Goal: Task Accomplishment & Management: Manage account settings

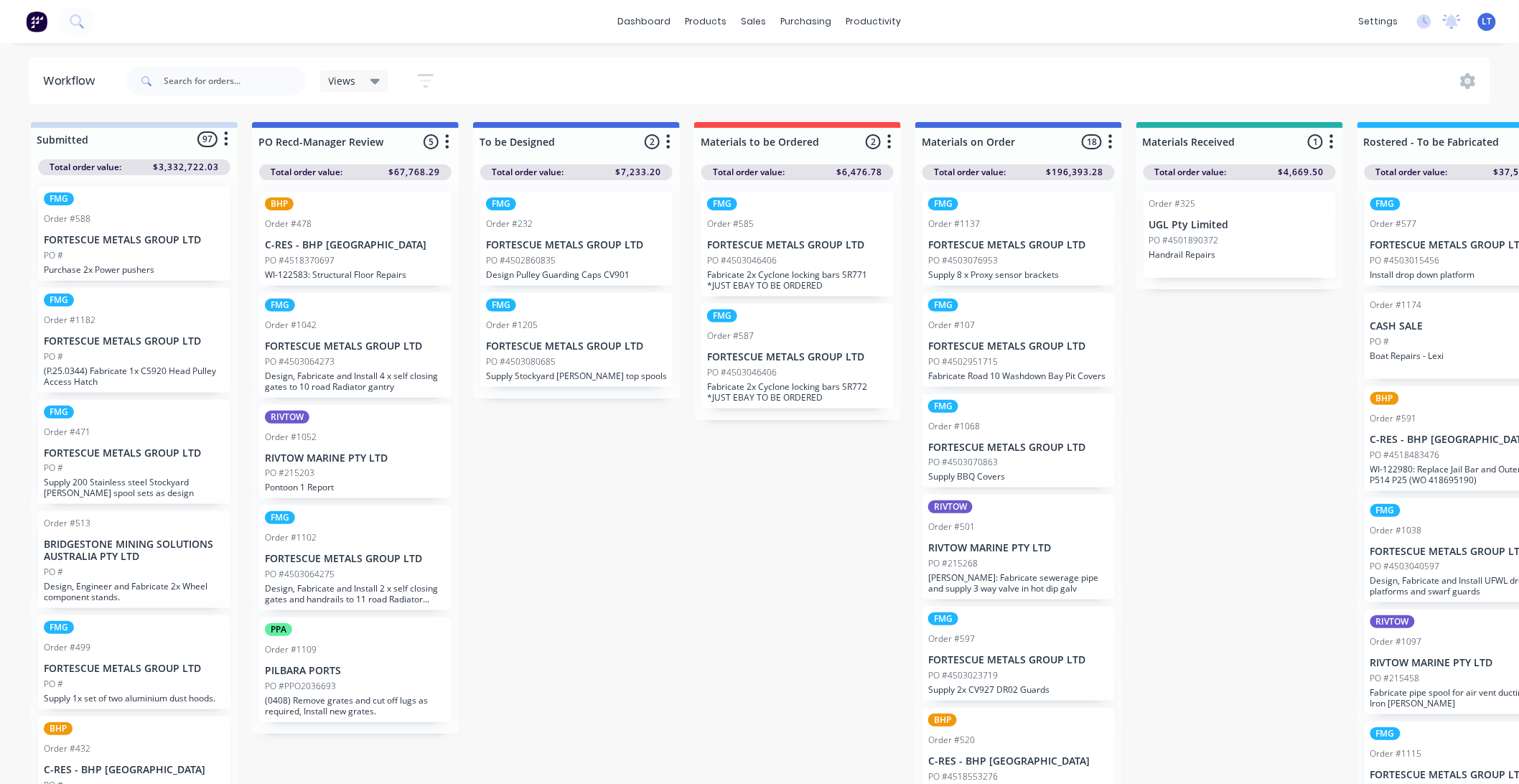
click at [831, 65] on div "Purchase Orders" at bounding box center [852, 69] width 76 height 13
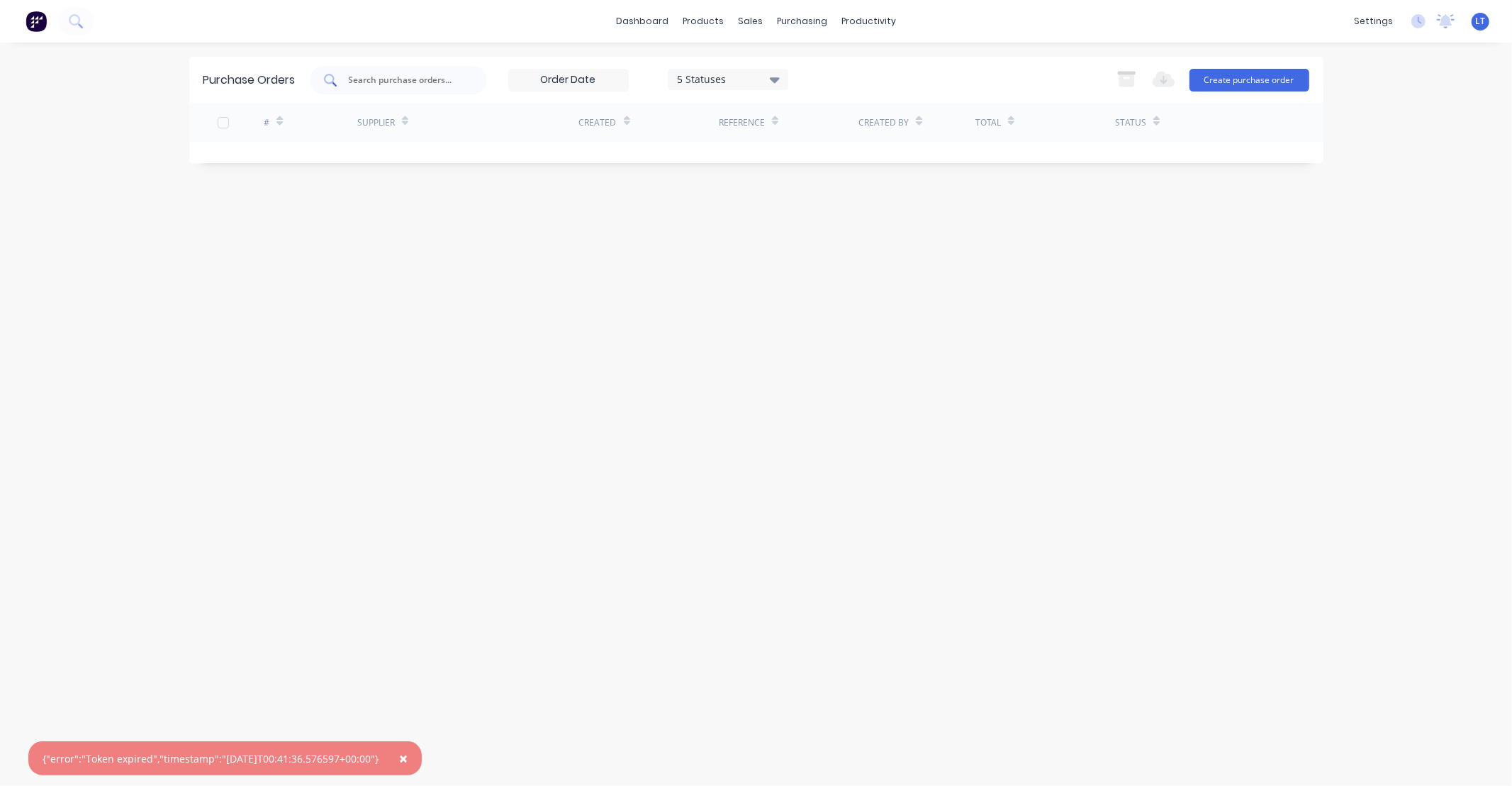
click at [400, 82] on input "text" at bounding box center [405, 80] width 117 height 15
type input "267"
click at [408, 757] on span "×" at bounding box center [403, 758] width 9 height 20
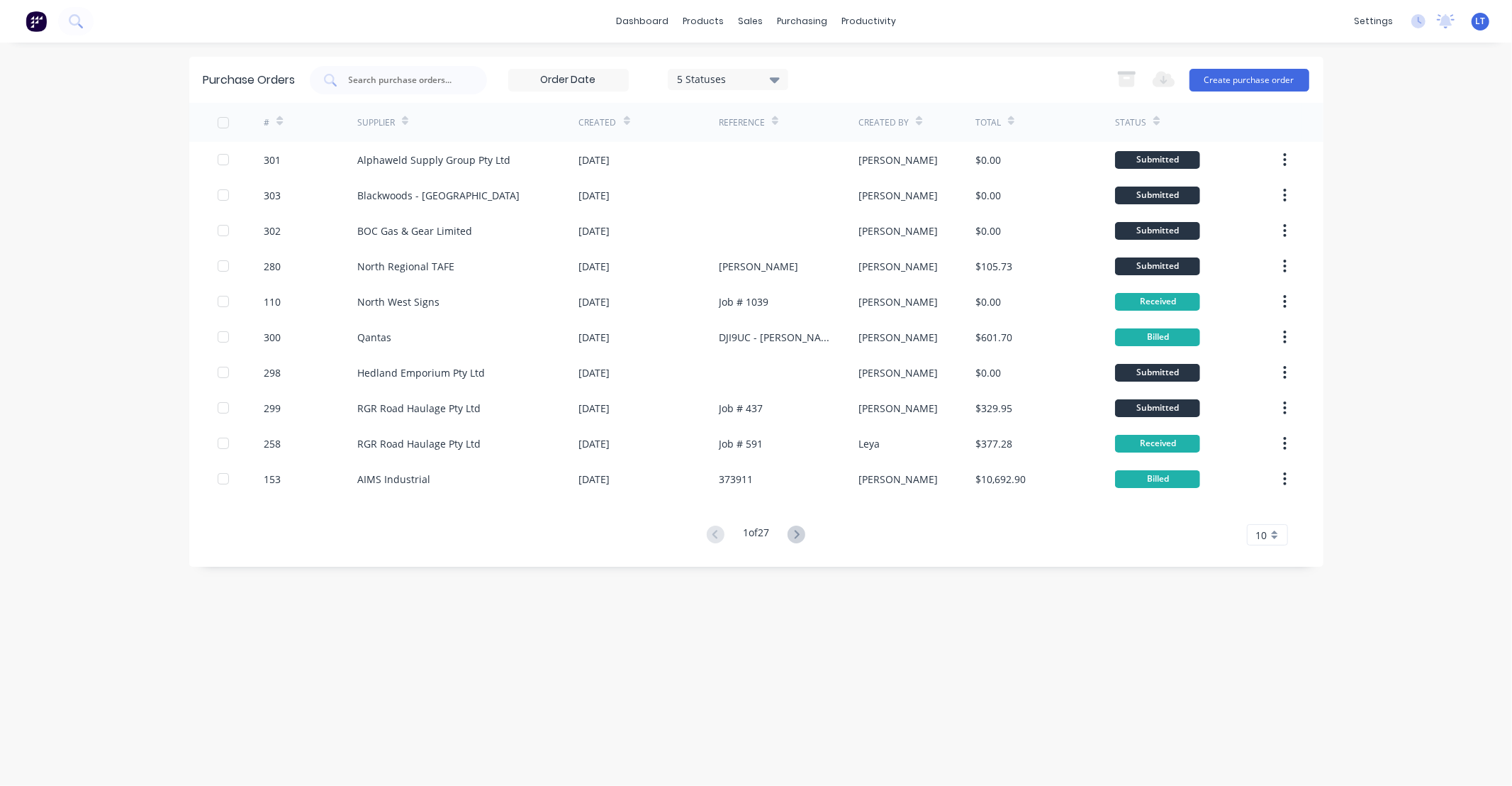
drag, startPoint x: 872, startPoint y: 695, endPoint x: 769, endPoint y: 667, distance: 106.7
click at [769, 667] on div "Purchase Orders 5 Statuses 5 Statuses Export to Excel (XLSX) Create purchase or…" at bounding box center [756, 414] width 1134 height 715
click at [429, 73] on input "text" at bounding box center [405, 80] width 117 height 15
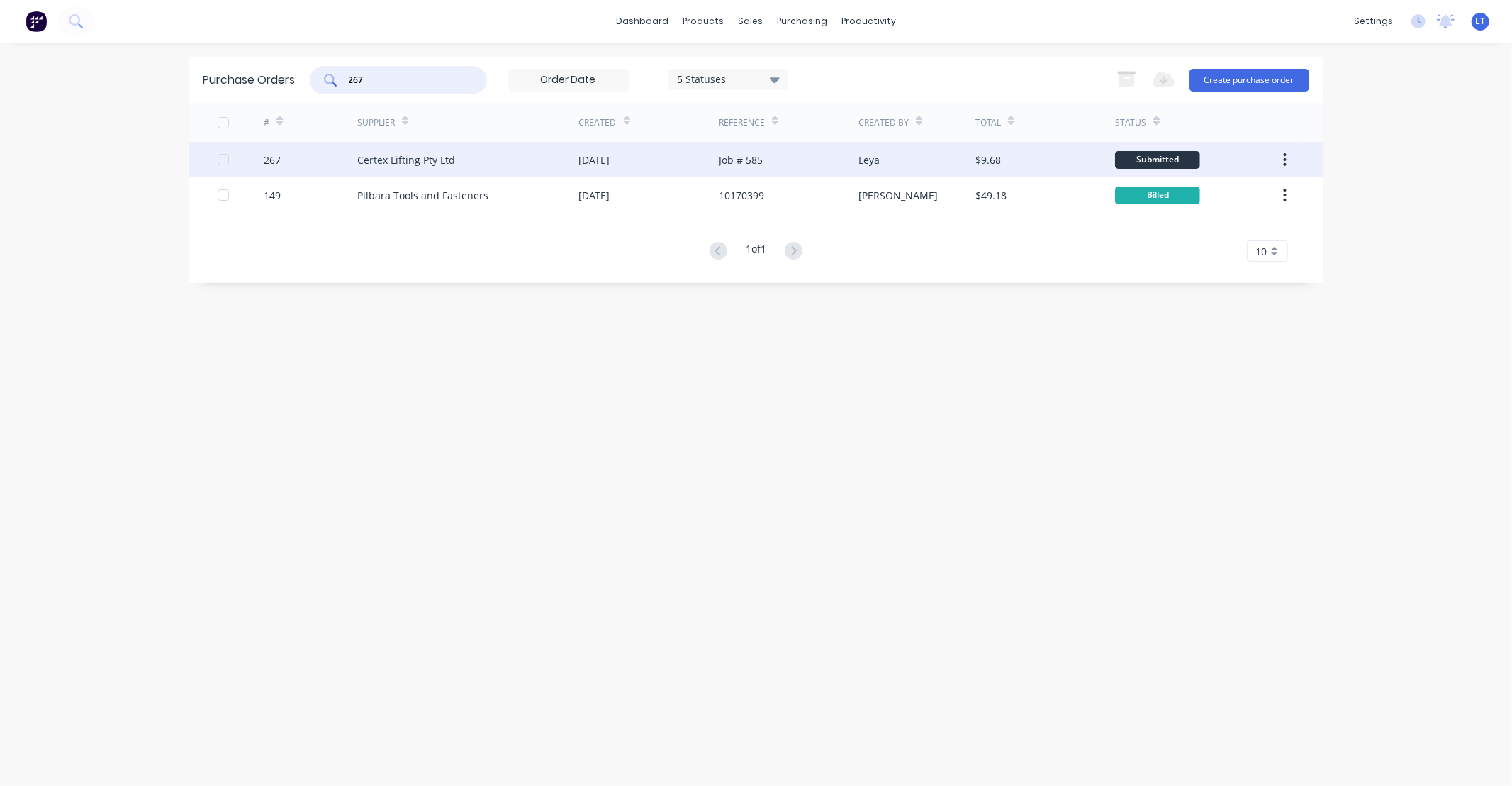
type input "267"
click at [1281, 159] on button "button" at bounding box center [1284, 159] width 33 height 26
click at [719, 158] on div "Job # 585" at bounding box center [740, 159] width 44 height 15
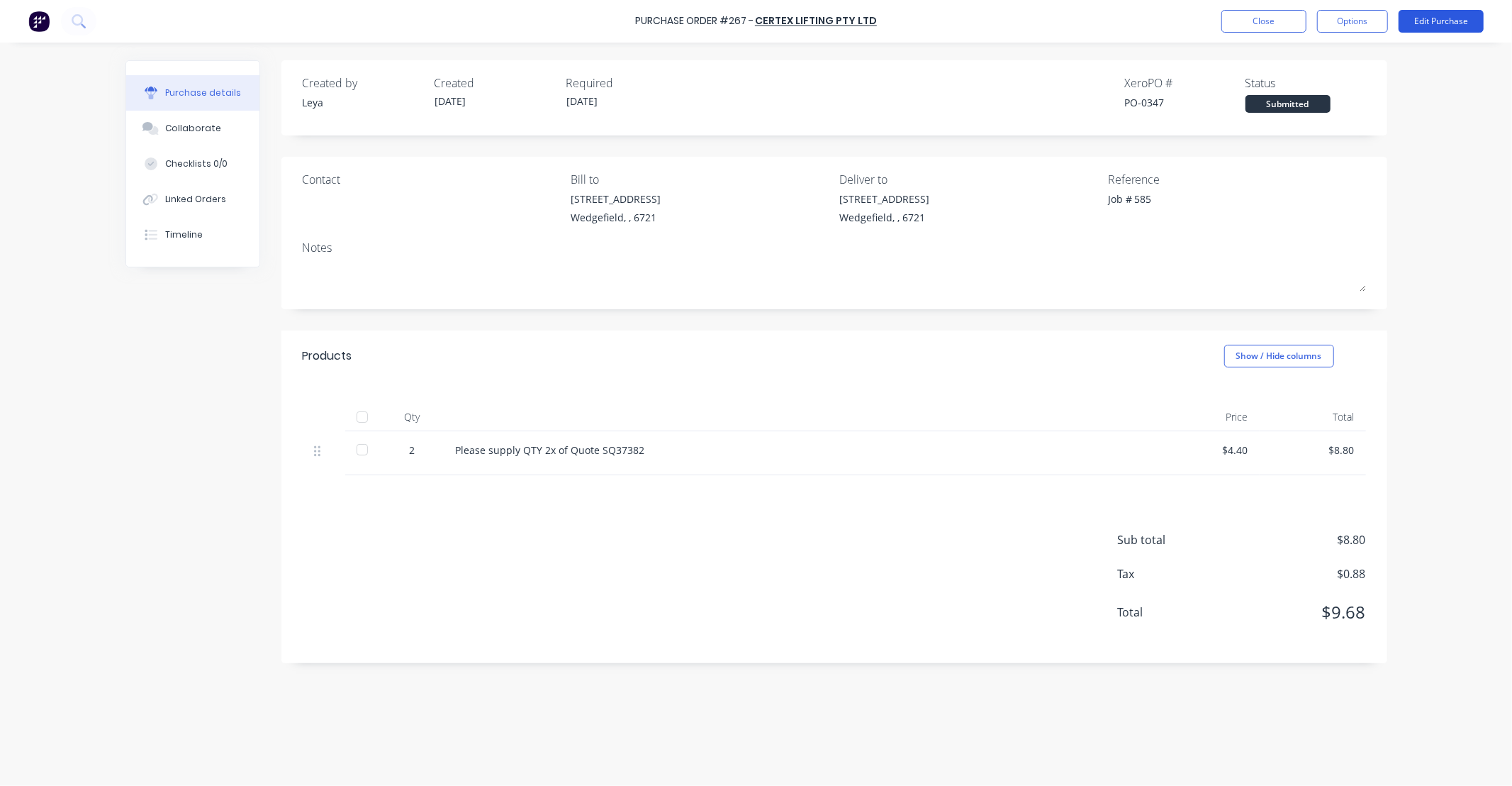
click at [1415, 30] on button "Edit Purchase" at bounding box center [1440, 21] width 85 height 23
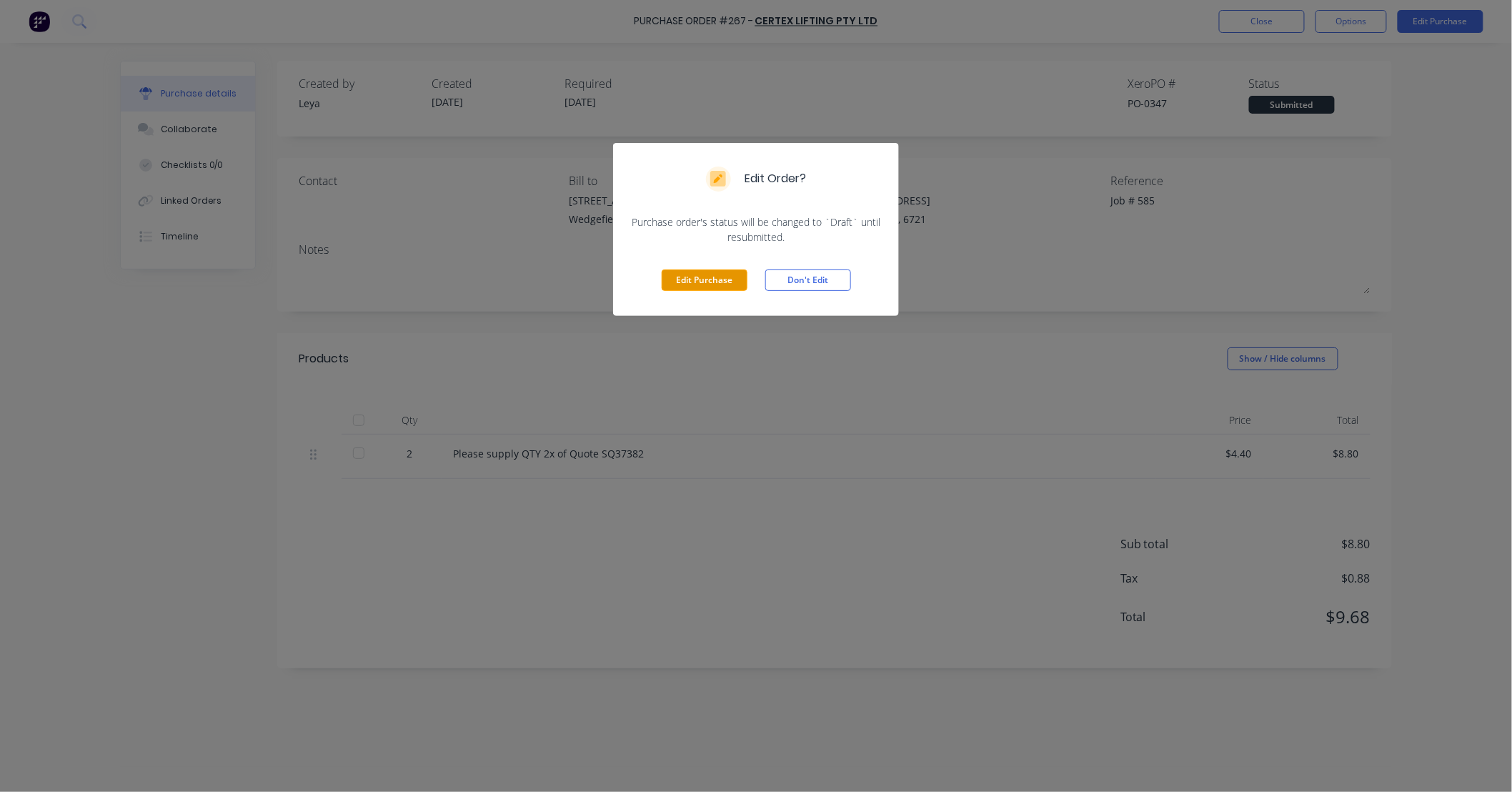
click at [712, 274] on button "Edit Purchase" at bounding box center [704, 280] width 86 height 21
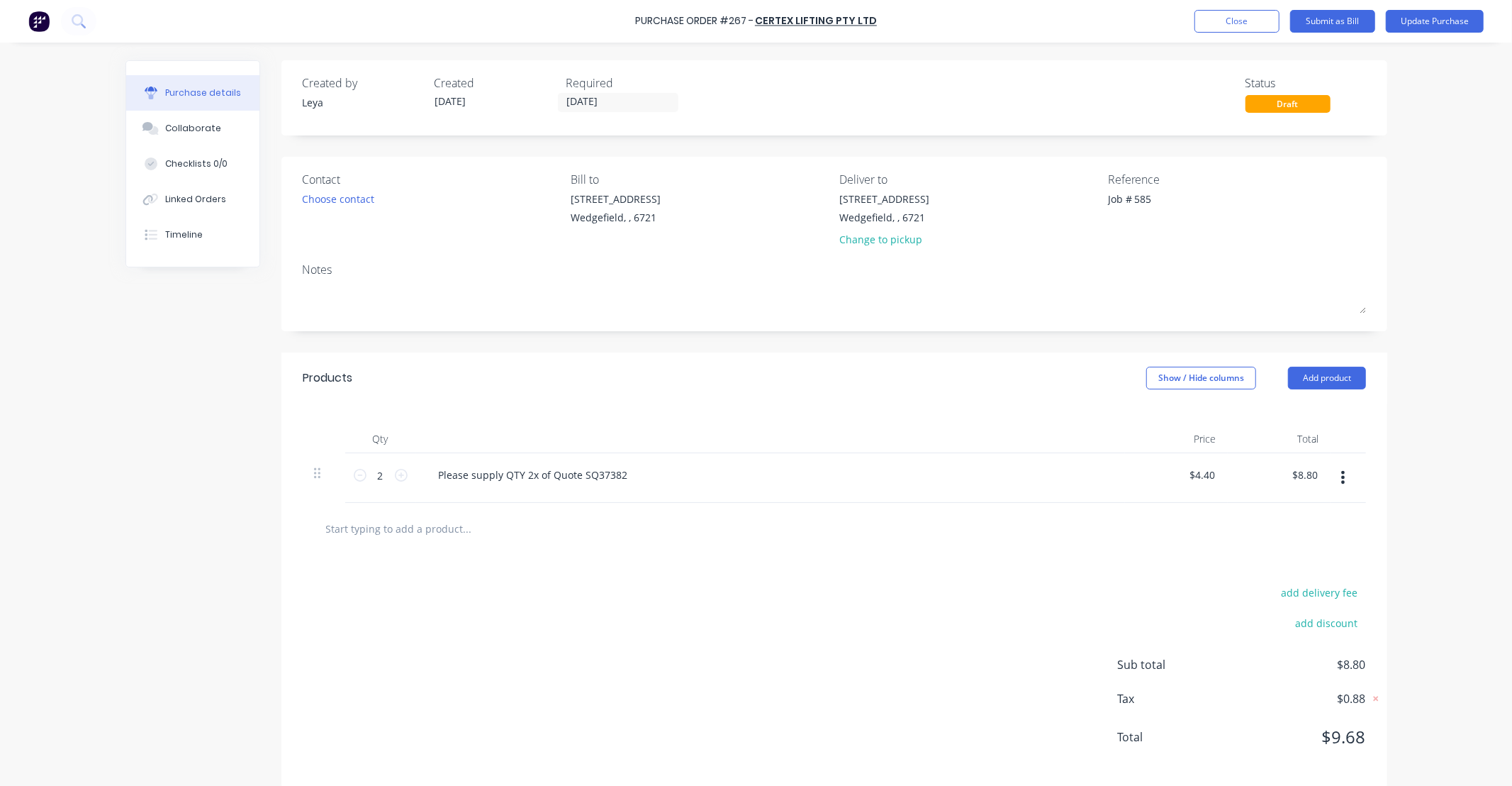
drag, startPoint x: 1155, startPoint y: 195, endPoint x: 1284, endPoint y: 172, distance: 131.0
click at [1158, 194] on textarea "Job # 585" at bounding box center [1196, 207] width 177 height 32
type textarea "x"
type textarea "RJob # 585"
type textarea "x"
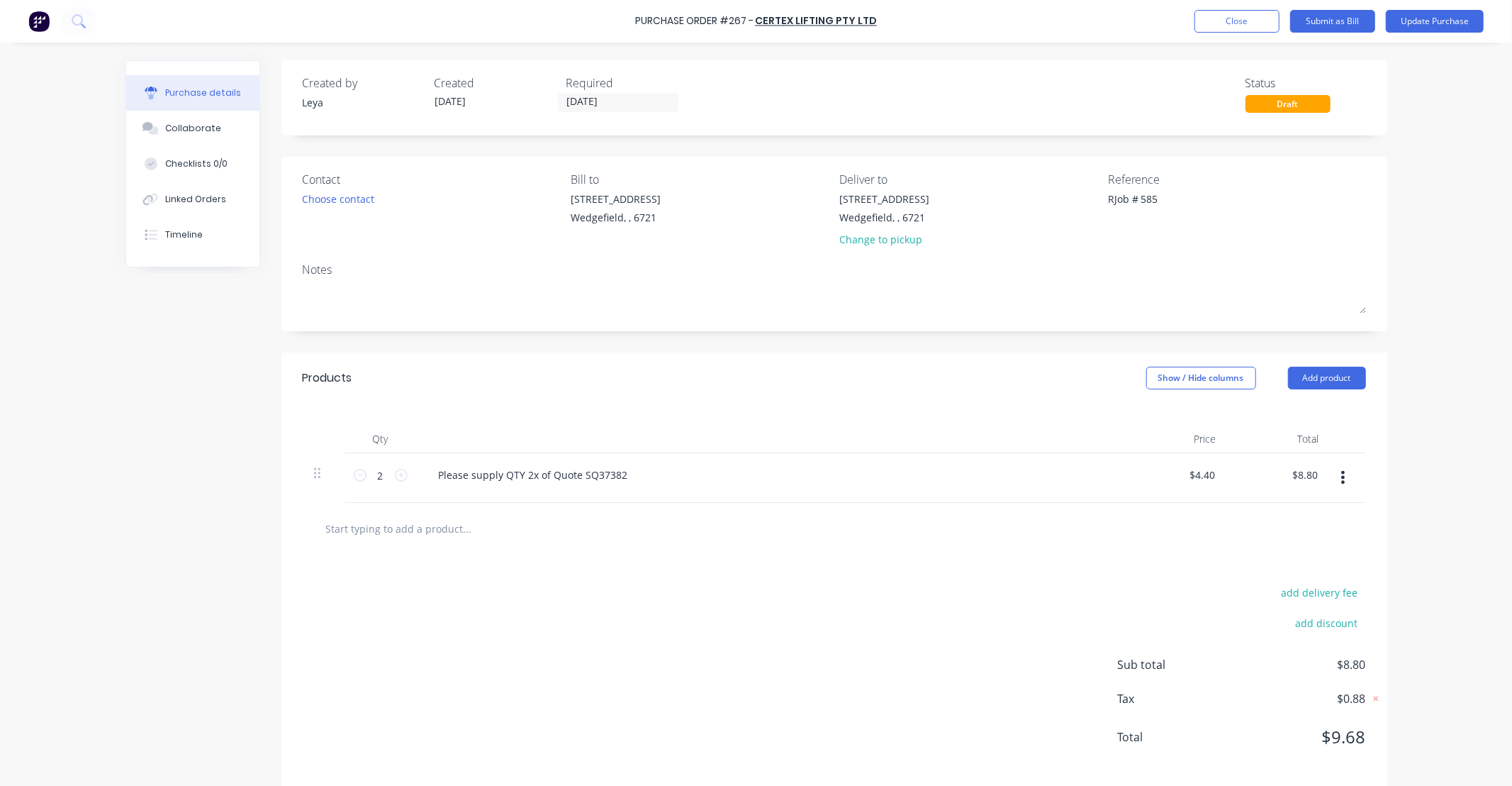
type textarea "REJob # 585"
type textarea "x"
type textarea "REAJob # 585"
type textarea "x"
type textarea "READJob # 585"
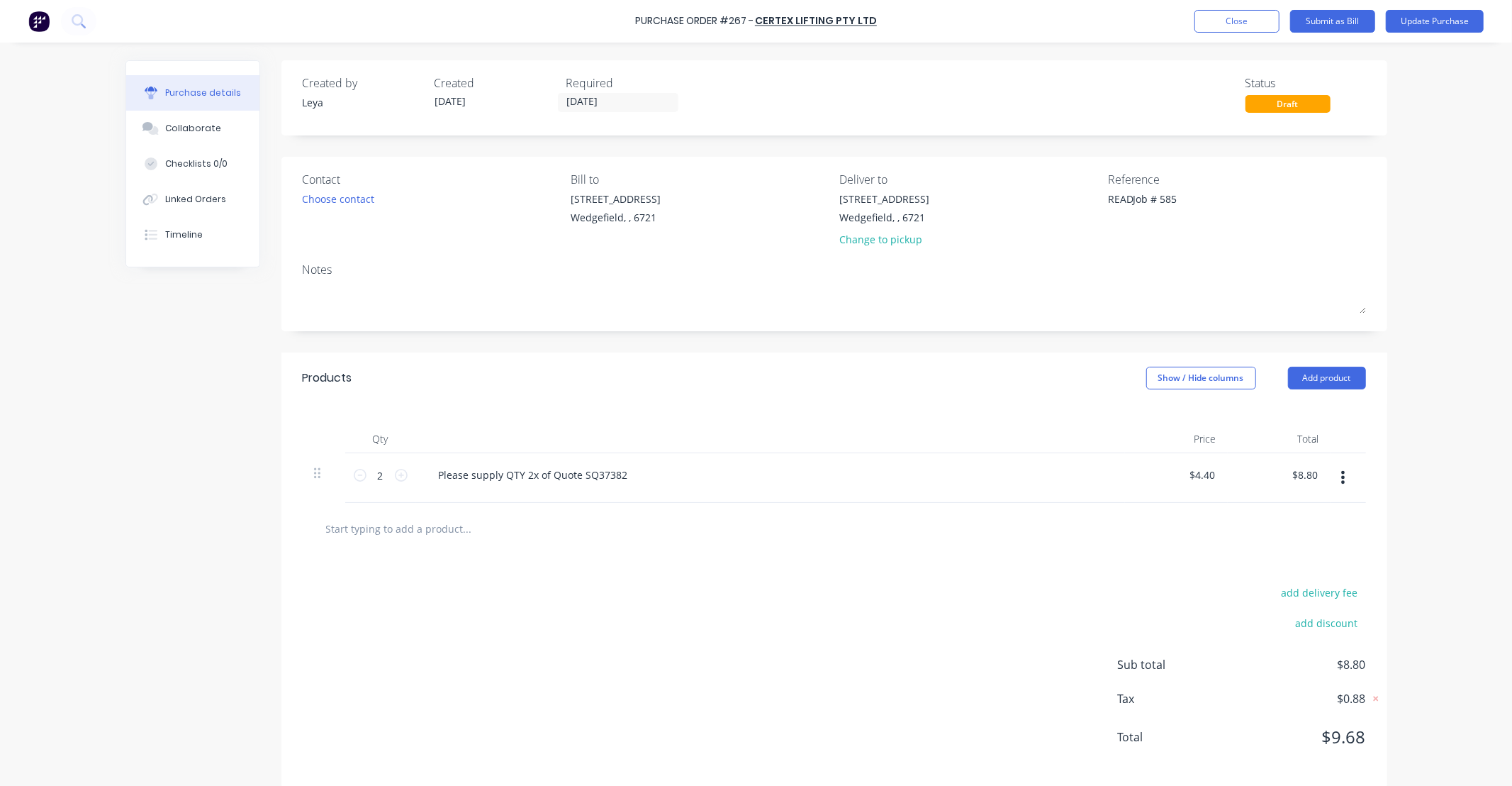
type textarea "x"
type textarea "READYJob # 585"
type textarea "x"
type textarea "READY Job # 585"
type textarea "x"
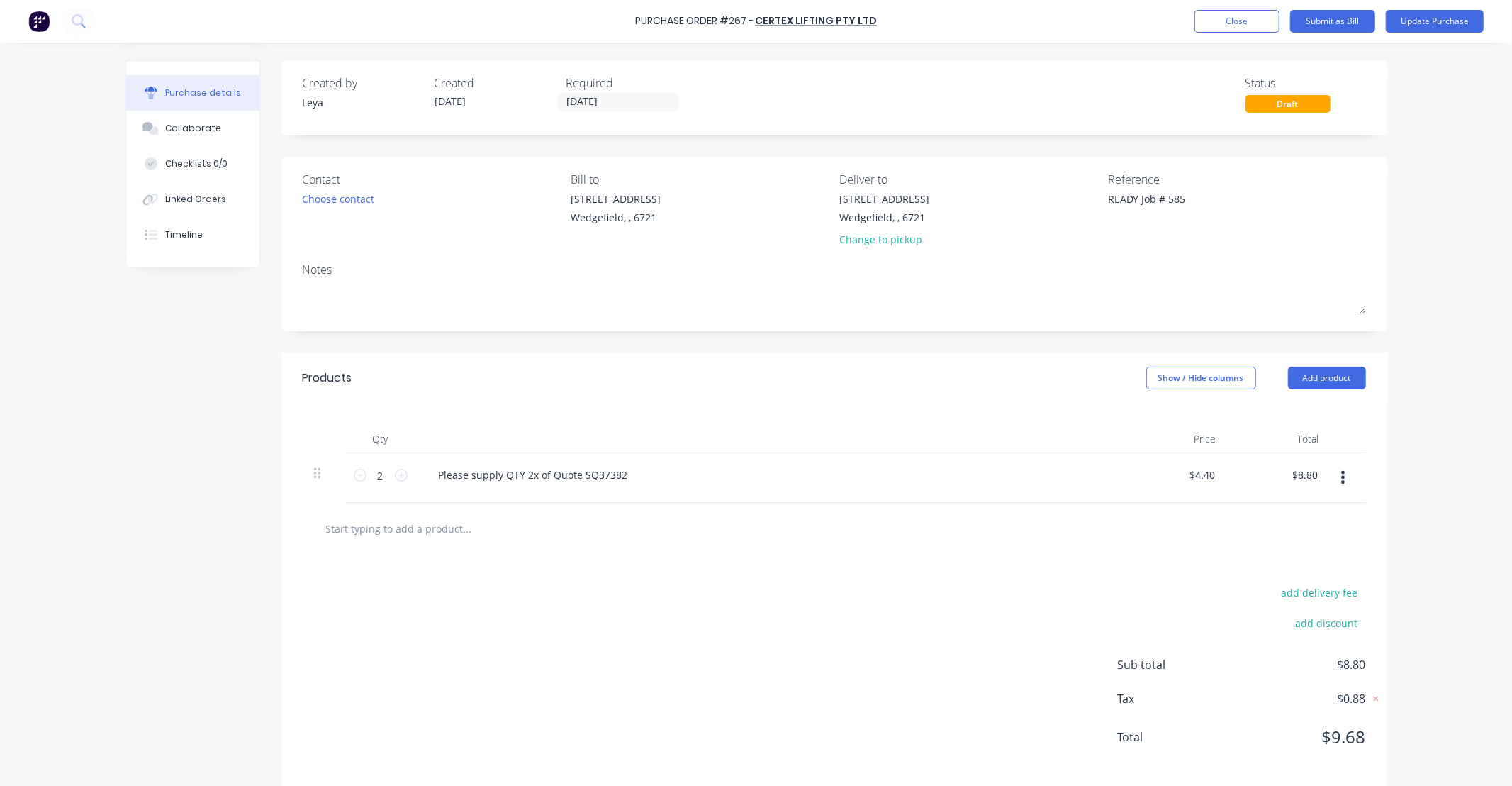
type textarea "READY TJob # 585"
type textarea "x"
type textarea "READY TOJob # 585"
type textarea "x"
type textarea "READY TO Job # 585"
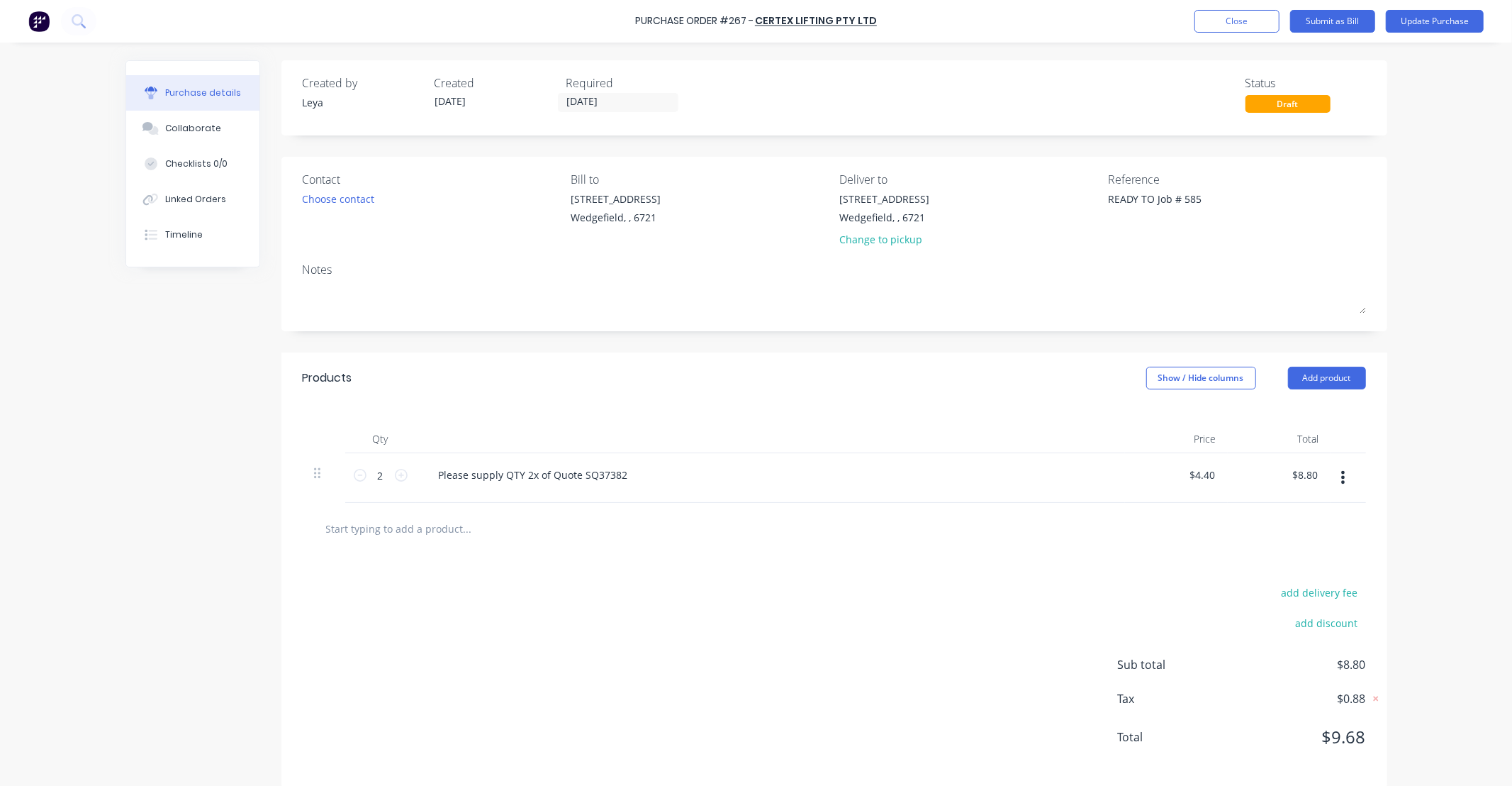
type textarea "x"
type textarea "READY TO CJob # 585"
type textarea "x"
type textarea "READY TO COJob # 585"
type textarea "x"
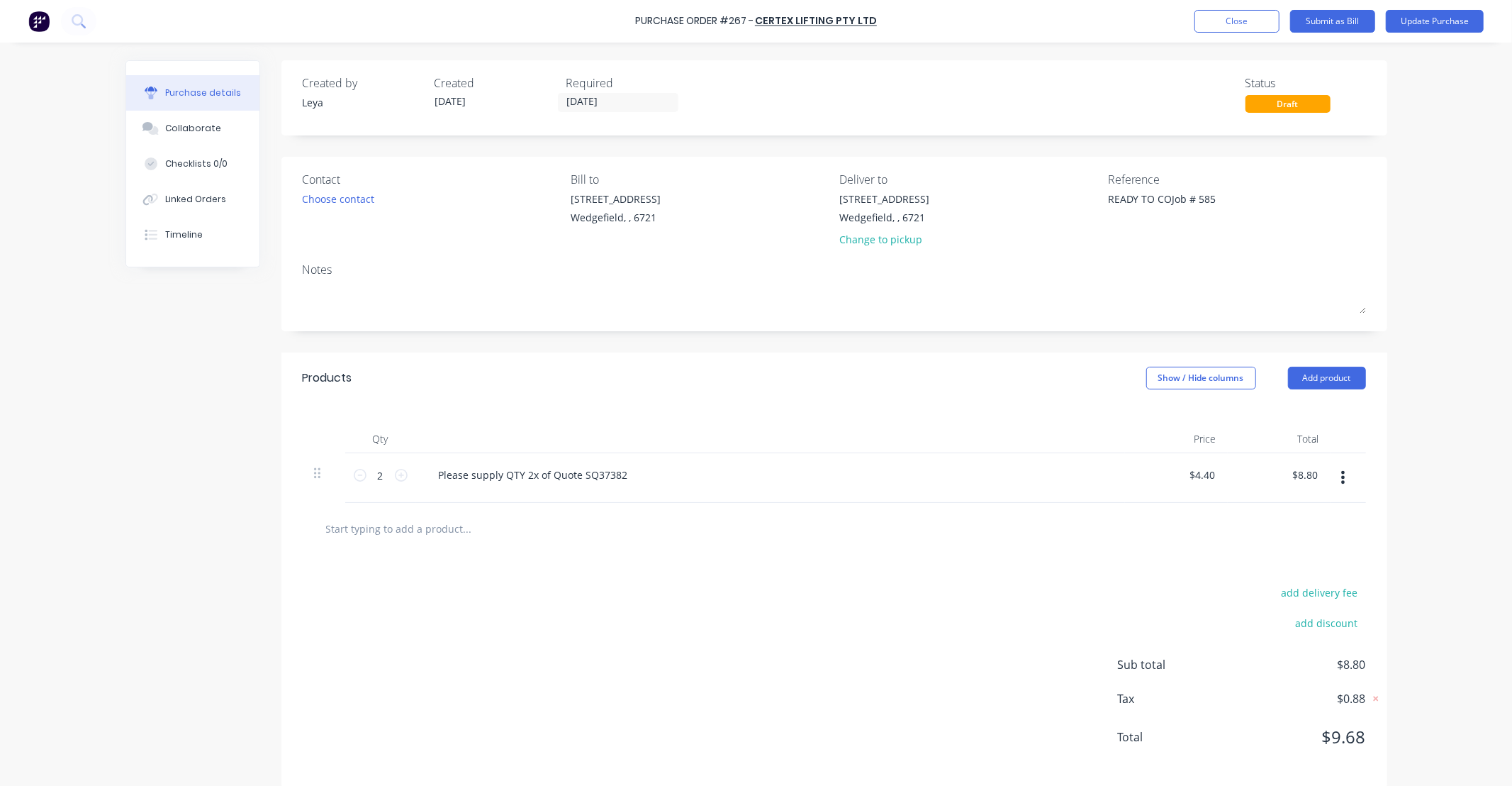
type textarea "READY TO COLJob # 585"
type textarea "x"
type textarea "READY TO COLEJob # 585"
type textarea "x"
type textarea "READY TO COLELJob # 585"
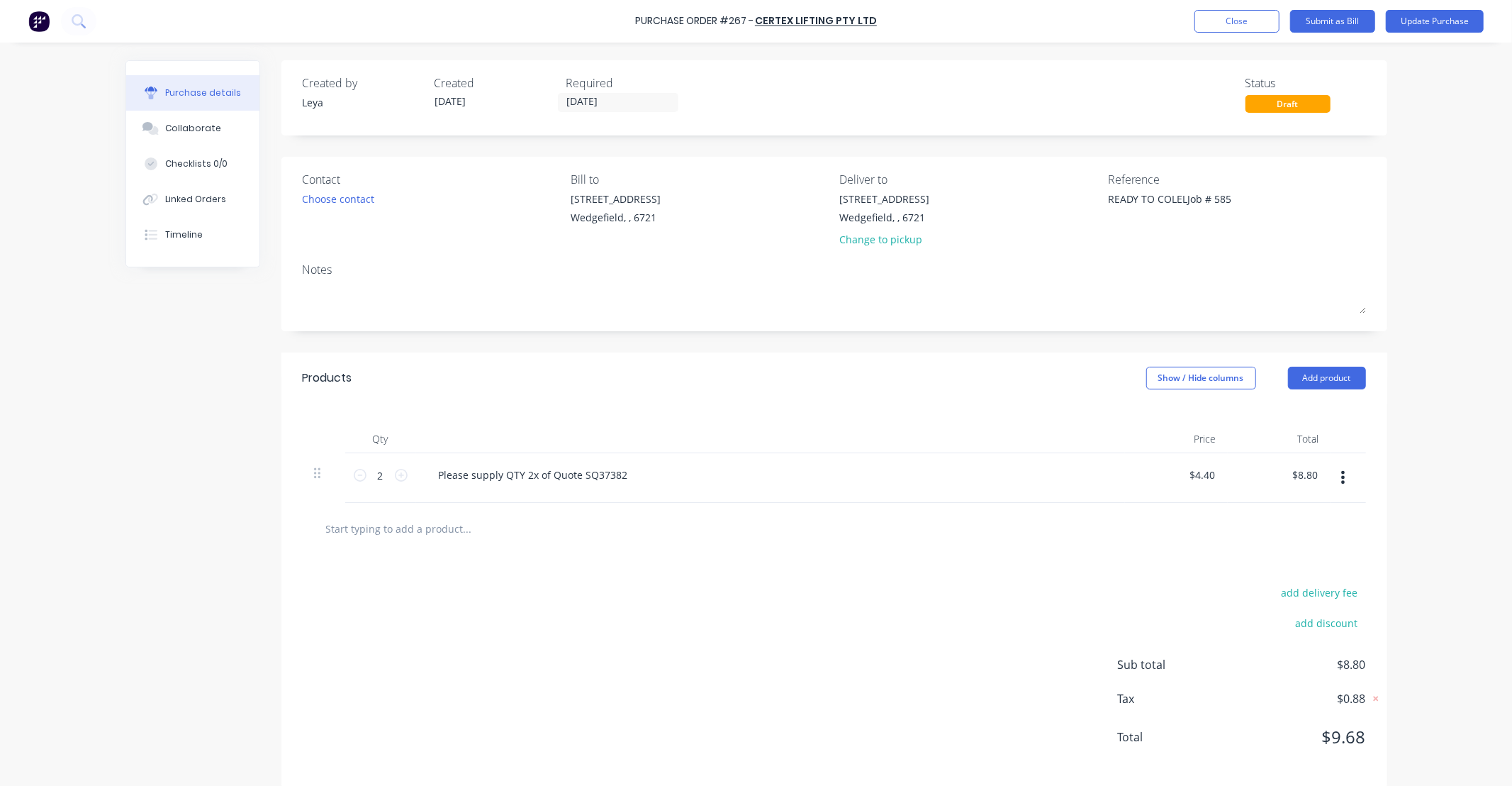
type textarea "x"
type textarea "READY TO COLELCJob # 585"
type textarea "x"
type textarea "READY TO COLELCTJob # 585"
type textarea "x"
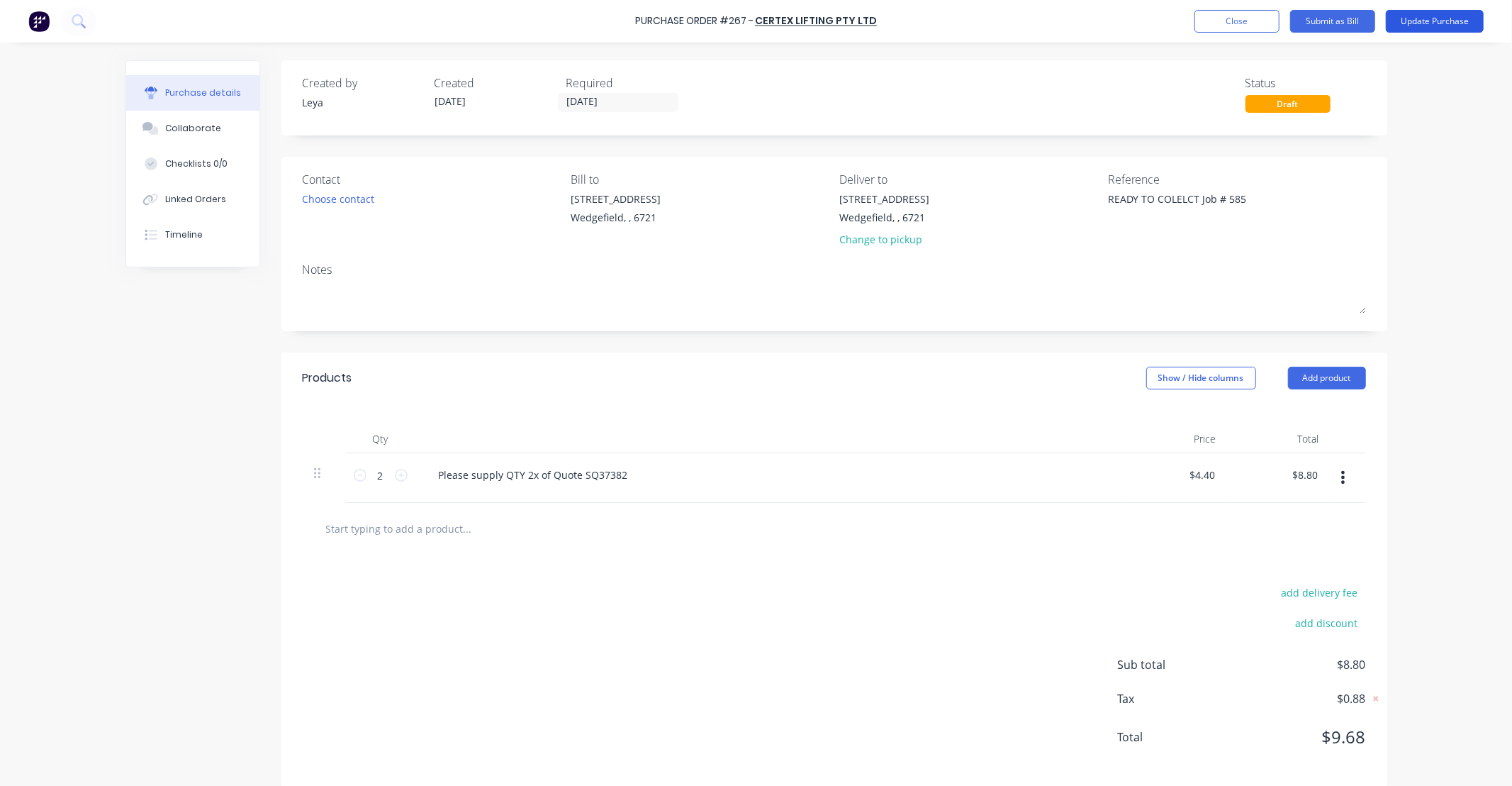
type textarea "READY TO COLELCT Job # 585"
type textarea "x"
type textarea "READY TO COLELCT Job # 585"
click at [1416, 23] on button "Update Purchase" at bounding box center [1434, 21] width 98 height 23
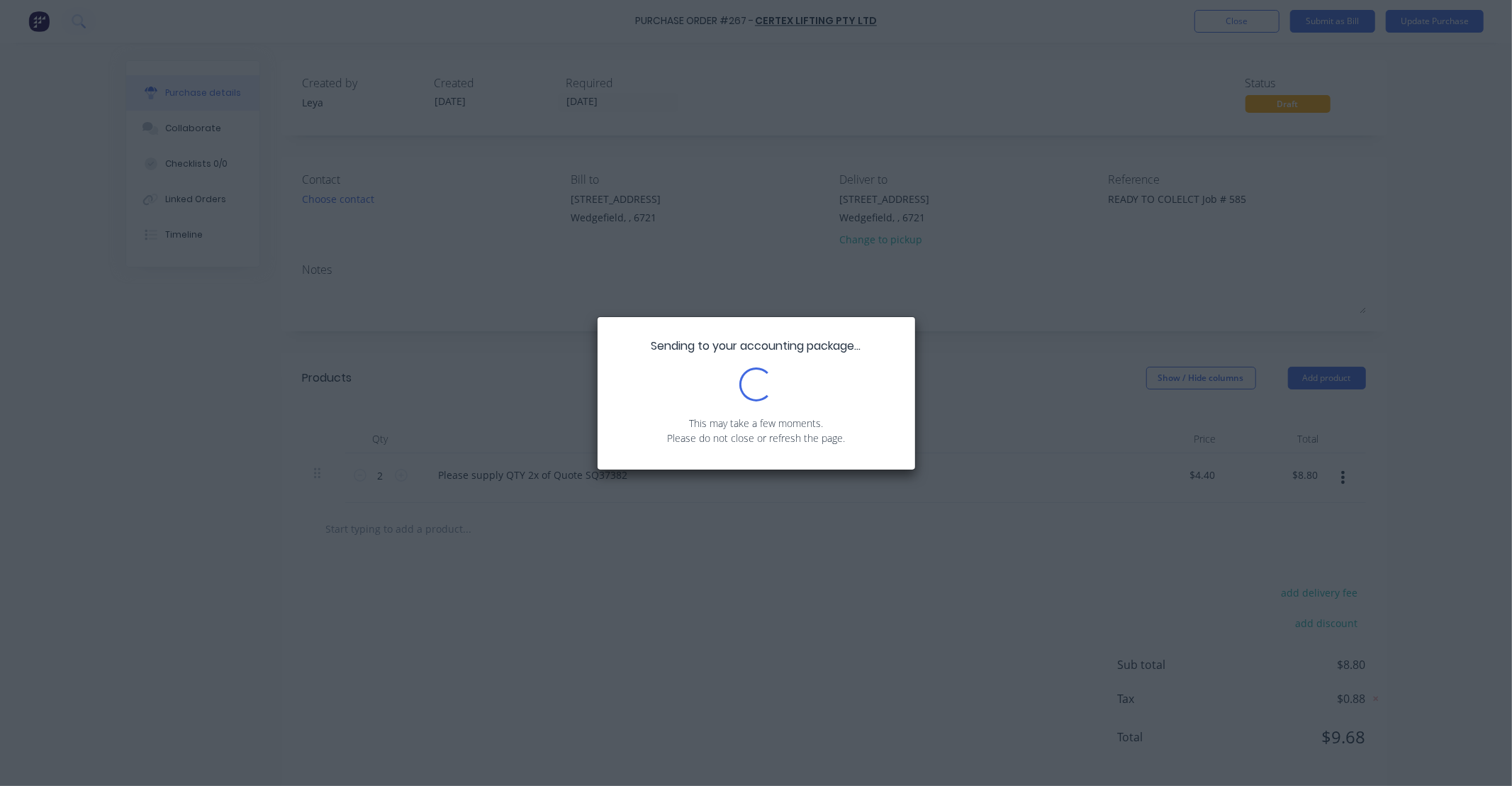
type textarea "x"
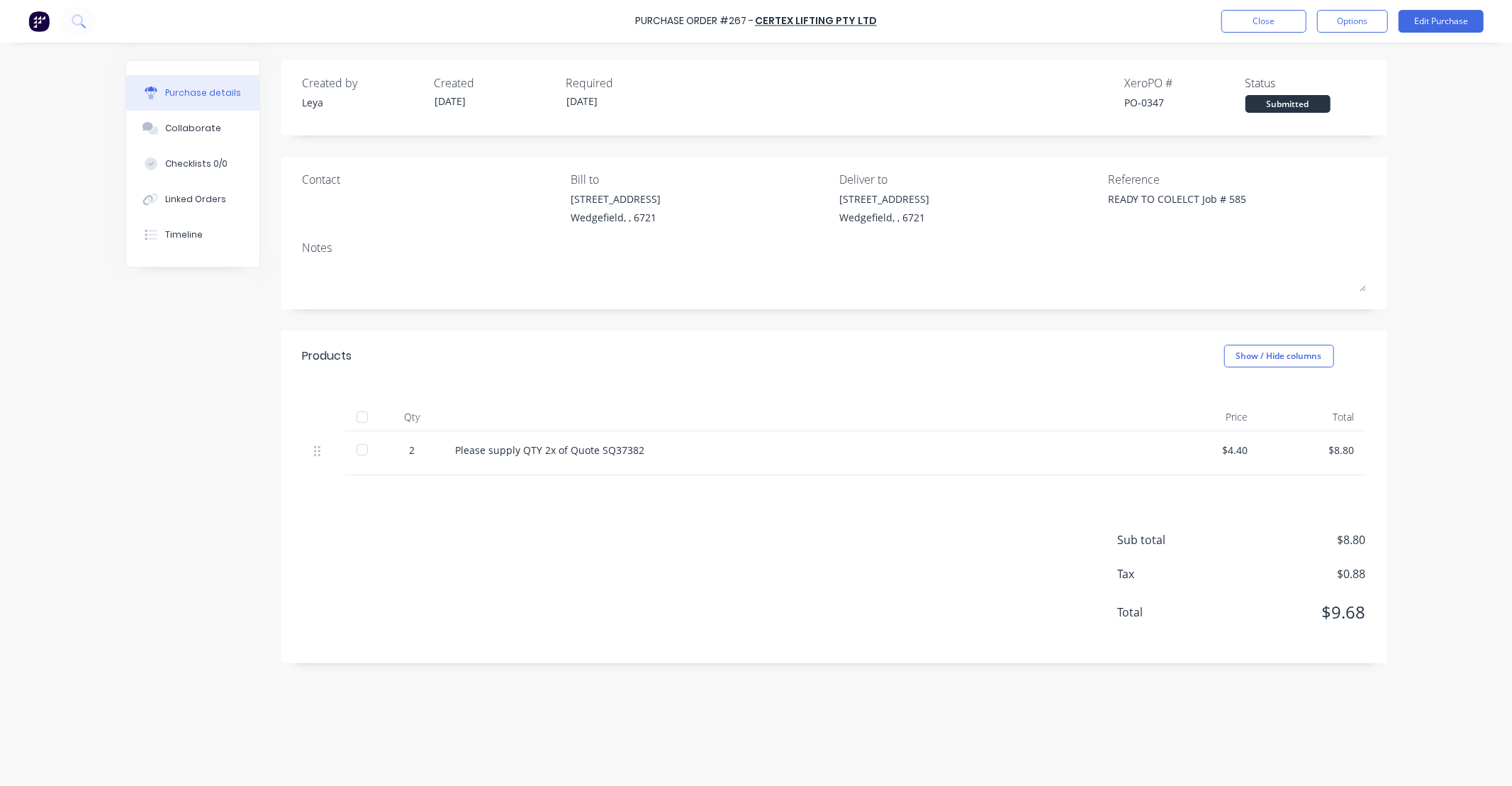
click at [1273, 36] on div "Purchase Order #267 - Certex Lifting Pty Ltd Close Options Edit Purchase" at bounding box center [756, 21] width 1512 height 43
click at [1273, 24] on button "Close" at bounding box center [1263, 21] width 85 height 23
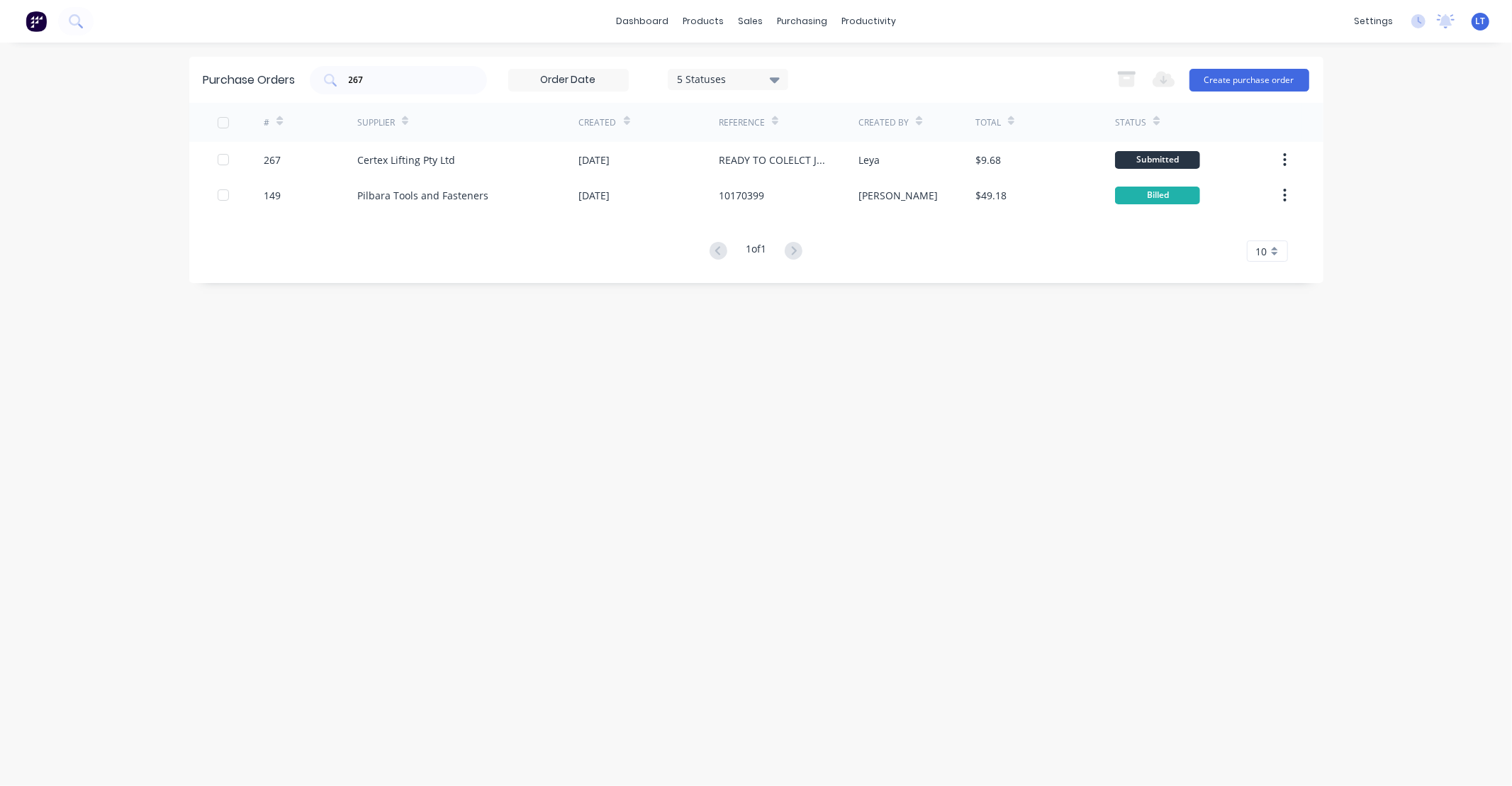
click at [835, 385] on div "Purchase Orders 267 5 Statuses 5 Statuses Export to Excel (XLSX) Create purchas…" at bounding box center [756, 414] width 1134 height 715
drag, startPoint x: 835, startPoint y: 385, endPoint x: 787, endPoint y: 285, distance: 110.9
click at [769, 380] on div "Purchase Orders 267 5 Statuses 5 Statuses Export to Excel (XLSX) Create purchas…" at bounding box center [756, 414] width 1134 height 715
click at [748, 21] on div "sales" at bounding box center [750, 21] width 39 height 21
click at [792, 66] on div "Sales Orders" at bounding box center [803, 68] width 58 height 13
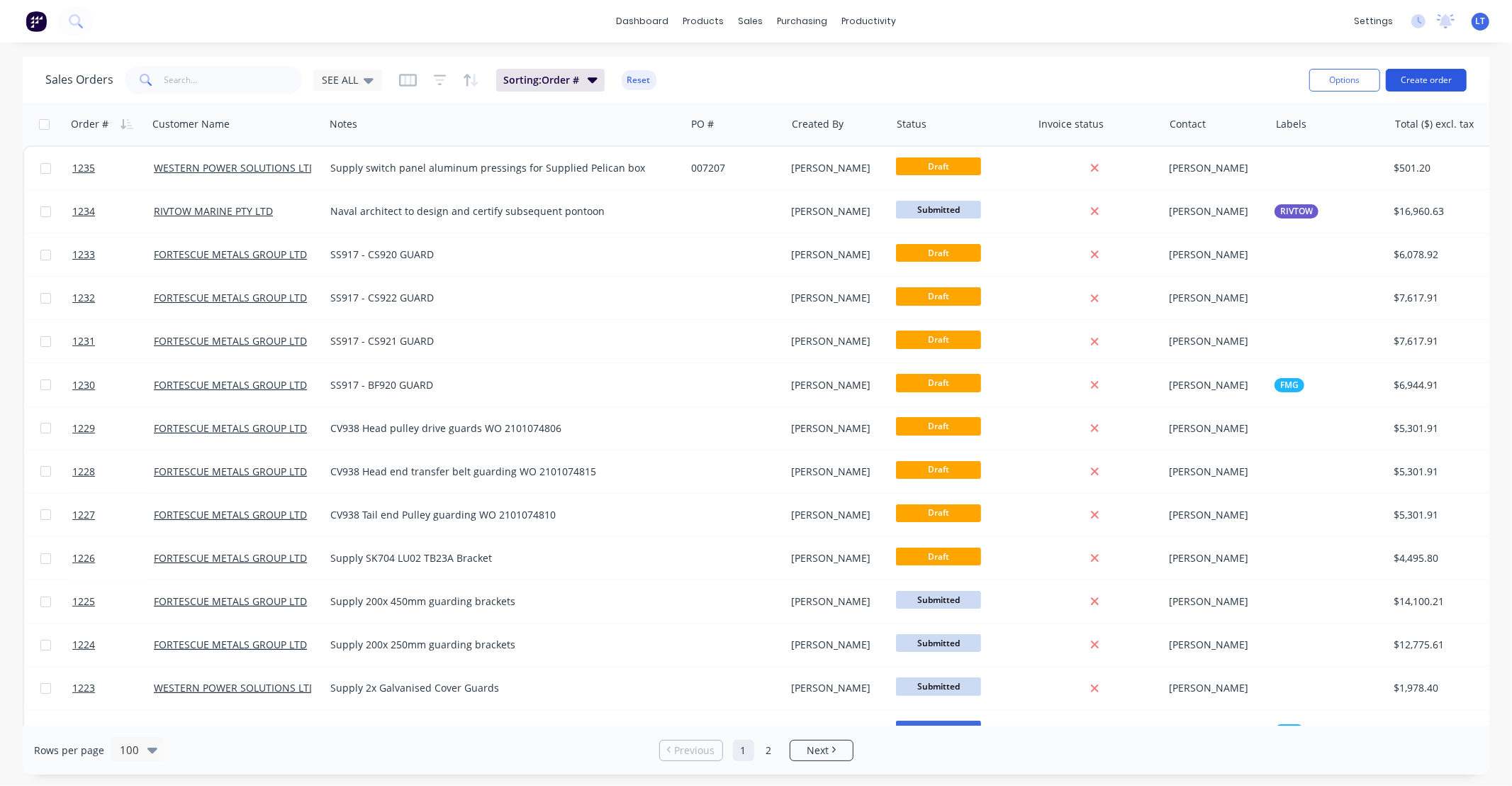
click at [1418, 75] on button "Create order" at bounding box center [1426, 80] width 81 height 23
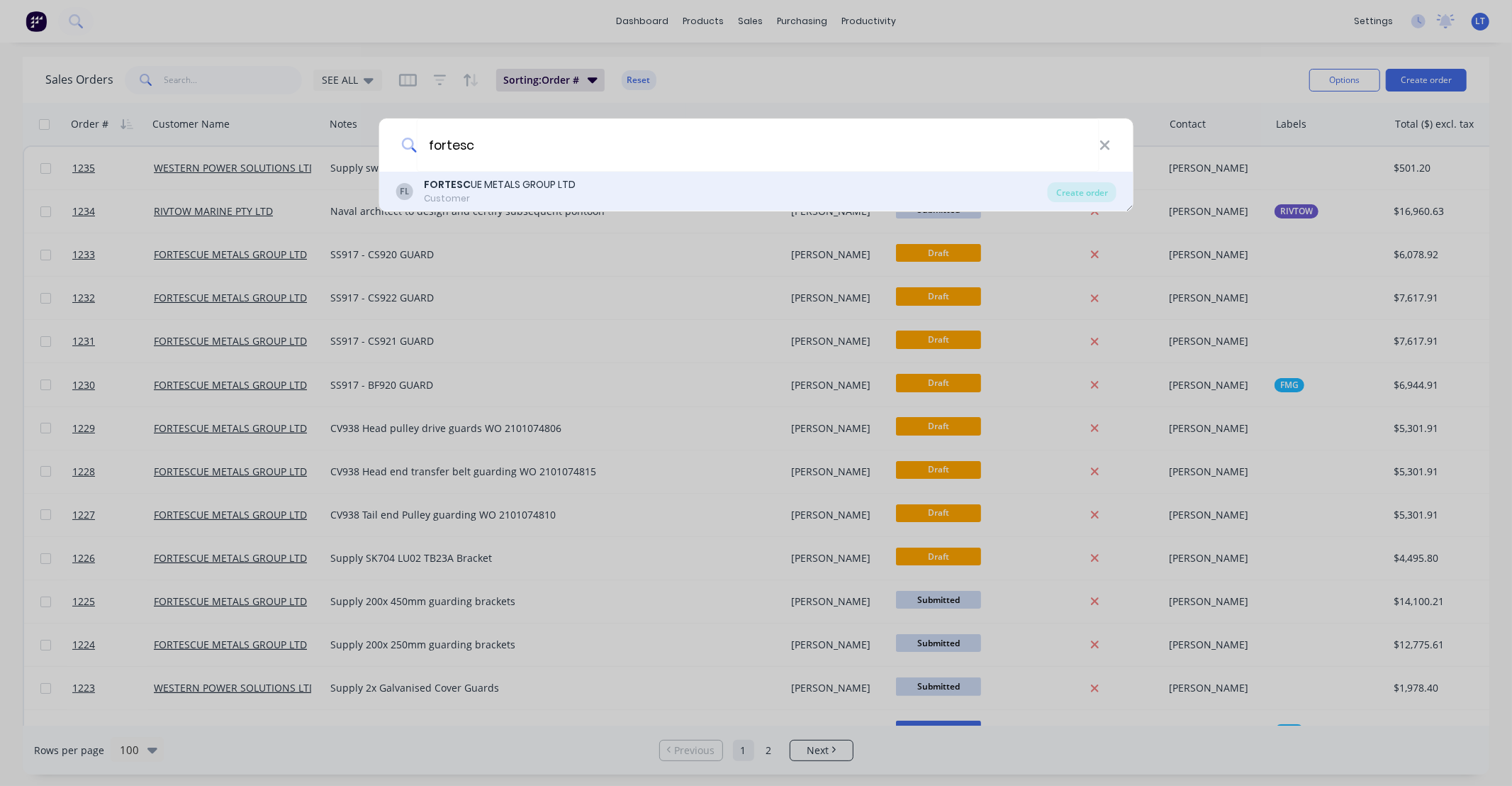
type input "fortesc"
click at [574, 198] on div "FL FORTESC UE METALS GROUP LTD Customer" at bounding box center [722, 191] width 652 height 28
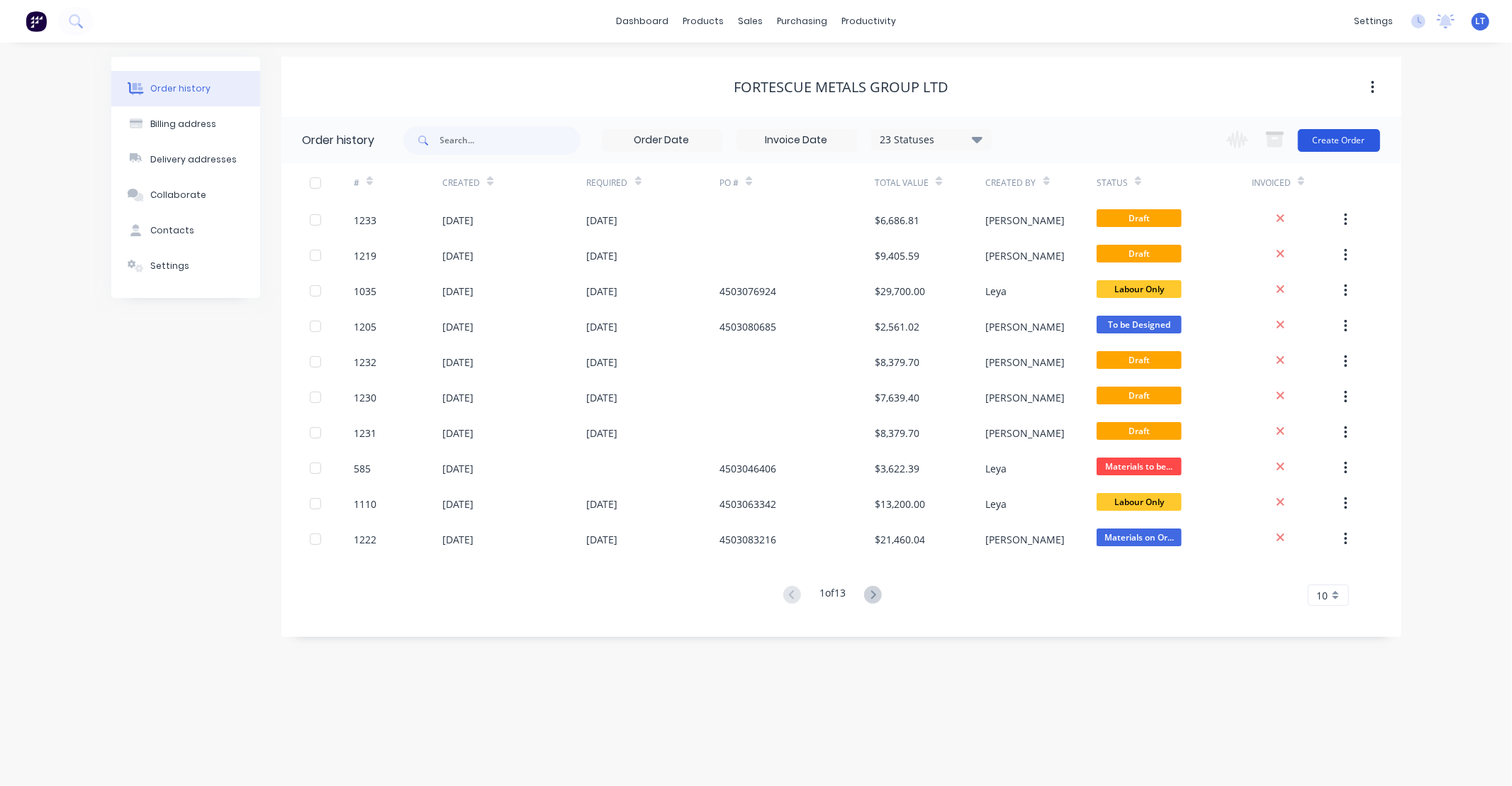
click at [1327, 144] on button "Create Order" at bounding box center [1339, 140] width 83 height 23
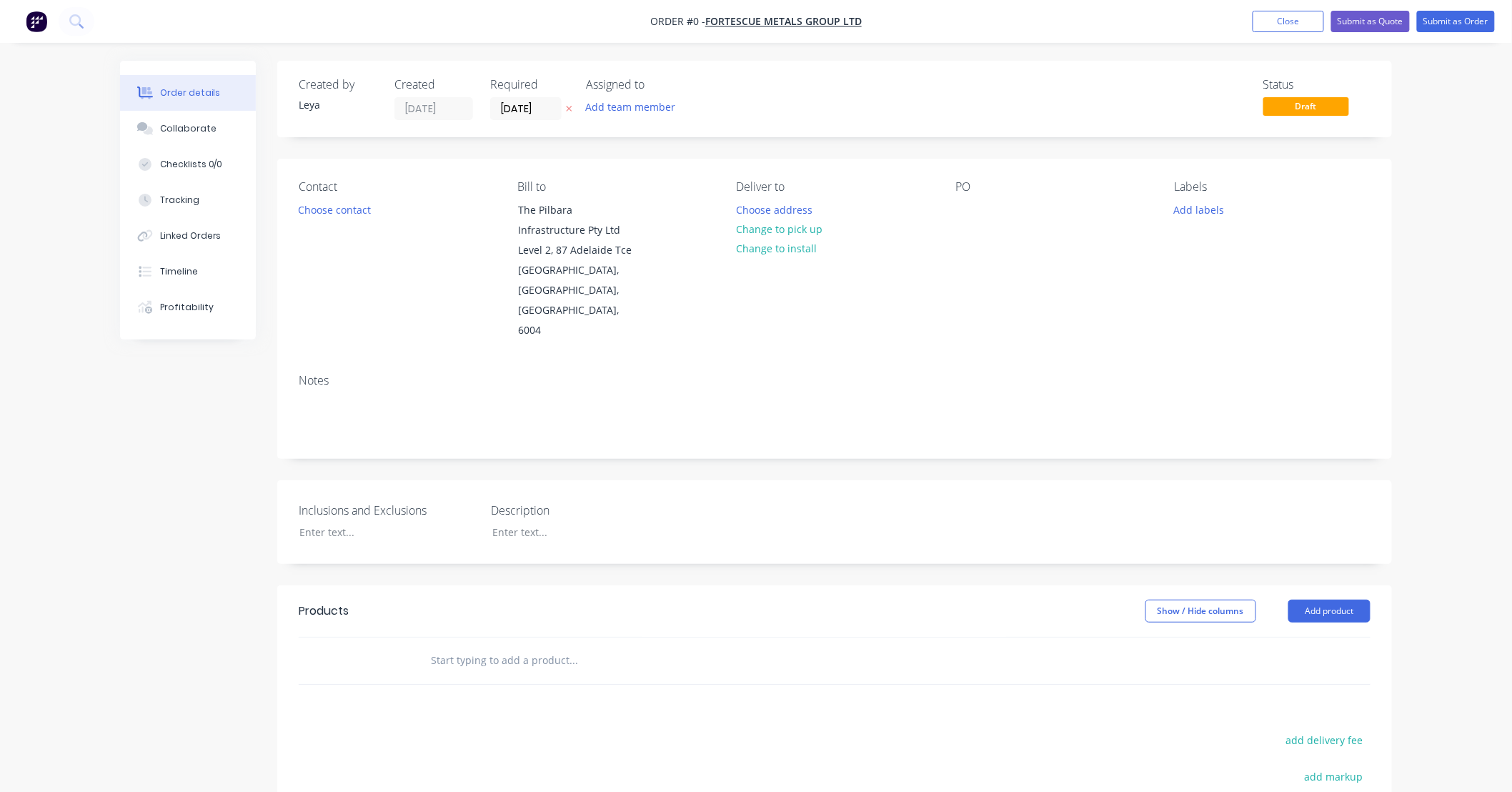
click at [568, 108] on icon "button" at bounding box center [569, 108] width 7 height 9
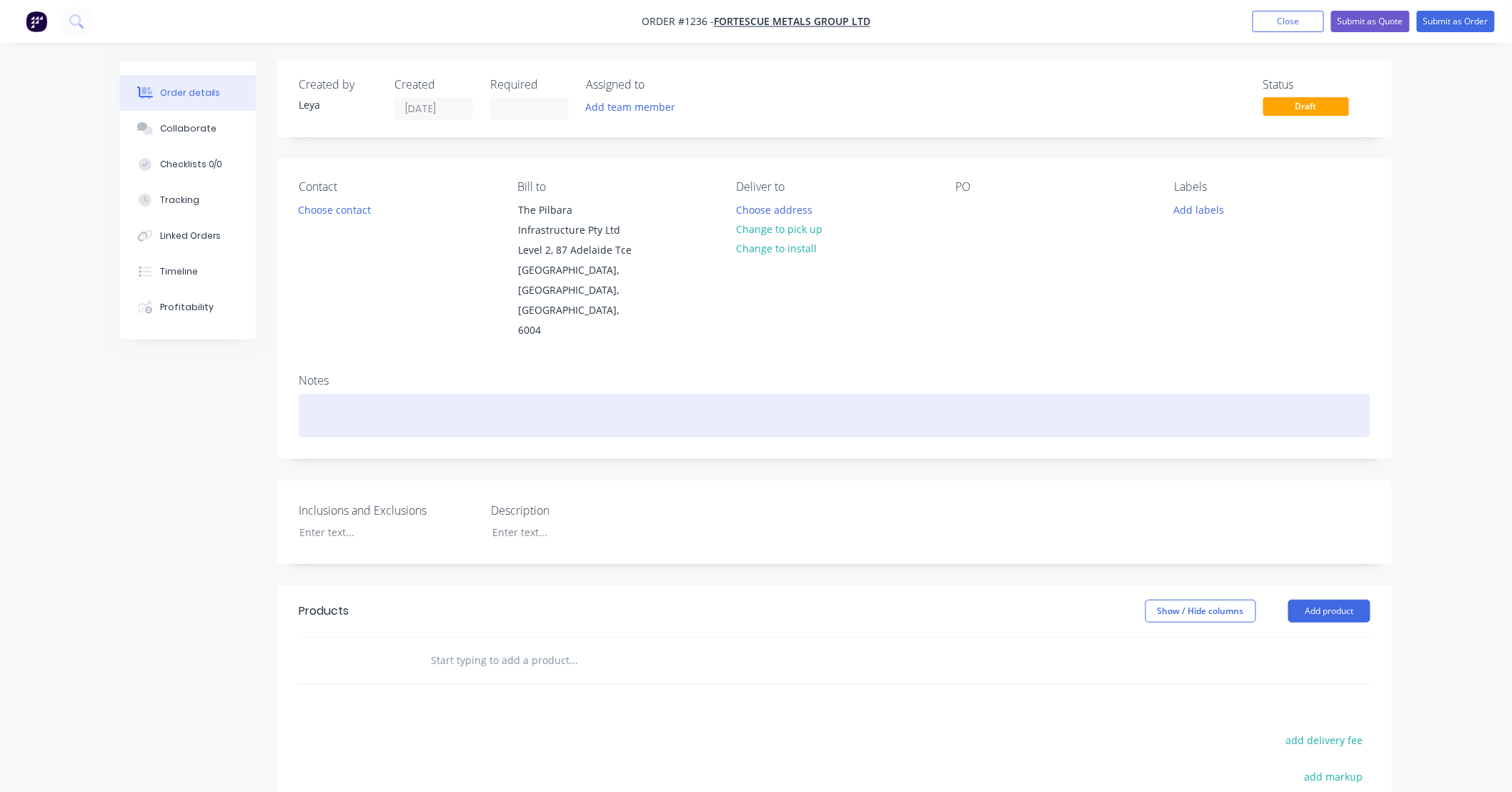
click at [528, 394] on div at bounding box center [834, 415] width 1072 height 43
click at [369, 394] on div "SUPPLY BACKFILL LABOUR" at bounding box center [834, 415] width 1072 height 43
drag, startPoint x: 396, startPoint y: 376, endPoint x: 405, endPoint y: 372, distance: 9.8
click at [399, 394] on div "SUPPLY BACKFILL LABOUR" at bounding box center [834, 415] width 1072 height 43
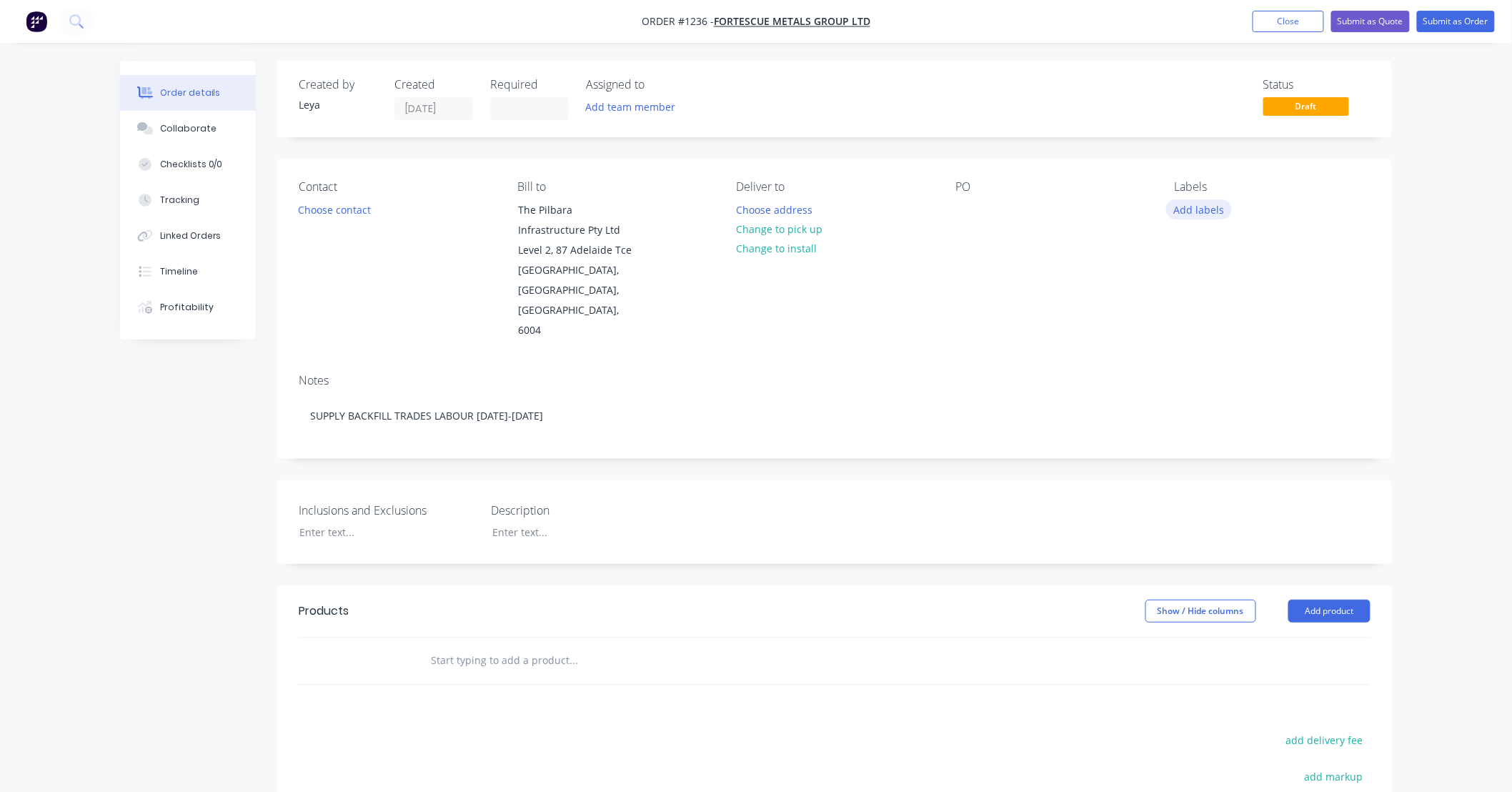
click at [1199, 210] on button "Add labels" at bounding box center [1199, 209] width 66 height 20
click at [1198, 366] on div at bounding box center [1200, 365] width 29 height 29
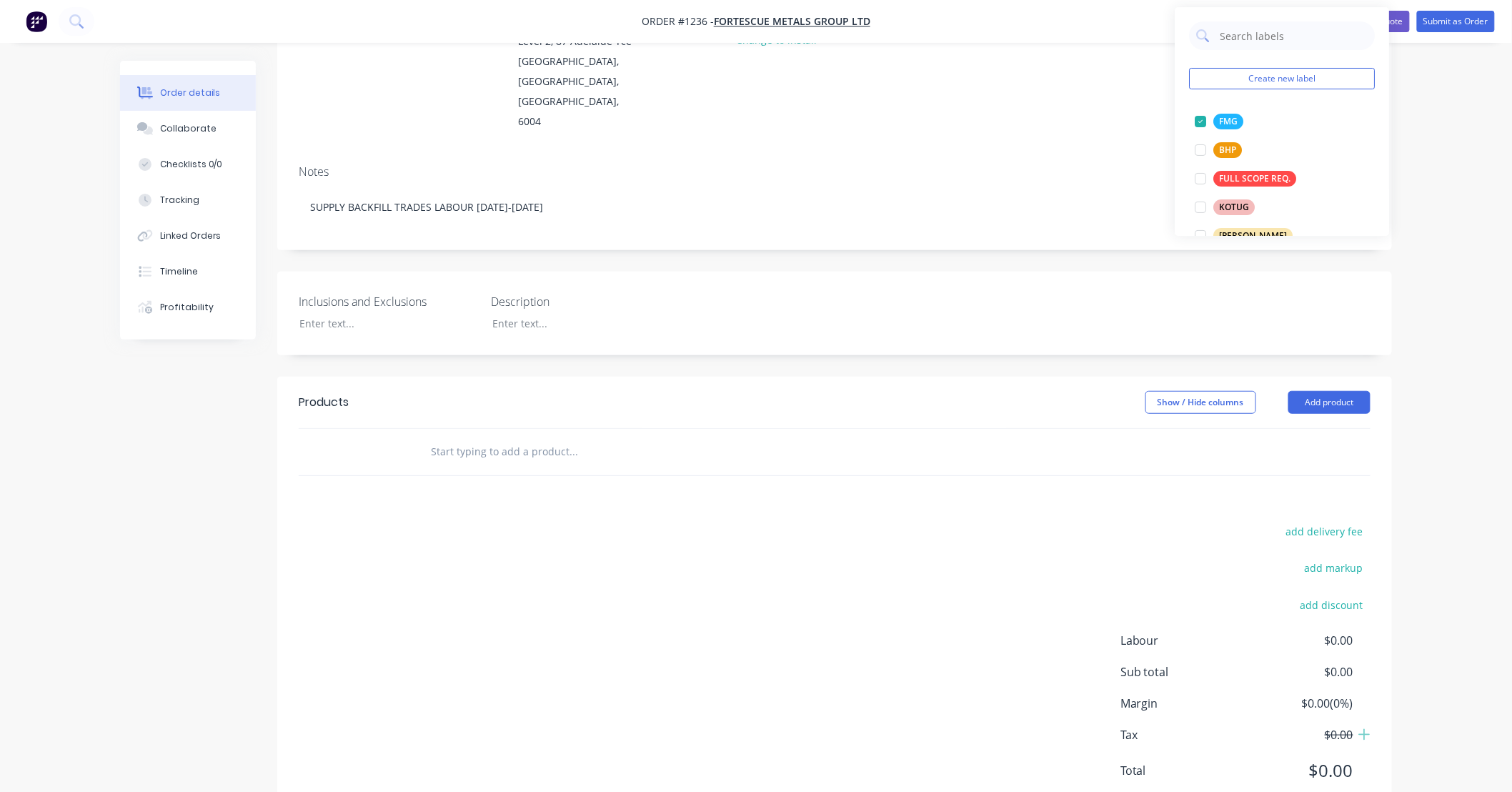
scroll to position [211, 0]
click at [556, 435] on input "text" at bounding box center [573, 449] width 285 height 29
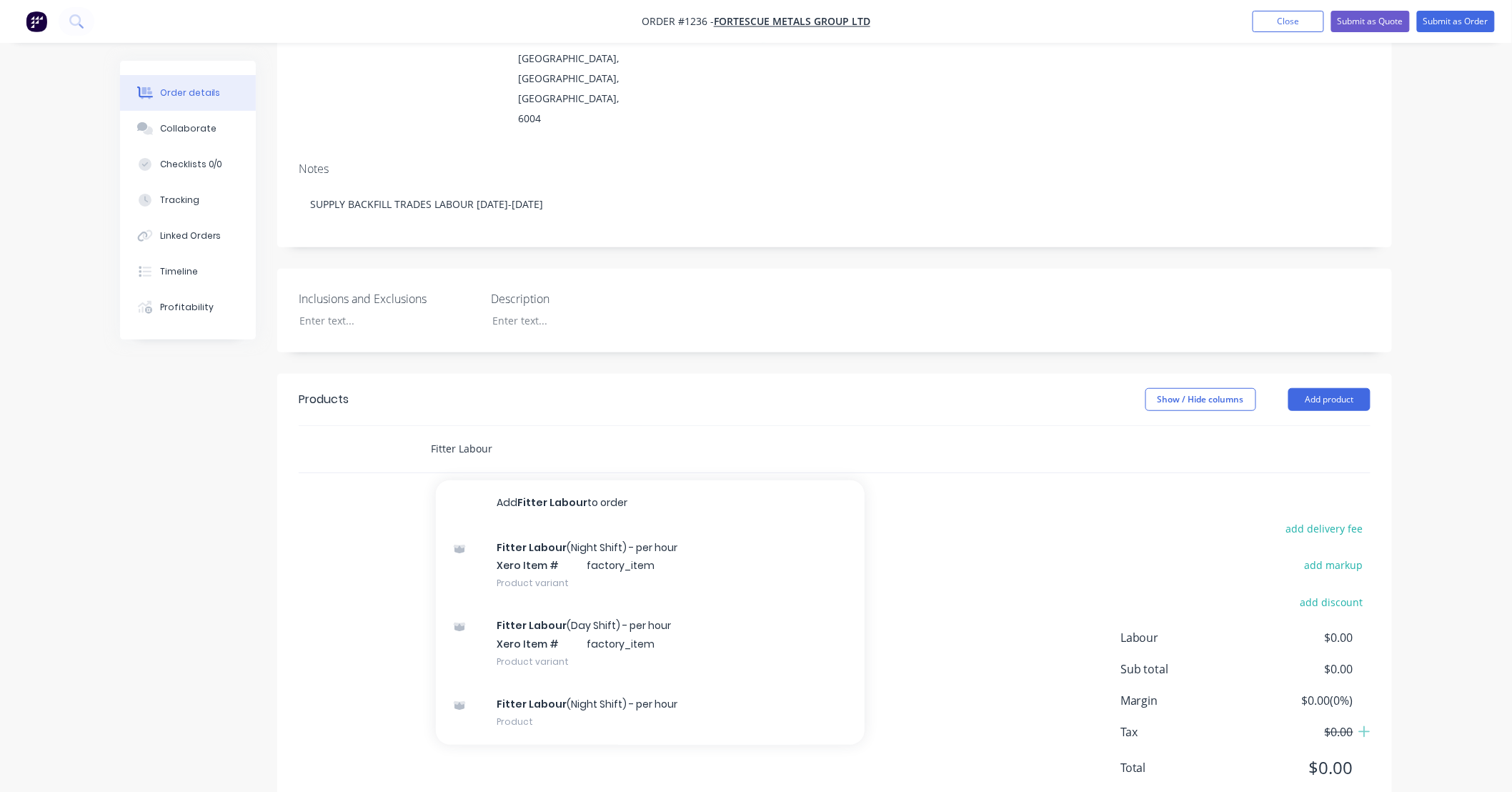
click at [502, 435] on input "Fitter Labour" at bounding box center [573, 449] width 285 height 29
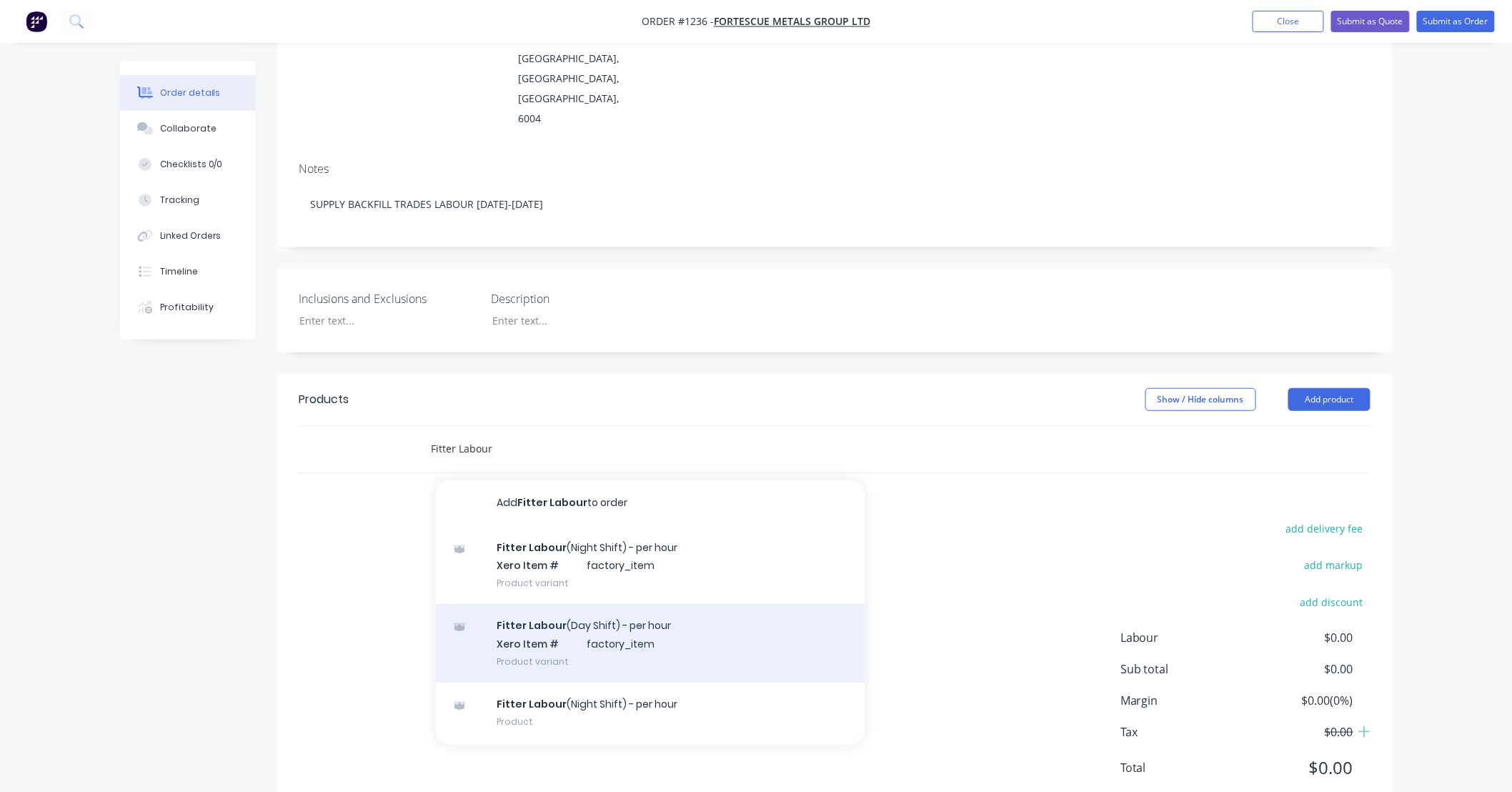
type input "Fitter Labour"
click at [652, 604] on div "Fitter Labour (Day Shift) - per hour Xero Item # factory_item Product variant" at bounding box center [650, 643] width 429 height 78
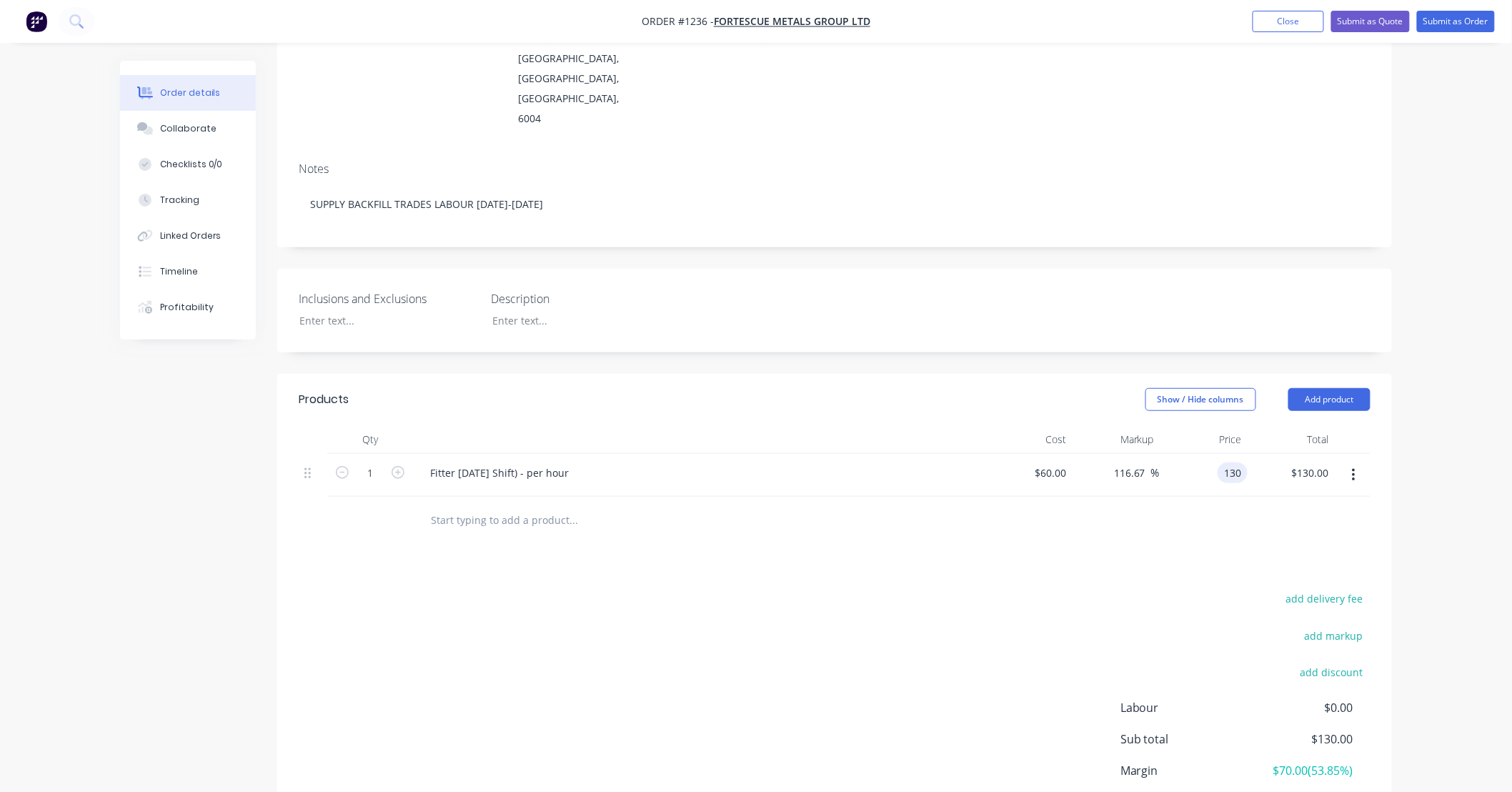
click at [1219, 462] on div "130 130" at bounding box center [1232, 472] width 30 height 20
type input "125"
type input "108.33"
type input "$125.00"
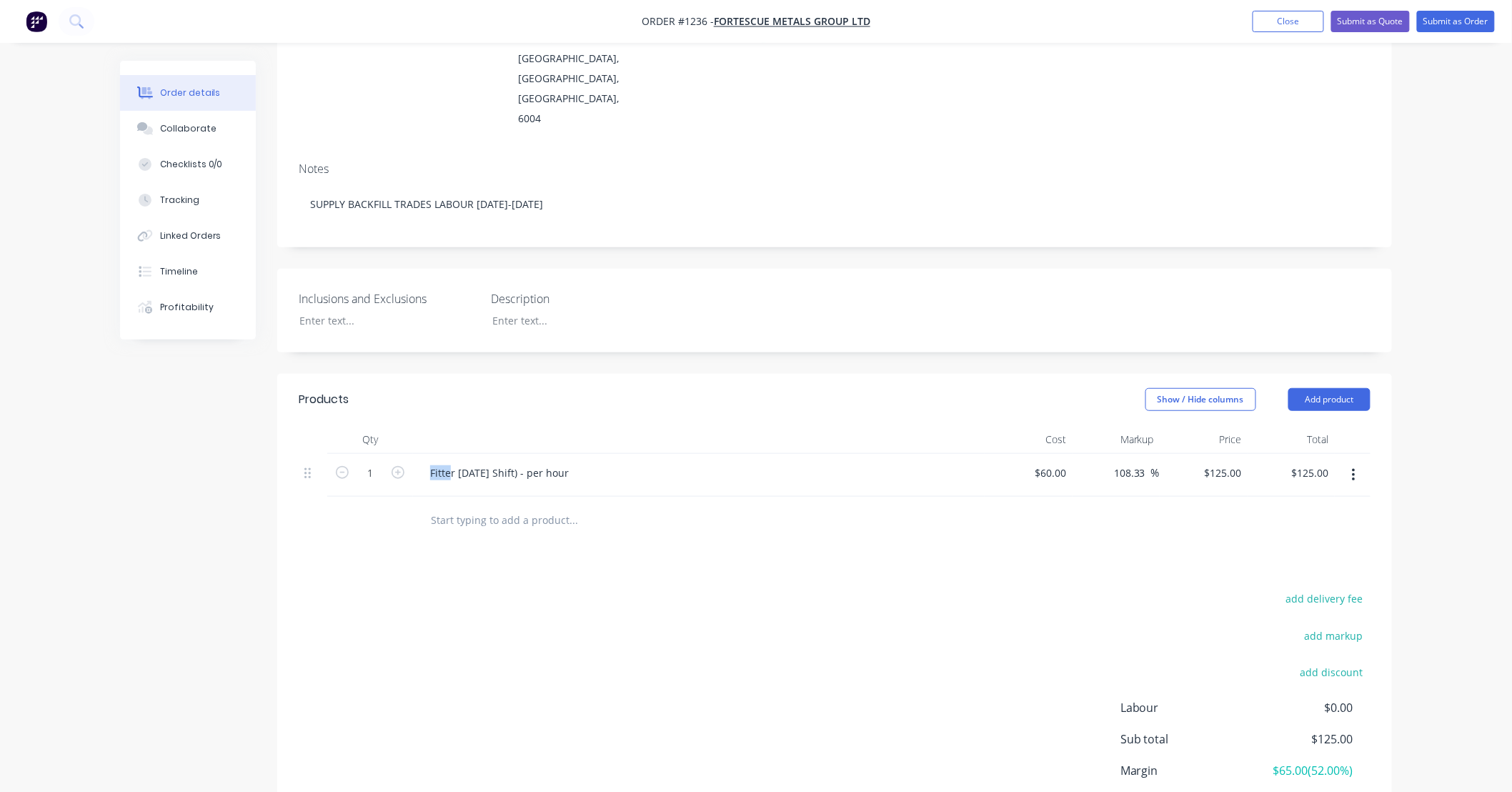
drag, startPoint x: 452, startPoint y: 431, endPoint x: 338, endPoint y: 438, distance: 114.2
click at [338, 454] on div "1 Fitter Labour (Day Shift) - per hour $60.00 $60.00 108.33 108.33 % $125.00 $1…" at bounding box center [834, 475] width 1072 height 43
drag, startPoint x: 338, startPoint y: 438, endPoint x: 458, endPoint y: 427, distance: 120.5
click at [458, 462] on div "Fitter Labour (Day Shift) - per hour" at bounding box center [499, 472] width 161 height 20
click at [440, 462] on div "Fitter Labour (Day Shift) - per hour" at bounding box center [499, 472] width 161 height 20
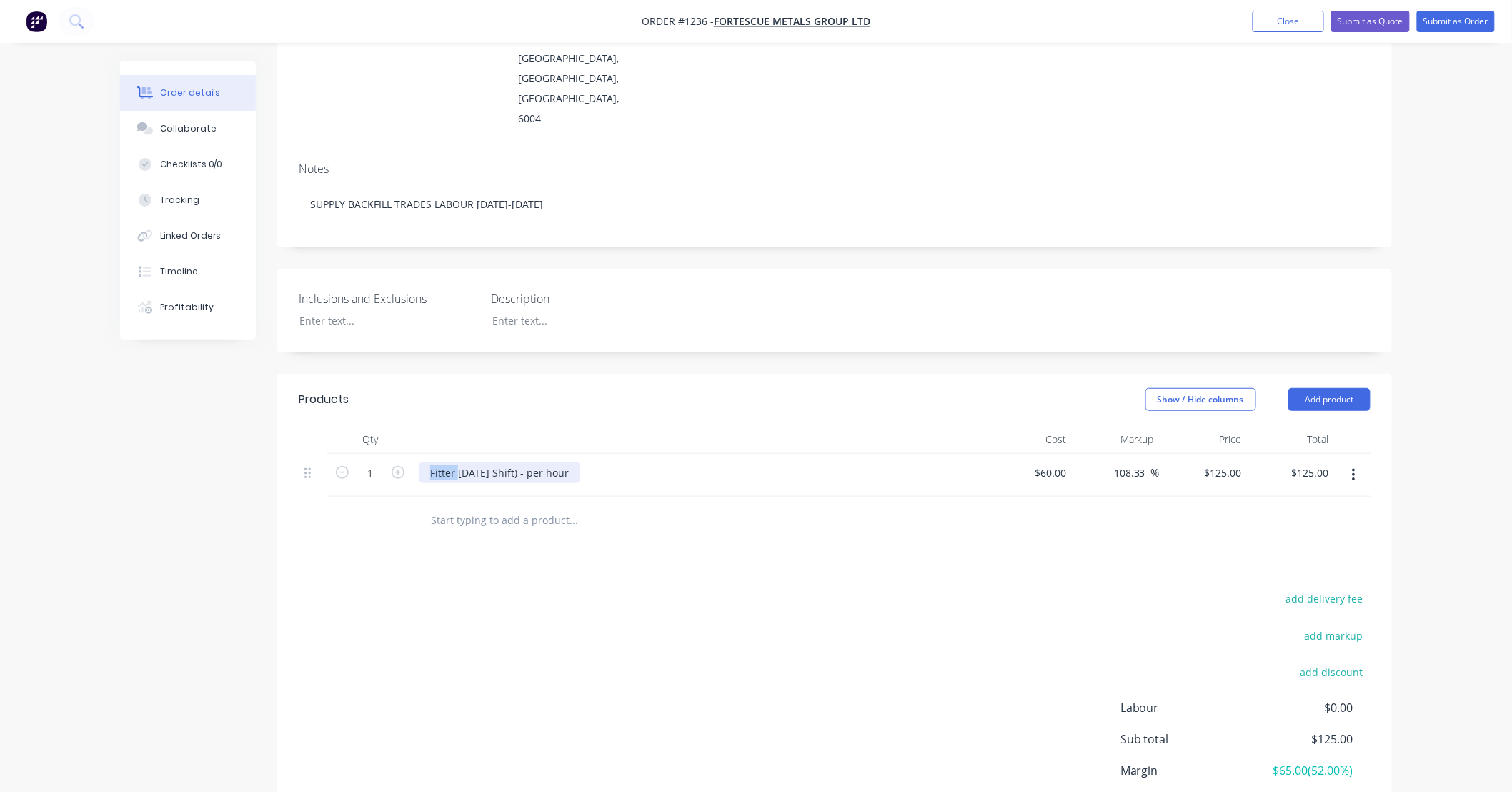
click at [440, 462] on div "Fitter Labour (Day Shift) - per hour" at bounding box center [499, 472] width 161 height 20
click at [432, 462] on div "Trades Labour (Day Shift) - per hour" at bounding box center [503, 472] width 170 height 20
click at [380, 462] on input "1" at bounding box center [370, 473] width 38 height 21
type input "36"
type input "$4,500.00"
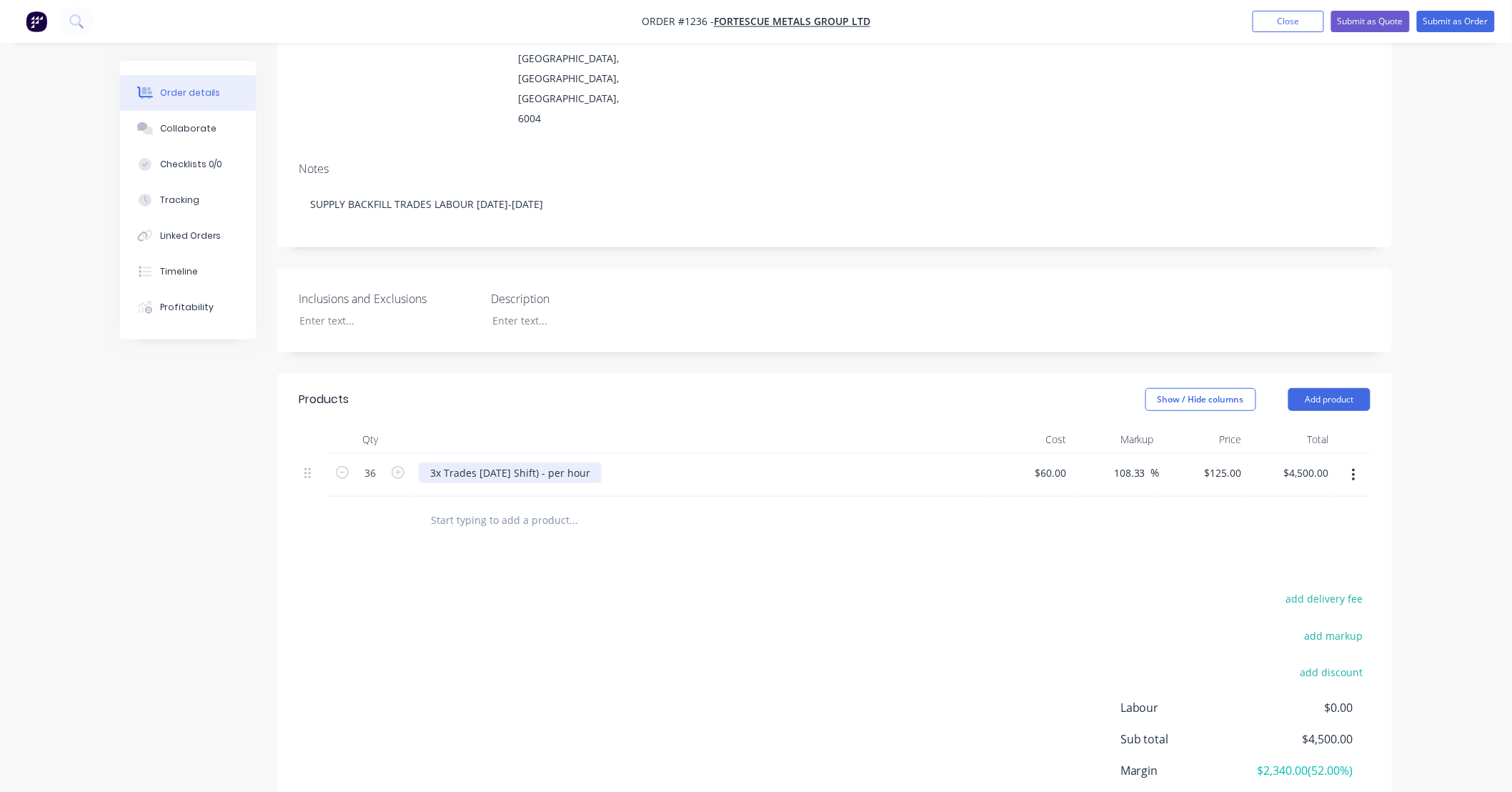
click at [430, 462] on div "3x Trades Labour (Day Shift) - per hour" at bounding box center [510, 472] width 183 height 20
click at [1364, 462] on button "button" at bounding box center [1353, 476] width 33 height 26
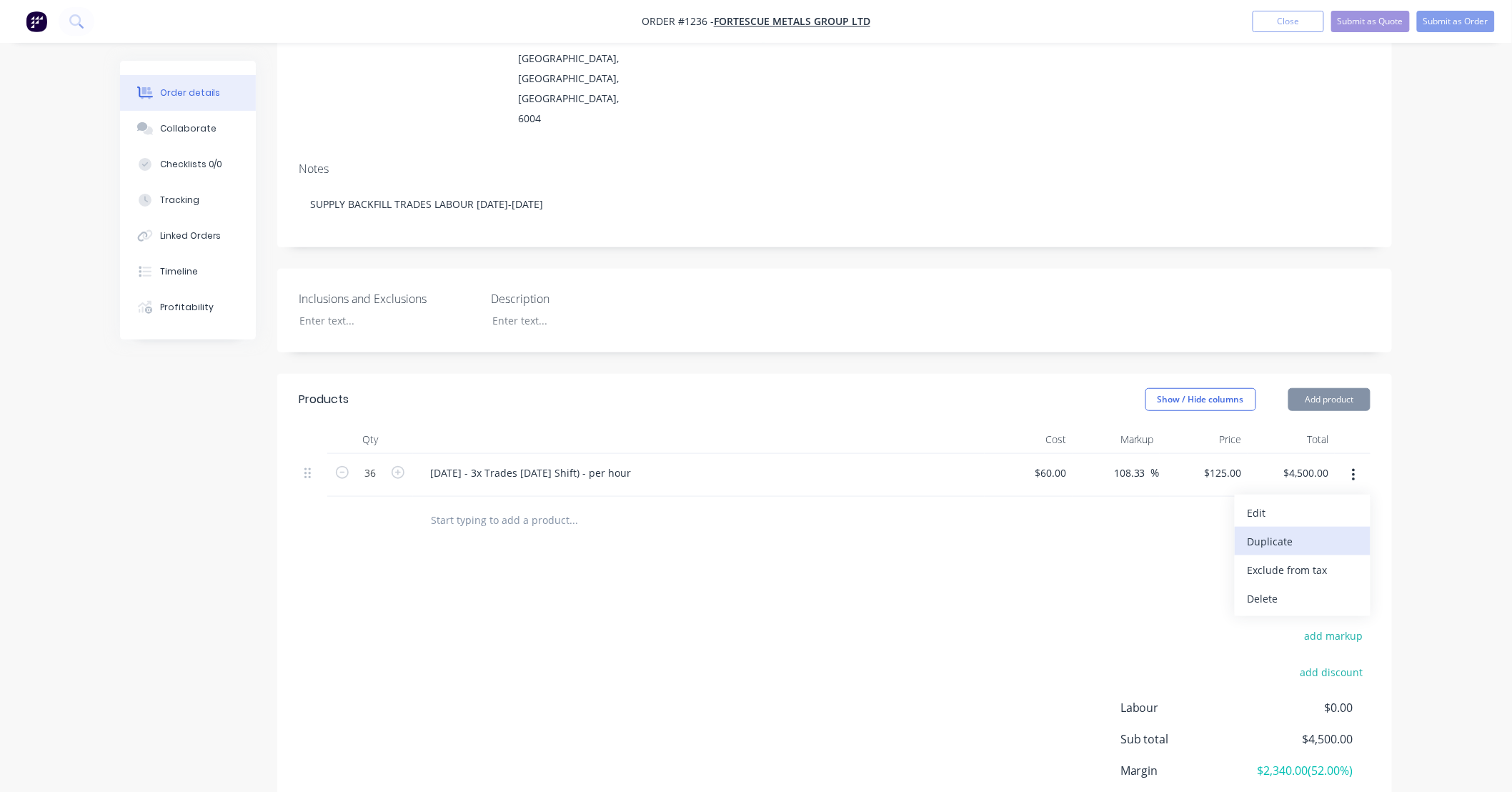
click at [1296, 531] on div "Duplicate" at bounding box center [1302, 541] width 110 height 20
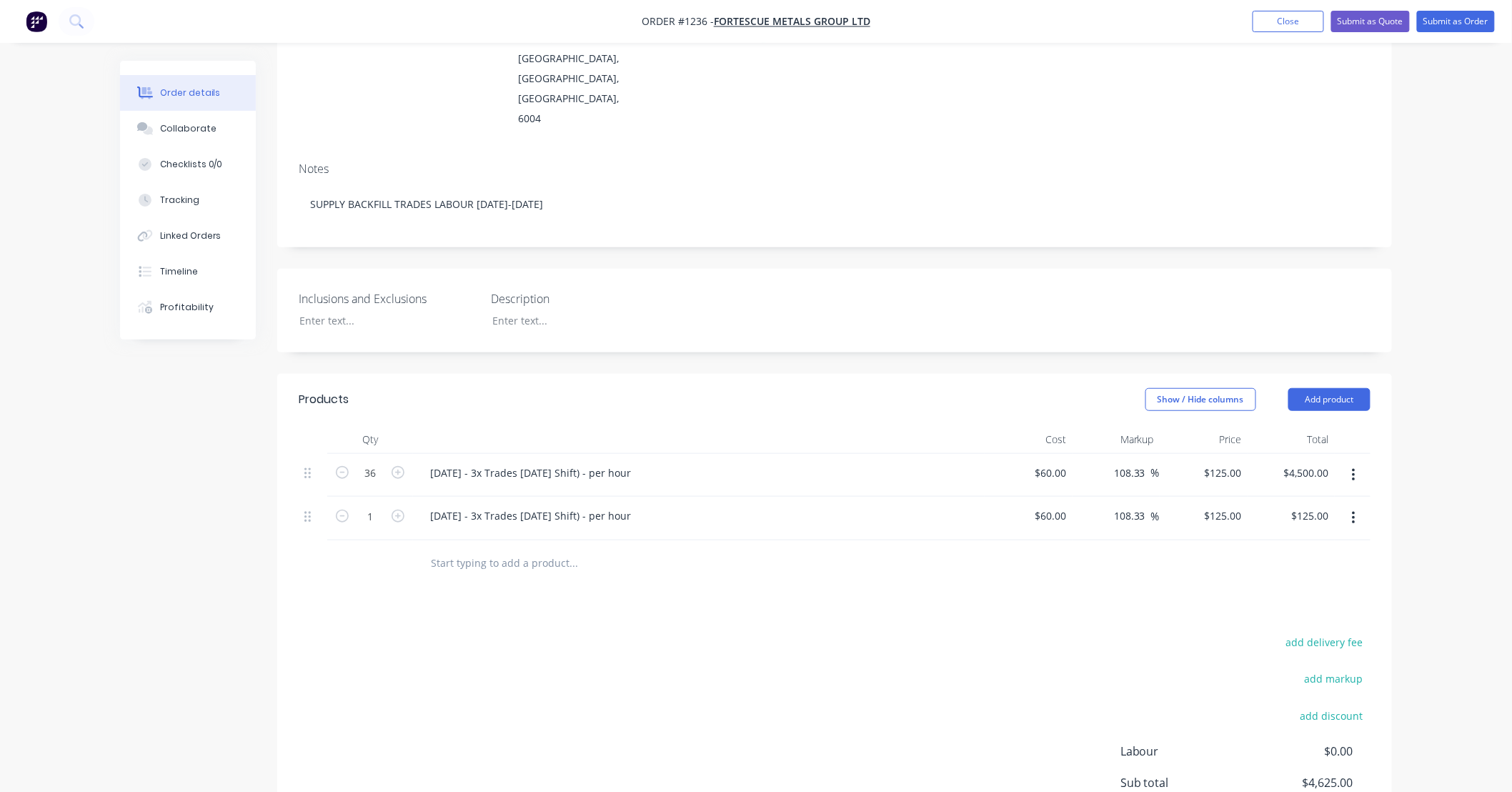
click at [1355, 511] on icon "button" at bounding box center [1354, 518] width 3 height 15
click at [1341, 573] on div "Duplicate" at bounding box center [1302, 583] width 110 height 20
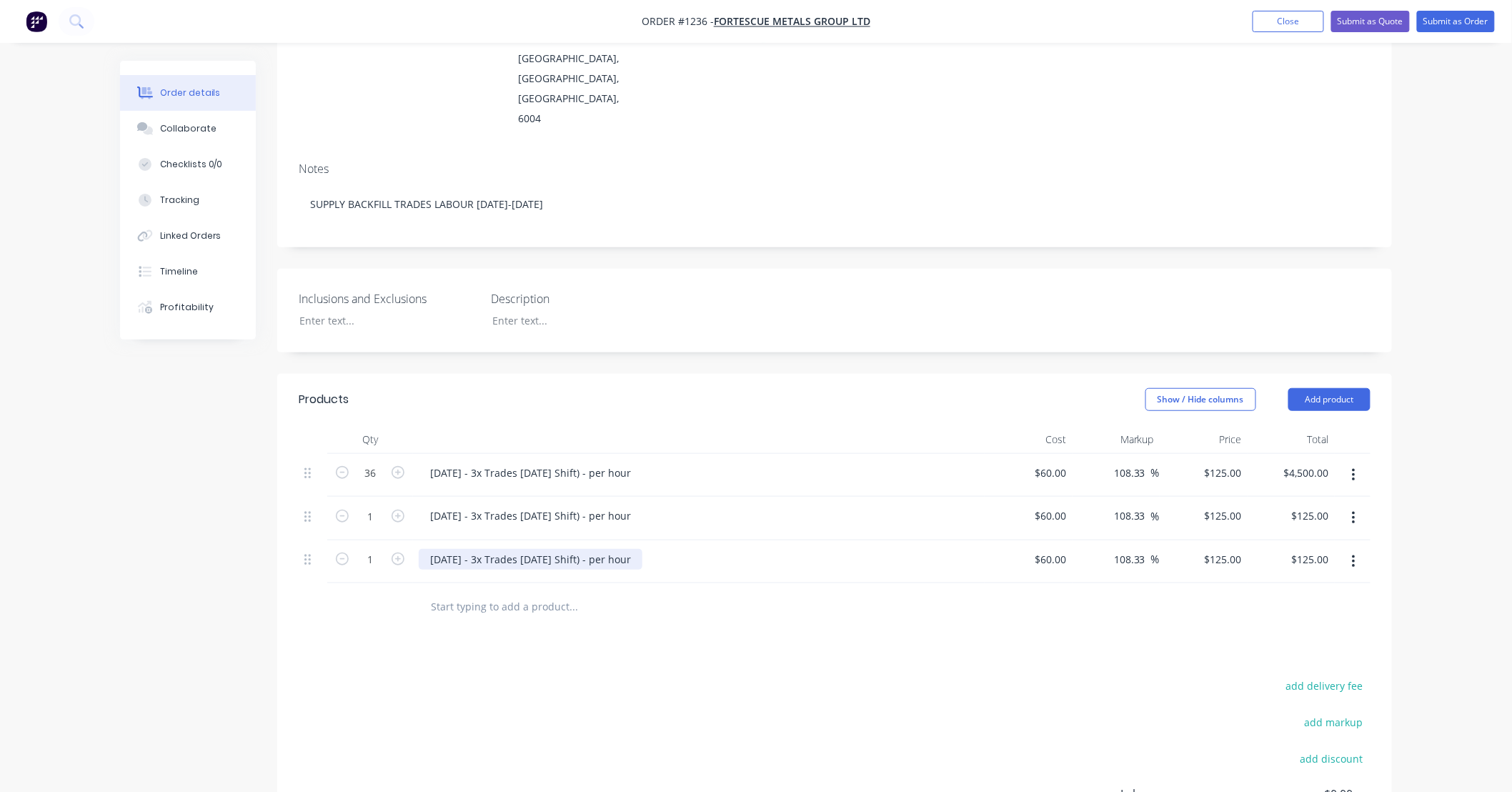
click at [424, 549] on div "16/10/25 - 3x Trades Labour (Day Shift) - per hour" at bounding box center [530, 559] width 223 height 20
drag, startPoint x: 435, startPoint y: 517, endPoint x: 471, endPoint y: 511, distance: 36.5
click at [435, 549] on div "16/10/25 - 3x Trades Labour (Day Shift) - per hour" at bounding box center [530, 559] width 223 height 20
click at [576, 505] on div "16/10/25 - 3x Trades Labour (Day Shift) - per hour" at bounding box center [530, 515] width 223 height 20
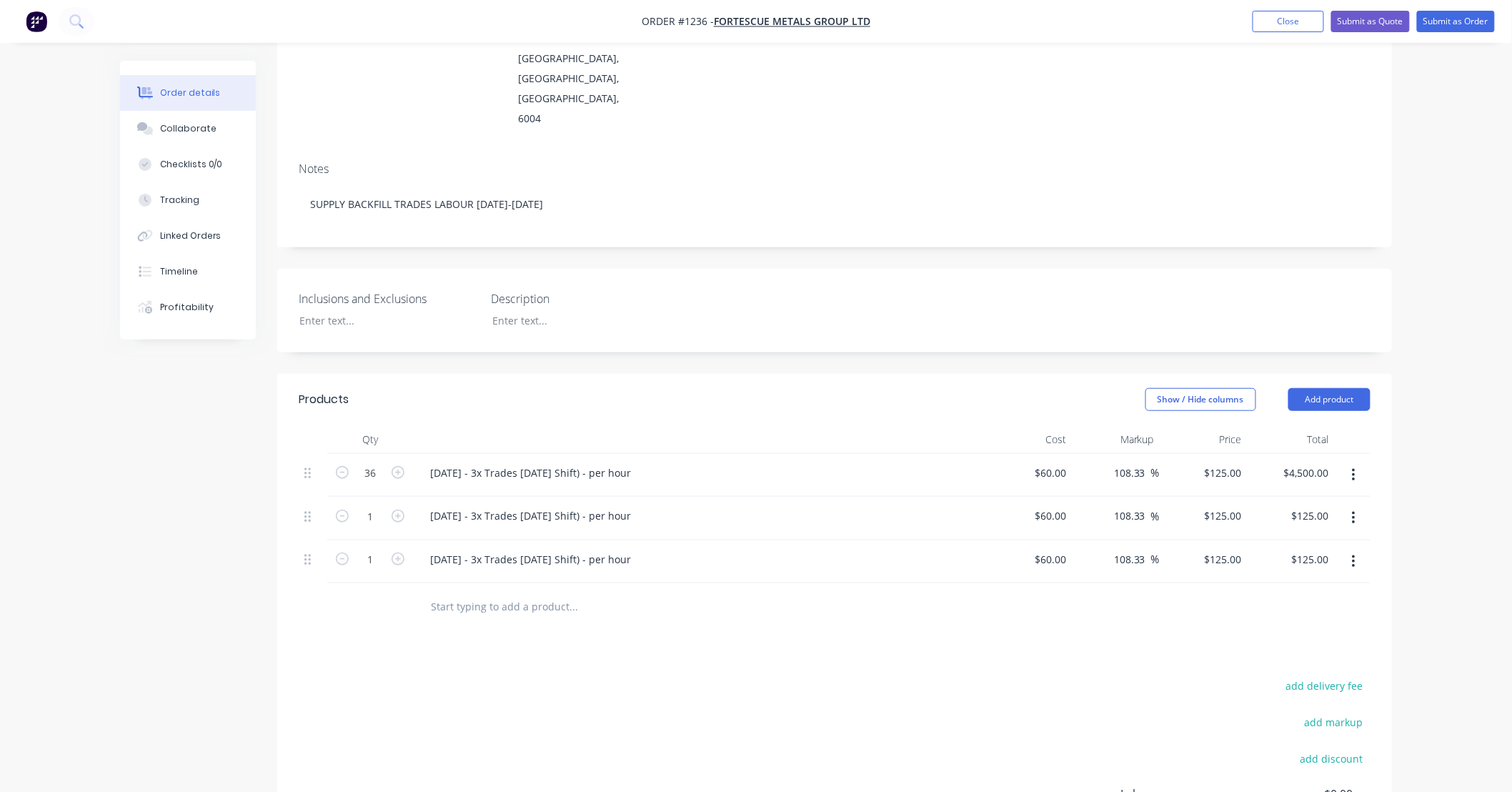
drag, startPoint x: 576, startPoint y: 470, endPoint x: 596, endPoint y: 461, distance: 21.9
click at [596, 497] on div "16/10/25 - 3x Trades Labour (Day Shift) - per hour" at bounding box center [698, 518] width 572 height 43
click at [579, 505] on div "16/10/25 - 3x Trades Labour (Day Shift) - per hour" at bounding box center [530, 515] width 223 height 20
click at [637, 632] on div "Products Show / Hide columns Add product Qty Cost Markup Price Total 36 16/10/2…" at bounding box center [834, 673] width 1115 height 600
click at [378, 505] on input "1" at bounding box center [370, 515] width 38 height 21
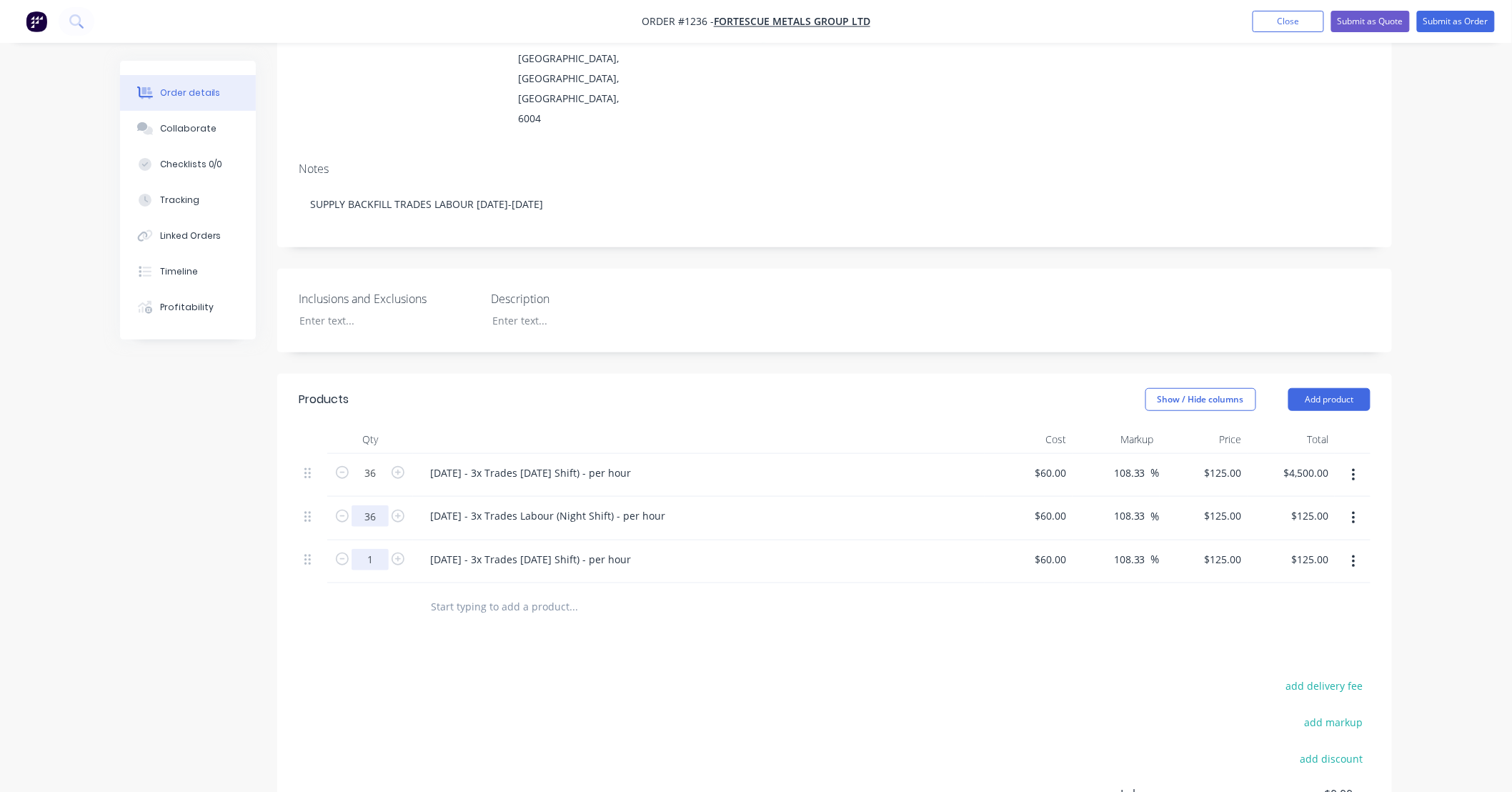
type input "36"
type input "$4,500.00"
click at [382, 549] on input "1" at bounding box center [370, 560] width 38 height 21
type input "36"
type input "$4,500.00"
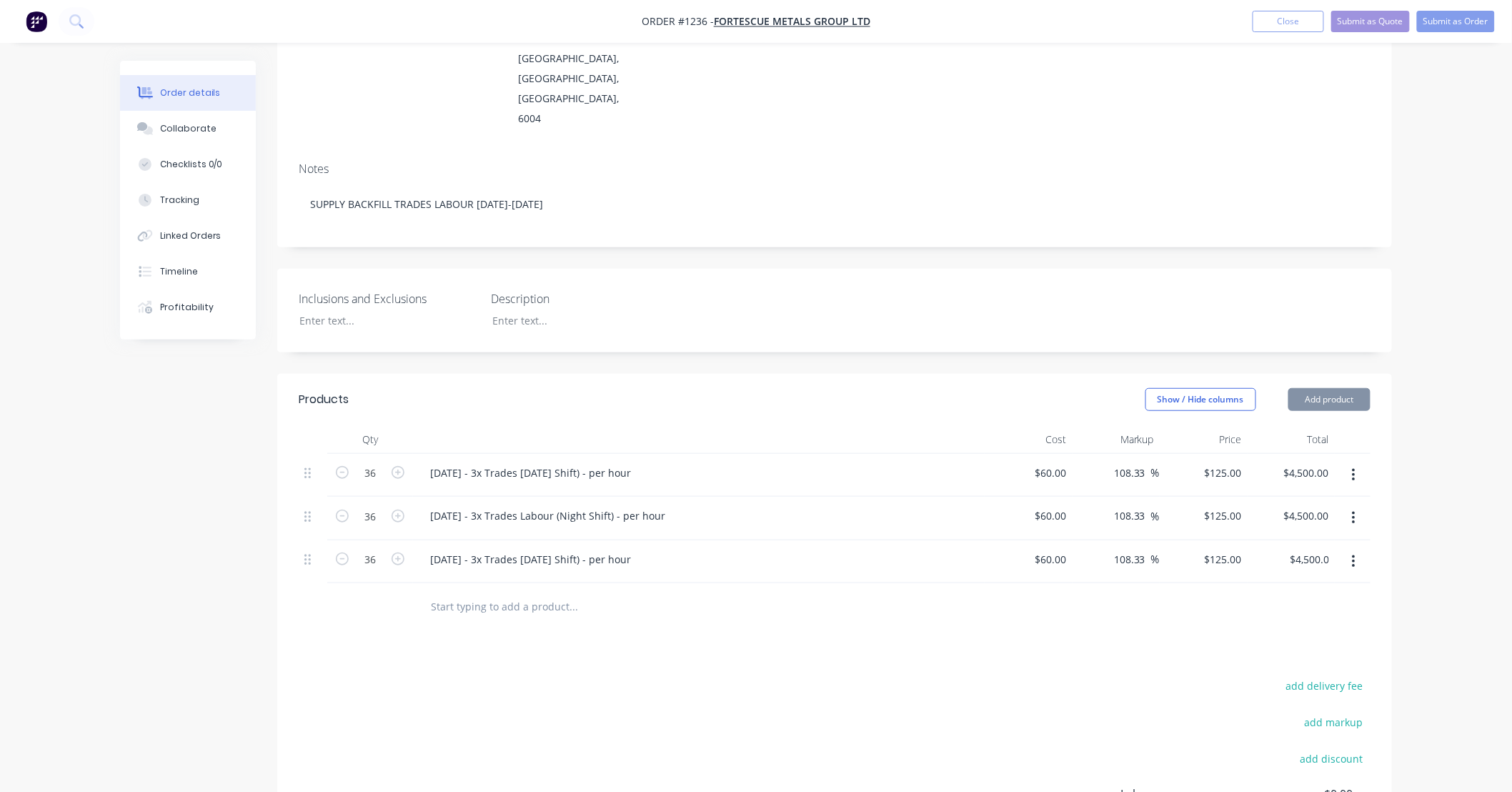
click at [391, 631] on div "Products Show / Hide columns Add product Qty Cost Markup Price Total 36 16/10/2…" at bounding box center [834, 673] width 1115 height 600
click at [908, 326] on div "Created by Leya Created 14/10/25 Required Assigned to Add team member Status Dr…" at bounding box center [834, 410] width 1115 height 1123
drag, startPoint x: 902, startPoint y: 327, endPoint x: 836, endPoint y: 329, distance: 66.0
click at [836, 329] on div "Created by Leya Created 14/10/25 Required Assigned to Add team member Status Dr…" at bounding box center [834, 410] width 1115 height 1123
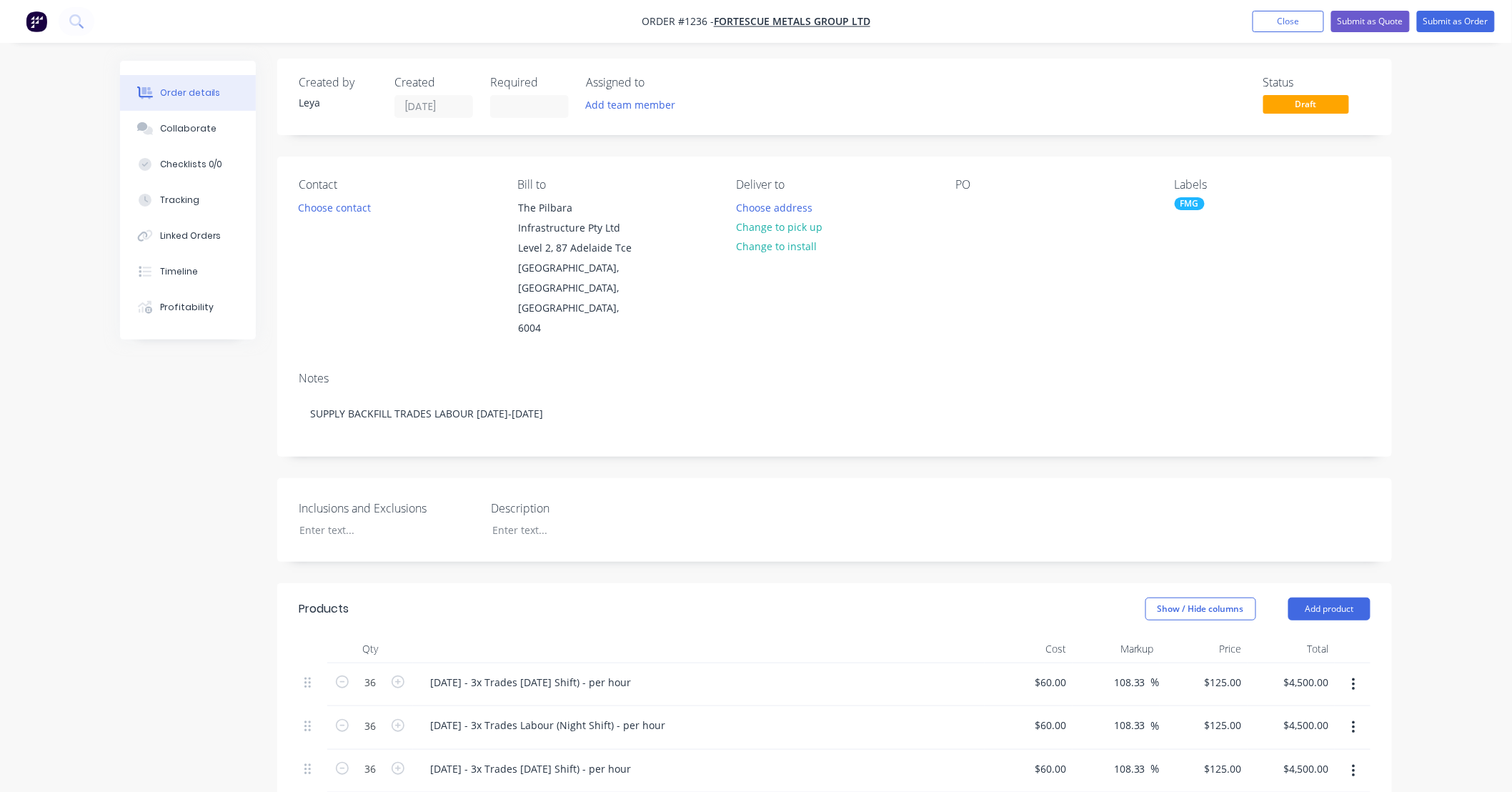
scroll to position [0, 0]
click at [1381, 24] on button "Submit as Quote" at bounding box center [1370, 21] width 78 height 21
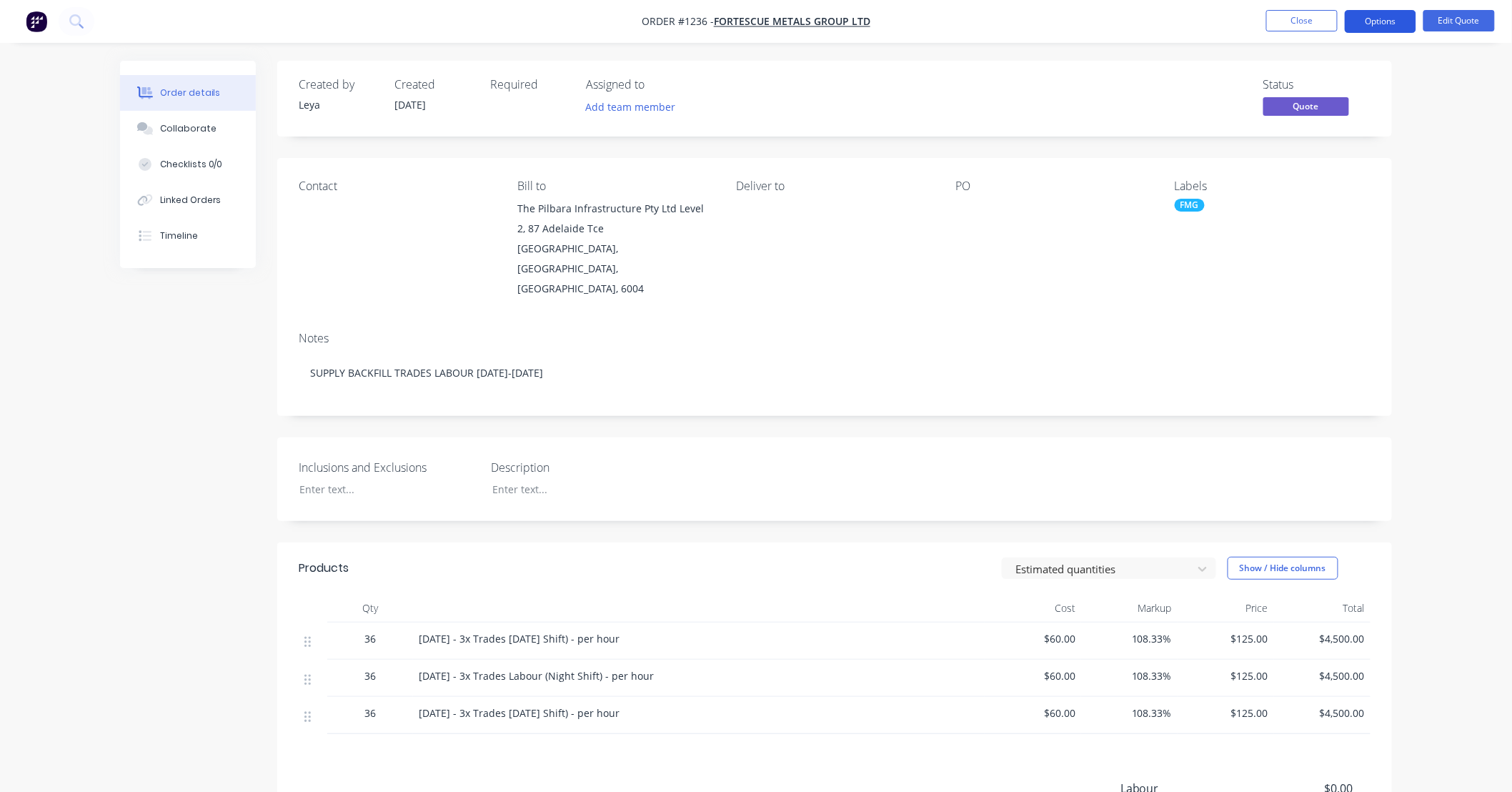
click at [1370, 11] on button "Options" at bounding box center [1381, 21] width 72 height 23
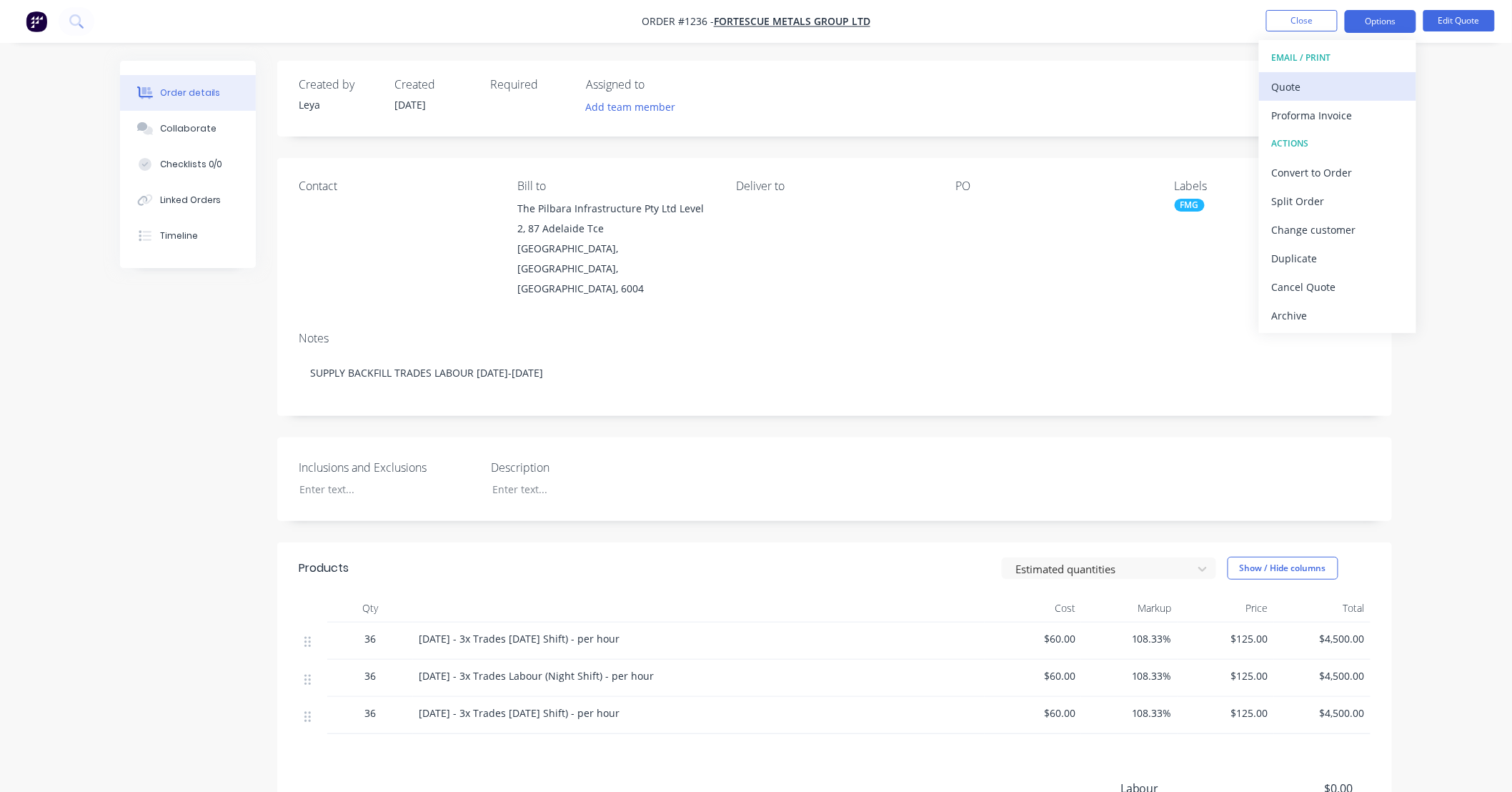
click at [1341, 74] on button "Quote" at bounding box center [1337, 86] width 157 height 29
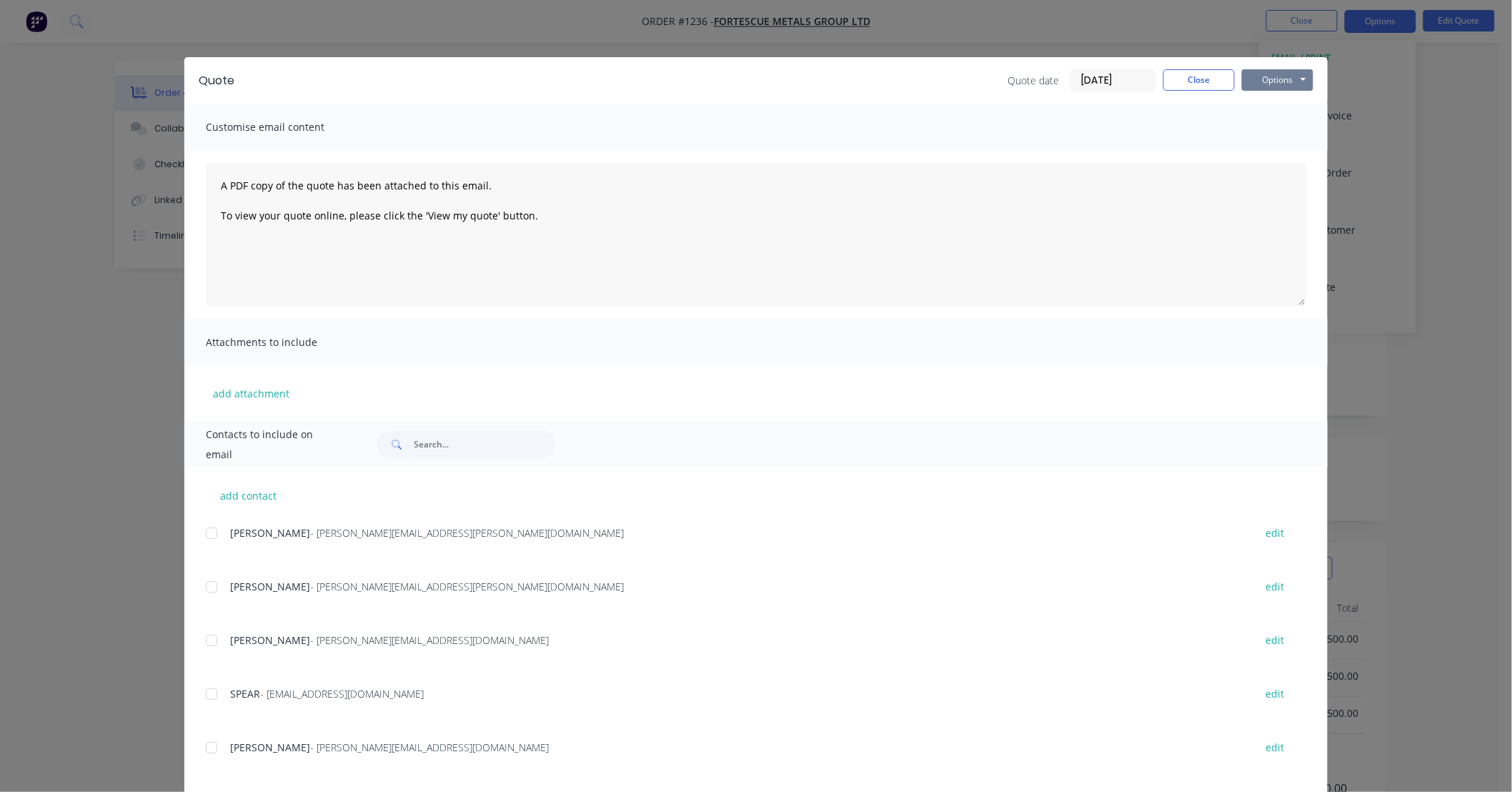
click at [1260, 82] on button "Options" at bounding box center [1278, 80] width 72 height 21
click at [1255, 130] on button "Print" at bounding box center [1288, 129] width 91 height 24
click at [1174, 84] on button "Close" at bounding box center [1199, 80] width 72 height 21
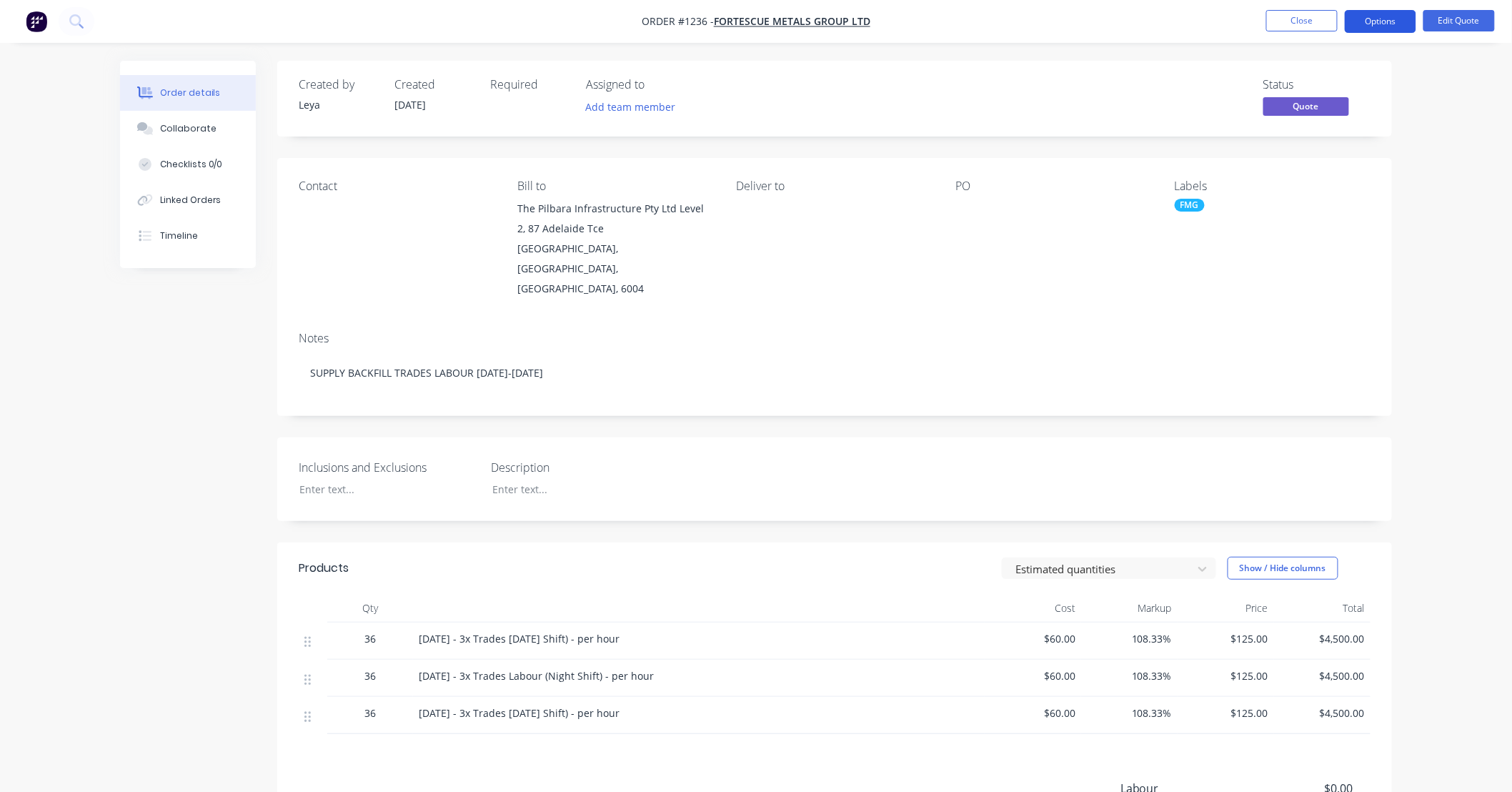
click at [1381, 26] on button "Options" at bounding box center [1381, 21] width 72 height 23
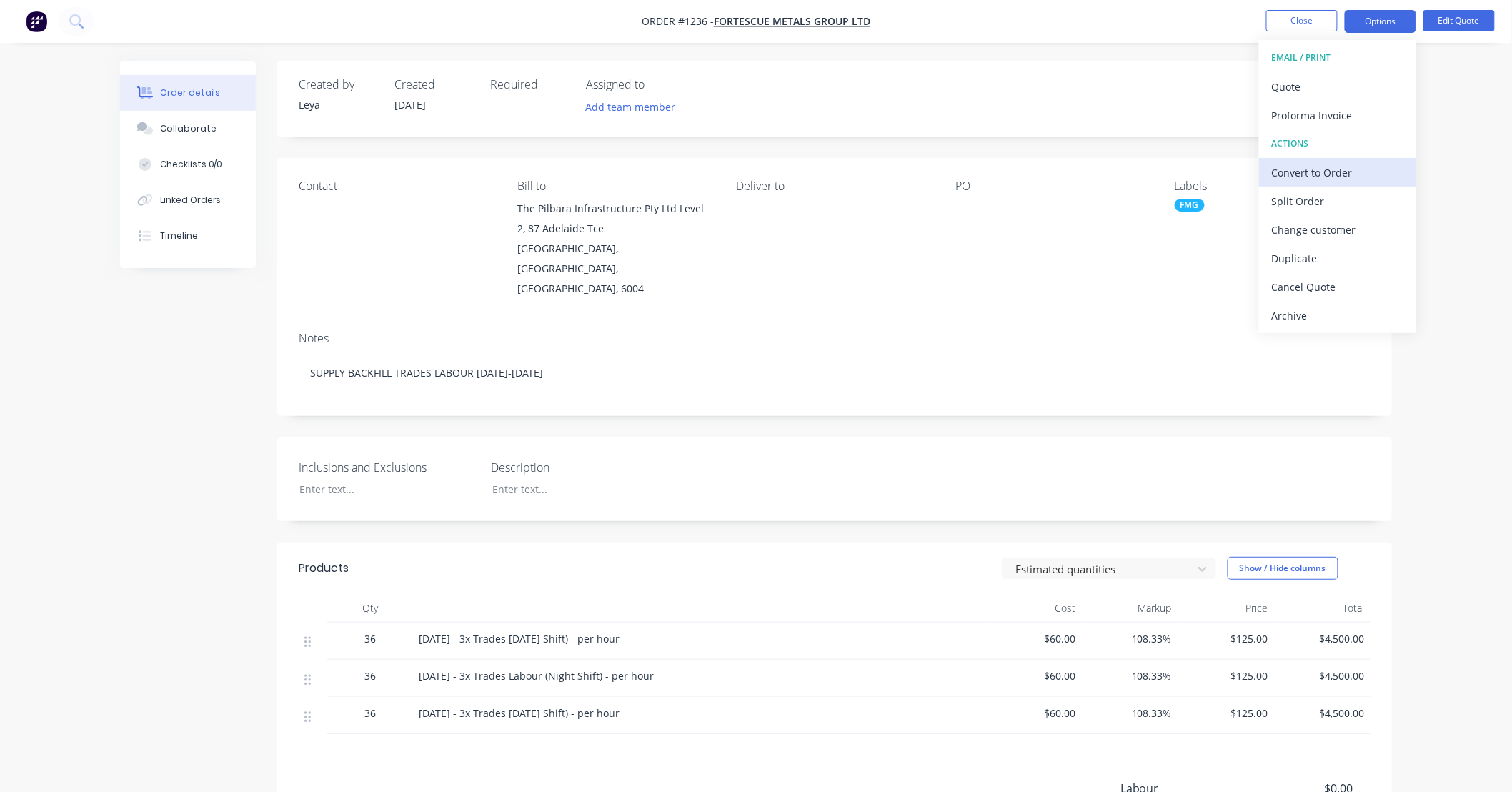
click at [1333, 173] on div "Convert to Order" at bounding box center [1337, 172] width 131 height 20
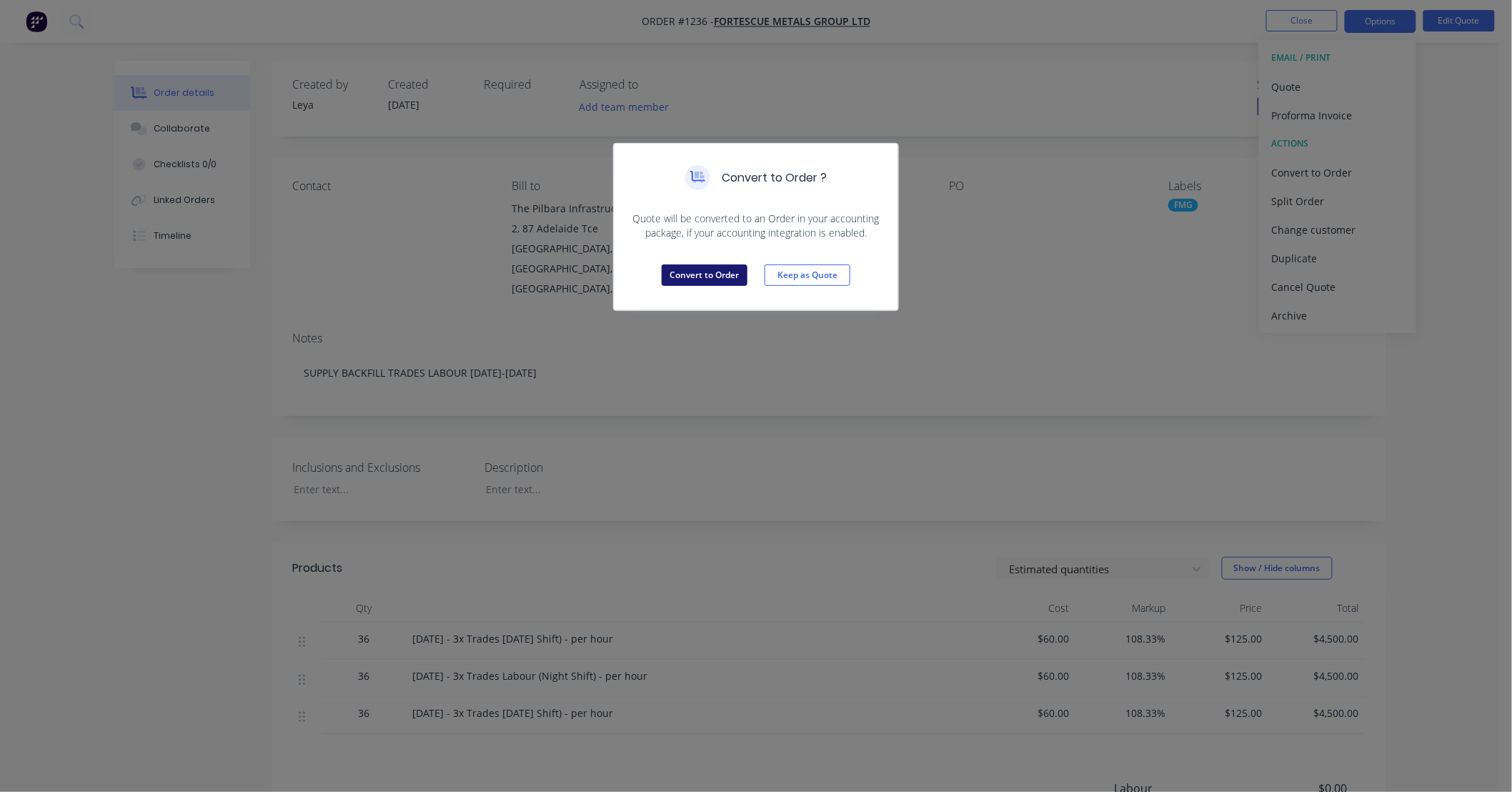
click at [701, 274] on button "Convert to Order" at bounding box center [704, 275] width 86 height 21
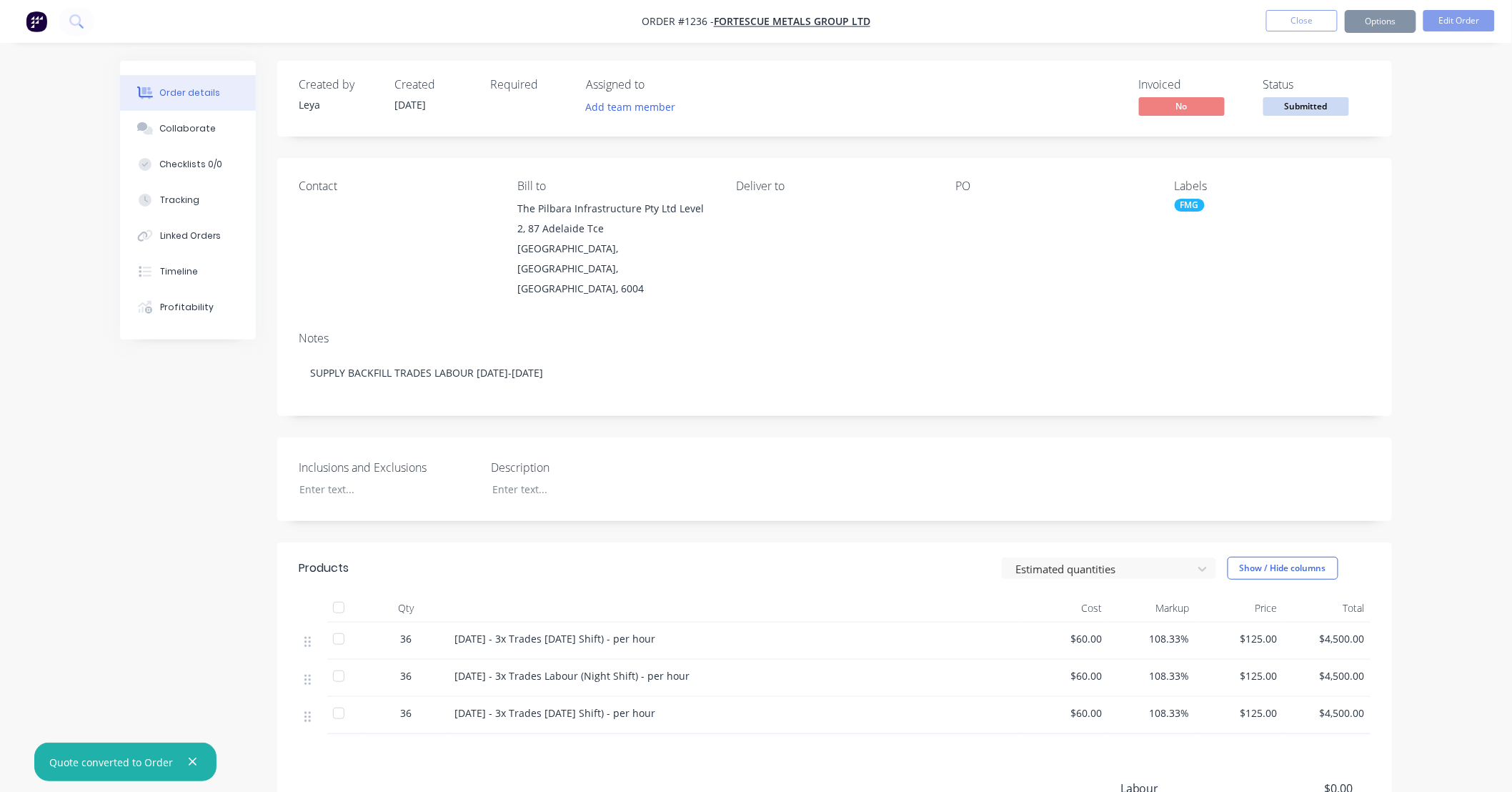
click at [1299, 117] on button "Submitted" at bounding box center [1306, 108] width 86 height 21
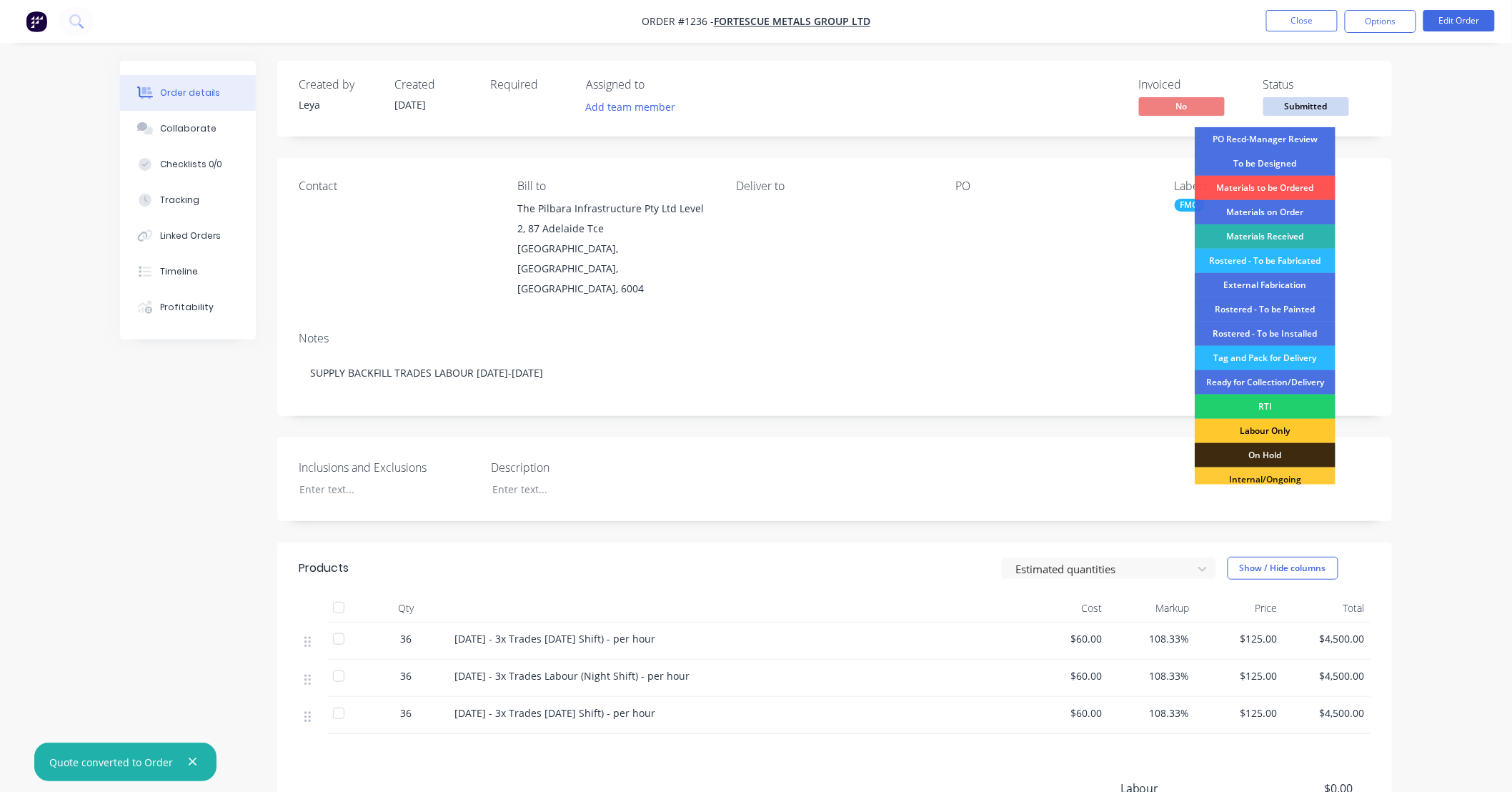
click at [1286, 426] on div "Labour Only" at bounding box center [1265, 431] width 141 height 24
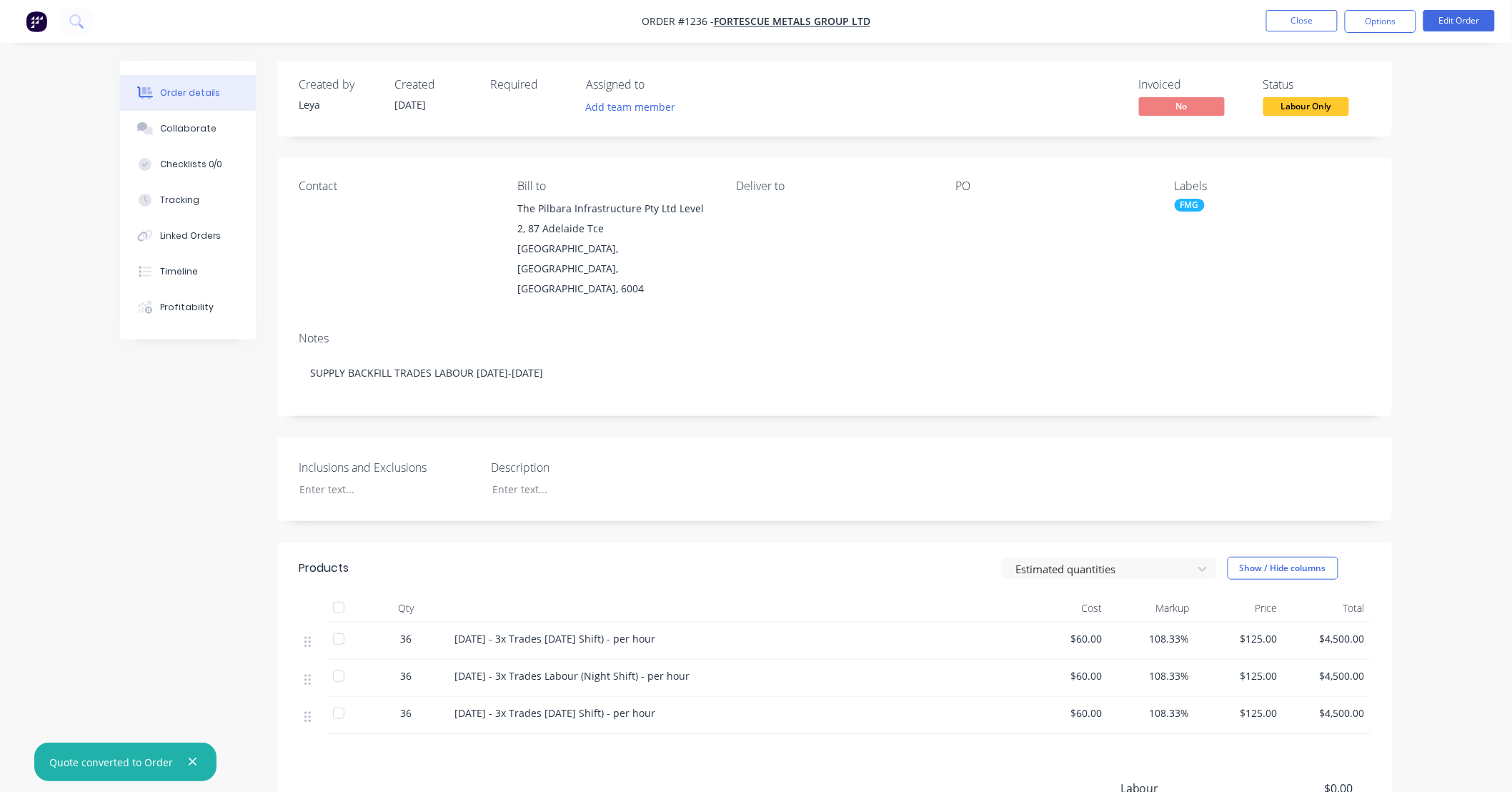
click at [1196, 205] on div "FMG" at bounding box center [1189, 206] width 30 height 13
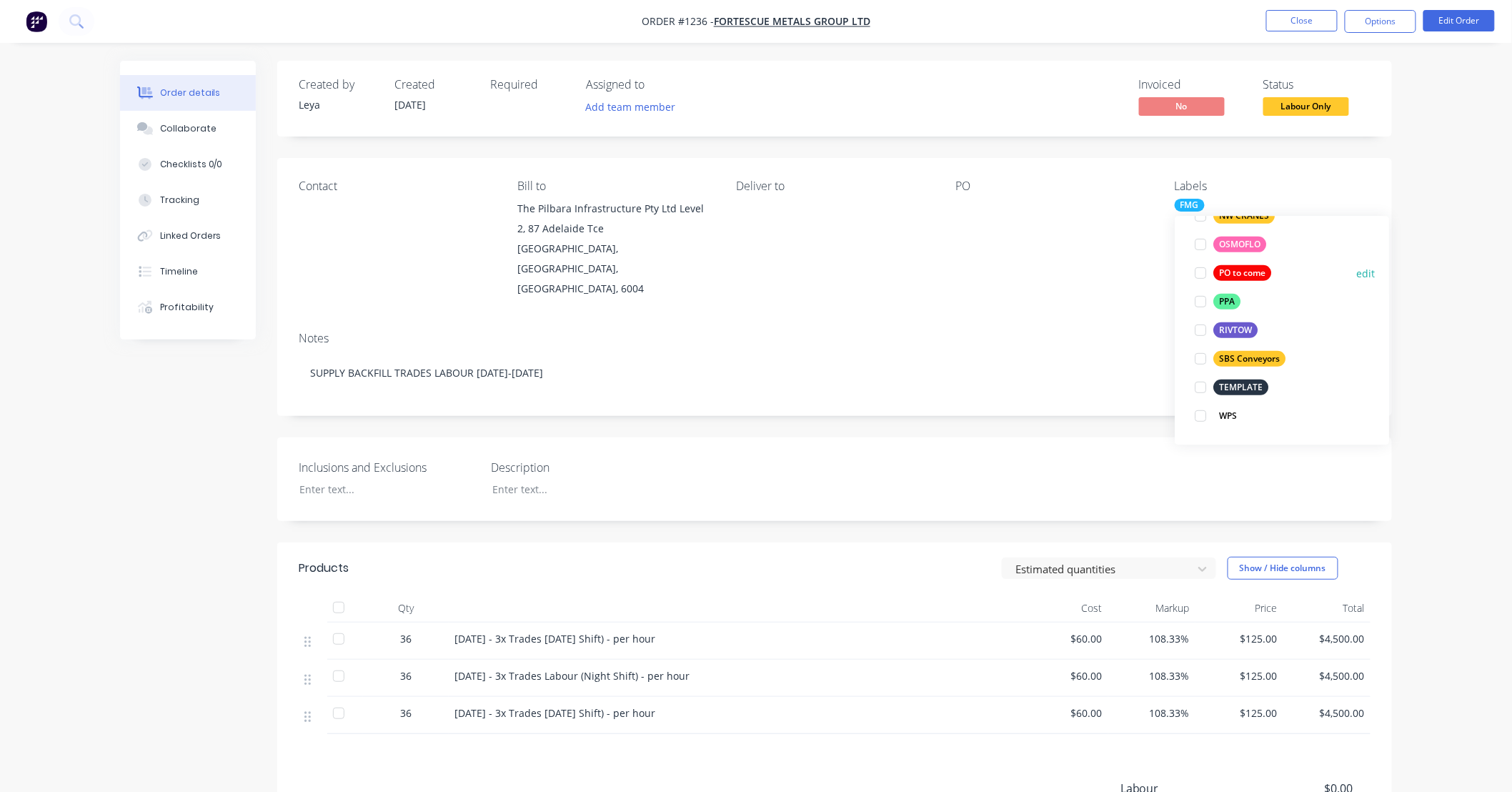
click at [1201, 274] on div at bounding box center [1200, 272] width 29 height 29
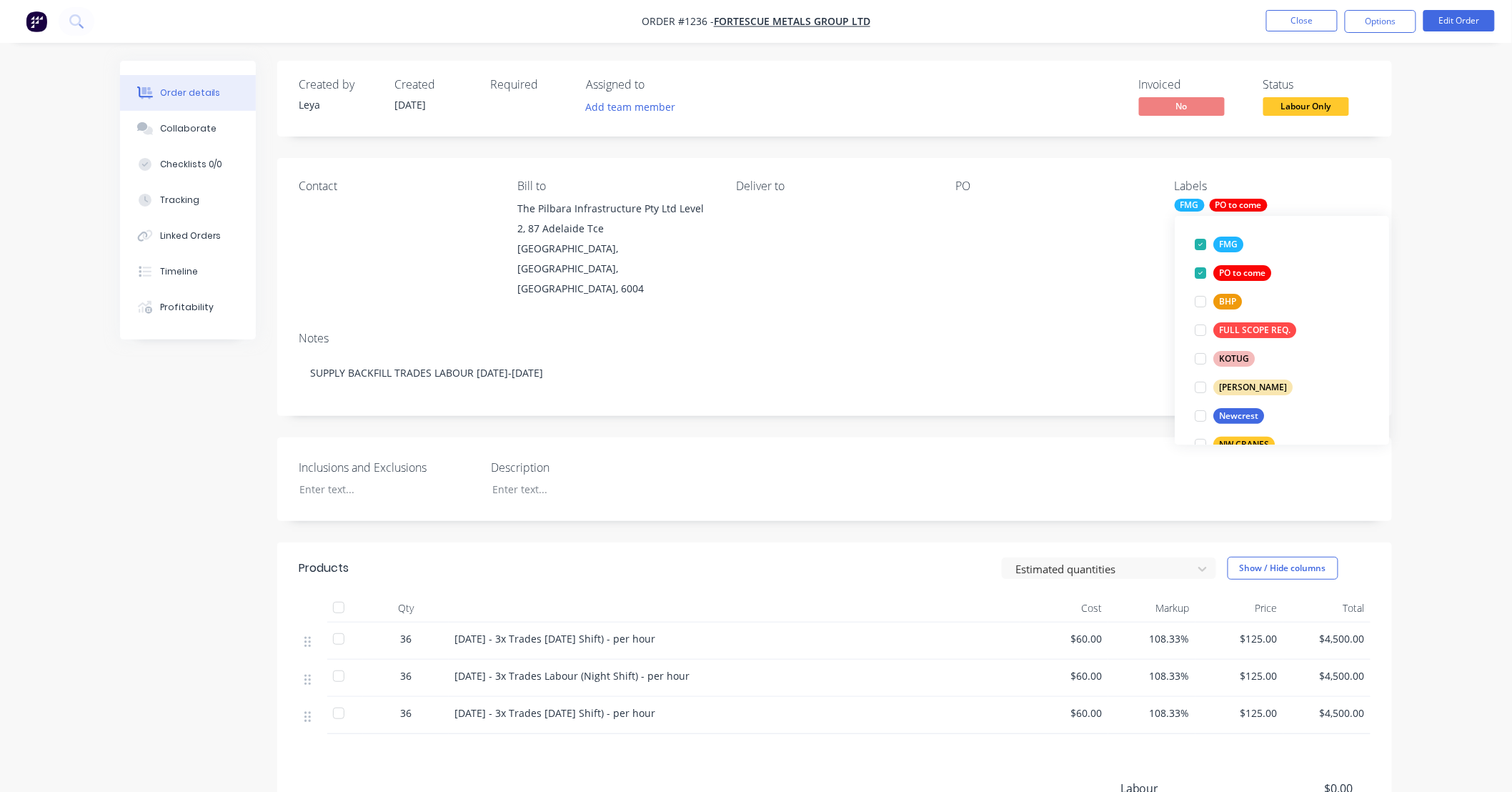
click at [1112, 416] on div "Created by Leya Created 14/10/25 Required Assigned to Add team member Invoiced …" at bounding box center [834, 513] width 1115 height 906
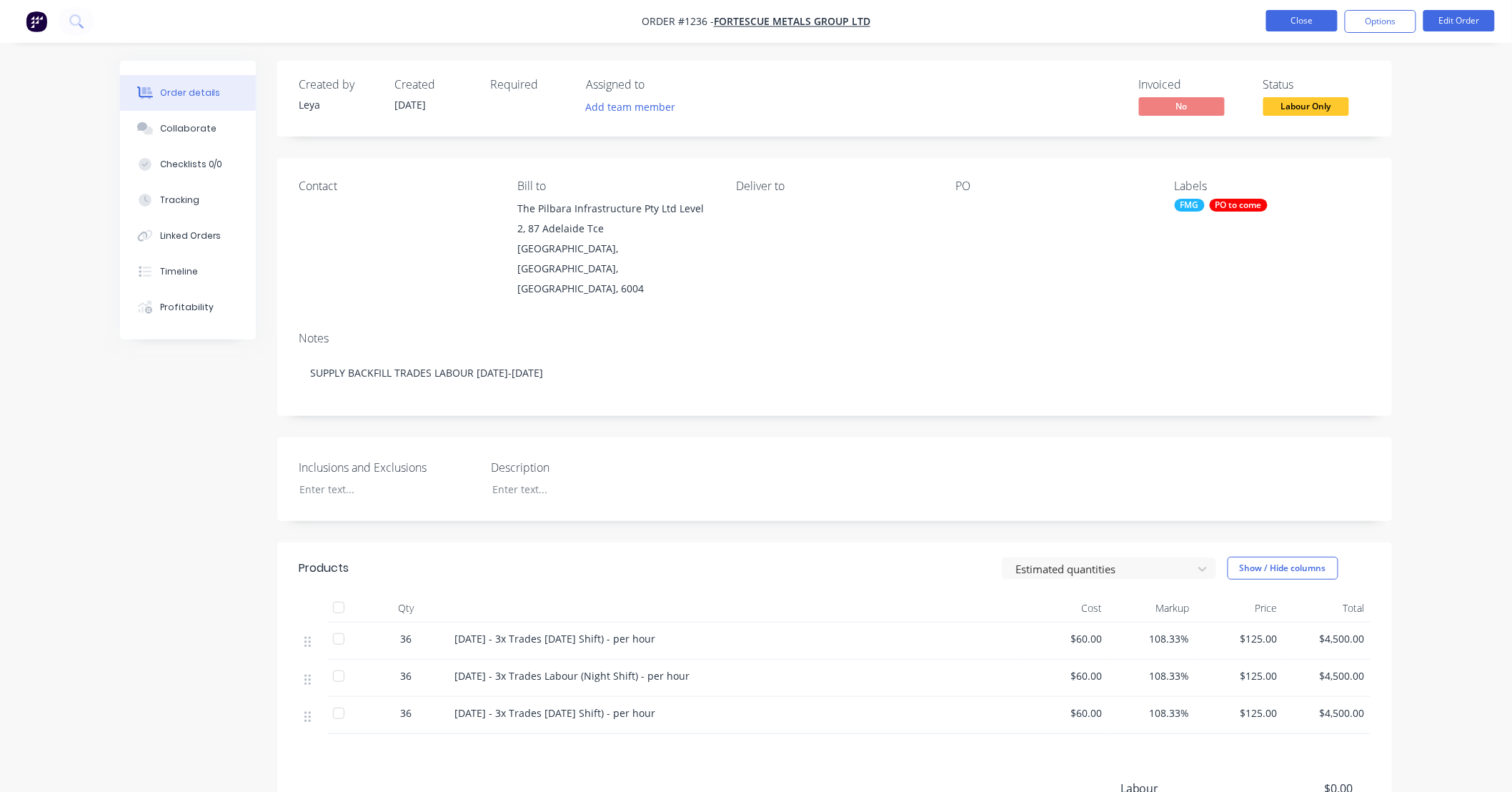
click at [1303, 29] on button "Close" at bounding box center [1302, 20] width 72 height 21
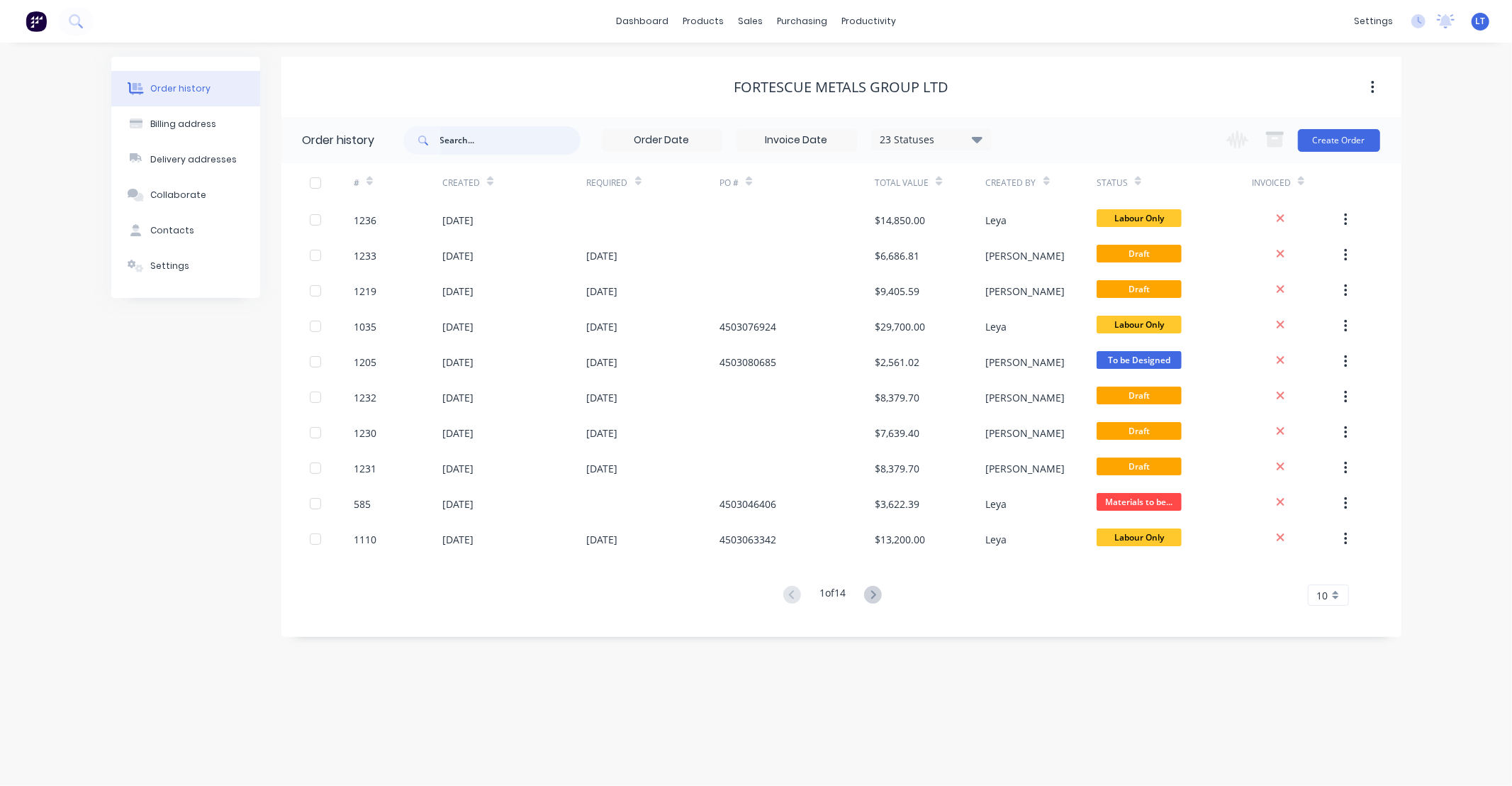
click at [507, 146] on input "text" at bounding box center [510, 140] width 140 height 28
type input "278"
click at [835, 73] on div "Purchase Orders" at bounding box center [848, 68] width 75 height 13
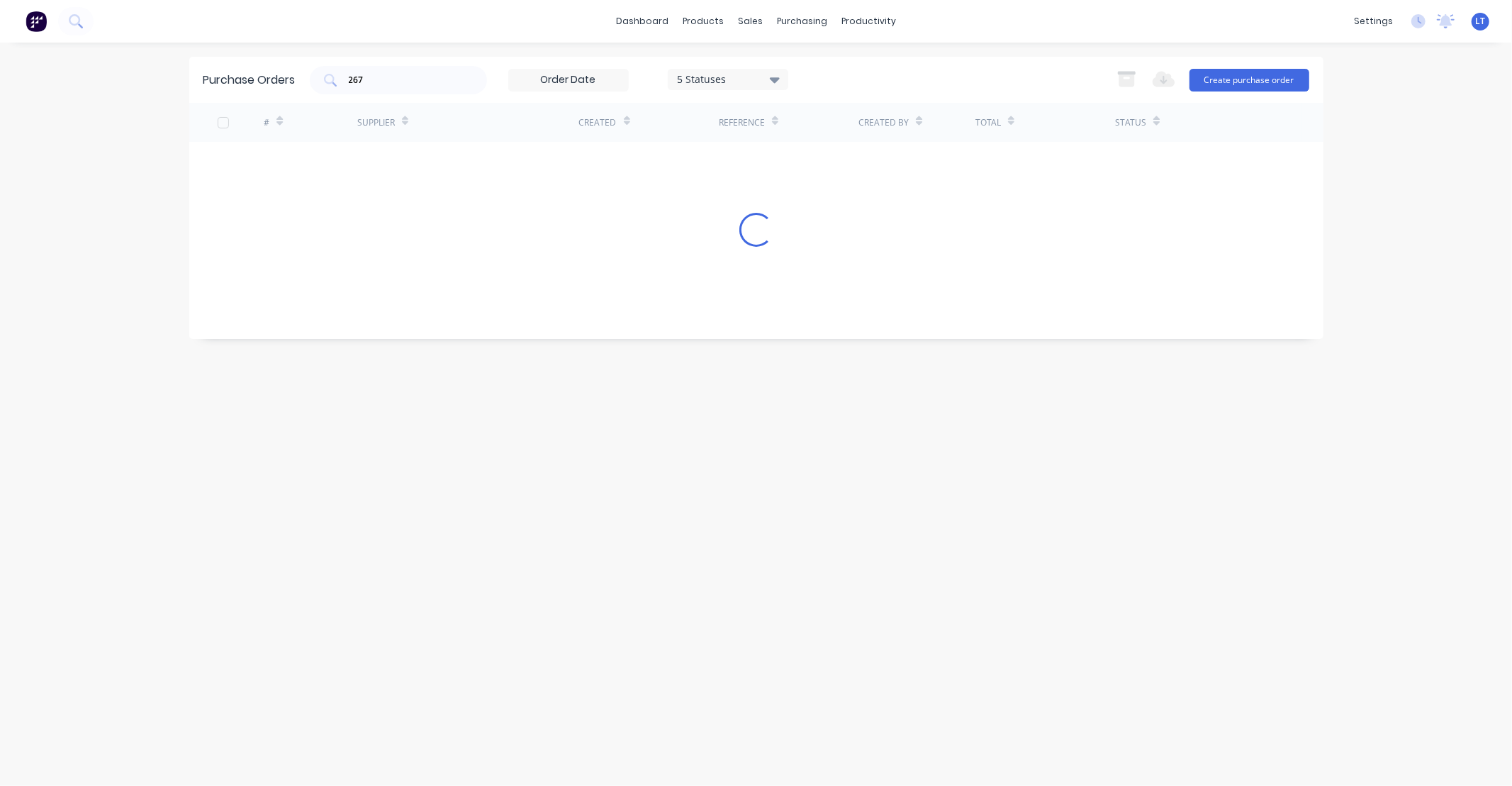
drag, startPoint x: 384, startPoint y: 73, endPoint x: 133, endPoint y: 76, distance: 251.0
click at [129, 78] on div "dashboard products sales purchasing productivity dashboard products Product Cat…" at bounding box center [756, 393] width 1512 height 786
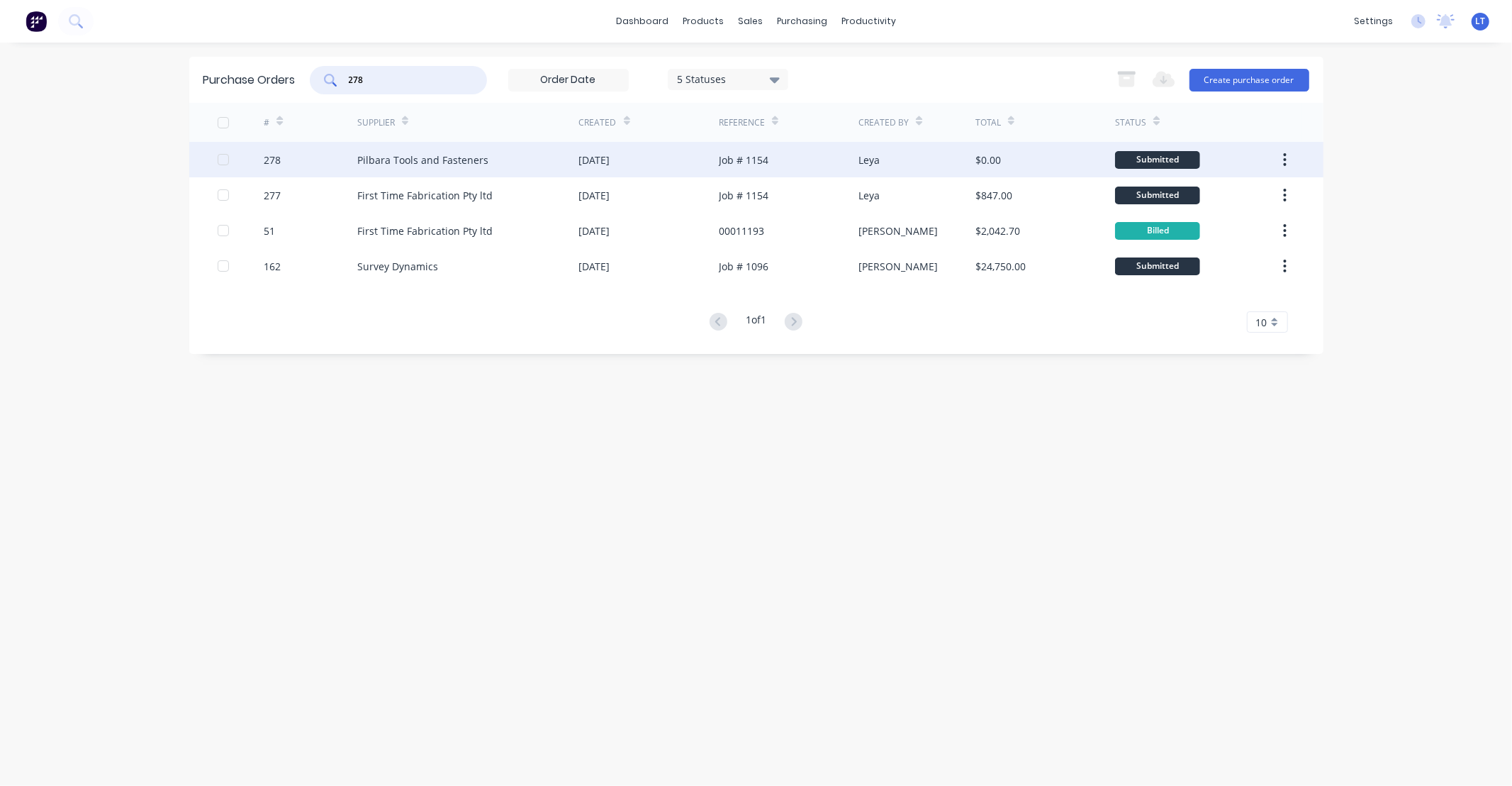
type input "278"
click at [787, 155] on div "Job # 1154" at bounding box center [788, 159] width 140 height 36
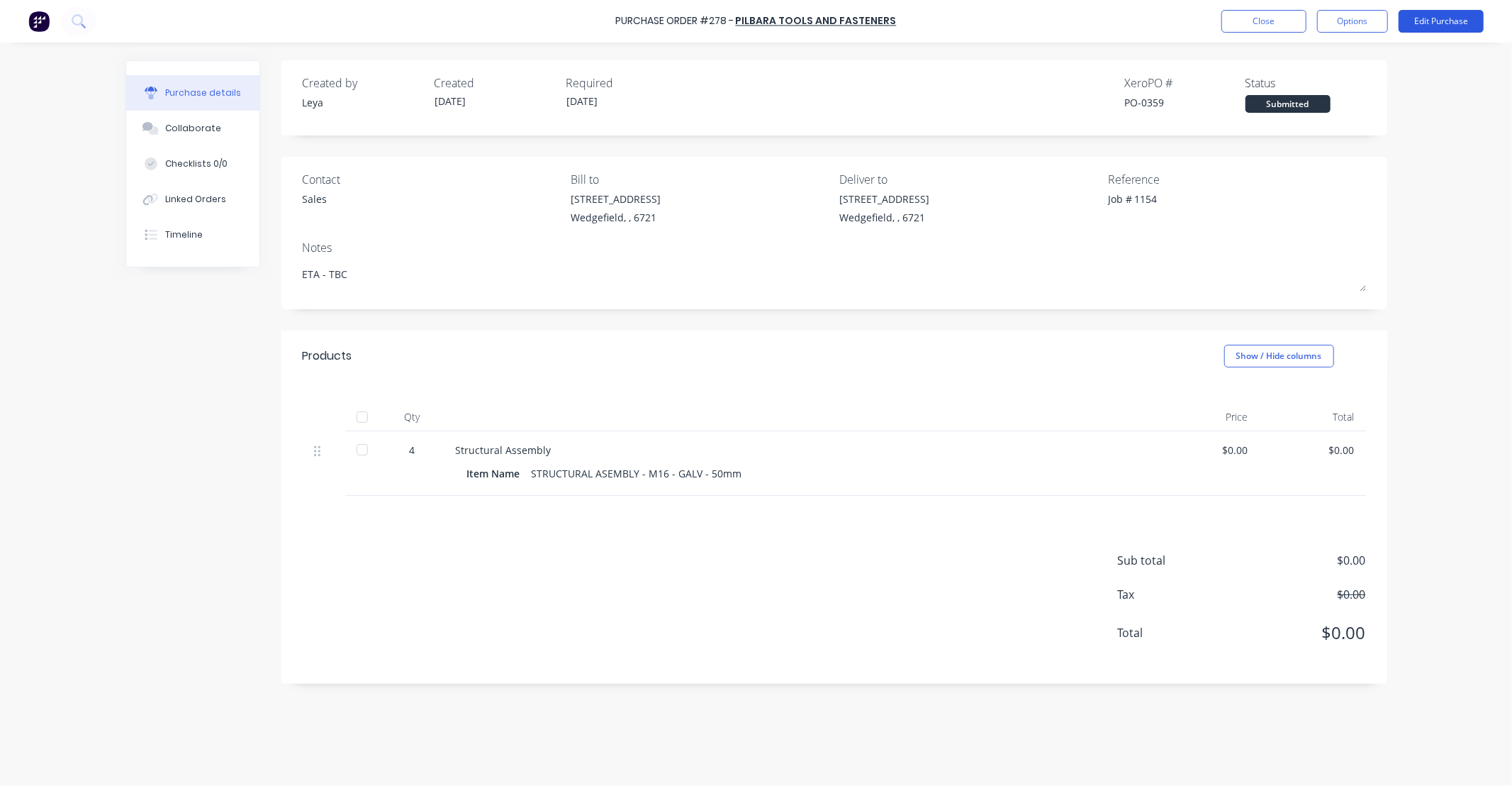
click at [1451, 20] on button "Edit Purchase" at bounding box center [1440, 21] width 85 height 23
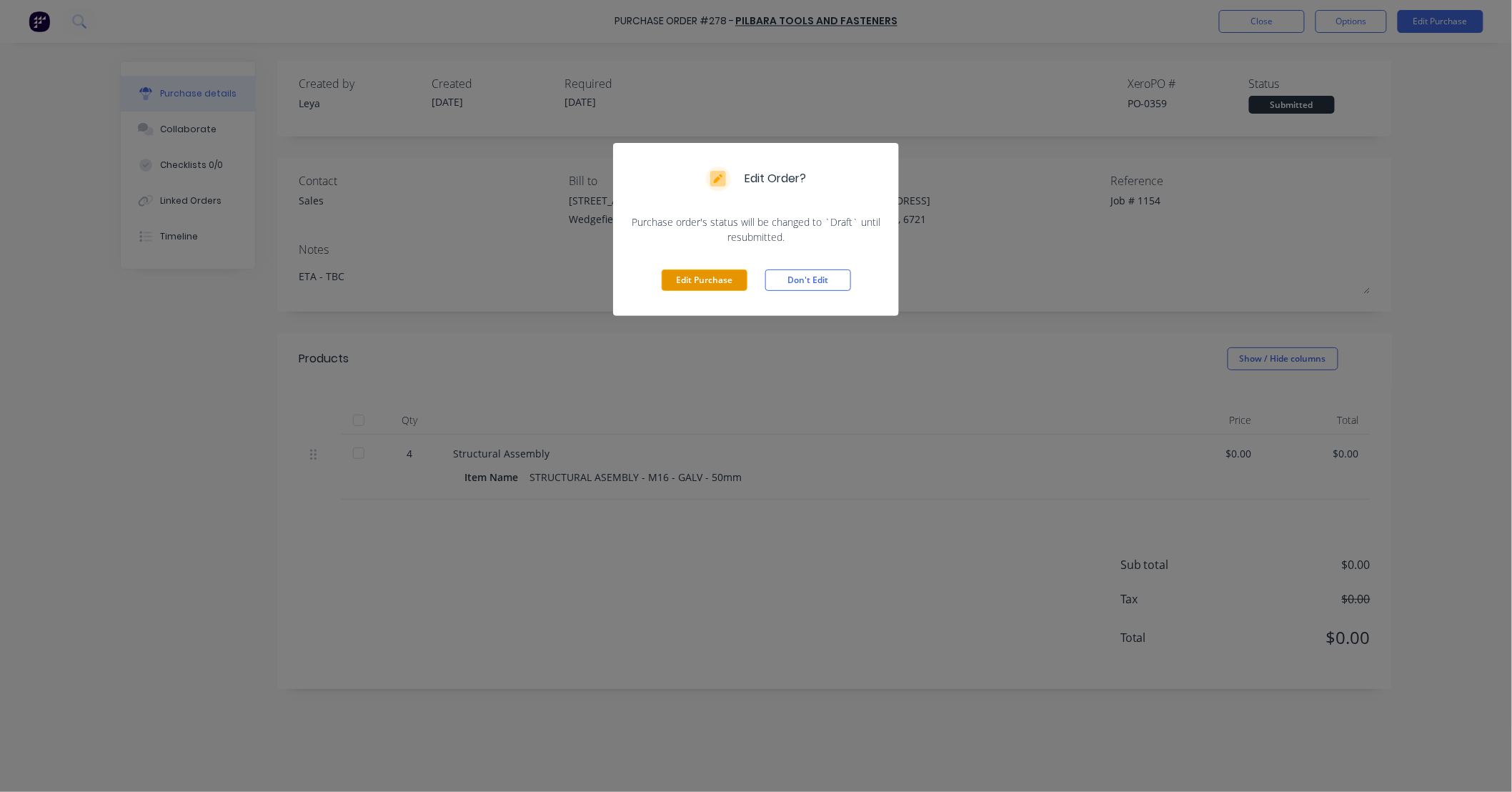
click at [684, 281] on button "Edit Purchase" at bounding box center [704, 280] width 86 height 21
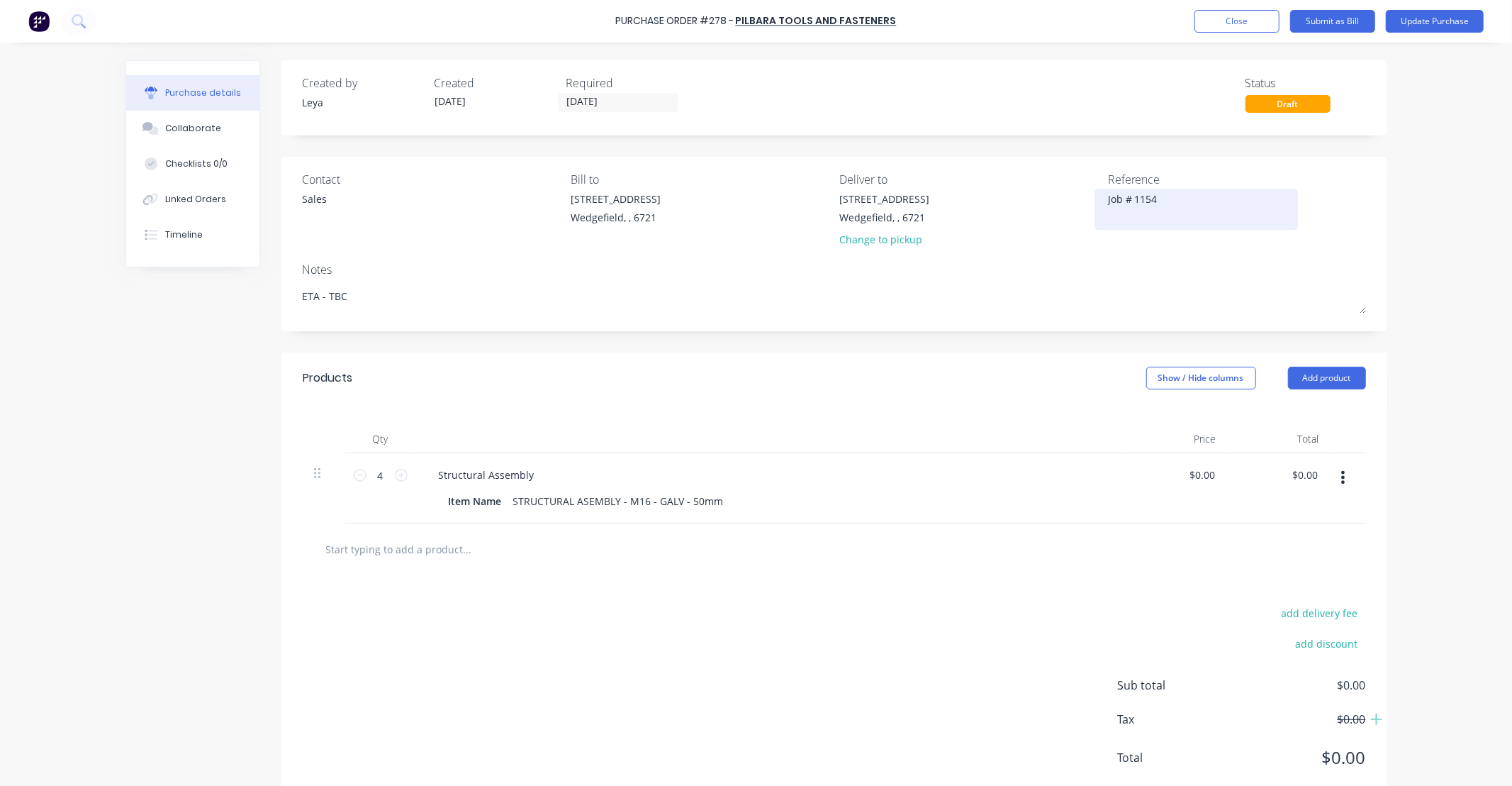
click at [1108, 197] on div "Job # 1154" at bounding box center [1196, 210] width 177 height 36
type textarea "x"
click at [1108, 199] on div "Job # 1154" at bounding box center [1196, 210] width 177 height 36
click at [1108, 198] on textarea "Job # 1154" at bounding box center [1196, 207] width 177 height 32
type textarea "READY FOJob # 1154"
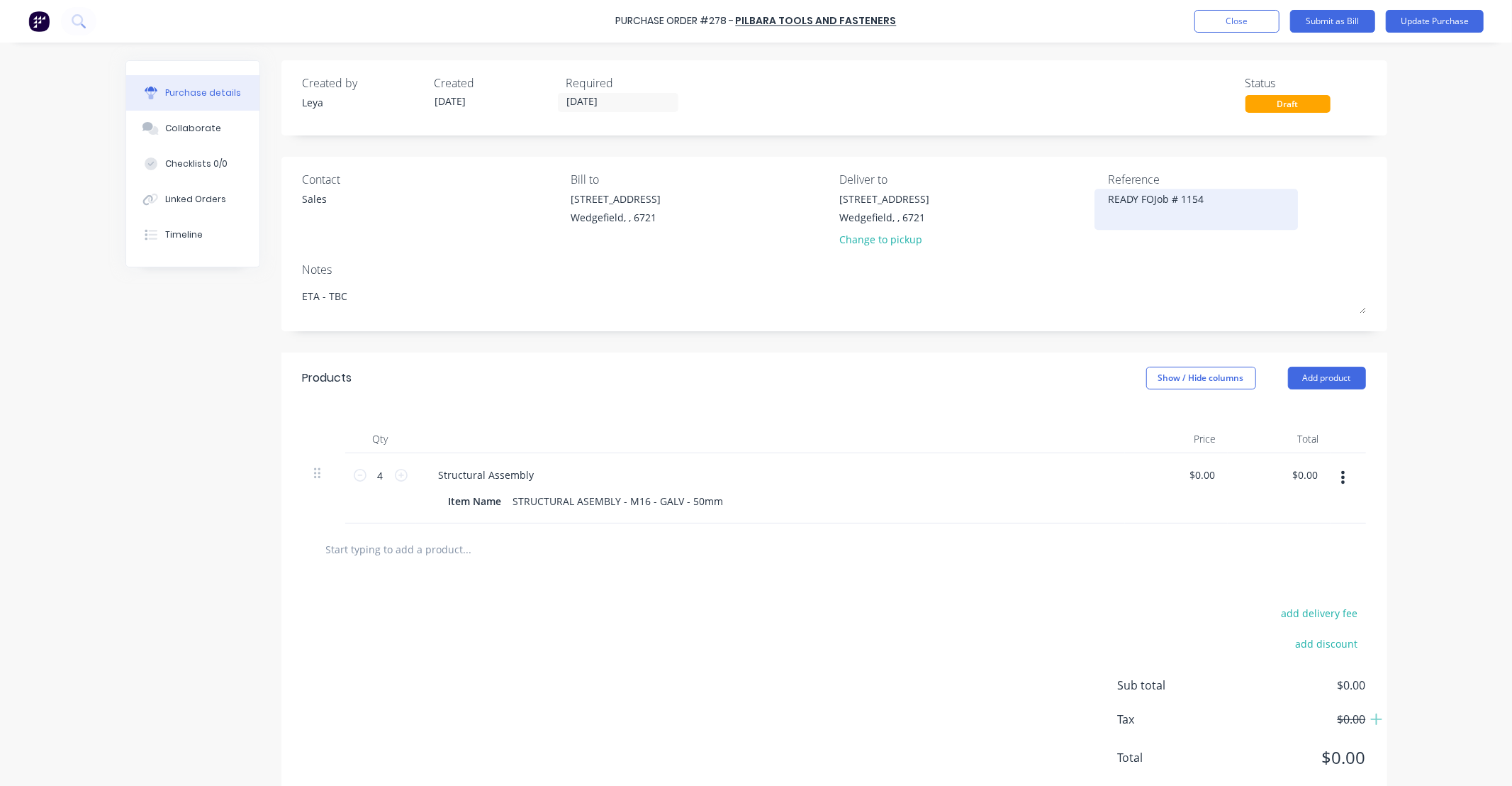
type textarea "x"
type textarea "READY FORJob # 1154"
type textarea "x"
type textarea "READY FOR Job # 1154"
type textarea "x"
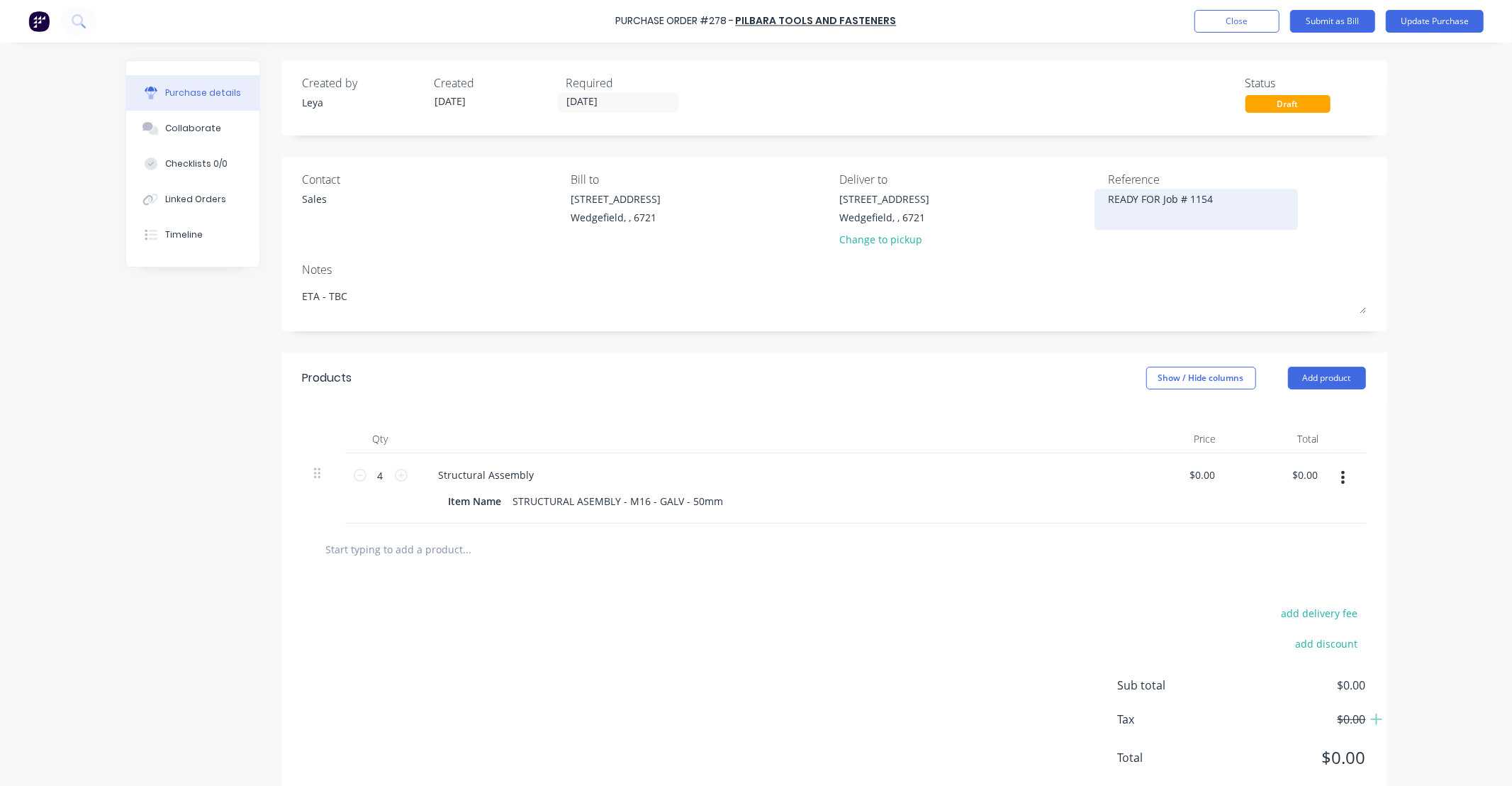
type textarea "READY FOR CJob # 1154"
type textarea "x"
type textarea "READY FOR COJob # 1154"
type textarea "x"
type textarea "READY FOR COLJob # 1154"
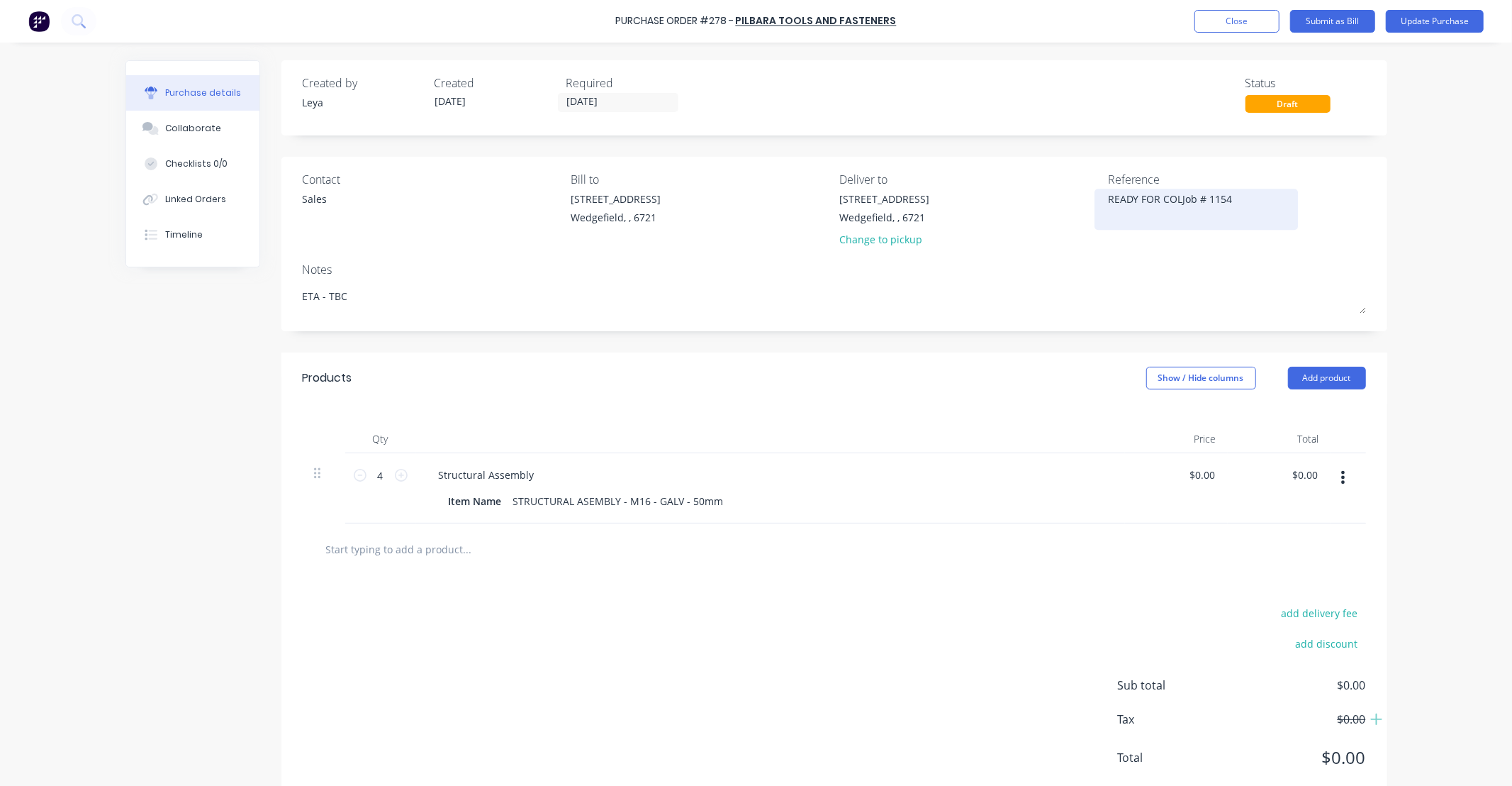
type textarea "x"
type textarea "READY FOR COLLJob # 1154"
type textarea "x"
type textarea "READY FOR COLLEJob # 1154"
type textarea "x"
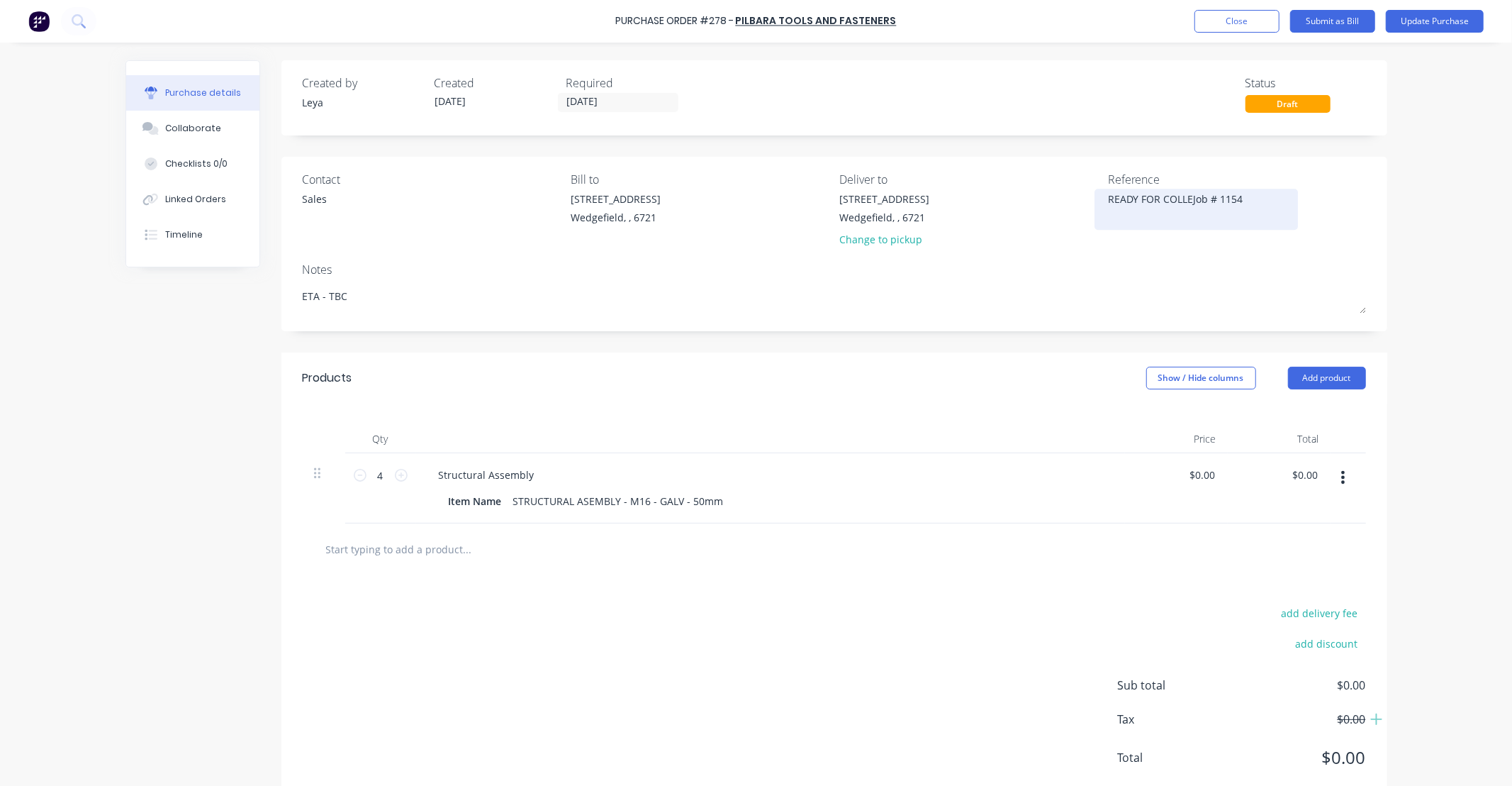
type textarea "READY FOR COLLECJob # 1154"
type textarea "x"
type textarea "READY FOR COLLECTJob # 1154"
type textarea "x"
type textarea "READY FOR COLLECTIJob # 1154"
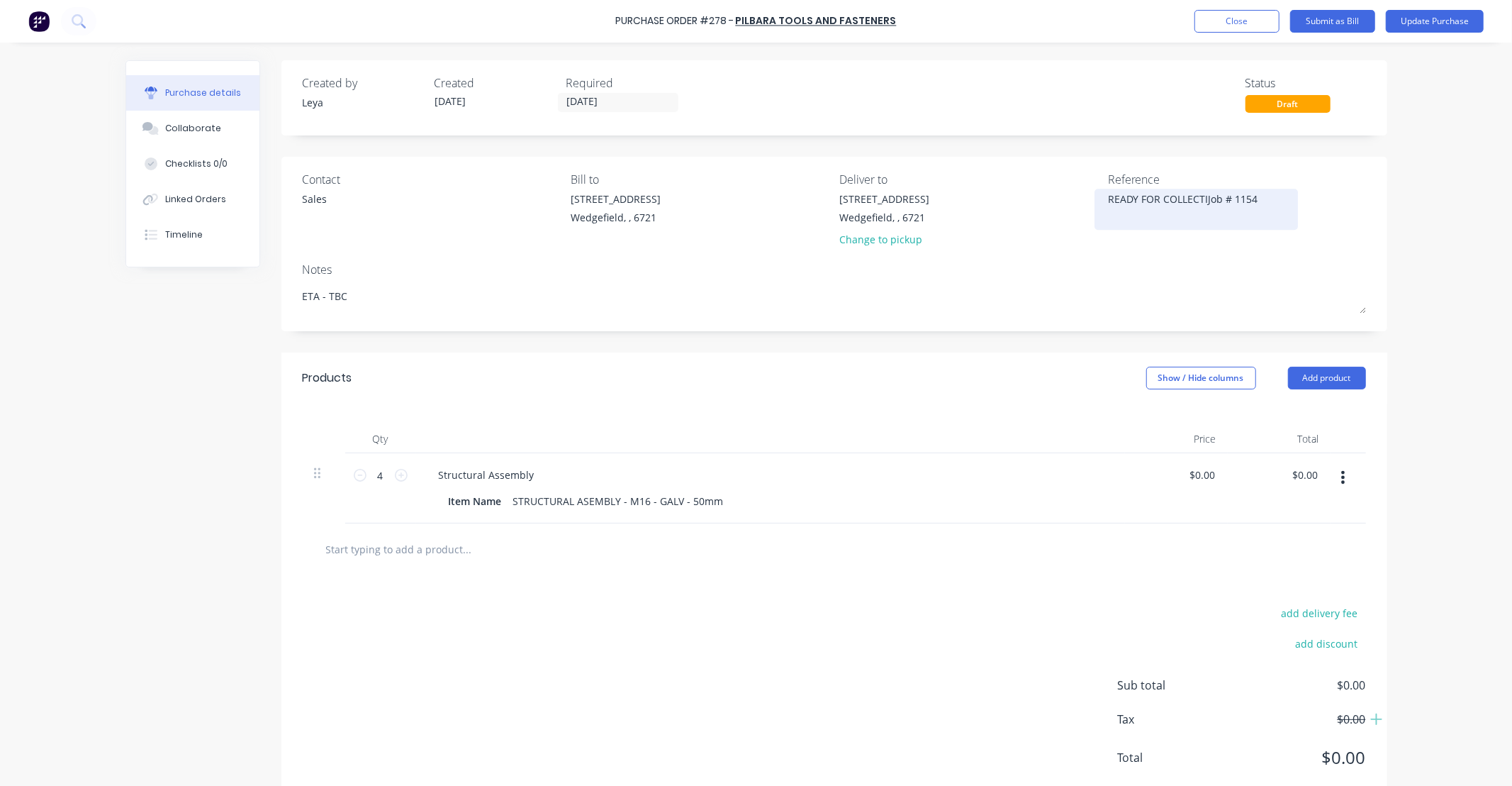
type textarea "x"
type textarea "READY FOR COLLECTIOJob # 1154"
type textarea "x"
type textarea "READY FOR COLLECTIONJob # 1154"
type textarea "x"
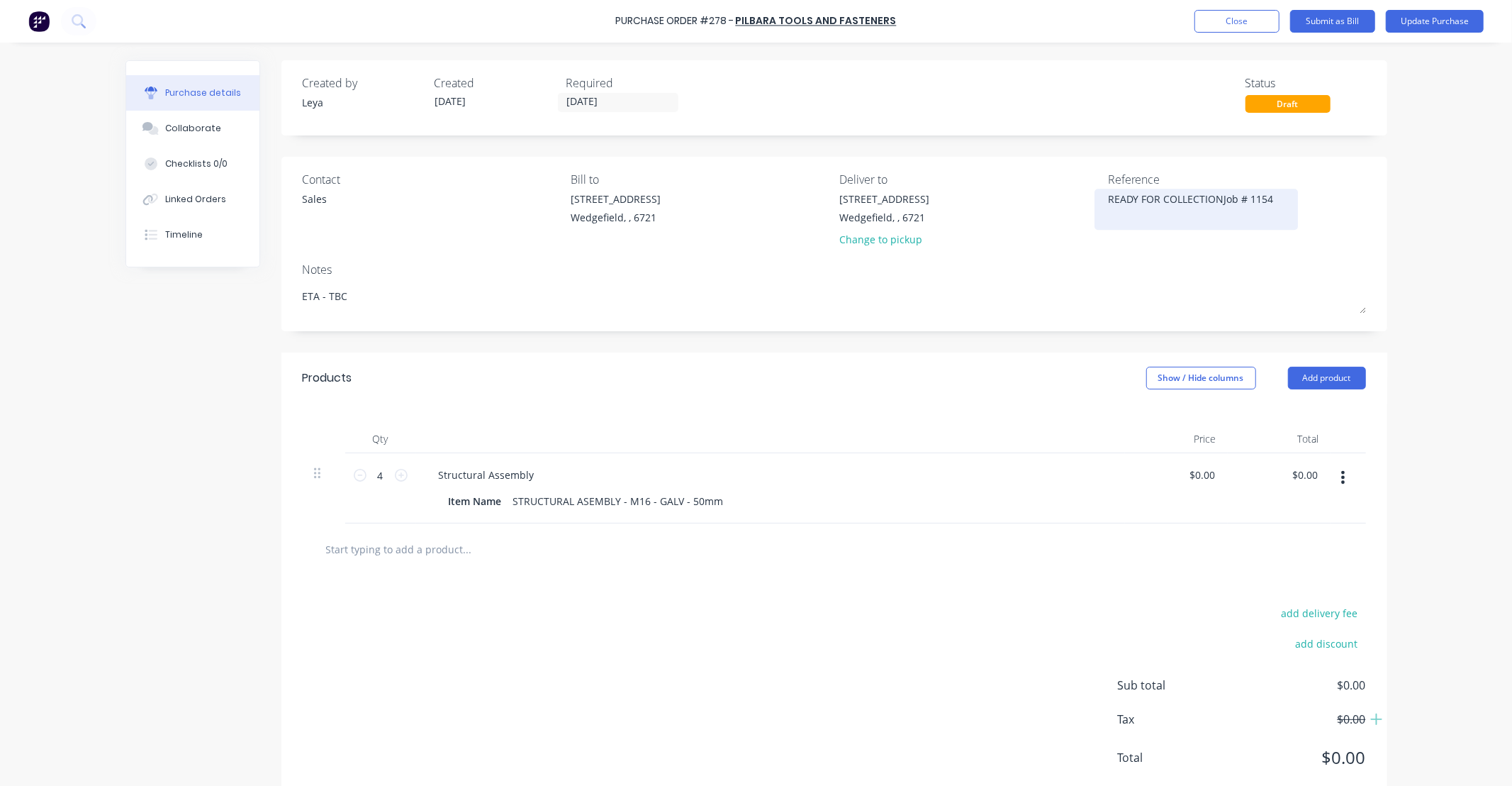
type textarea "READY FOR COLLECTION Job # 1154"
type textarea "x"
type textarea "READY FOR COLLECTION -Job # 1154"
type textarea "x"
type textarea "READY FOR COLLECTION - Job # 1154"
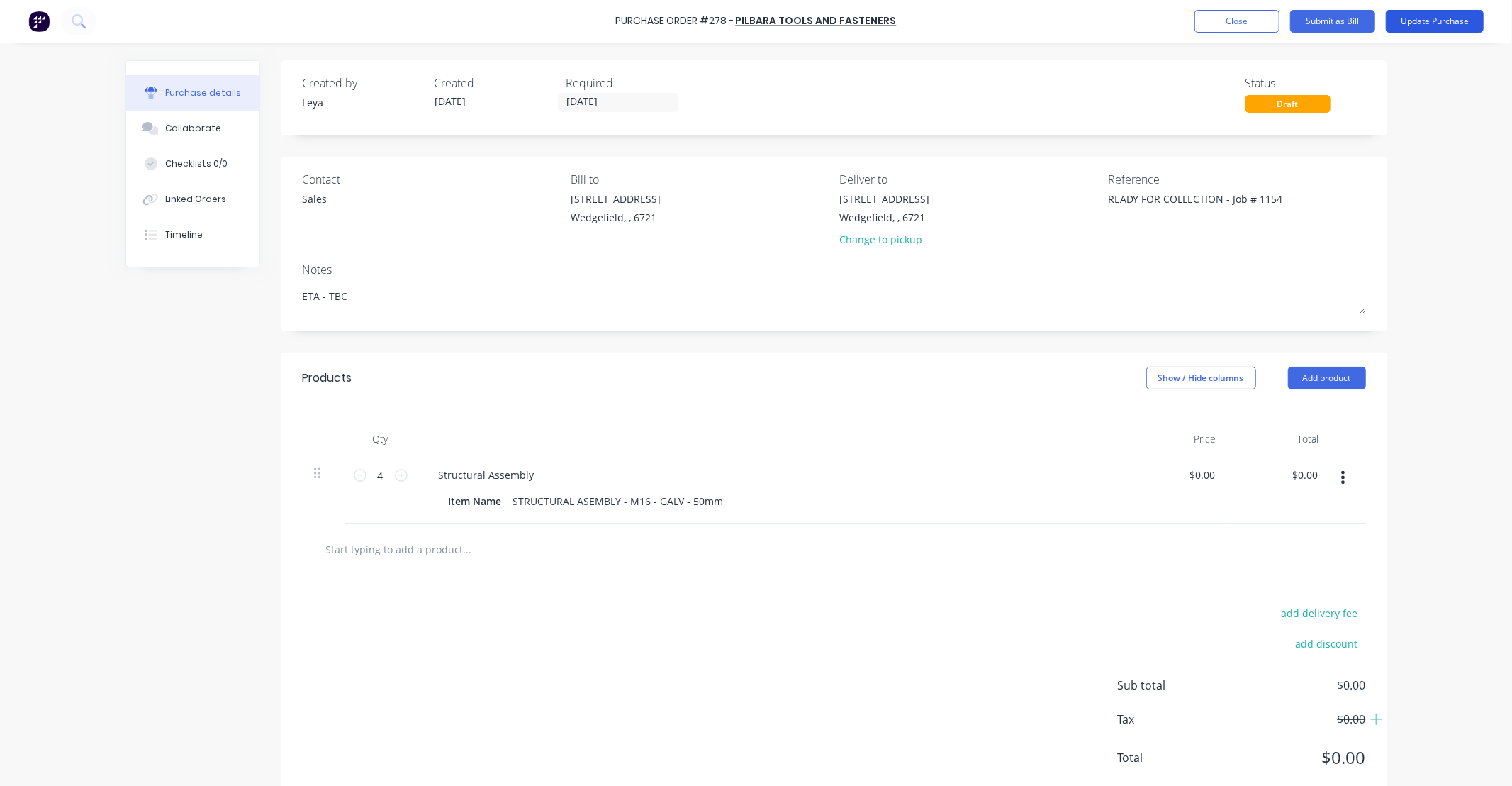
type textarea "x"
type textarea "READY FOR COLLECTION - Job # 1154"
click at [1414, 18] on button "Update Purchase" at bounding box center [1434, 21] width 98 height 23
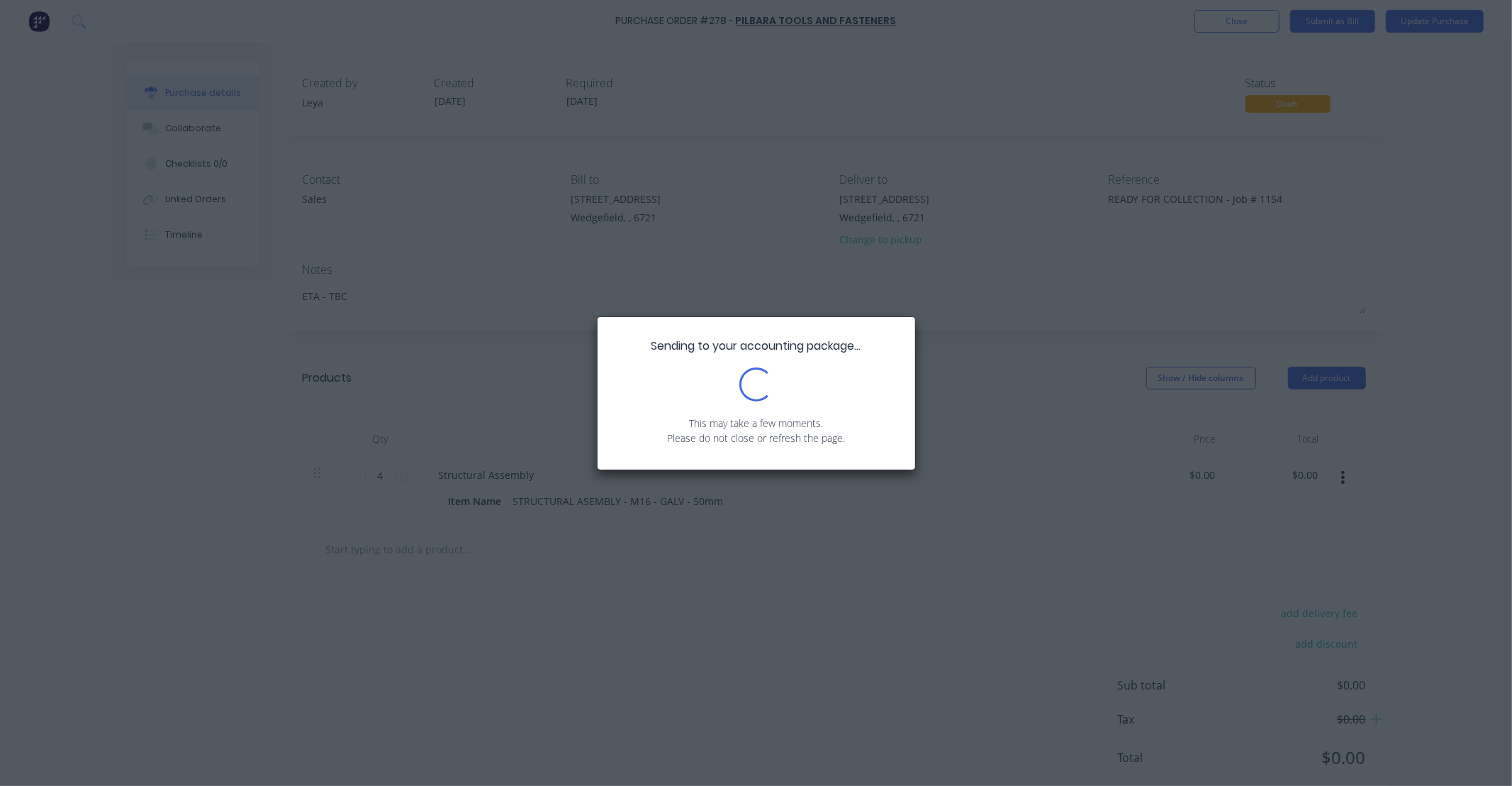
type textarea "x"
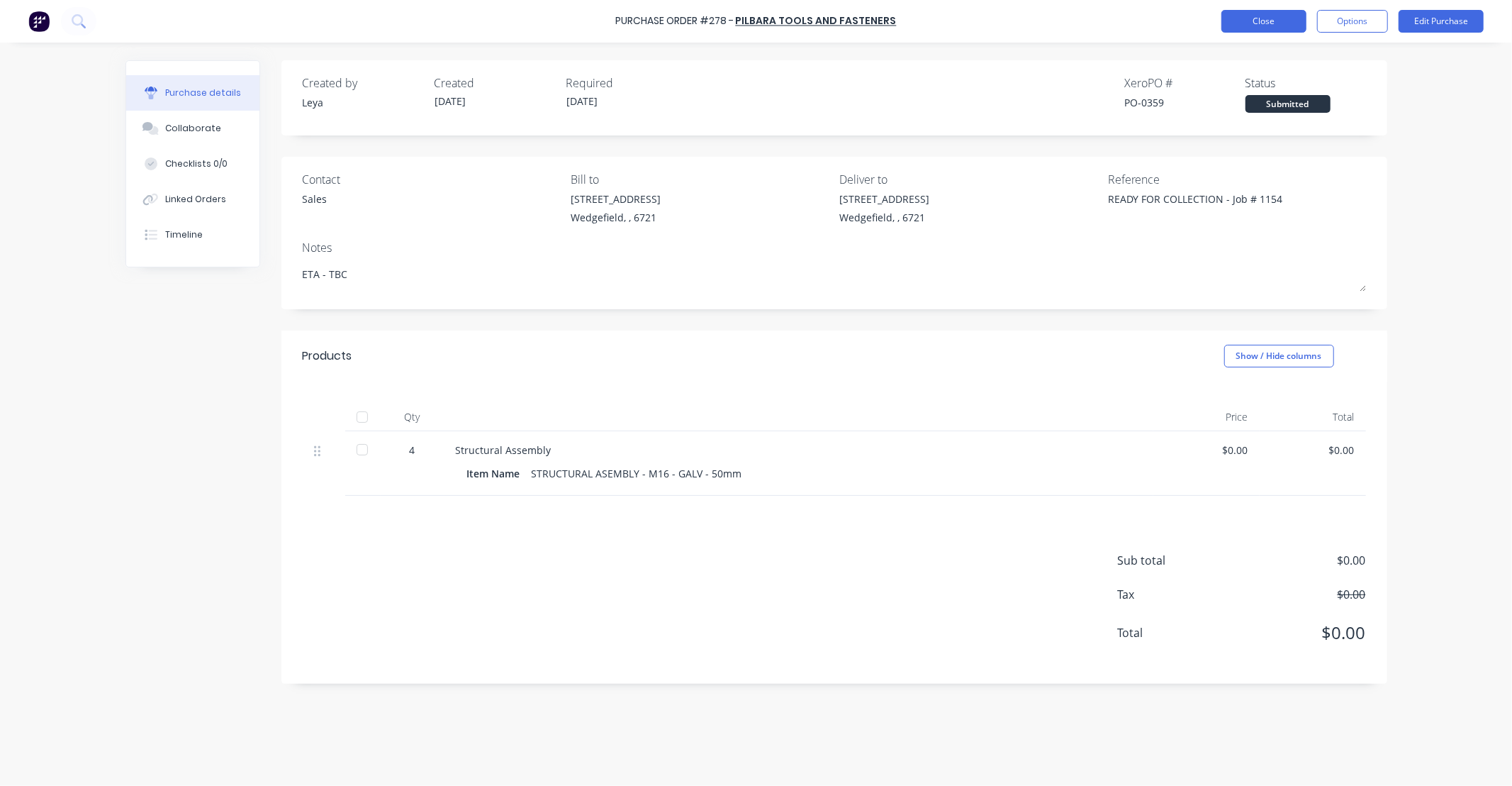
click at [1237, 23] on button "Close" at bounding box center [1263, 21] width 85 height 23
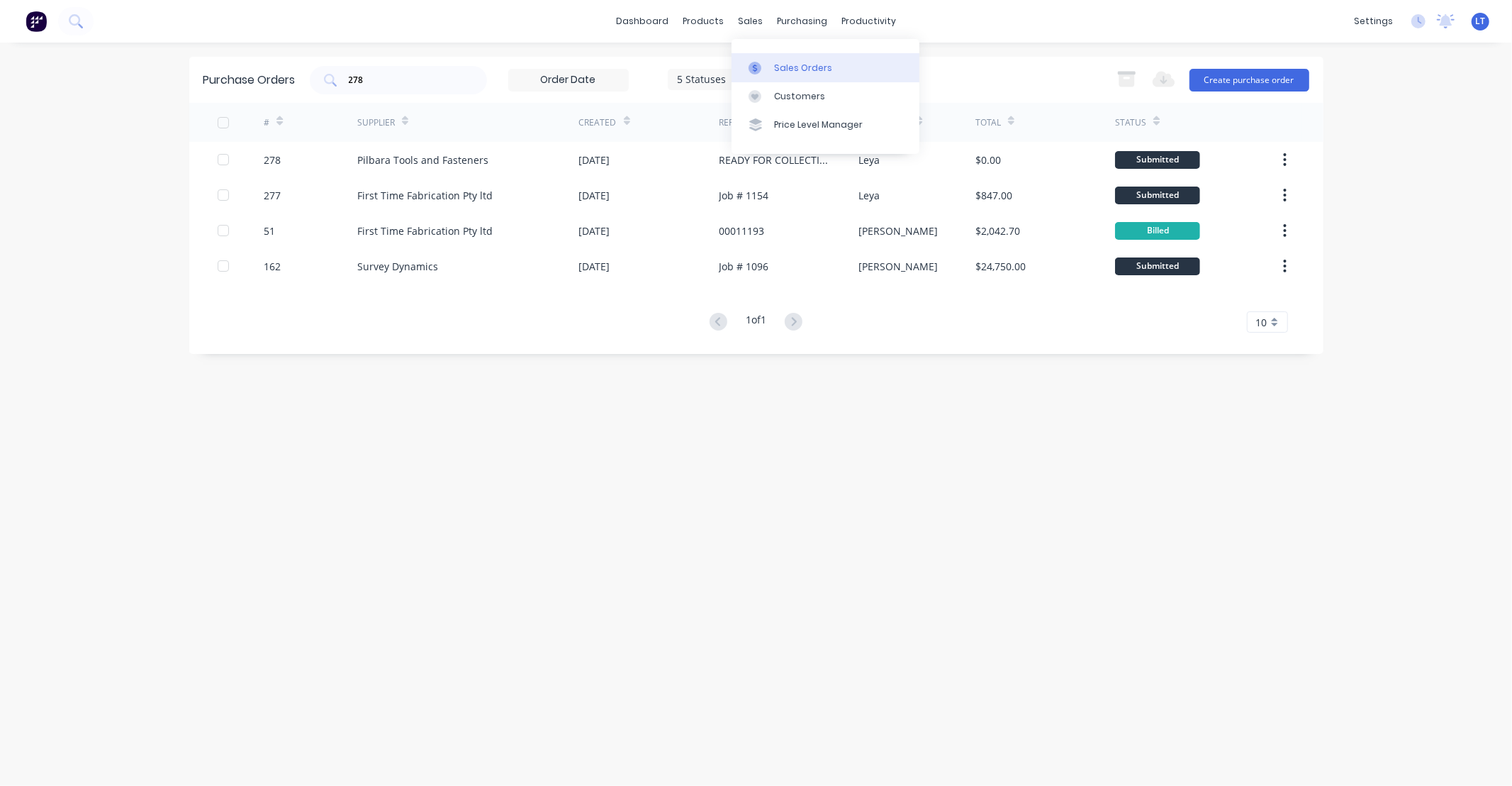
click at [763, 69] on div at bounding box center [759, 68] width 21 height 13
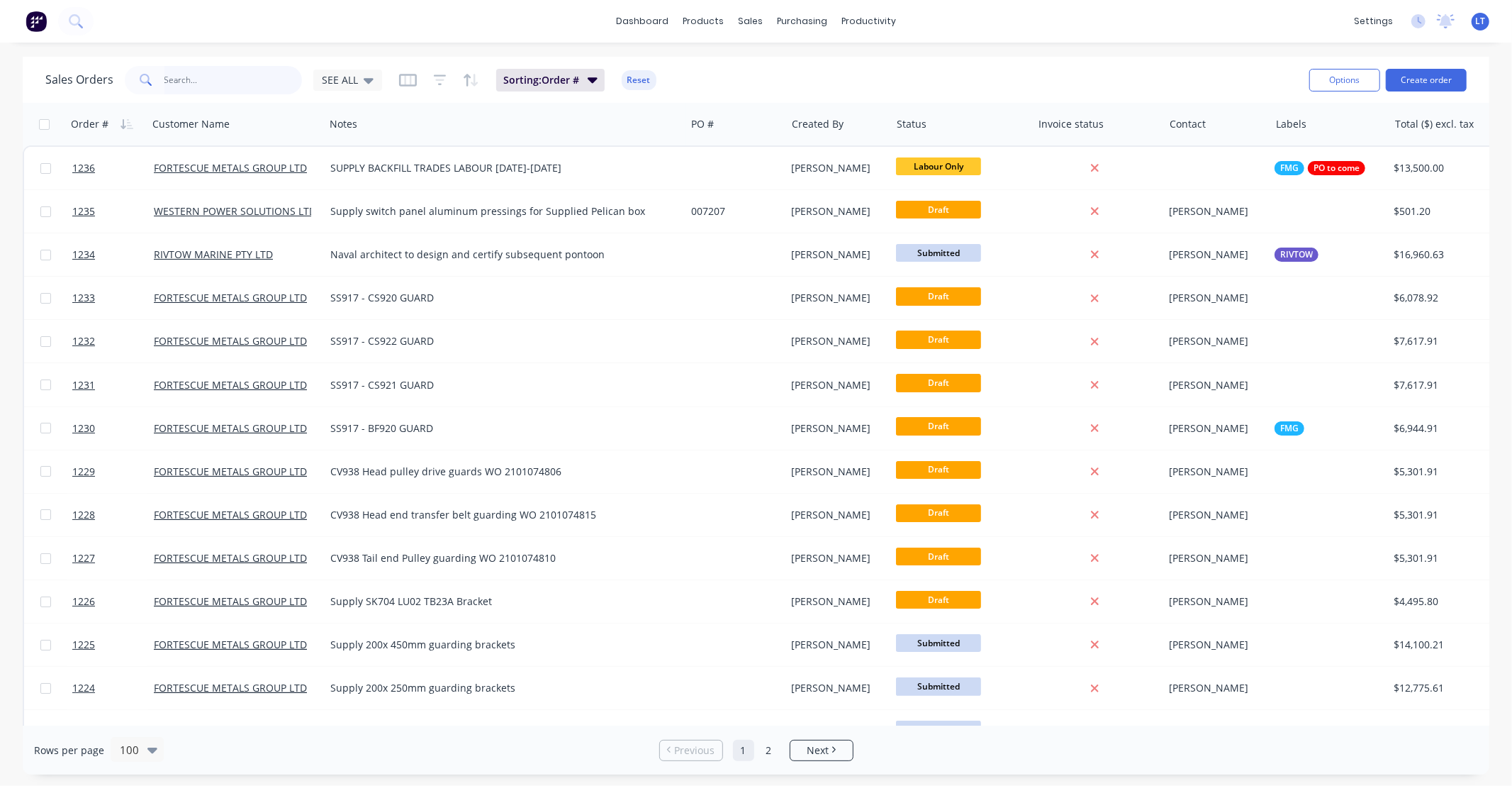
click at [265, 82] on input "text" at bounding box center [233, 79] width 138 height 28
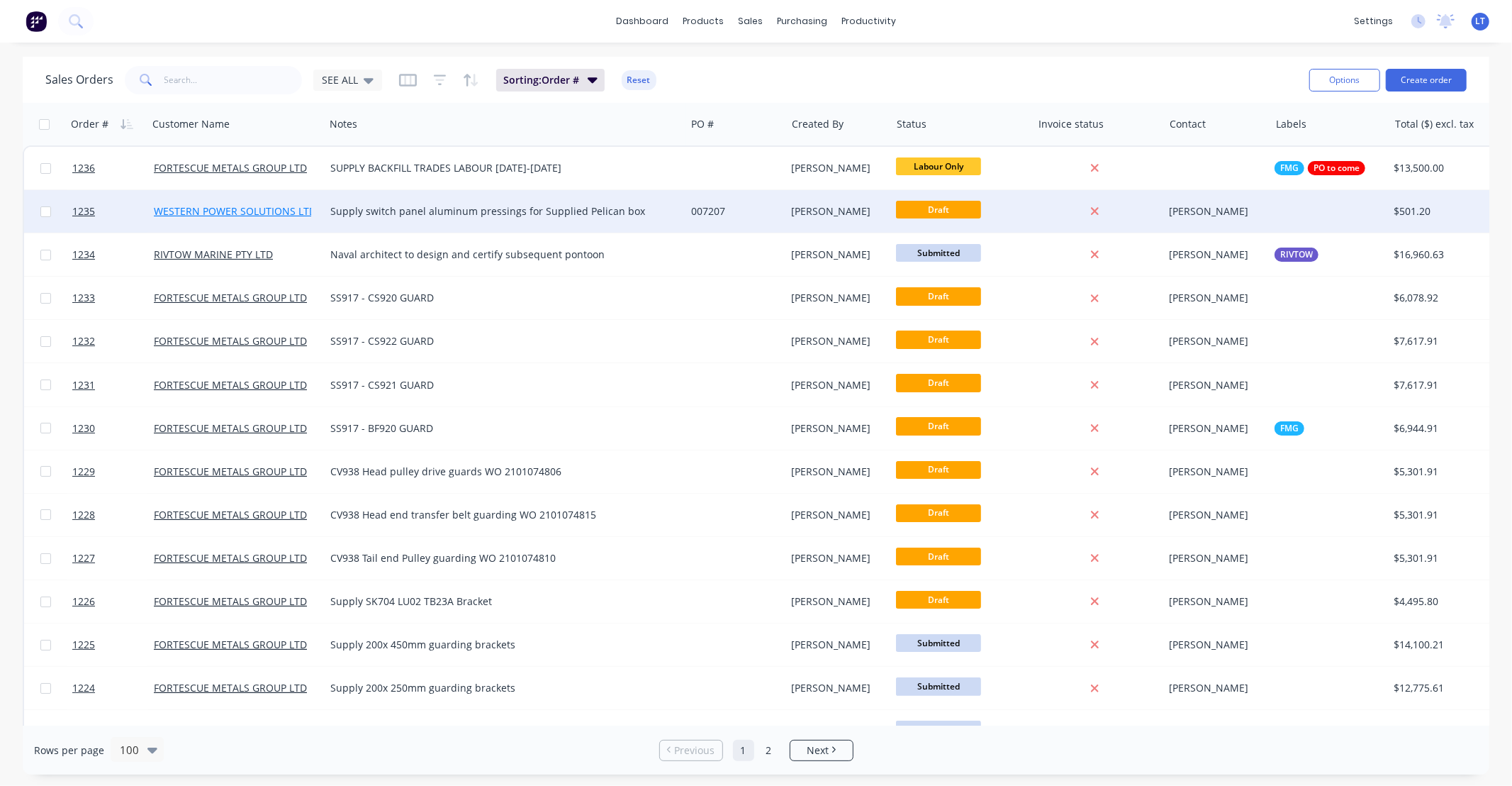
click at [248, 210] on link "WESTERN POWER SOLUTIONS LTD" at bounding box center [235, 210] width 163 height 14
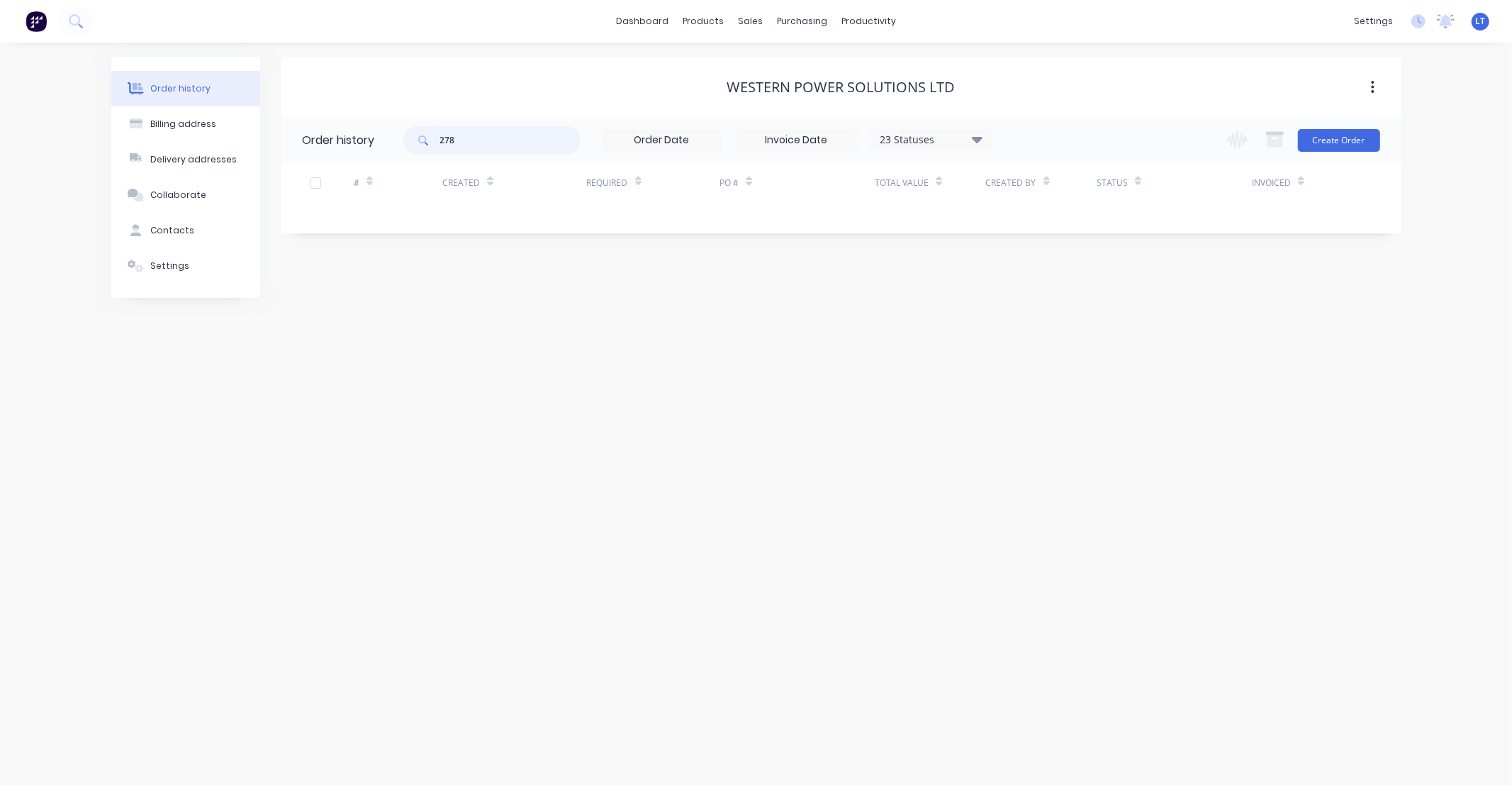
drag, startPoint x: 484, startPoint y: 145, endPoint x: 355, endPoint y: 138, distance: 129.2
click at [355, 138] on header "Order history 278 23 Statuses Invoice Status Invoiced Not Invoiced Partial Orde…" at bounding box center [841, 140] width 1120 height 46
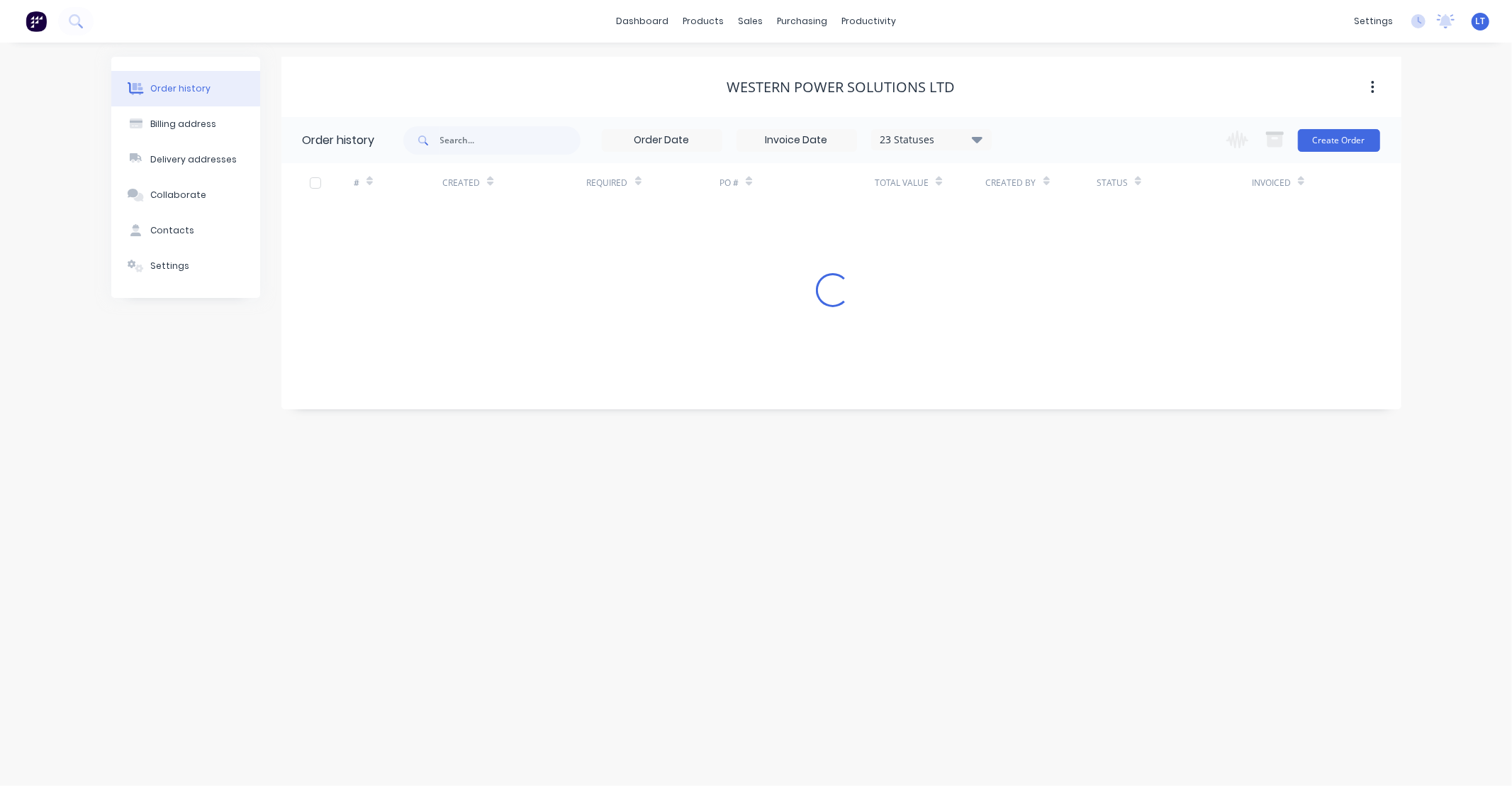
click at [227, 569] on div "Order history Billing address Delivery addresses Collaborate Contacts Settings …" at bounding box center [756, 414] width 1512 height 743
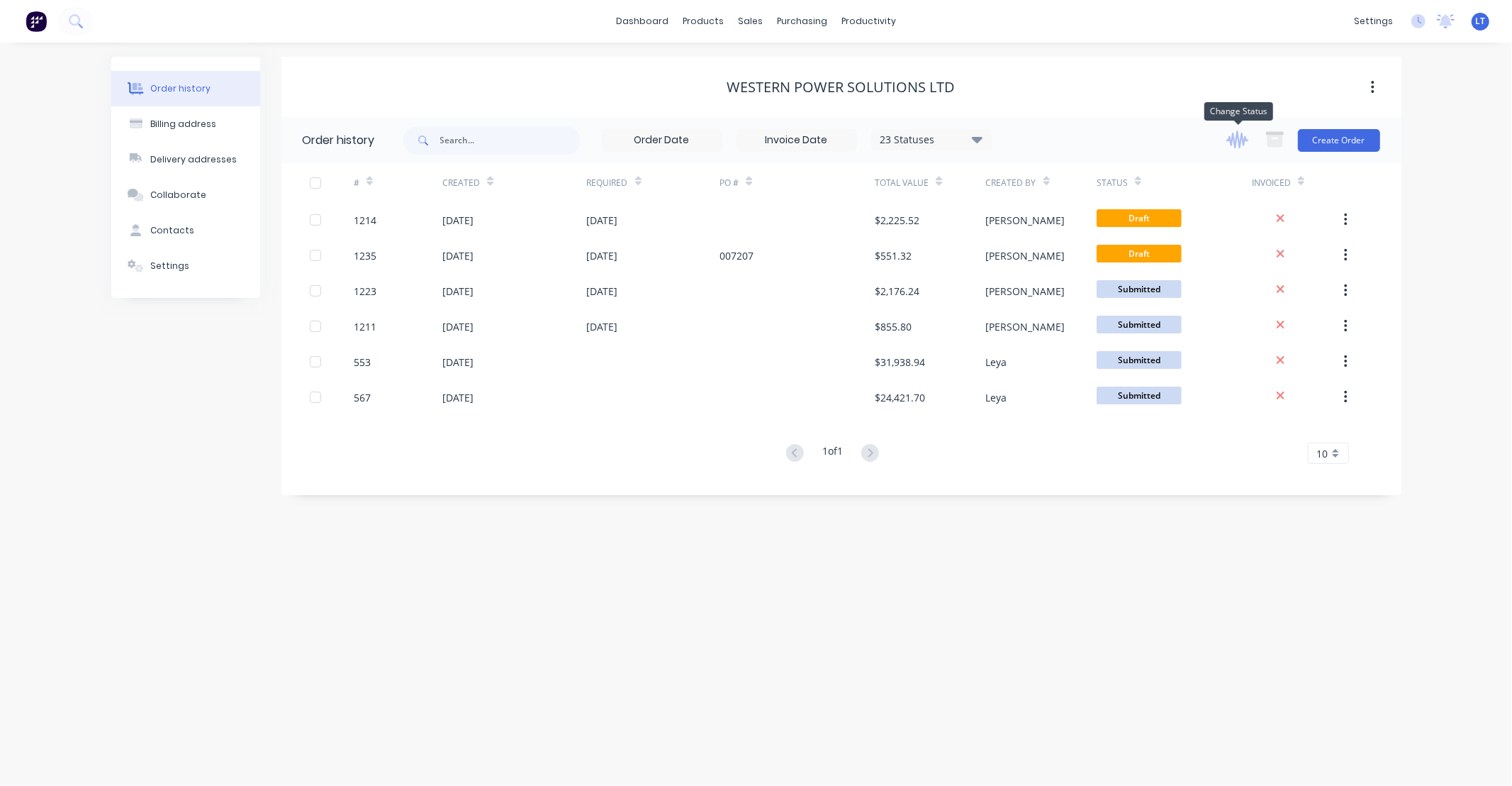
click at [1238, 142] on icon "button" at bounding box center [1237, 139] width 22 height 18
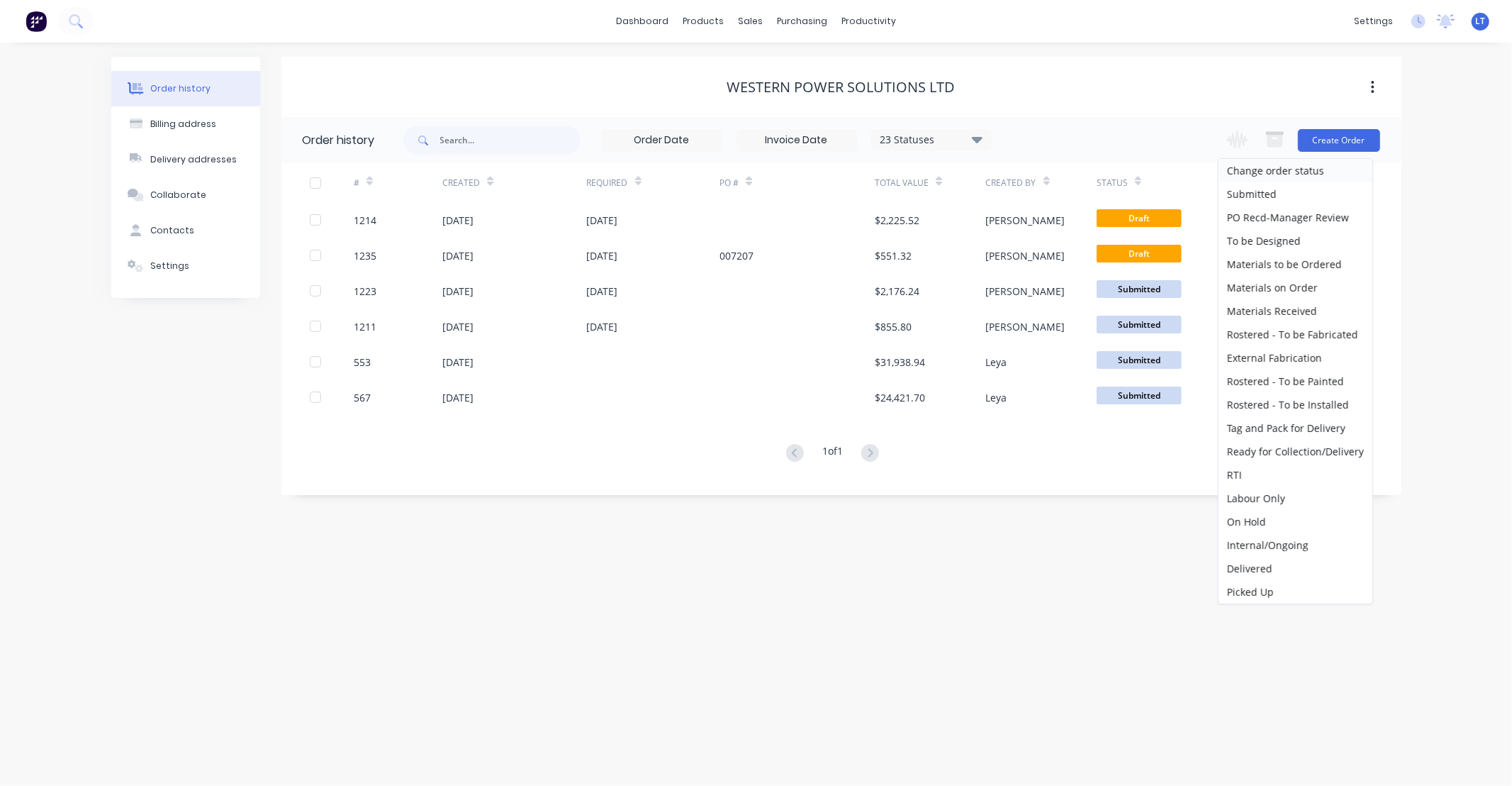
click at [1143, 89] on div "WESTERN POWER SOLUTIONS LTD" at bounding box center [841, 87] width 1120 height 17
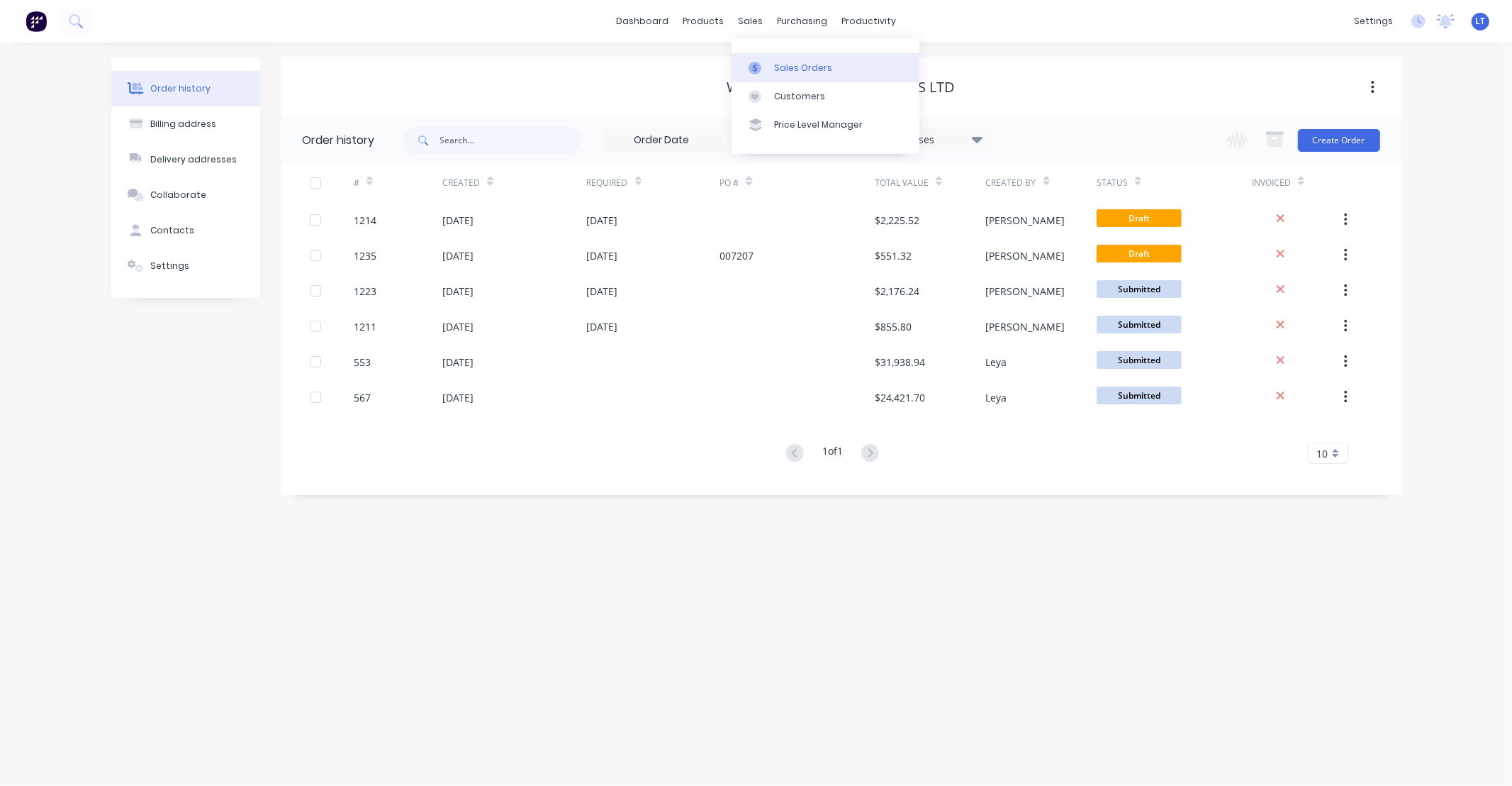
click at [764, 60] on link "Sales Orders" at bounding box center [825, 67] width 188 height 28
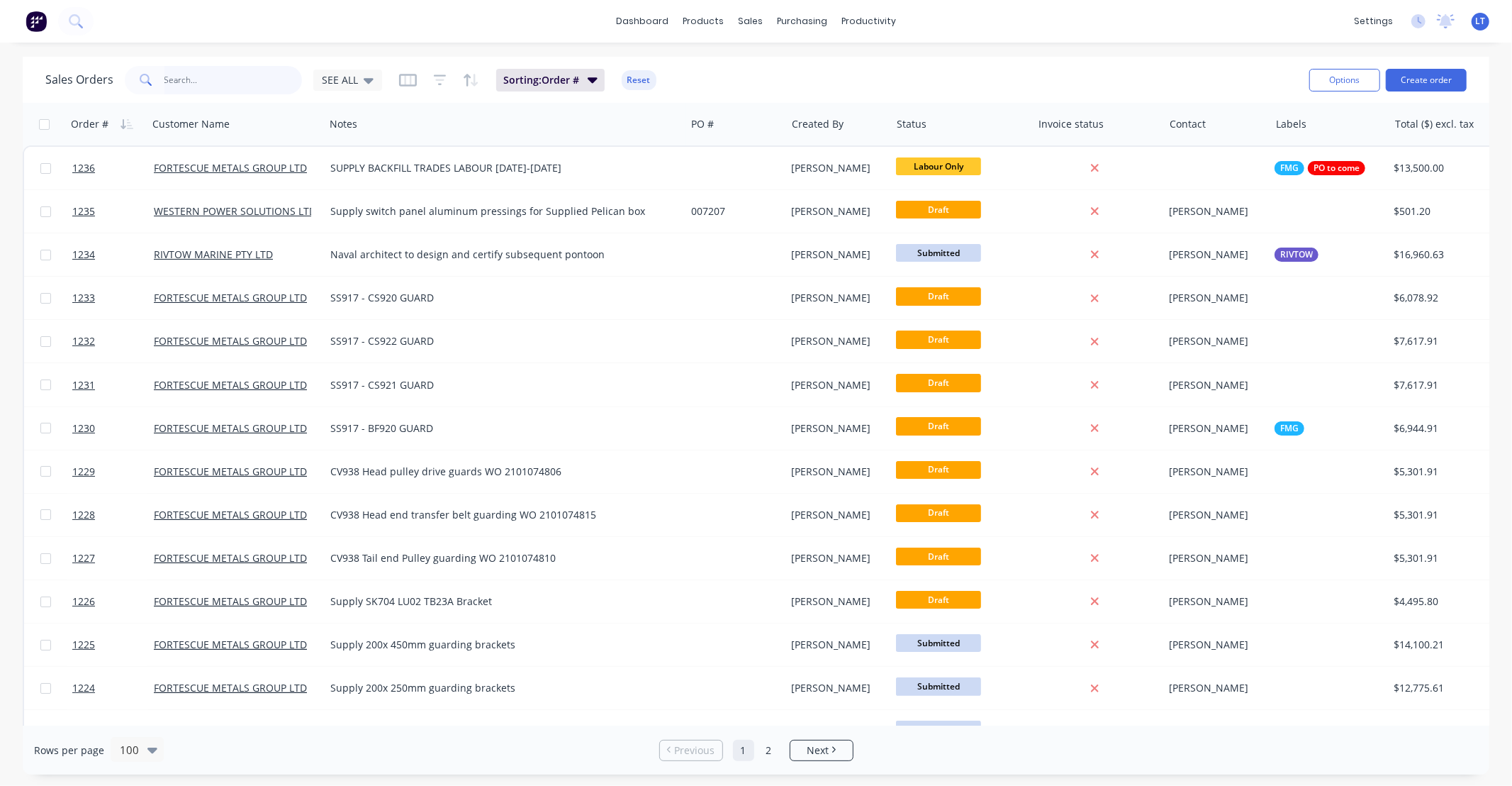
click at [237, 75] on input "text" at bounding box center [233, 79] width 138 height 28
type input "western power"
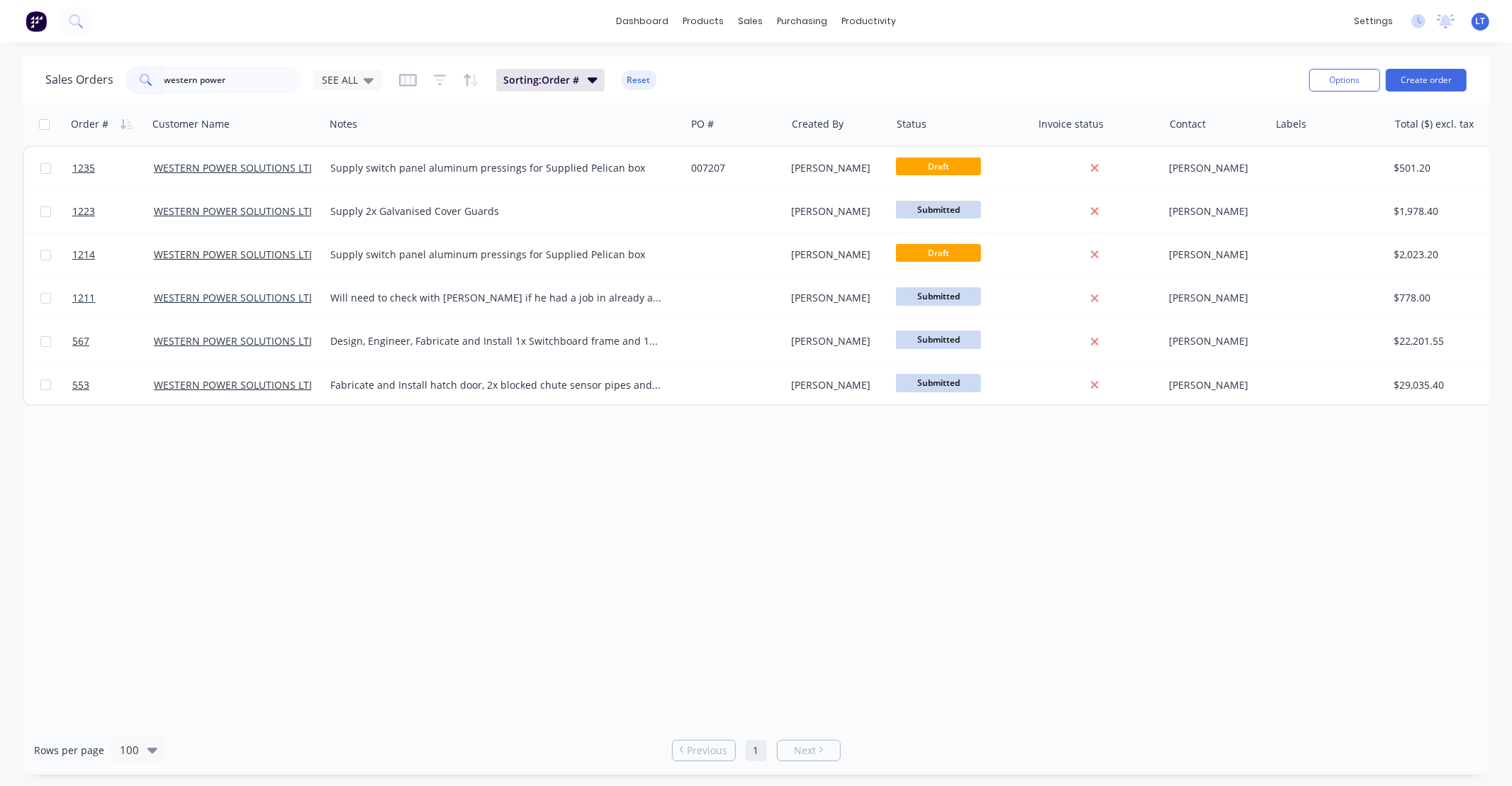
click at [445, 91] on div "Sales Orders western power SEE ALL Sorting: Order # Reset" at bounding box center [671, 79] width 1252 height 35
click at [443, 82] on icon "button" at bounding box center [440, 80] width 13 height 15
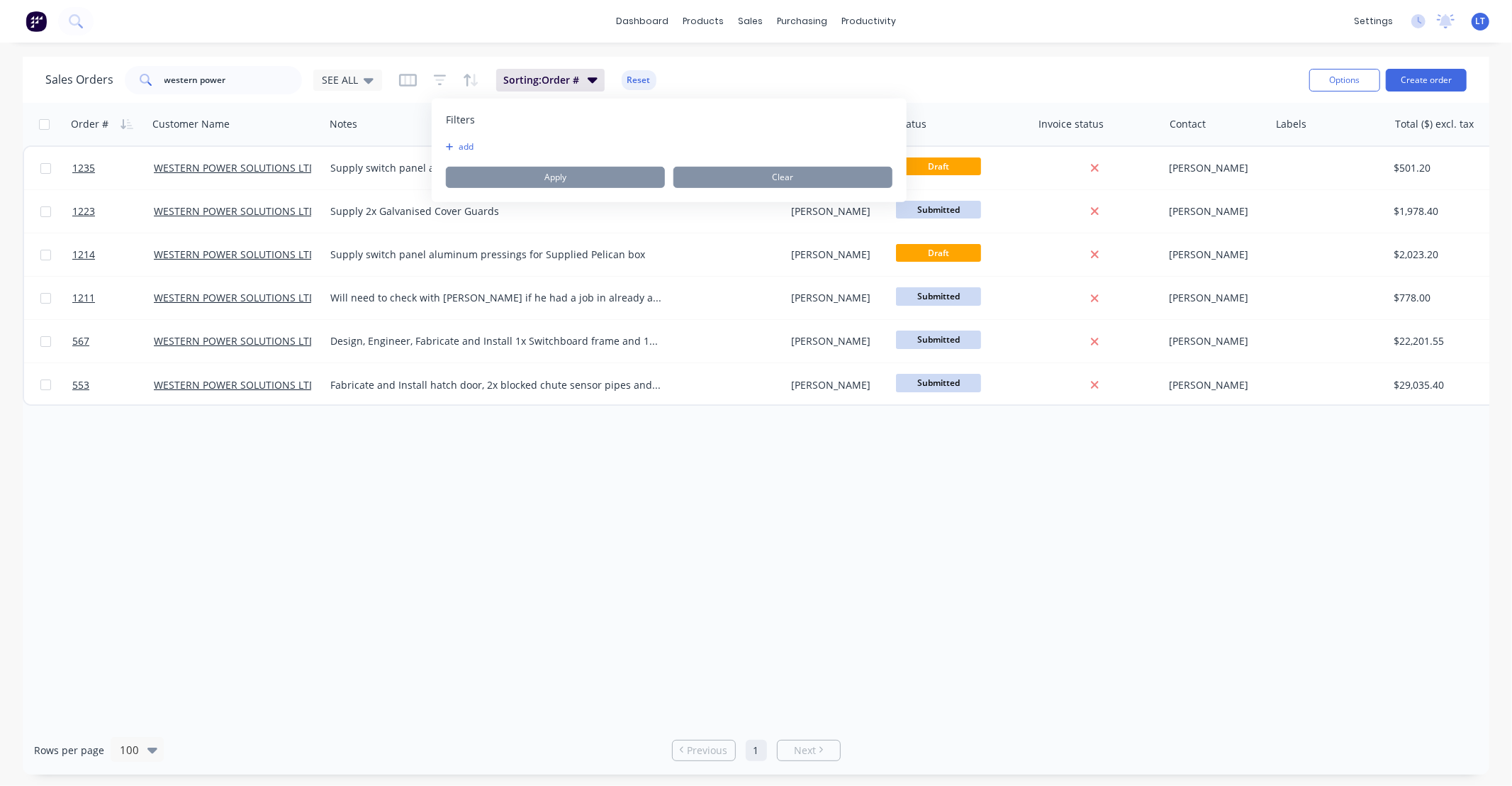
click at [468, 144] on button "add" at bounding box center [464, 147] width 36 height 11
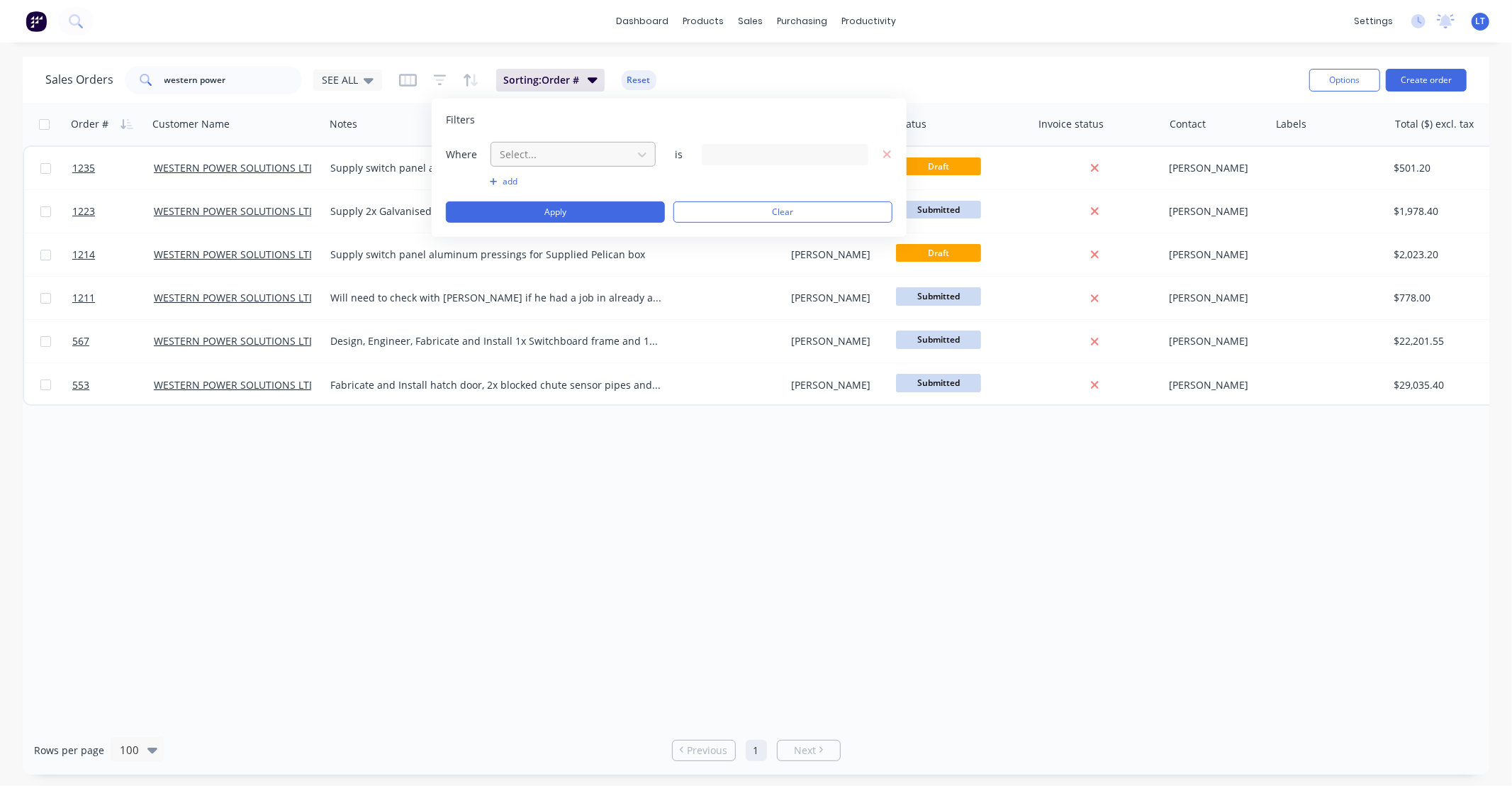
click at [567, 151] on div at bounding box center [561, 155] width 127 height 18
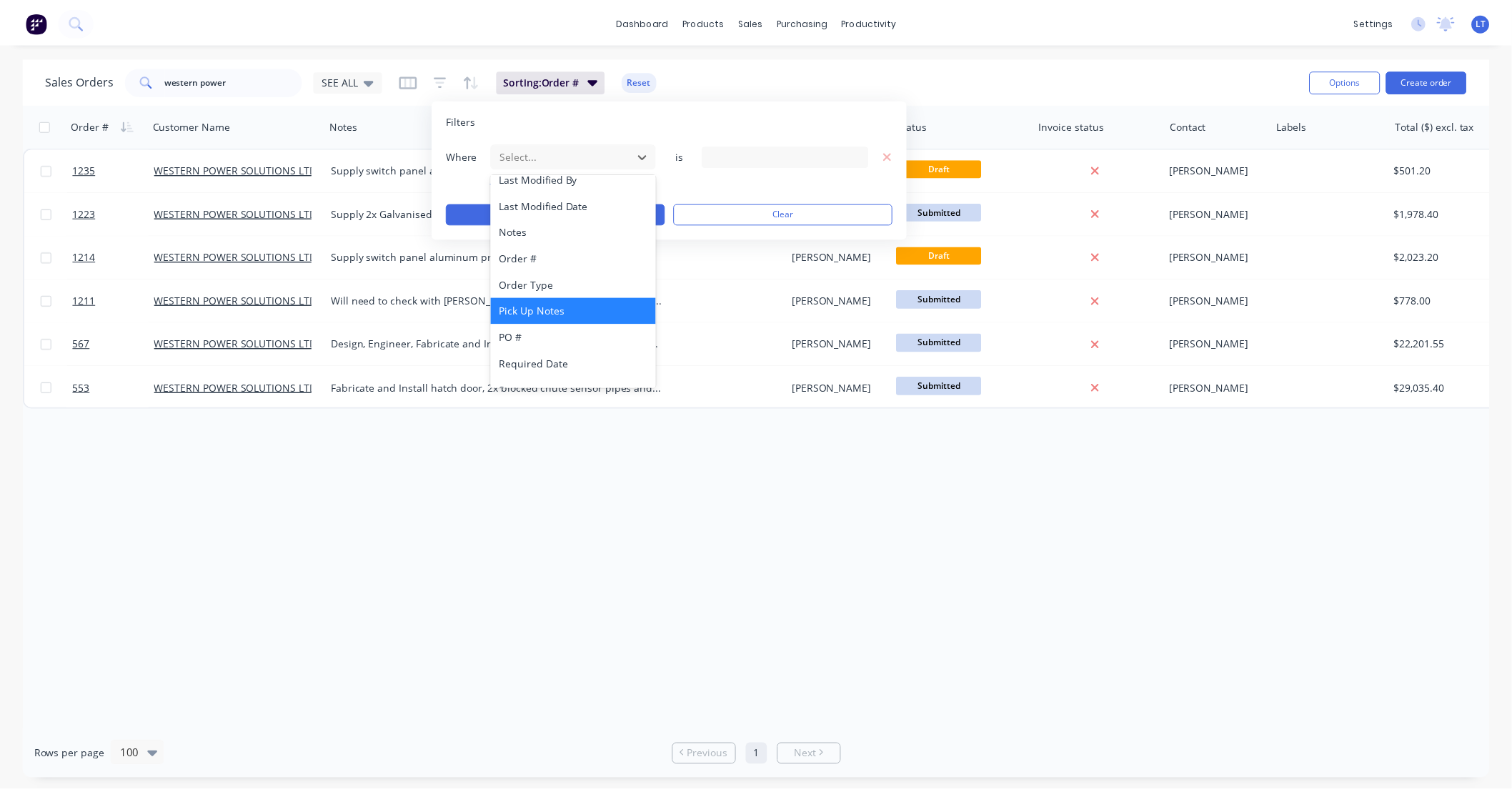
scroll to position [398, 0]
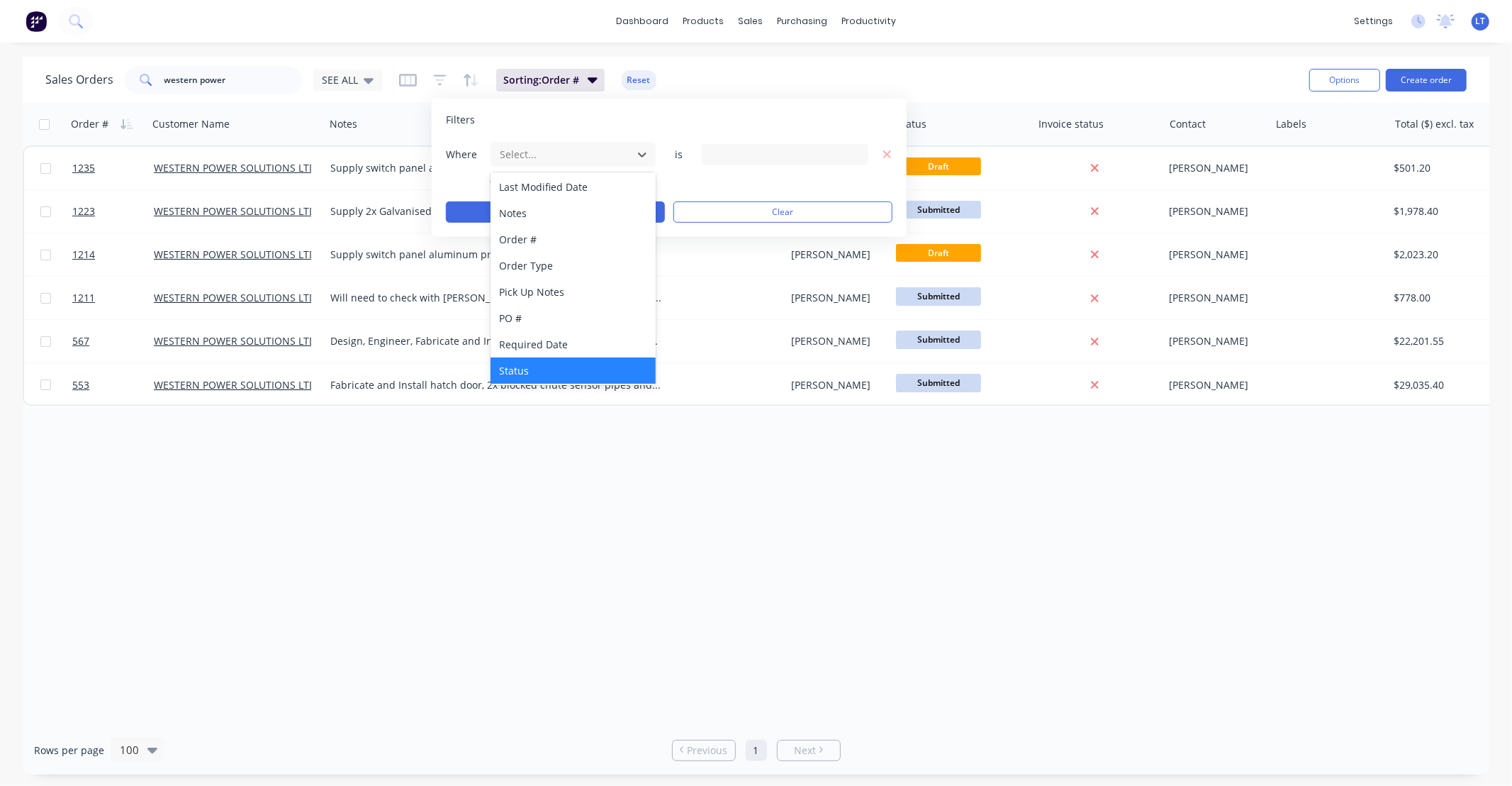
click at [589, 368] on div "Status" at bounding box center [573, 371] width 165 height 26
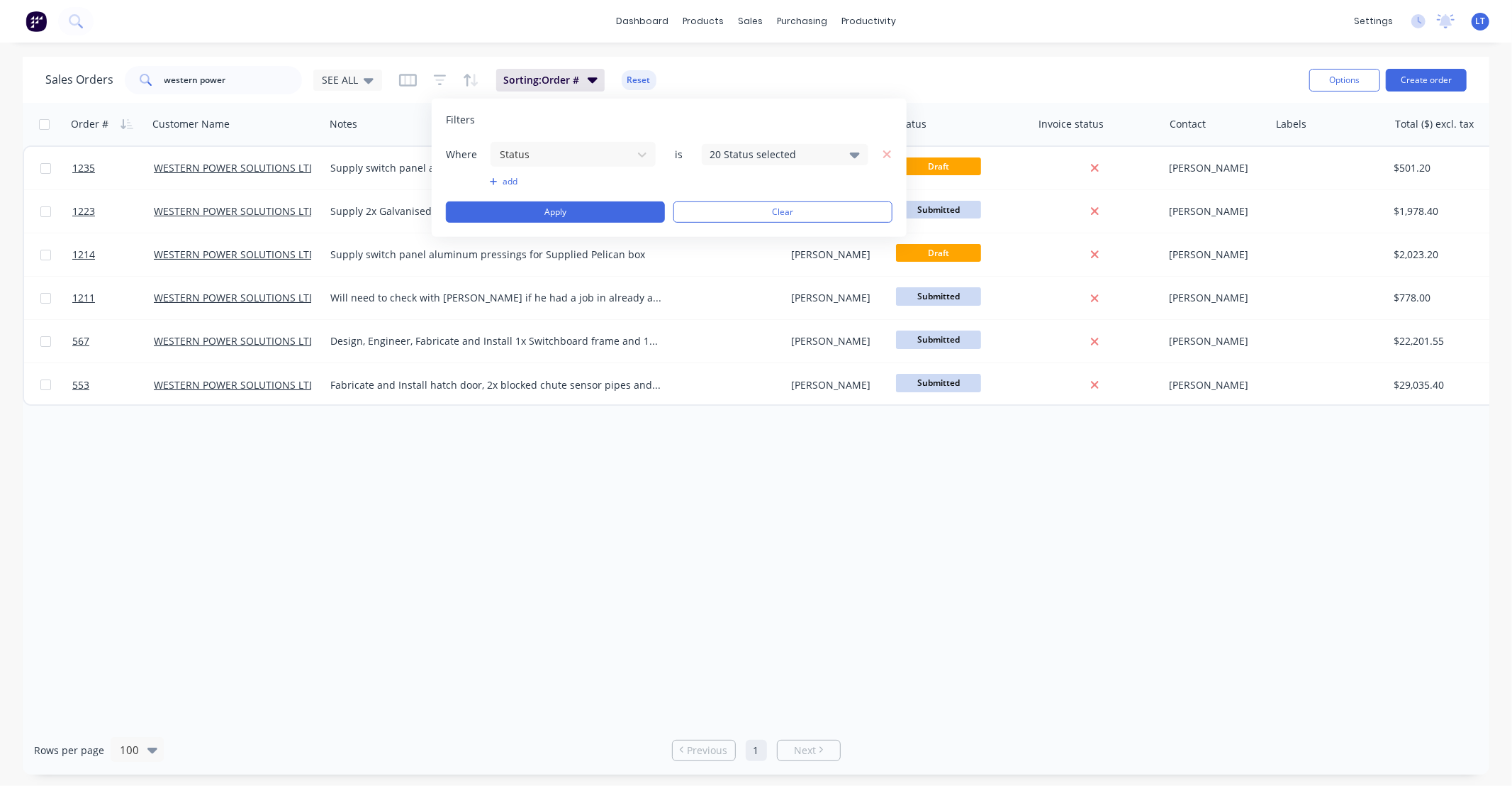
click at [719, 147] on div "20 Status selected" at bounding box center [773, 154] width 129 height 15
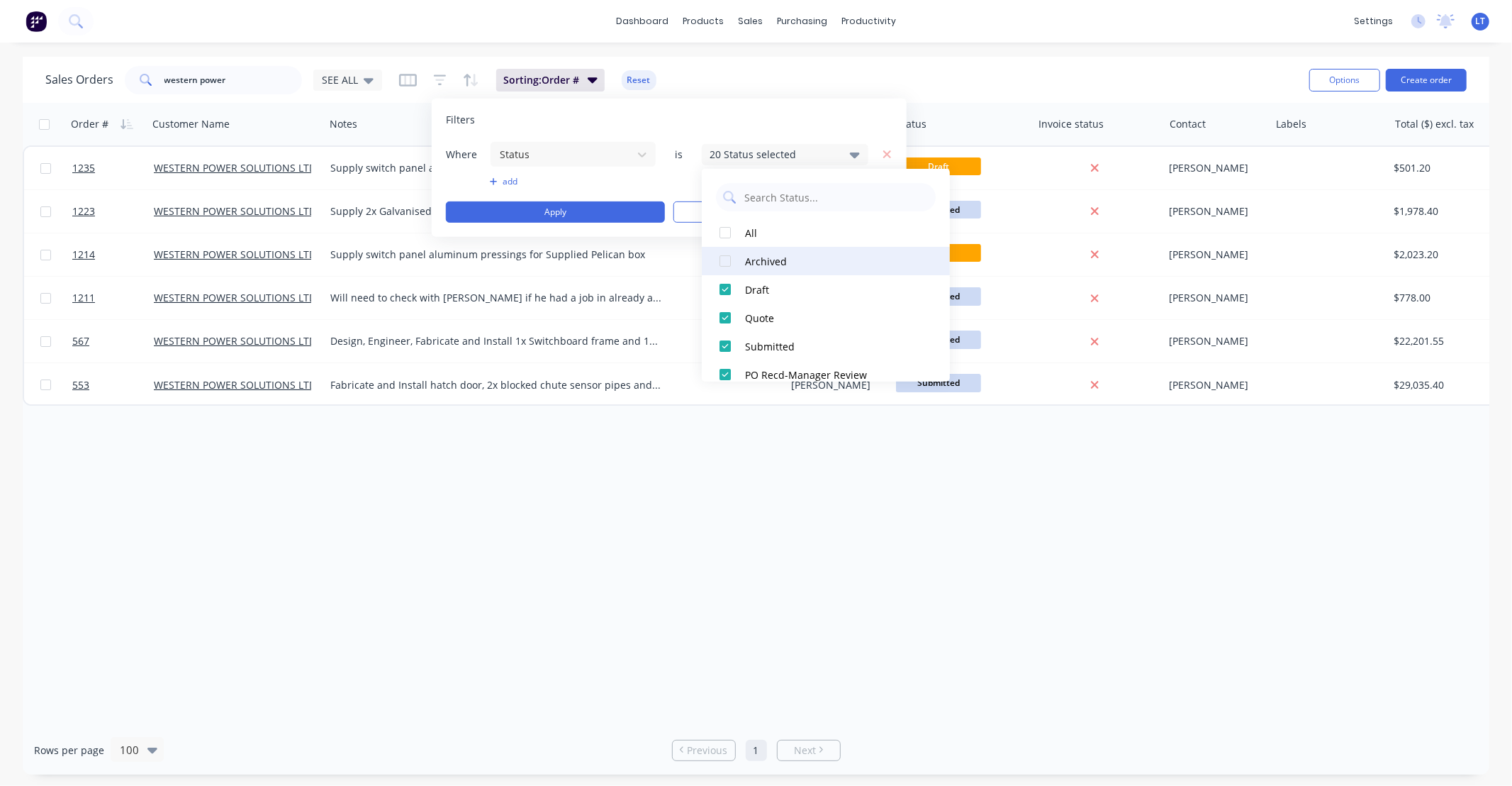
click at [755, 250] on button "Archived" at bounding box center [825, 261] width 248 height 28
click at [586, 203] on button "Apply" at bounding box center [555, 212] width 219 height 21
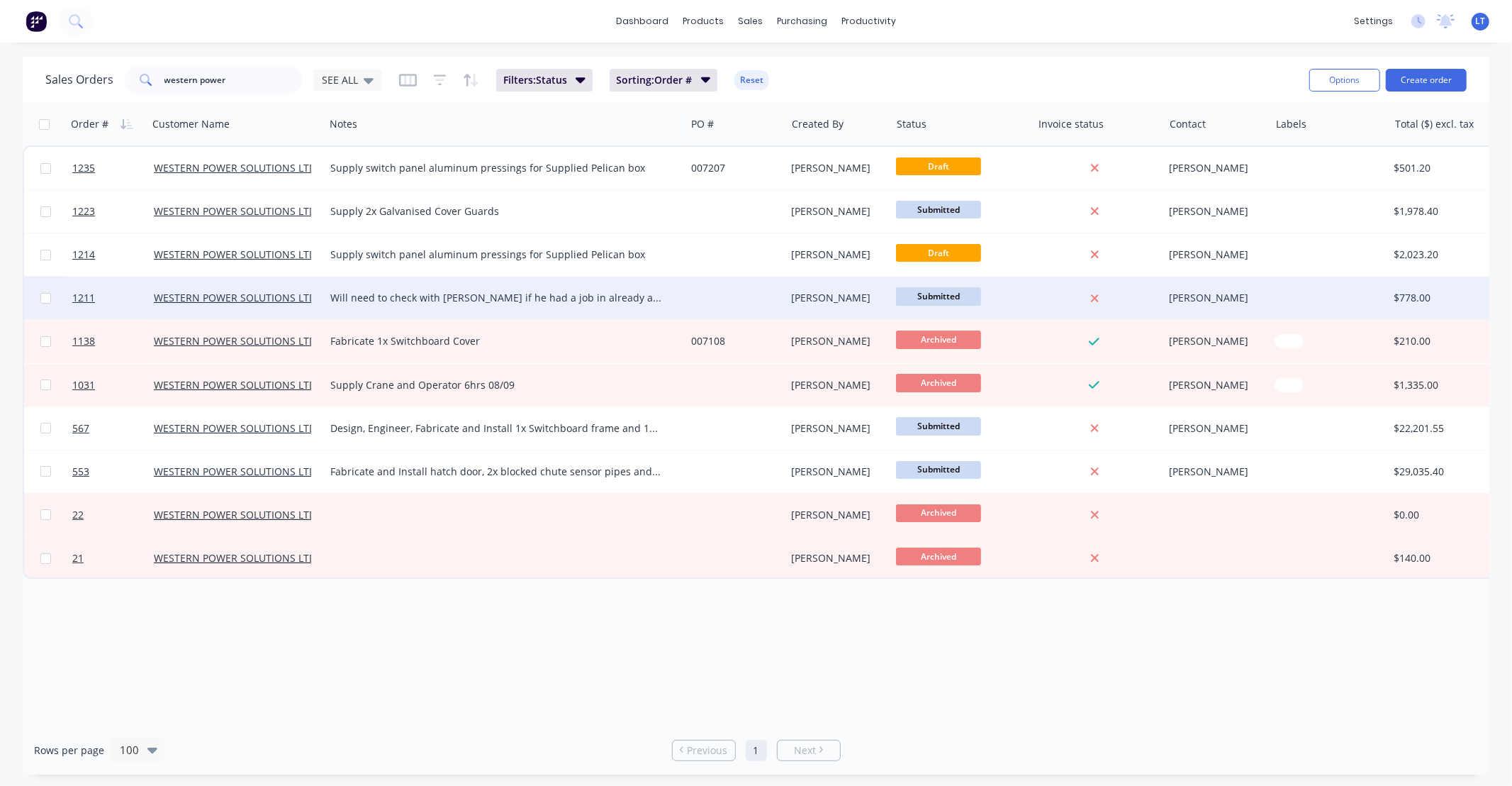
click at [578, 293] on div "Will need to check with [PERSON_NAME] if he had a job in already as i cant find…" at bounding box center [496, 298] width 332 height 15
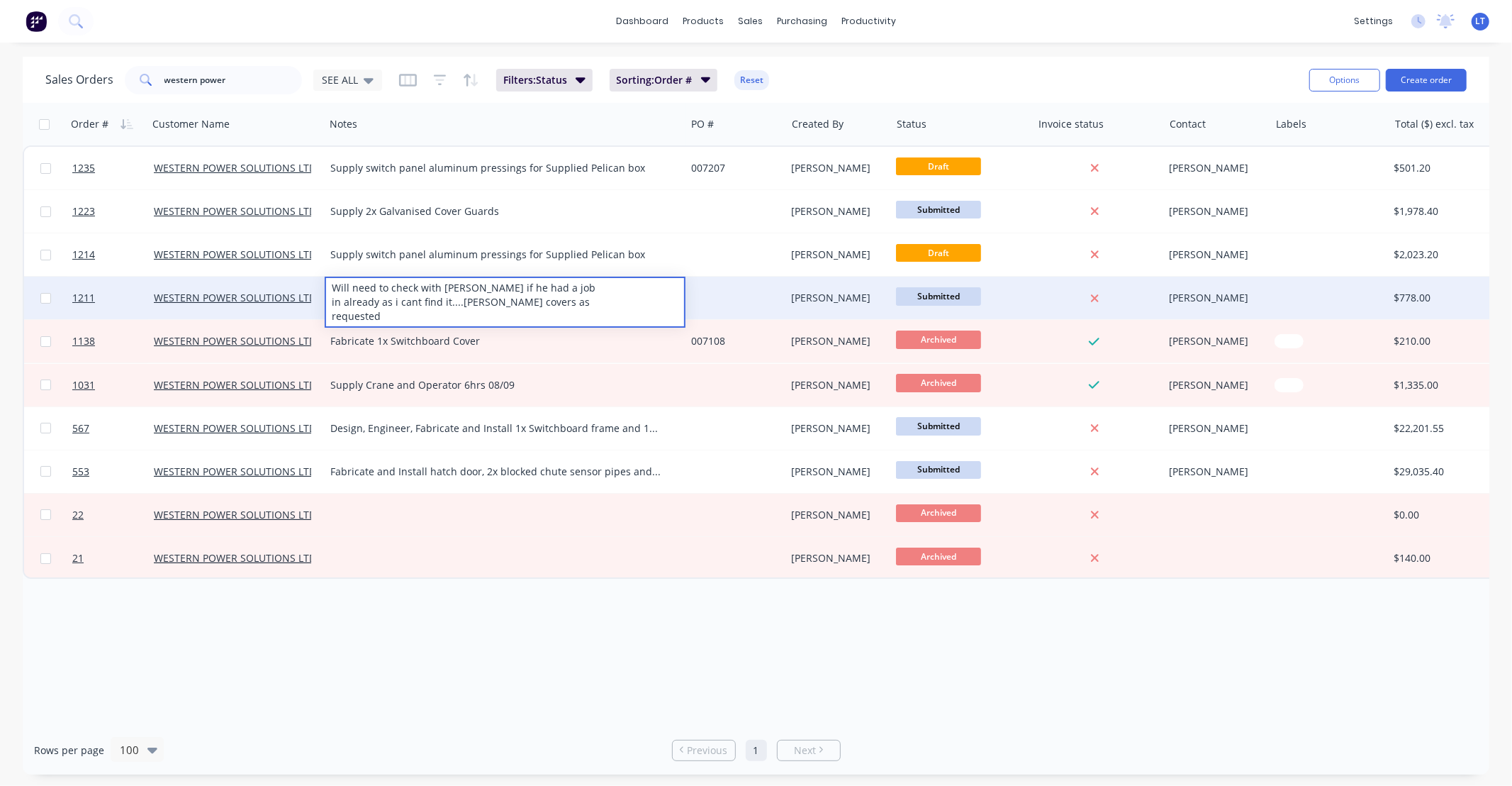
click at [598, 618] on div "Order # Customer Name Notes PO # Created By Status Invoice status Contact Label…" at bounding box center [756, 414] width 1467 height 622
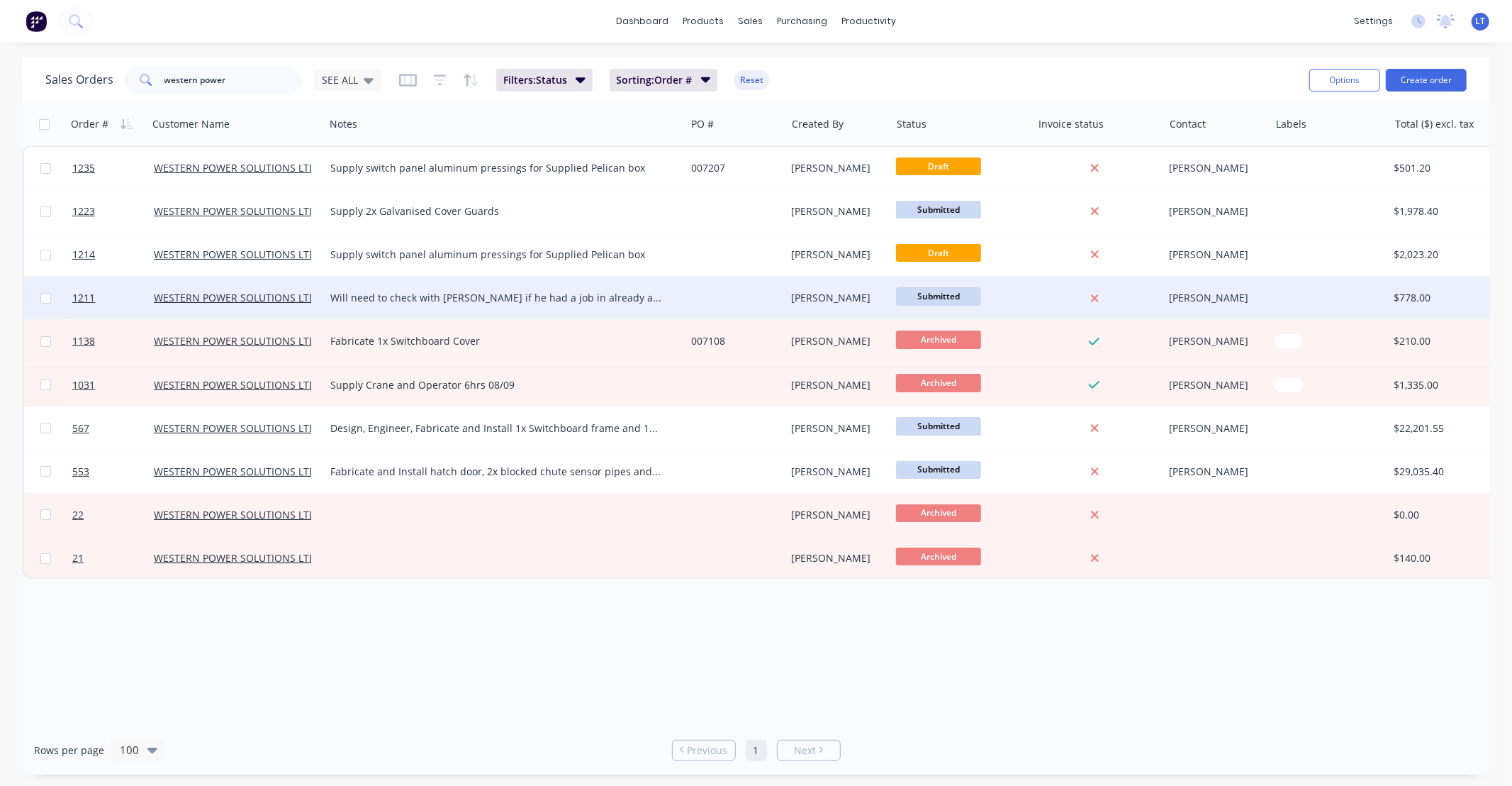
click at [612, 292] on div "Will need to check with [PERSON_NAME] if he had a job in already as i cant find…" at bounding box center [496, 298] width 332 height 15
click at [730, 627] on div "Order # Customer Name Notes PO # Created By Status Invoice status Contact Label…" at bounding box center [756, 414] width 1467 height 622
drag, startPoint x: 730, startPoint y: 627, endPoint x: 615, endPoint y: 639, distance: 115.6
click at [615, 639] on div "Order # Customer Name Notes PO # Created By Status Invoice status Contact Label…" at bounding box center [756, 414] width 1467 height 622
drag, startPoint x: 667, startPoint y: 632, endPoint x: 598, endPoint y: 640, distance: 69.5
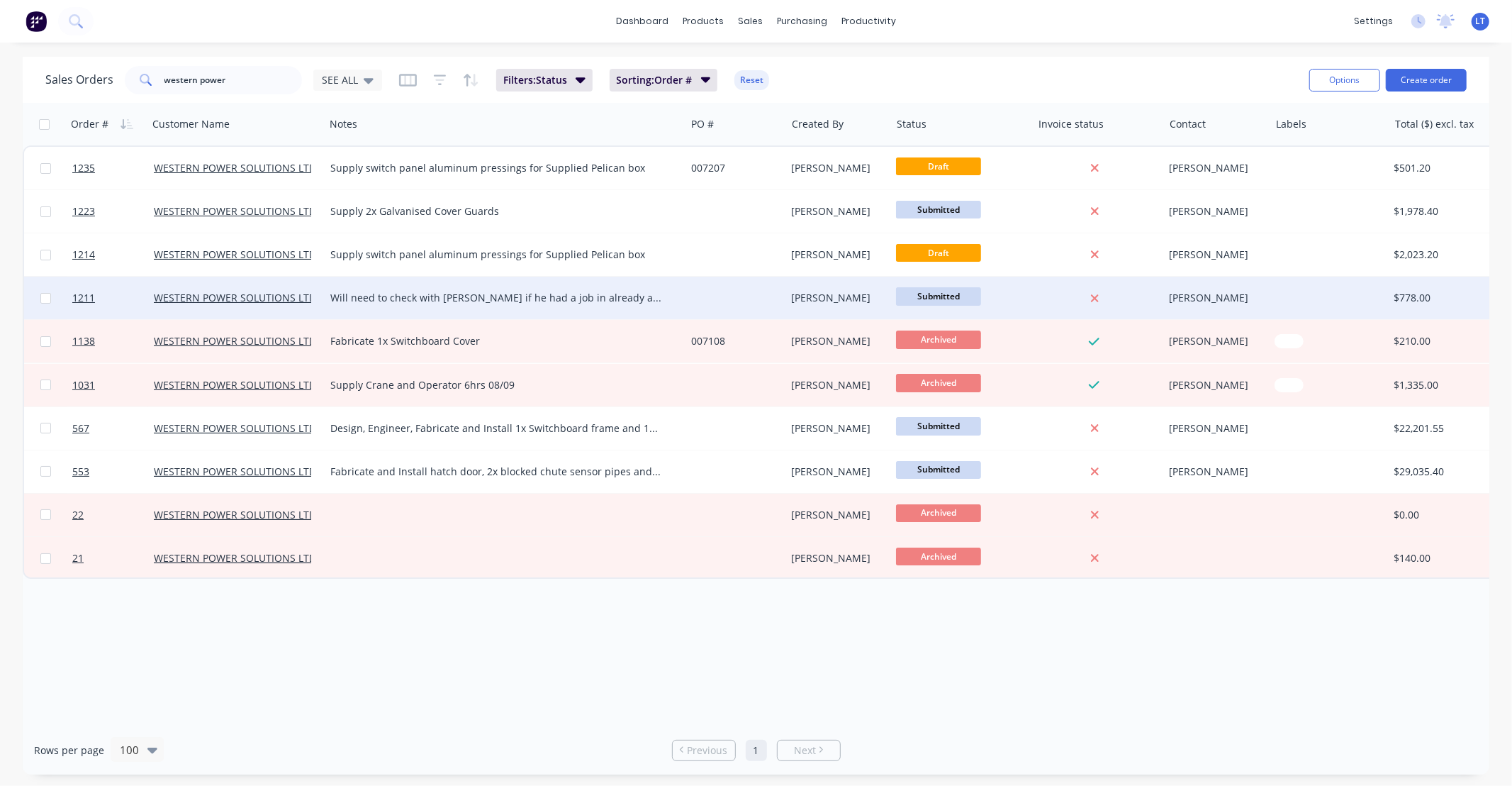
click at [598, 640] on div "Order # Customer Name Notes PO # Created By Status Invoice status Contact Label…" at bounding box center [756, 414] width 1467 height 622
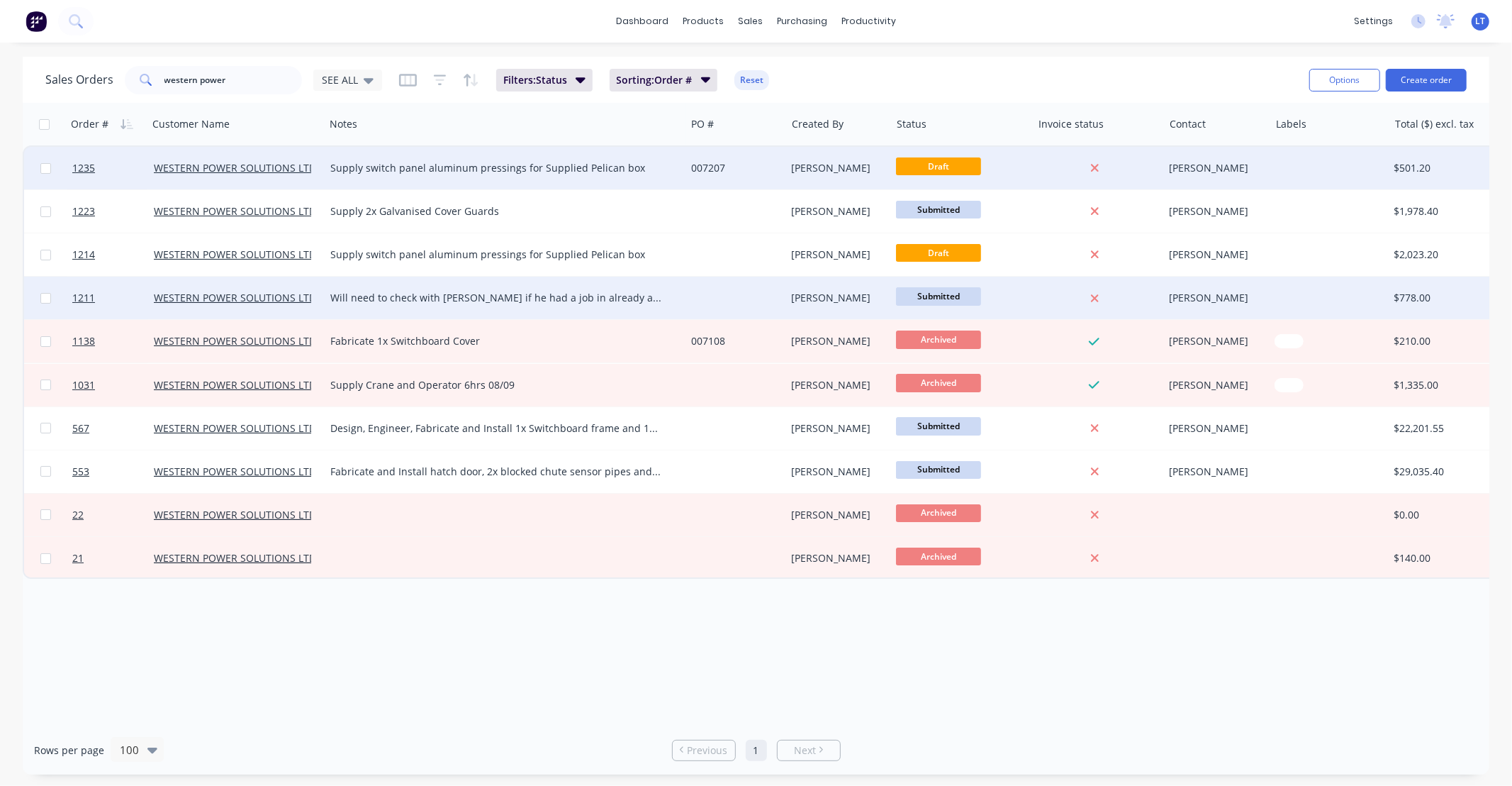
click at [832, 165] on div "Leigh Parker" at bounding box center [836, 168] width 89 height 15
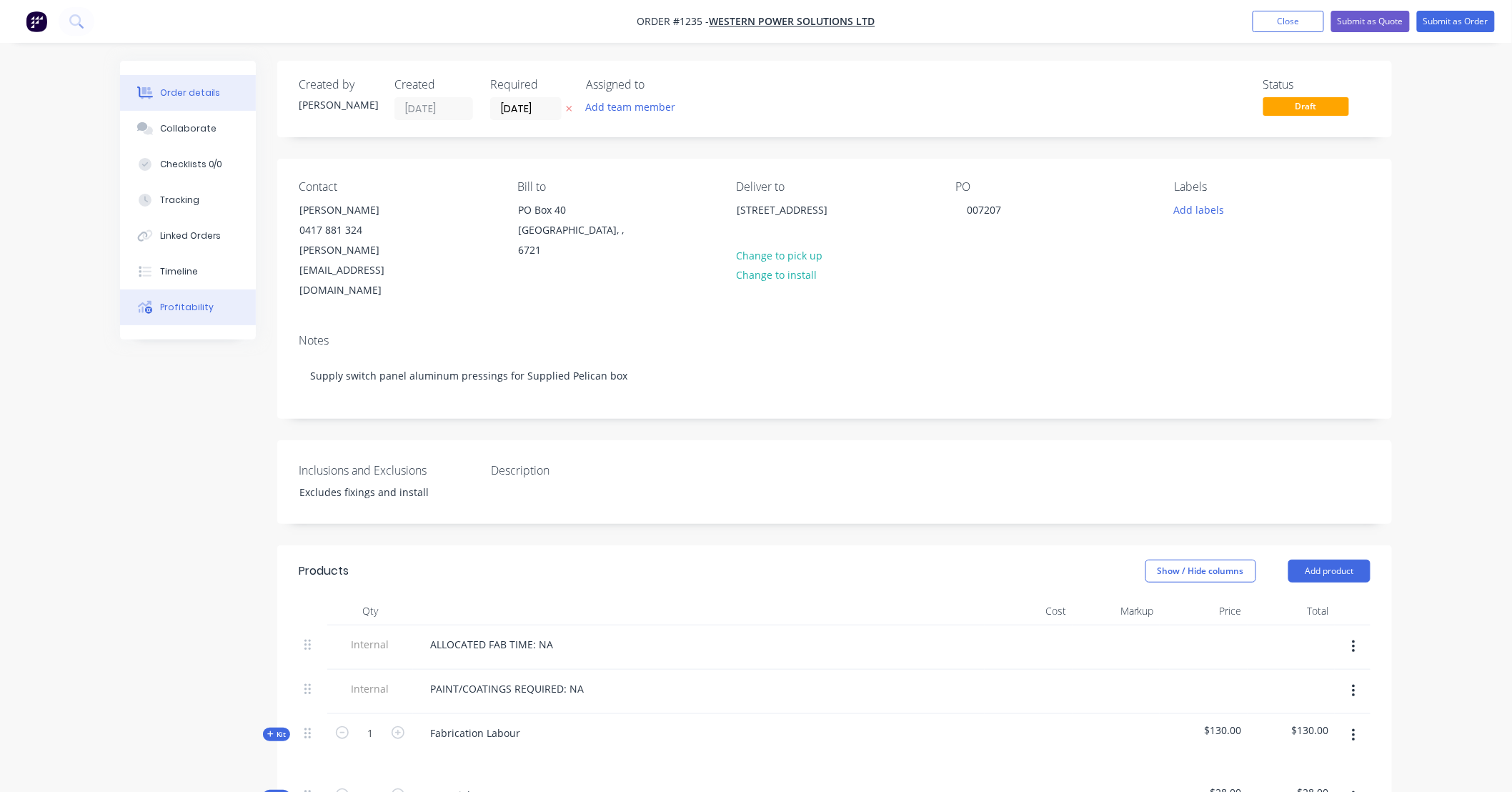
click at [168, 313] on button "Profitability" at bounding box center [188, 308] width 135 height 36
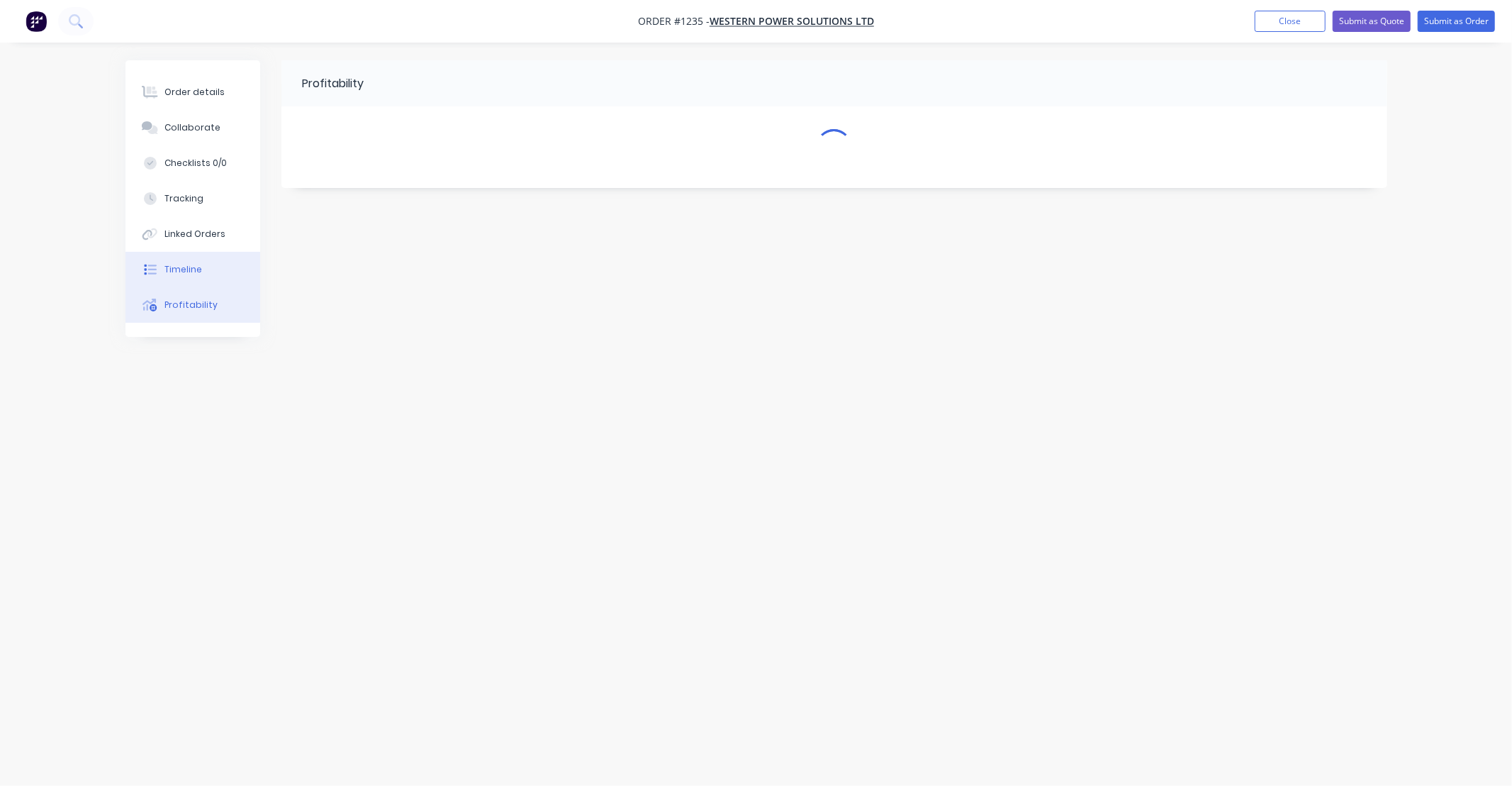
click at [187, 272] on div "Timeline" at bounding box center [183, 270] width 37 height 13
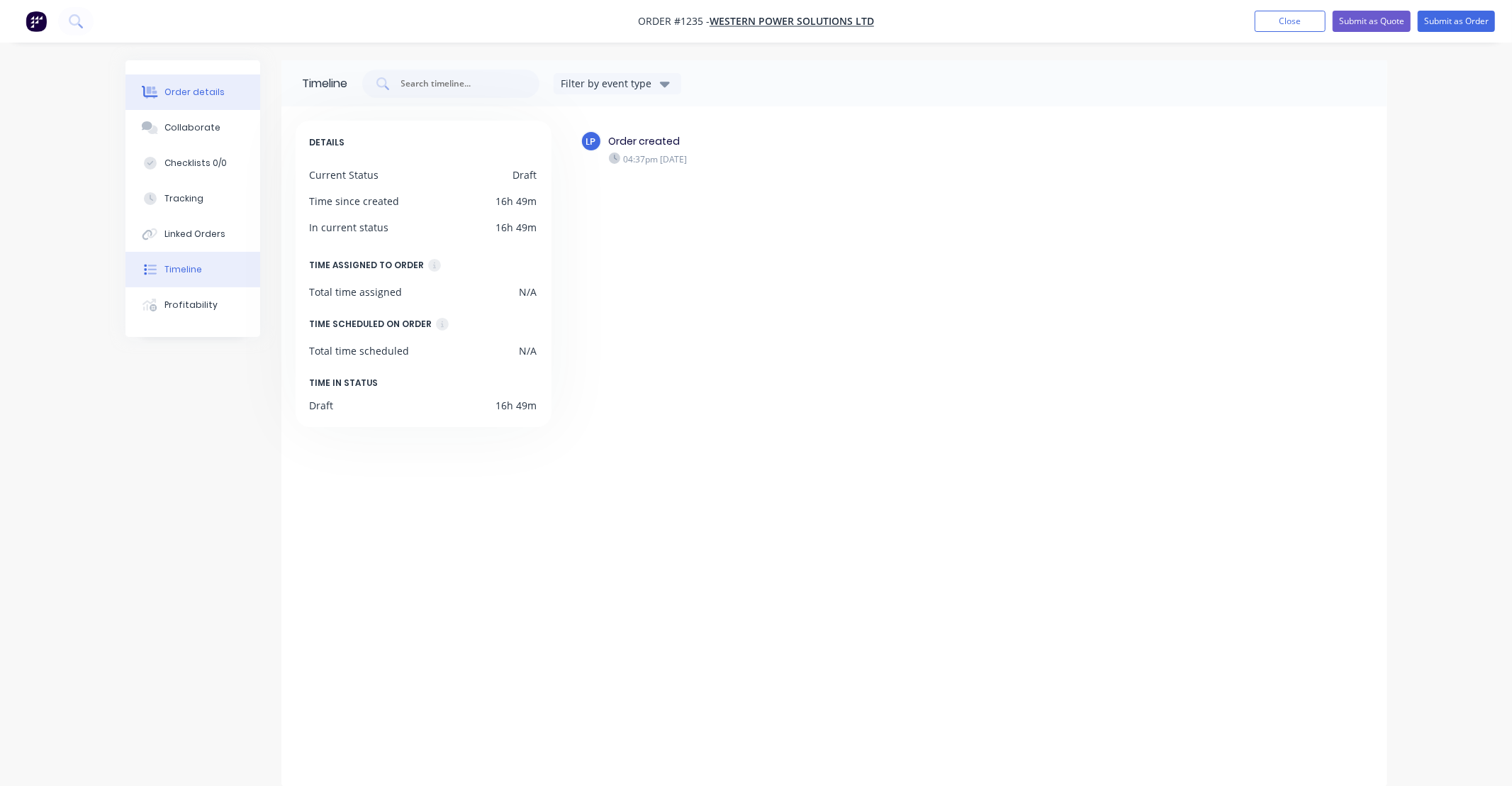
click at [201, 96] on div "Order details" at bounding box center [194, 92] width 60 height 13
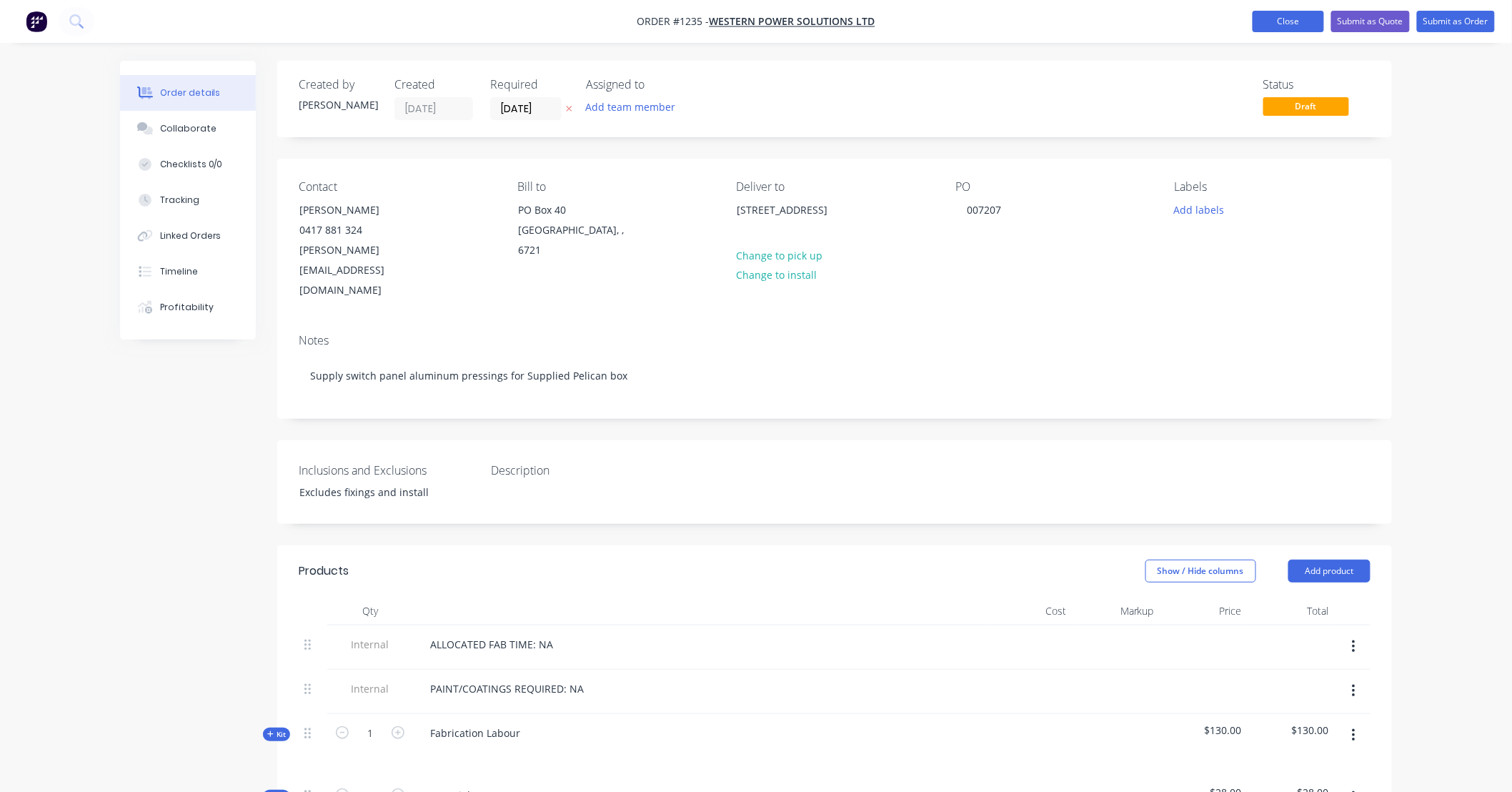
click at [1277, 19] on button "Close" at bounding box center [1289, 21] width 72 height 21
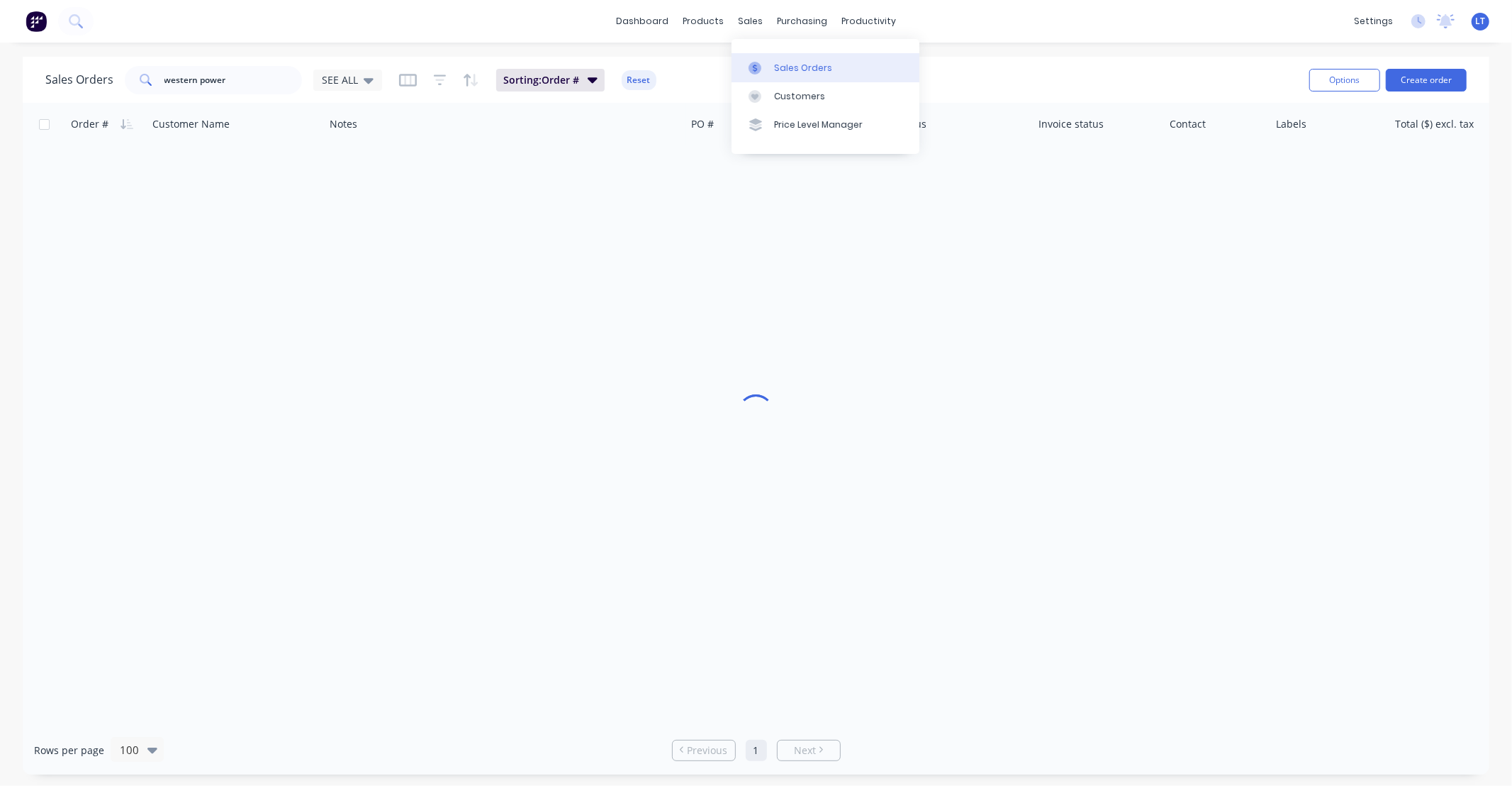
click at [762, 67] on div at bounding box center [759, 68] width 21 height 13
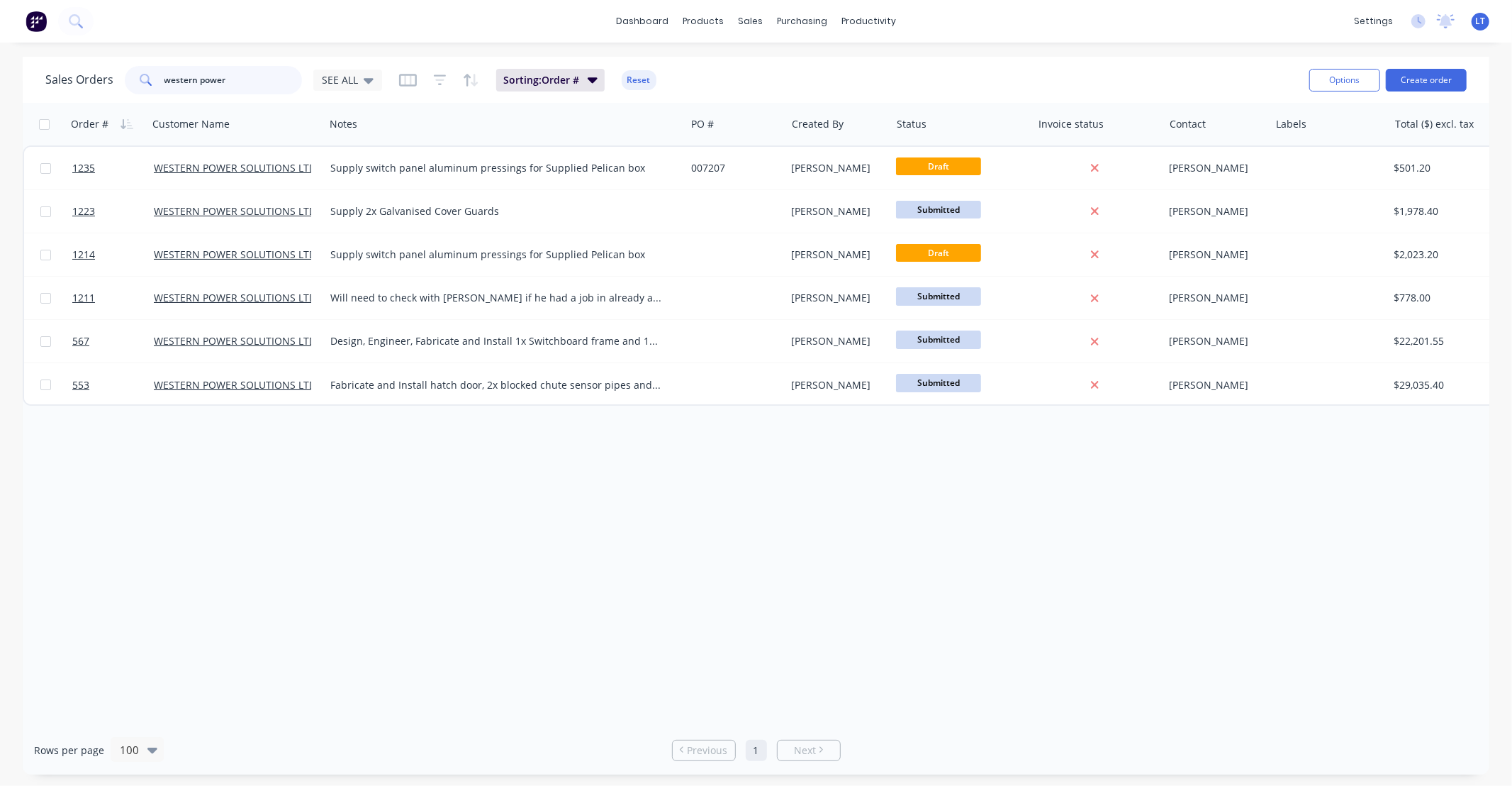
drag, startPoint x: 242, startPoint y: 80, endPoint x: 49, endPoint y: 74, distance: 193.1
click at [49, 74] on div "Sales Orders western power SEE ALL" at bounding box center [214, 79] width 337 height 28
click at [375, 86] on div "SEE ALL" at bounding box center [347, 80] width 69 height 21
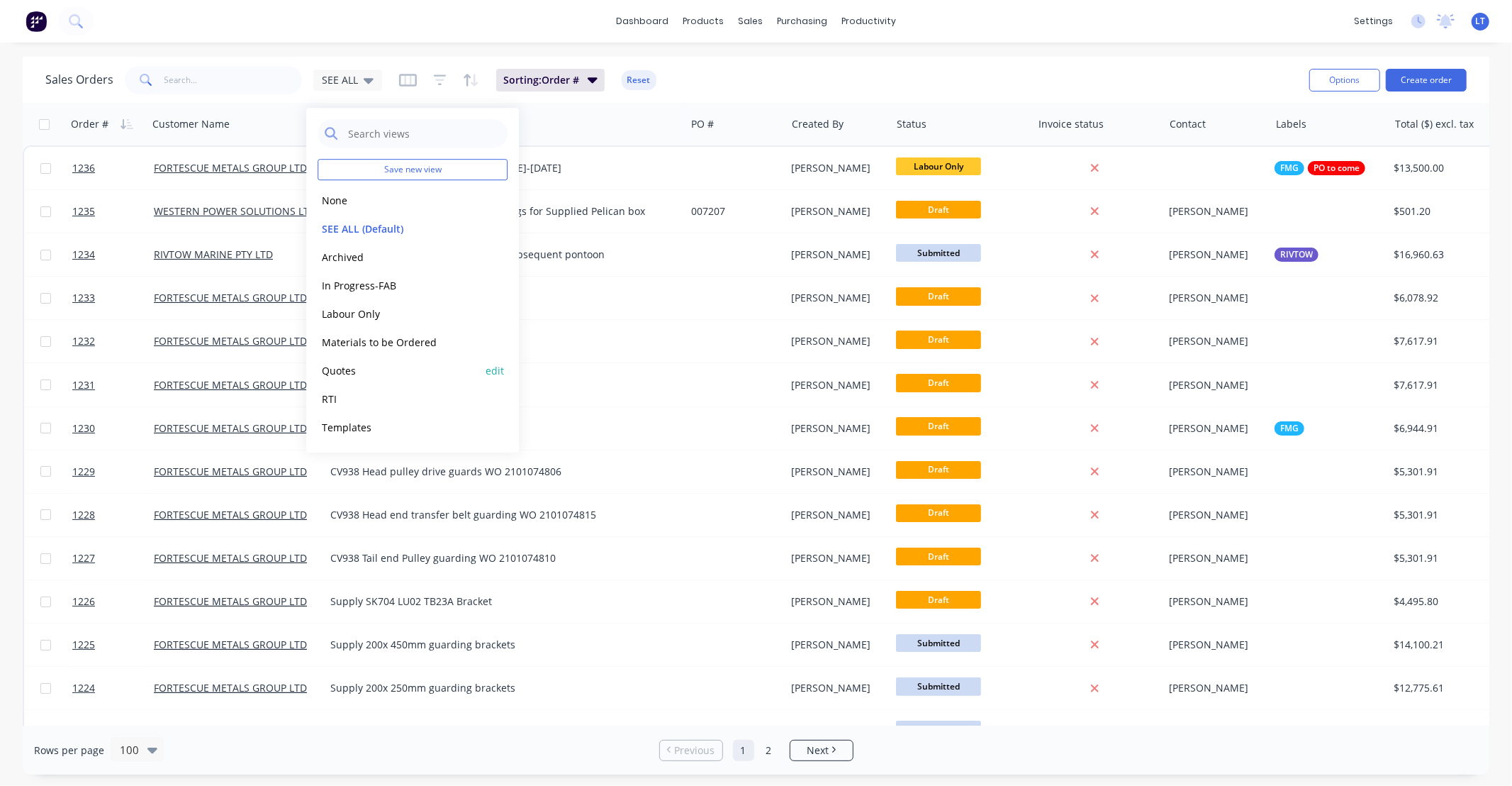
click at [354, 367] on button "Quotes" at bounding box center [398, 371] width 162 height 16
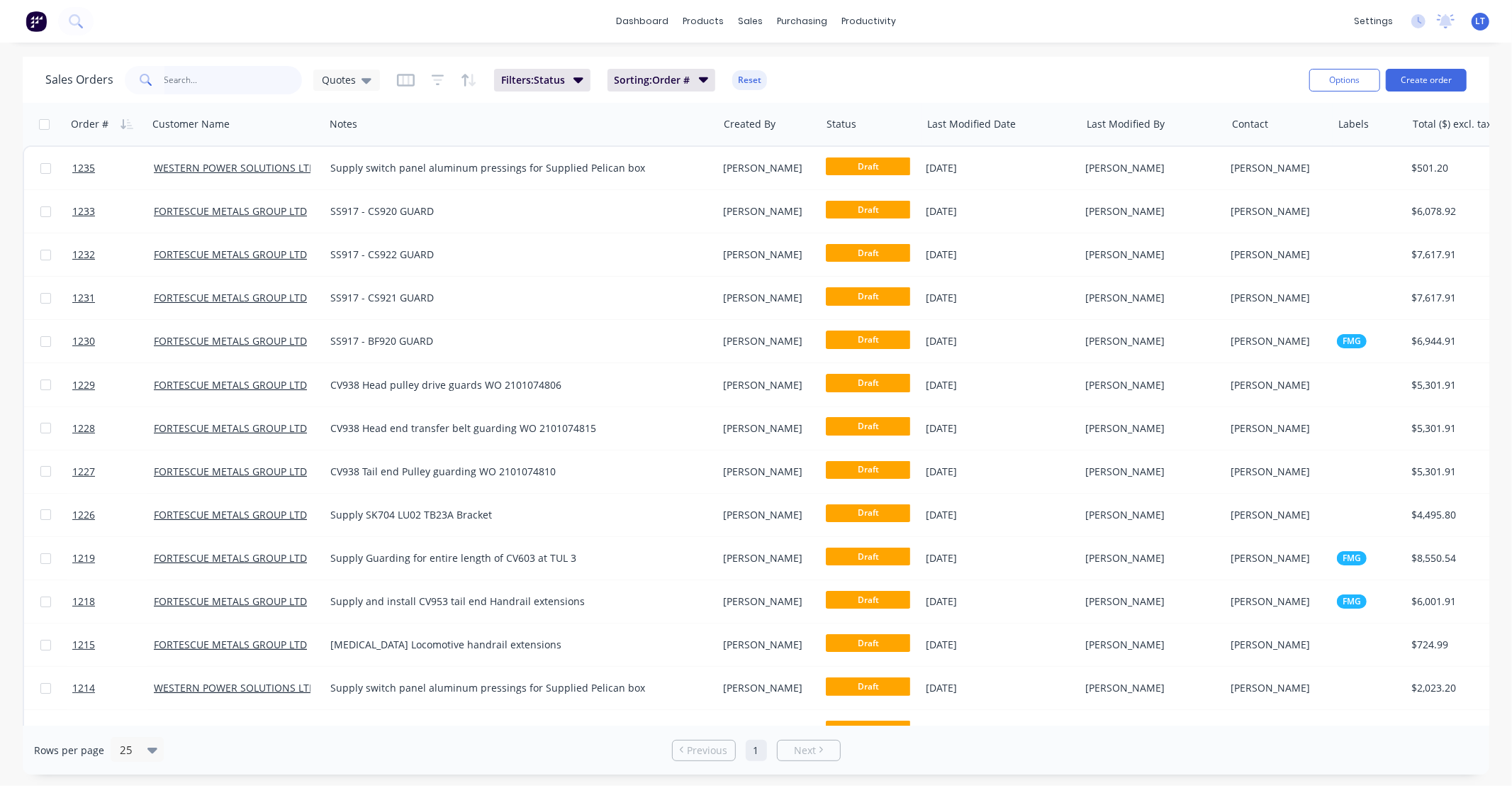
click at [253, 94] on input "text" at bounding box center [233, 79] width 138 height 28
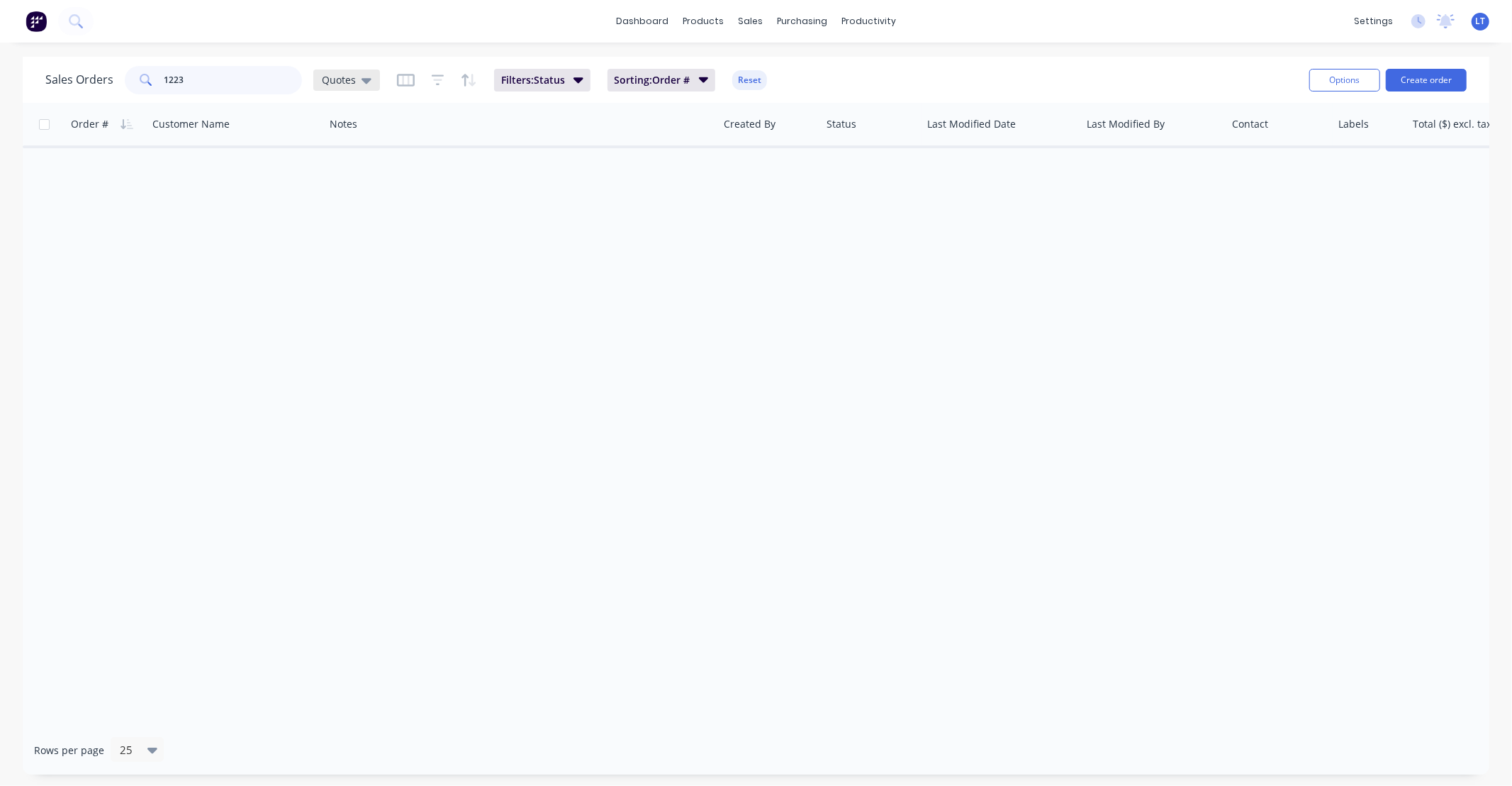
type input "1223"
click at [342, 83] on span "Quotes" at bounding box center [339, 79] width 34 height 15
click at [372, 243] on div "Archived edit" at bounding box center [412, 257] width 190 height 28
click at [377, 234] on button "SEE ALL (Default)" at bounding box center [398, 228] width 162 height 16
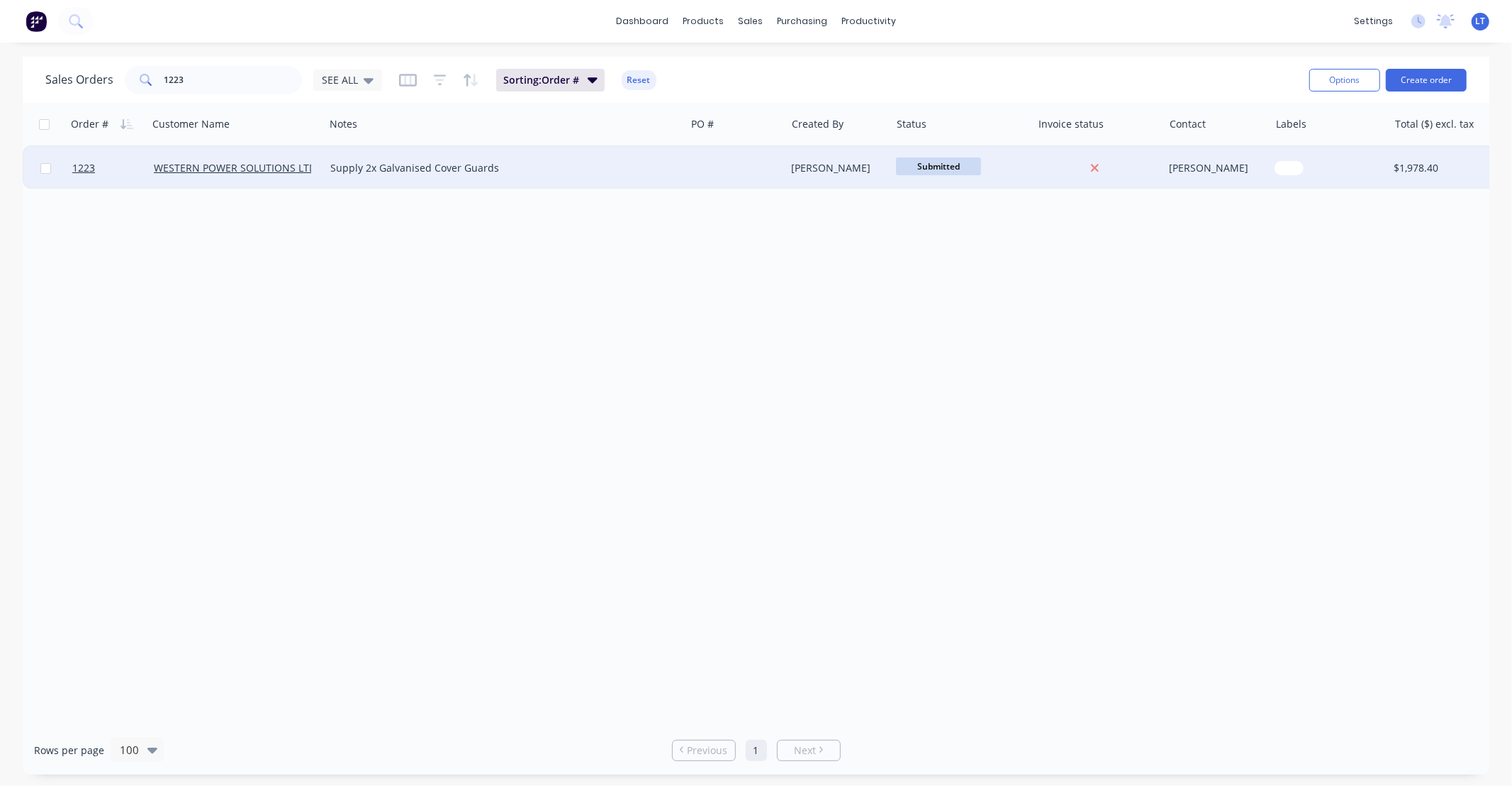
click at [828, 168] on div "Somsak Bureethong" at bounding box center [836, 168] width 89 height 15
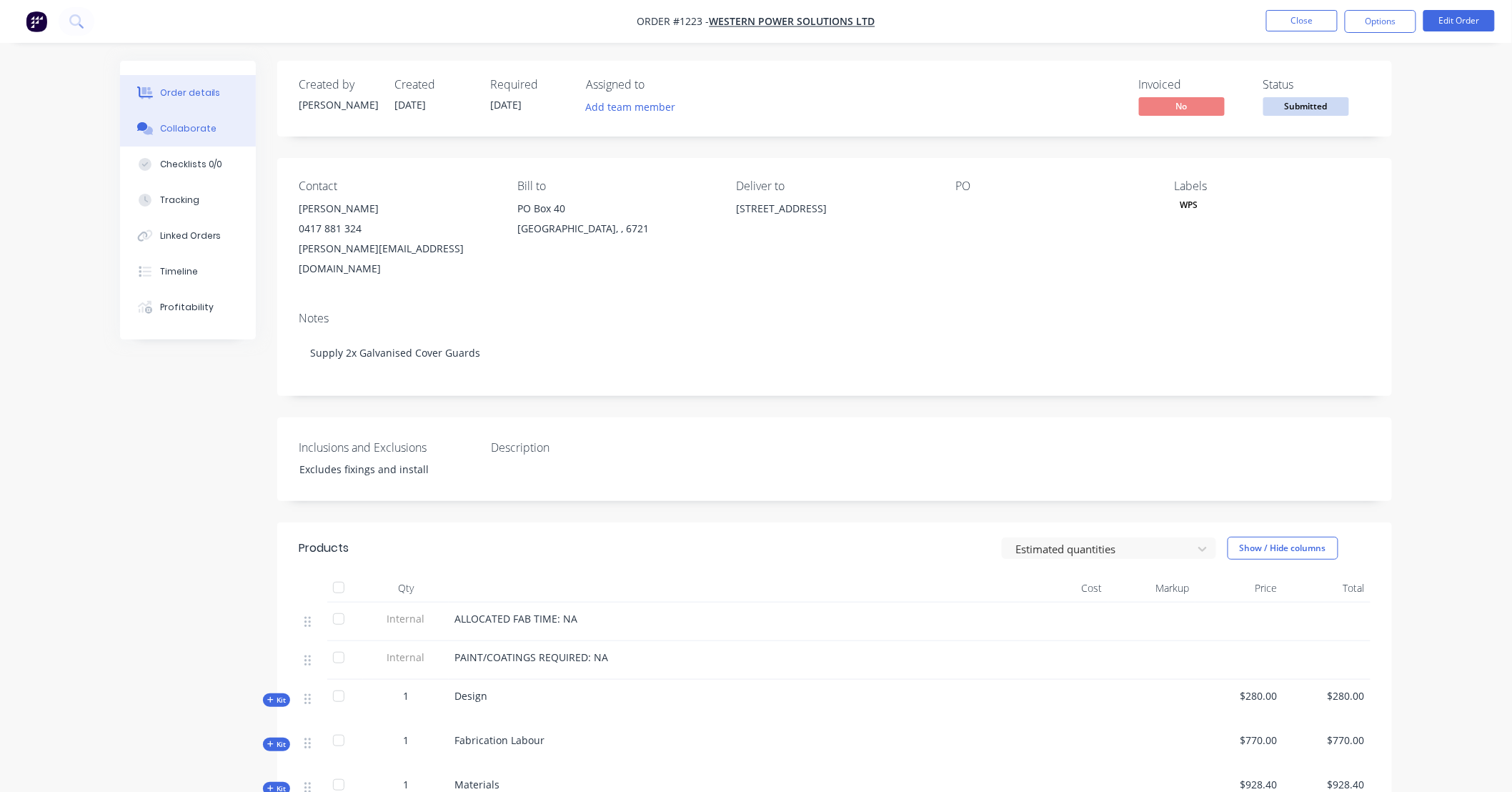
click at [197, 135] on button "Collaborate" at bounding box center [188, 129] width 135 height 36
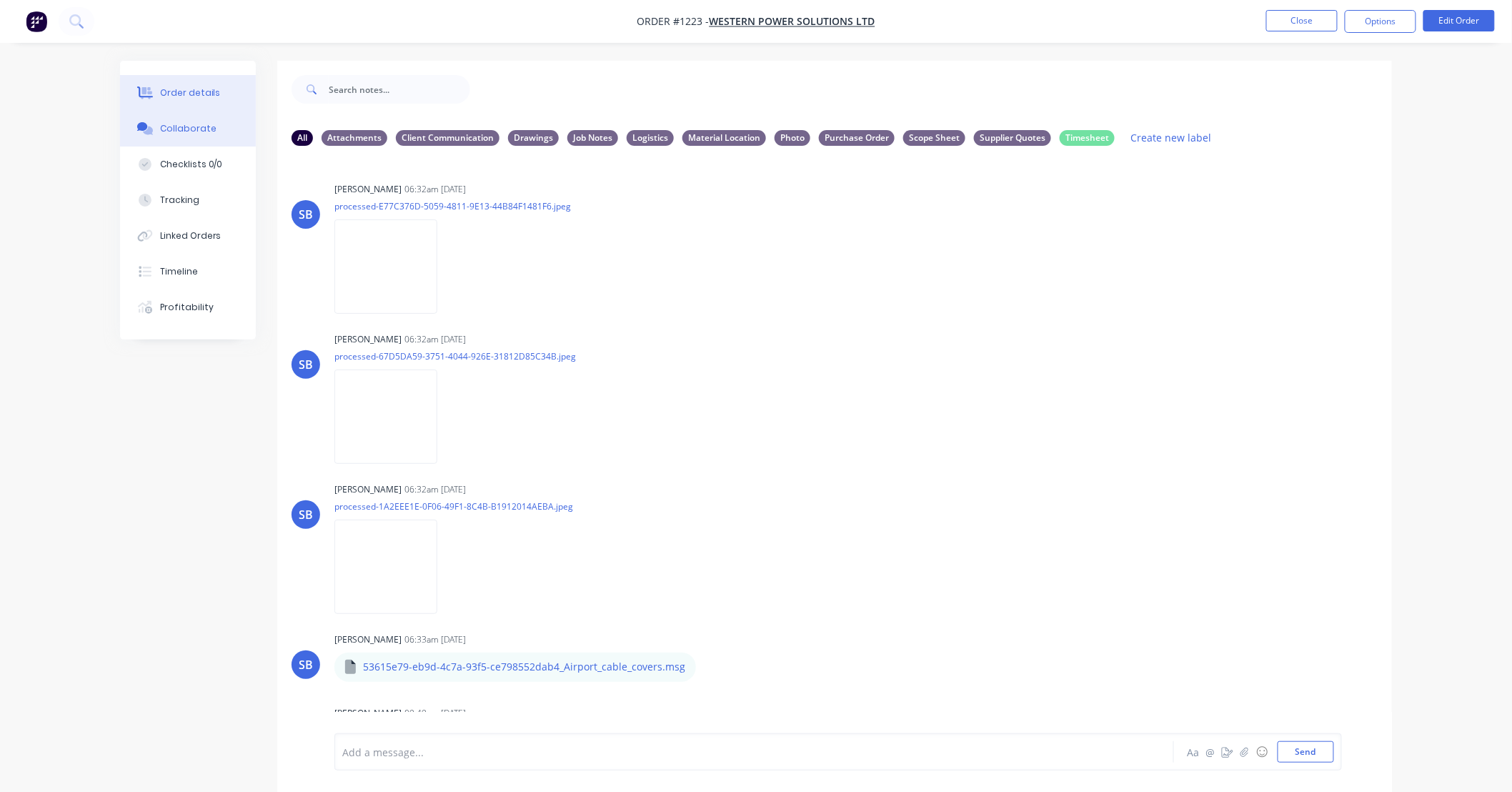
click at [199, 91] on div "Order details" at bounding box center [190, 93] width 60 height 13
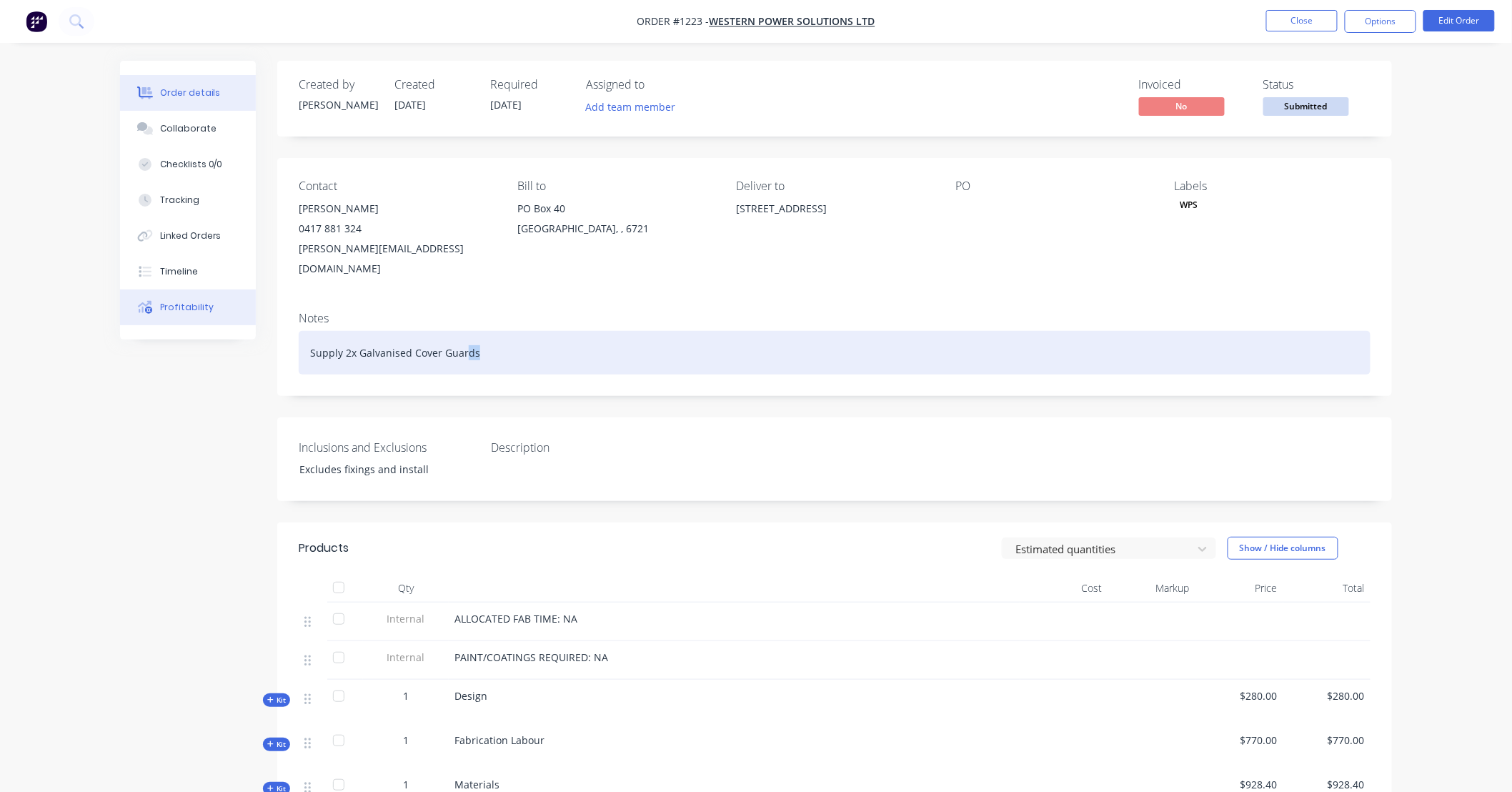
drag, startPoint x: 497, startPoint y: 333, endPoint x: 179, endPoint y: 313, distance: 318.6
click at [179, 314] on div "Order details Collaborate Checklists 0/0 Tracking Linked Orders Timeline Profit…" at bounding box center [756, 564] width 1300 height 1007
copy div "Supply 2x Galvanised Cover Guards"
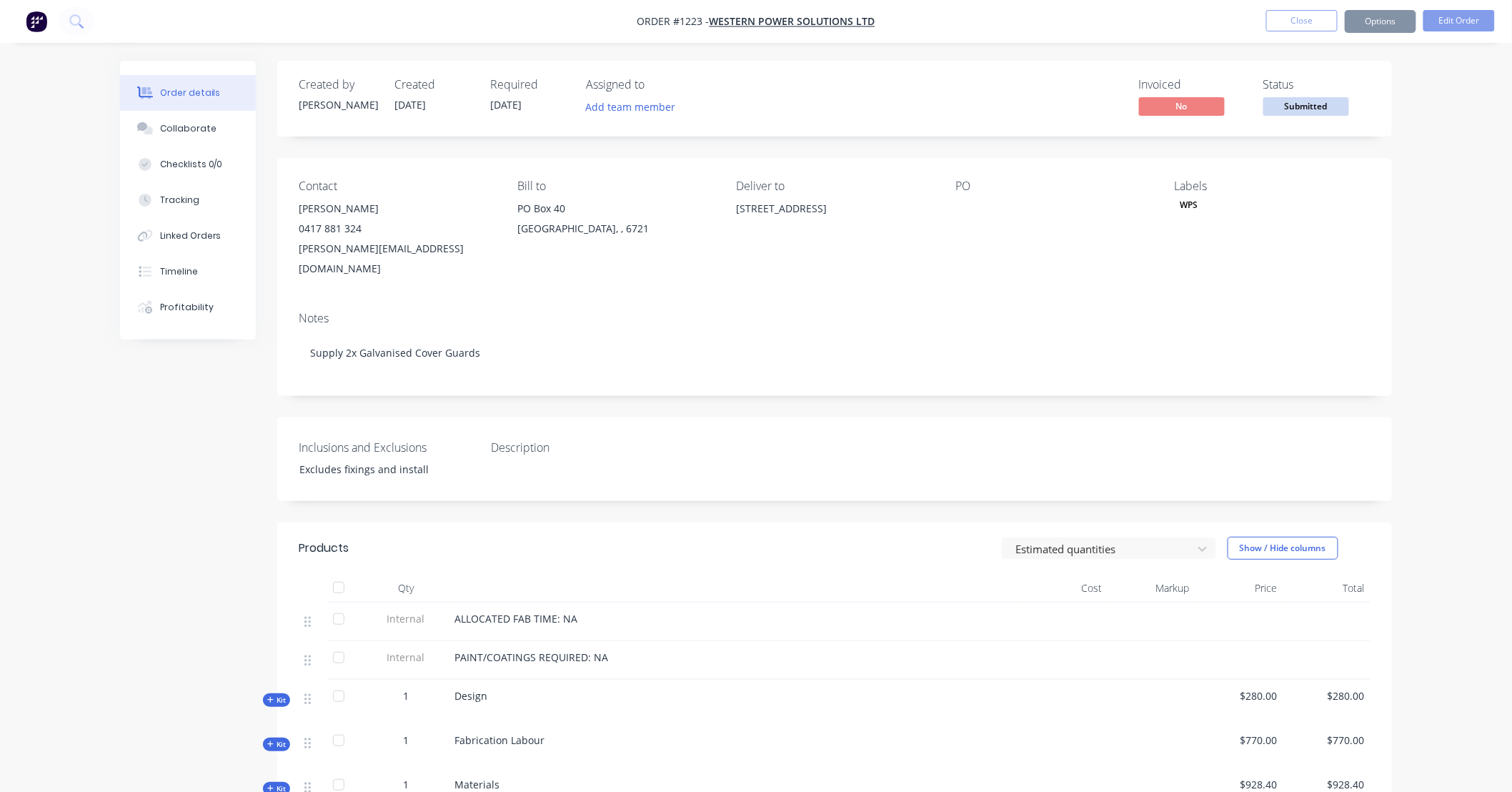
drag, startPoint x: 712, startPoint y: 377, endPoint x: 643, endPoint y: 383, distance: 69.3
click at [643, 383] on div "Created by Somsak Created 13/10/25 Required 10/10/25 Assigned to Add team membe…" at bounding box center [834, 552] width 1115 height 984
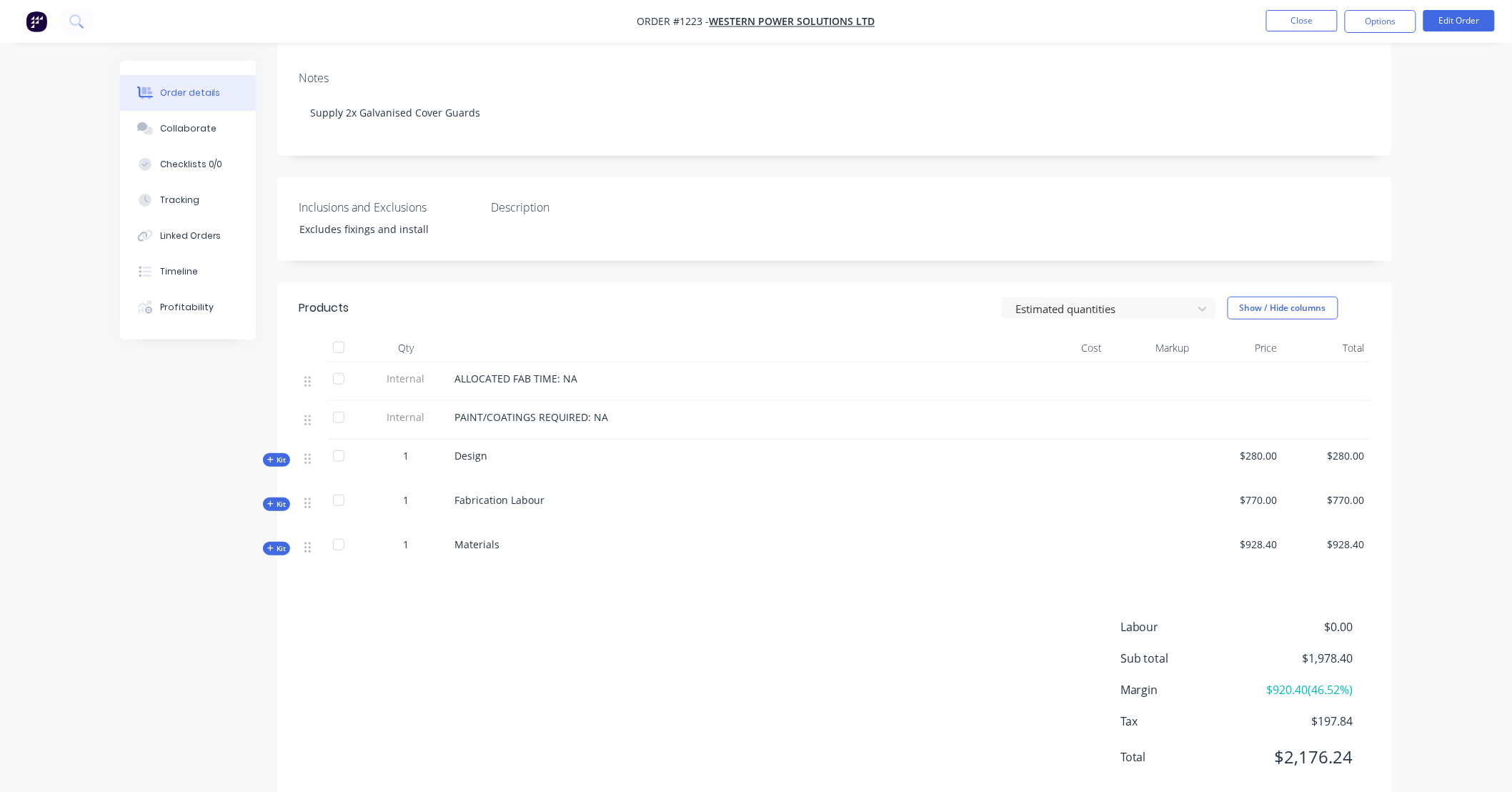
scroll to position [255, 0]
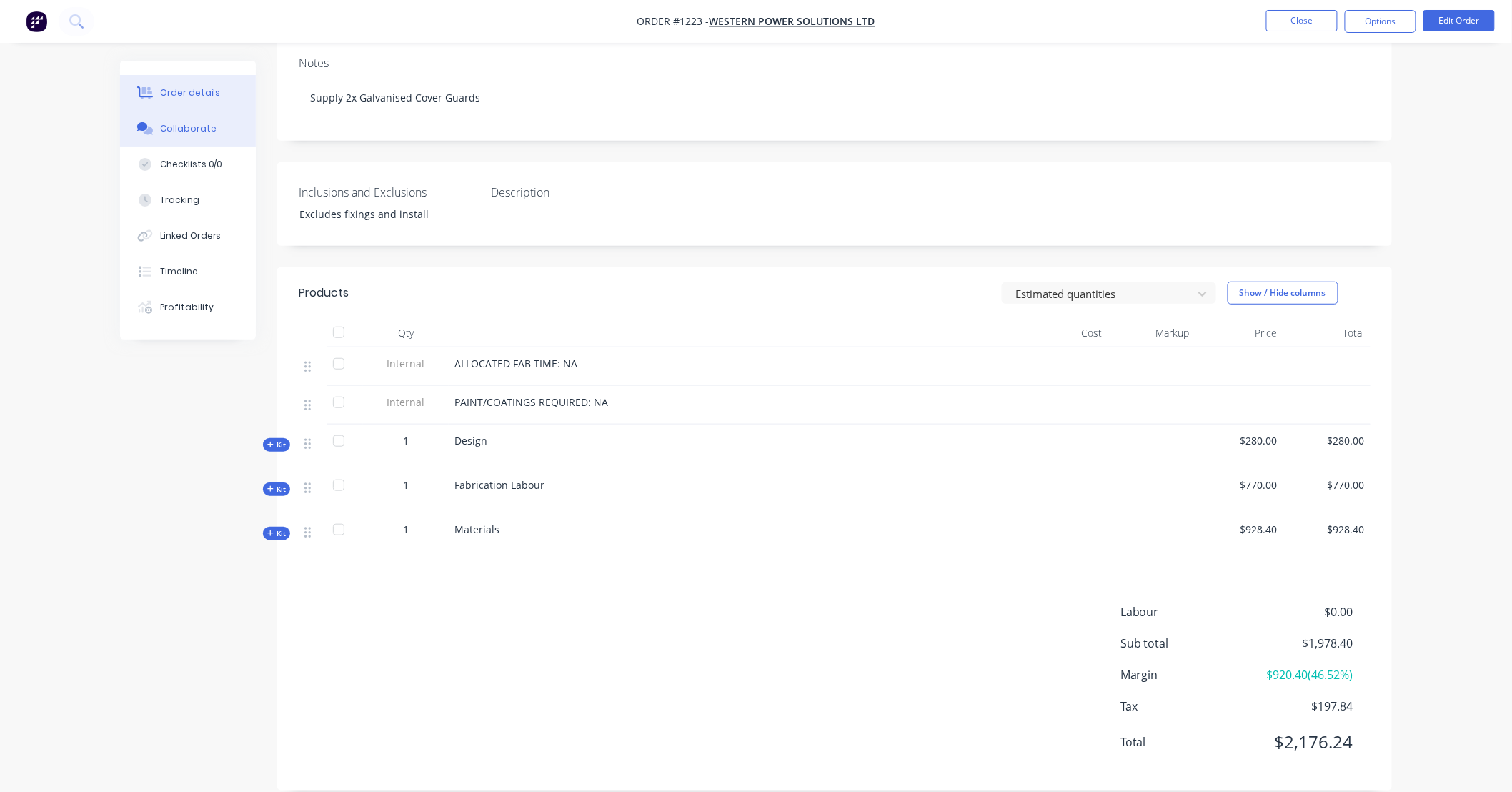
click at [199, 125] on div "Collaborate" at bounding box center [188, 129] width 56 height 13
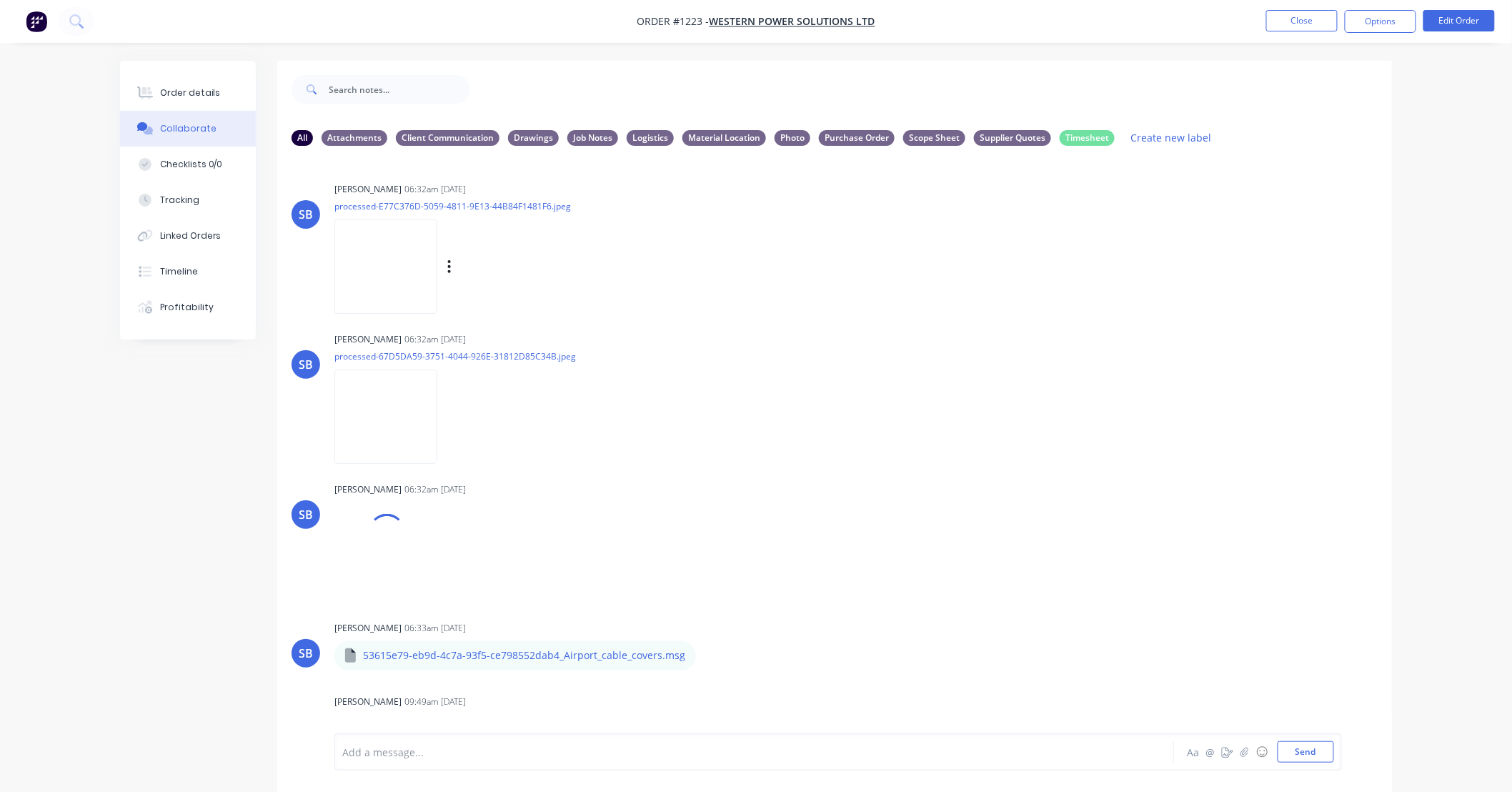
click at [383, 258] on img at bounding box center [386, 266] width 103 height 94
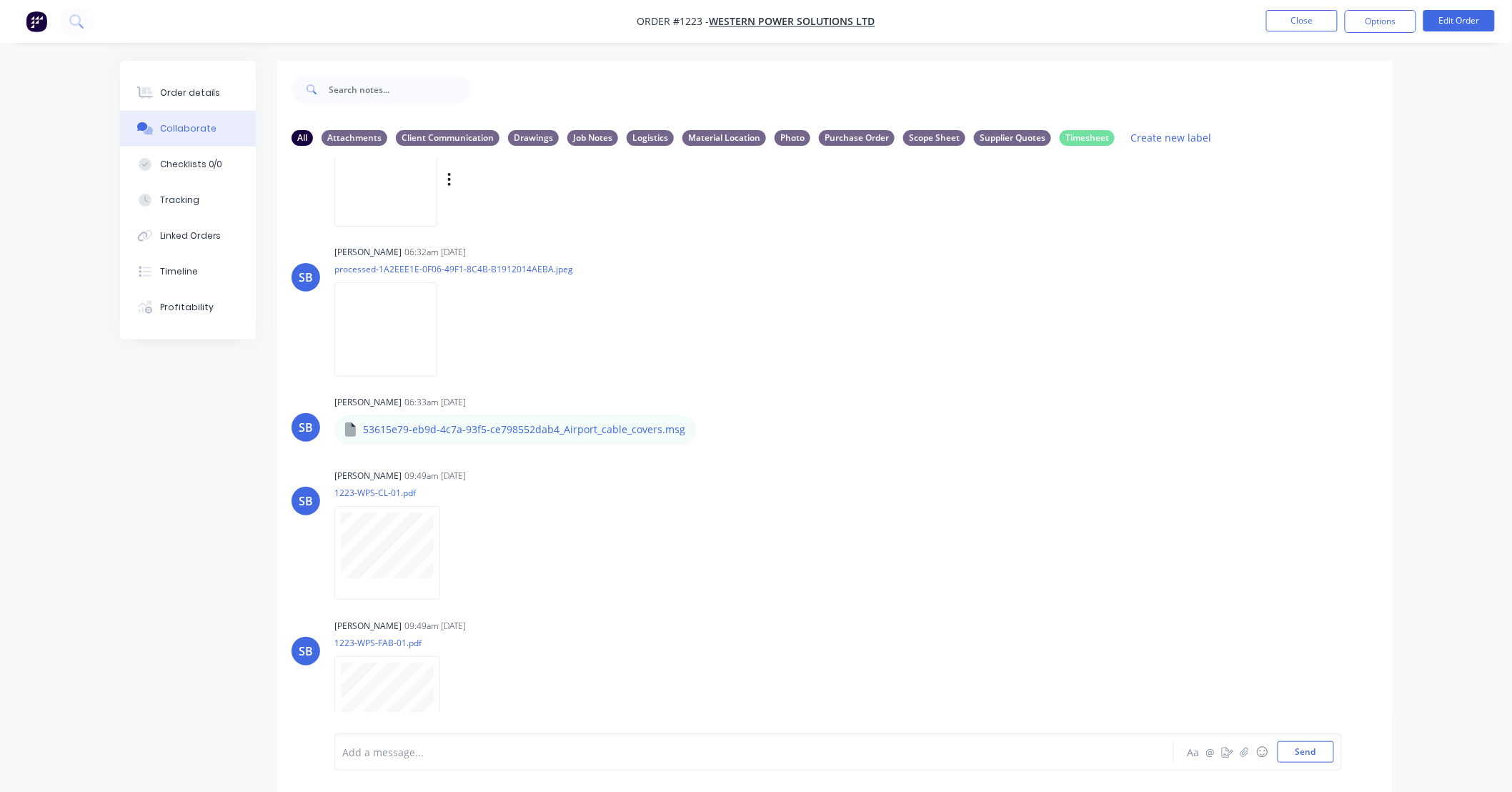
scroll to position [238, 0]
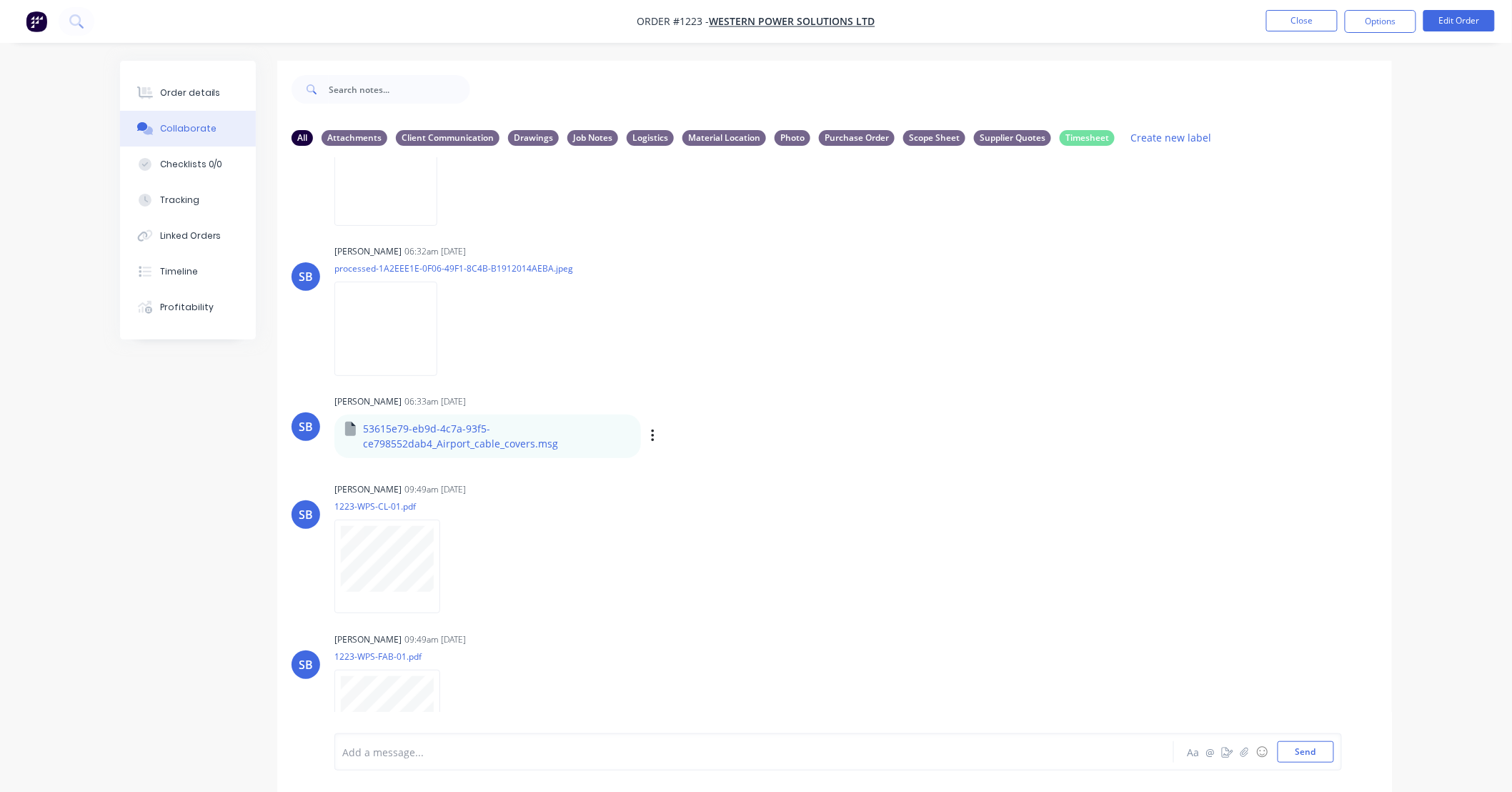
click at [482, 436] on p "53615e79-eb9d-4c7a-93f5-ce798552dab4_Airport_cable_covers.msg" at bounding box center [497, 436] width 267 height 29
click at [652, 431] on icon "button" at bounding box center [652, 436] width 3 height 13
click at [694, 469] on button "Download" at bounding box center [745, 474] width 161 height 32
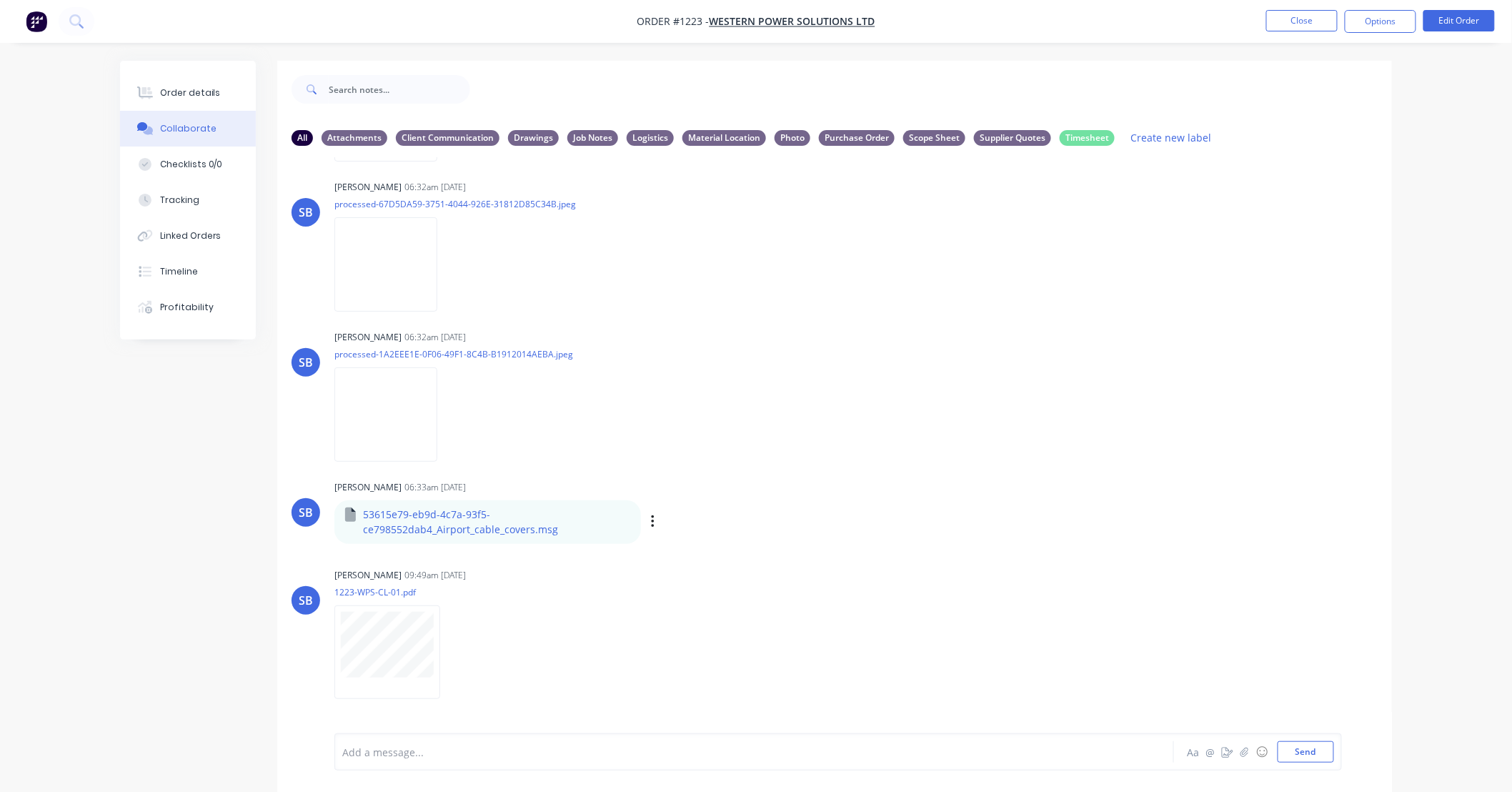
scroll to position [158, 0]
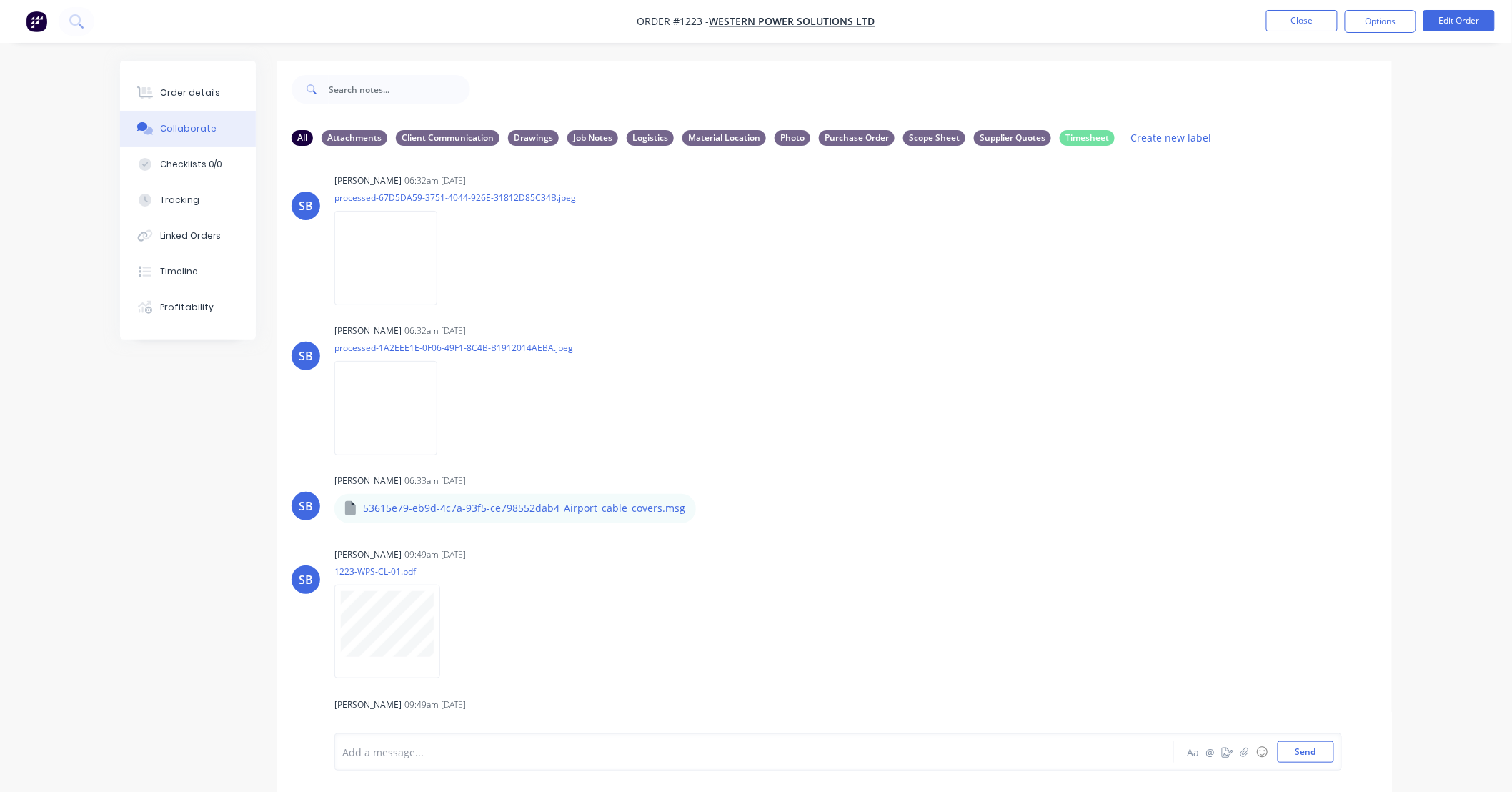
drag, startPoint x: 563, startPoint y: 510, endPoint x: 537, endPoint y: 515, distance: 26.5
click at [563, 510] on p "53615e79-eb9d-4c7a-93f5-ce798552dab4_Airport_cable_covers.msg" at bounding box center [524, 508] width 322 height 15
click at [490, 515] on p "53615e79-eb9d-4c7a-93f5-ce798552dab4_Airport_cable_covers.msg" at bounding box center [524, 508] width 322 height 15
click at [438, 506] on p "53615e79-eb9d-4c7a-93f5-ce798552dab4_Airport_cable_covers.msg" at bounding box center [524, 508] width 322 height 15
click at [351, 506] on icon at bounding box center [350, 508] width 11 height 15
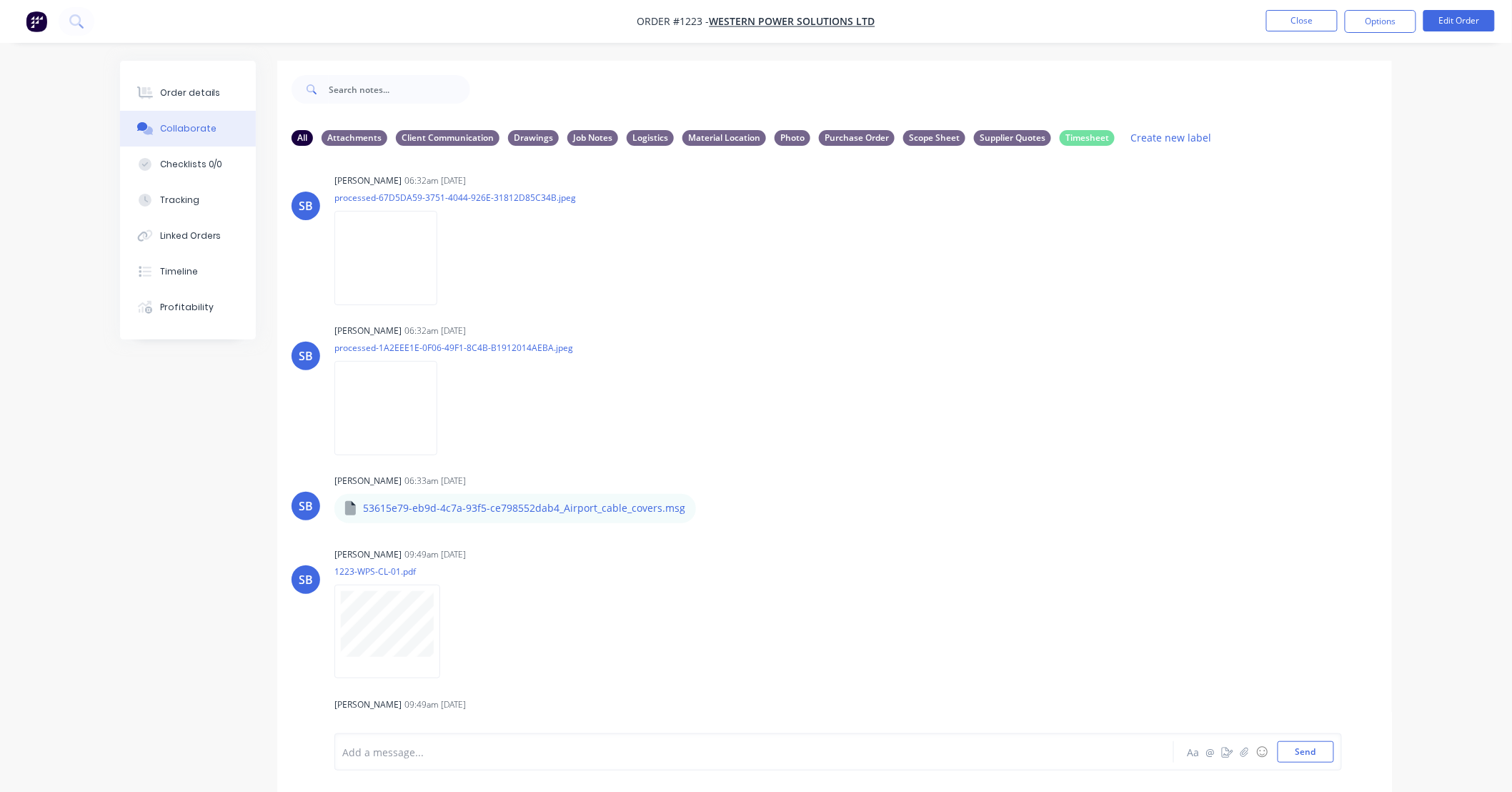
click at [0, 0] on icon "button" at bounding box center [0, 0] width 0 height 0
click at [0, 0] on button "Download" at bounding box center [0, 0] width 0 height 0
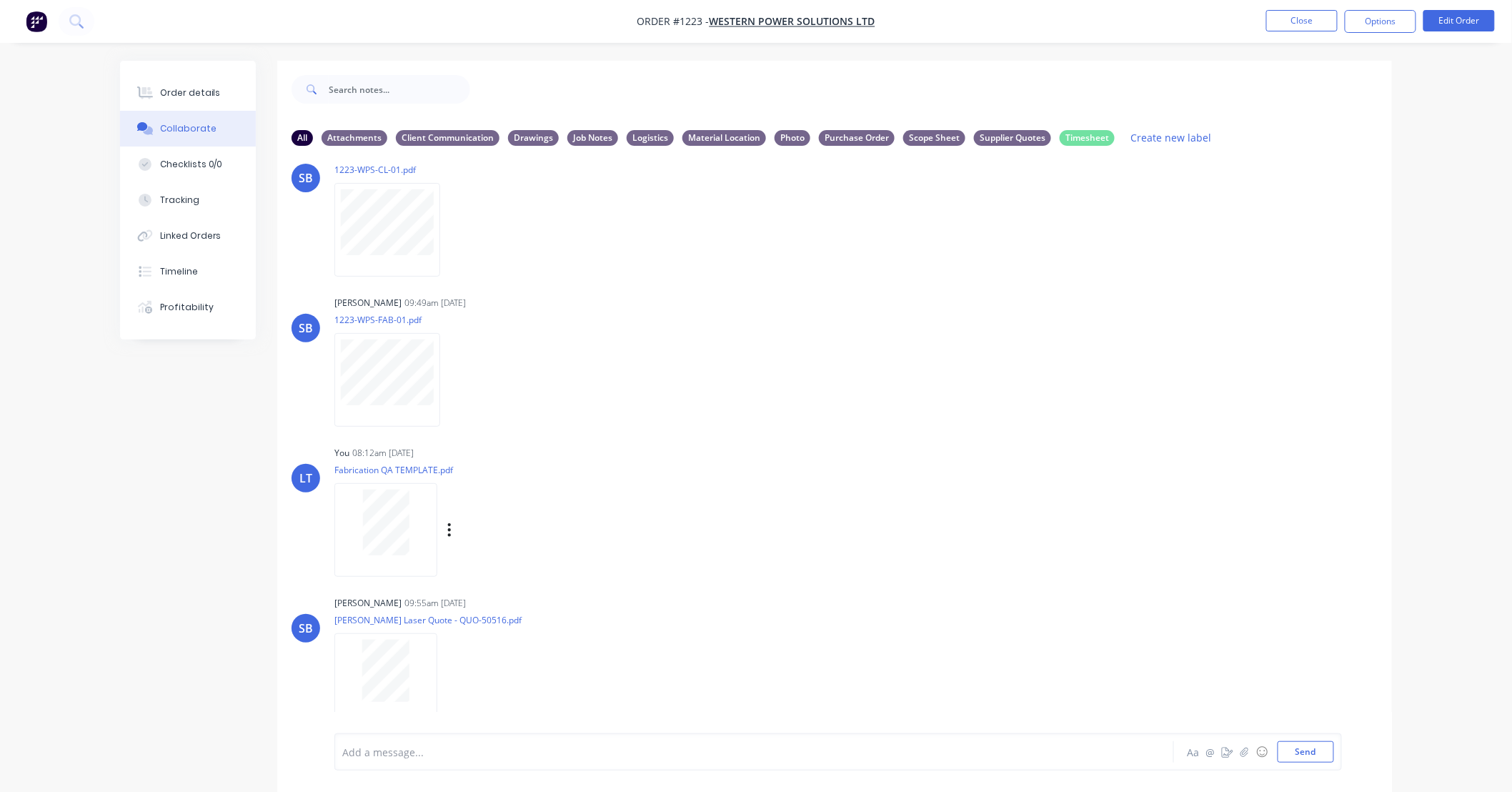
scroll to position [559, 0]
click at [208, 93] on div "Order details" at bounding box center [190, 93] width 60 height 13
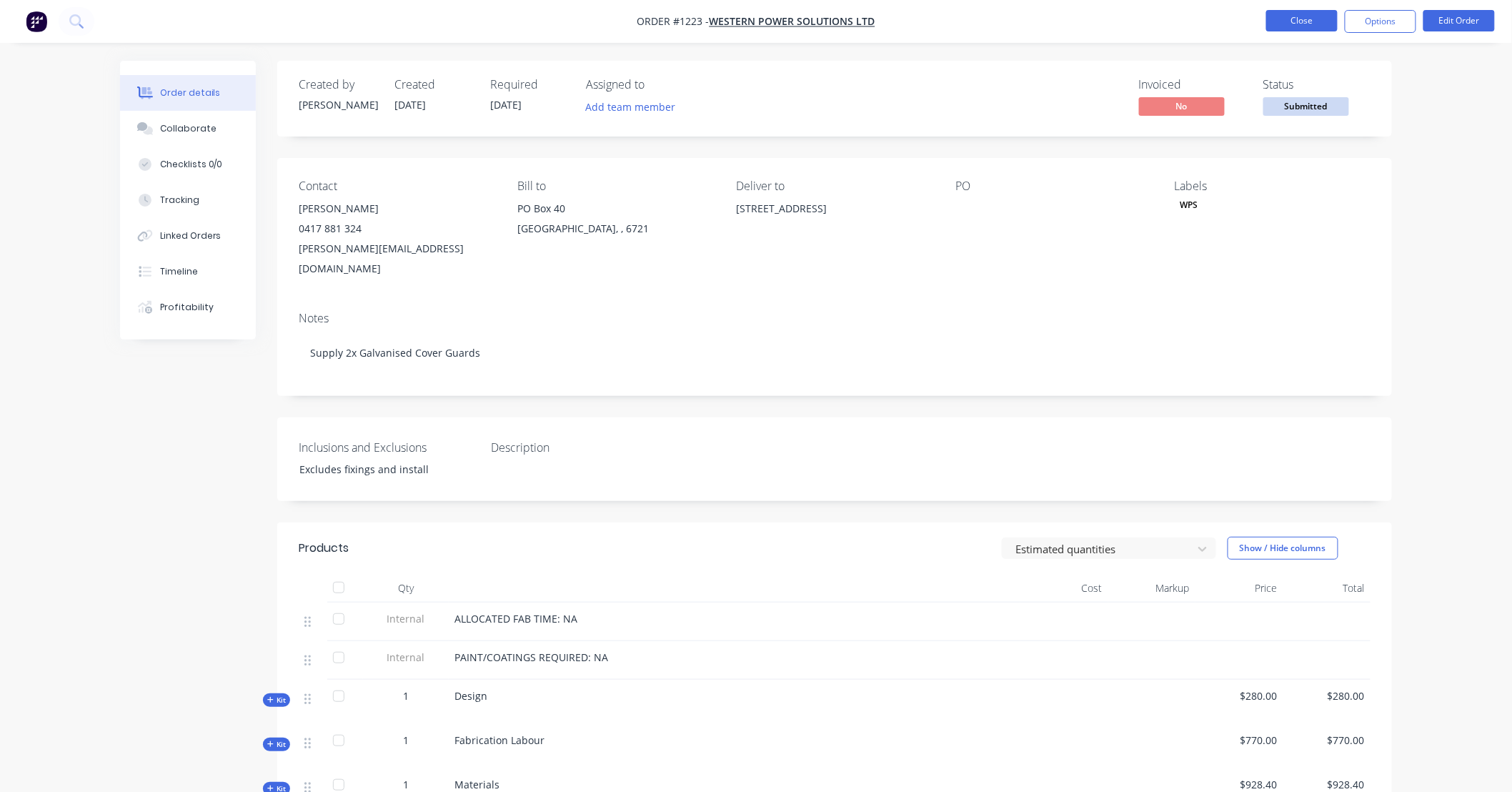
click at [1291, 19] on button "Close" at bounding box center [1302, 20] width 72 height 21
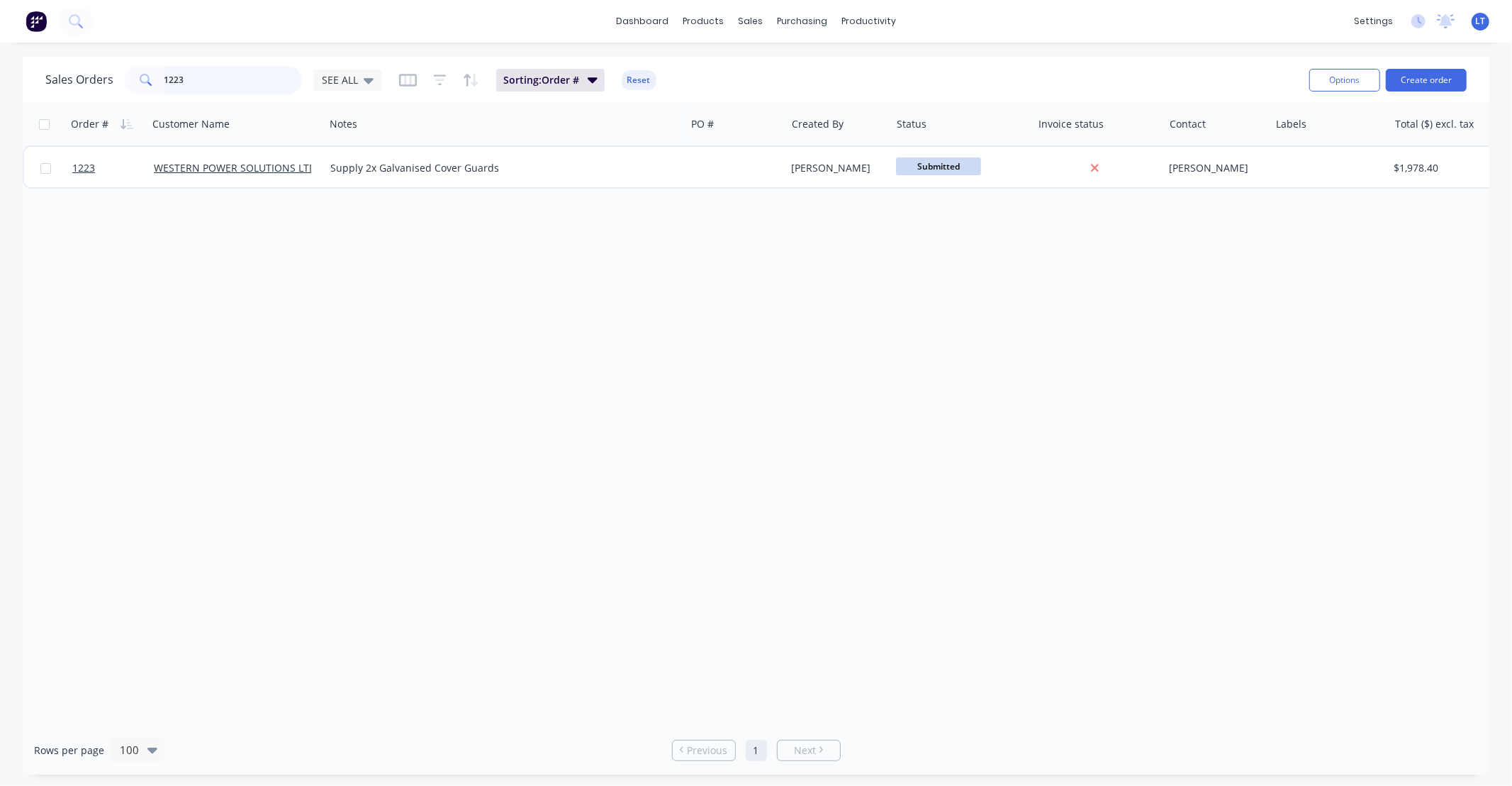
drag, startPoint x: 210, startPoint y: 75, endPoint x: 83, endPoint y: 71, distance: 127.1
click at [83, 71] on div "Sales Orders 1223 SEE ALL" at bounding box center [214, 79] width 337 height 28
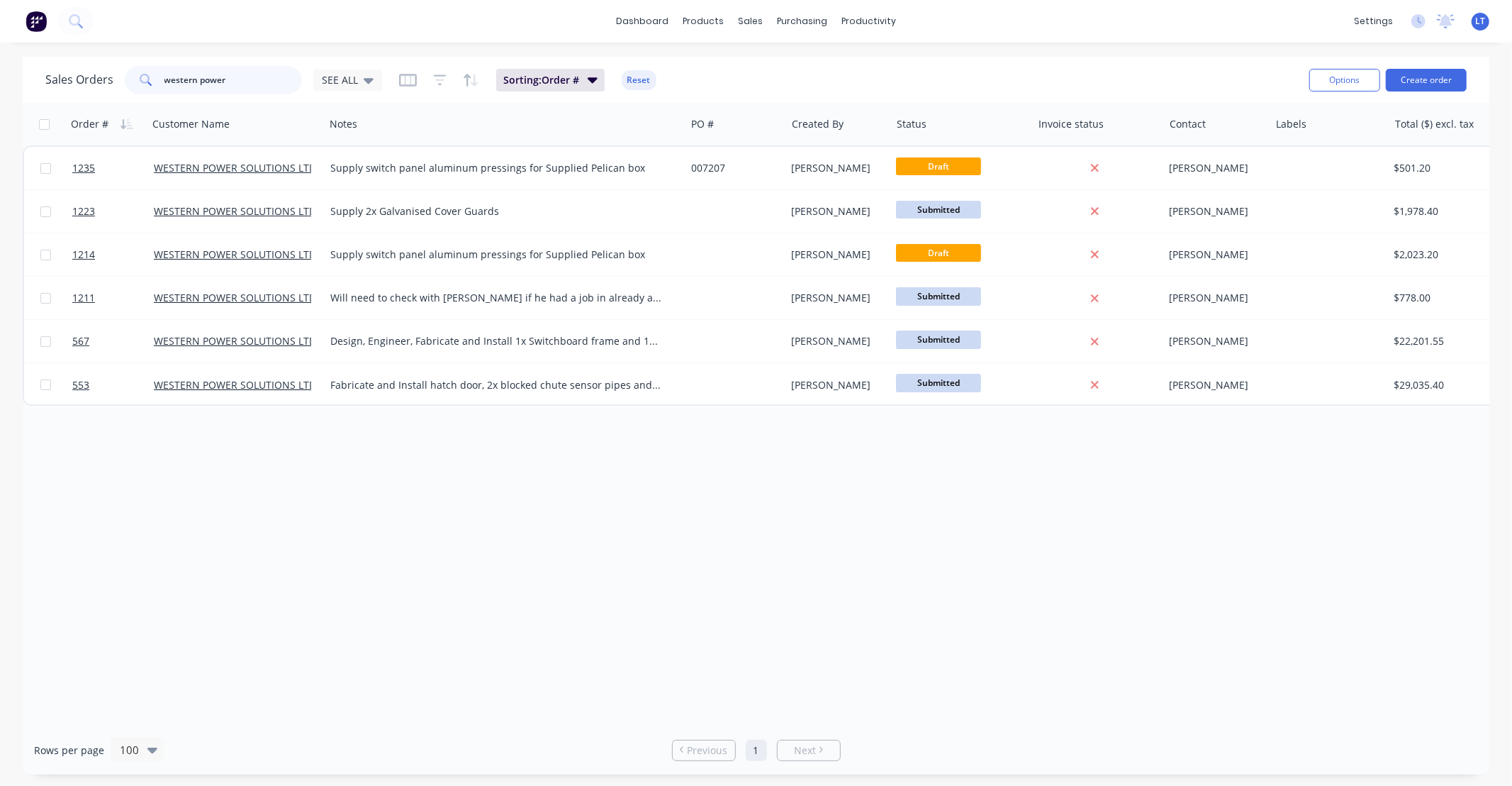
type input "western power"
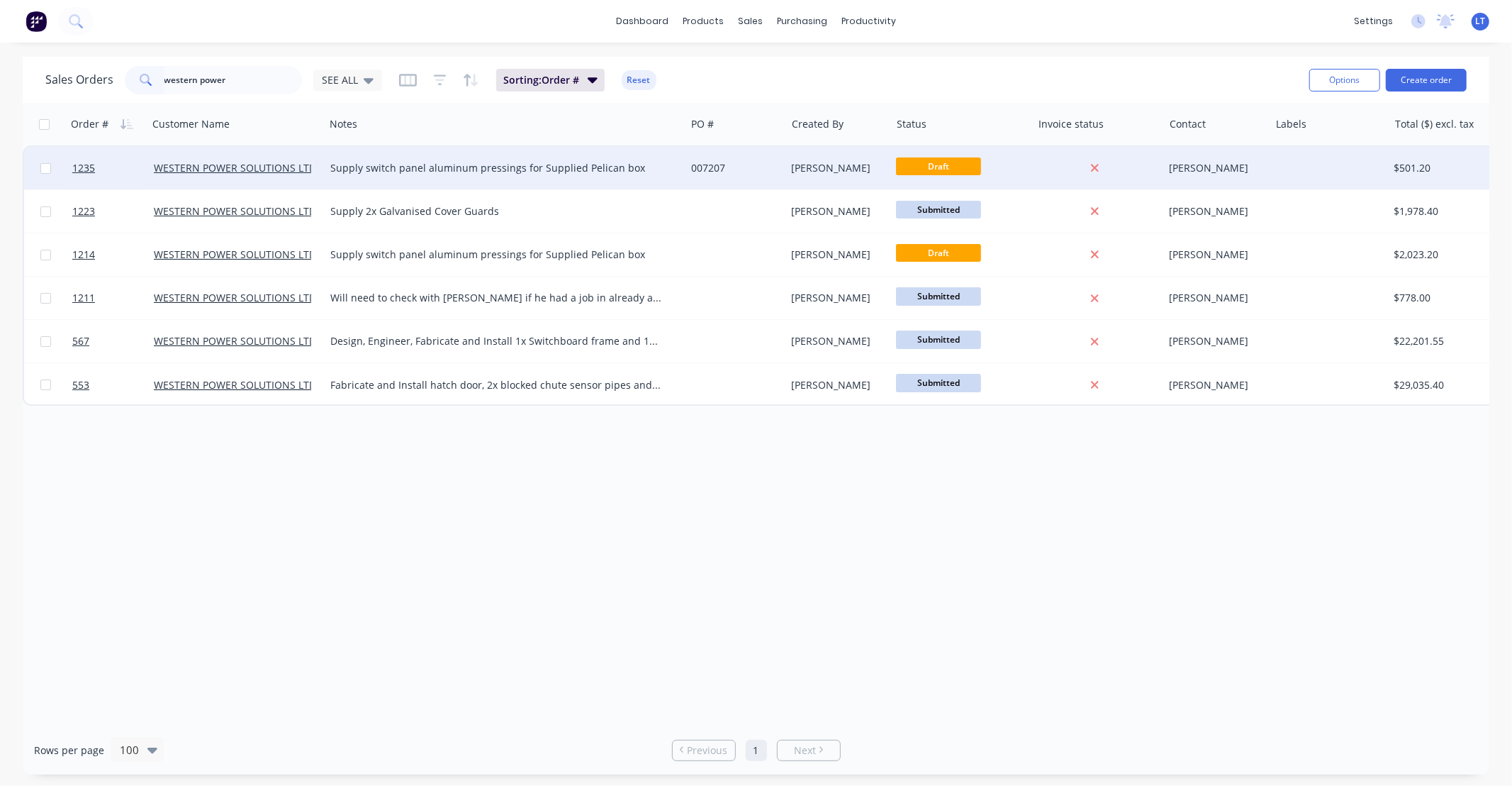
click at [740, 169] on div "007207" at bounding box center [733, 168] width 84 height 15
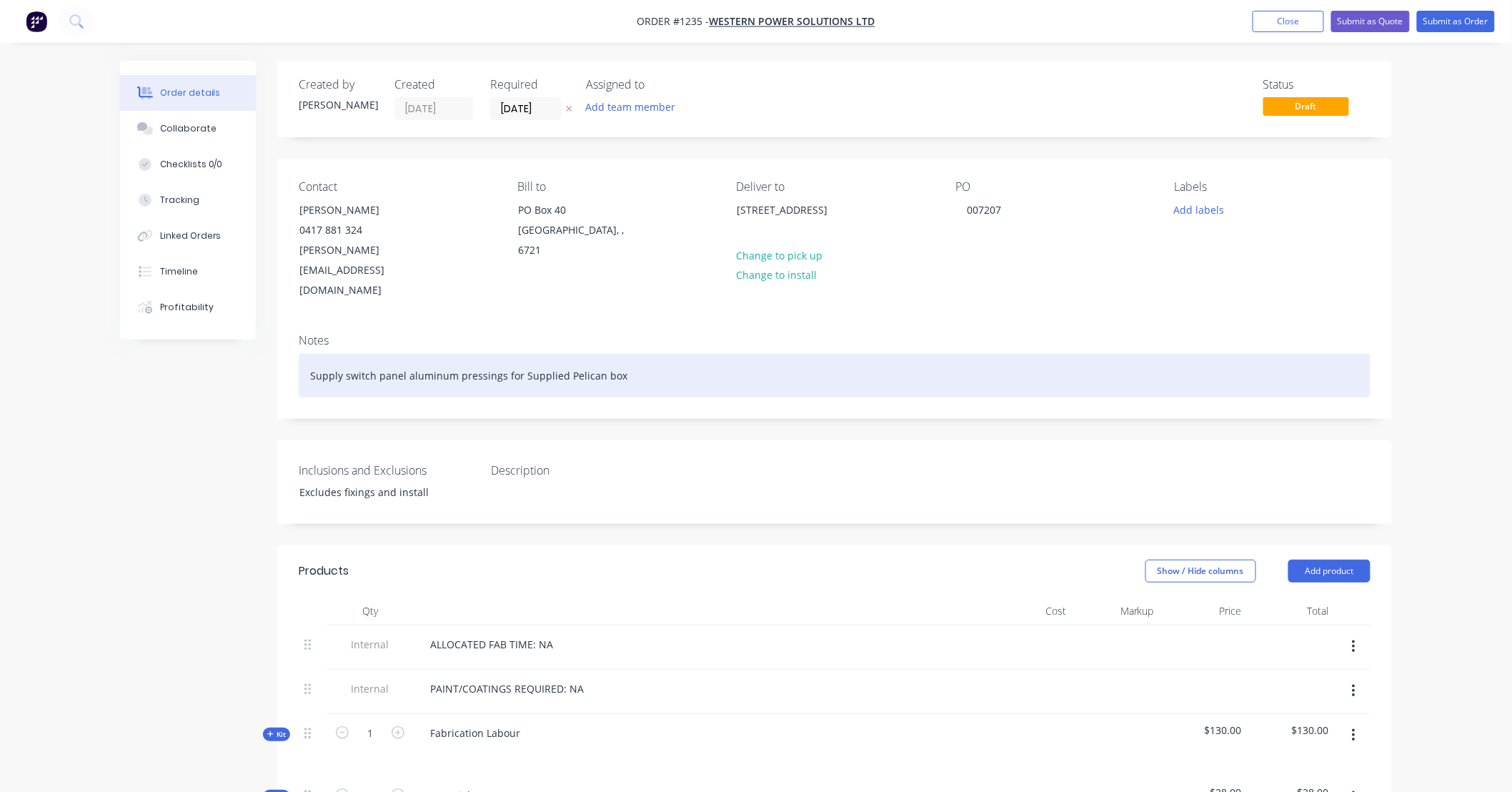
drag, startPoint x: 568, startPoint y: 330, endPoint x: 623, endPoint y: 325, distance: 55.2
click at [568, 354] on div "Supply switch panel aluminum pressings for Supplied Pelican box" at bounding box center [834, 375] width 1072 height 43
drag, startPoint x: 629, startPoint y: 327, endPoint x: 62, endPoint y: 326, distance: 567.0
click at [62, 326] on div "Order details Collaborate Checklists 0/0 Tracking Linked Orders Timeline Profit…" at bounding box center [756, 656] width 1512 height 1312
copy div "Supply switch panel aluminum pressings for Supplied Pelican box"
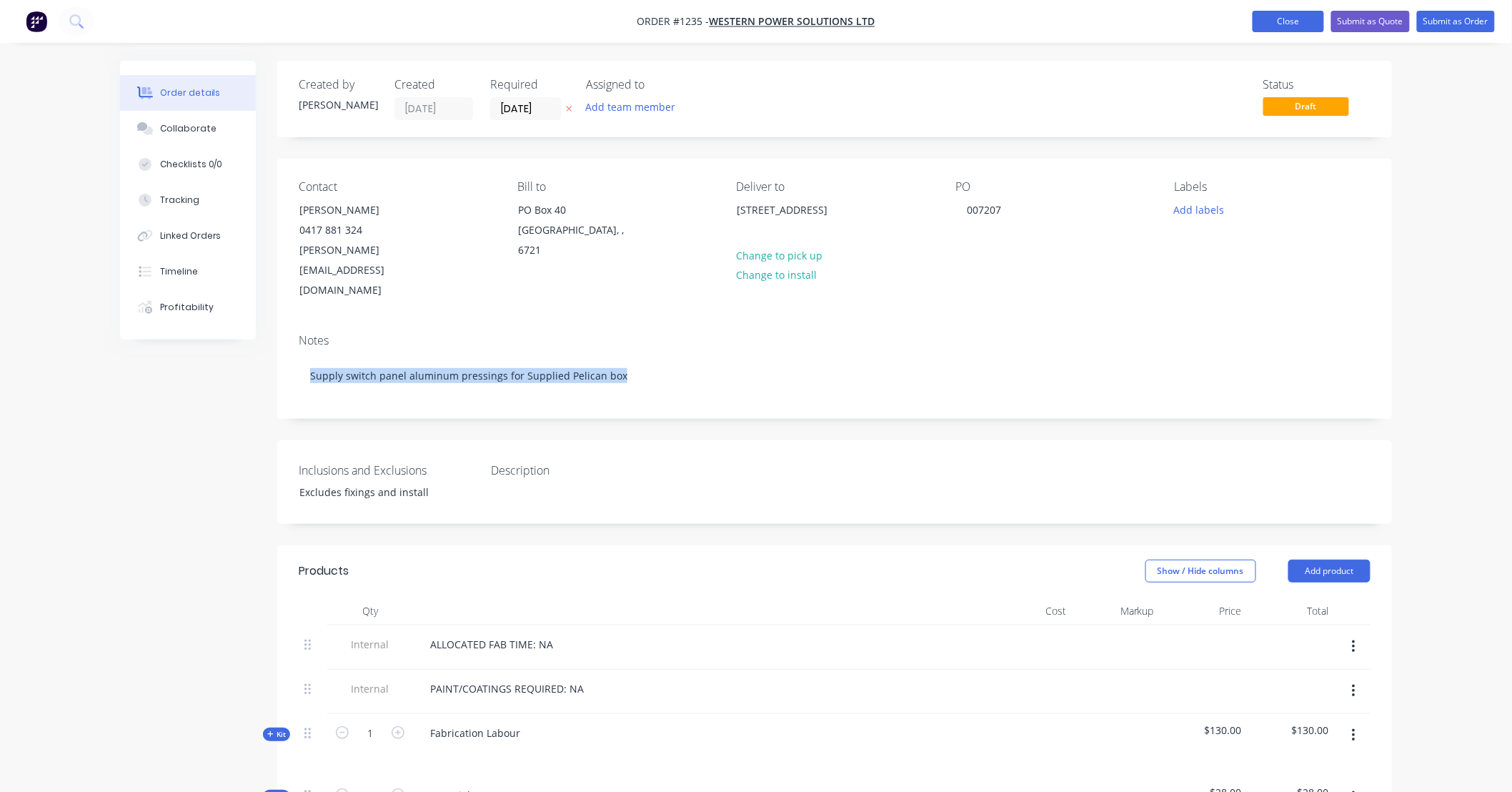
click at [1282, 13] on button "Close" at bounding box center [1289, 21] width 72 height 21
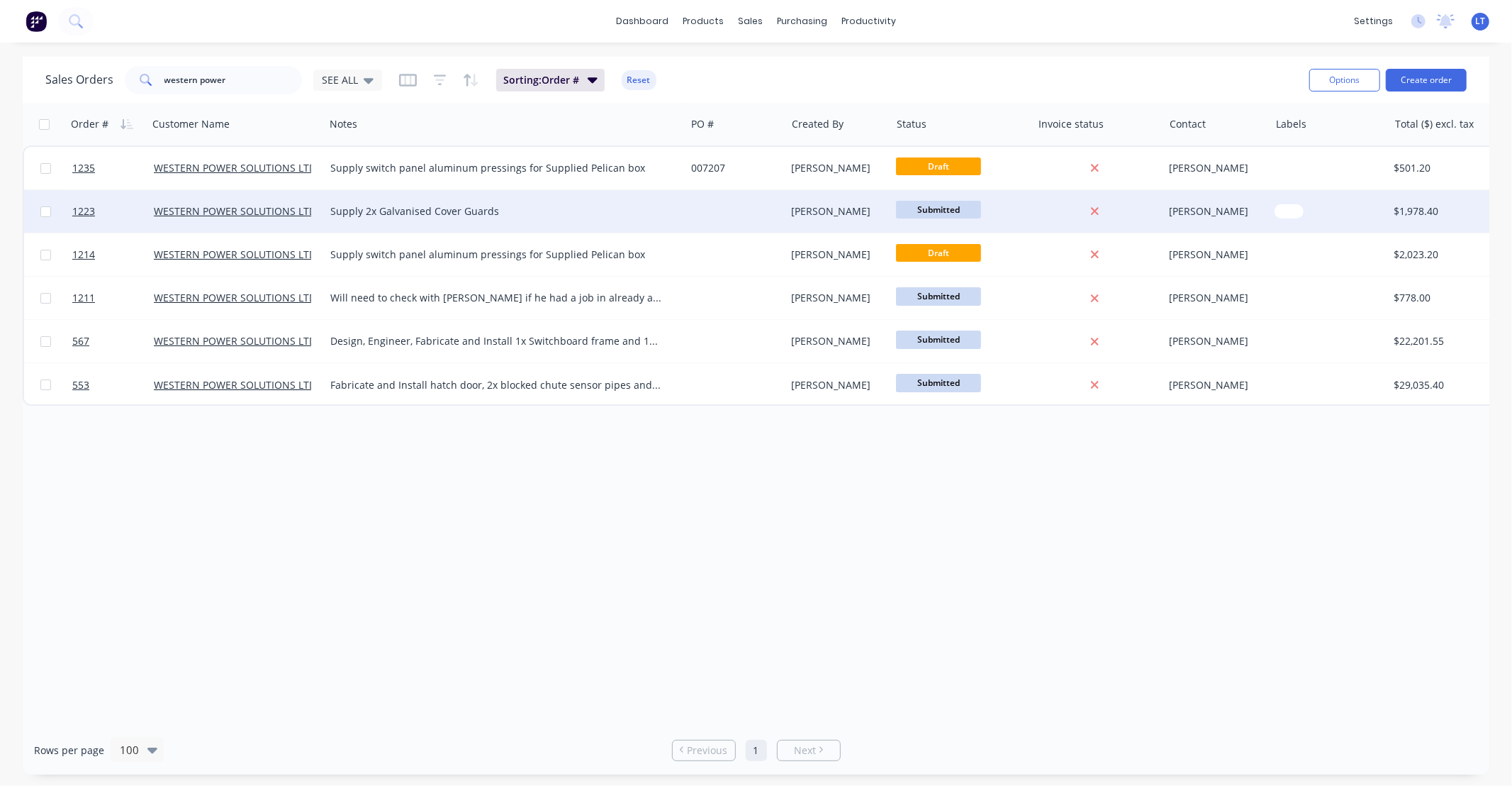
click at [820, 207] on div "Somsak Bureethong" at bounding box center [836, 211] width 89 height 15
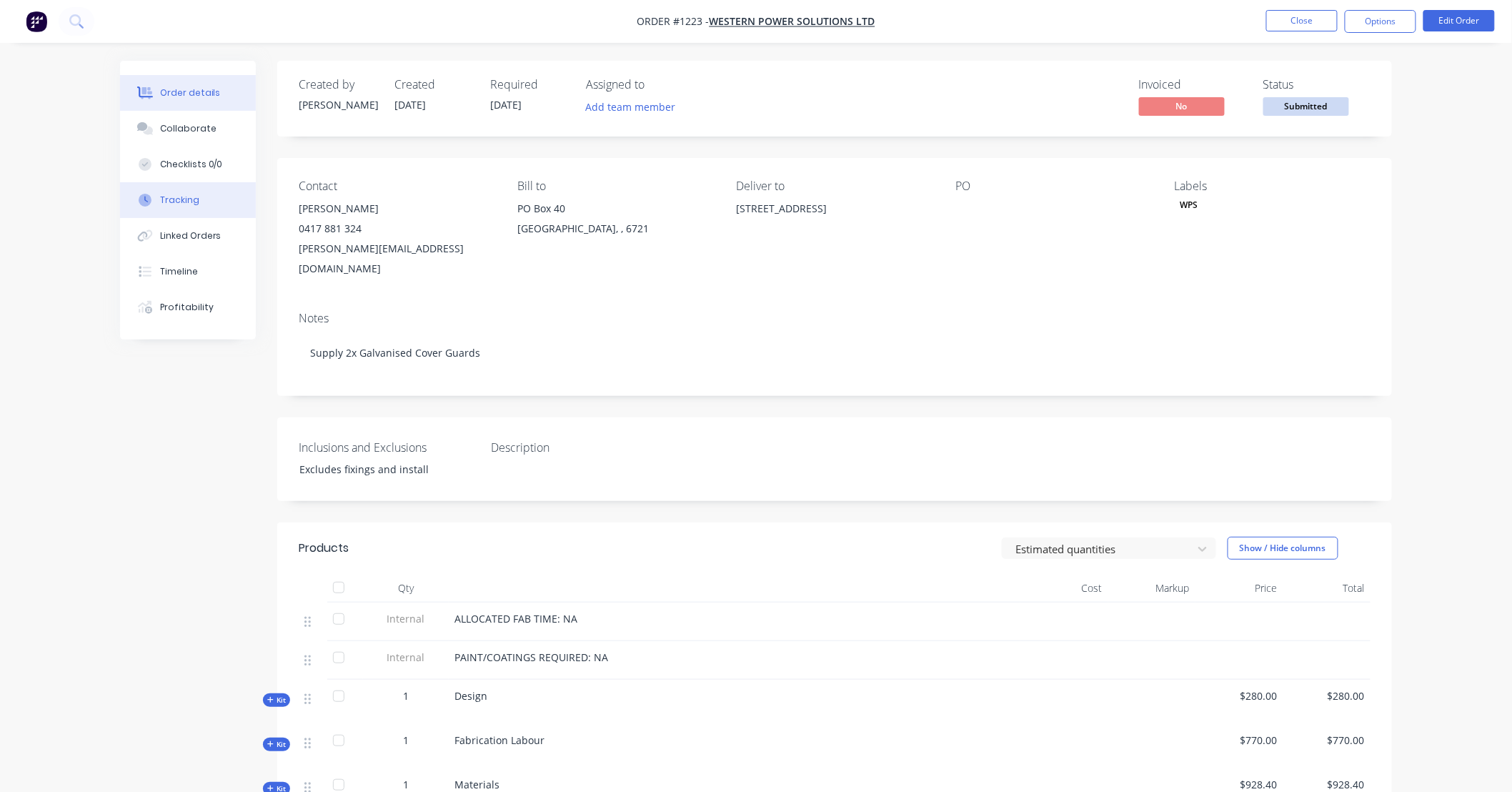
click at [214, 195] on button "Tracking" at bounding box center [188, 200] width 135 height 36
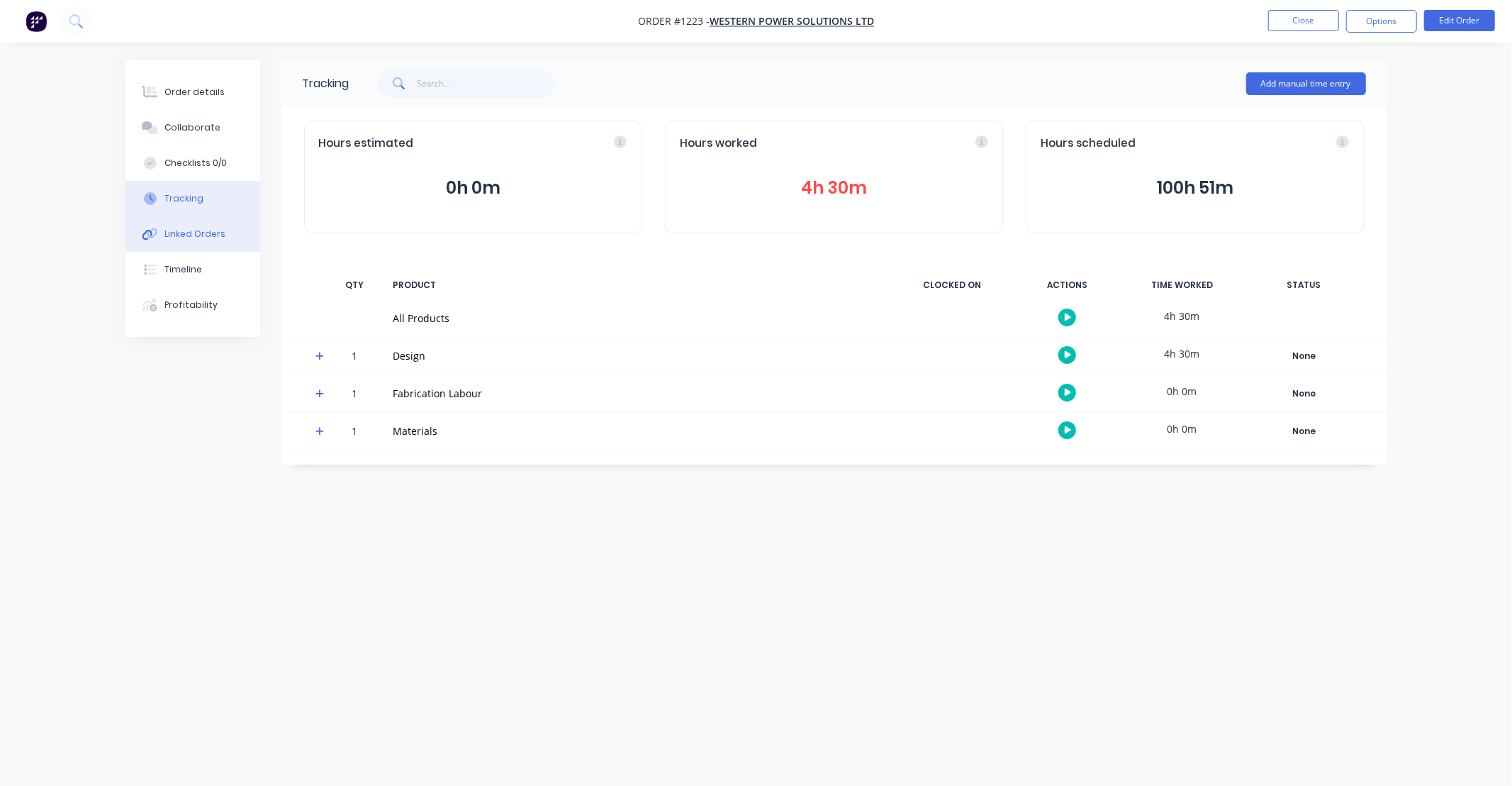
click at [201, 241] on button "Linked Orders" at bounding box center [193, 234] width 134 height 36
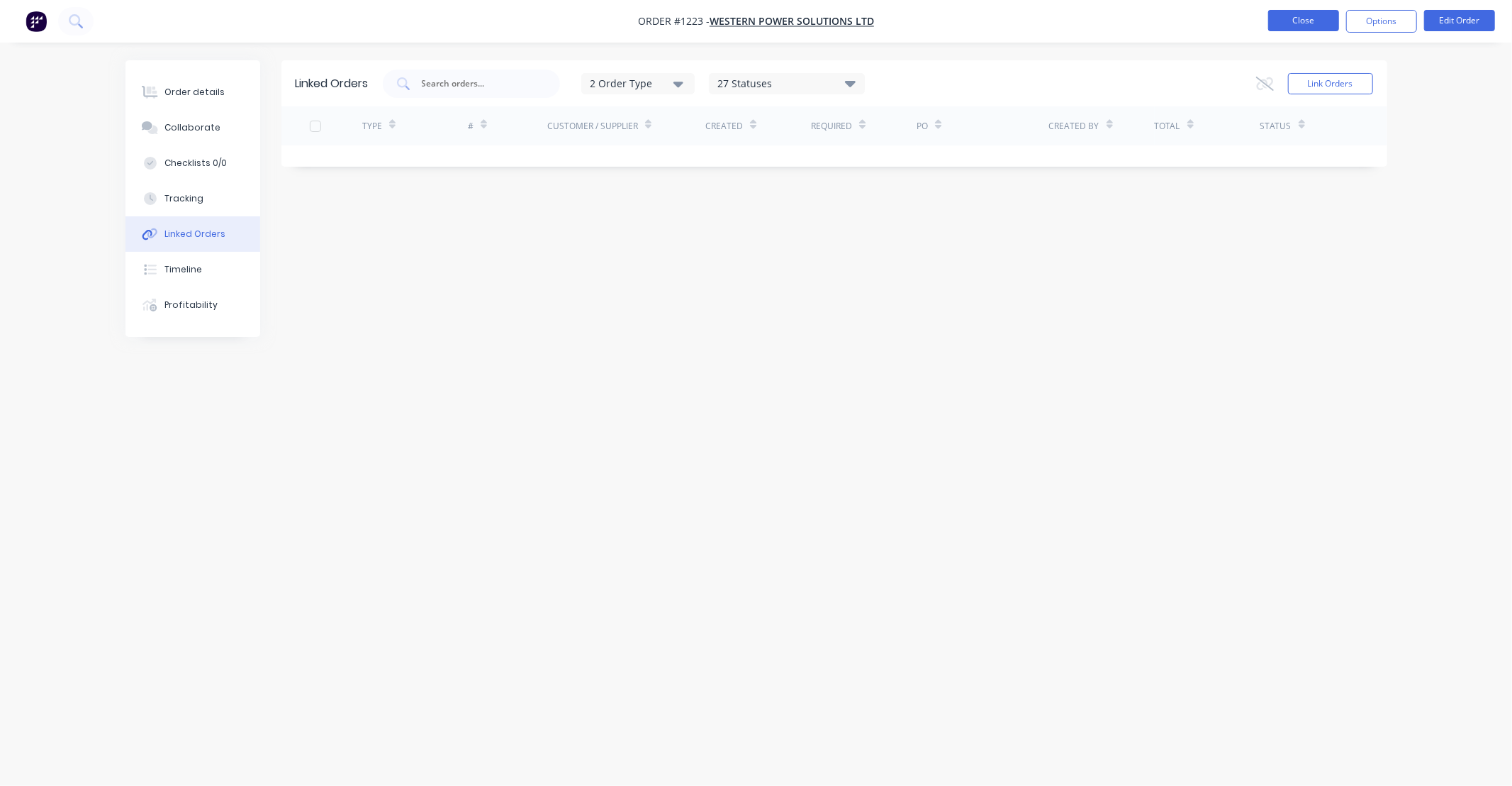
click at [1284, 16] on button "Close" at bounding box center [1303, 20] width 71 height 21
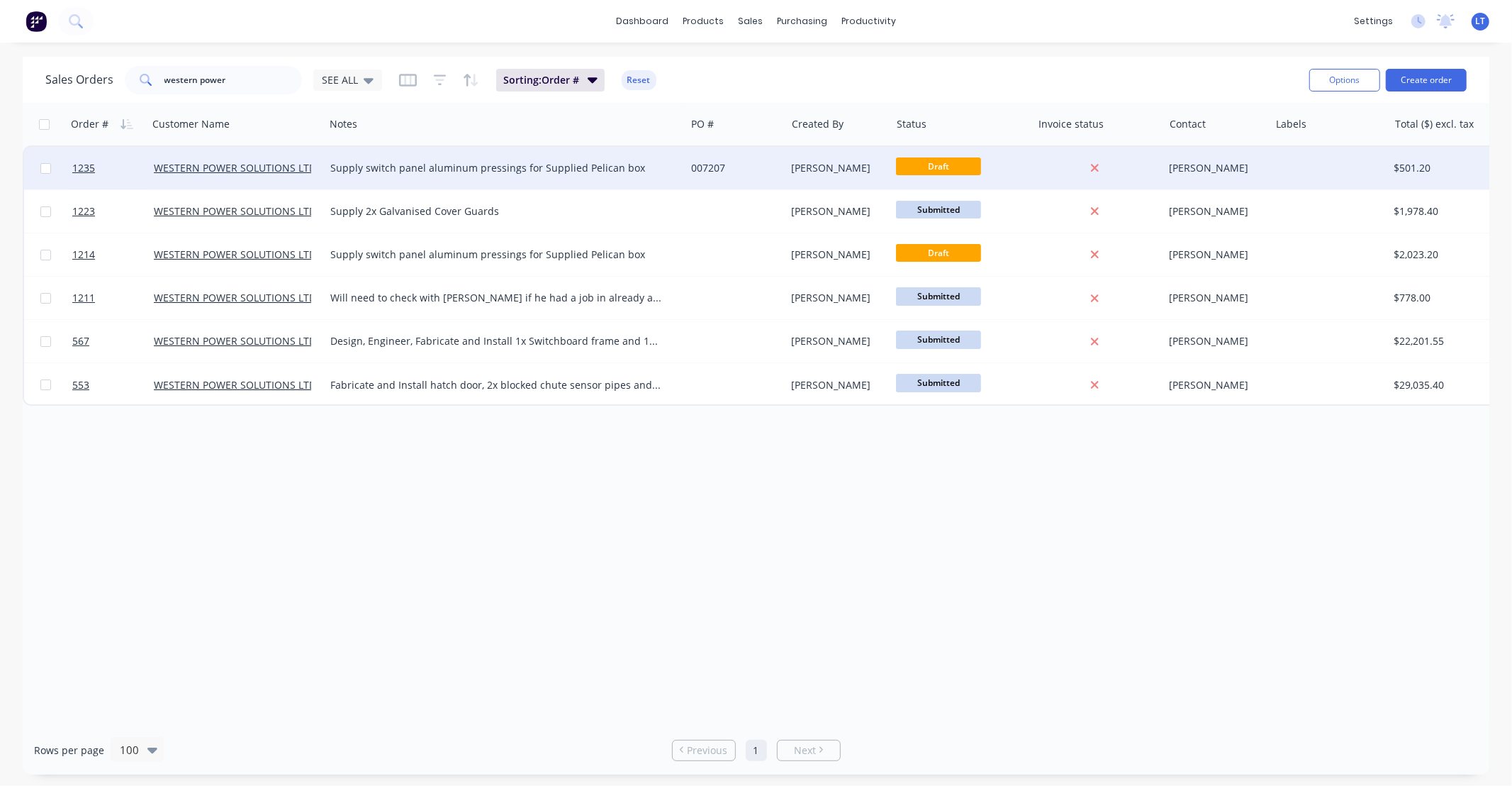
click at [739, 175] on div "007207" at bounding box center [735, 168] width 100 height 43
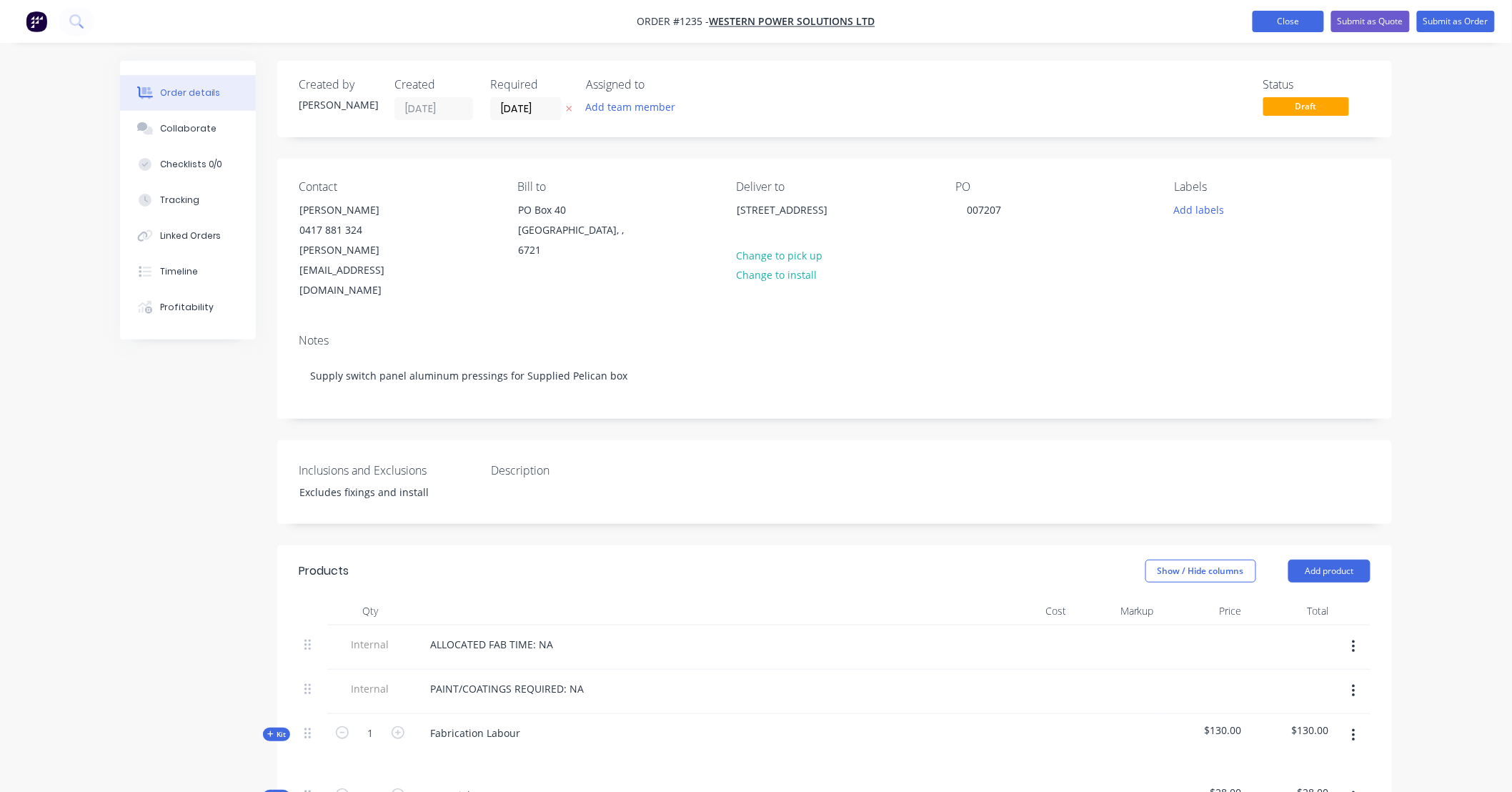
click at [1275, 18] on button "Close" at bounding box center [1289, 21] width 72 height 21
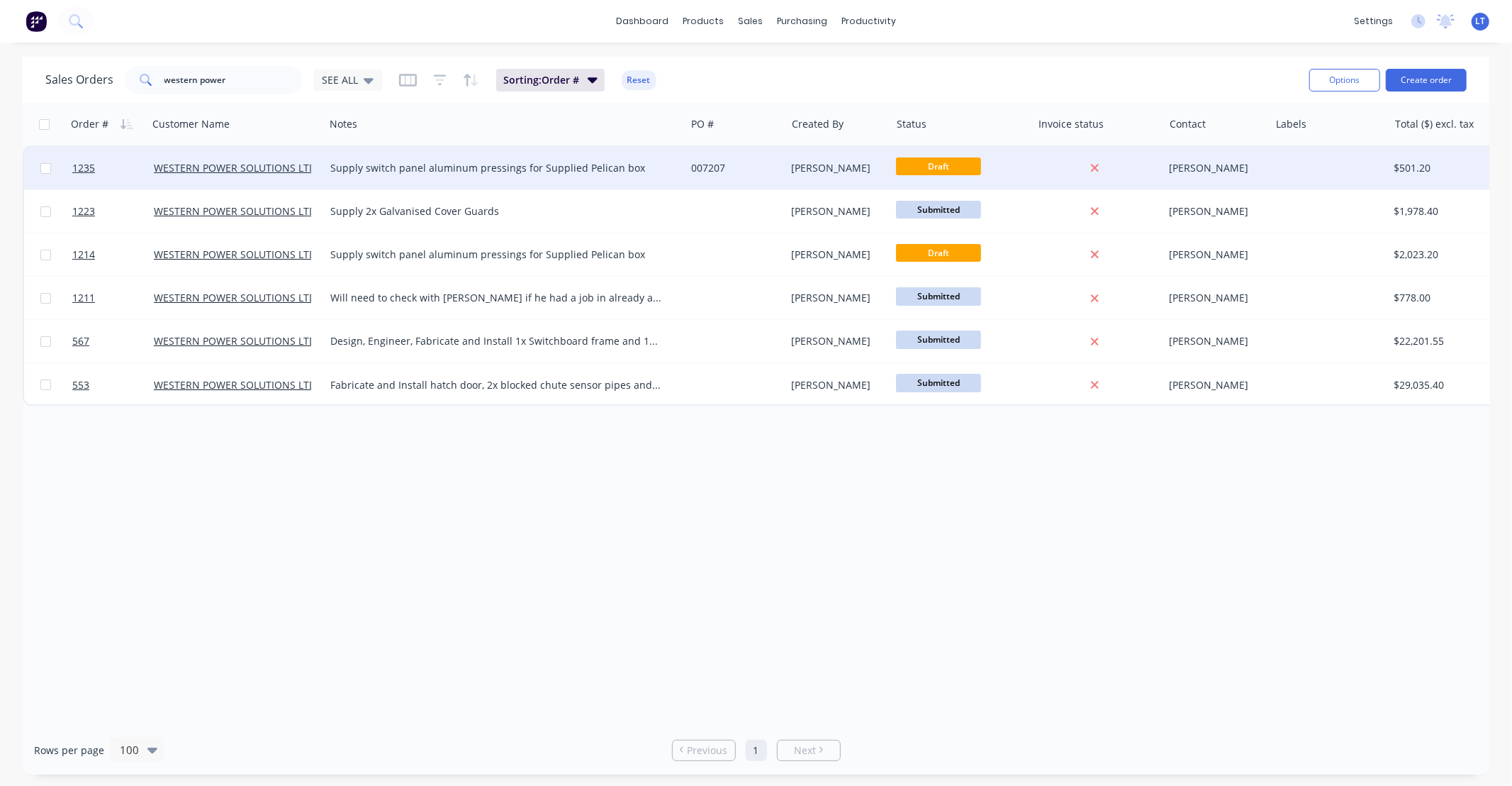
click at [866, 168] on div "Leigh Parker" at bounding box center [836, 168] width 89 height 15
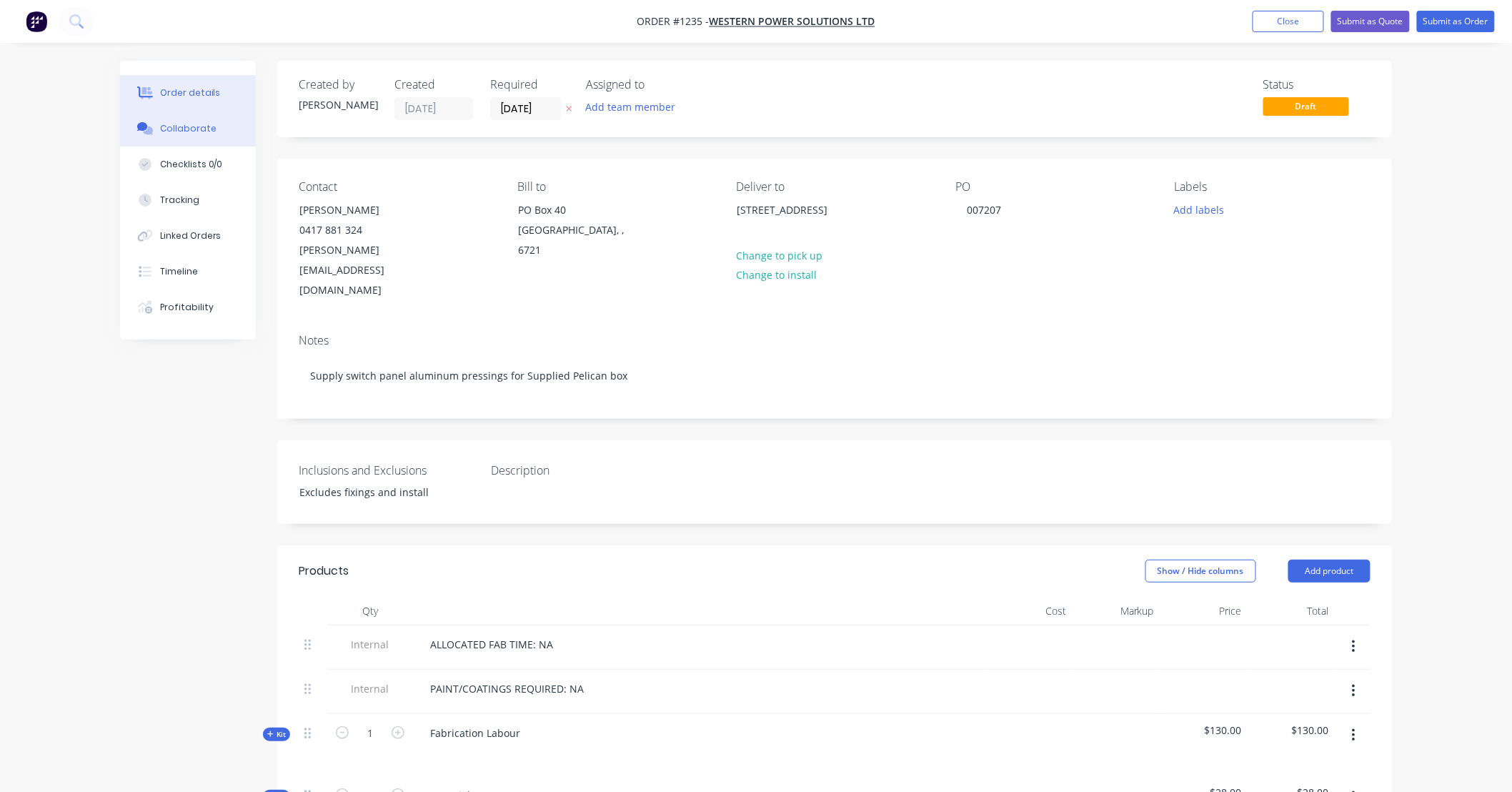
click at [214, 131] on button "Collaborate" at bounding box center [188, 129] width 135 height 36
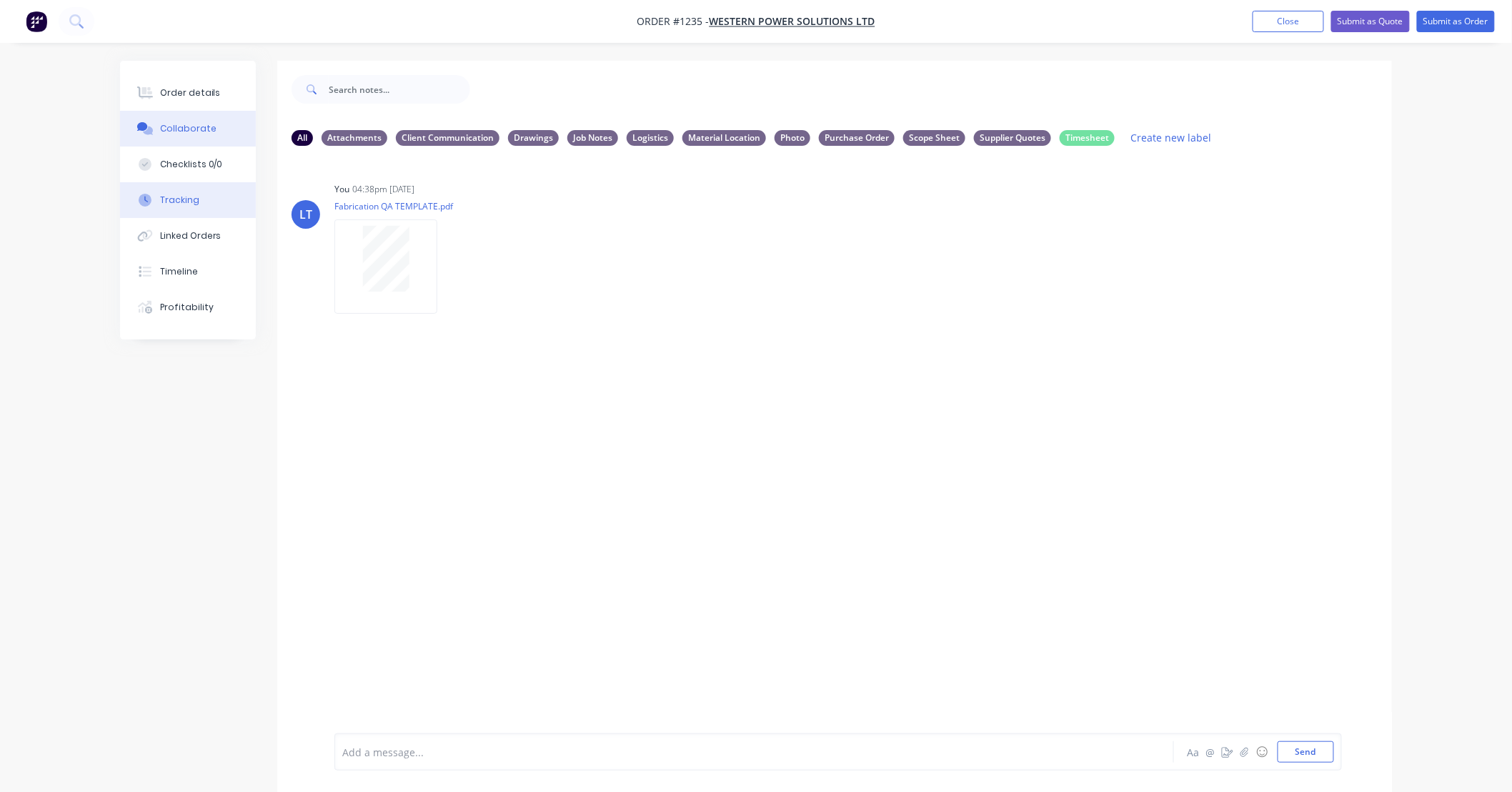
click at [191, 198] on div "Tracking" at bounding box center [179, 200] width 39 height 13
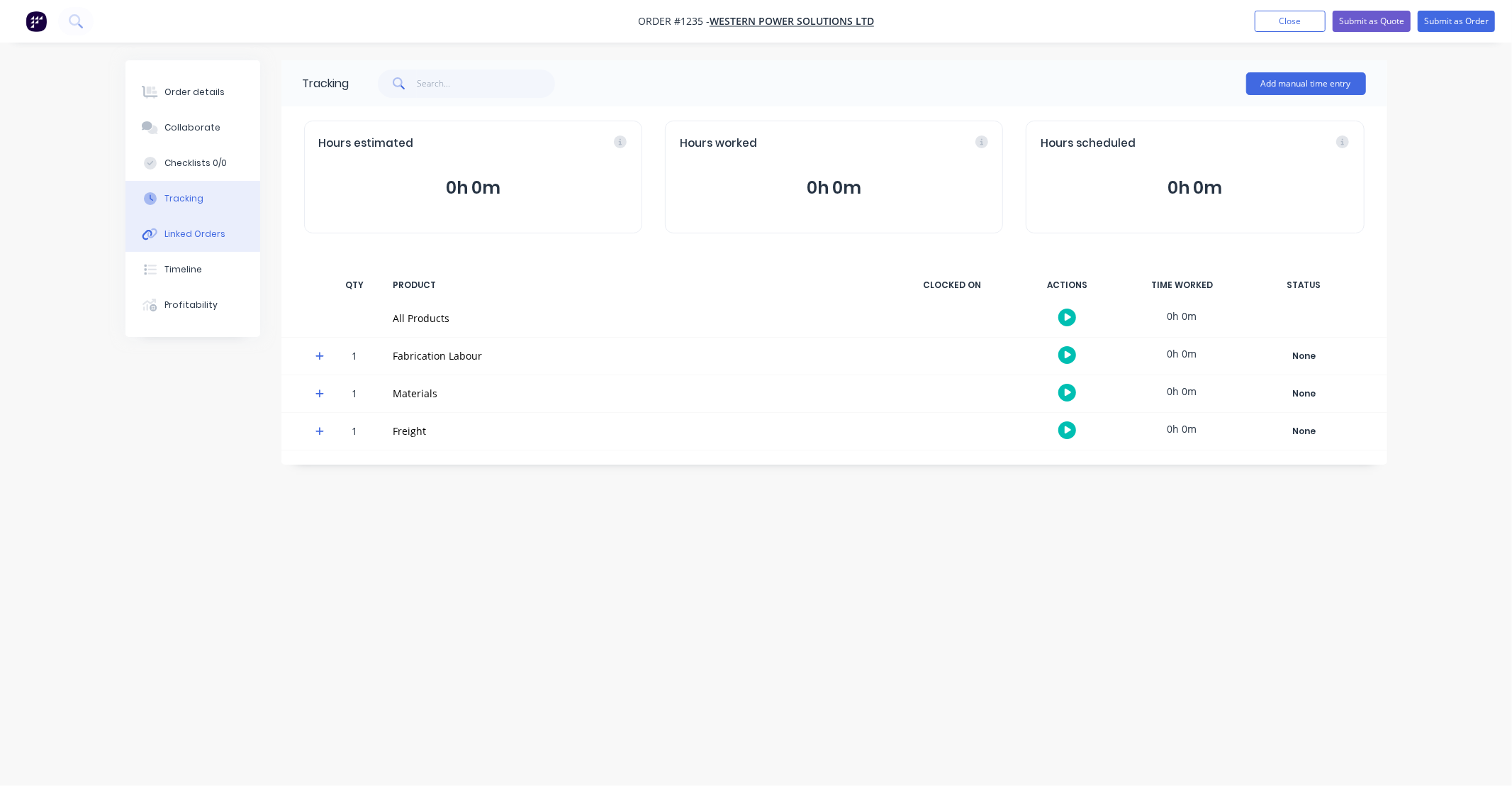
click at [205, 235] on div "Linked Orders" at bounding box center [194, 234] width 61 height 13
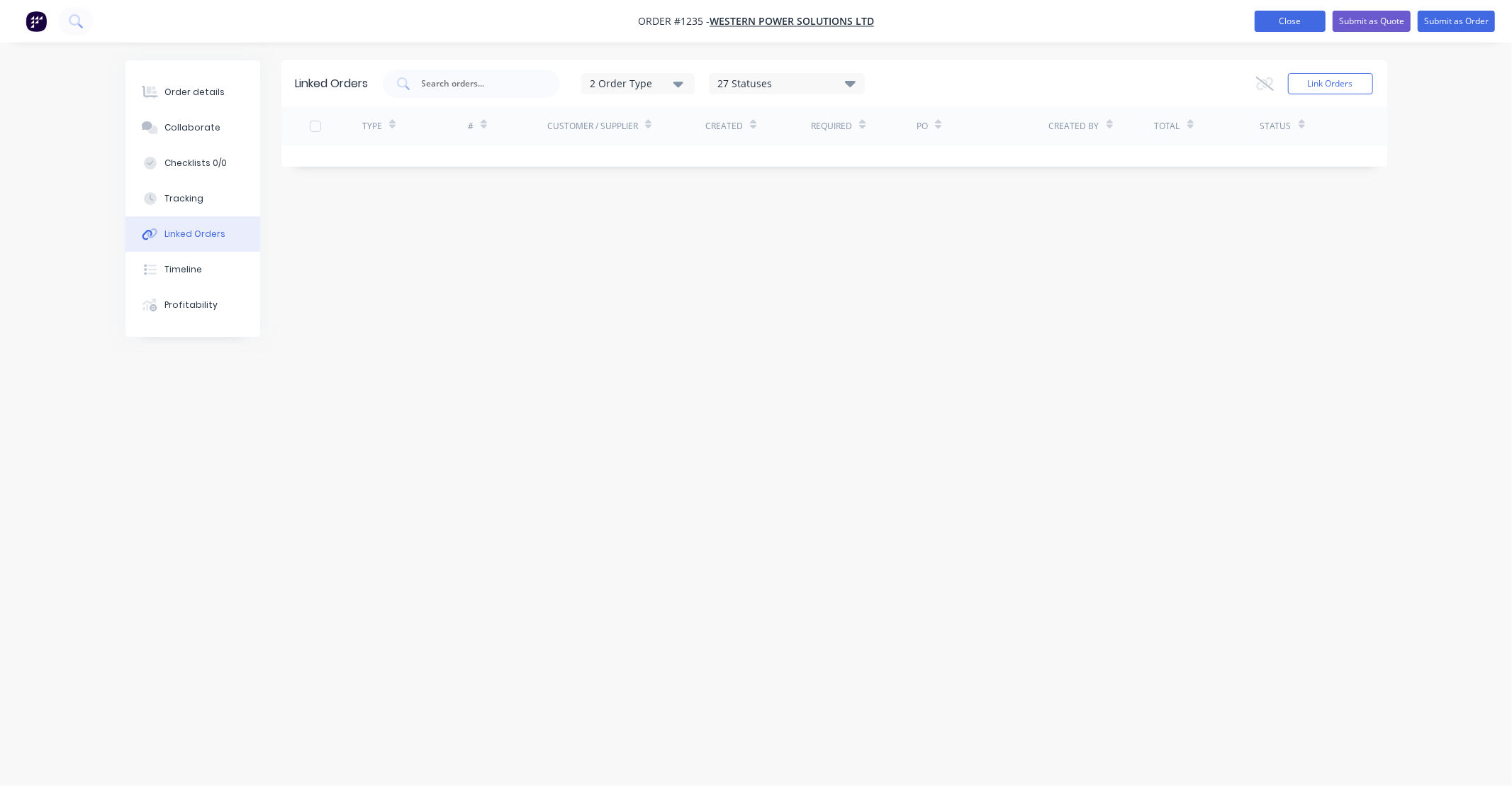
click at [1277, 24] on button "Close" at bounding box center [1290, 21] width 71 height 21
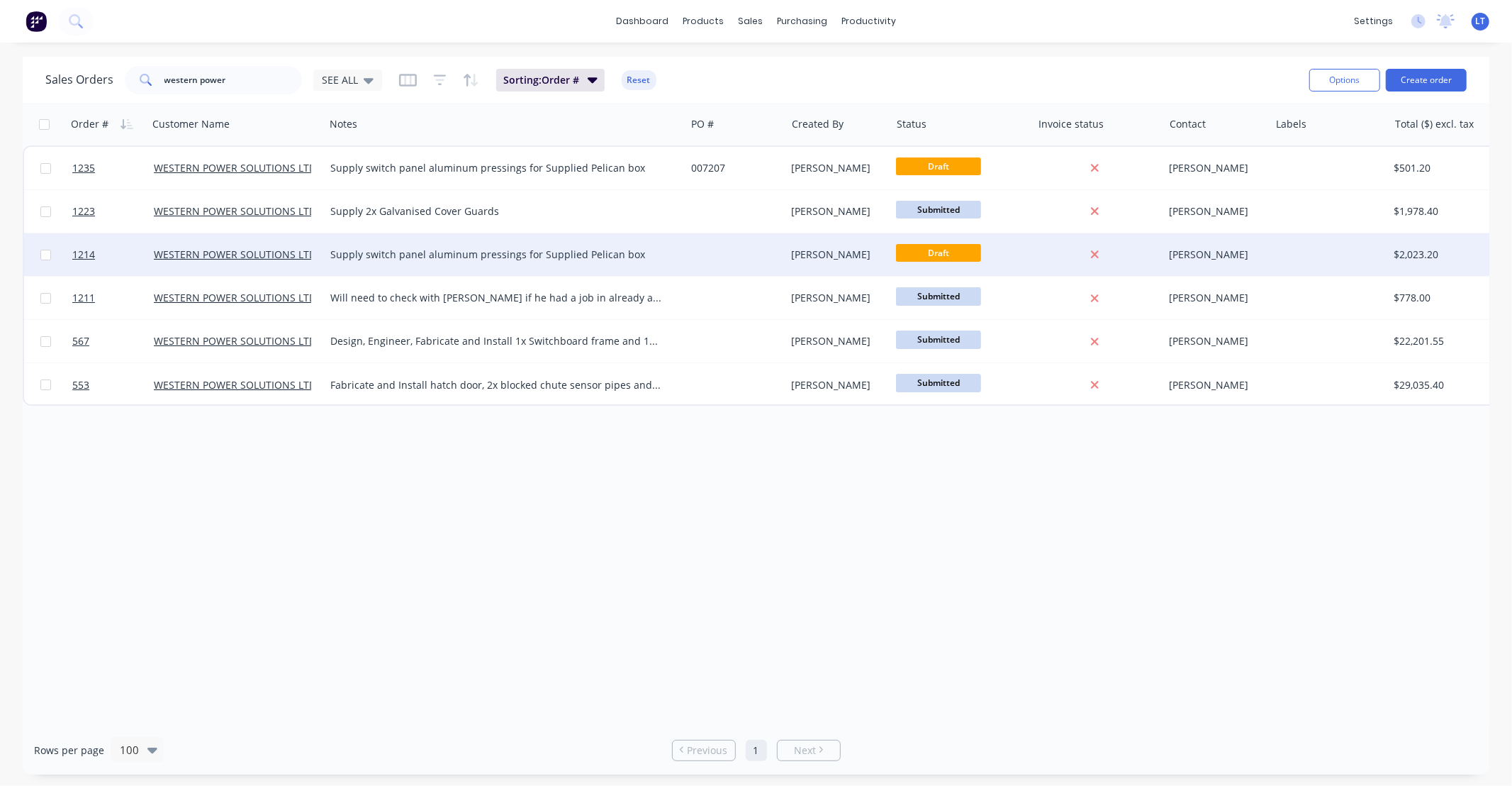
click at [536, 261] on div "Supply switch panel aluminum pressings for Supplied Pelican box" at bounding box center [505, 254] width 361 height 43
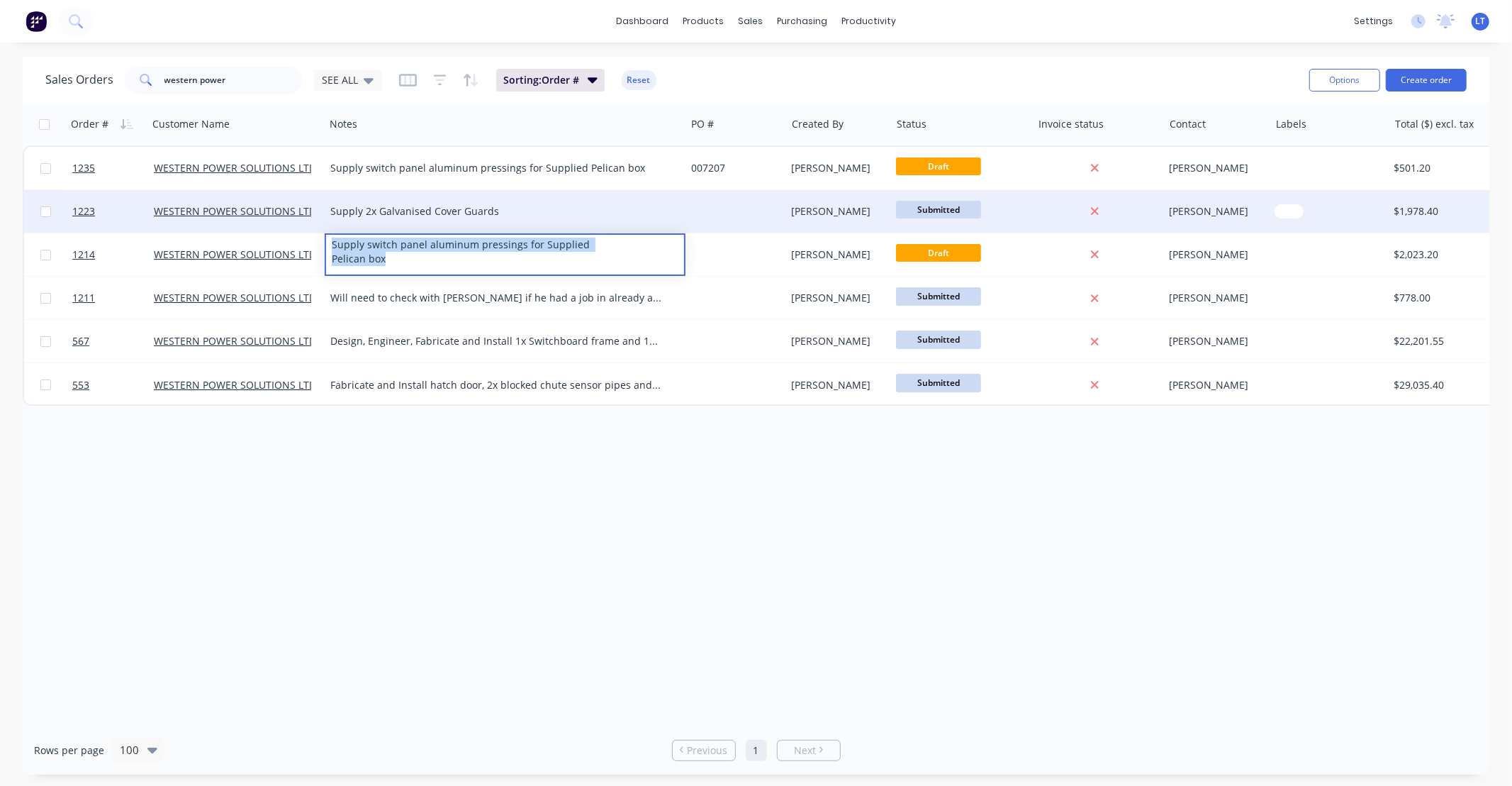
drag, startPoint x: 402, startPoint y: 256, endPoint x: 319, endPoint y: 223, distance: 89.3
click at [319, 223] on div "1235 WESTERN POWER SOLUTIONS LTD Supply switch panel aluminum pressings for Sup…" at bounding box center [789, 276] width 1533 height 261
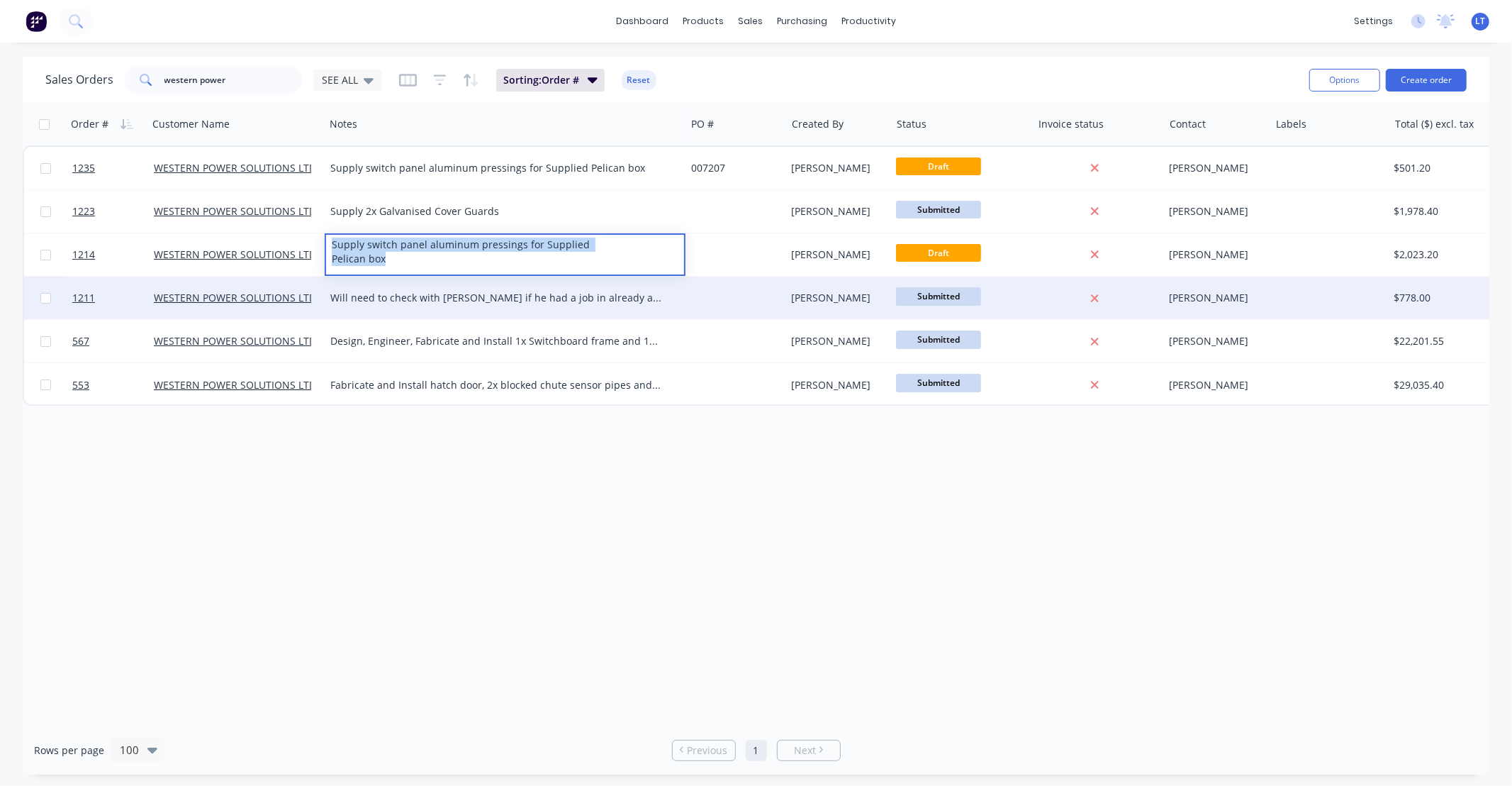
copy div "Supply switch panel aluminum pressings for Supplied Pelican box"
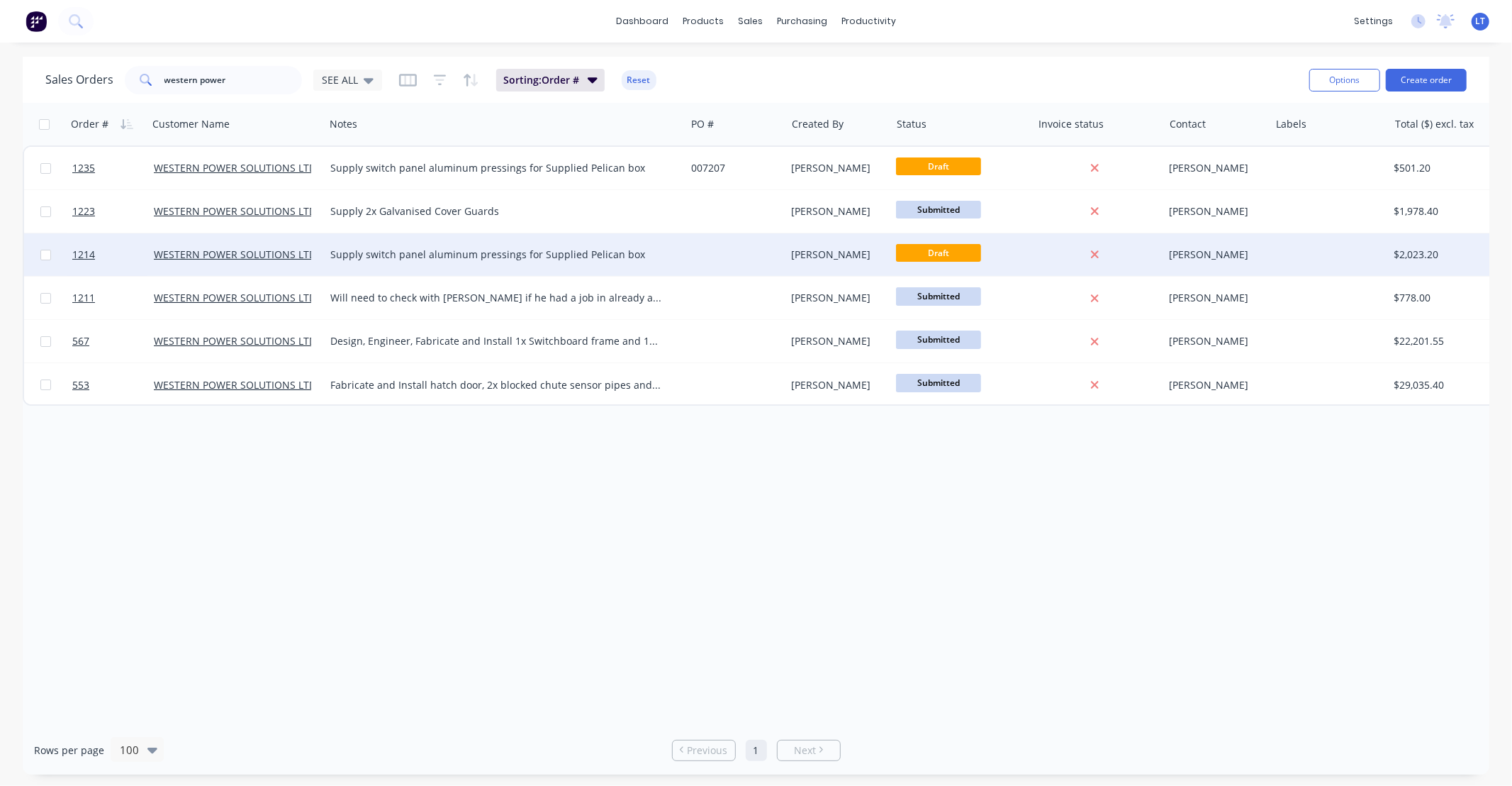
click at [854, 257] on div "Leigh Parker" at bounding box center [836, 255] width 89 height 15
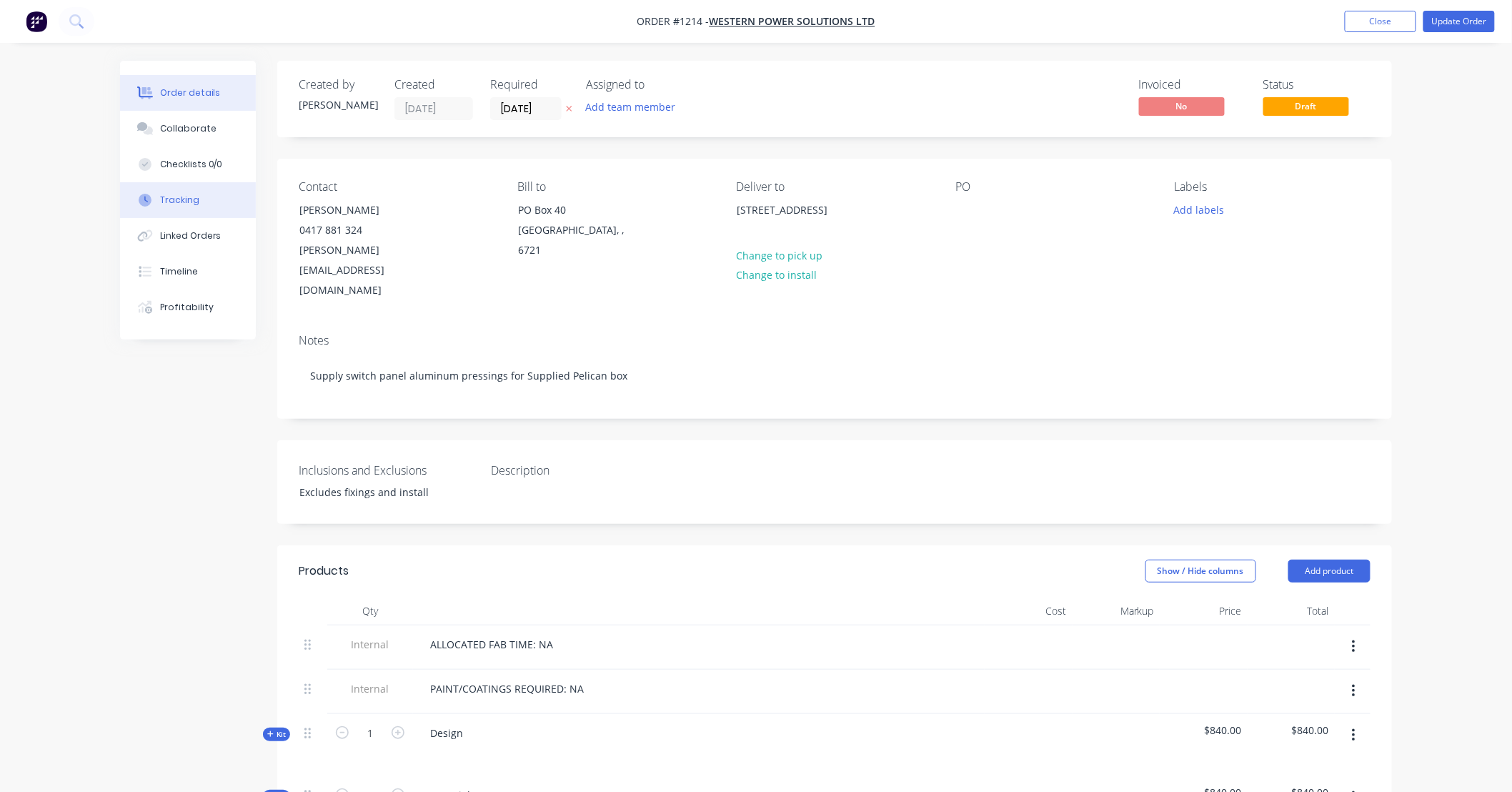
click at [192, 201] on div "Tracking" at bounding box center [179, 200] width 39 height 13
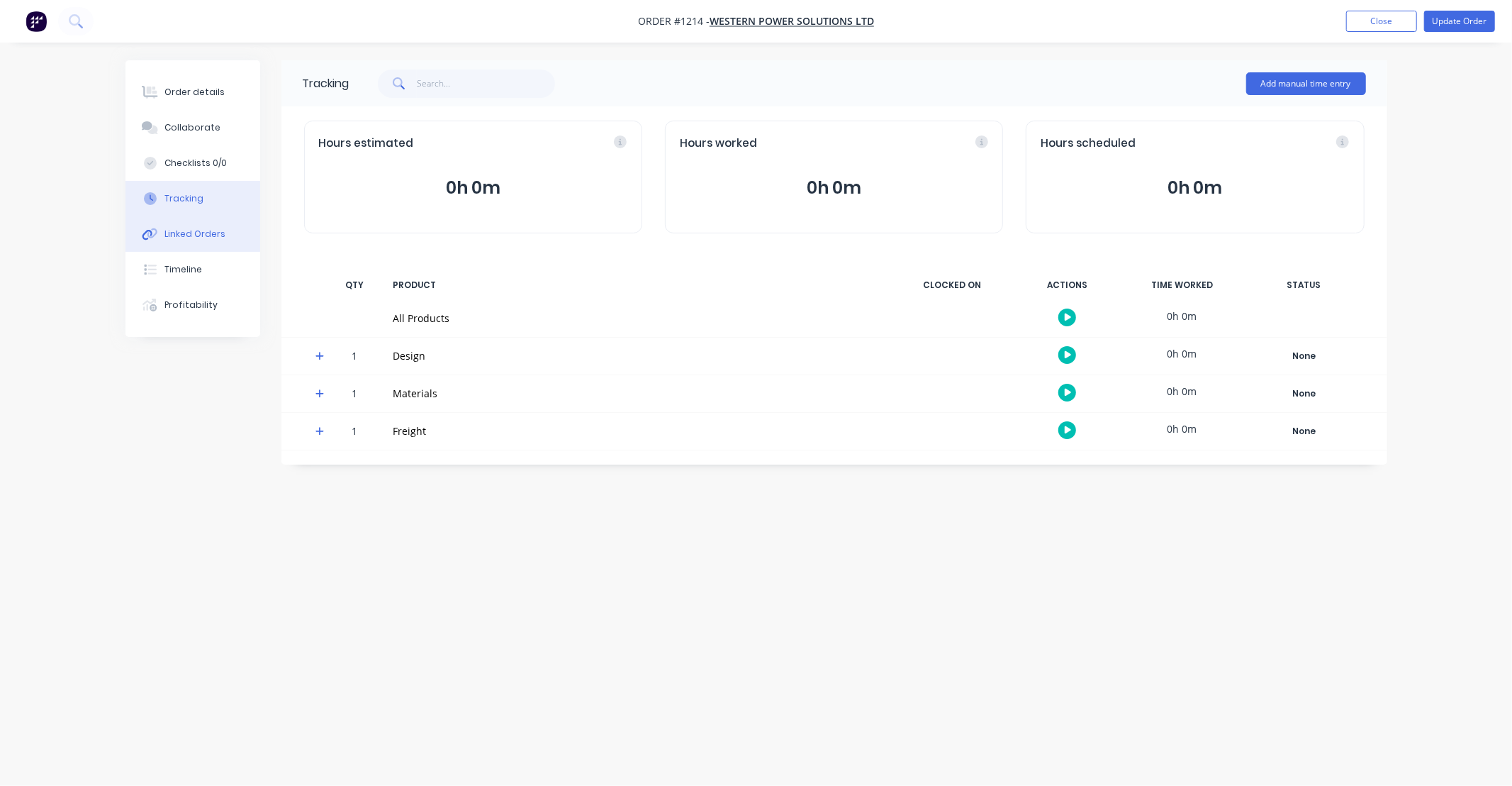
click at [210, 239] on div "Linked Orders" at bounding box center [194, 234] width 61 height 13
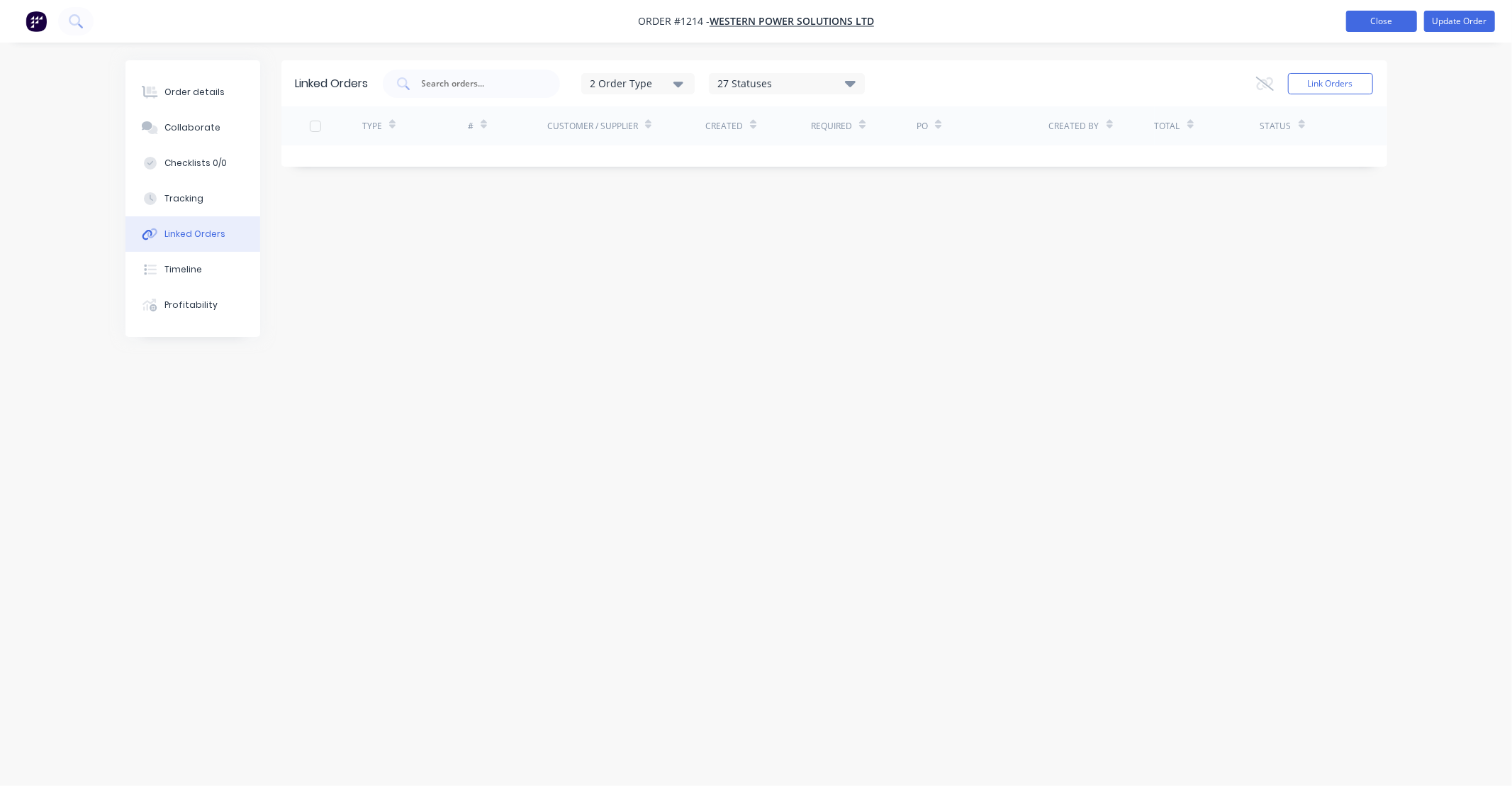
click at [1359, 21] on button "Close" at bounding box center [1382, 21] width 71 height 21
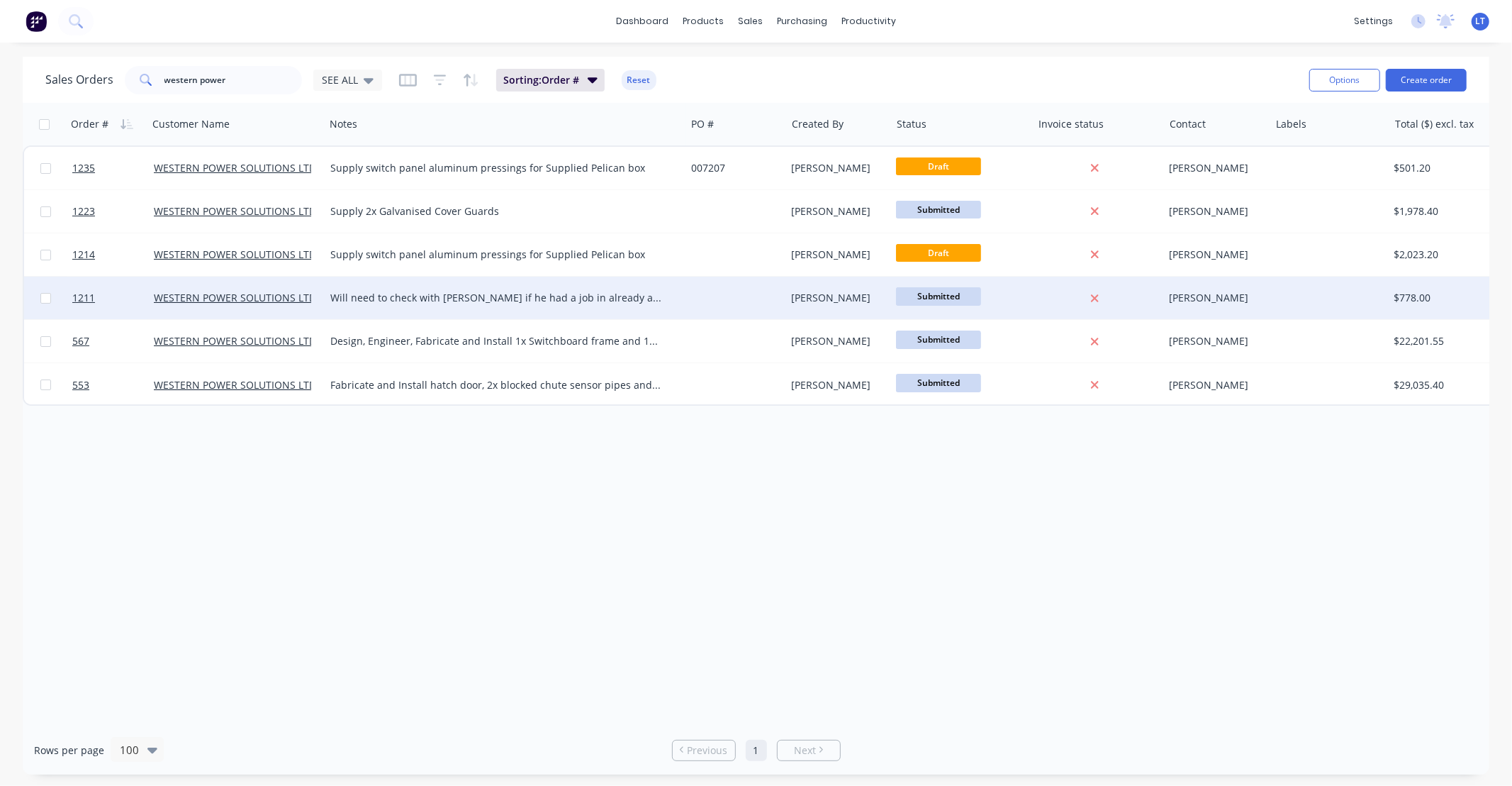
click at [882, 306] on div "Leigh Parker" at bounding box center [839, 298] width 105 height 43
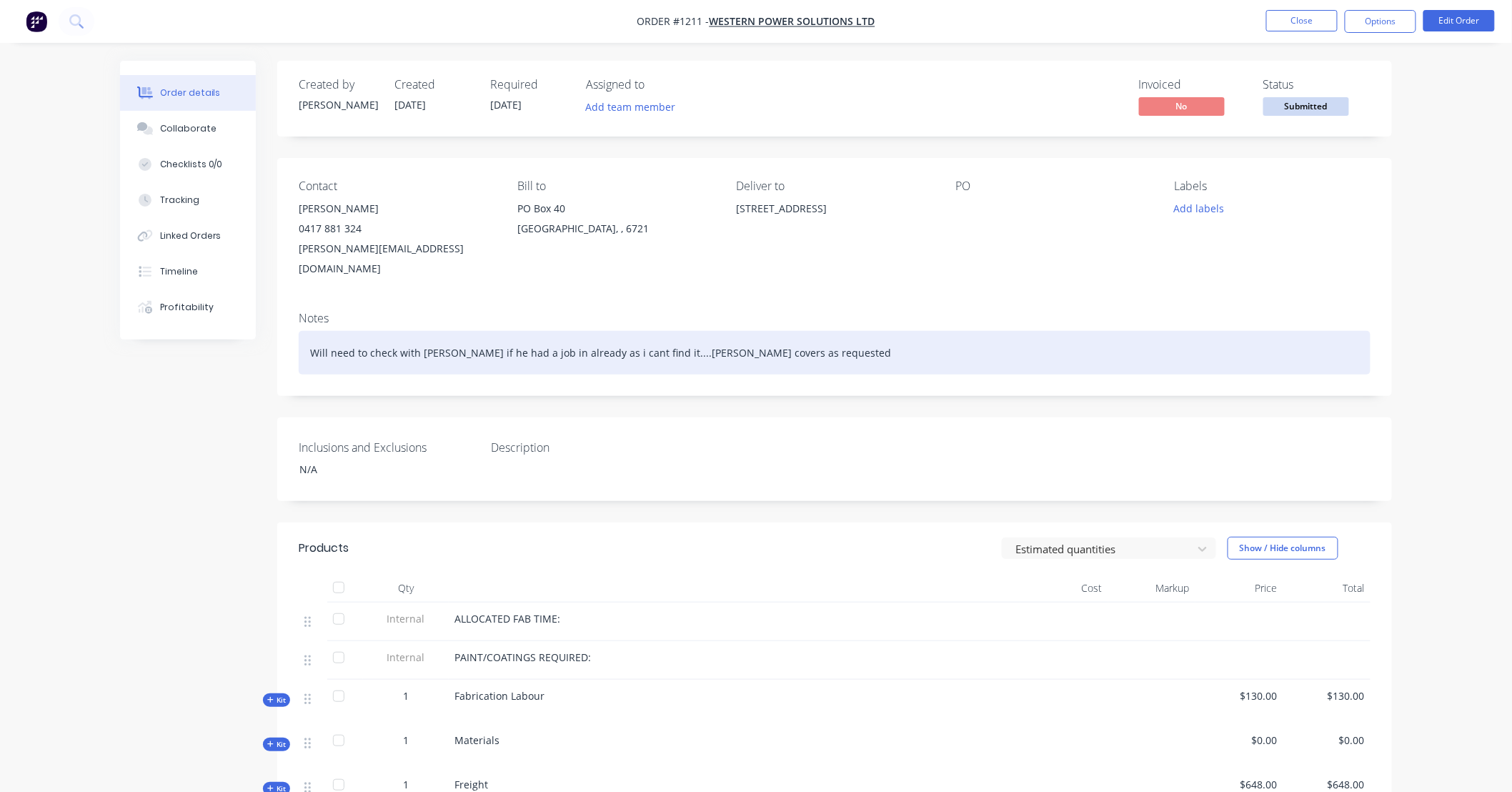
click at [551, 331] on div "Will need to check with [PERSON_NAME] if he had a job in already as i cant find…" at bounding box center [834, 352] width 1072 height 43
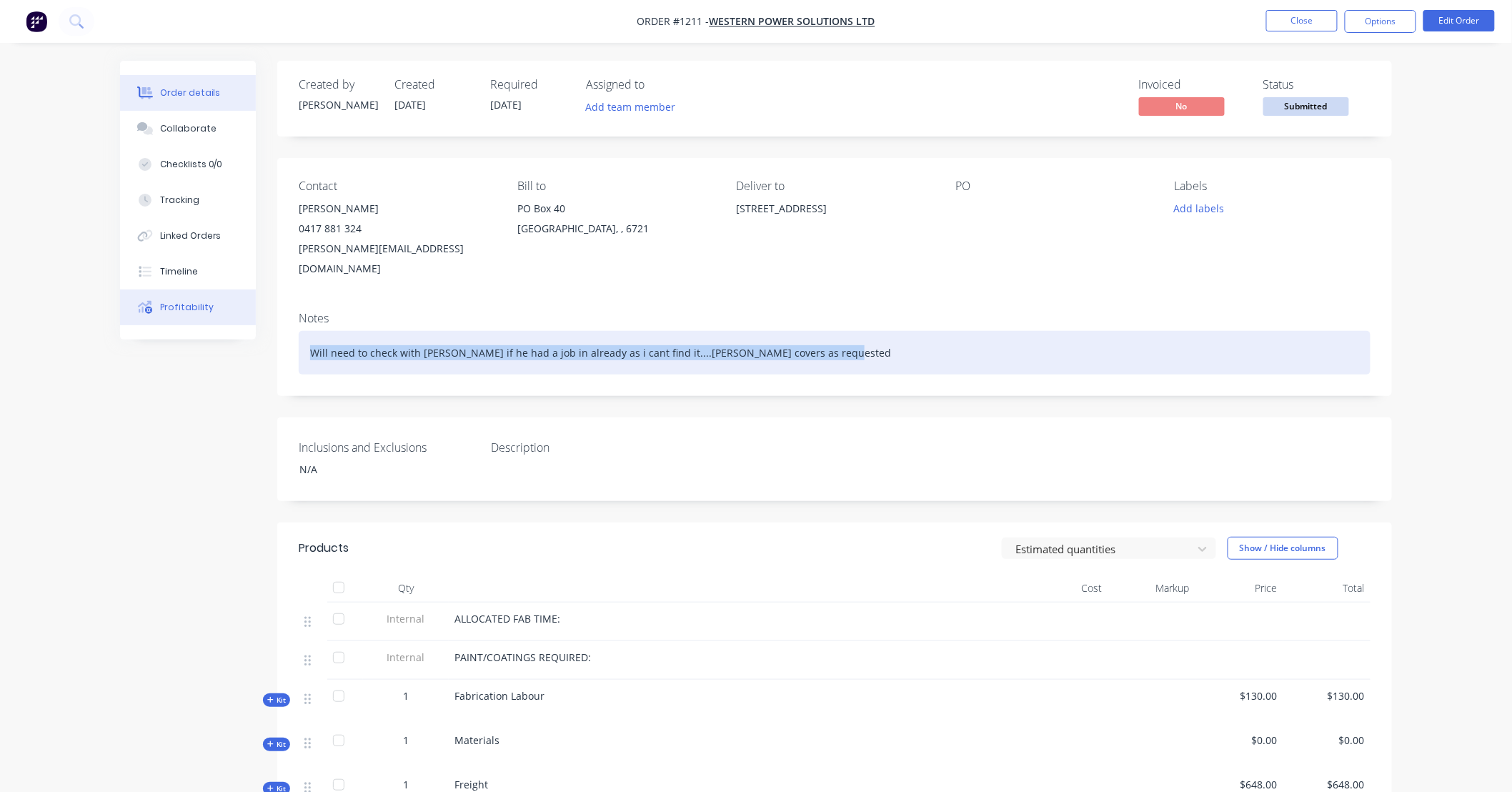
drag, startPoint x: 834, startPoint y: 334, endPoint x: 237, endPoint y: 303, distance: 597.8
click at [204, 301] on div "Order details Collaborate Checklists 0/0 Tracking Linked Orders Timeline Profit…" at bounding box center [756, 564] width 1300 height 1007
copy div "Will need to check with [PERSON_NAME] if he had a job in already as i cant find…"
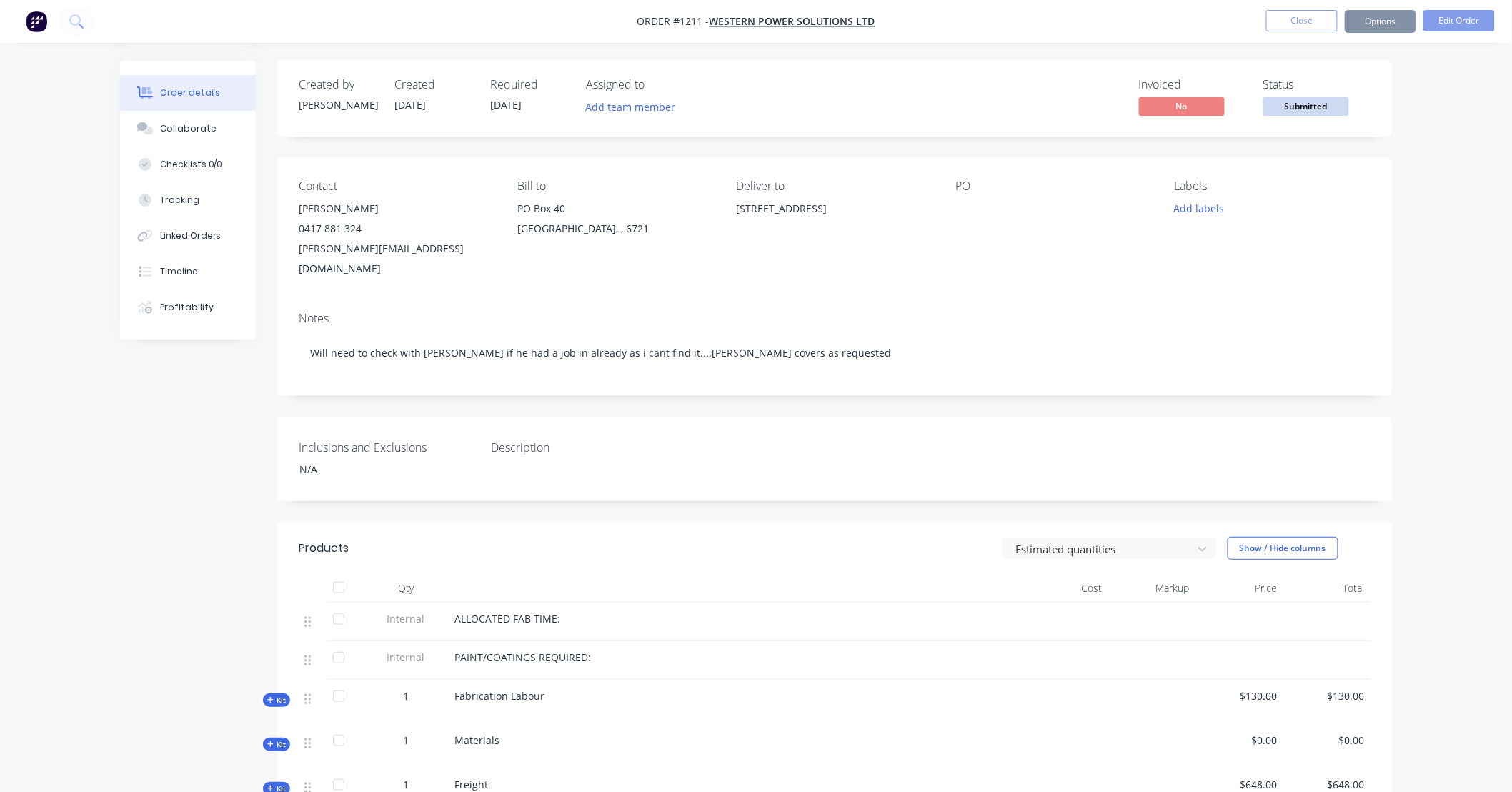
drag, startPoint x: 517, startPoint y: 374, endPoint x: 444, endPoint y: 374, distance: 73.0
click at [440, 374] on div "Notes Will need to check with justin if he had a job in already as i cant find …" at bounding box center [834, 347] width 1115 height 95
click at [195, 202] on div "Tracking" at bounding box center [179, 200] width 39 height 13
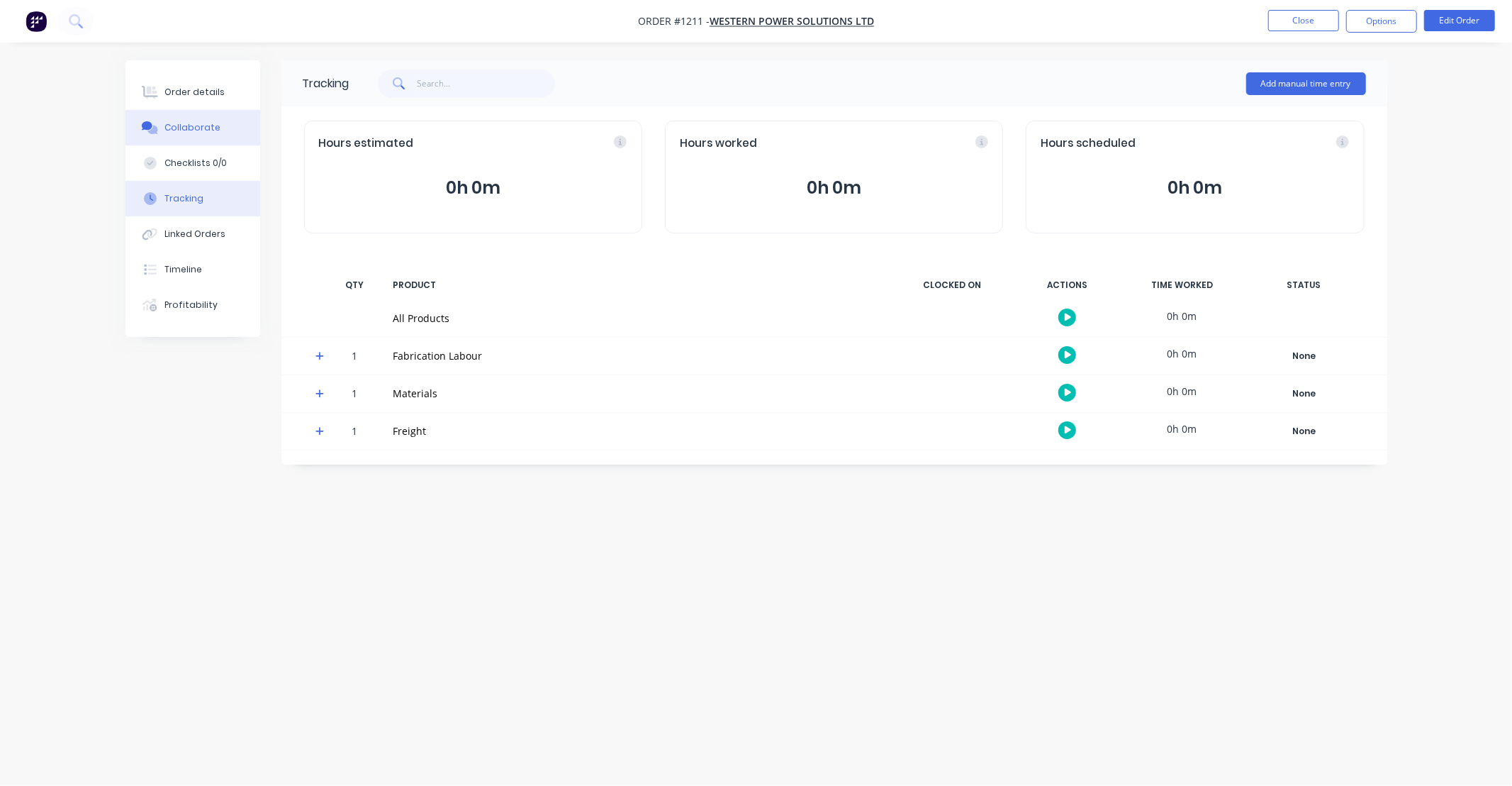
click at [216, 131] on button "Collaborate" at bounding box center [193, 128] width 134 height 36
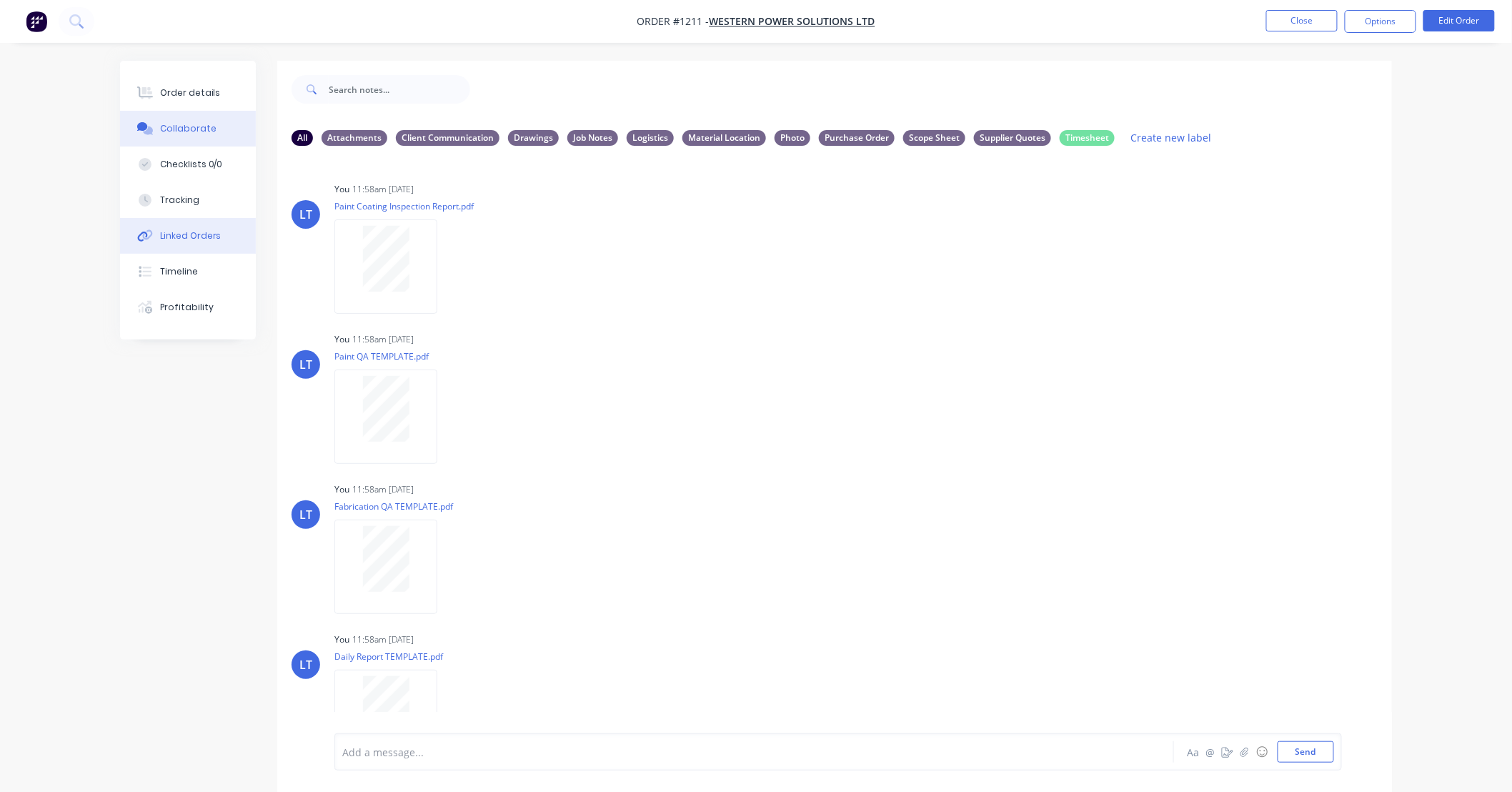
click at [194, 237] on div "Linked Orders" at bounding box center [190, 236] width 61 height 13
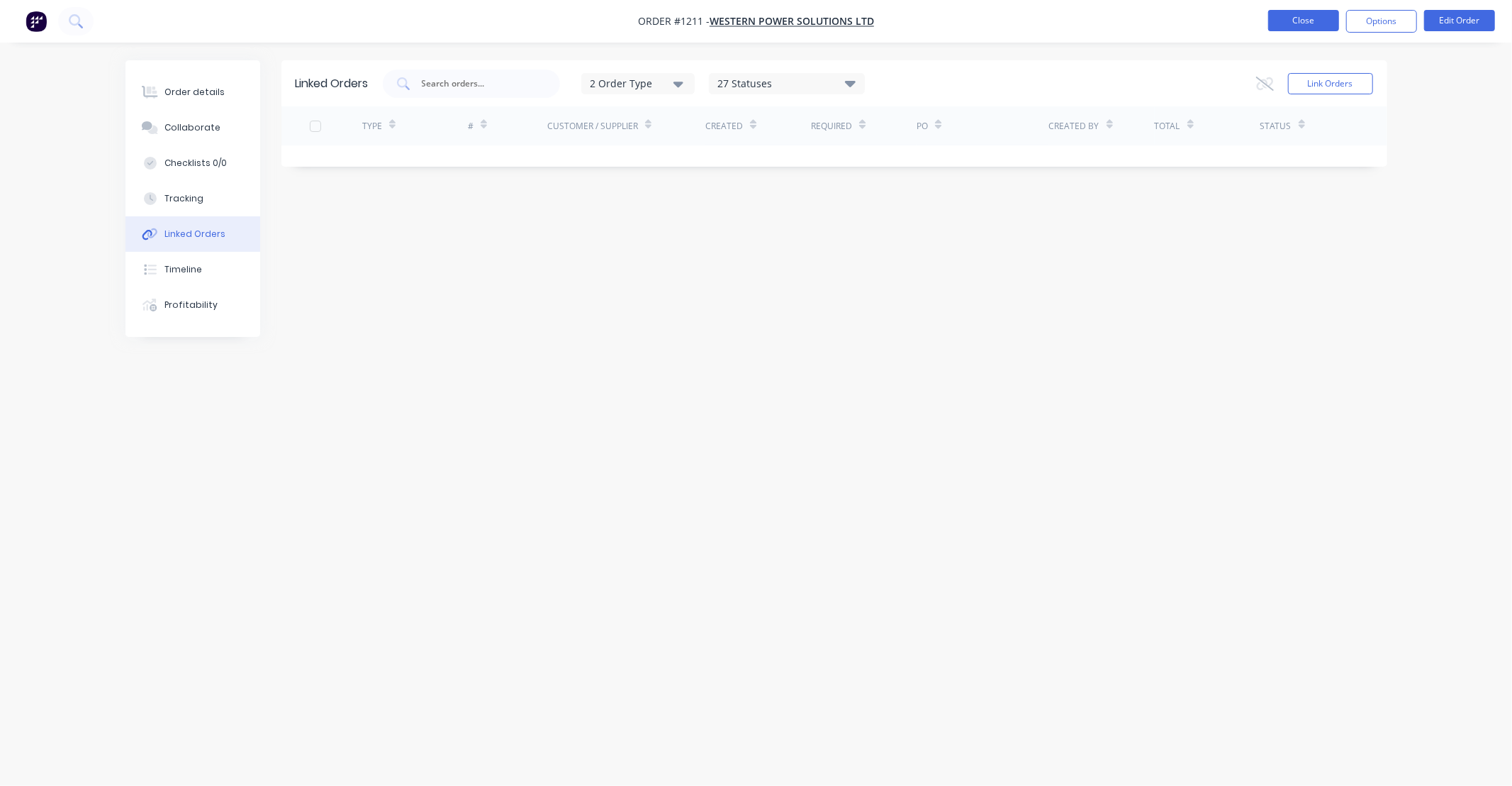
click at [1288, 15] on button "Close" at bounding box center [1303, 20] width 71 height 21
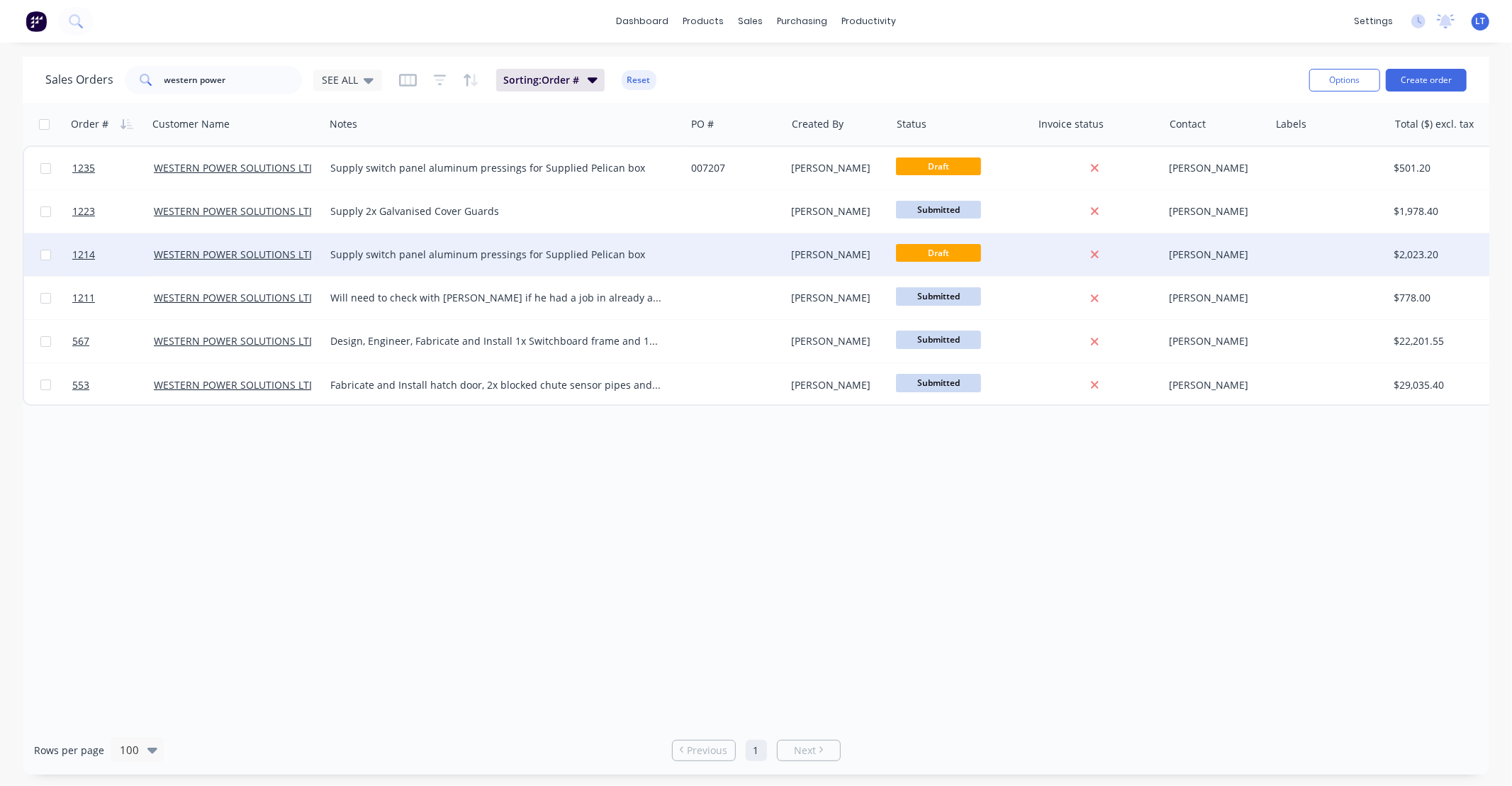
click at [1052, 251] on div at bounding box center [1095, 255] width 114 height 13
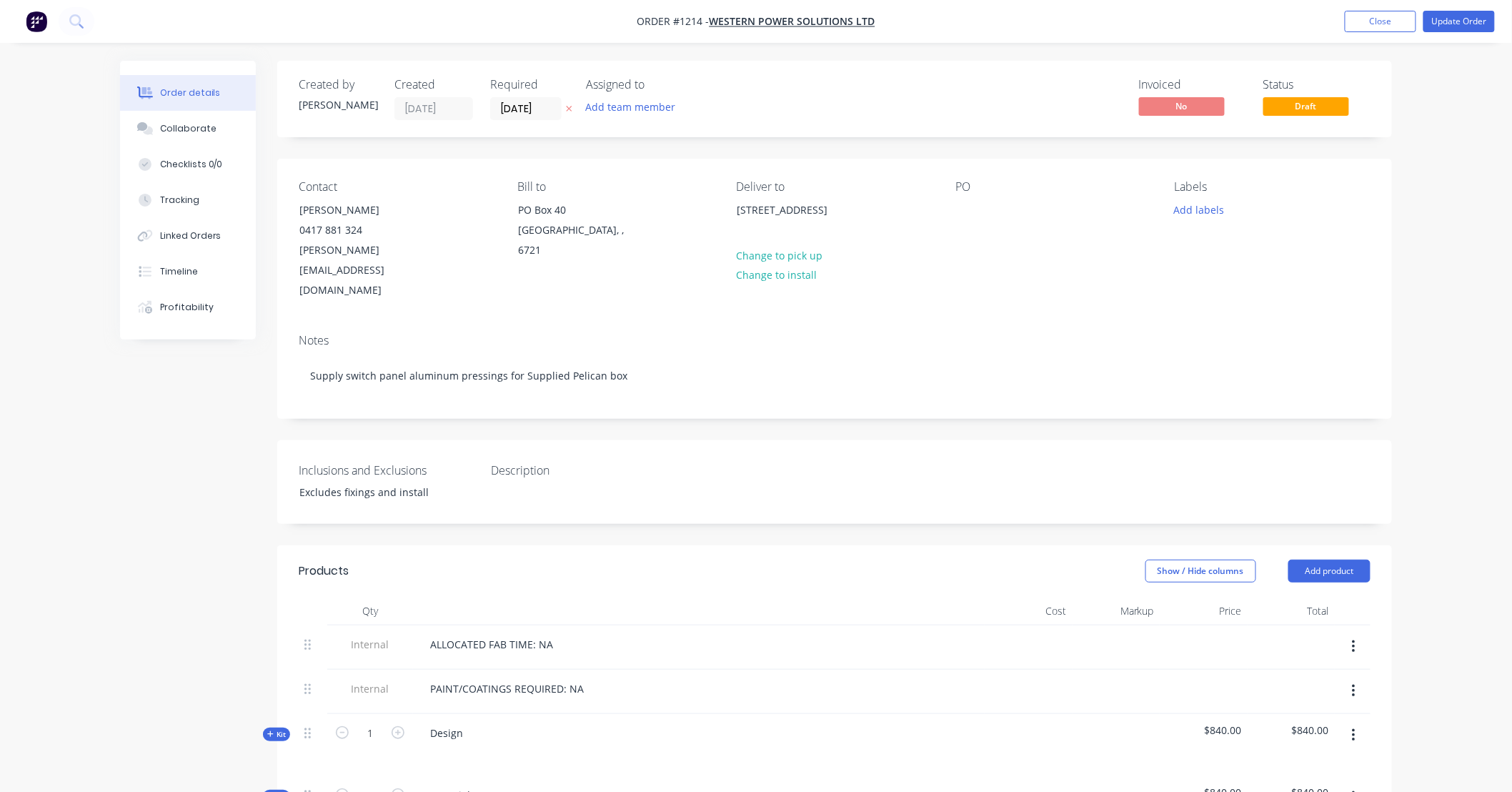
drag, startPoint x: 683, startPoint y: 516, endPoint x: 548, endPoint y: 498, distance: 136.2
drag, startPoint x: 548, startPoint y: 498, endPoint x: 431, endPoint y: 487, distance: 117.5
click at [427, 493] on div "Created by Leigh Created 07/10/25 Required 07/10/25 Assigned to Add team member…" at bounding box center [834, 675] width 1115 height 1229
click at [175, 232] on div "Linked Orders" at bounding box center [190, 236] width 61 height 13
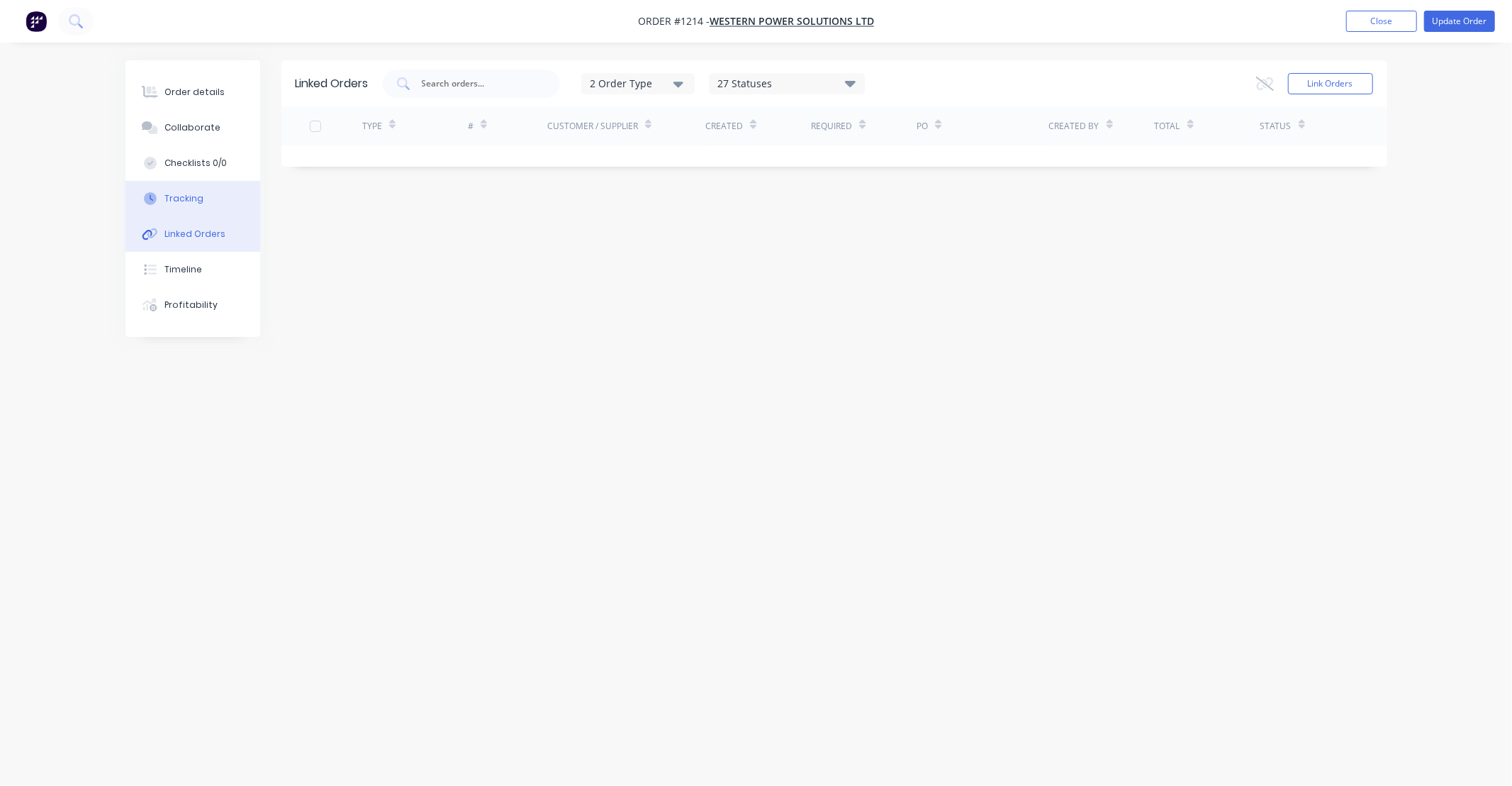
click at [184, 202] on div "Tracking" at bounding box center [184, 198] width 39 height 13
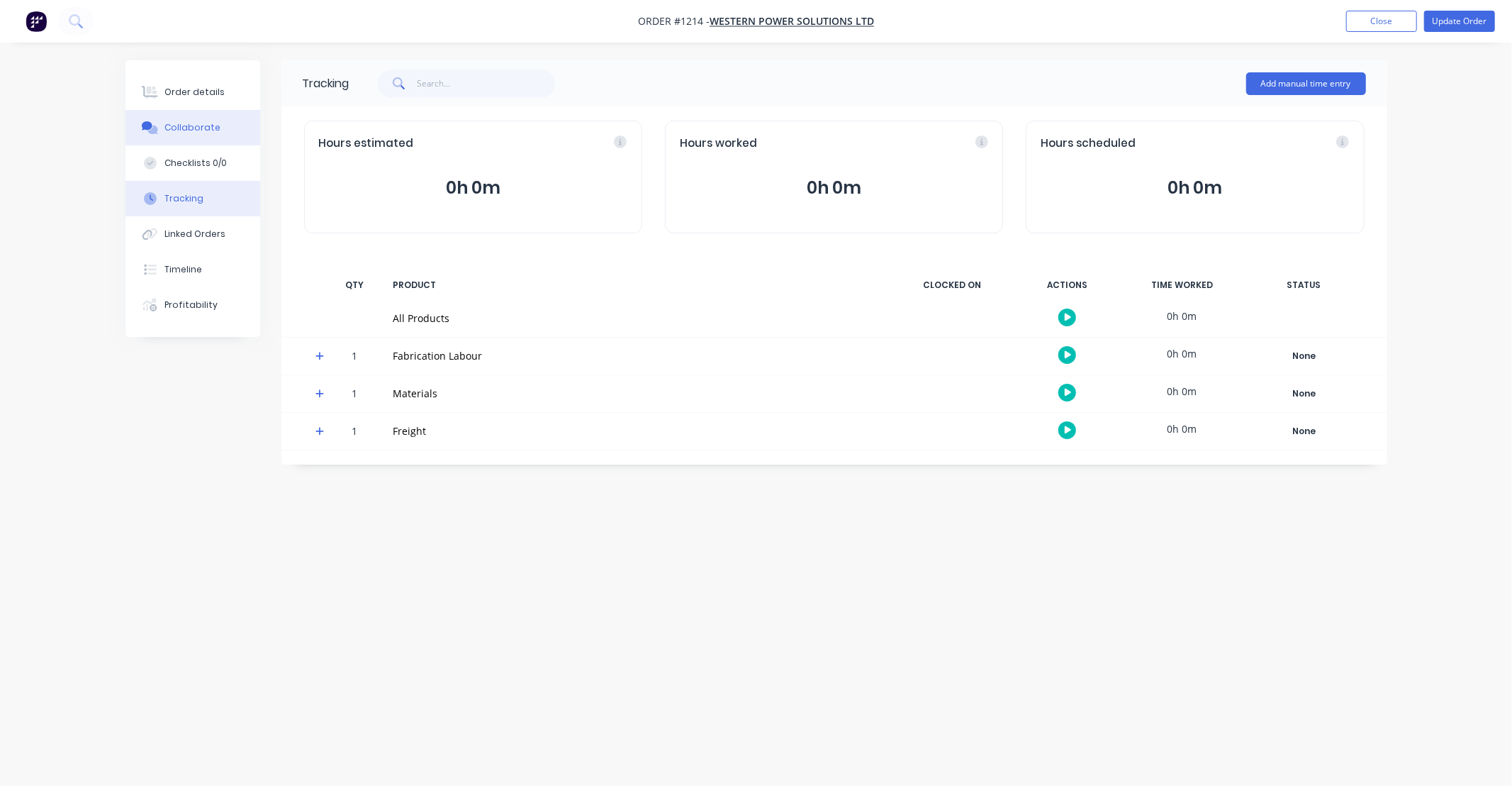
click at [209, 131] on div "Collaborate" at bounding box center [192, 128] width 56 height 13
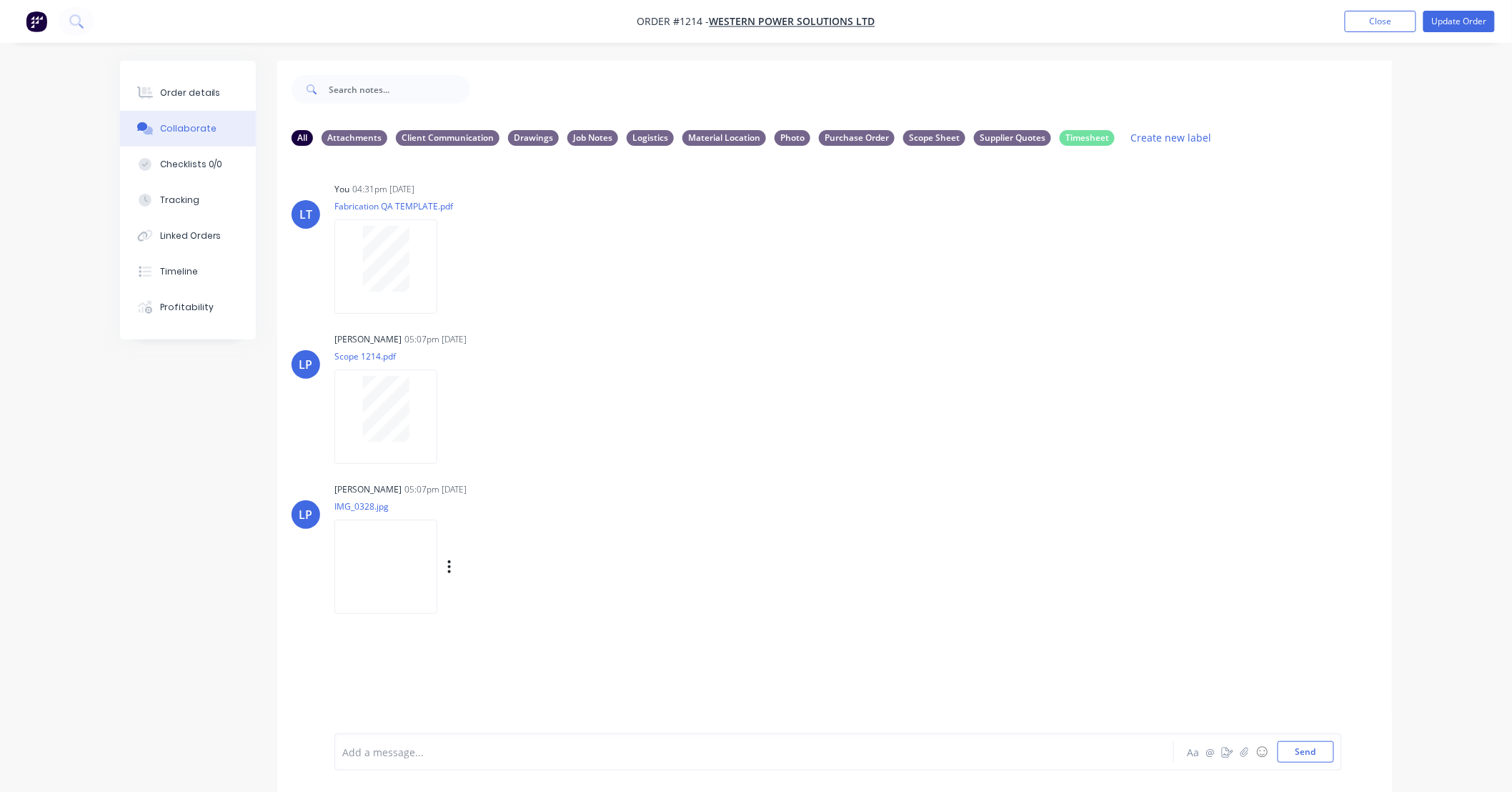
click at [382, 542] on img at bounding box center [386, 566] width 103 height 94
click at [1373, 17] on button "Close" at bounding box center [1381, 21] width 72 height 21
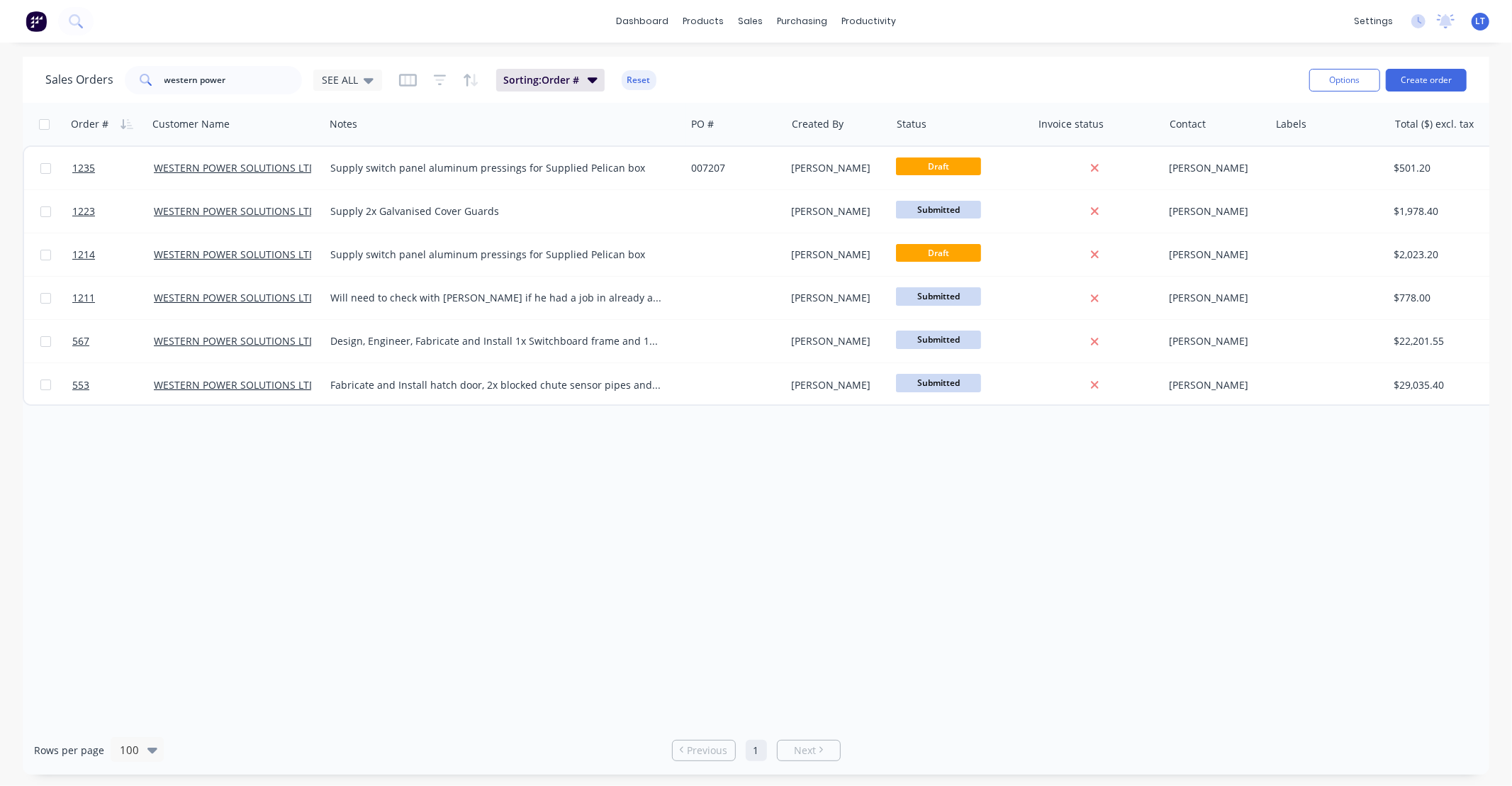
drag, startPoint x: 706, startPoint y: 537, endPoint x: 575, endPoint y: 518, distance: 132.4
click at [575, 518] on div "Order # Customer Name Notes PO # Created By Status Invoice status Contact Label…" at bounding box center [756, 414] width 1467 height 622
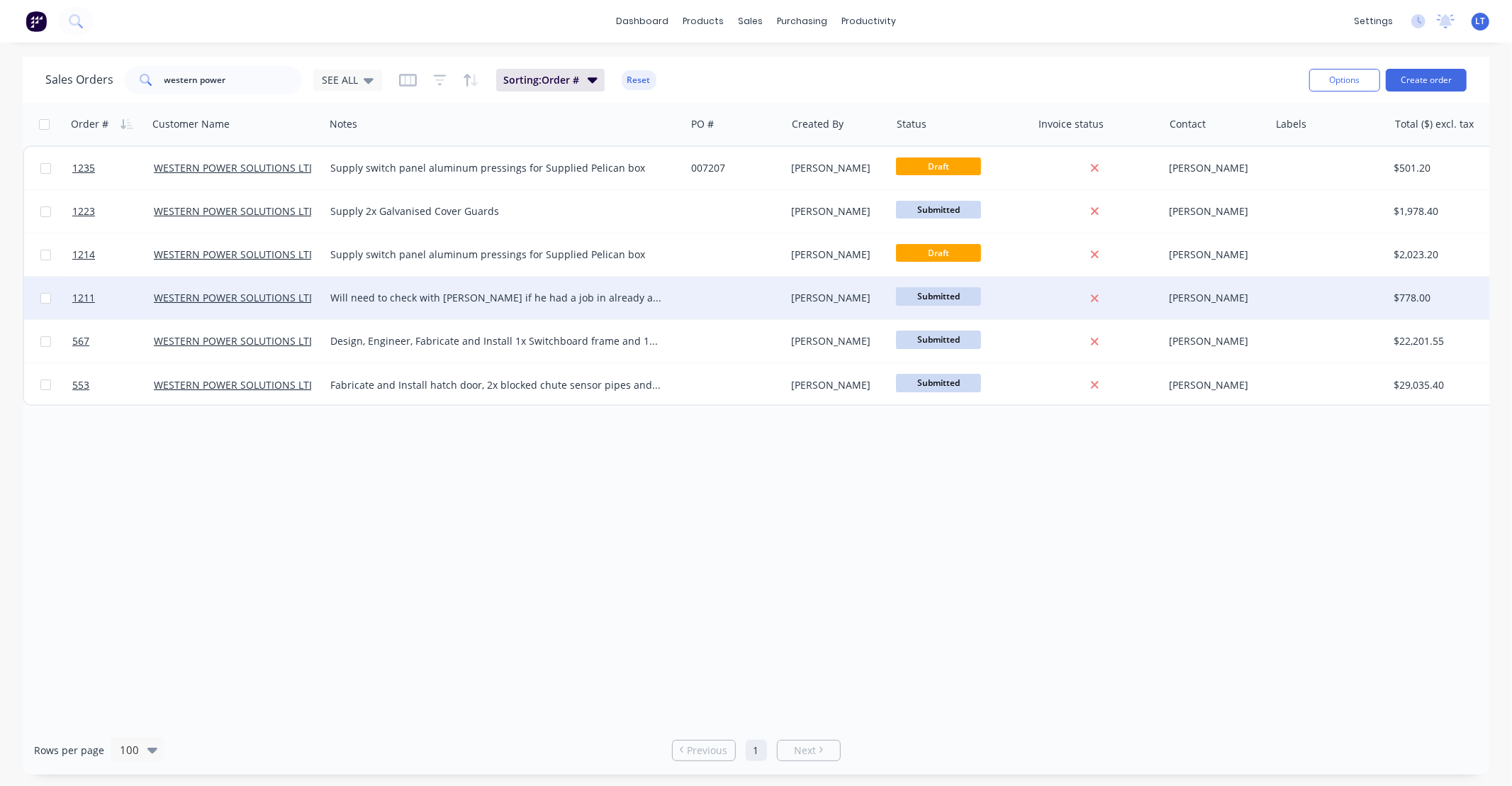
click at [876, 298] on div "Leigh Parker" at bounding box center [836, 298] width 89 height 15
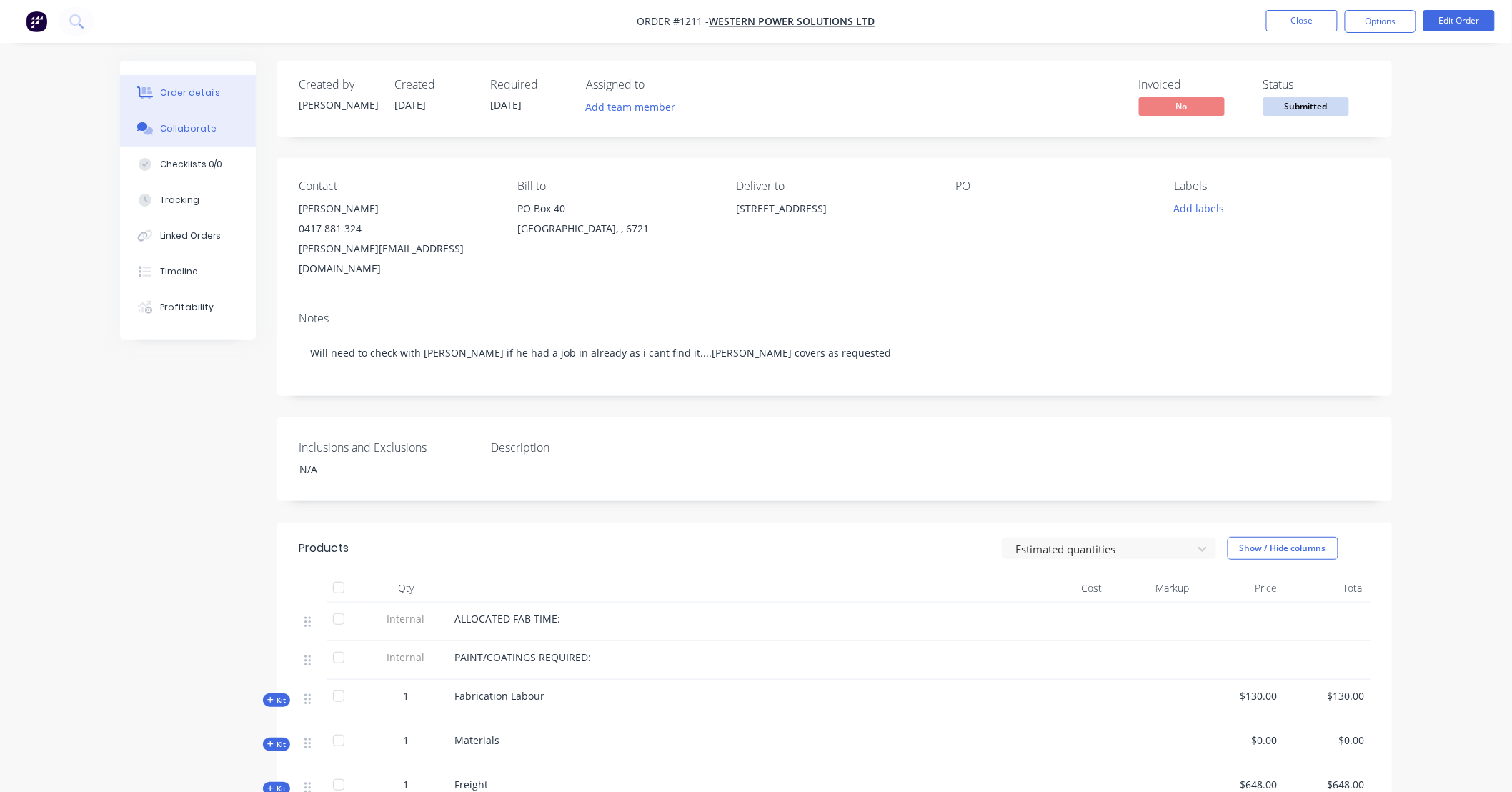
click at [201, 122] on div "Collaborate" at bounding box center [188, 129] width 56 height 13
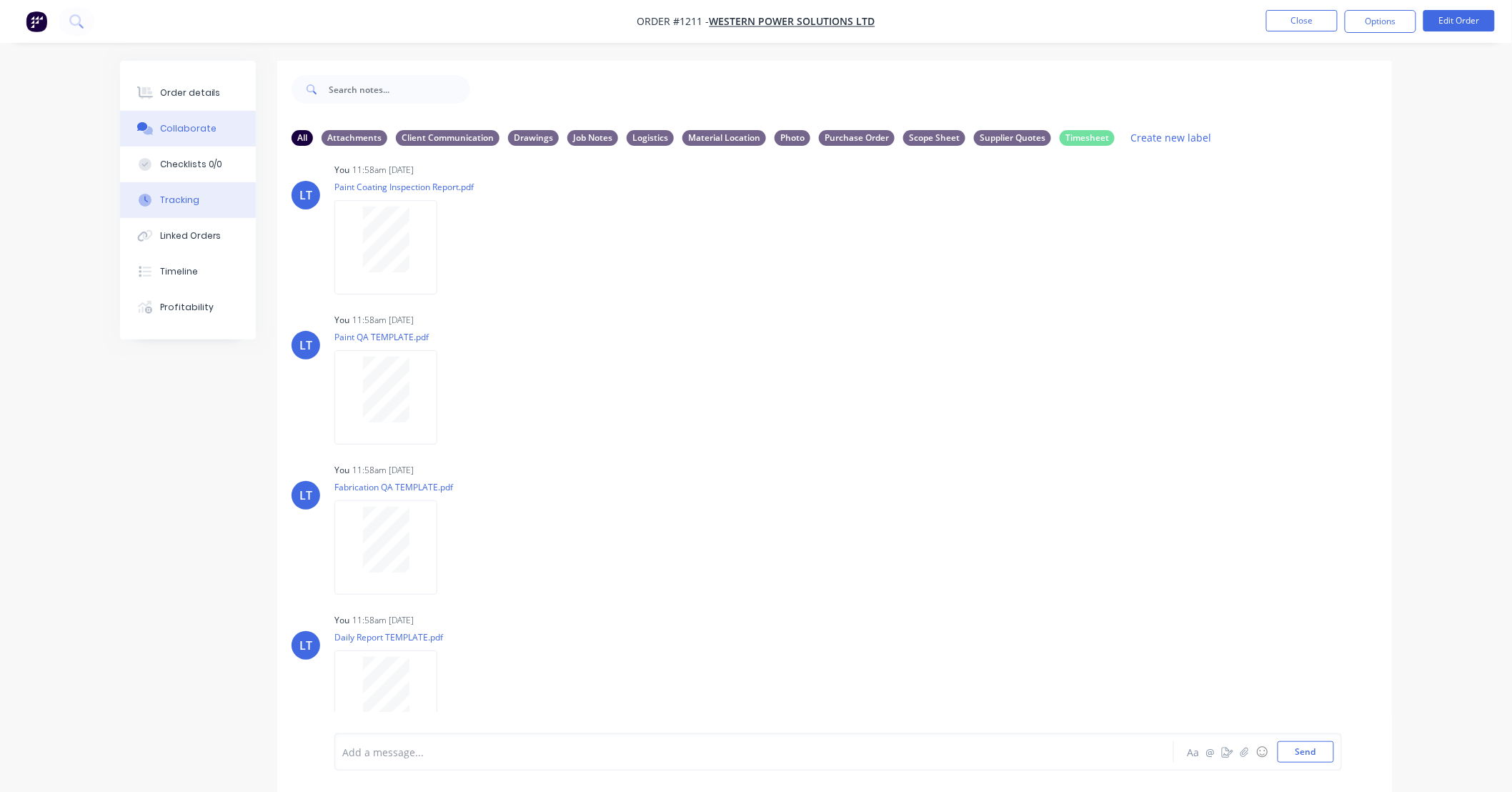
scroll to position [9, 0]
click at [157, 196] on button "Tracking" at bounding box center [188, 200] width 135 height 36
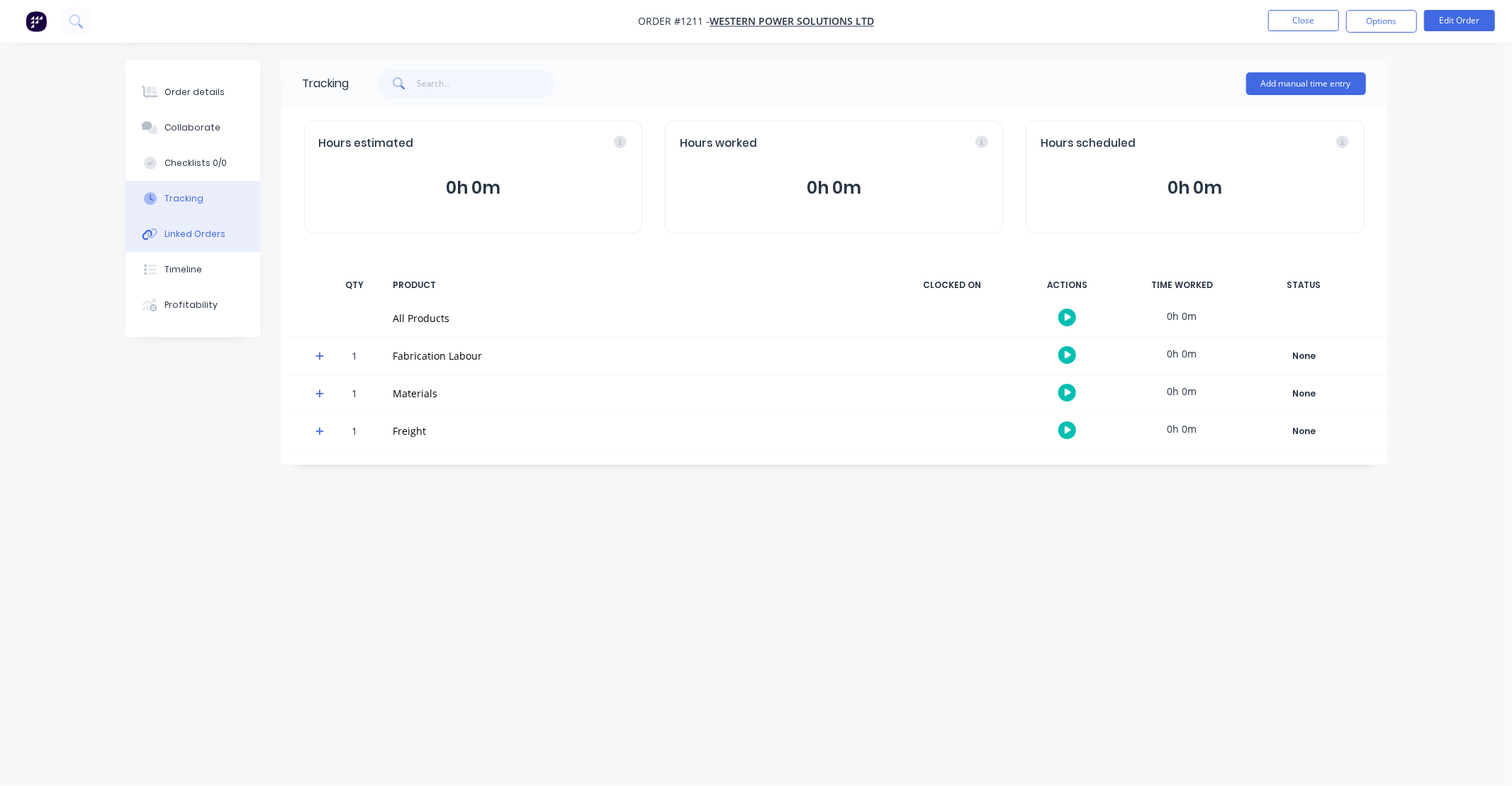
click at [200, 229] on div "Linked Orders" at bounding box center [194, 234] width 61 height 13
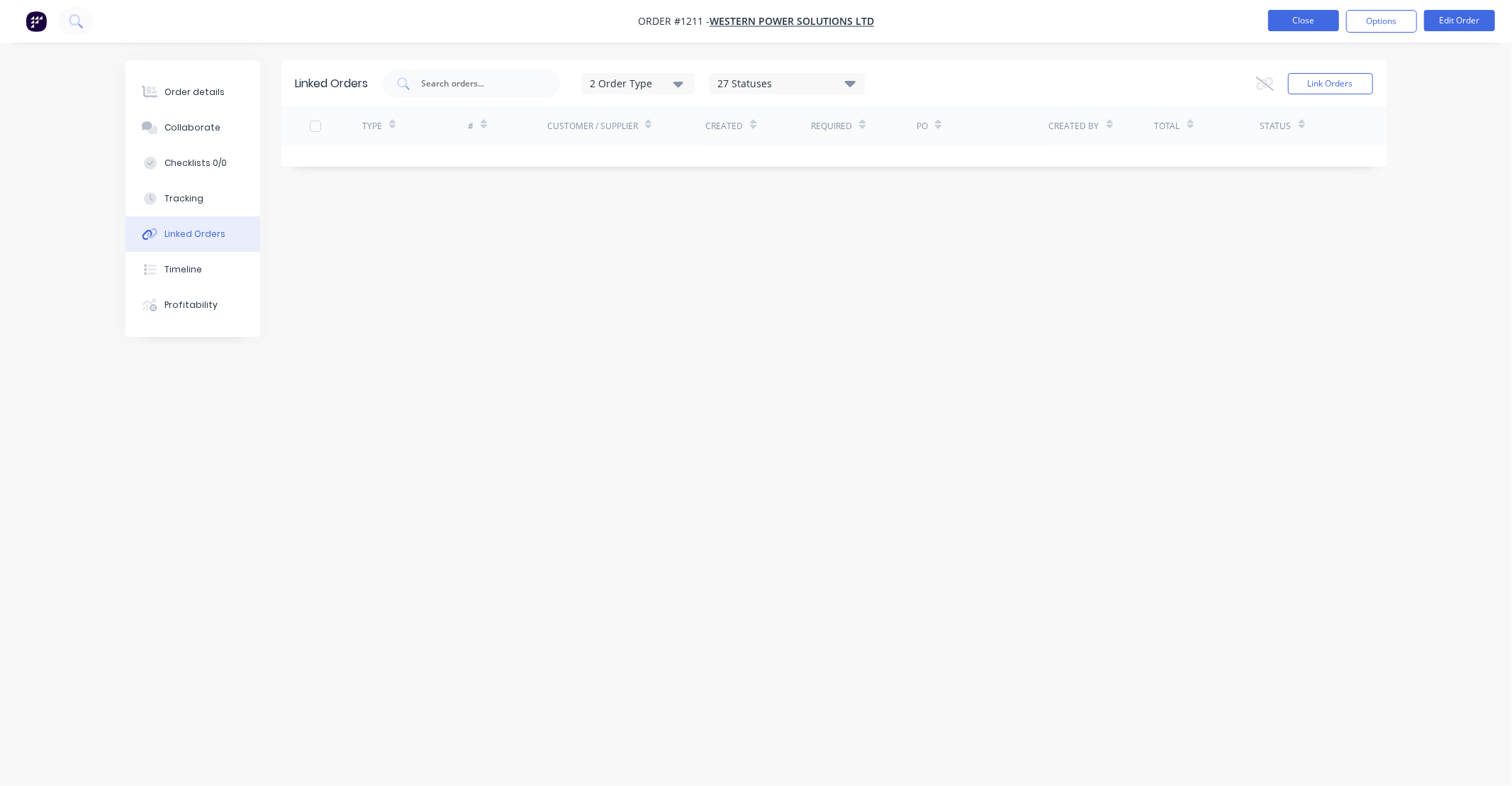
click at [1294, 19] on button "Close" at bounding box center [1303, 20] width 71 height 21
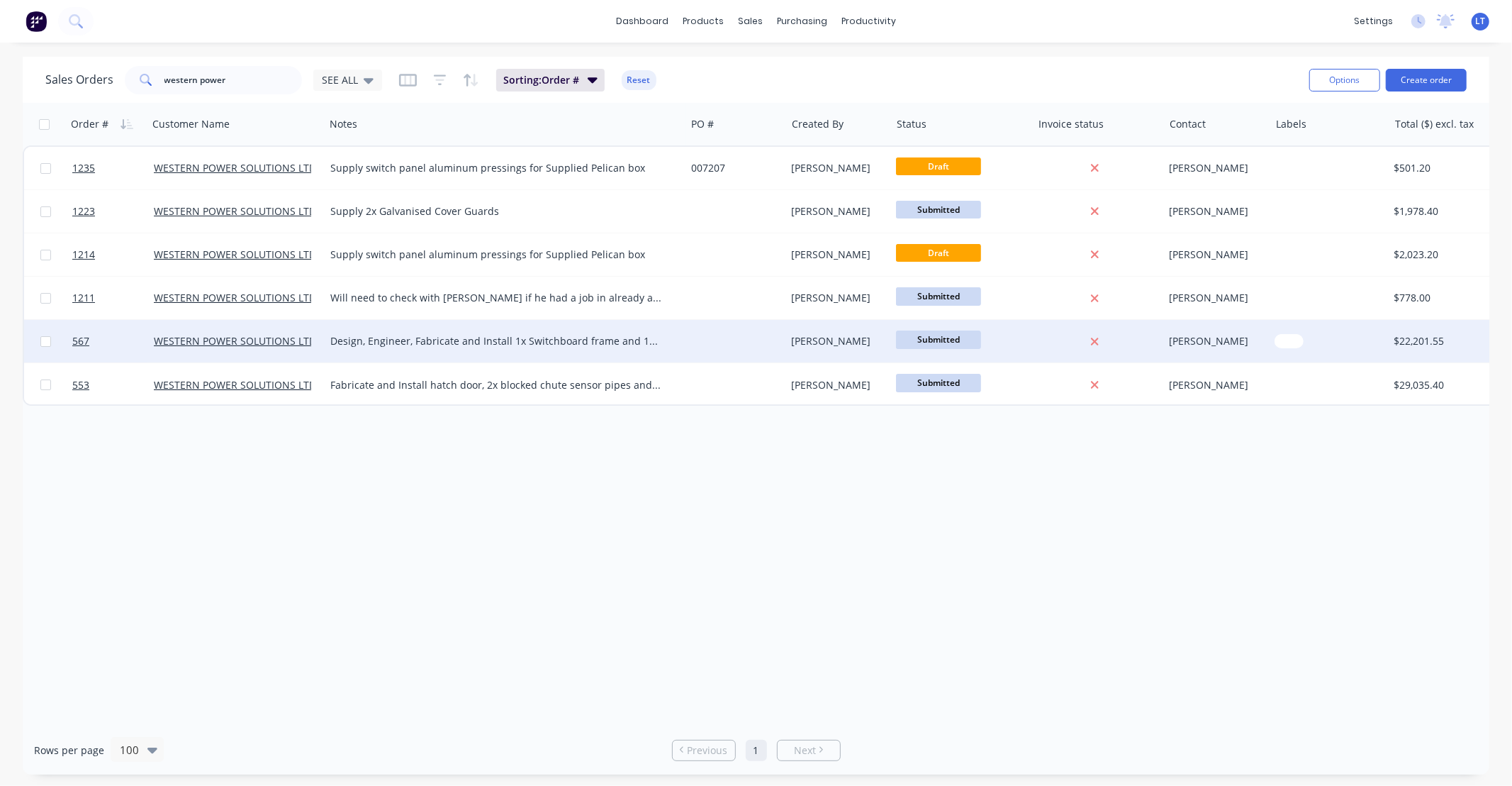
click at [512, 345] on div "Design, Engineer, Fabricate and Install 1x Switchboard frame and 1x Outlet stan…" at bounding box center [496, 342] width 332 height 15
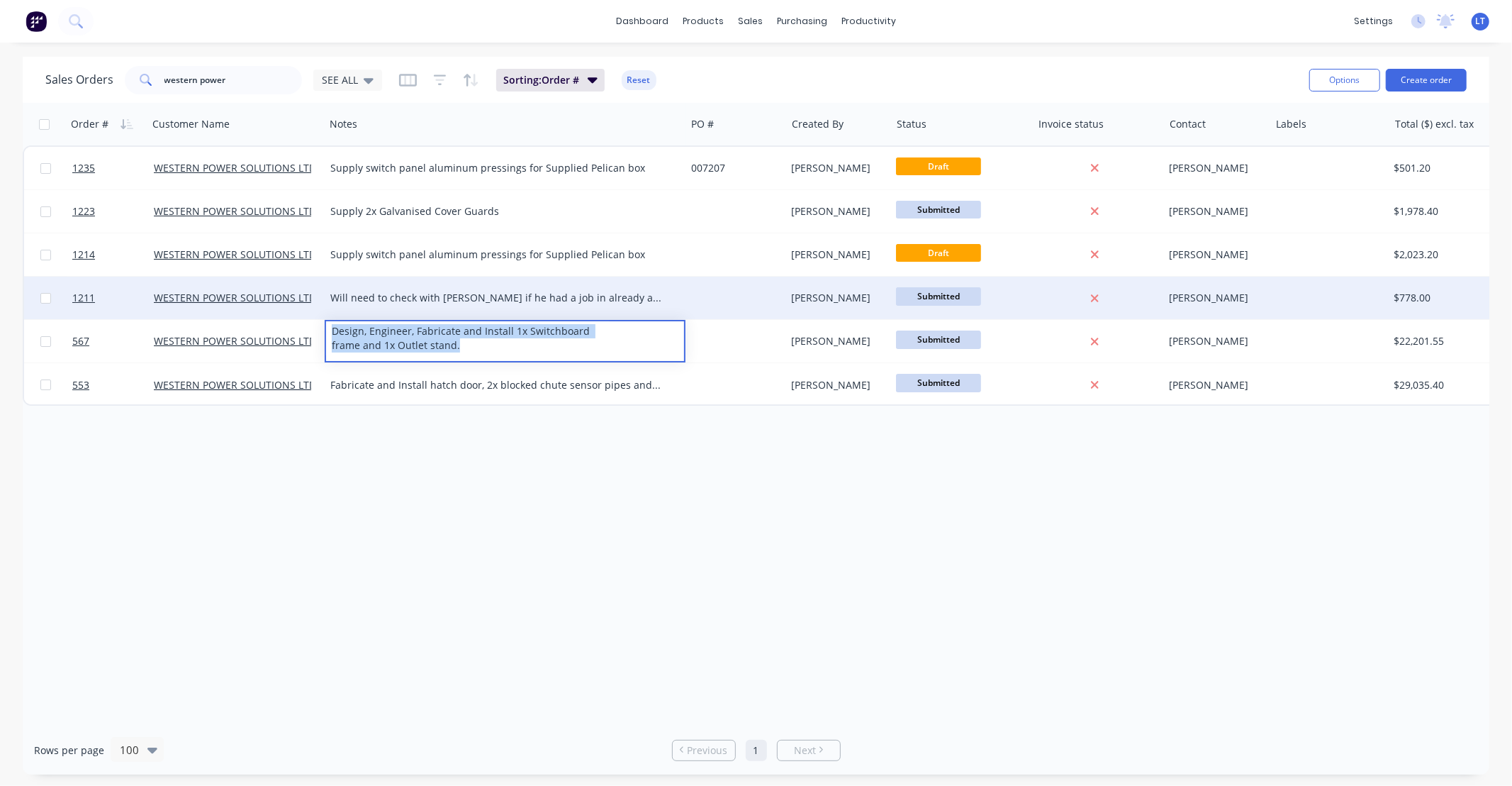
drag, startPoint x: 413, startPoint y: 334, endPoint x: 265, endPoint y: 306, distance: 150.6
click at [265, 306] on div "1235 WESTERN POWER SOLUTIONS LTD Supply switch panel aluminum pressings for Sup…" at bounding box center [789, 276] width 1533 height 261
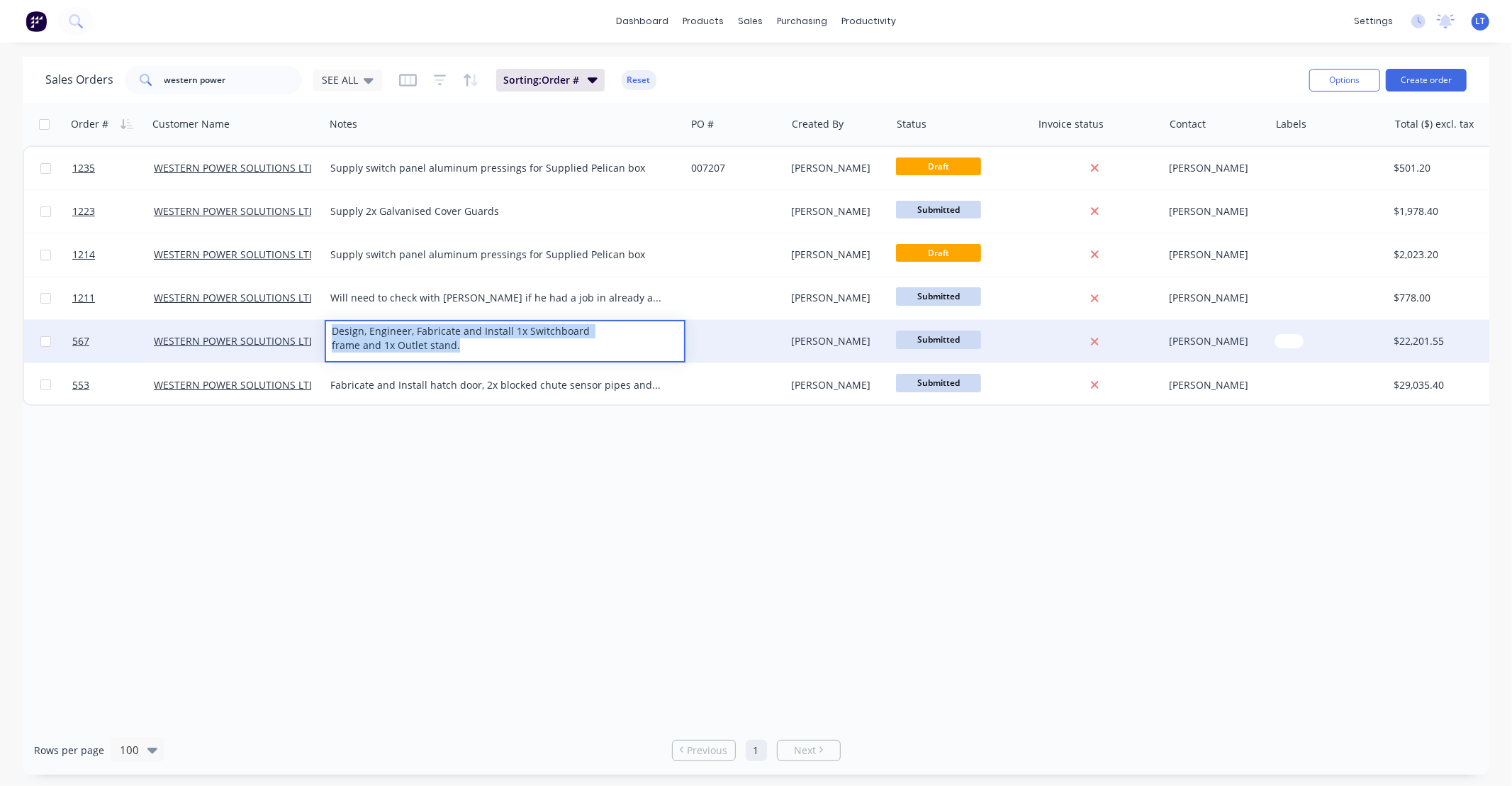
copy div "Design, Engineer, Fabricate and Install 1x Switchboard frame and 1x Outlet stan…"
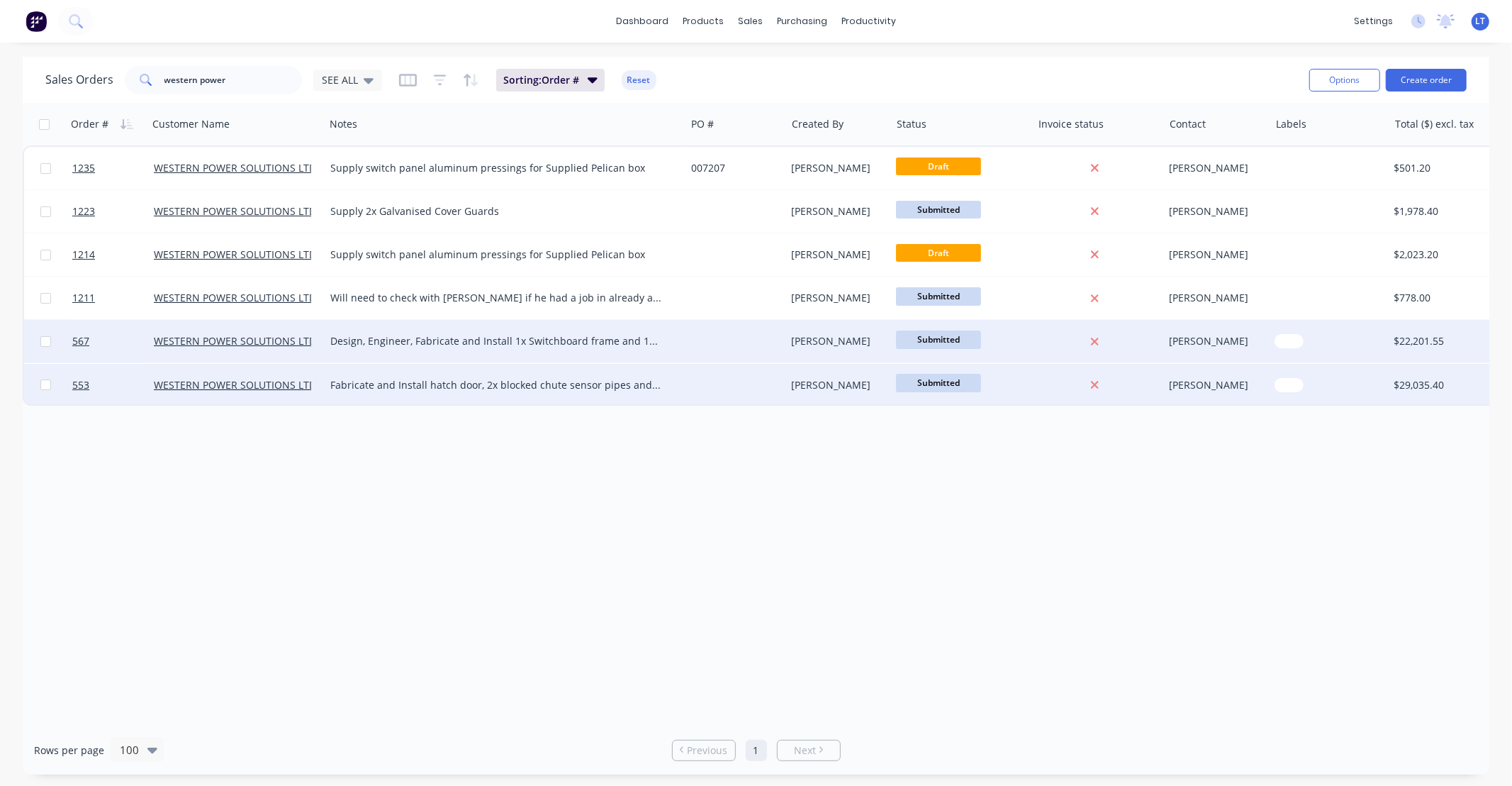
click at [529, 389] on div "Fabricate and Install hatch door, 2x blocked chute sensor pipes and switchboard…" at bounding box center [496, 385] width 332 height 15
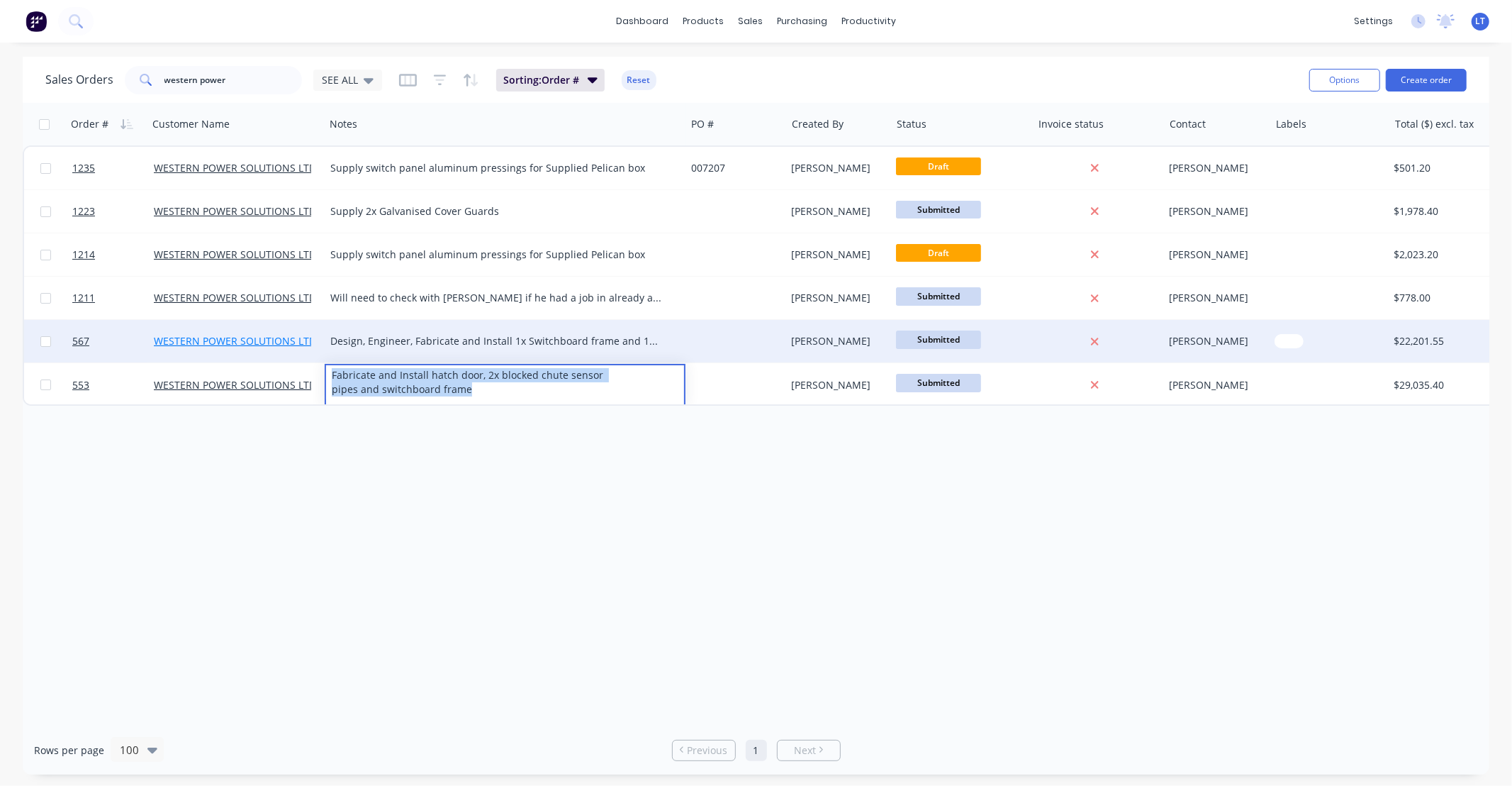
drag, startPoint x: 506, startPoint y: 394, endPoint x: 221, endPoint y: 346, distance: 289.0
click at [217, 344] on div "1235 WESTERN POWER SOLUTIONS LTD Supply switch panel aluminum pressings for Sup…" at bounding box center [789, 276] width 1533 height 261
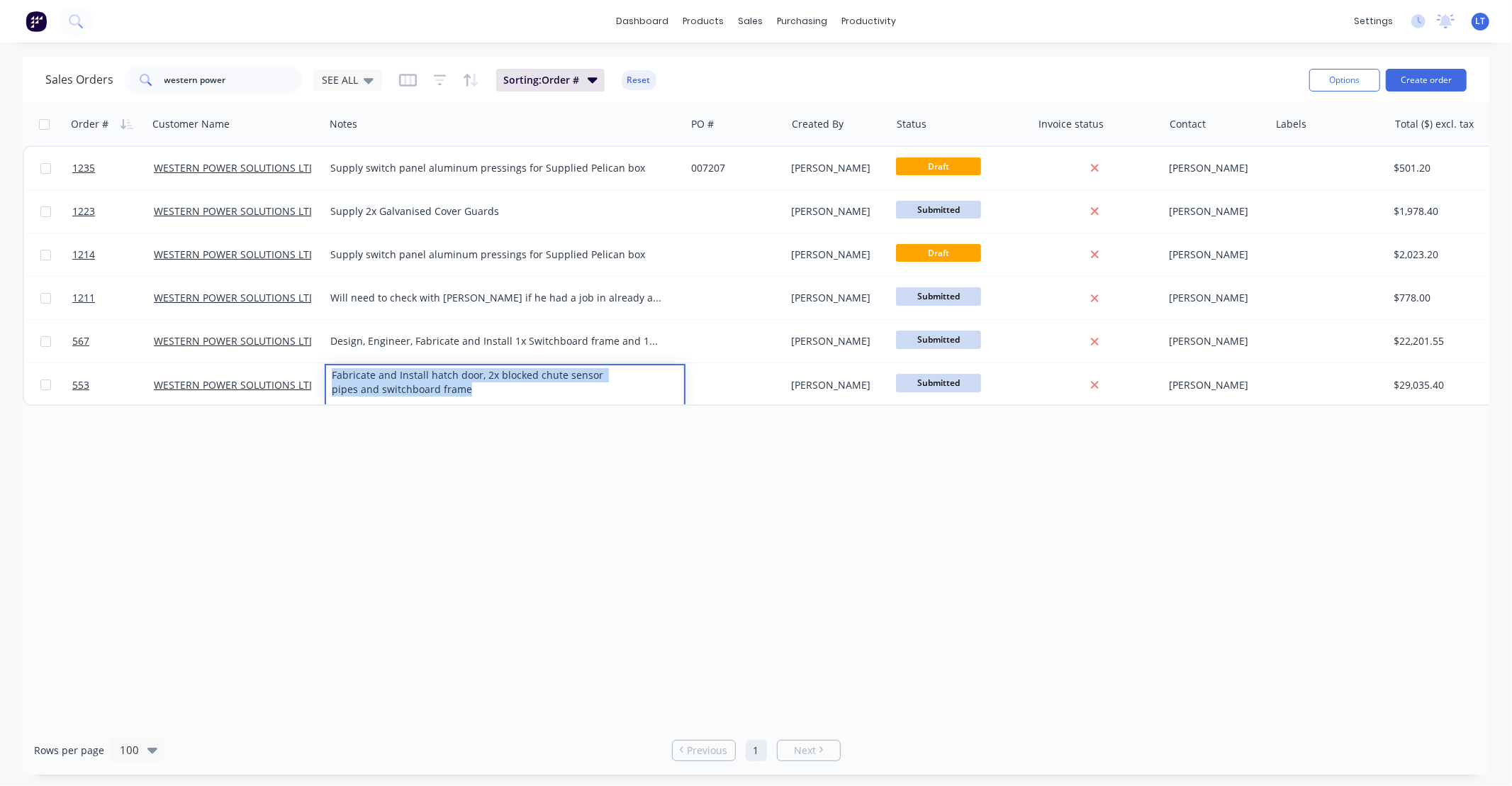
copy div "Fabricate and Install hatch door, 2x blocked chute sensor pipes and switchboard…"
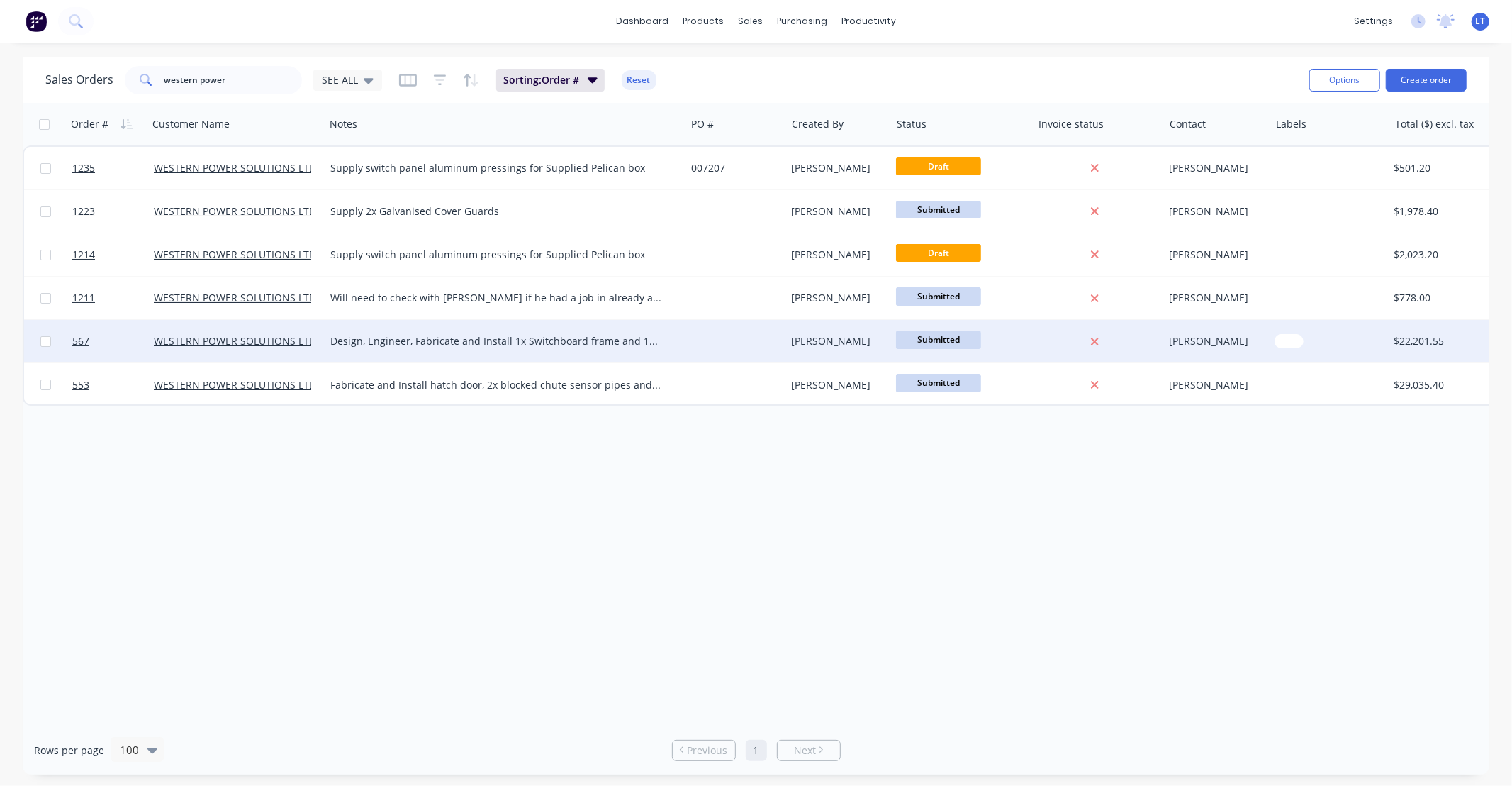
click at [806, 349] on div "[PERSON_NAME]" at bounding box center [839, 341] width 105 height 43
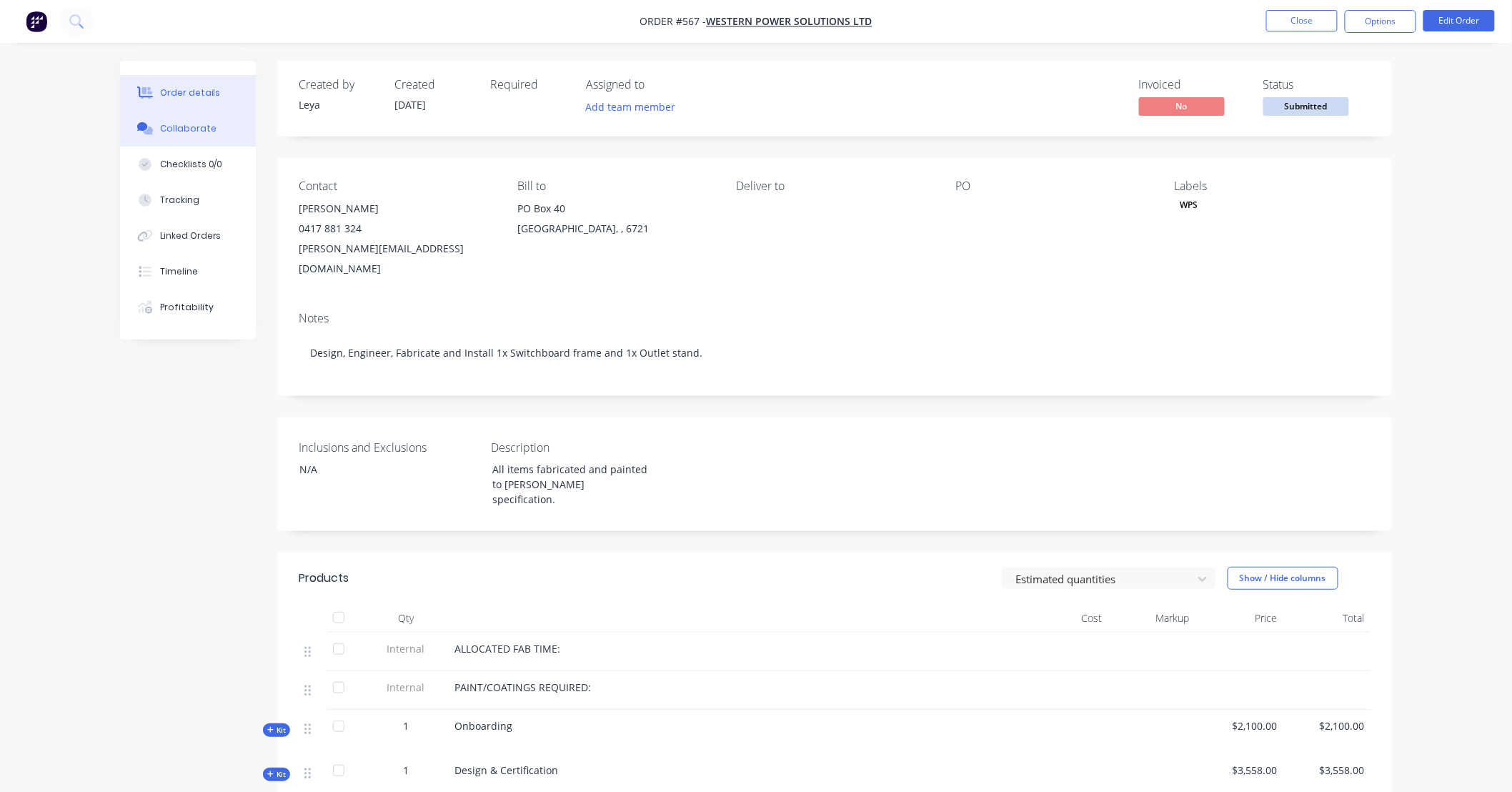
click at [219, 130] on button "Collaborate" at bounding box center [188, 129] width 135 height 36
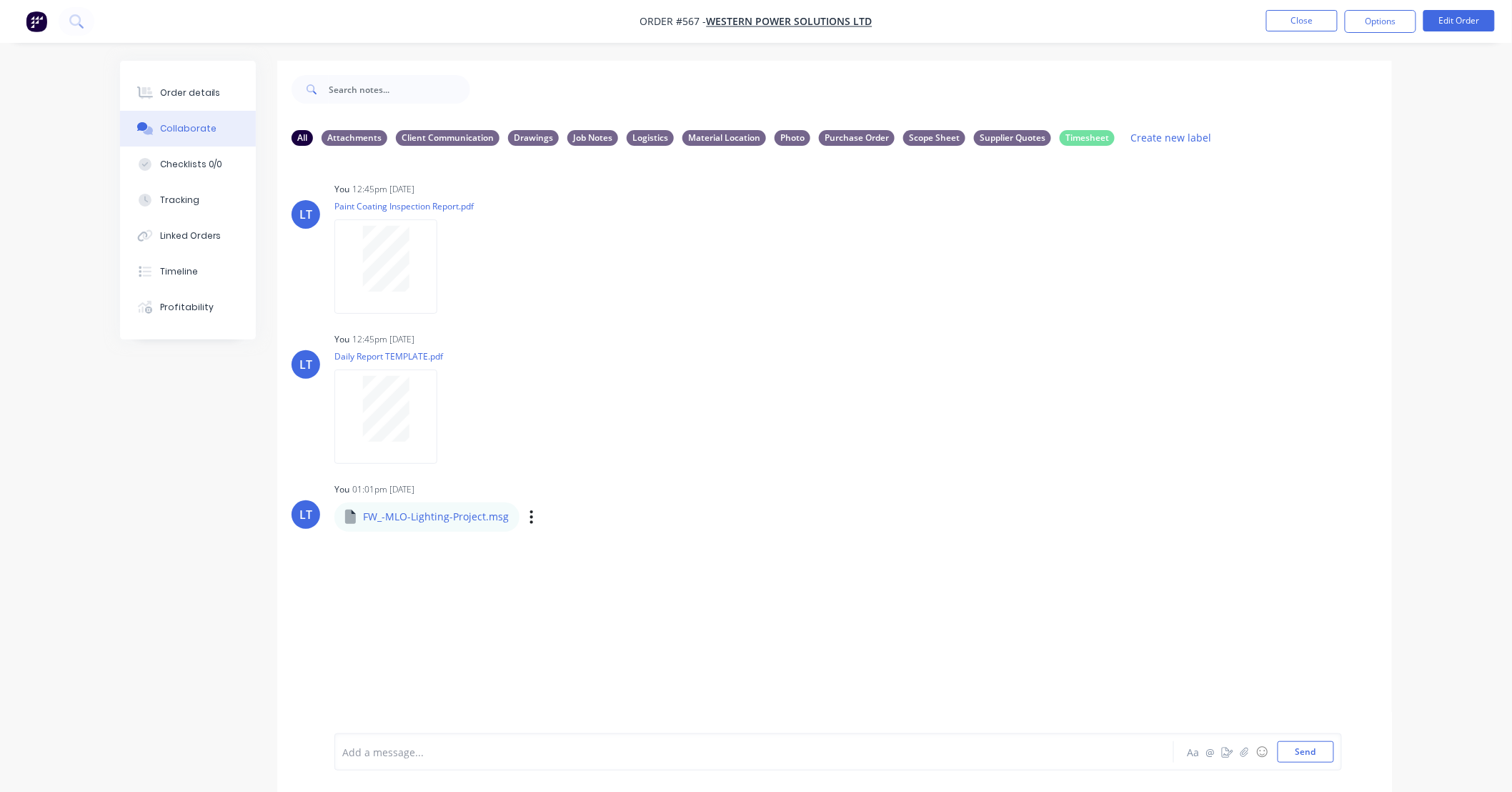
click at [533, 515] on div "Labels Download Delete" at bounding box center [605, 516] width 161 height 20
click at [519, 520] on div "FW_-MLO-Lighting-Project.msg Labels Download Delete" at bounding box center [506, 516] width 344 height 30
click at [529, 516] on icon "button" at bounding box center [531, 517] width 4 height 16
click at [563, 551] on button "Download" at bounding box center [625, 555] width 161 height 32
drag, startPoint x: 1335, startPoint y: 0, endPoint x: 1273, endPoint y: 353, distance: 358.4
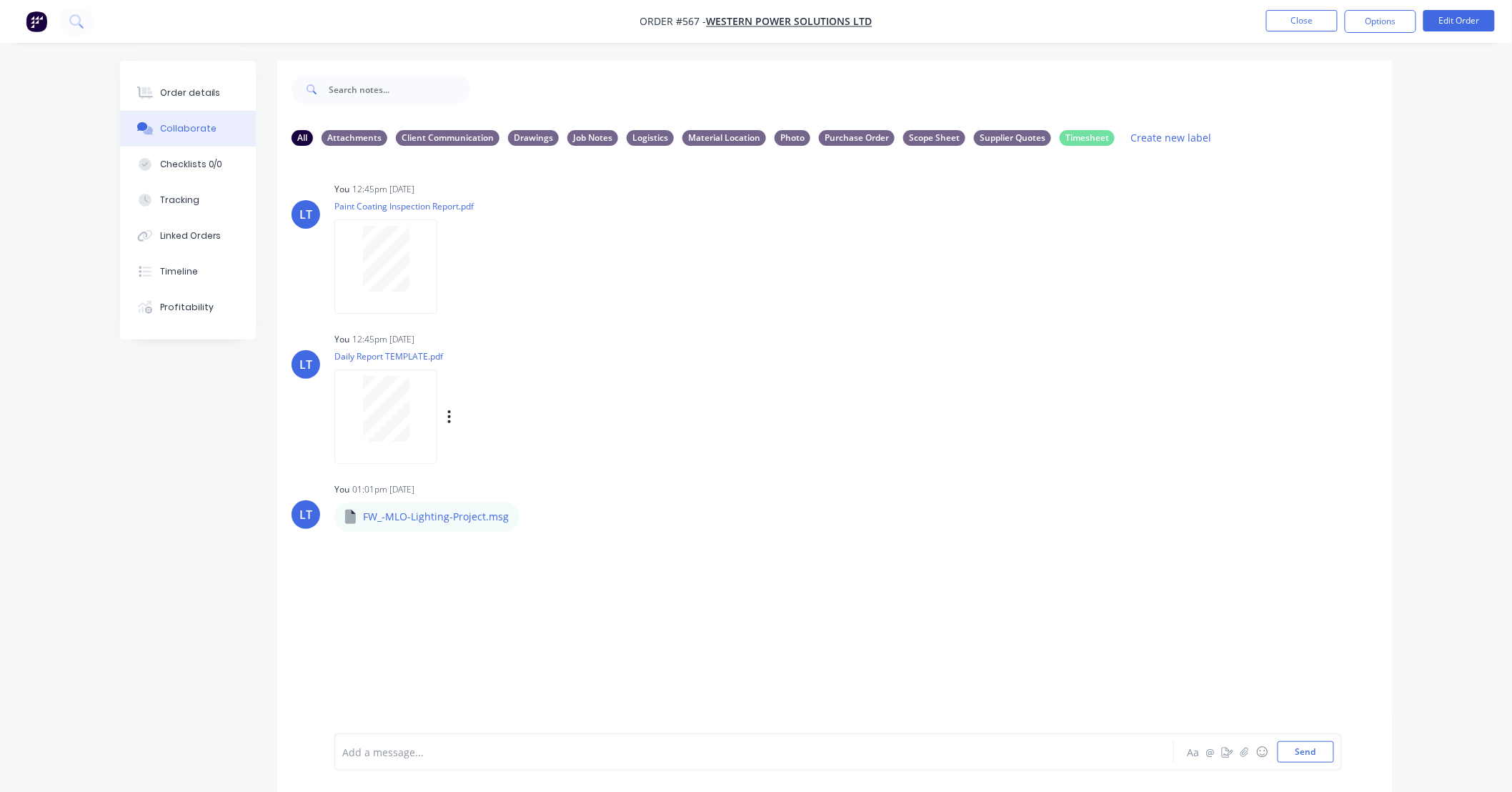
click at [1271, 361] on div "LT You 12:45pm 10/09/25 Daily Report TEMPLATE.pdf Labels Download Delete" at bounding box center [834, 393] width 1115 height 129
click at [533, 511] on div "Labels Download Delete" at bounding box center [605, 516] width 161 height 20
click at [525, 519] on div "Labels Download Delete" at bounding box center [605, 516] width 161 height 20
click at [530, 516] on icon "button" at bounding box center [532, 517] width 3 height 13
click at [595, 560] on button "Download" at bounding box center [625, 555] width 161 height 32
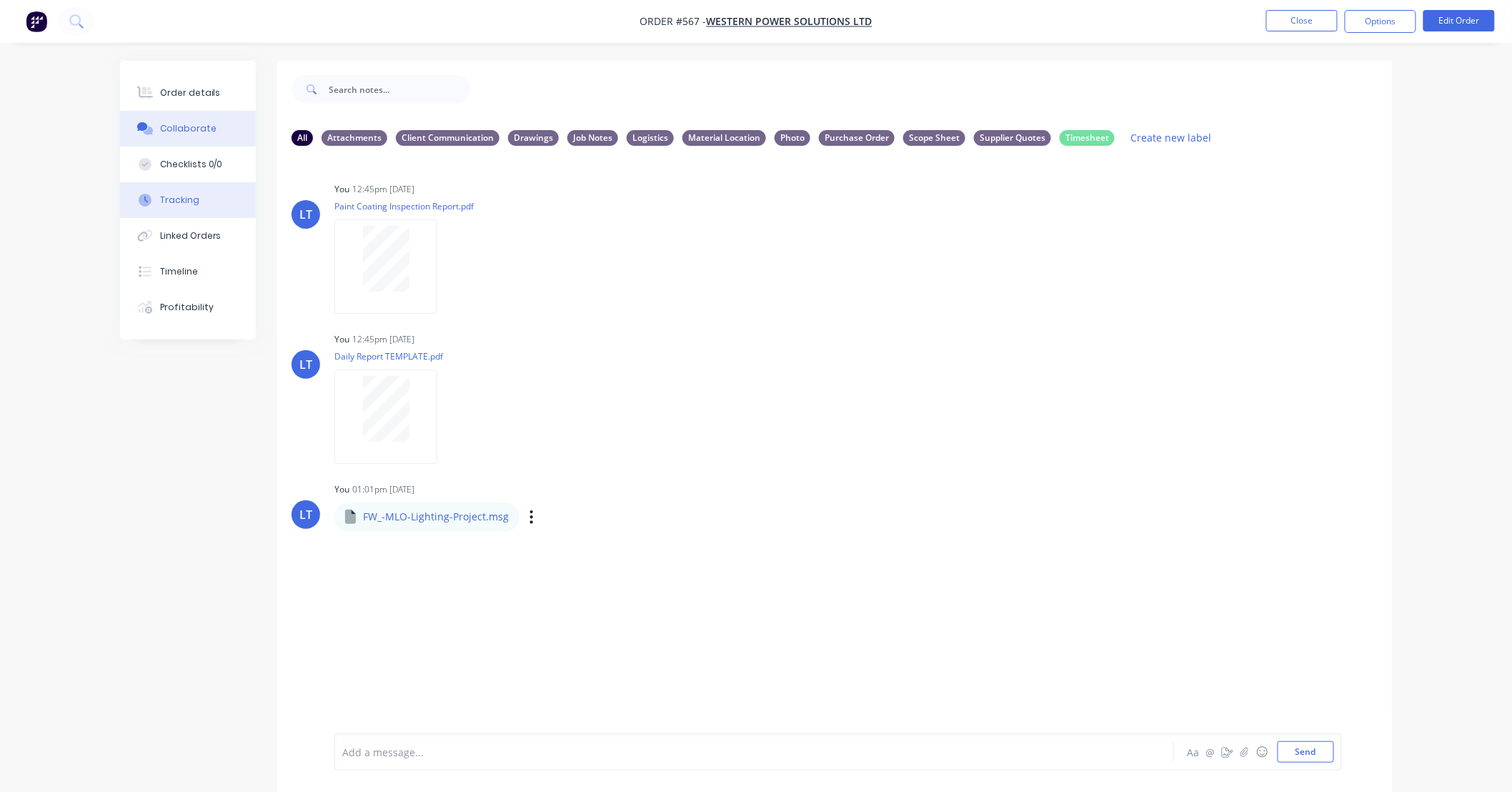
click at [188, 201] on div "Tracking" at bounding box center [179, 200] width 39 height 13
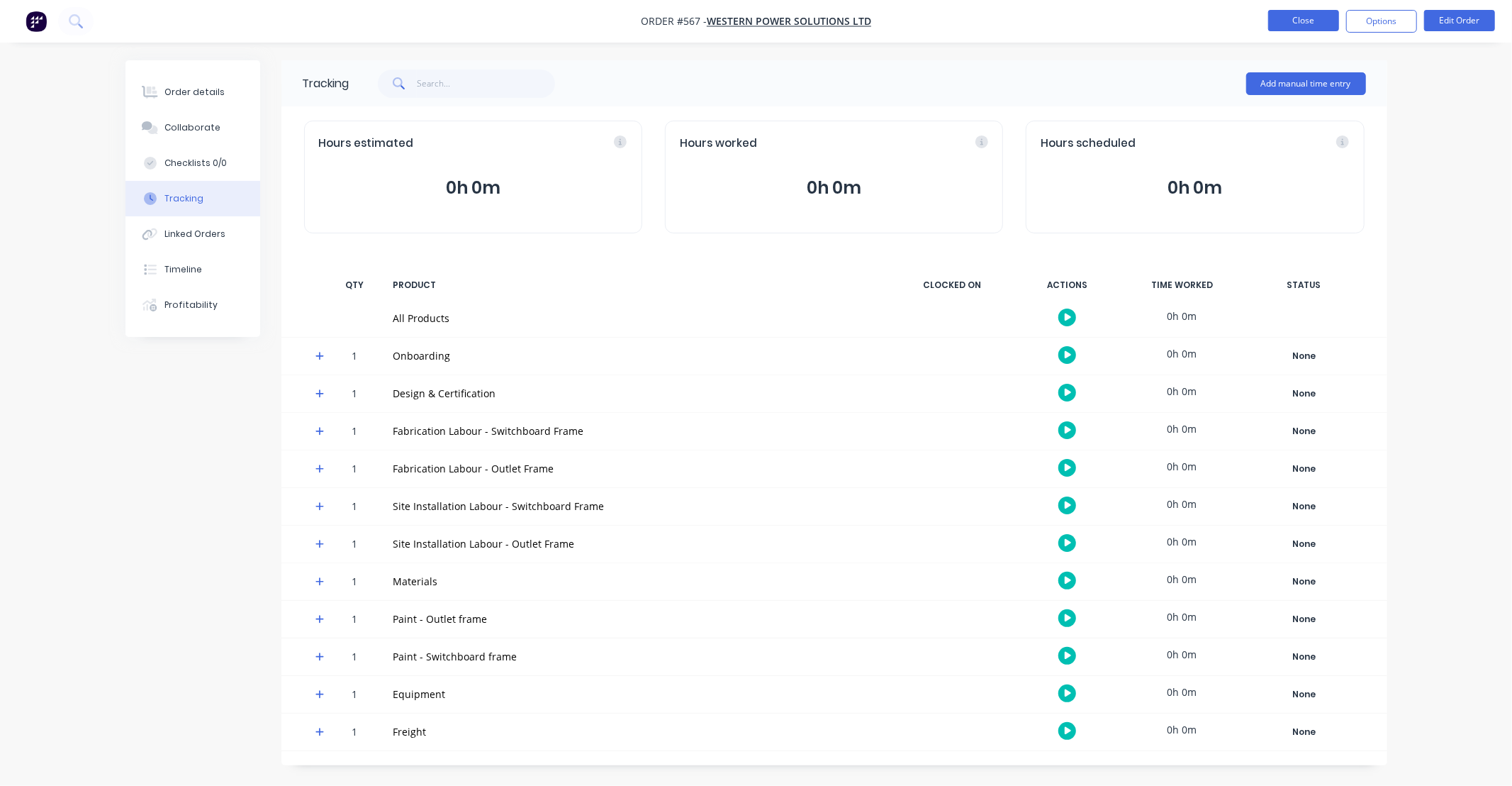
click at [1290, 23] on button "Close" at bounding box center [1303, 20] width 71 height 21
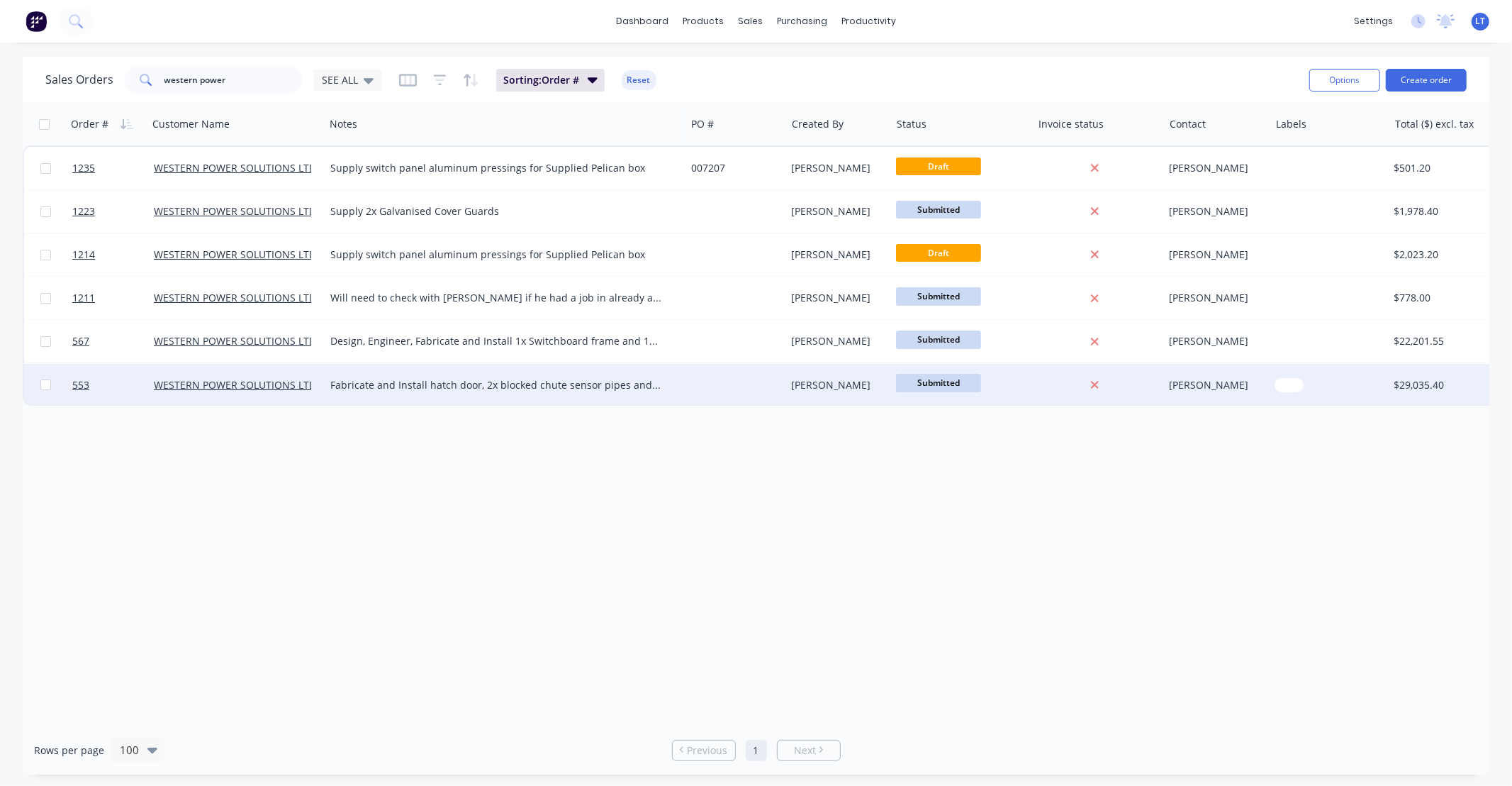
click at [749, 385] on div at bounding box center [735, 385] width 100 height 43
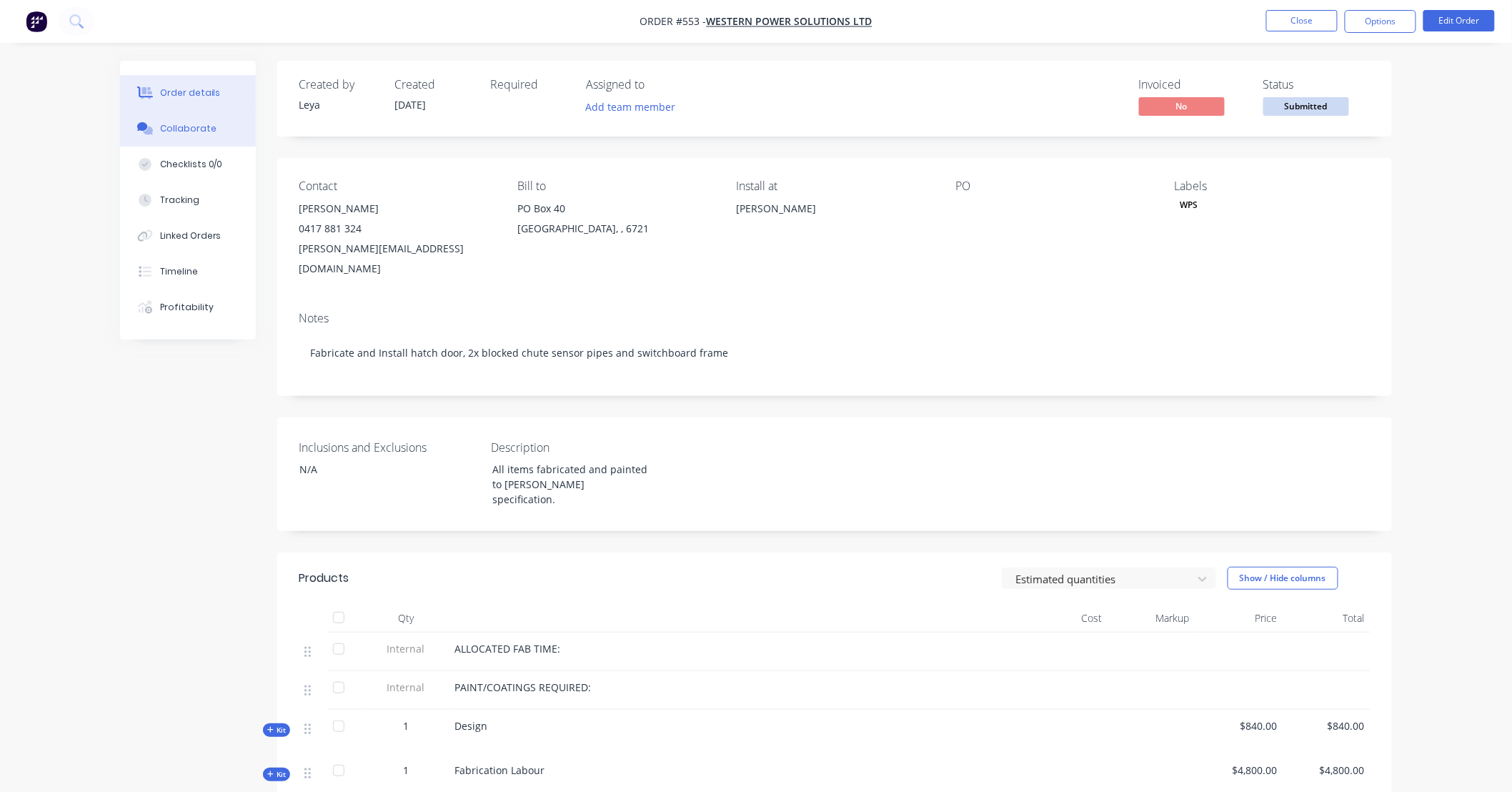
click at [202, 130] on div "Collaborate" at bounding box center [188, 129] width 56 height 13
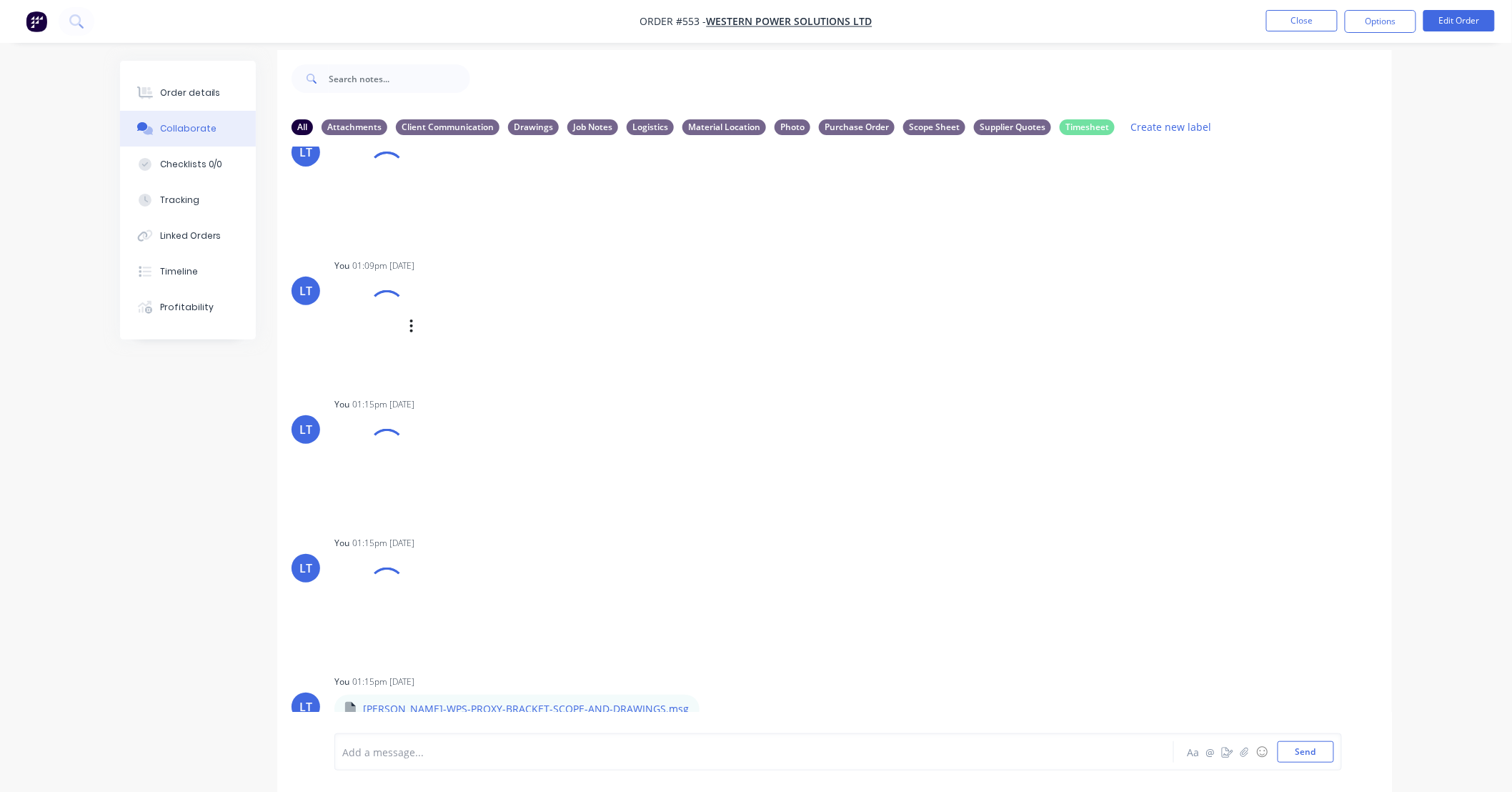
scroll to position [22, 0]
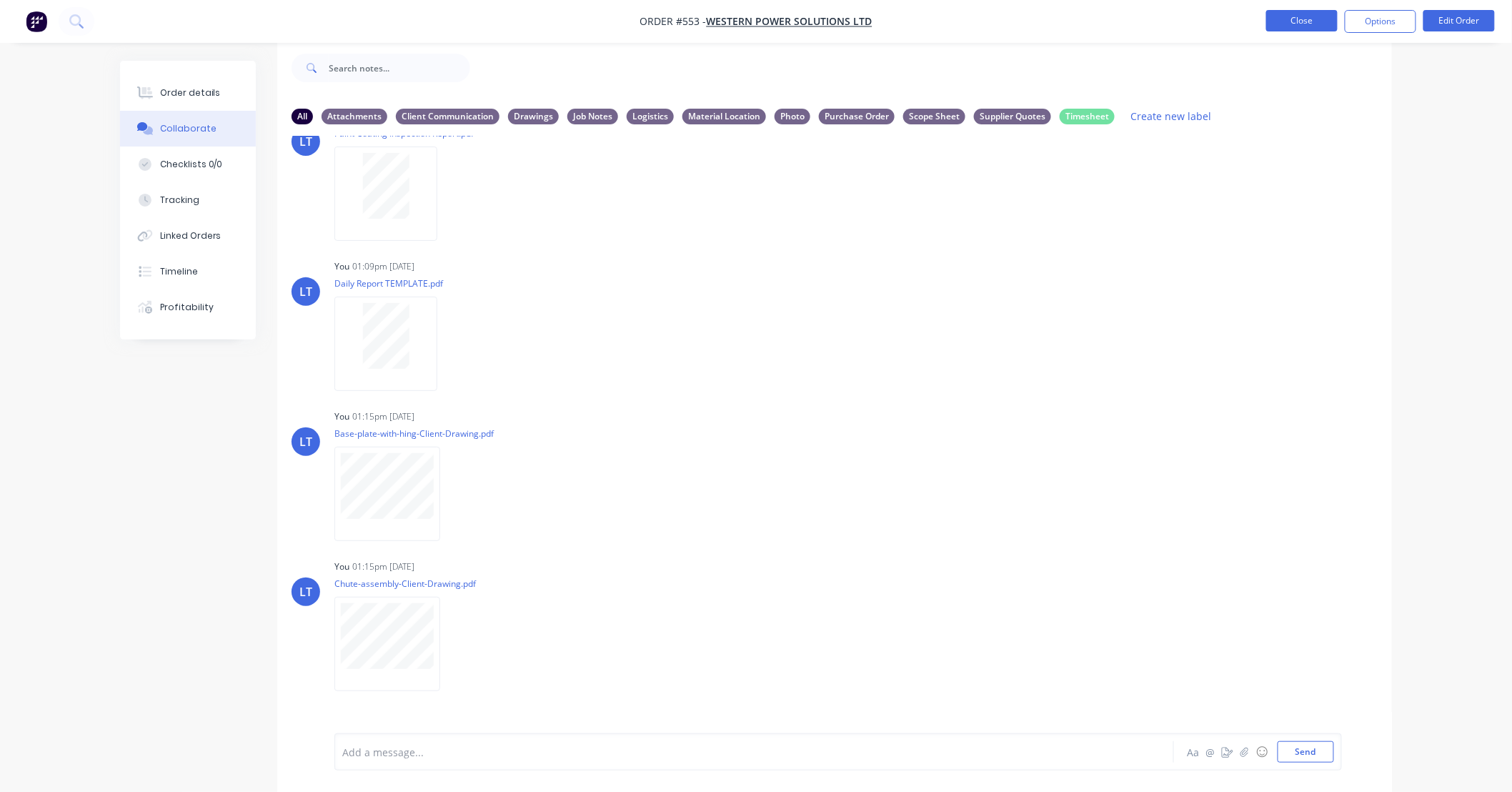
click at [1317, 24] on button "Close" at bounding box center [1302, 20] width 72 height 21
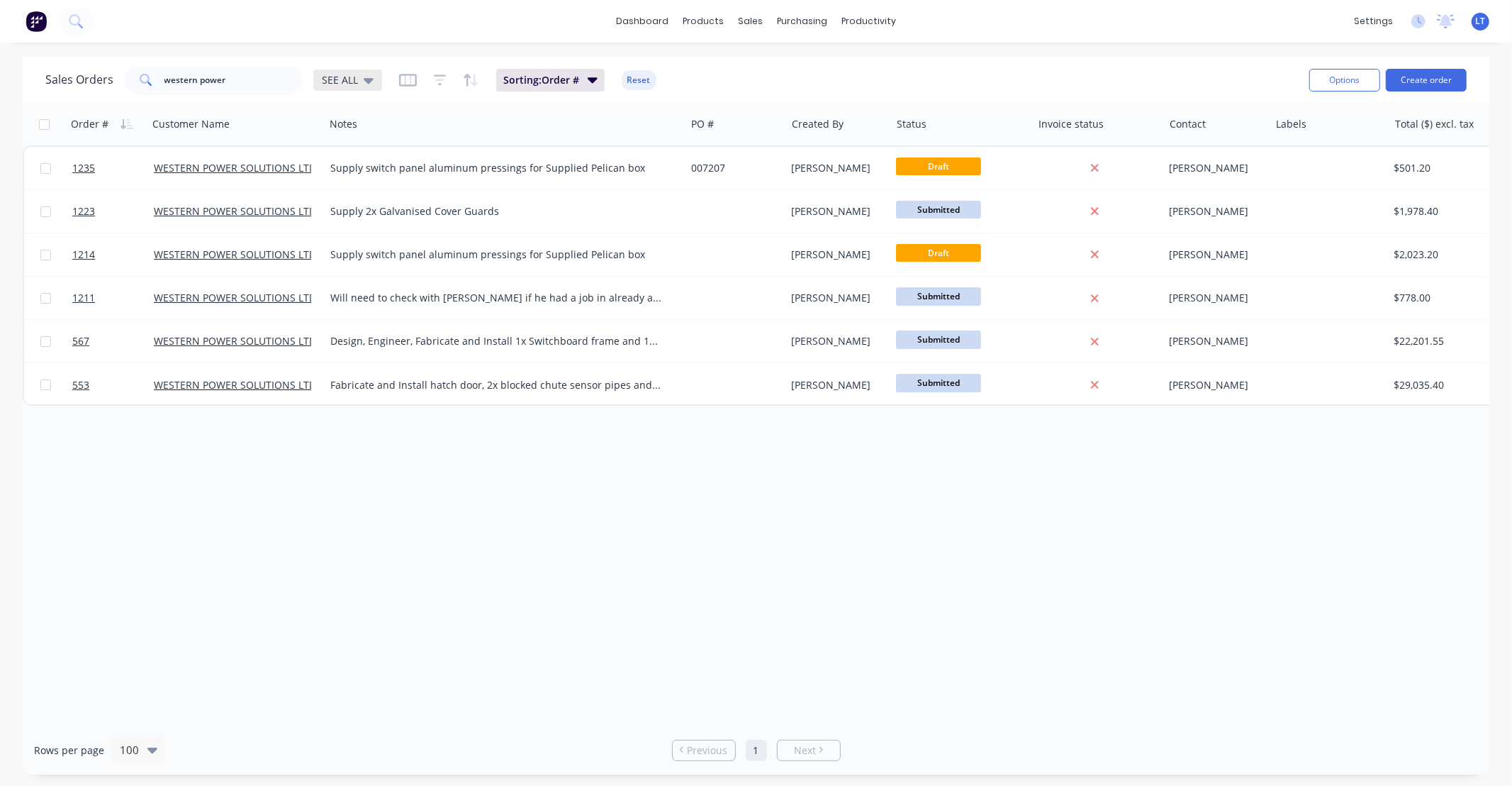
click at [360, 87] on div "SEE ALL" at bounding box center [347, 80] width 69 height 21
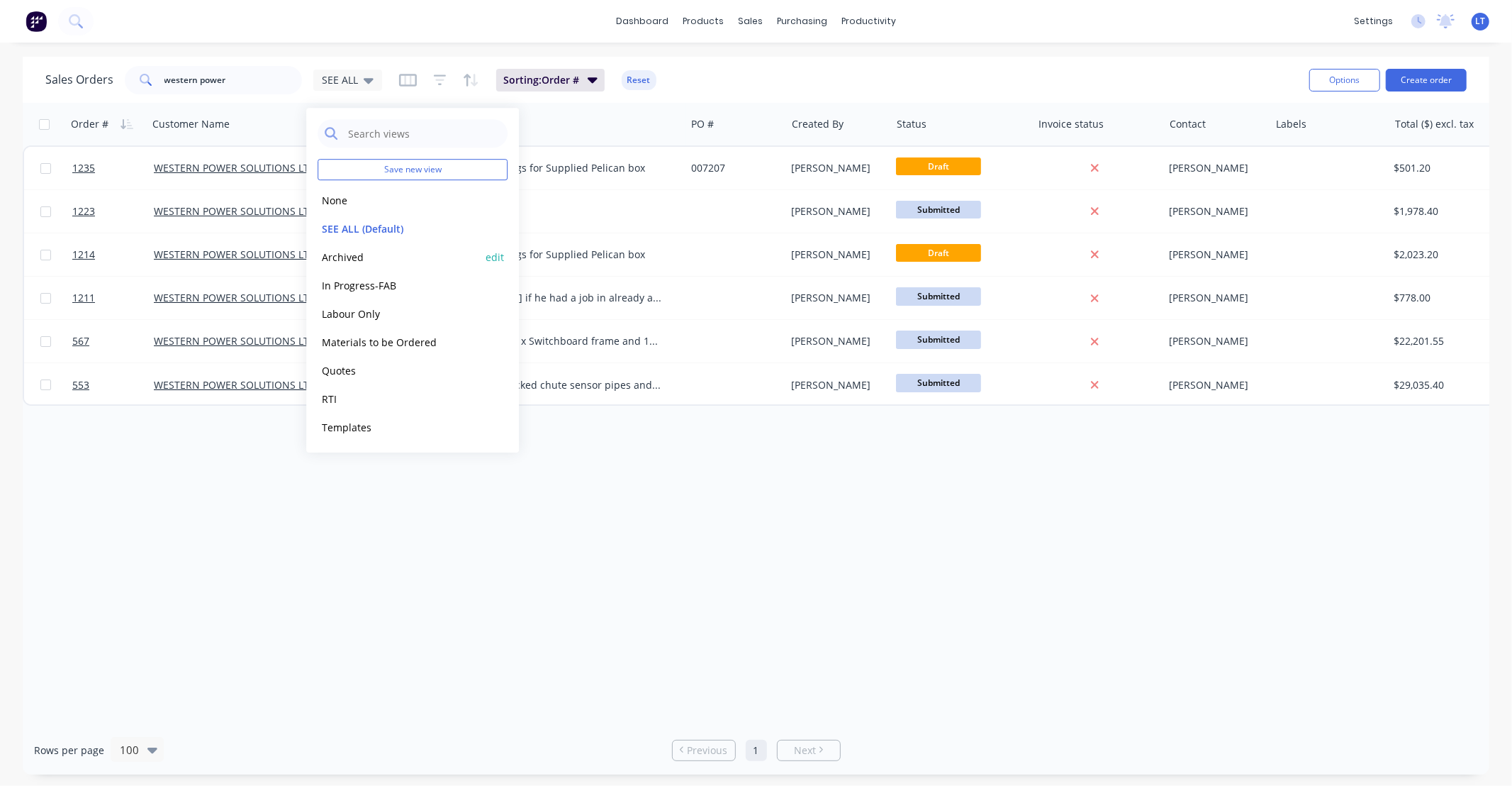
click at [362, 258] on button "Archived" at bounding box center [398, 257] width 162 height 16
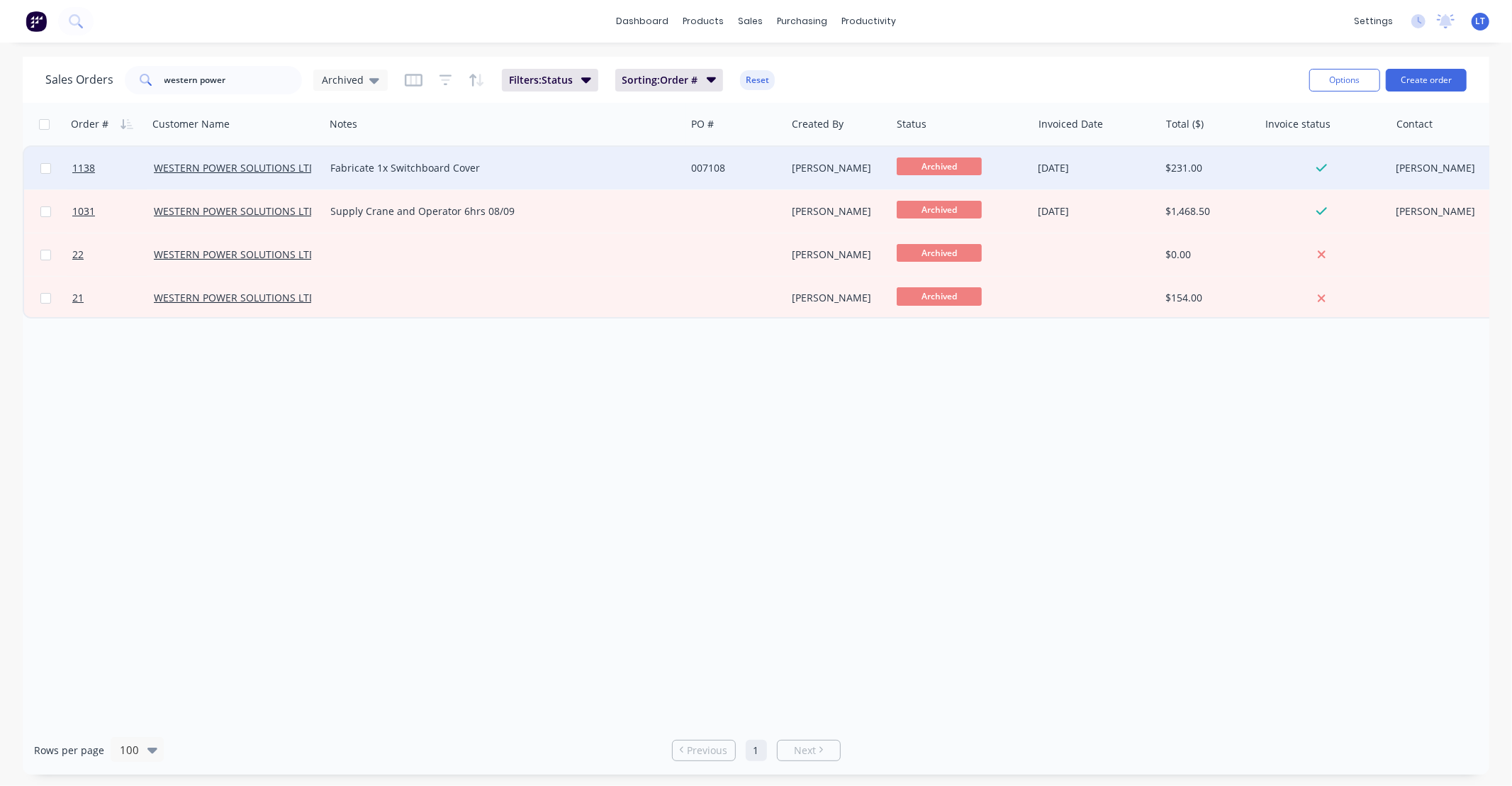
click at [1157, 174] on div "29 Sep 2025" at bounding box center [1096, 168] width 128 height 43
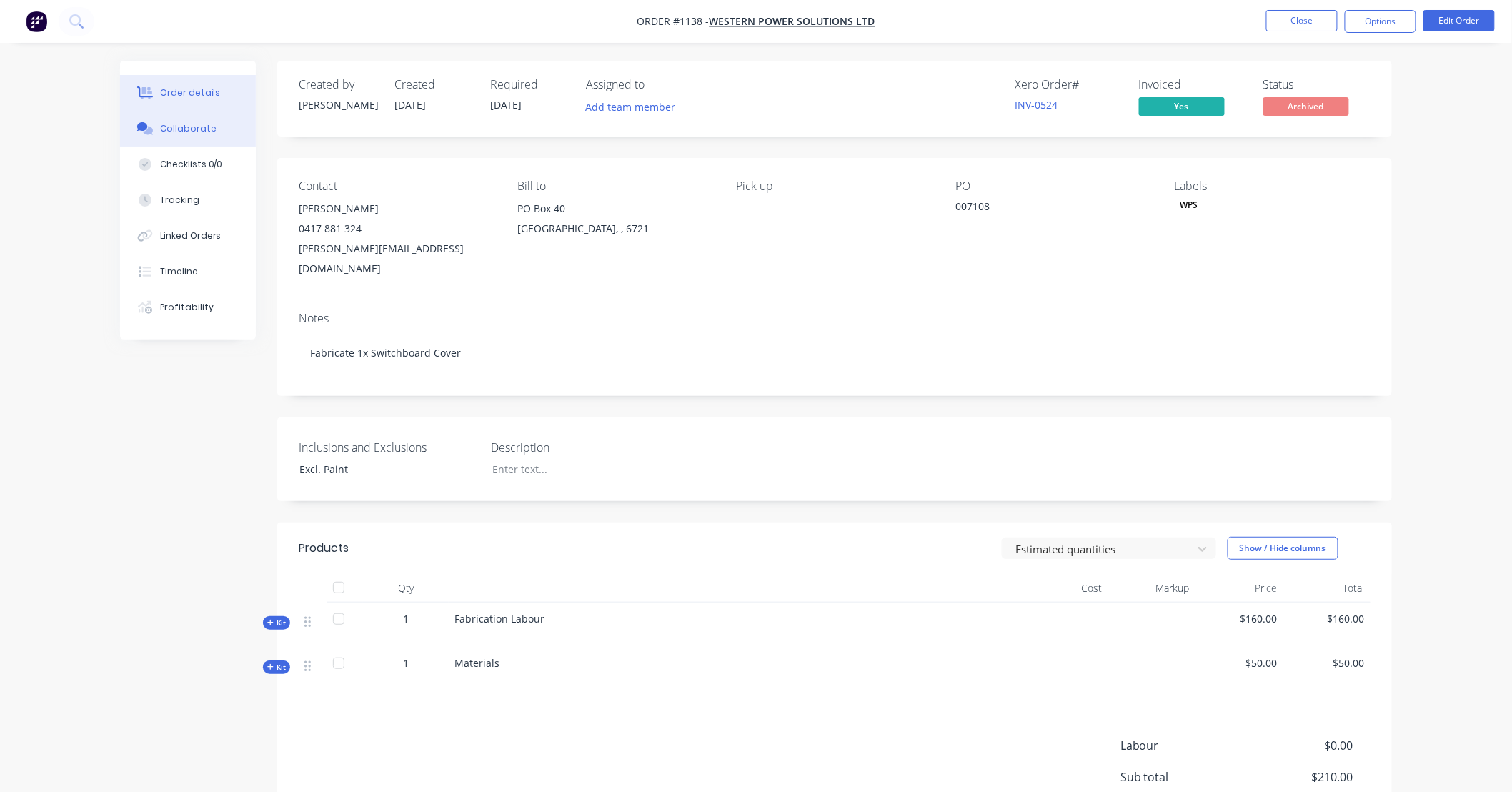
click at [183, 143] on button "Collaborate" at bounding box center [188, 129] width 135 height 36
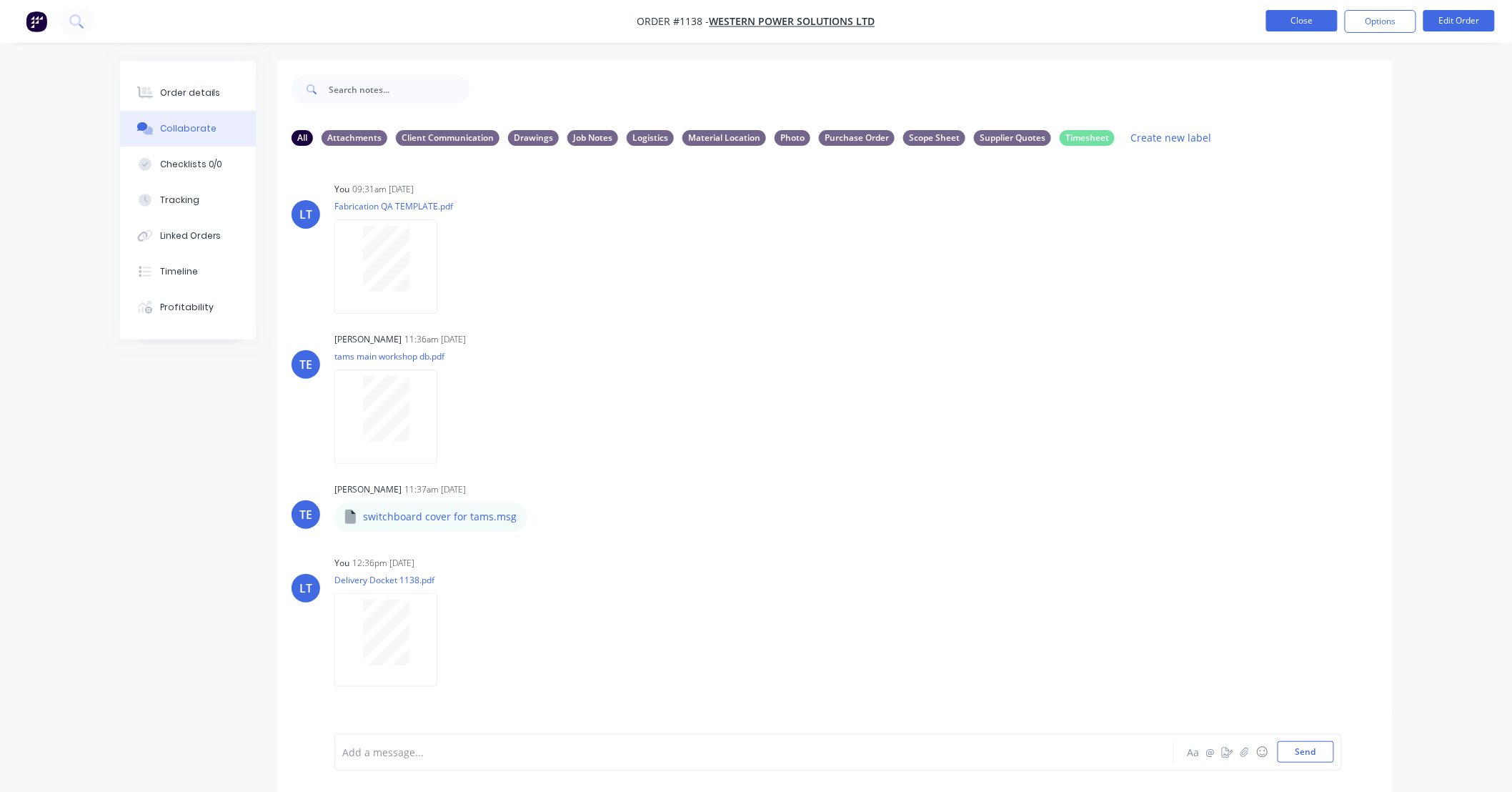
click at [1271, 23] on button "Close" at bounding box center [1302, 20] width 72 height 21
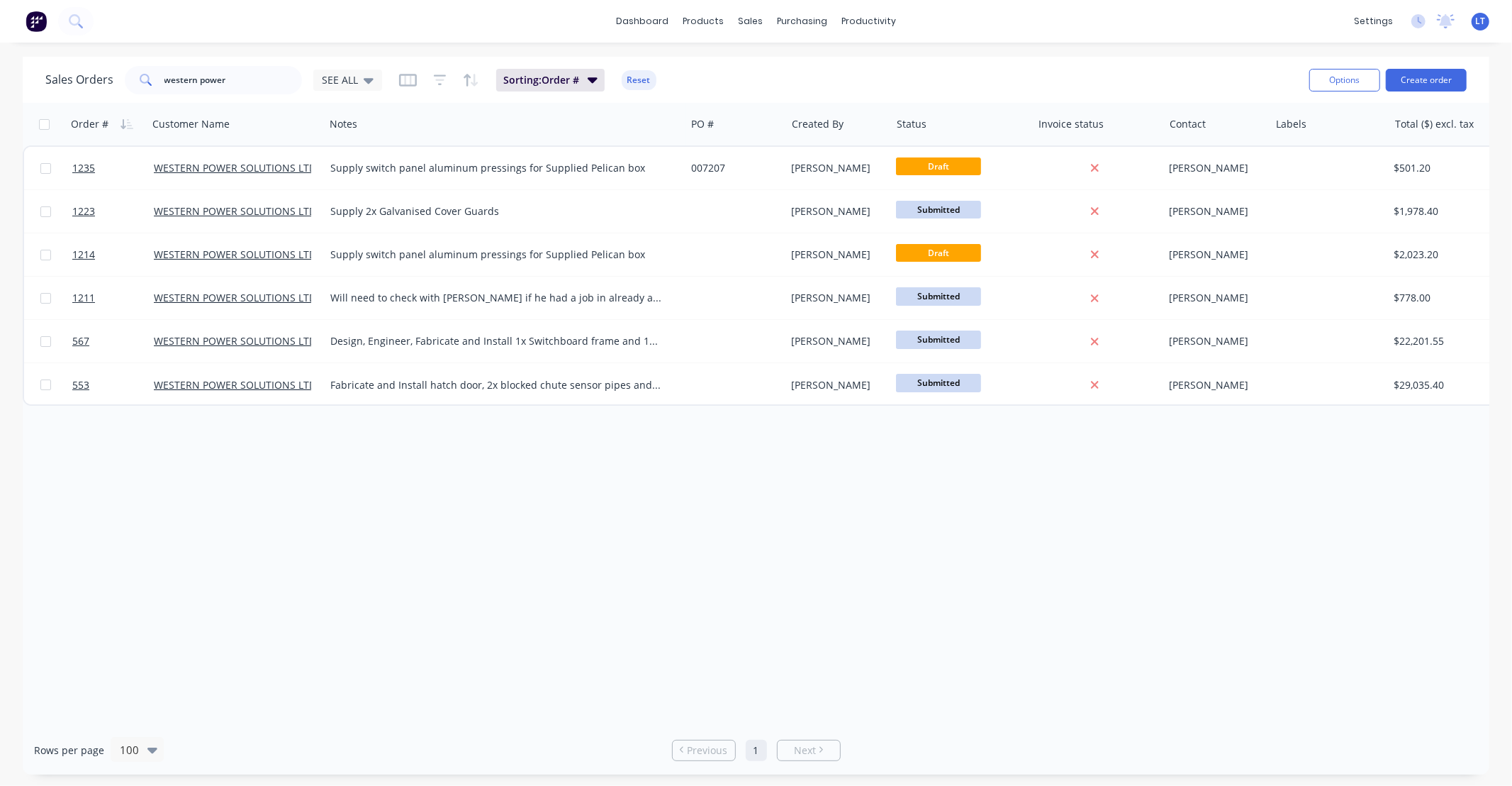
drag, startPoint x: 764, startPoint y: 554, endPoint x: 667, endPoint y: 559, distance: 97.1
click at [667, 559] on div "Order # Customer Name Notes PO # Created By Status Invoice status Contact Label…" at bounding box center [756, 414] width 1467 height 622
drag, startPoint x: 770, startPoint y: 589, endPoint x: 728, endPoint y: 593, distance: 42.2
click at [728, 593] on div "Order # Customer Name Notes PO # Created By Status Invoice status Contact Label…" at bounding box center [756, 414] width 1467 height 622
click at [886, 150] on div "Timesheets" at bounding box center [899, 154] width 53 height 13
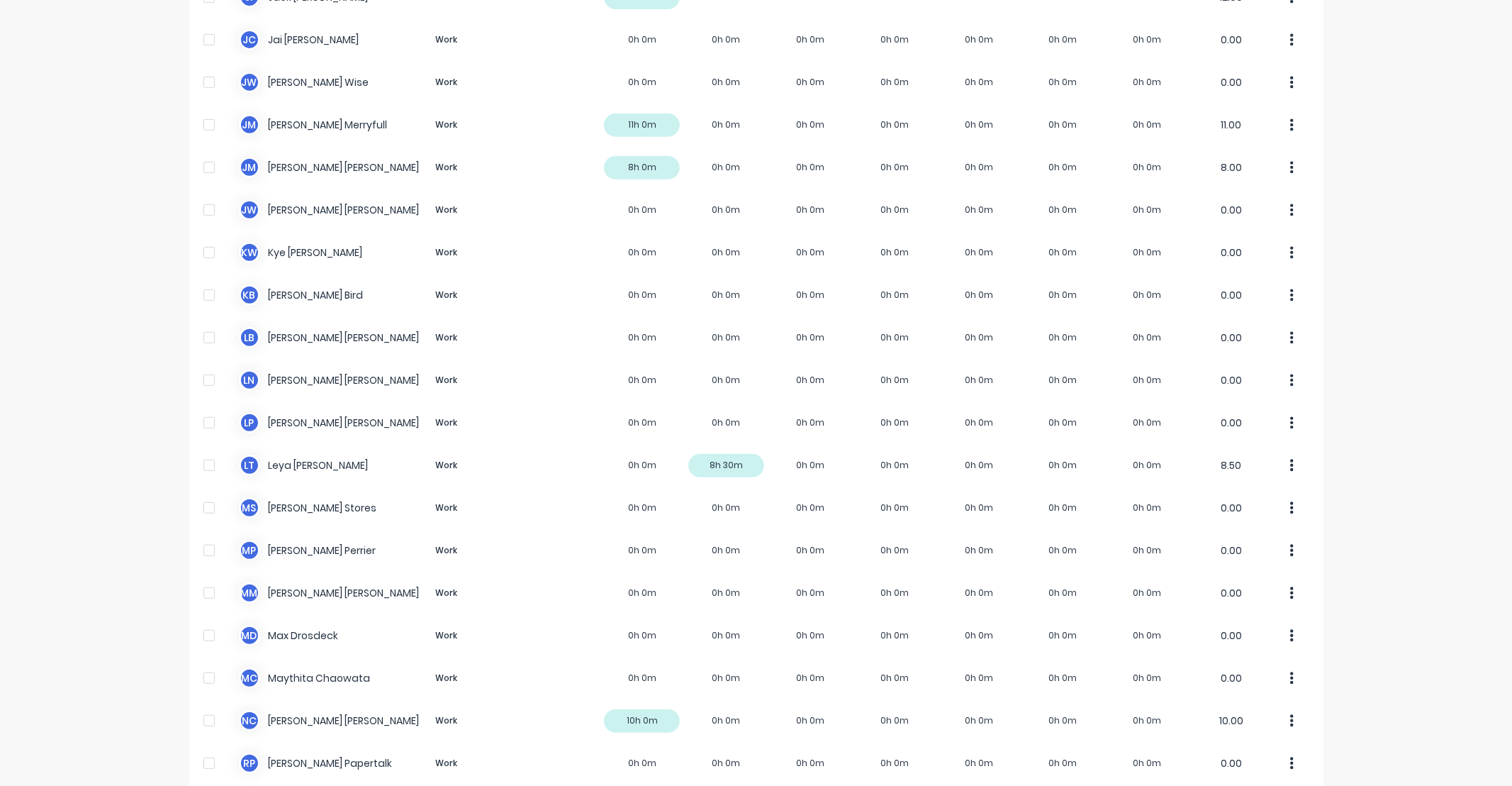
scroll to position [867, 0]
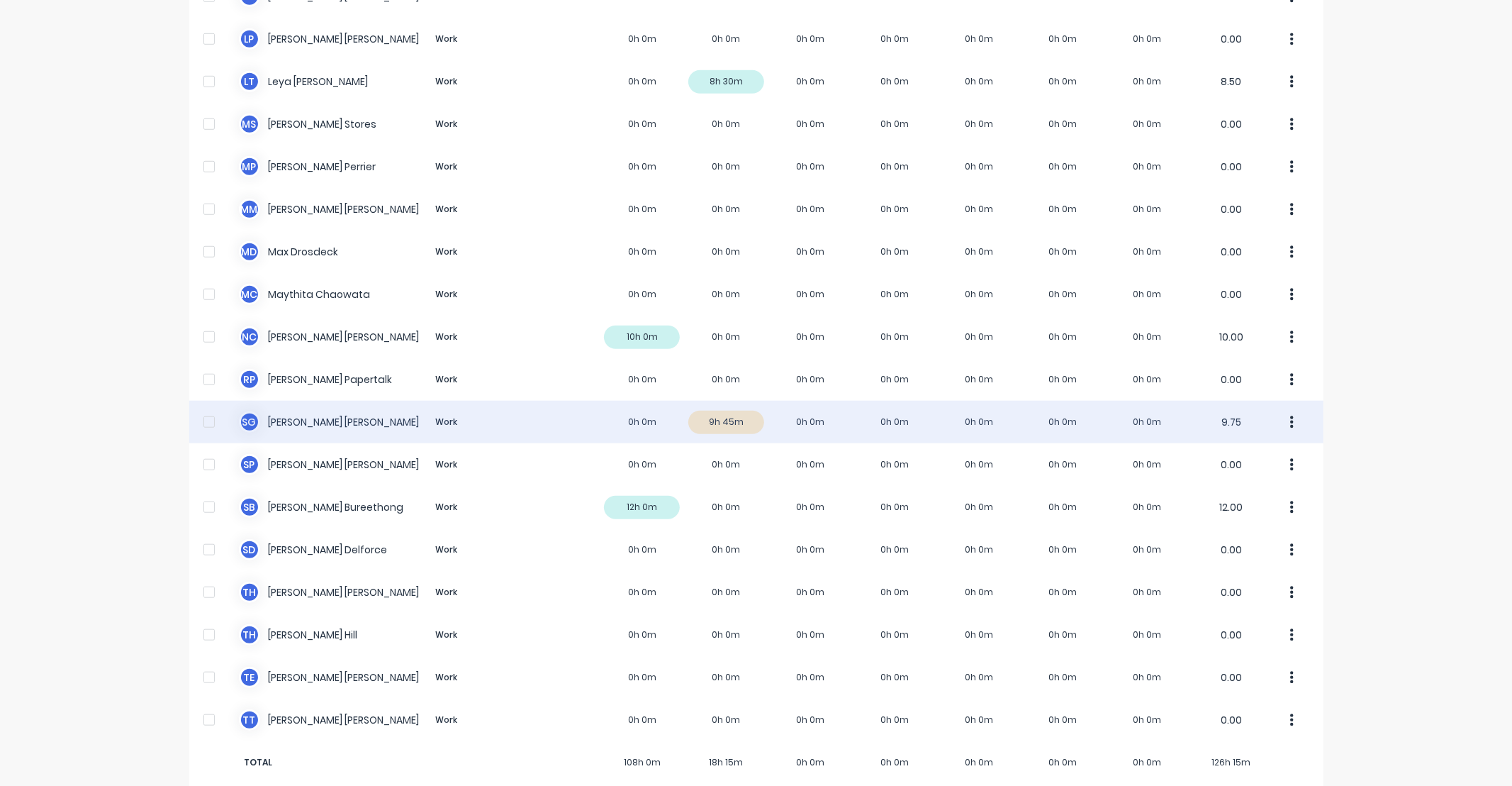
click at [727, 410] on div "S G Sarah Goldsmith Work 0h 0m 9h 45m 0h 0m 0h 0m 0h 0m 0h 0m 0h 0m 9.75" at bounding box center [756, 422] width 1134 height 43
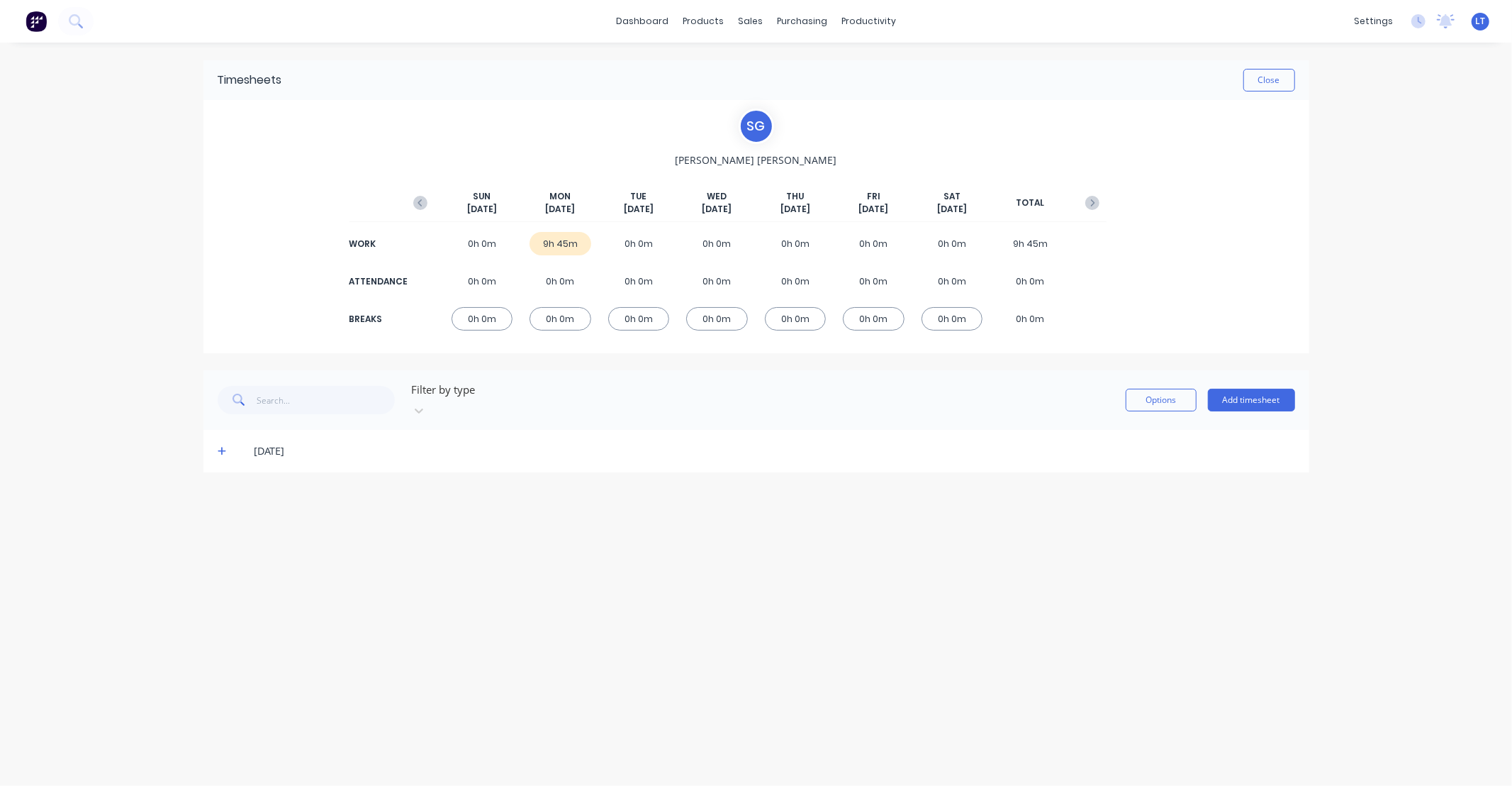
click at [218, 446] on icon at bounding box center [222, 451] width 9 height 10
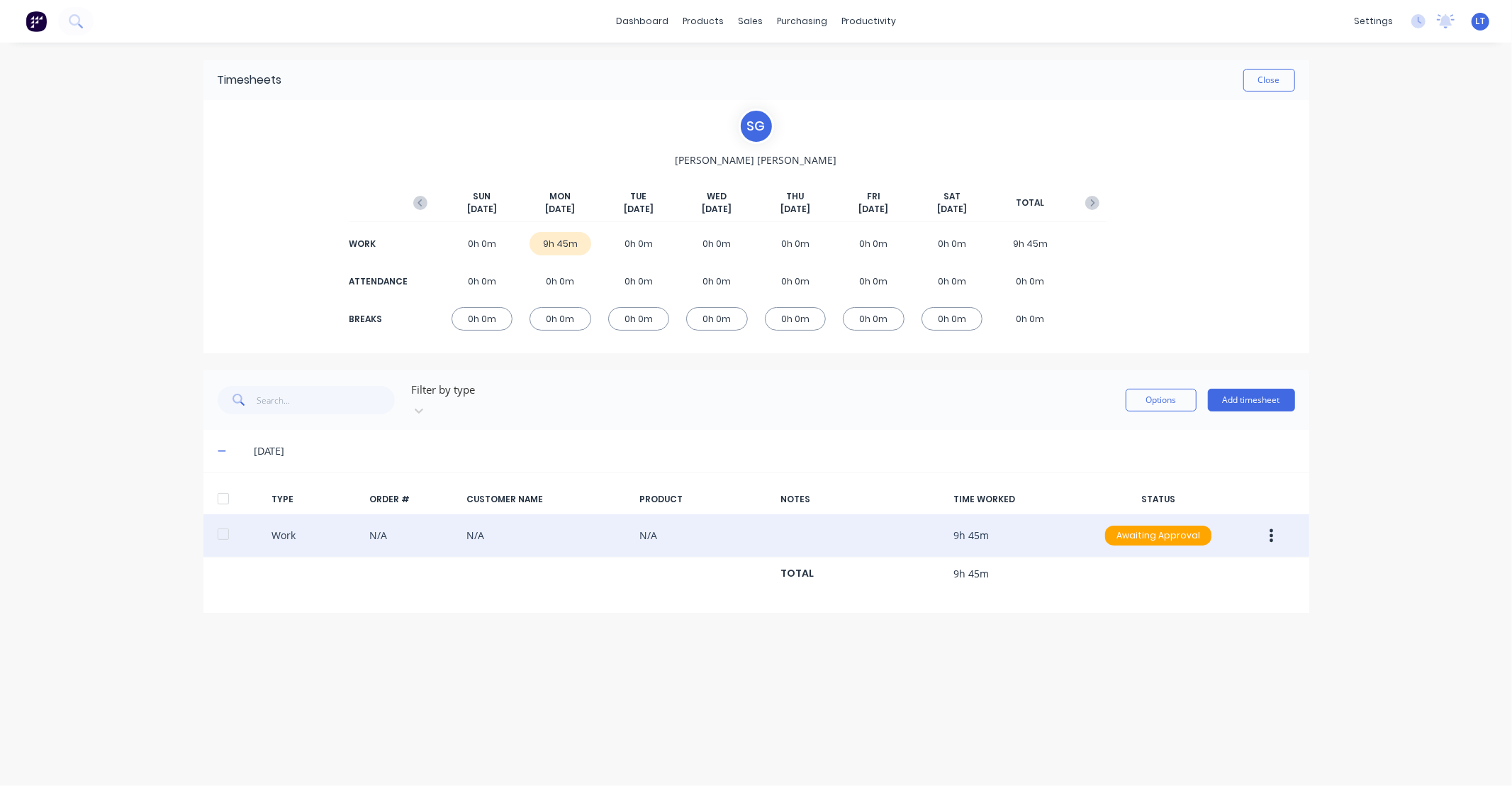
click at [1270, 528] on icon "button" at bounding box center [1271, 535] width 3 height 15
click at [1252, 473] on div "Edit" at bounding box center [1221, 482] width 109 height 20
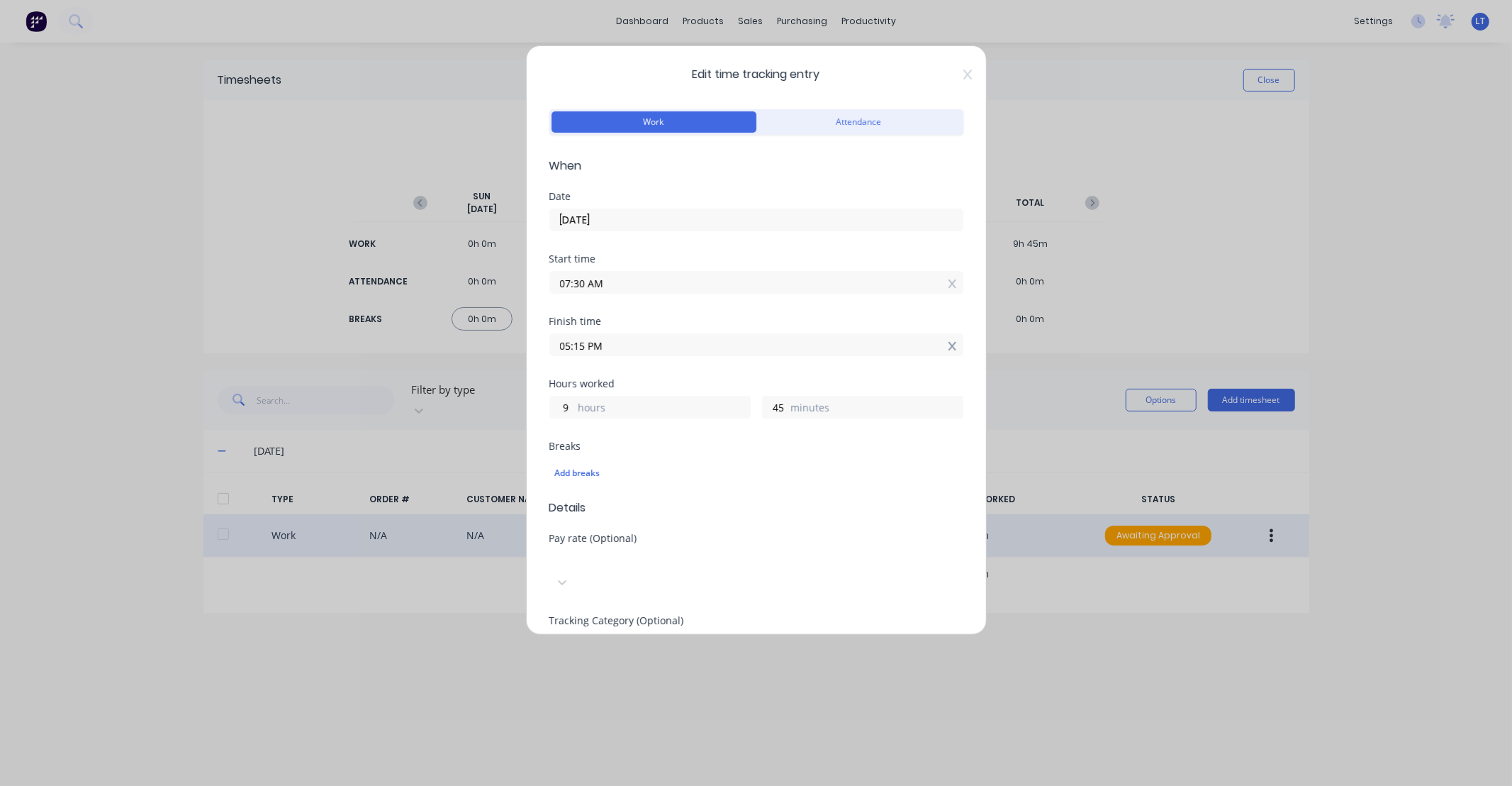
click at [948, 345] on icon at bounding box center [952, 346] width 8 height 9
click at [819, 342] on input at bounding box center [756, 345] width 413 height 21
type input "10:12 AM"
type input "2"
type input "42"
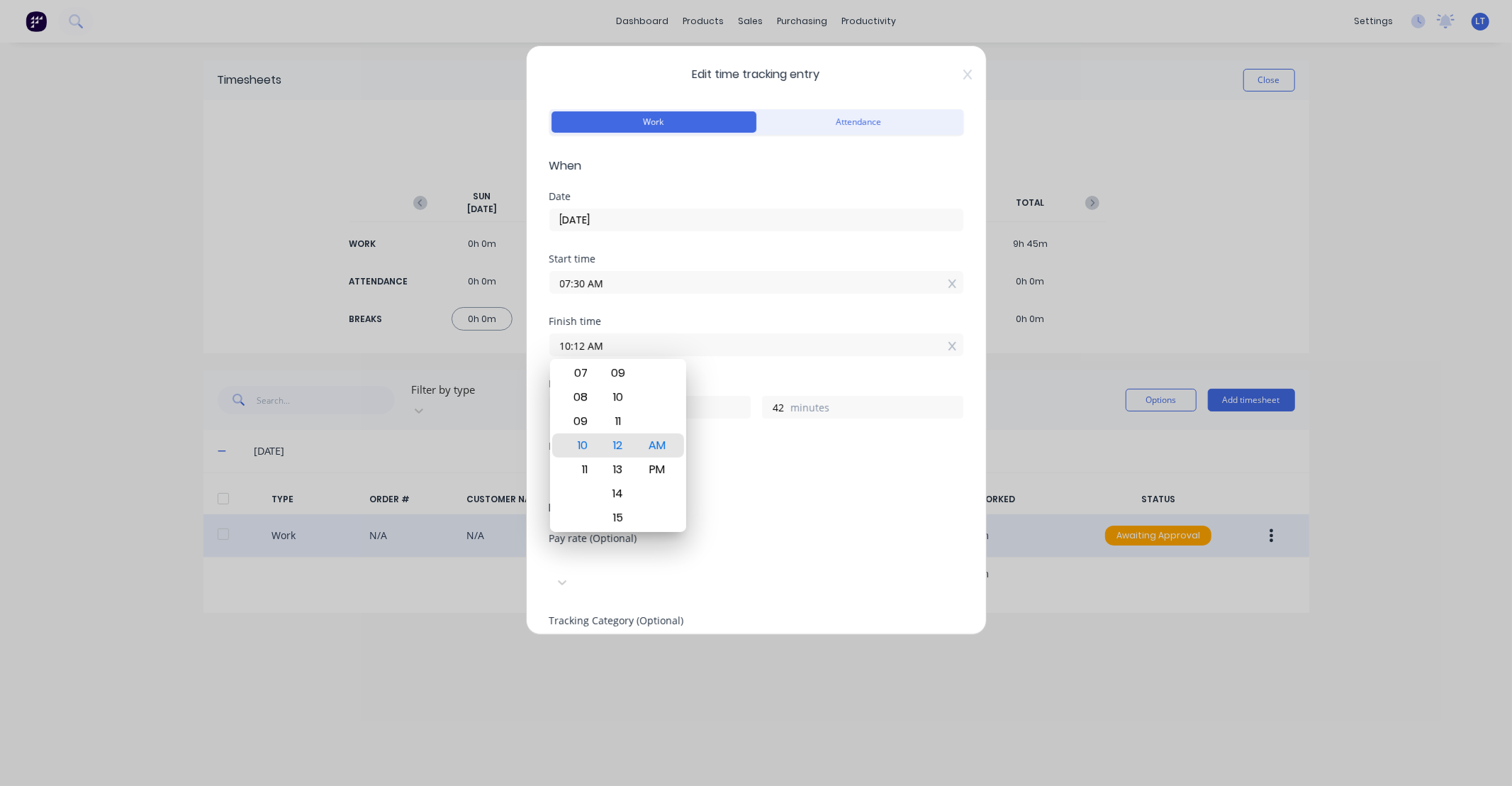
click at [798, 376] on div "Finish time 10:12 AM" at bounding box center [756, 347] width 414 height 62
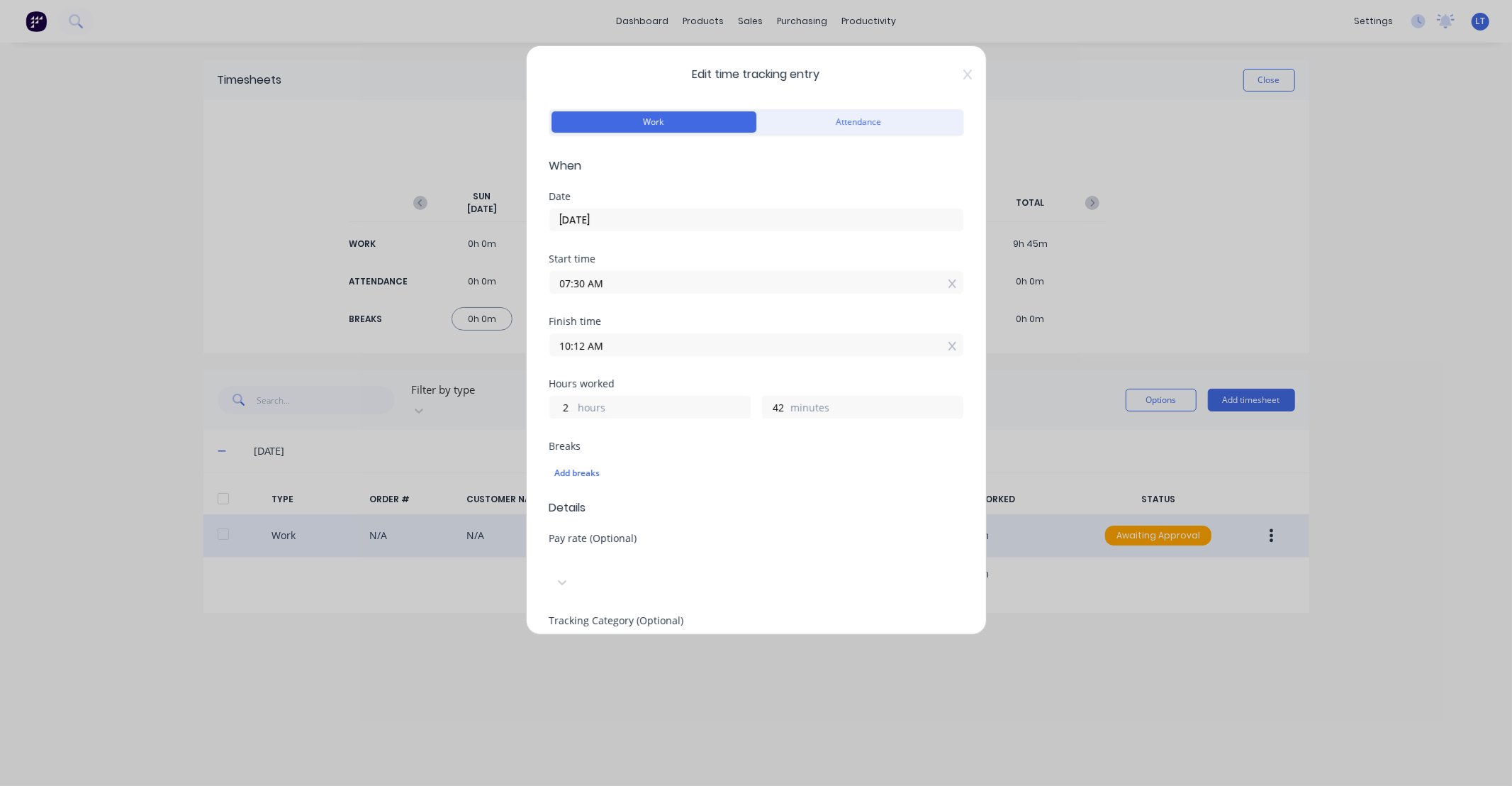
drag, startPoint x: 660, startPoint y: 334, endPoint x: 365, endPoint y: 330, distance: 295.0
click at [365, 330] on div "Edit time tracking entry Work Attendance When Date 13/10/2025 Start time 07:30 …" at bounding box center [756, 393] width 1512 height 786
drag, startPoint x: 421, startPoint y: 343, endPoint x: 294, endPoint y: 342, distance: 127.0
click at [294, 342] on div "Edit time tracking entry Work Attendance When Date 13/10/2025 Start time 07:30 …" at bounding box center [756, 393] width 1512 height 786
type input "05:30 PM"
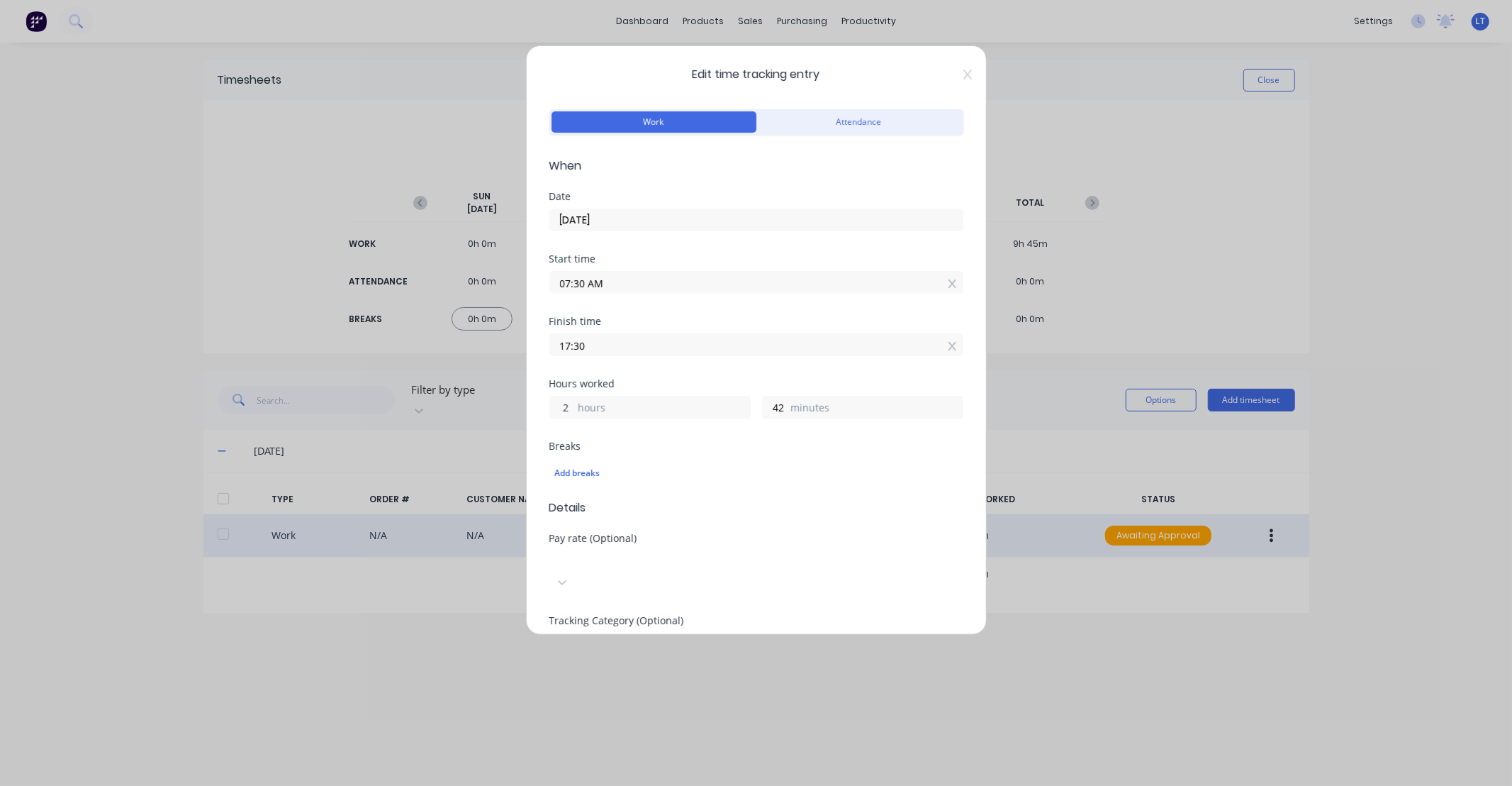
type input "10"
type input "0"
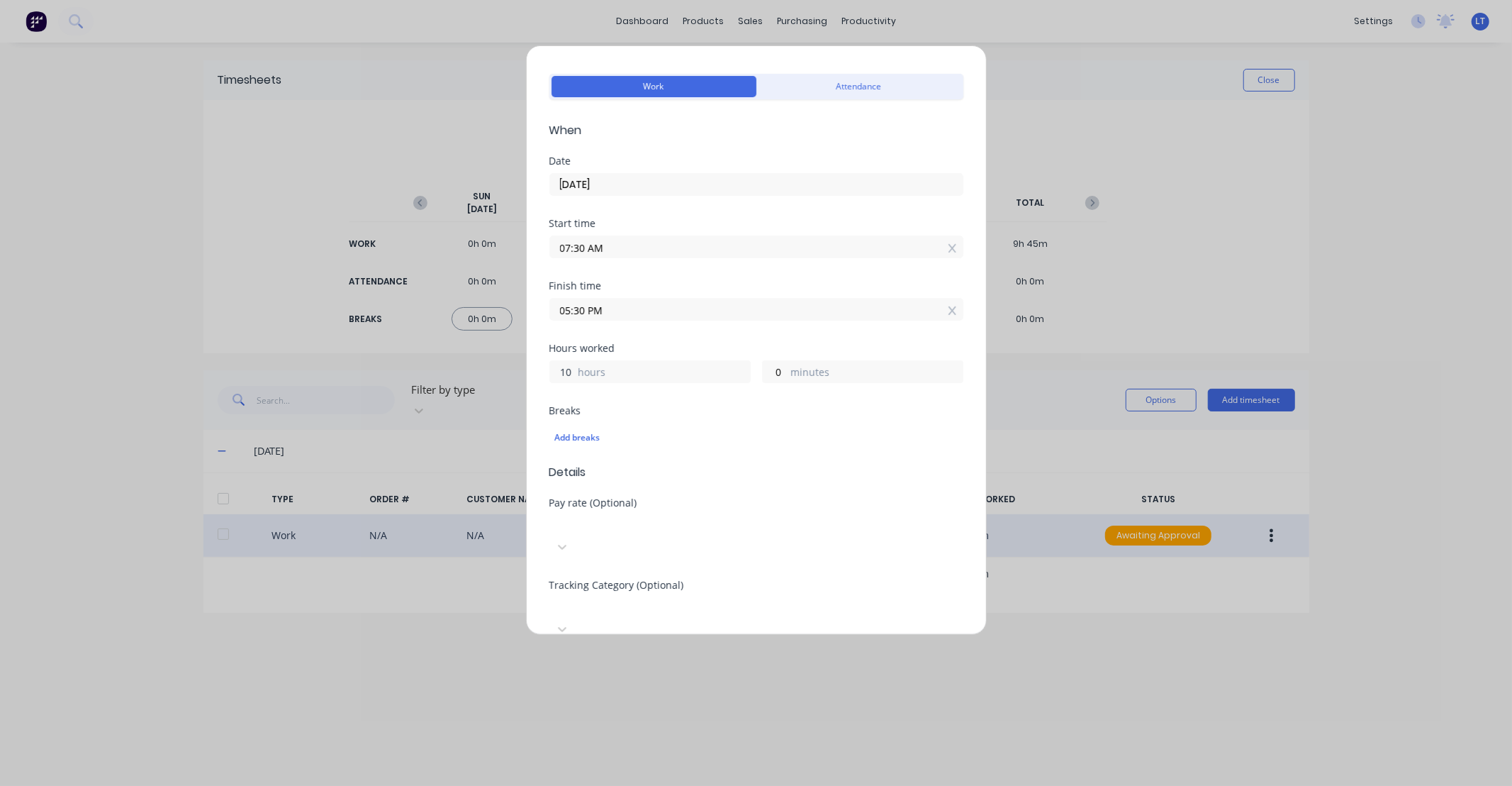
scroll to position [349, 0]
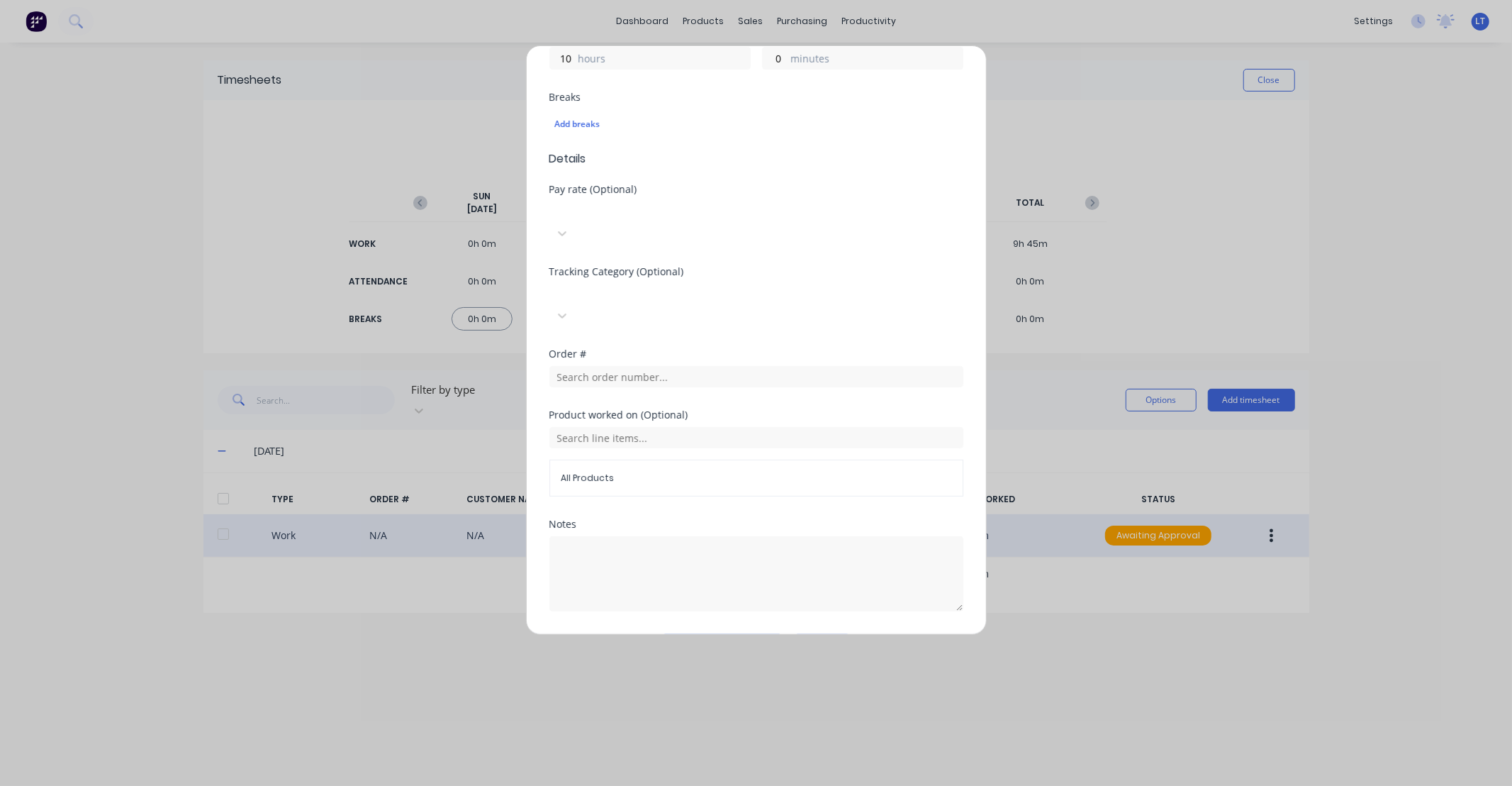
click at [744, 634] on button "Edit time tracking entry" at bounding box center [722, 645] width 121 height 23
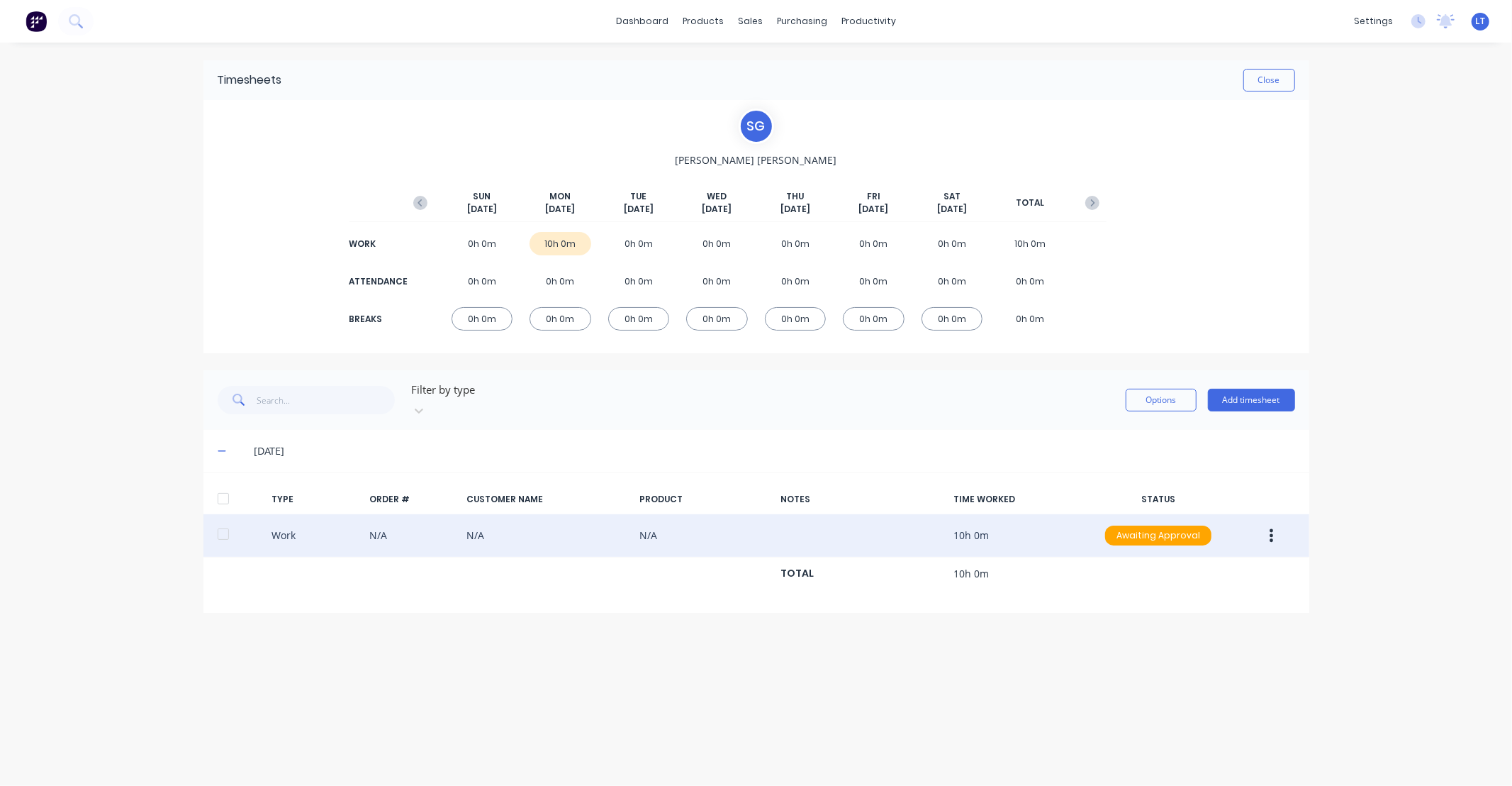
click at [1269, 528] on icon "button" at bounding box center [1271, 535] width 3 height 15
click at [1231, 529] on div "Approve" at bounding box center [1221, 538] width 109 height 20
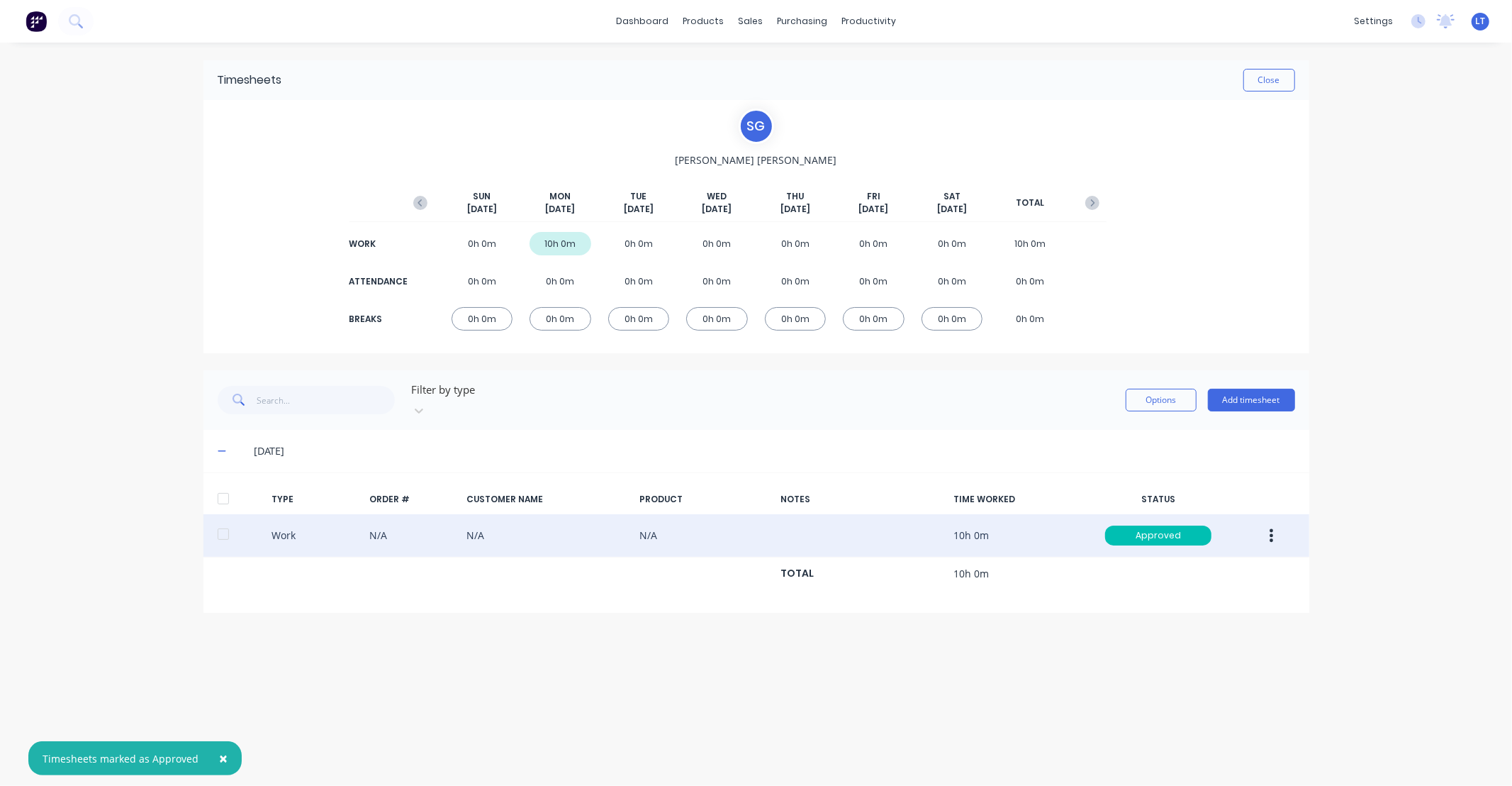
drag, startPoint x: 815, startPoint y: 627, endPoint x: 717, endPoint y: 634, distance: 98.2
click at [717, 634] on div "Timesheets Close S G Sarah Goldsmith SUN Oct 12th MON Oct 13th TUE Oct 14th WED…" at bounding box center [756, 400] width 1134 height 715
click at [1268, 78] on button "Close" at bounding box center [1269, 80] width 52 height 23
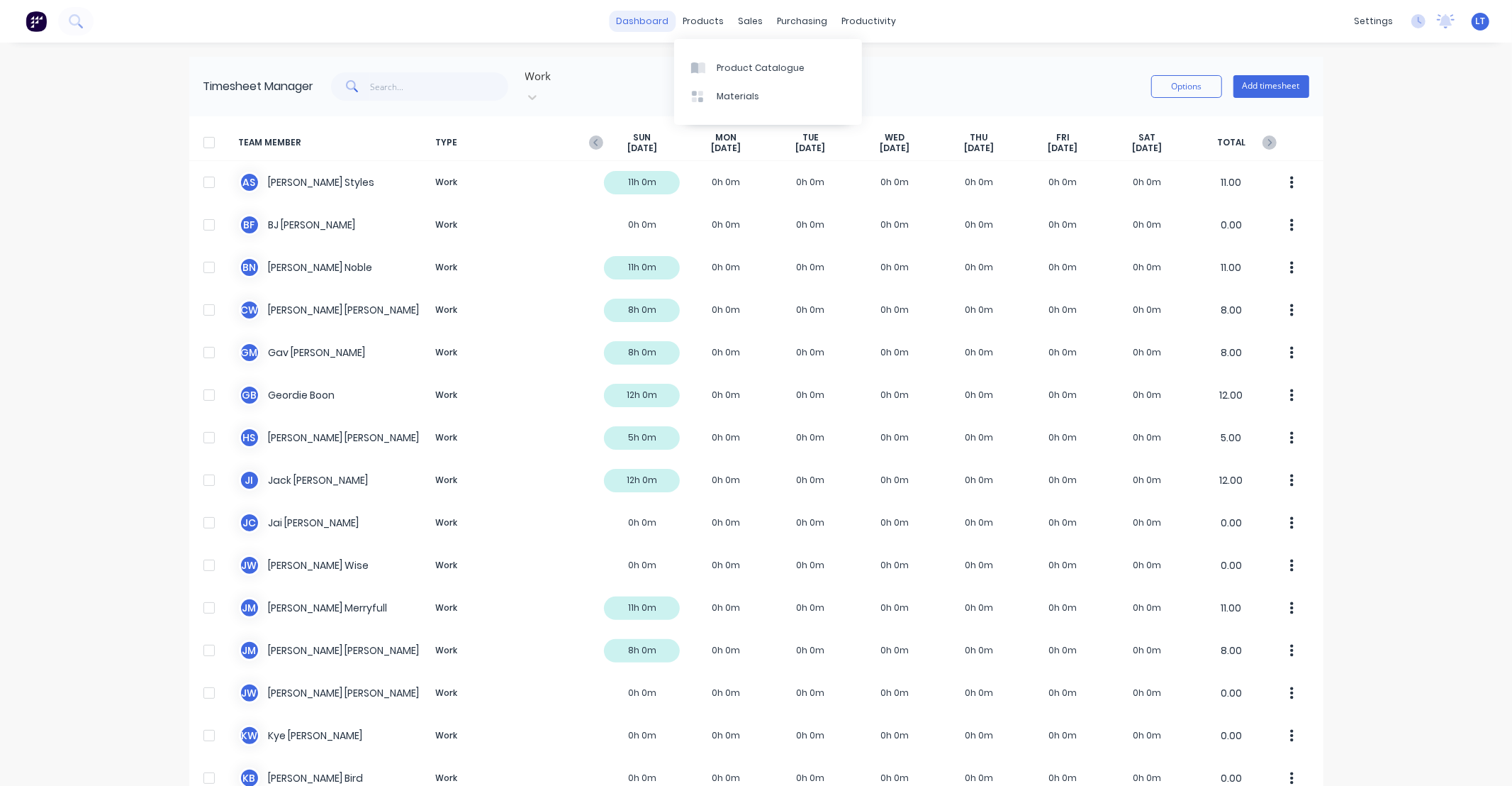
click at [636, 24] on link "dashboard" at bounding box center [642, 21] width 66 height 21
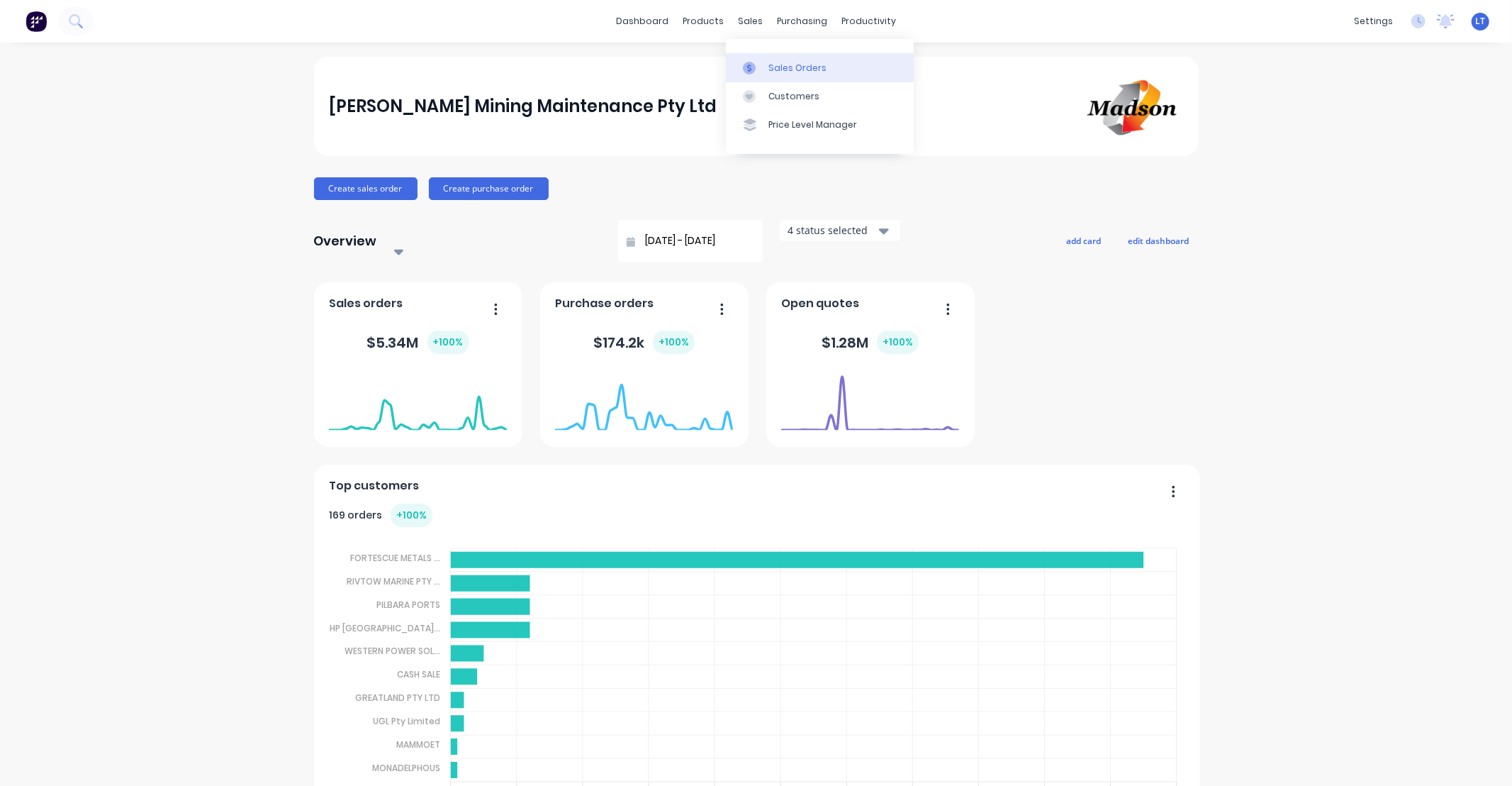
click at [769, 67] on div "Sales Orders" at bounding box center [798, 68] width 58 height 13
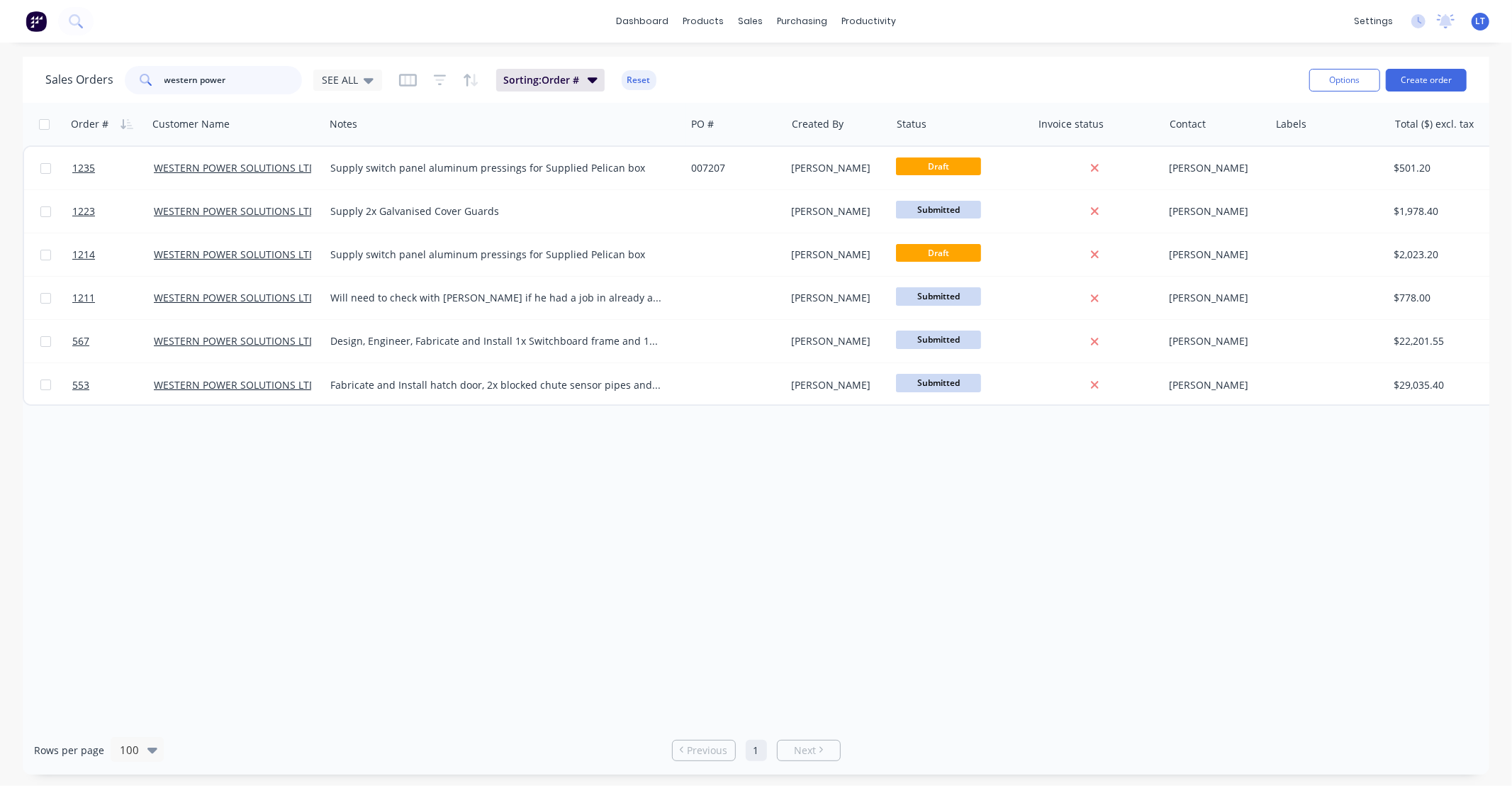
drag, startPoint x: 231, startPoint y: 82, endPoint x: 51, endPoint y: 72, distance: 180.3
click at [51, 72] on div "Sales Orders western power SEE ALL" at bounding box center [214, 79] width 337 height 28
type input "1236"
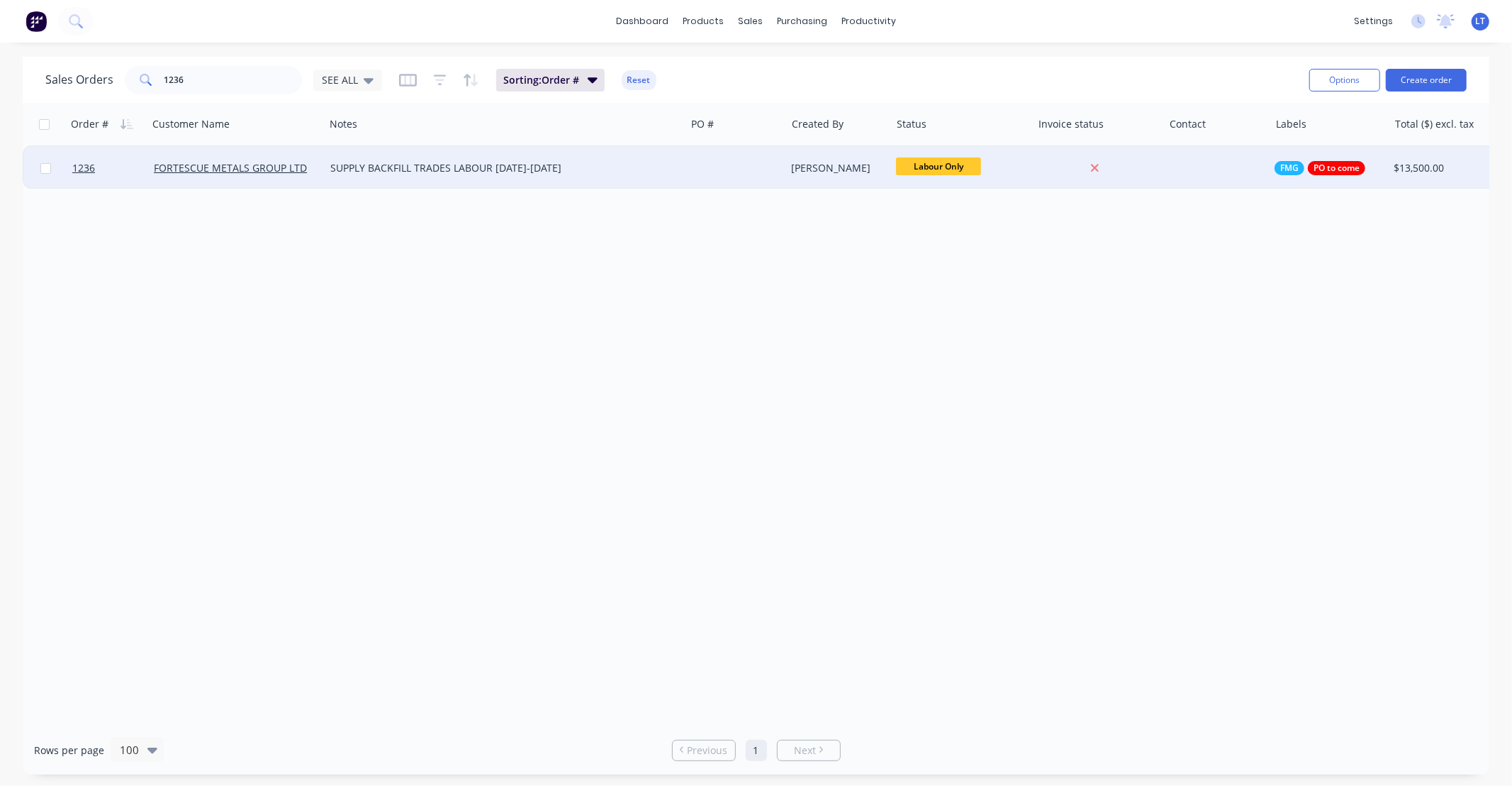
click at [824, 168] on div "[PERSON_NAME]" at bounding box center [836, 168] width 89 height 15
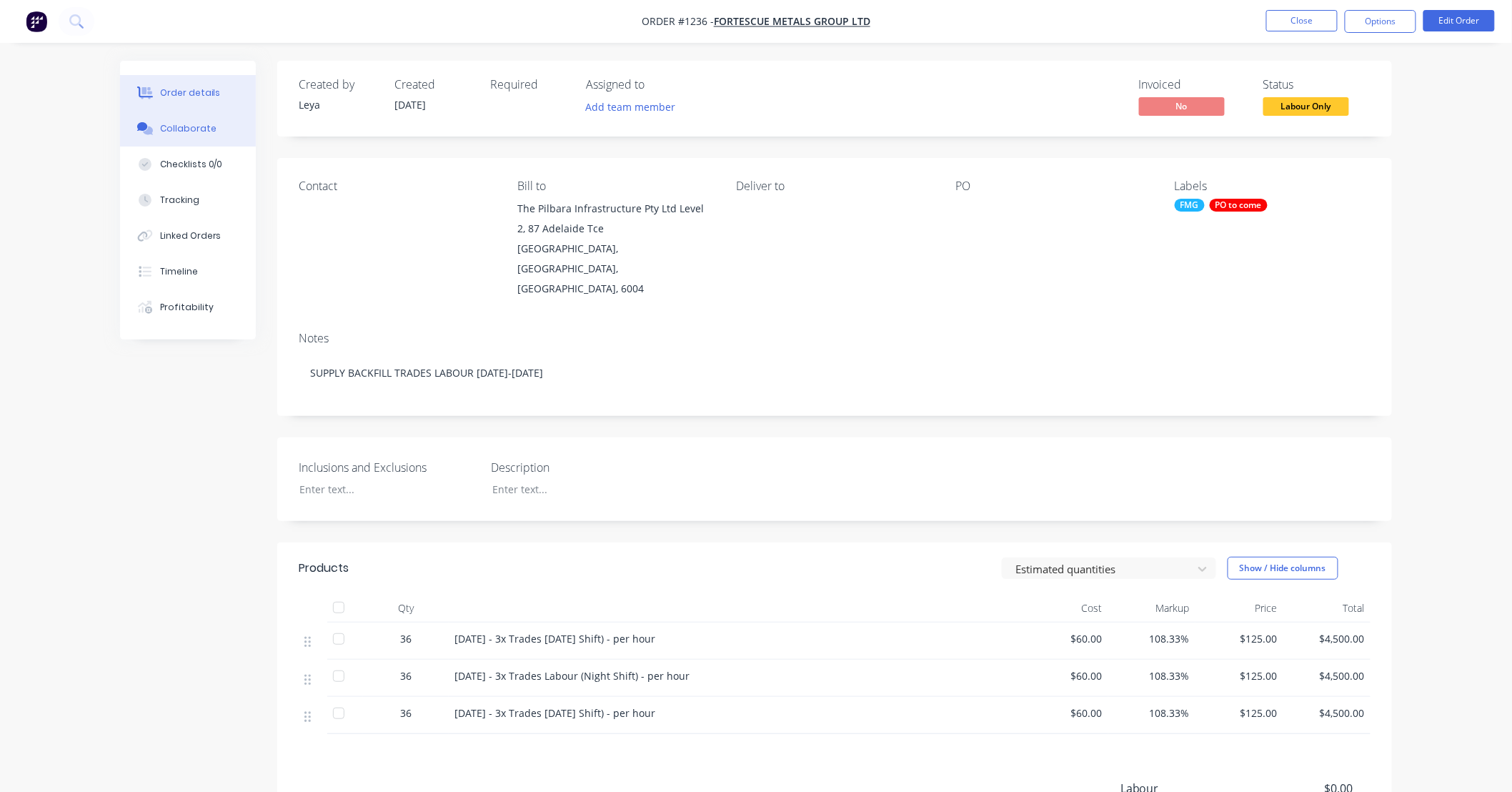
click at [201, 126] on div "Collaborate" at bounding box center [188, 129] width 56 height 13
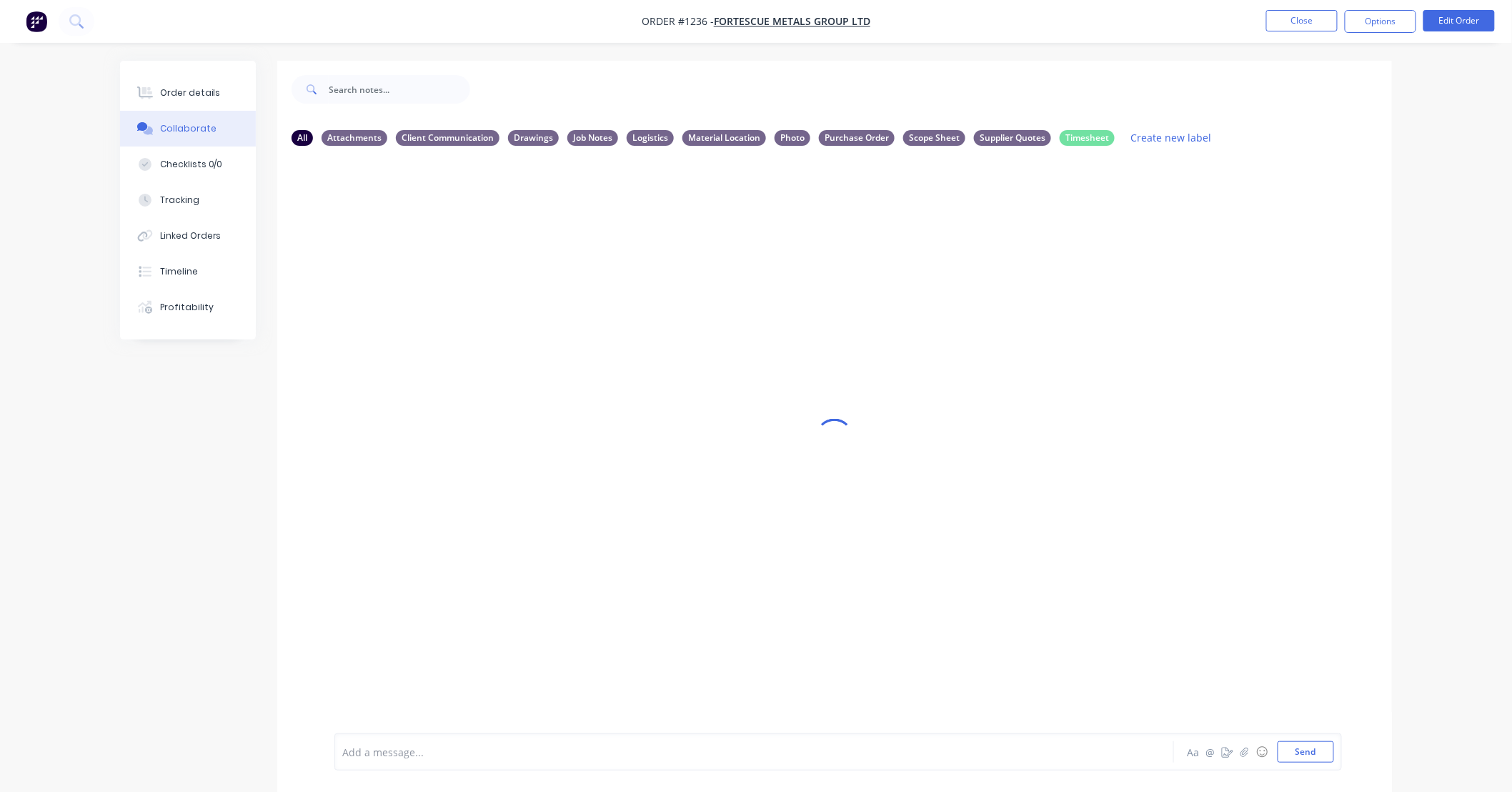
click at [563, 738] on div "Add a message... Aa @ ☺ Send" at bounding box center [838, 752] width 1007 height 38
click at [626, 733] on div "Add a message... Aa @ ☺ Send" at bounding box center [838, 752] width 1007 height 38
click at [642, 749] on div at bounding box center [714, 752] width 743 height 15
click at [1284, 26] on button "Close" at bounding box center [1302, 20] width 72 height 21
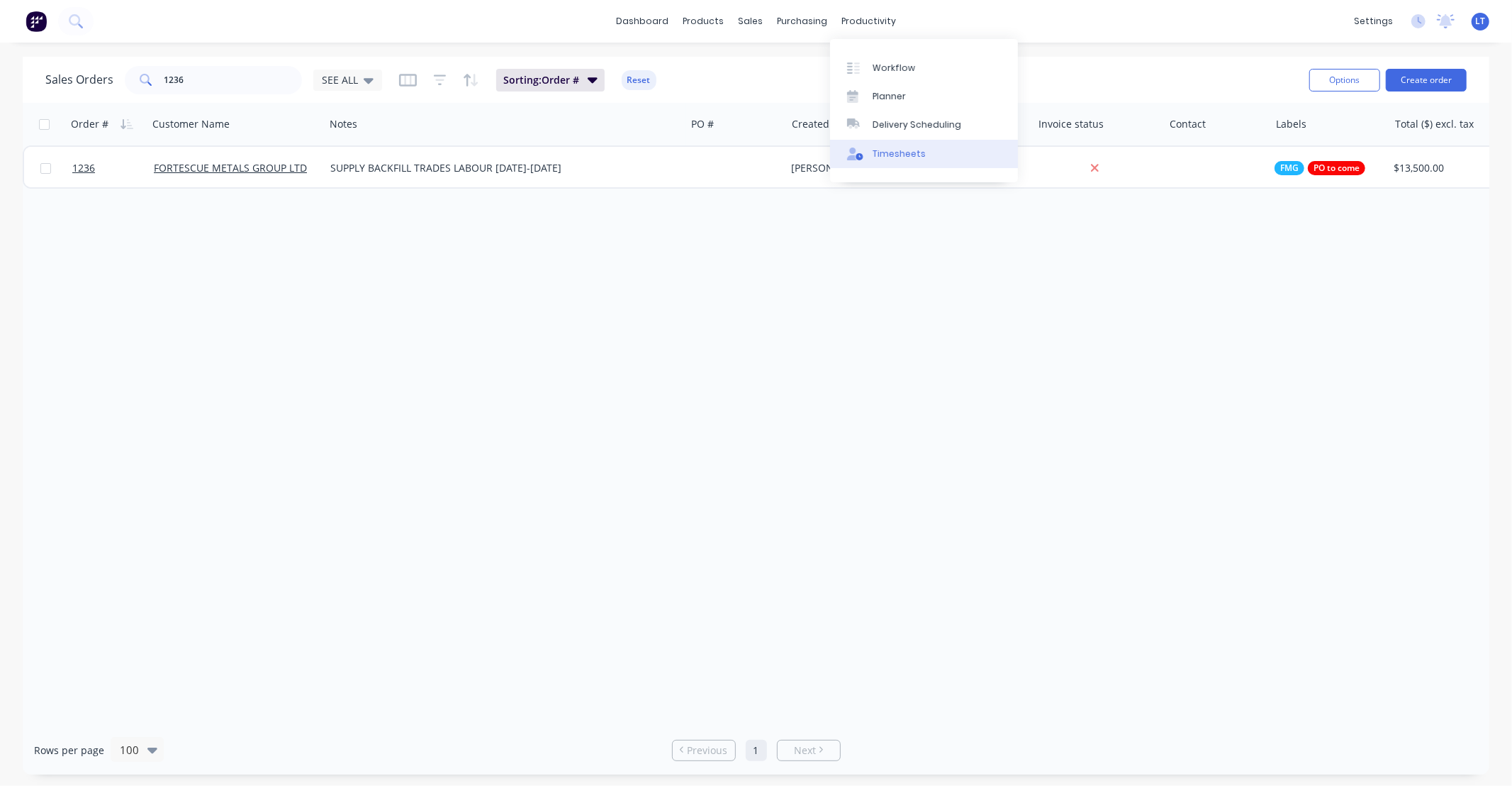
click at [904, 158] on div "Timesheets" at bounding box center [899, 154] width 53 height 13
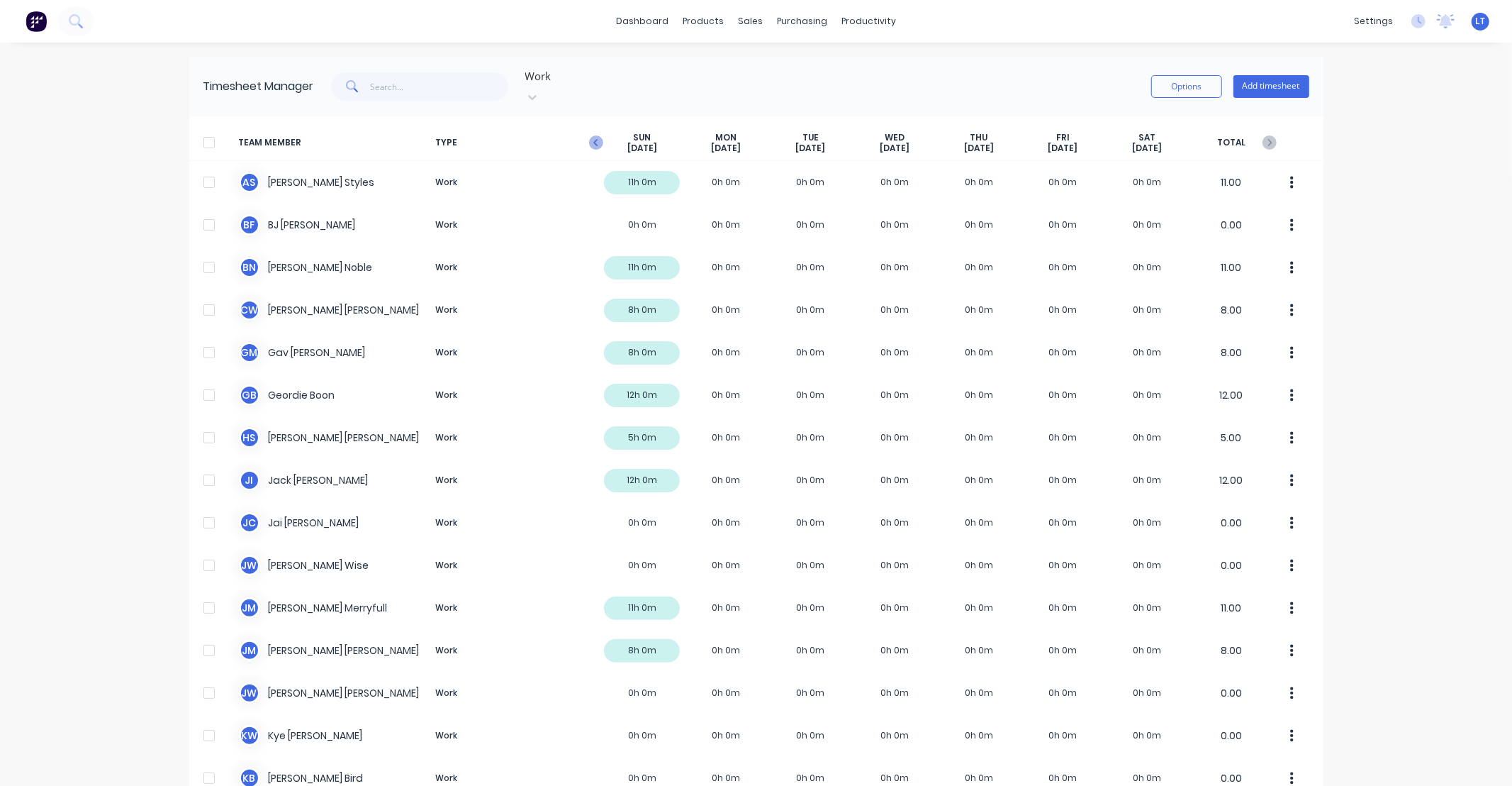
click at [597, 135] on icon "button" at bounding box center [596, 142] width 15 height 15
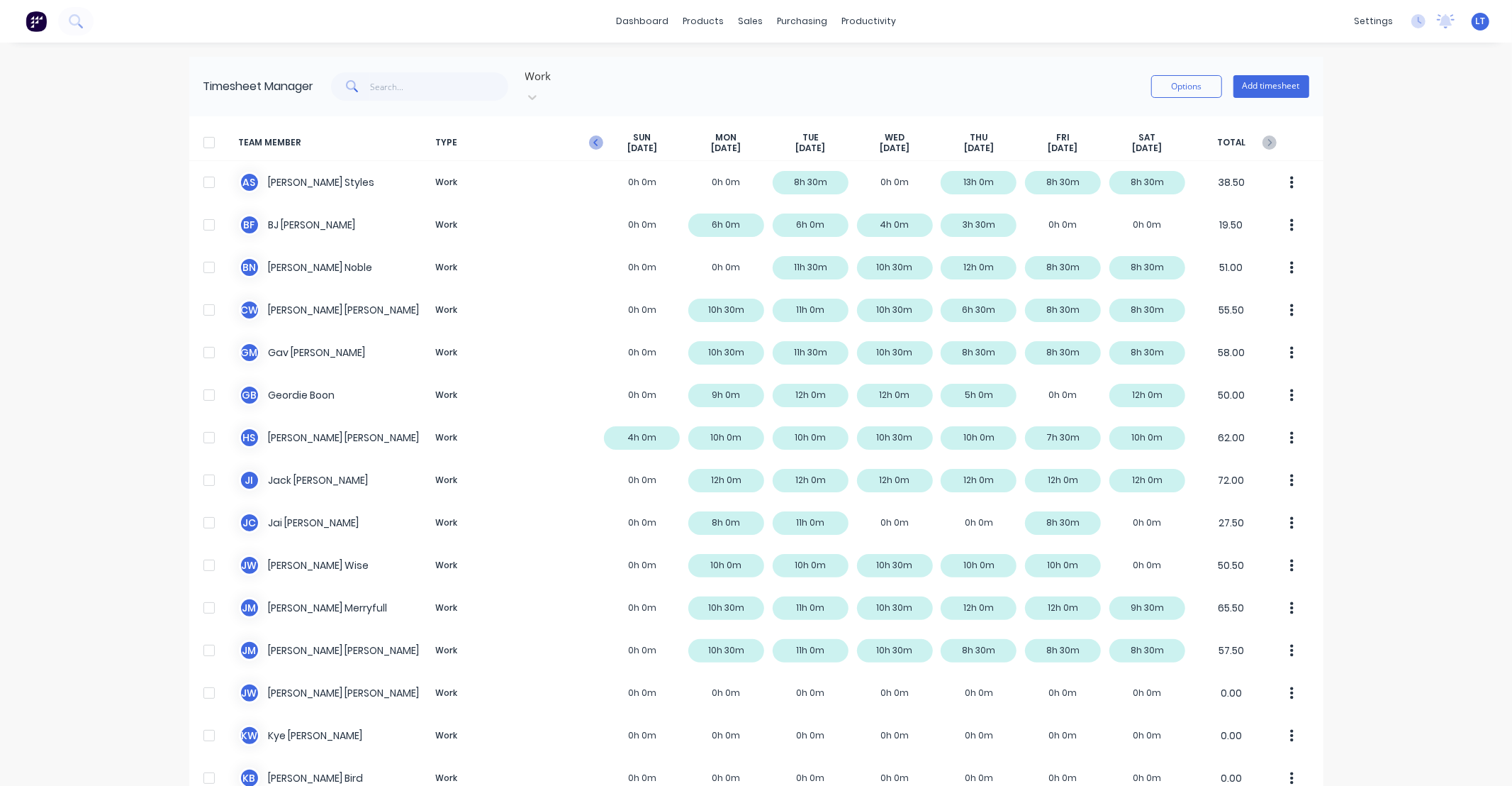
click at [595, 135] on icon "button" at bounding box center [596, 142] width 15 height 15
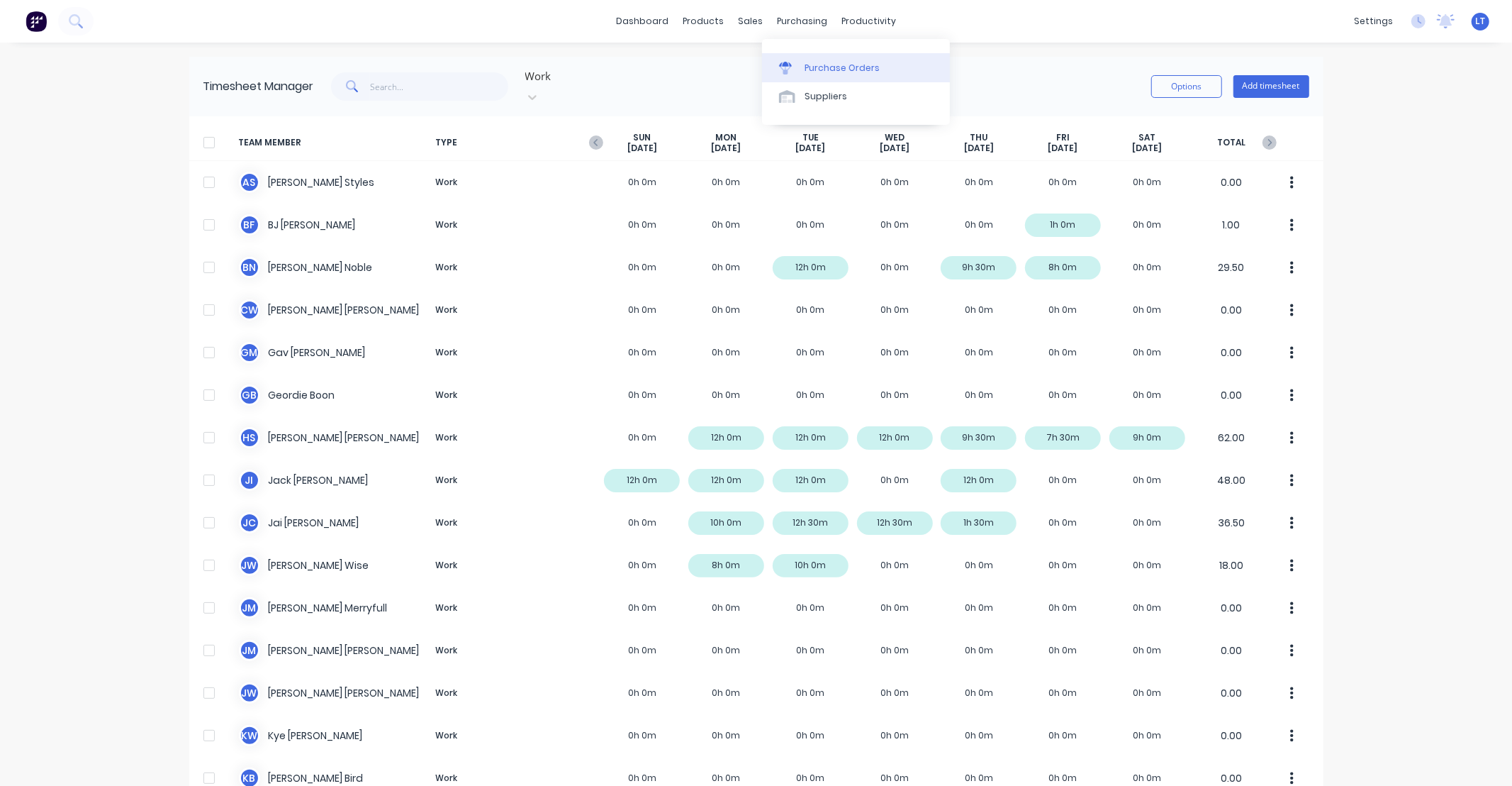
click at [809, 62] on div "Purchase Orders" at bounding box center [841, 68] width 75 height 13
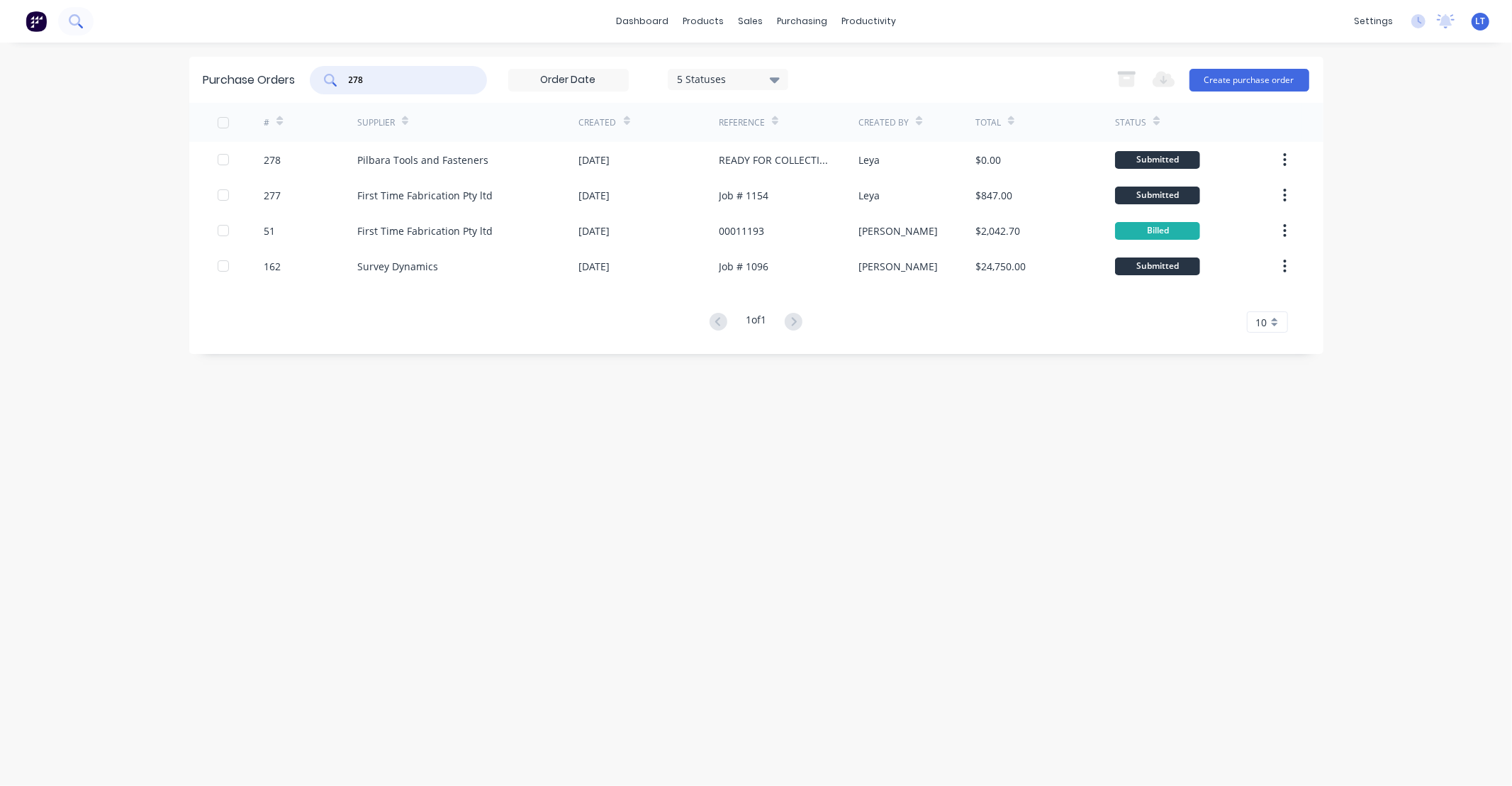
drag, startPoint x: 400, startPoint y: 78, endPoint x: 78, endPoint y: 34, distance: 325.0
click at [86, 33] on div "dashboard products sales purchasing productivity dashboard products Product Cat…" at bounding box center [756, 393] width 1512 height 786
type input "81"
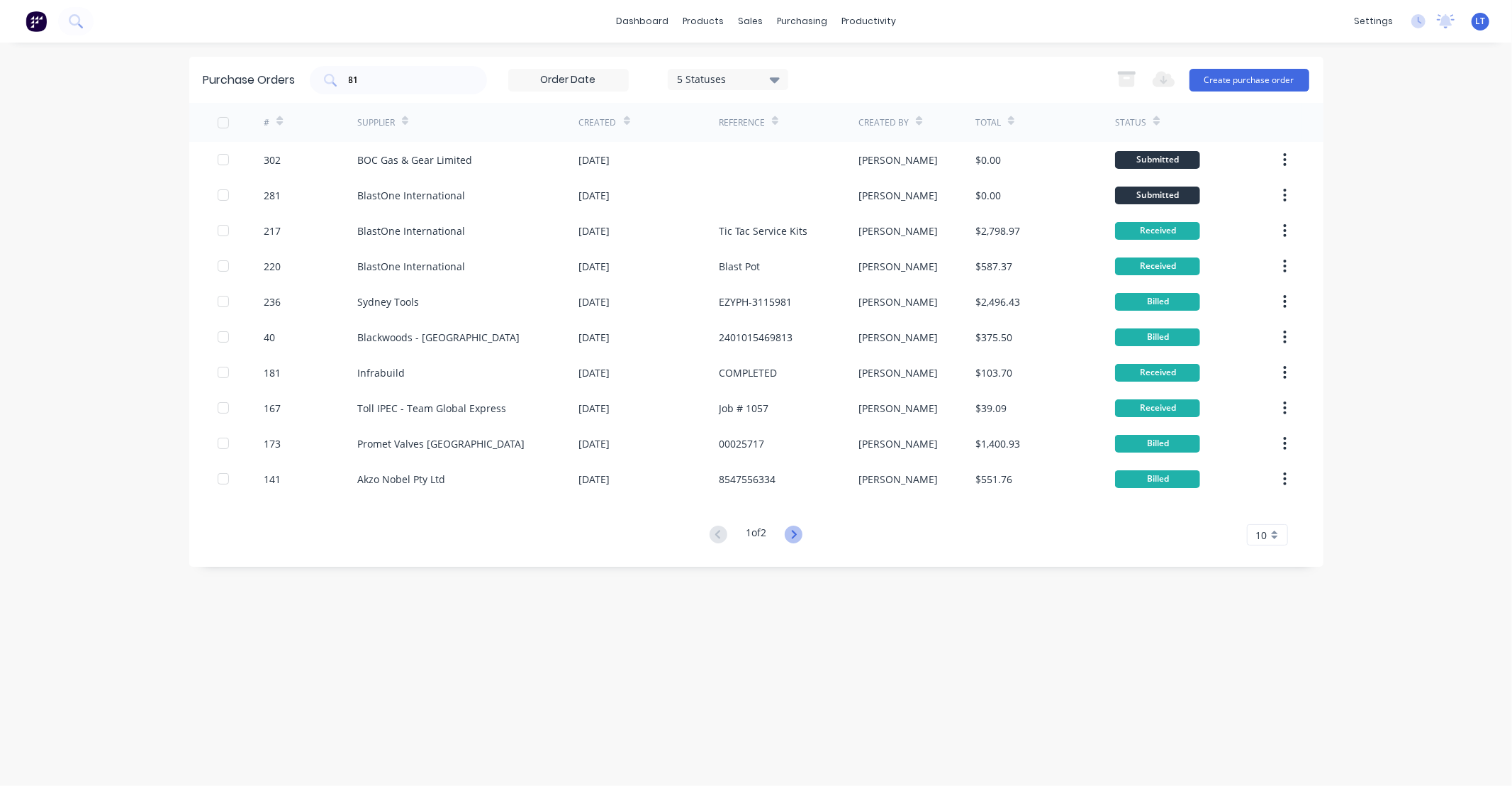
click at [792, 537] on icon at bounding box center [794, 534] width 18 height 18
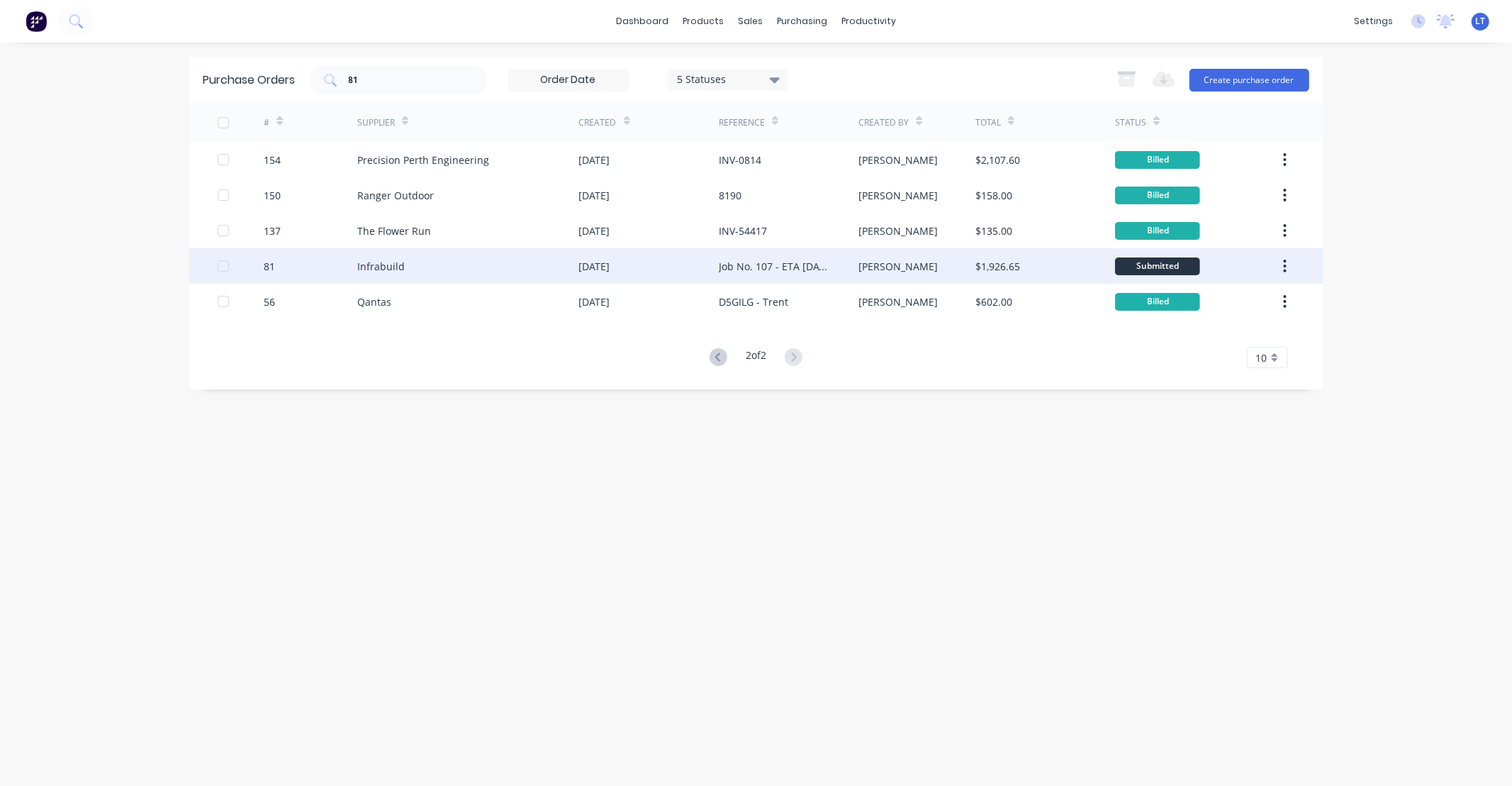
click at [942, 266] on div "Sarah" at bounding box center [917, 266] width 117 height 36
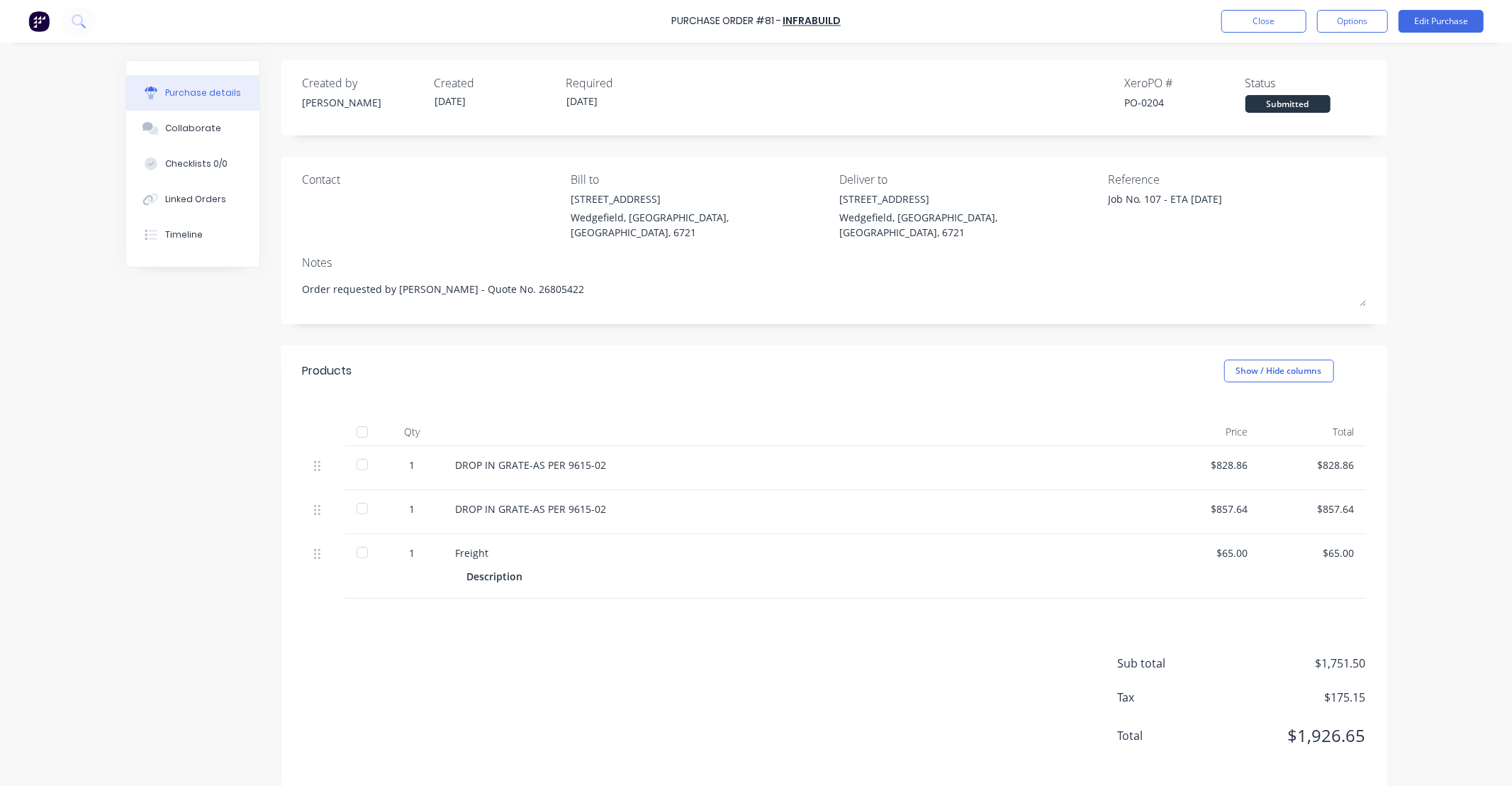
drag, startPoint x: 855, startPoint y: 327, endPoint x: 769, endPoint y: 323, distance: 86.1
click at [769, 323] on div "Created by Sarah Created 15/09/25 Required 14/10/25 Xero PO # PO-0204 Status Su…" at bounding box center [834, 423] width 1106 height 726
drag, startPoint x: 829, startPoint y: 316, endPoint x: 778, endPoint y: 319, distance: 51.1
click at [778, 319] on div "Created by Sarah Created 15/09/25 Required 14/10/25 Xero PO # PO-0204 Status Su…" at bounding box center [834, 423] width 1106 height 726
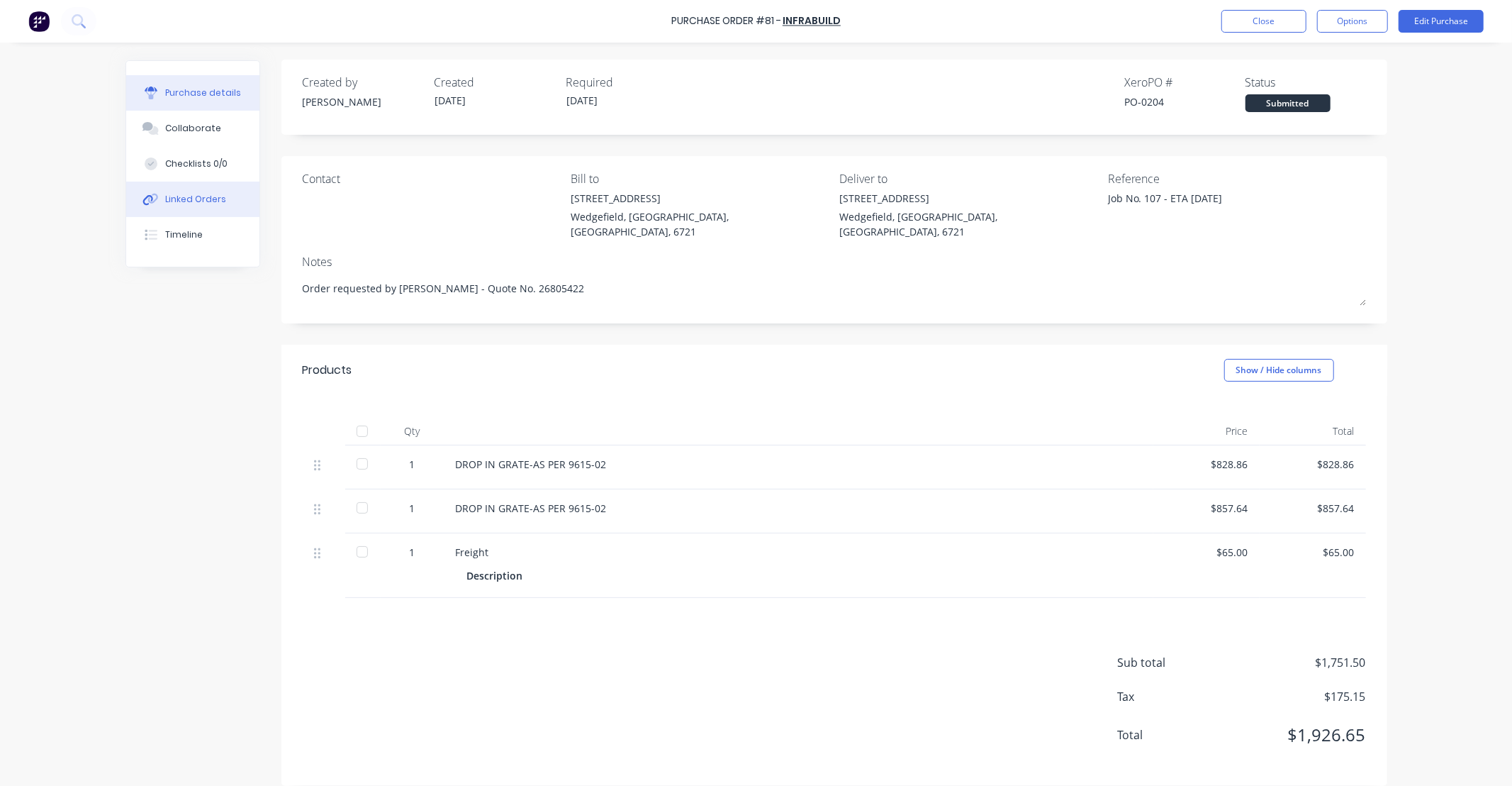
click at [207, 198] on div "Linked Orders" at bounding box center [195, 199] width 61 height 13
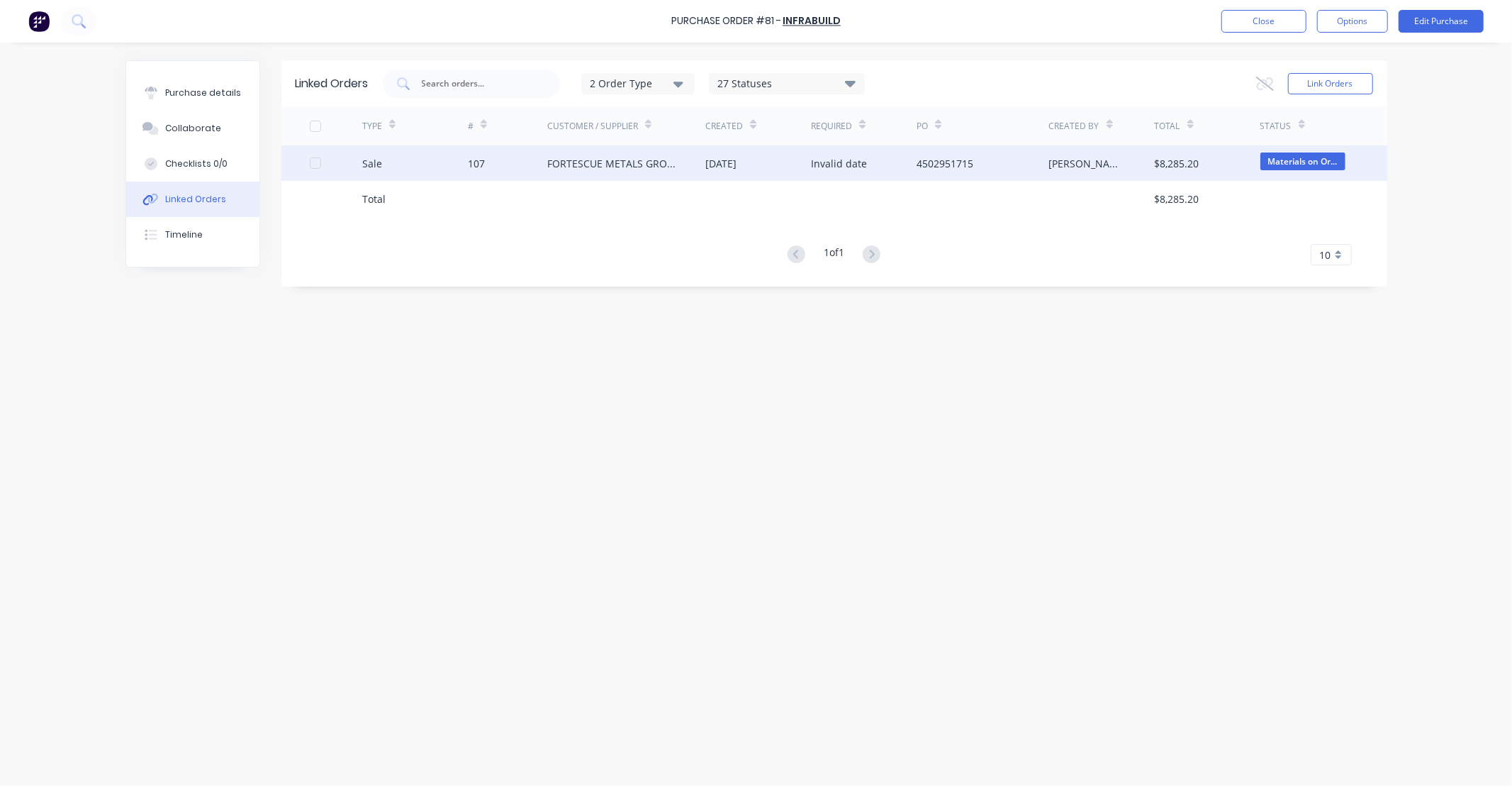
click at [1222, 166] on div "$8,285.20" at bounding box center [1207, 164] width 106 height 36
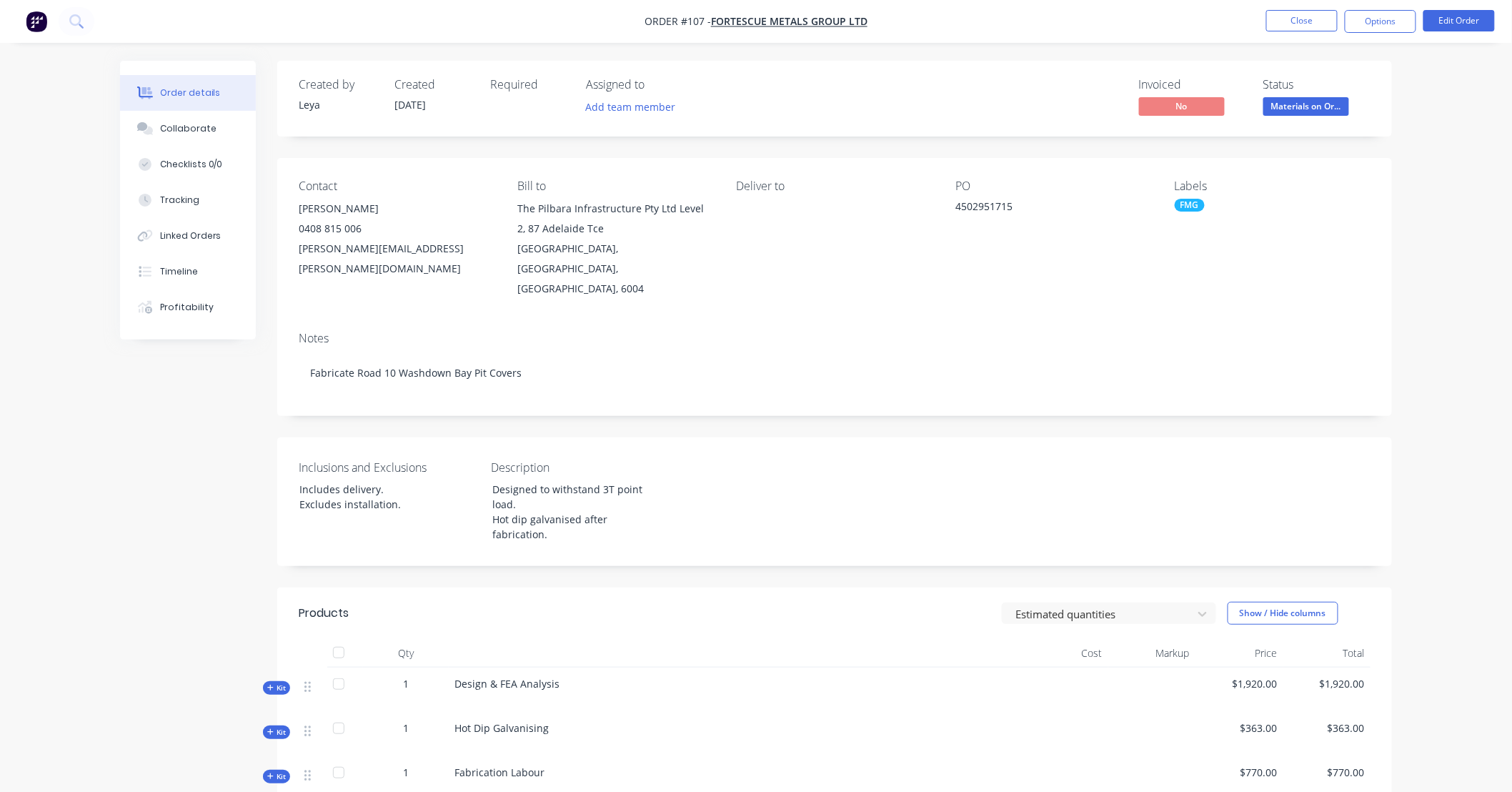
drag, startPoint x: 148, startPoint y: 395, endPoint x: 106, endPoint y: 391, distance: 42.2
click at [73, 396] on div "Order details Collaborate Checklists 0/0 Tracking Linked Orders Timeline Profit…" at bounding box center [756, 594] width 1512 height 1188
click at [200, 232] on div "Linked Orders" at bounding box center [190, 236] width 61 height 13
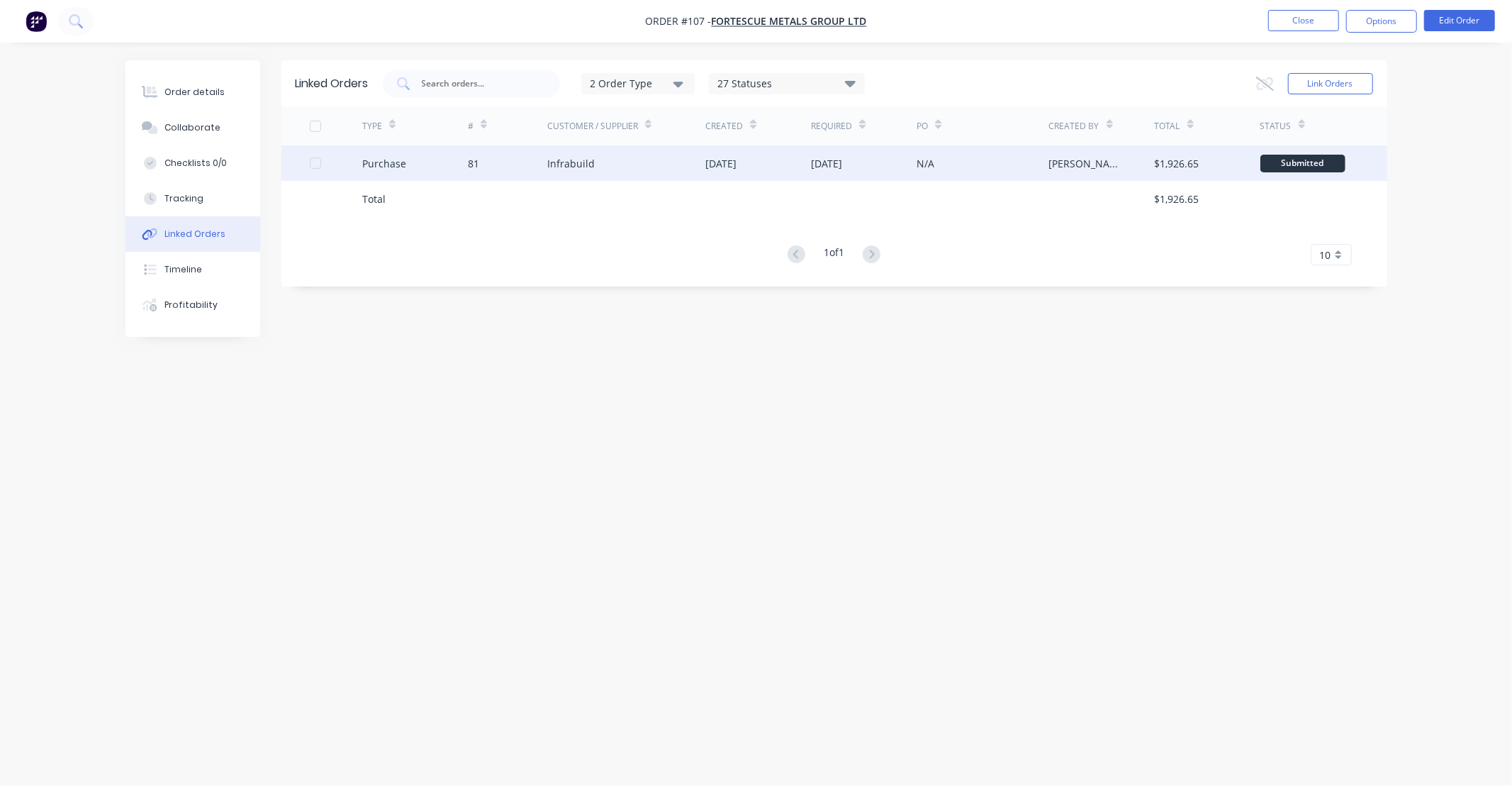
click at [1298, 162] on div "Submitted" at bounding box center [1302, 164] width 85 height 18
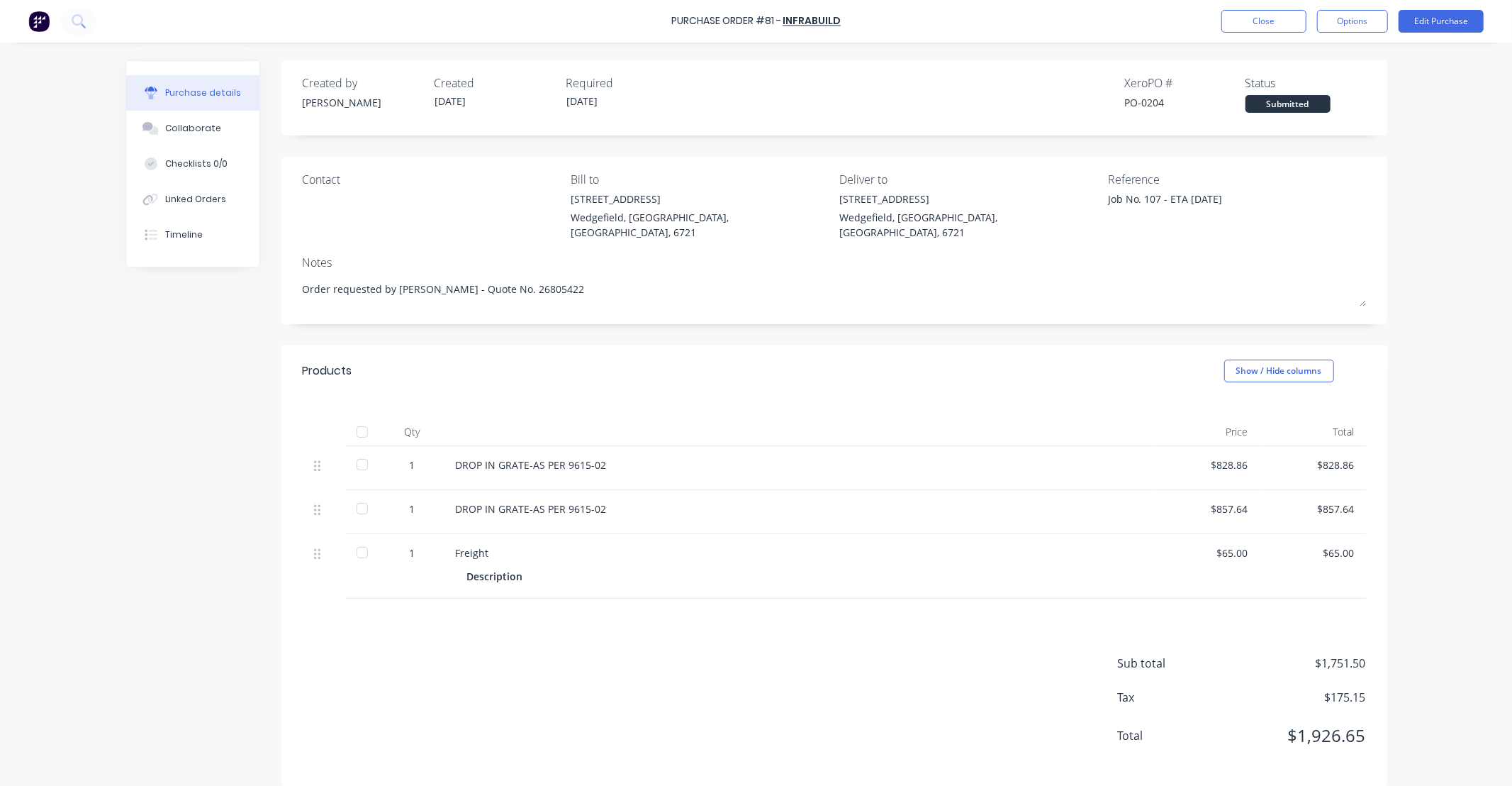
click at [1247, 102] on div "Submitted" at bounding box center [1287, 104] width 85 height 18
click at [1273, 16] on button "Close" at bounding box center [1263, 21] width 85 height 23
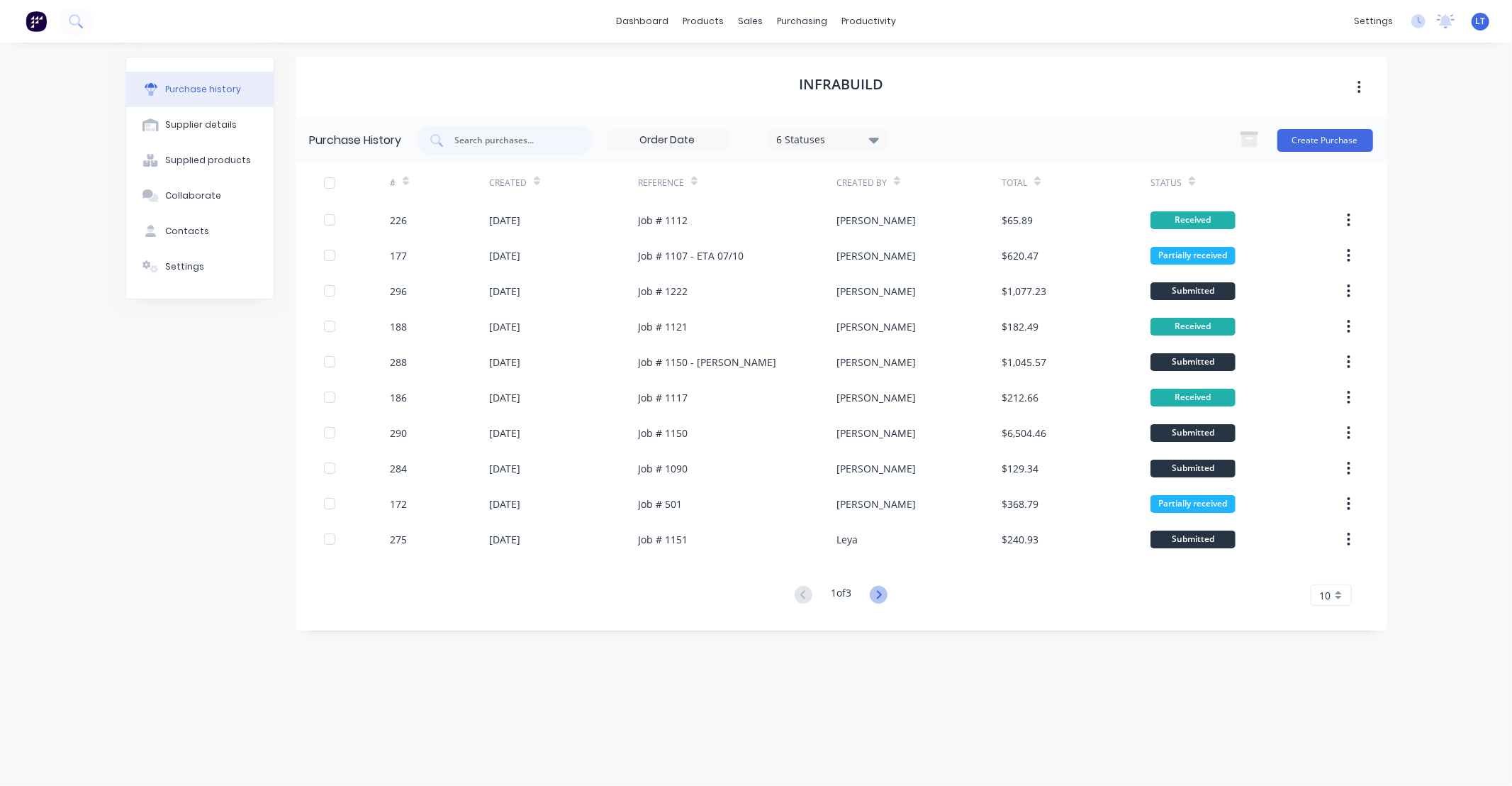
click at [878, 597] on icon at bounding box center [879, 595] width 18 height 18
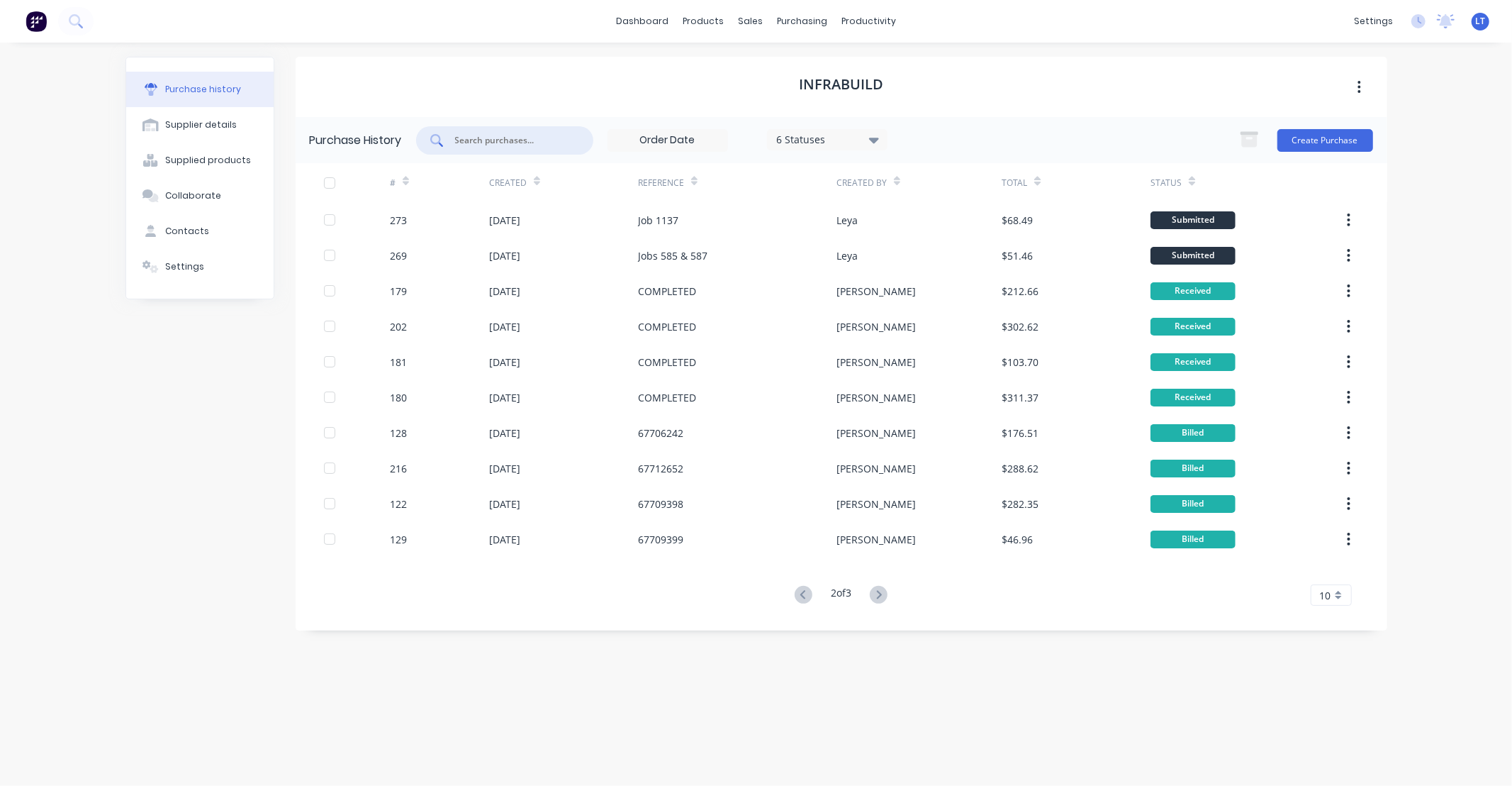
click at [548, 146] on input "text" at bounding box center [512, 141] width 117 height 15
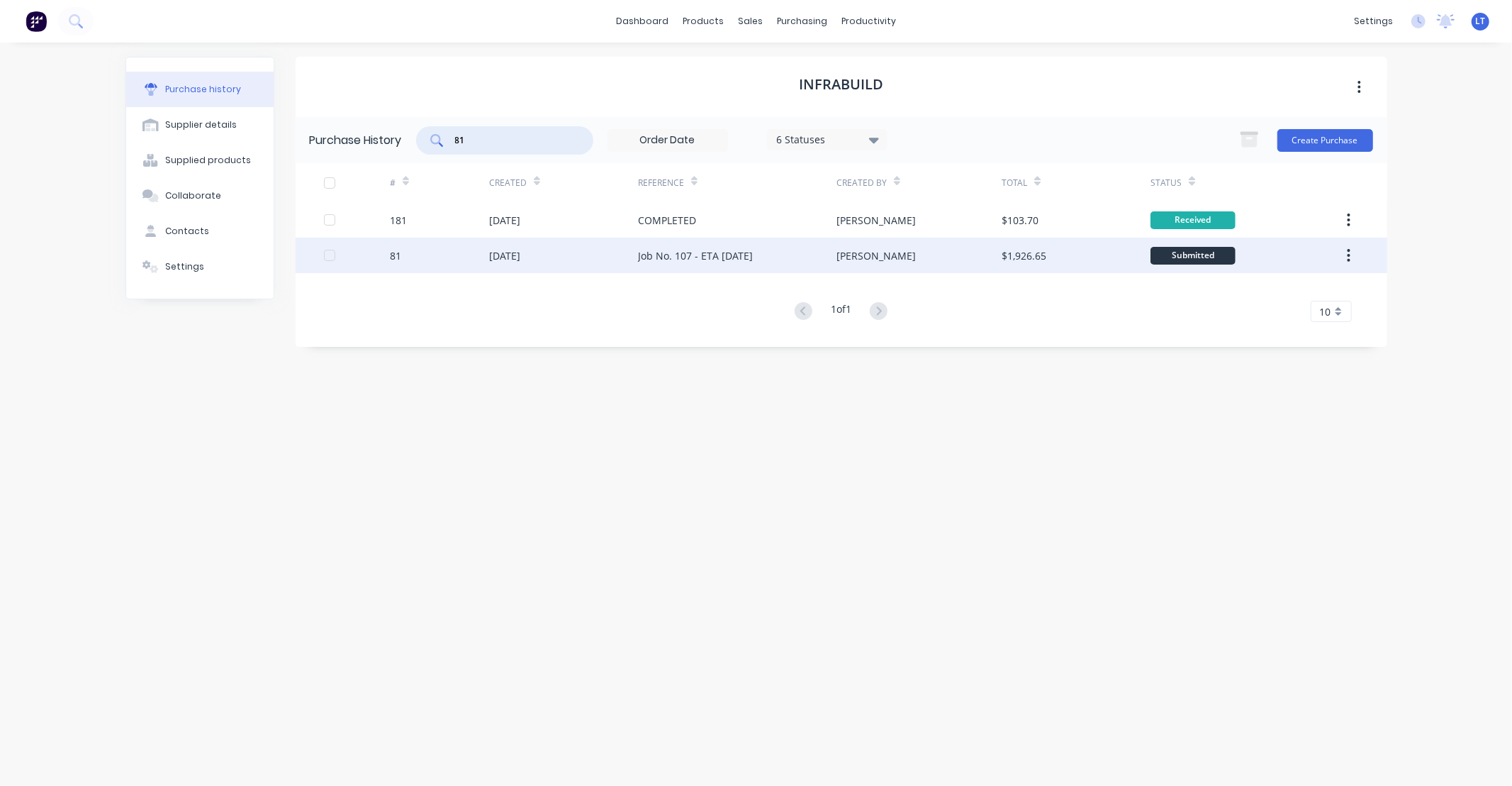
type input "81"
click at [1195, 259] on div "Submitted" at bounding box center [1192, 256] width 85 height 18
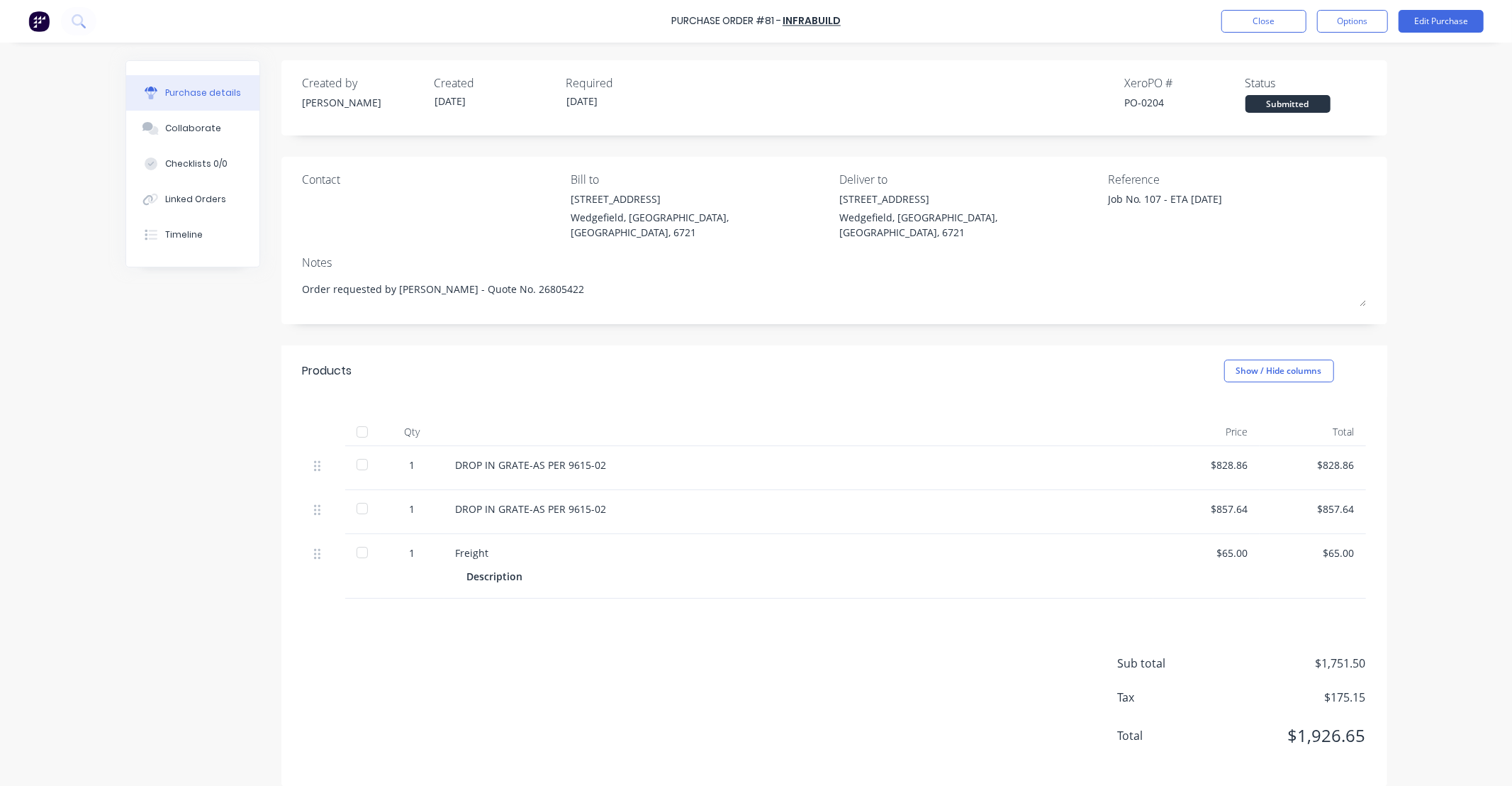
click at [355, 418] on div at bounding box center [362, 431] width 28 height 28
click at [206, 206] on button "Linked Orders" at bounding box center [193, 199] width 133 height 36
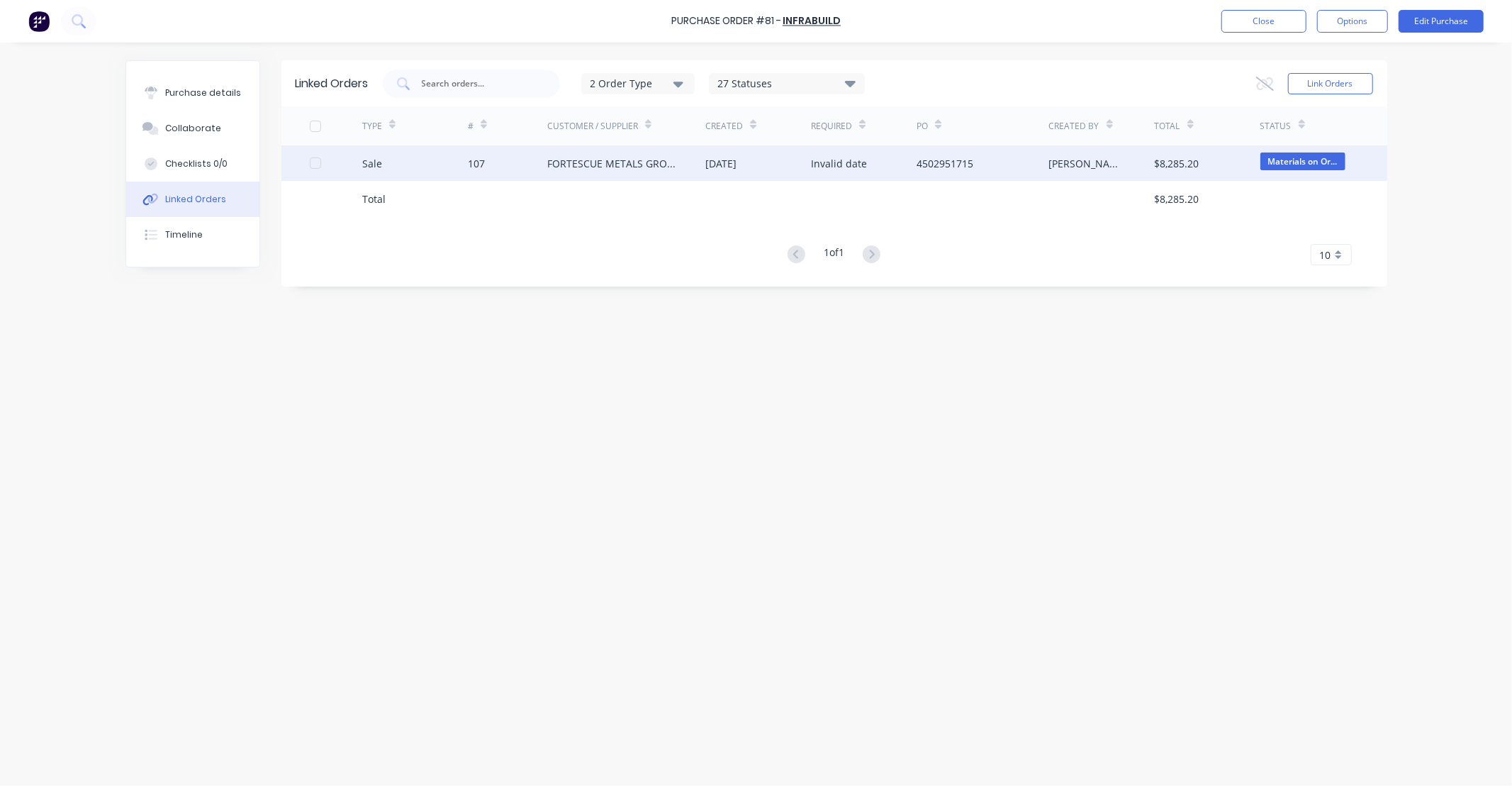
click at [663, 163] on div "FORTESCUE METALS GROUP LTD" at bounding box center [612, 164] width 130 height 15
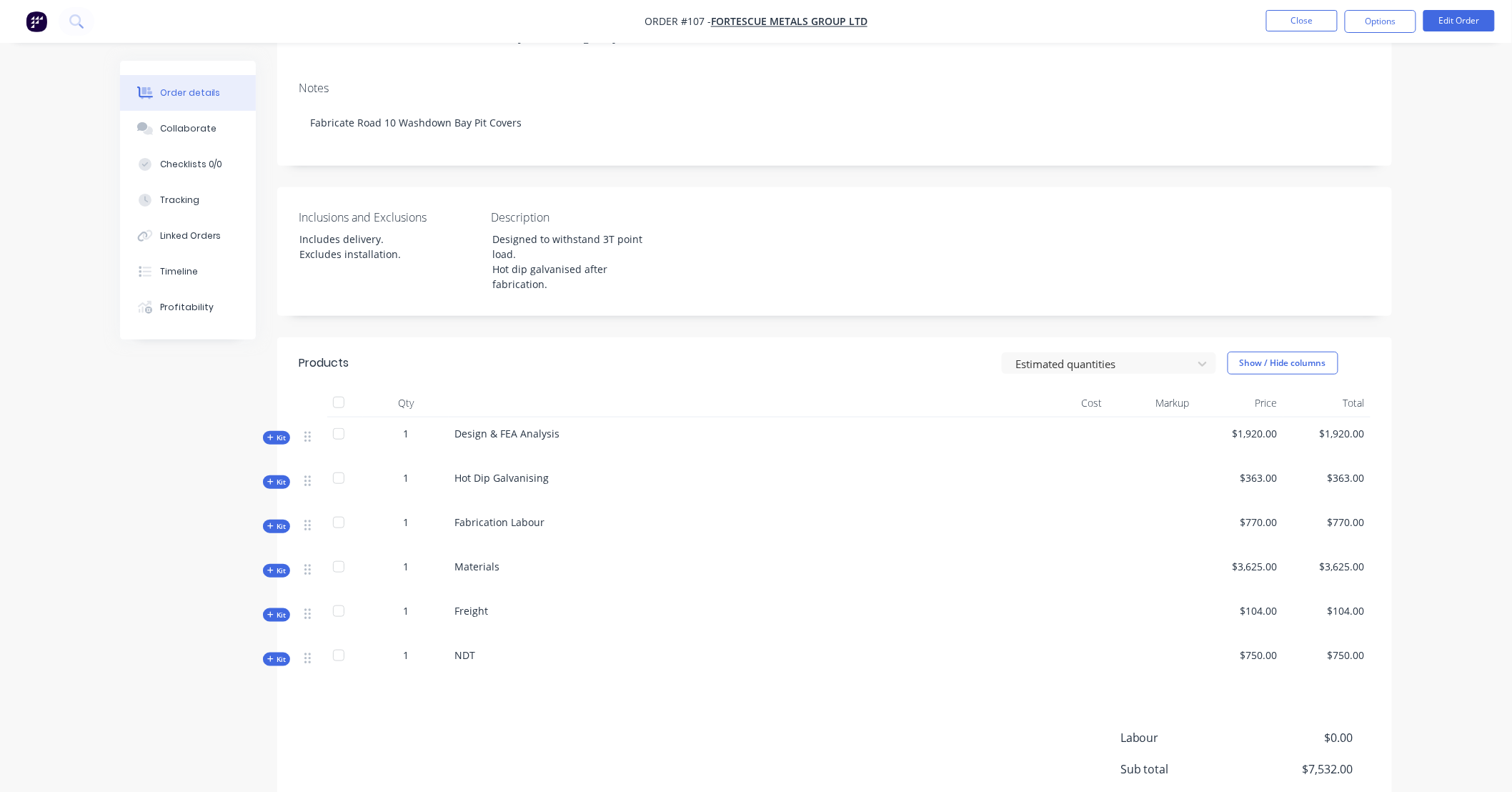
scroll to position [376, 0]
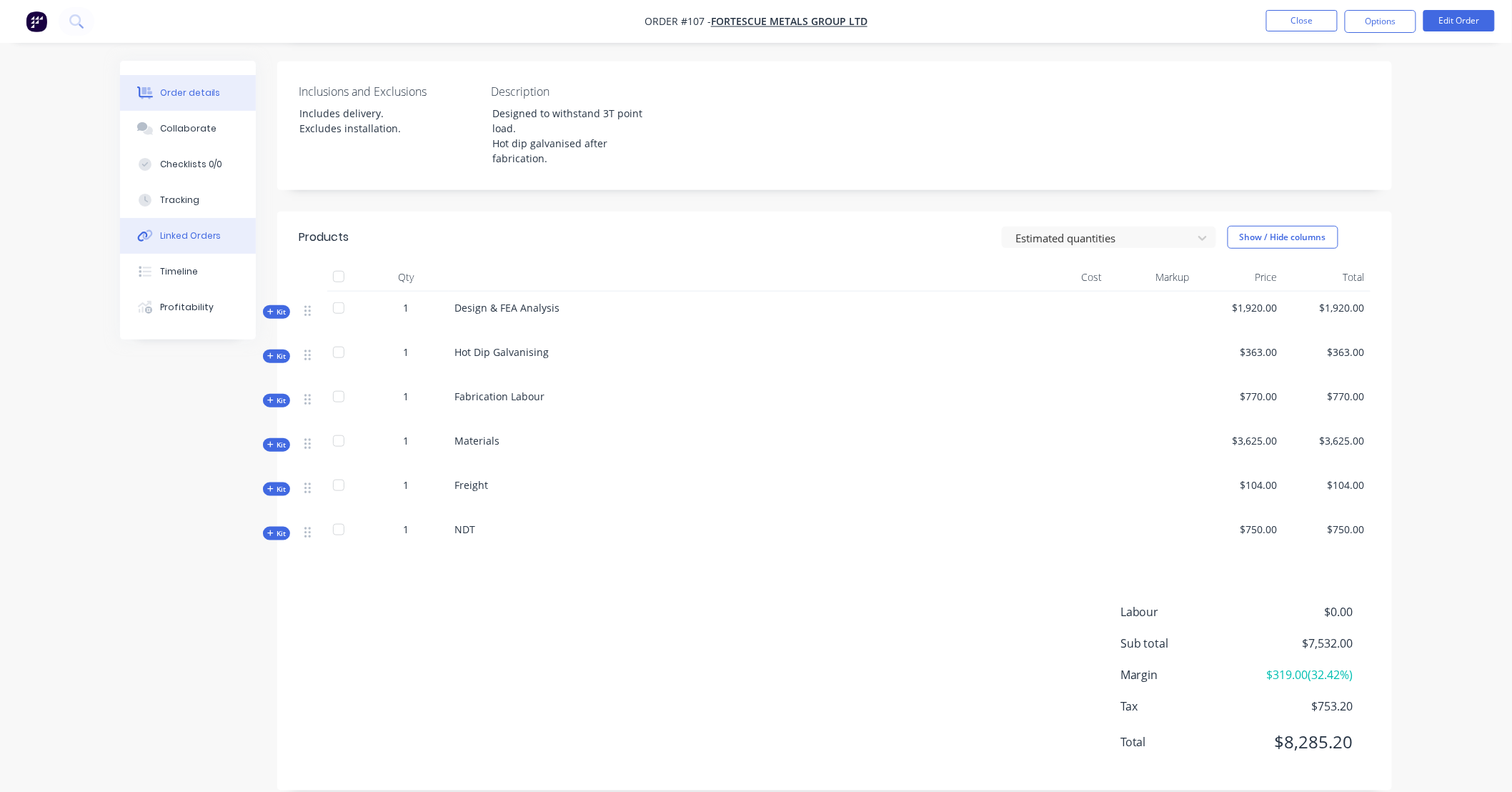
click at [203, 230] on div "Linked Orders" at bounding box center [190, 236] width 61 height 13
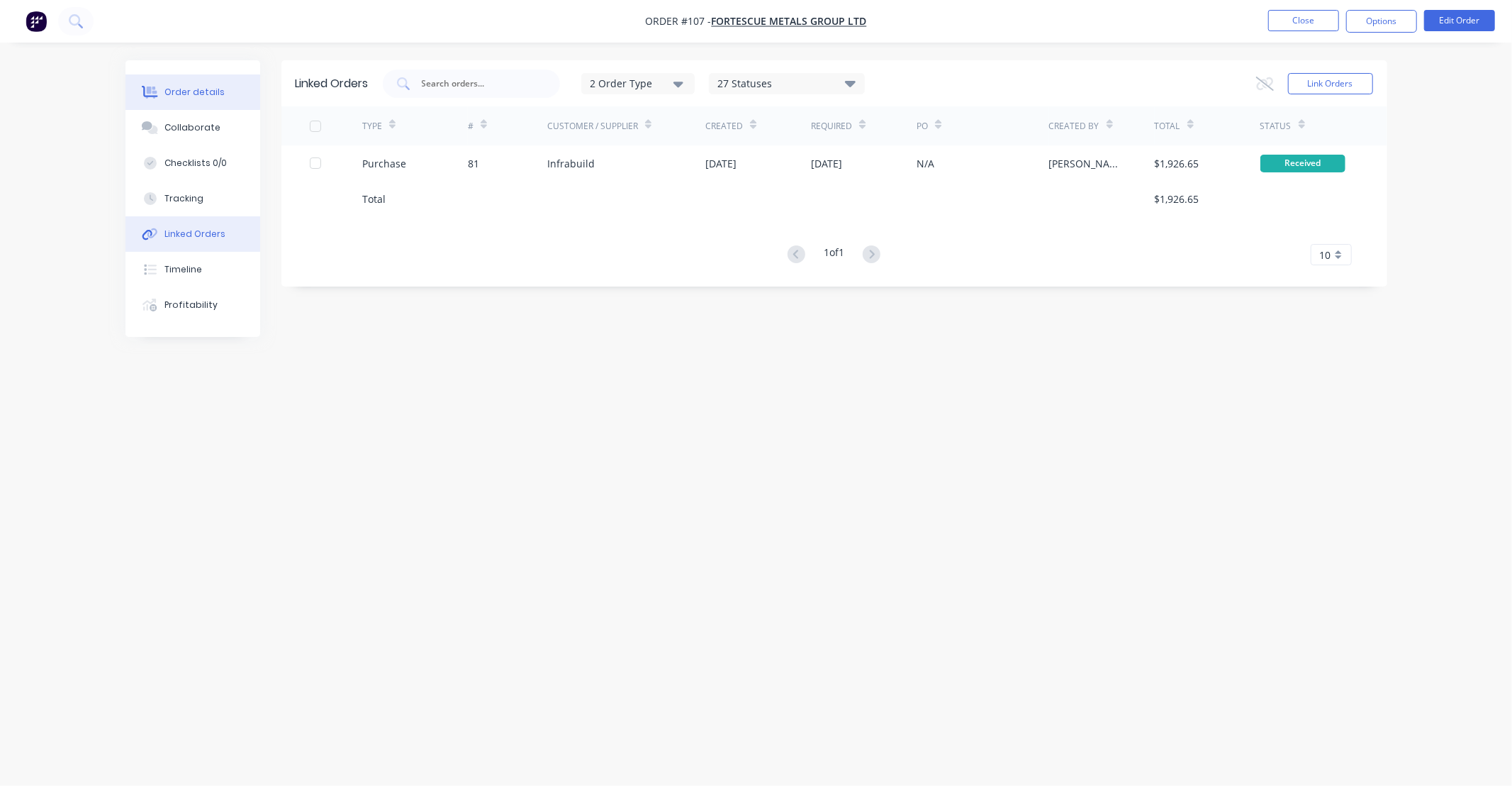
click at [193, 95] on div "Order details" at bounding box center [194, 92] width 60 height 13
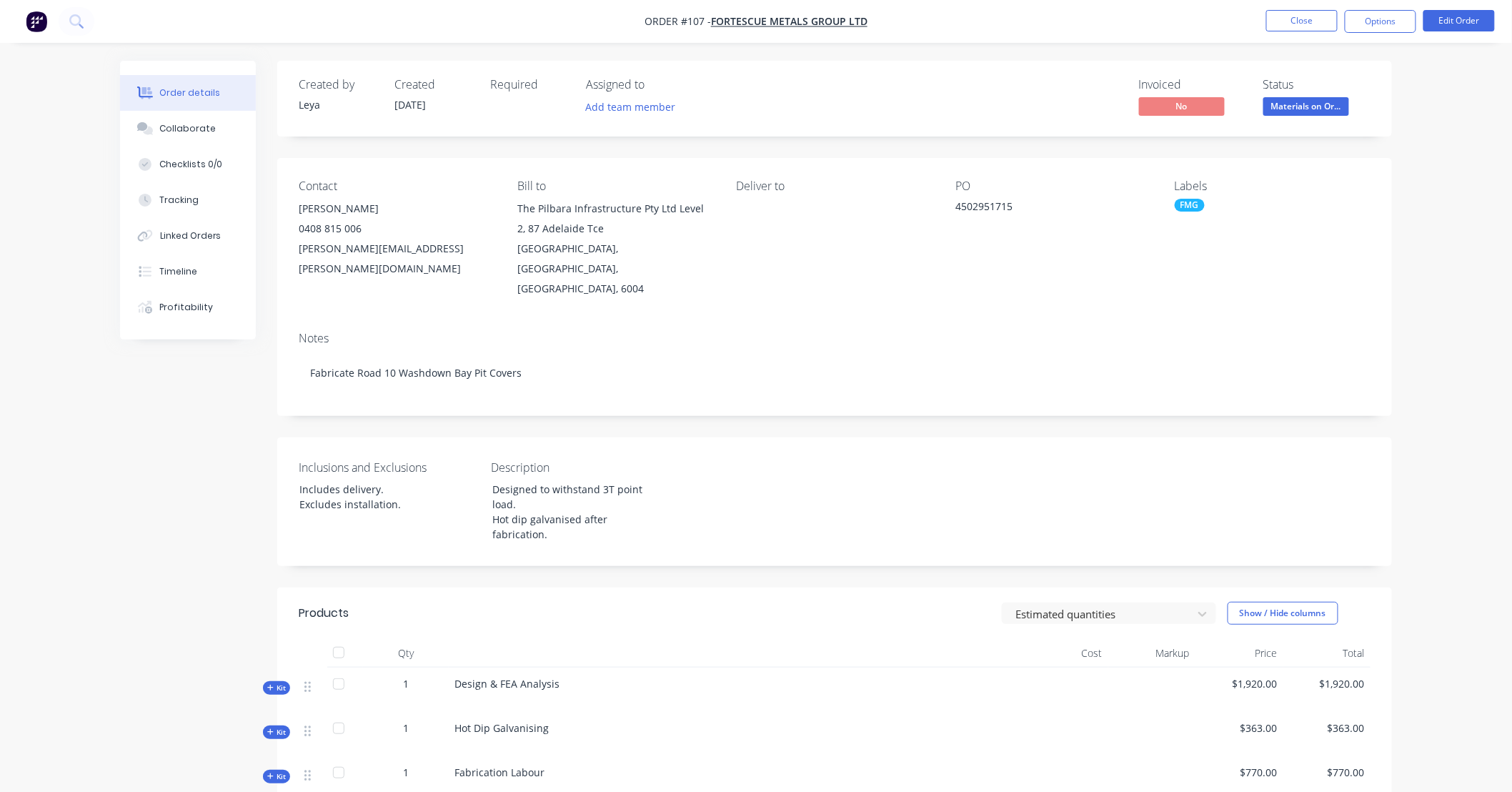
click at [1296, 102] on span "Materials on Or..." at bounding box center [1306, 106] width 86 height 18
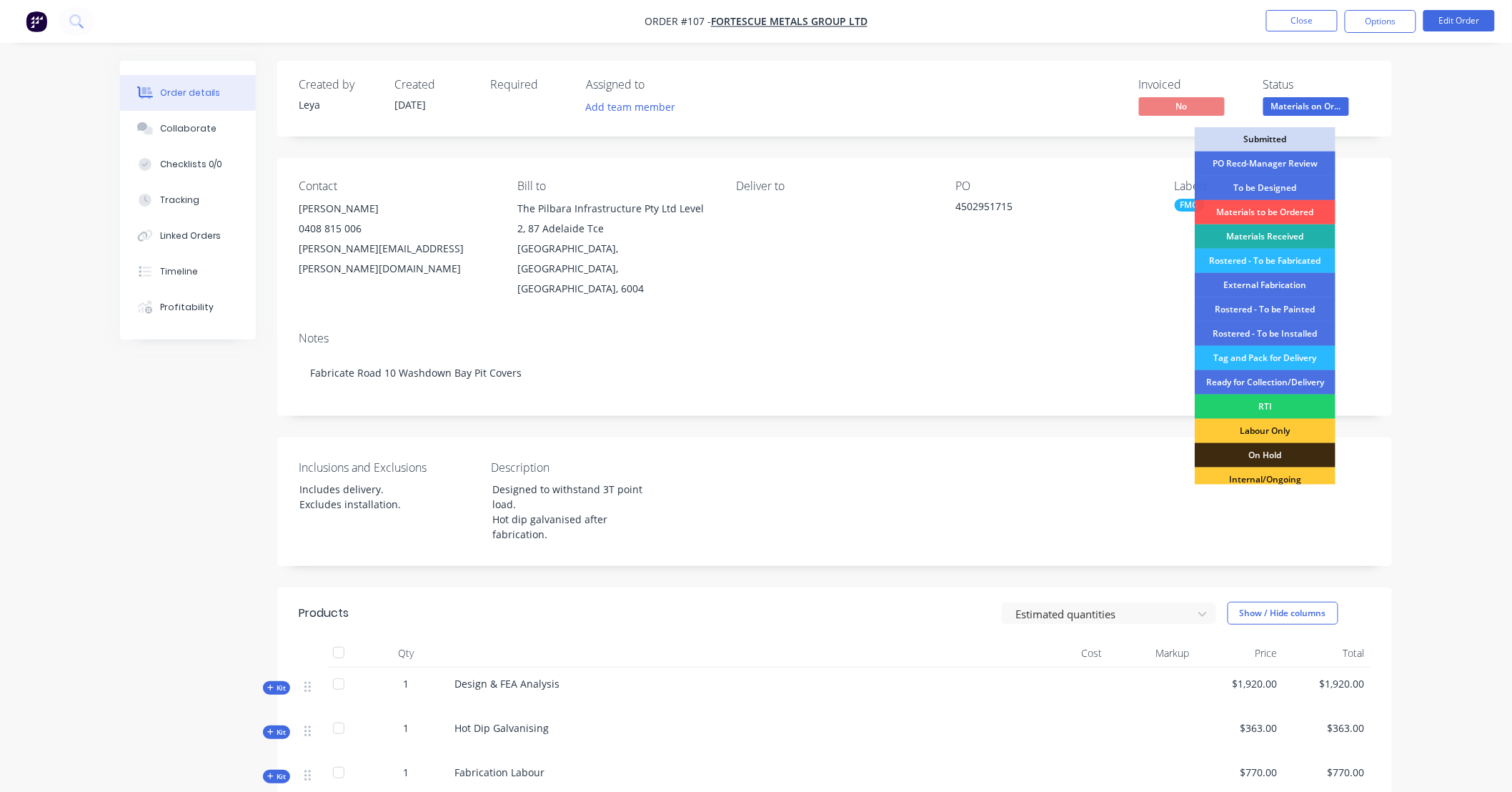
click at [1295, 233] on div "Materials Received" at bounding box center [1265, 237] width 141 height 24
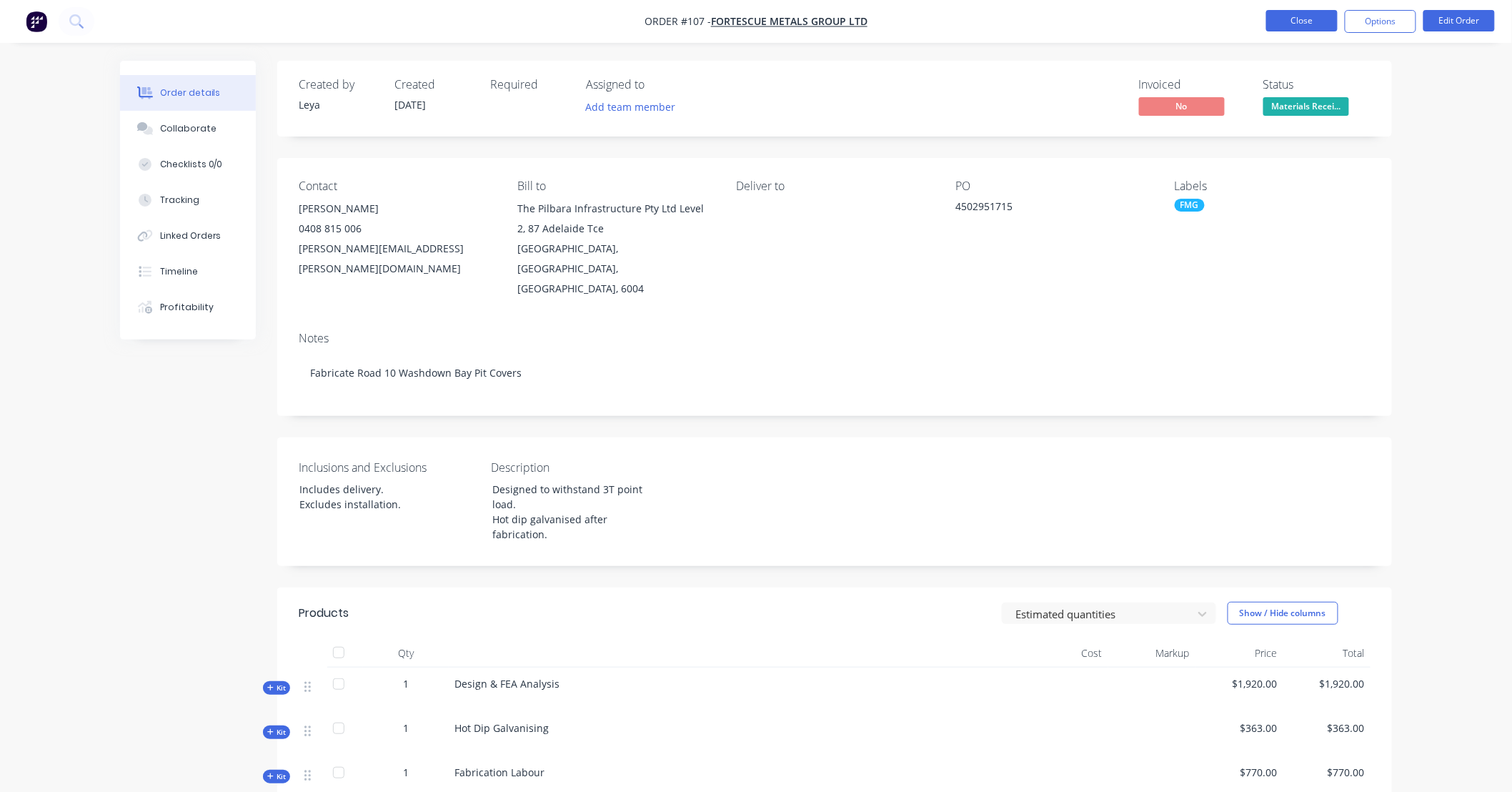
click at [1286, 23] on button "Close" at bounding box center [1302, 20] width 72 height 21
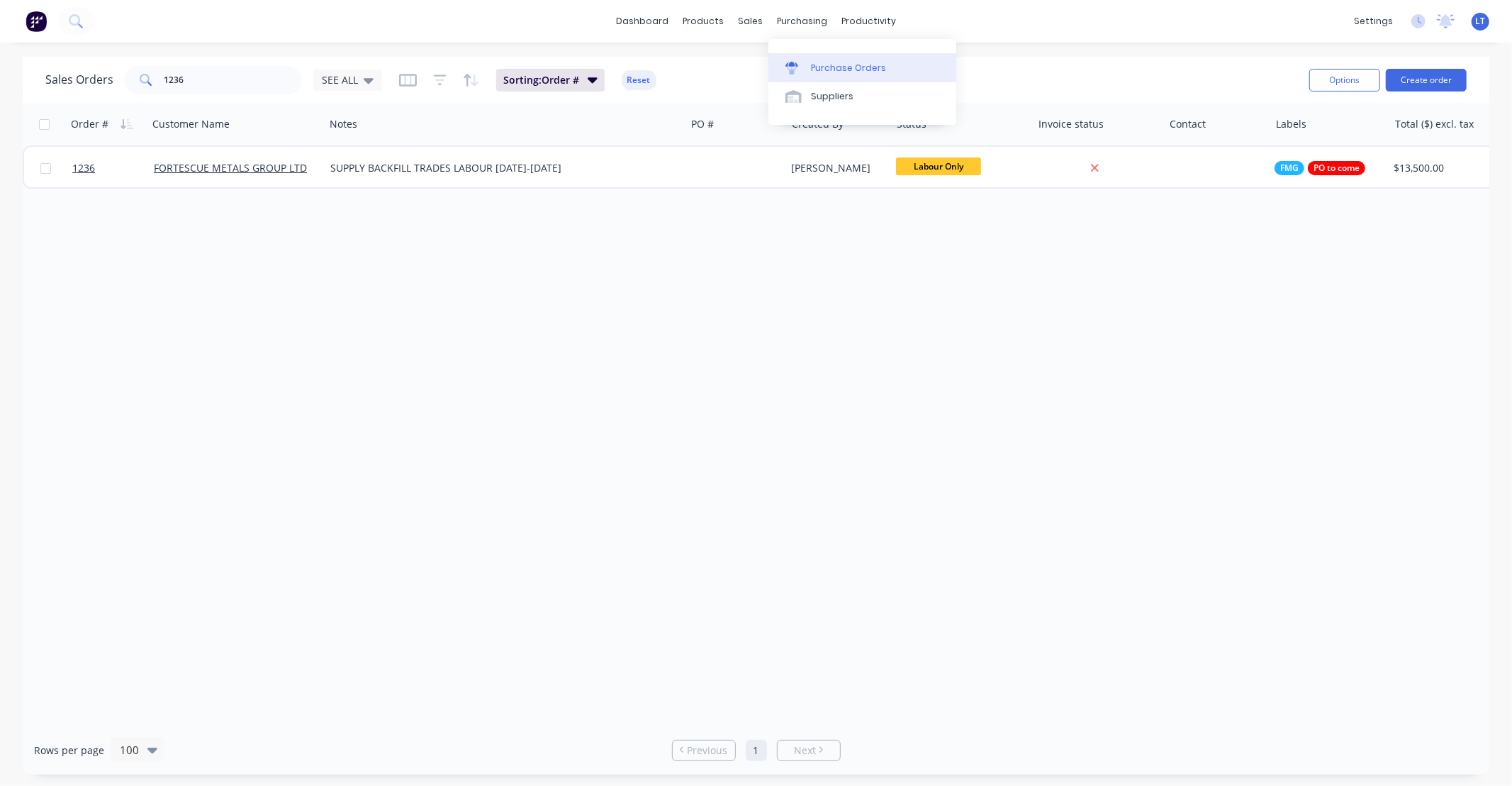
click at [817, 66] on div "Purchase Orders" at bounding box center [848, 68] width 75 height 13
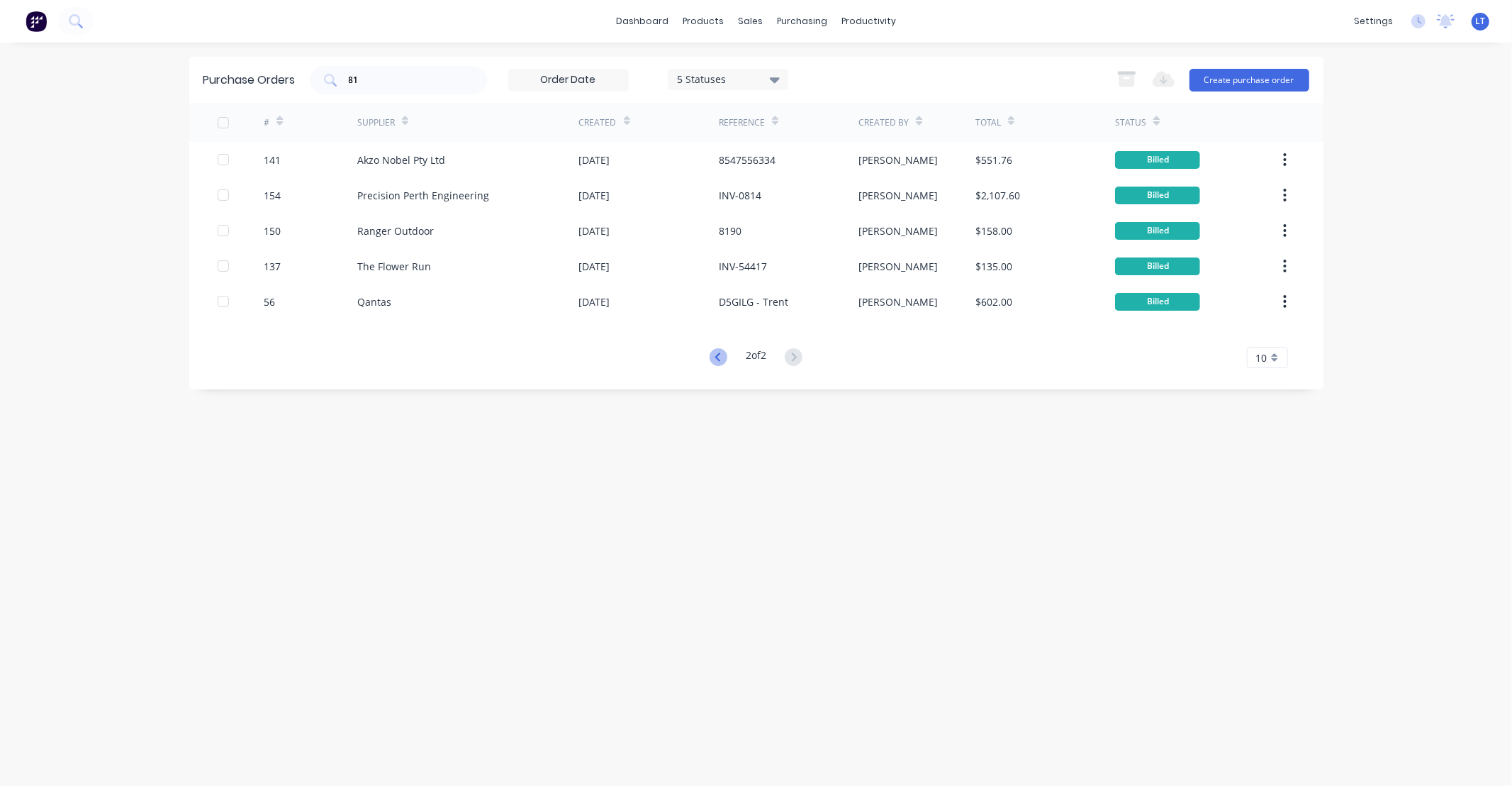
click at [716, 358] on icon at bounding box center [718, 357] width 18 height 18
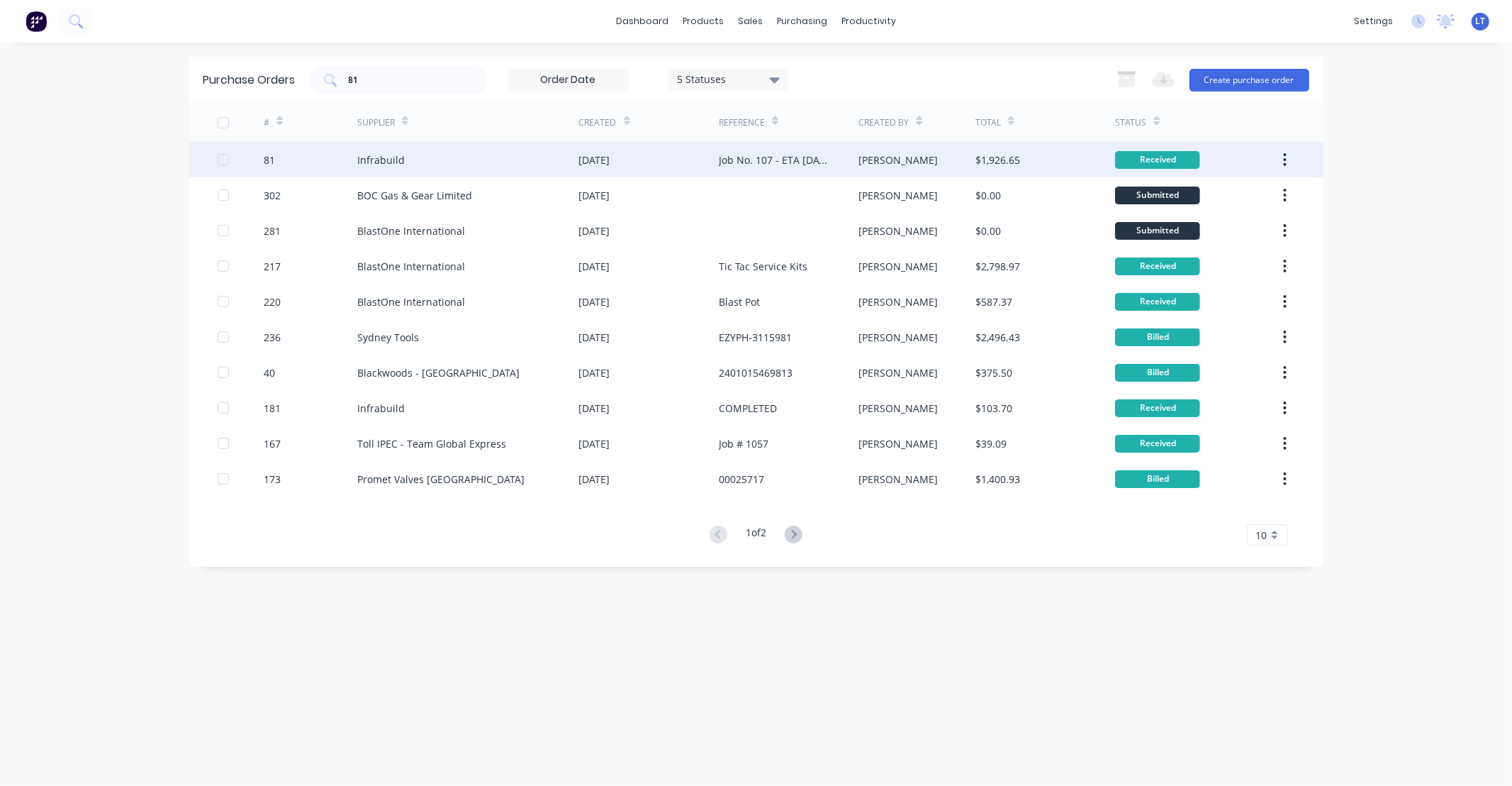
click at [676, 159] on div "15 Sep 2025" at bounding box center [649, 159] width 140 height 36
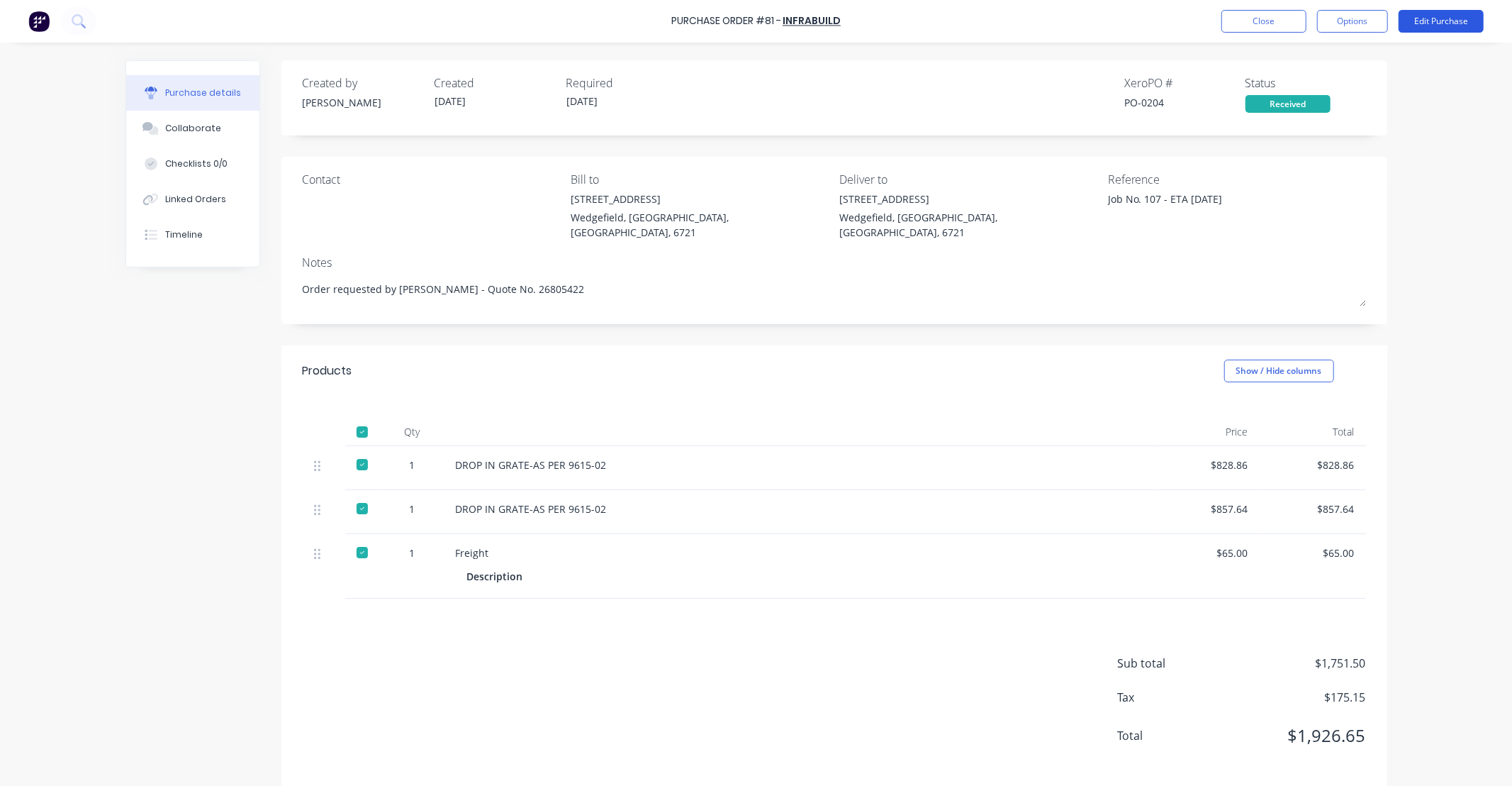
click at [1446, 26] on button "Edit Purchase" at bounding box center [1440, 21] width 85 height 23
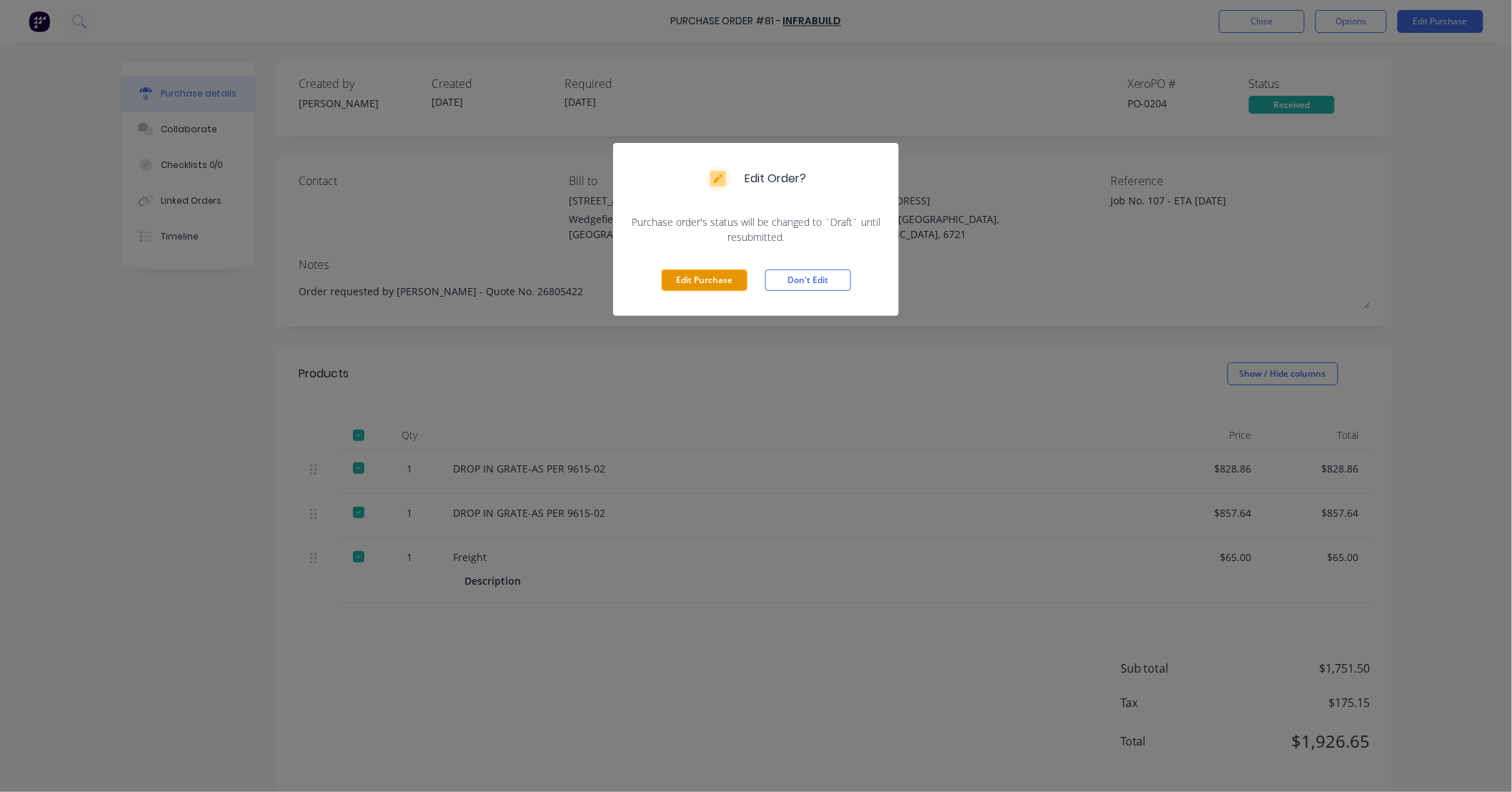
click at [715, 282] on button "Edit Purchase" at bounding box center [704, 280] width 86 height 21
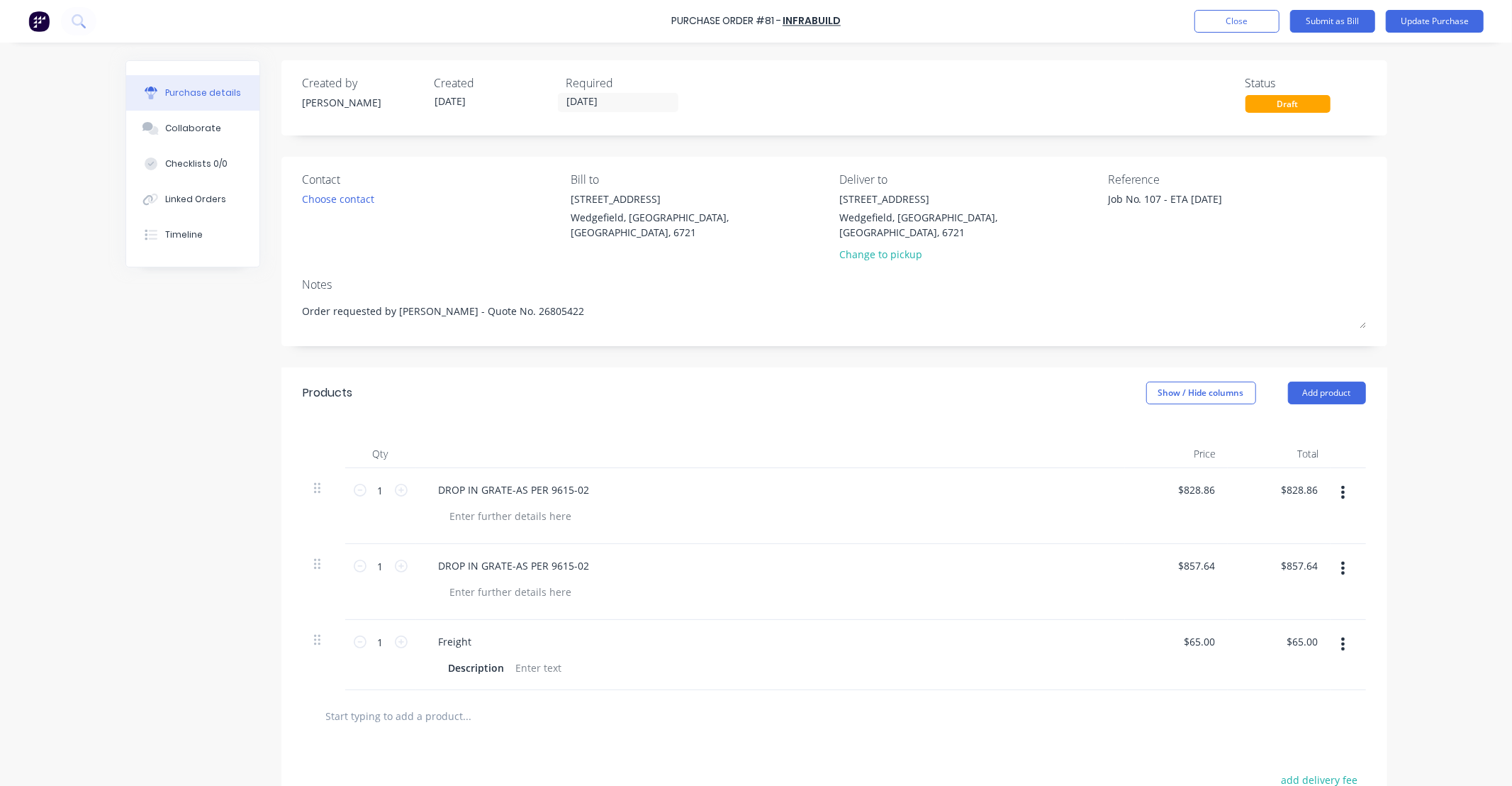
drag, startPoint x: 1166, startPoint y: 195, endPoint x: 1756, endPoint y: 222, distance: 590.6
click at [1511, 222] on html "Purchase Order #81 - Infrabuild Add product Close Submit as Bill Update Purchas…" at bounding box center [756, 393] width 1512 height 786
type textarea "Job No. 107 - Recd 14/10"
click at [1416, 20] on button "Update Purchase" at bounding box center [1434, 21] width 98 height 23
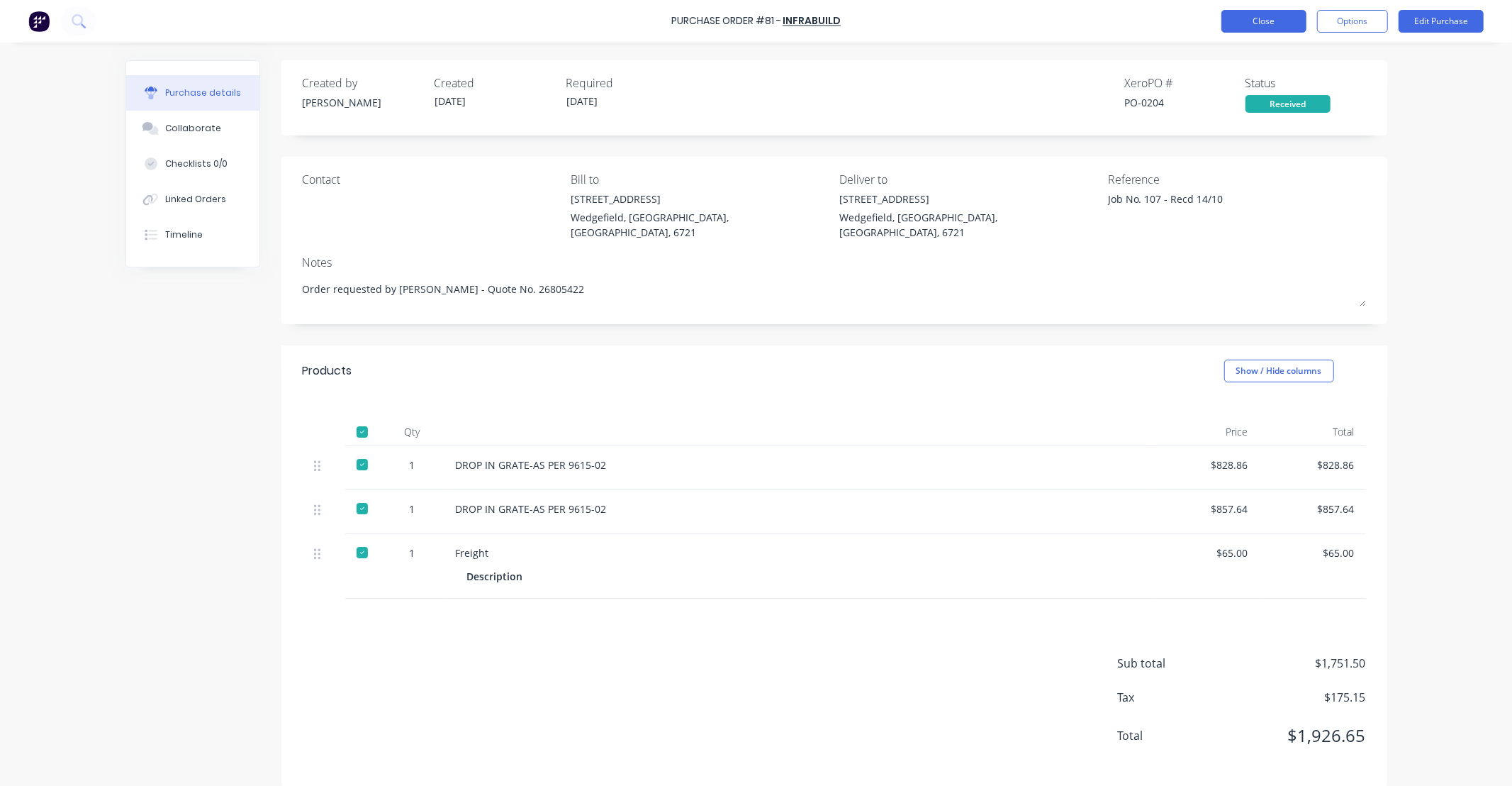
click at [1239, 21] on button "Close" at bounding box center [1263, 21] width 85 height 23
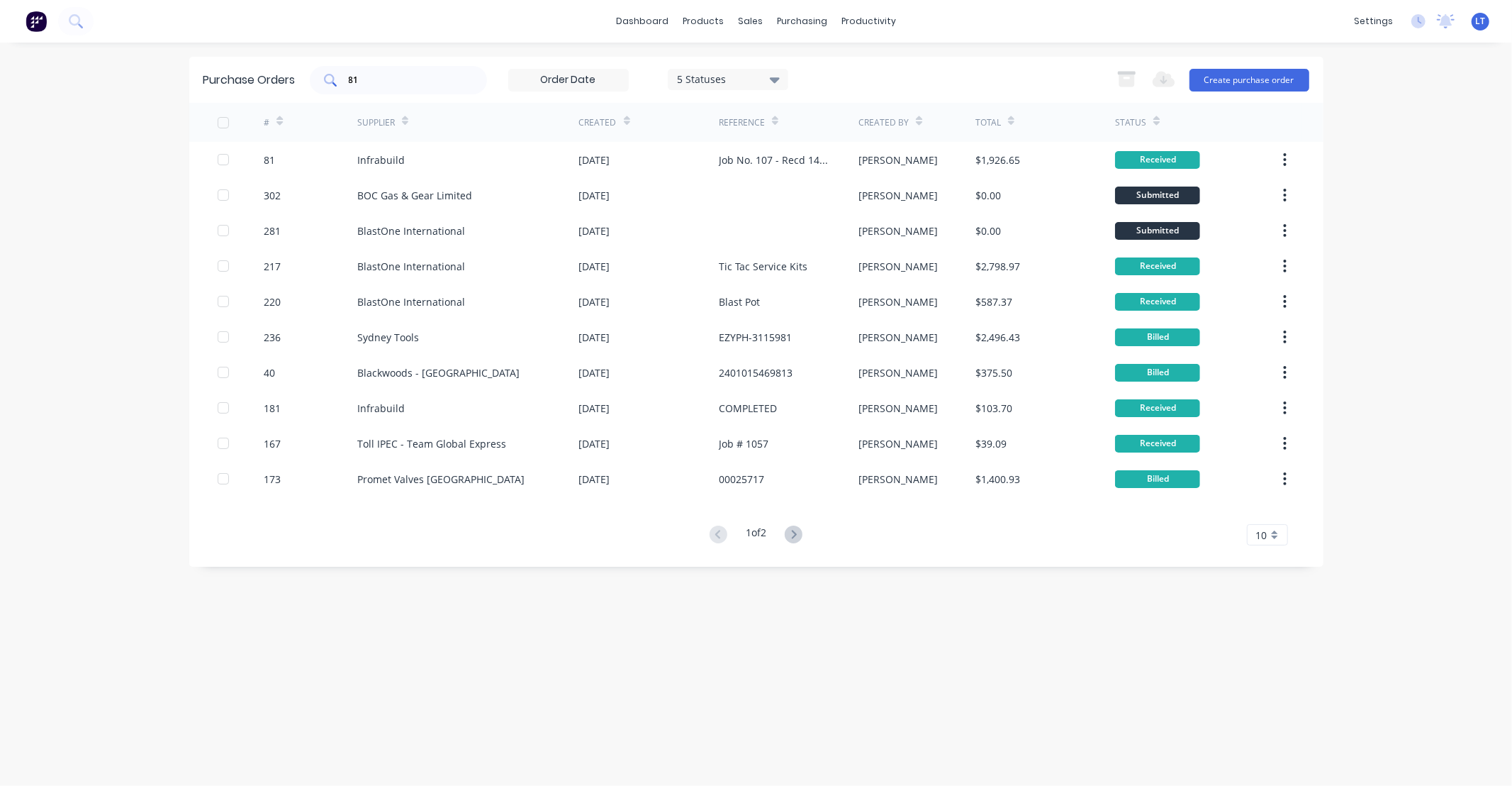
drag, startPoint x: 409, startPoint y: 82, endPoint x: 336, endPoint y: 73, distance: 73.6
click at [336, 73] on div "81" at bounding box center [398, 79] width 177 height 28
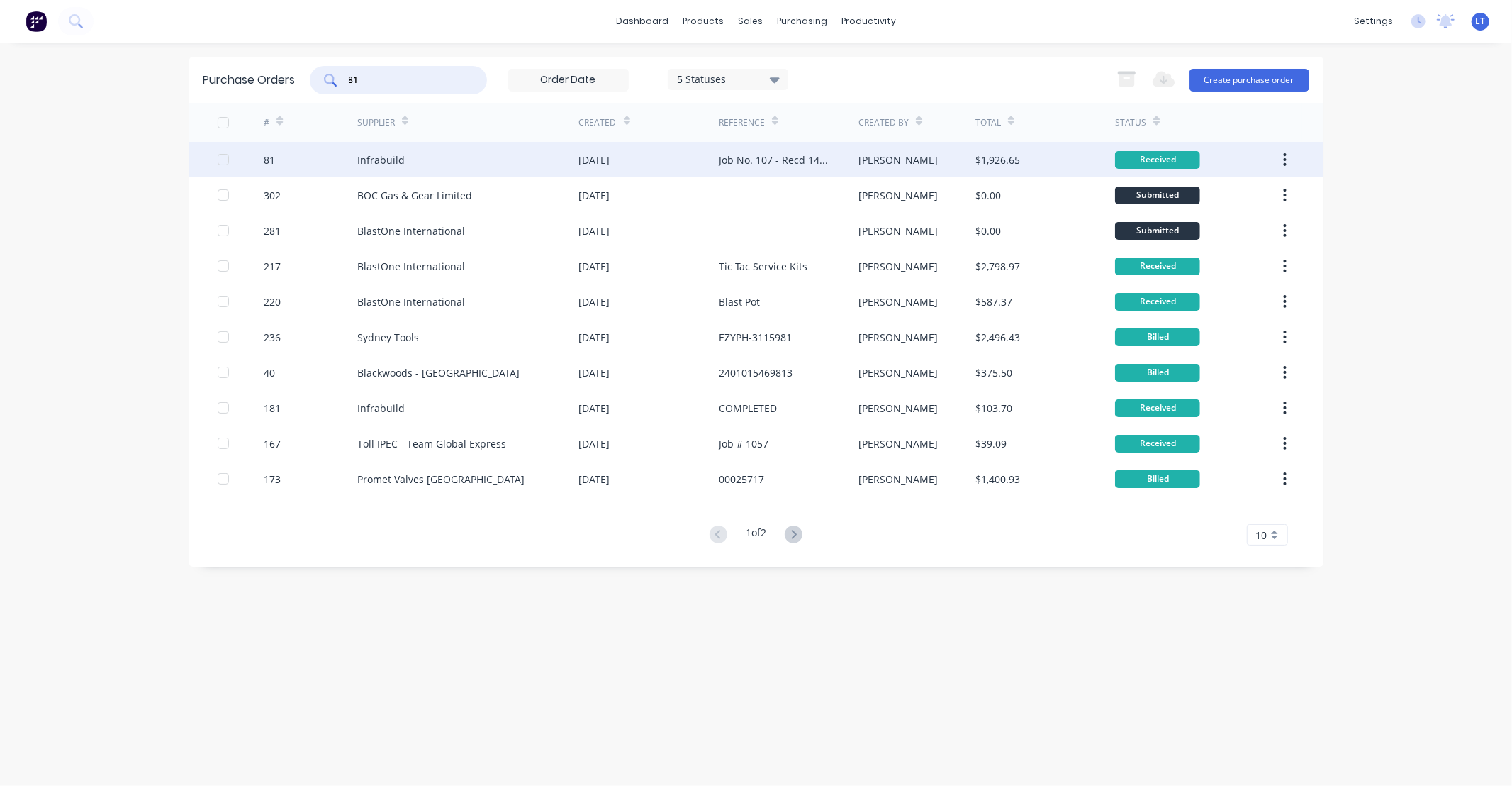
click at [475, 151] on div "Infrabuild" at bounding box center [468, 159] width 222 height 36
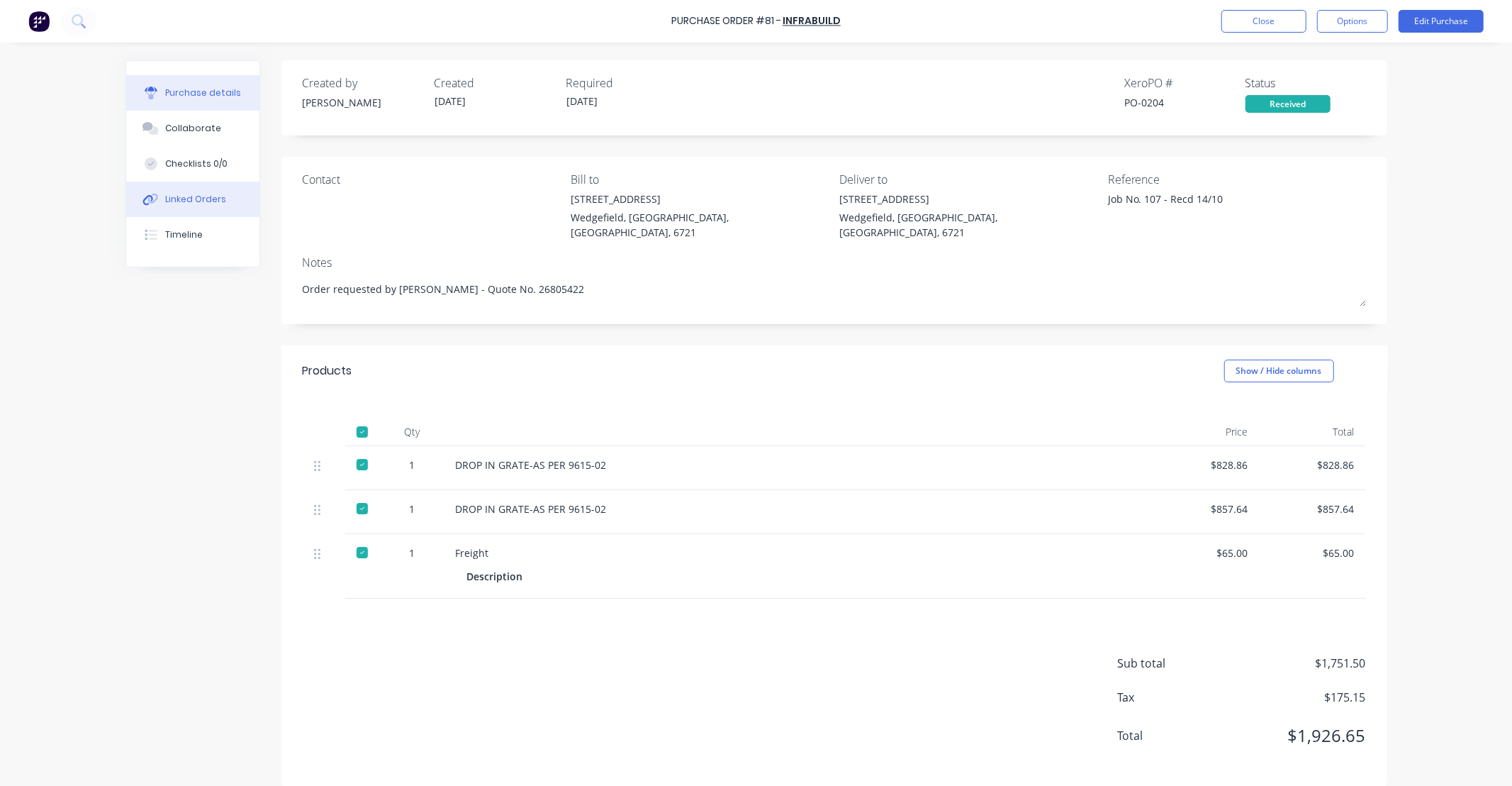
click at [189, 193] on div "Linked Orders" at bounding box center [195, 199] width 61 height 13
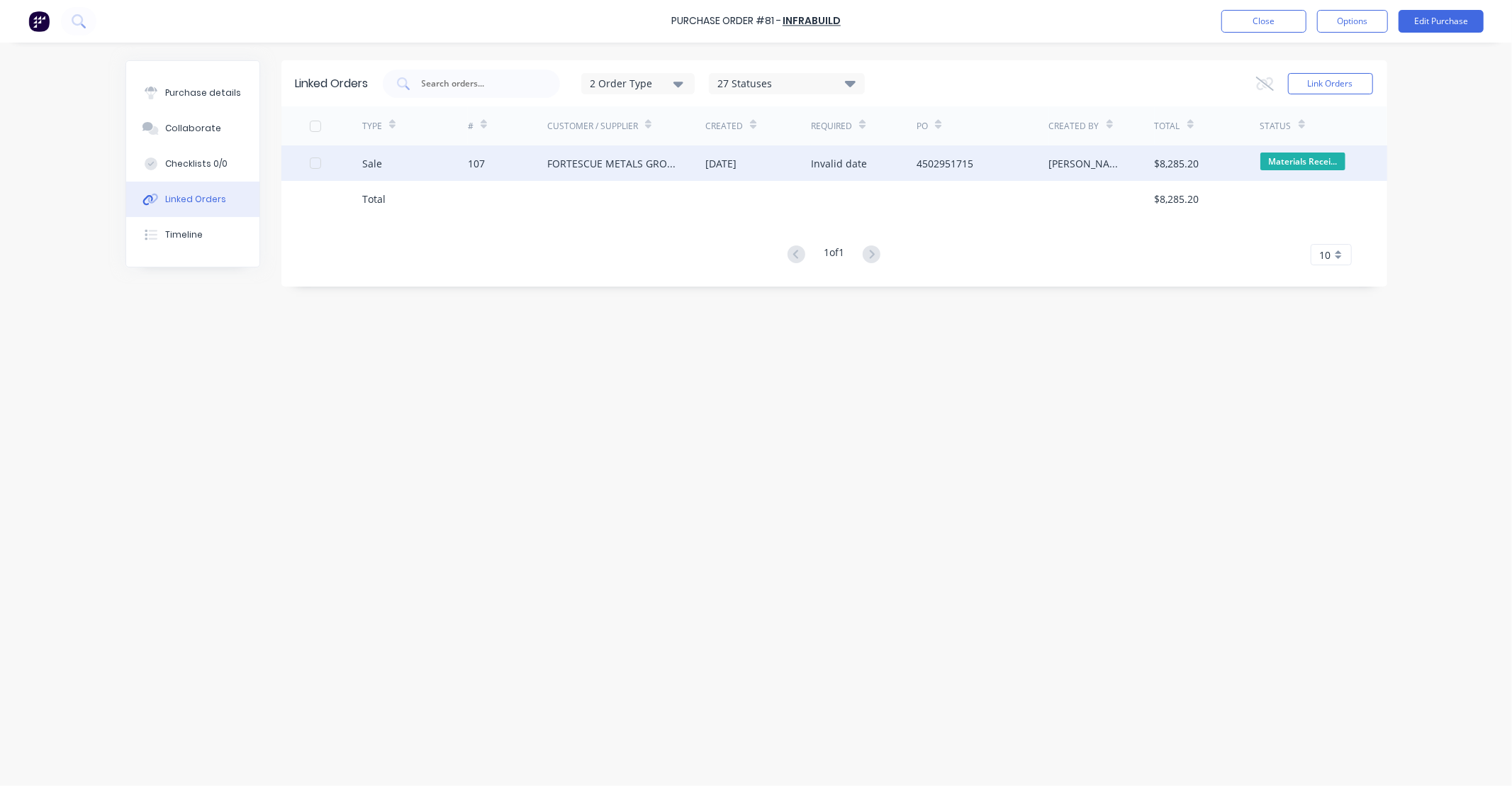
click at [818, 168] on div "Invalid date" at bounding box center [838, 164] width 56 height 15
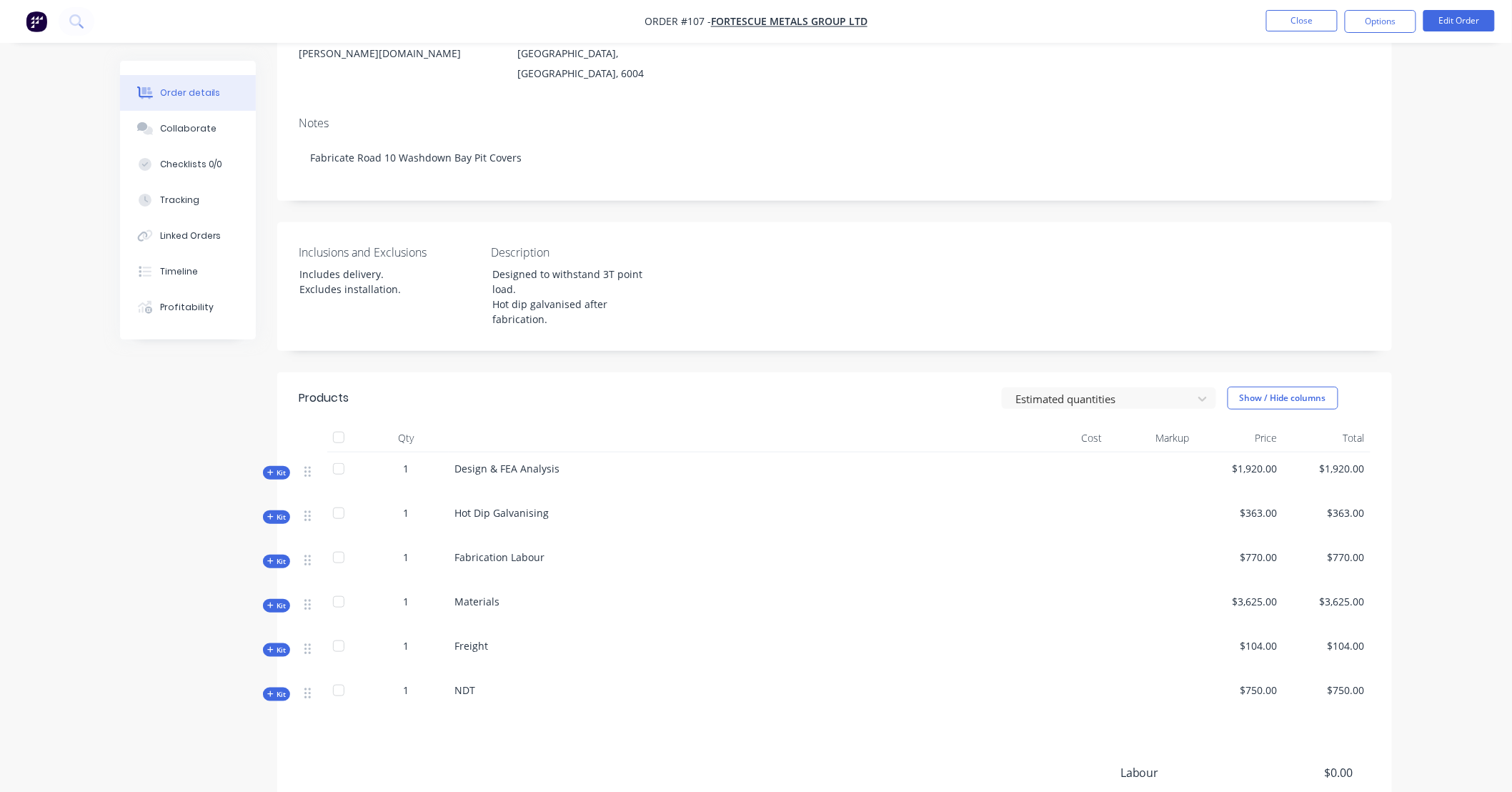
scroll to position [264, 0]
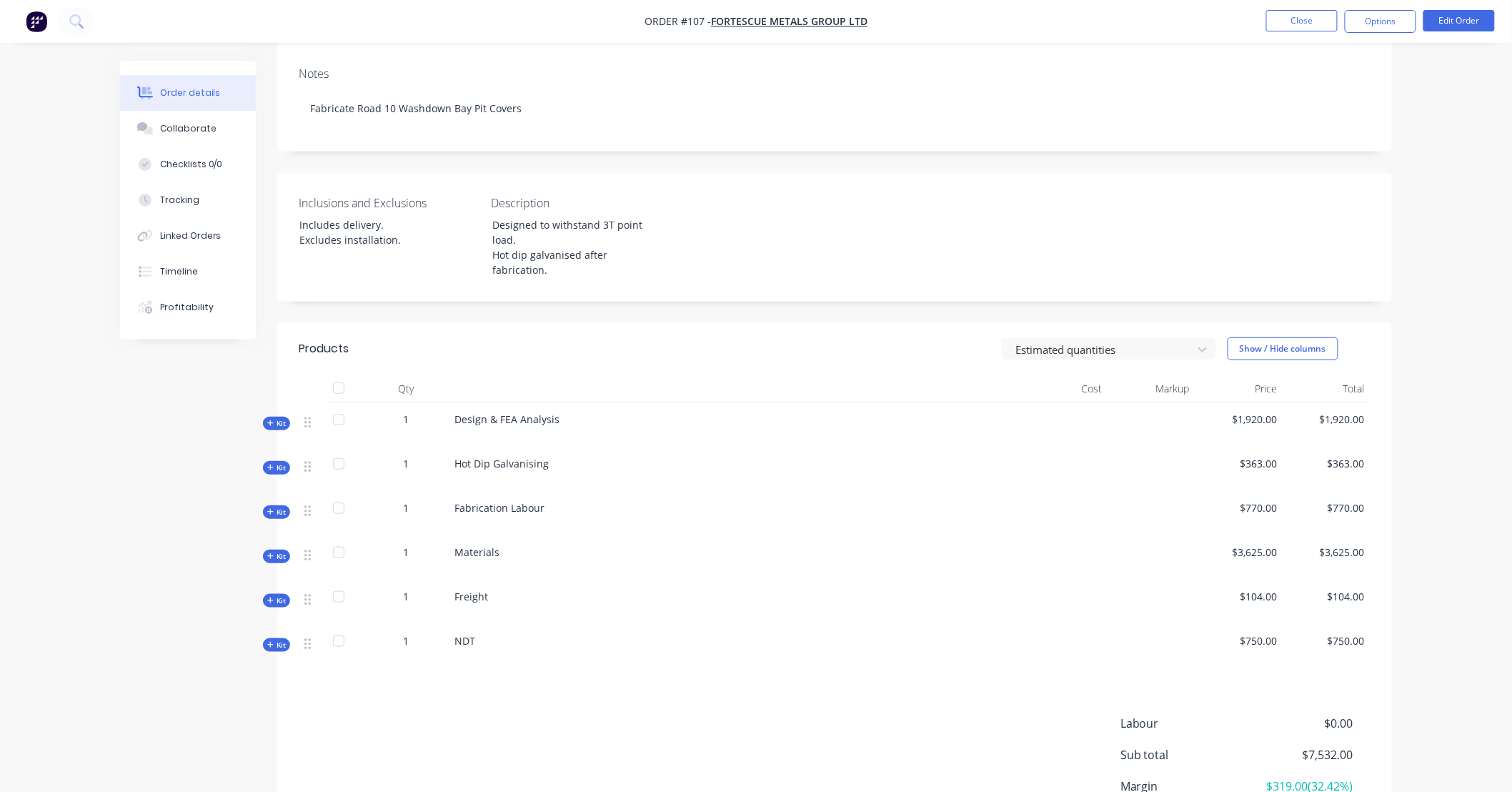
click at [270, 552] on icon "button" at bounding box center [271, 555] width 7 height 7
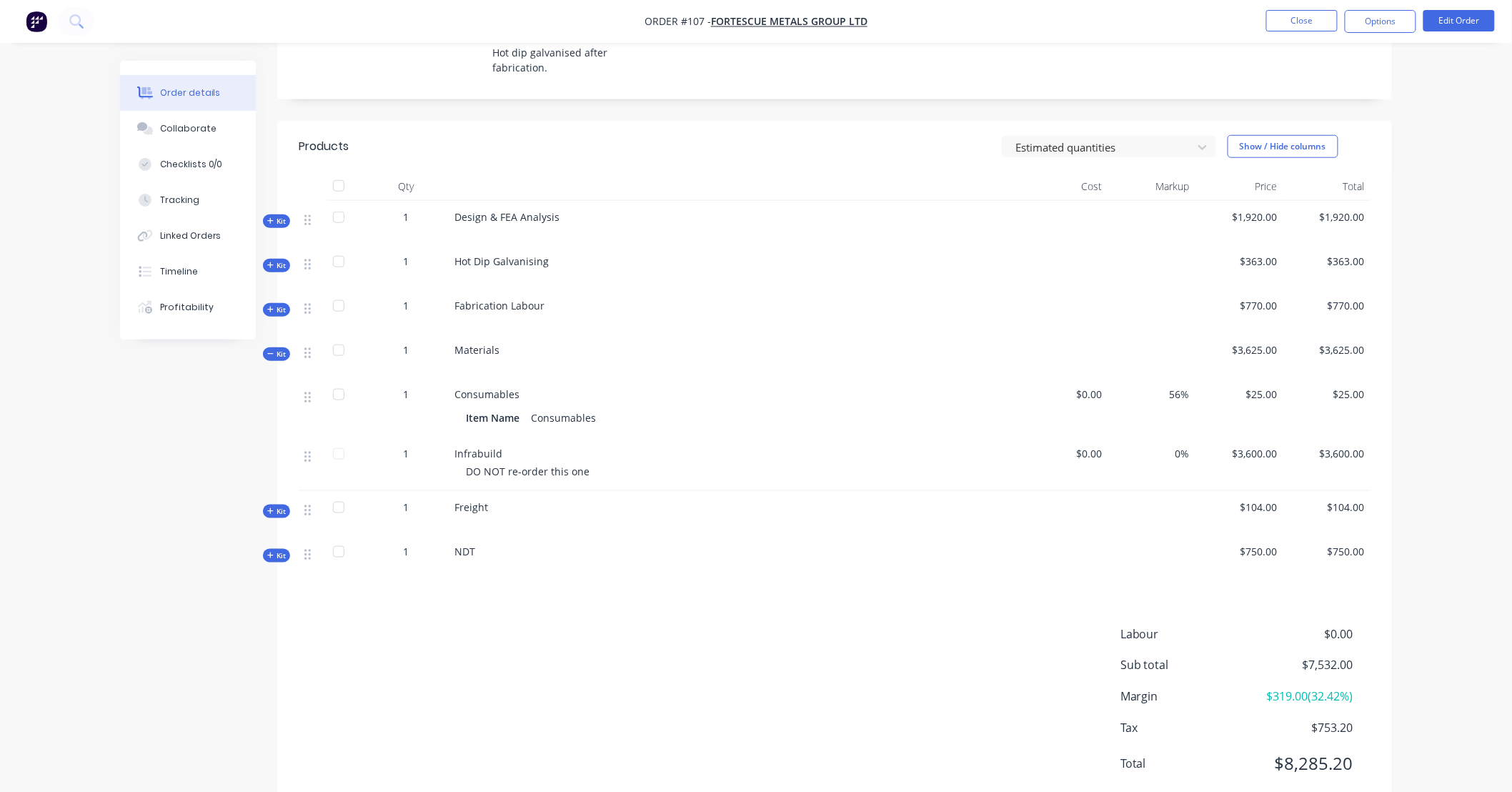
scroll to position [476, 0]
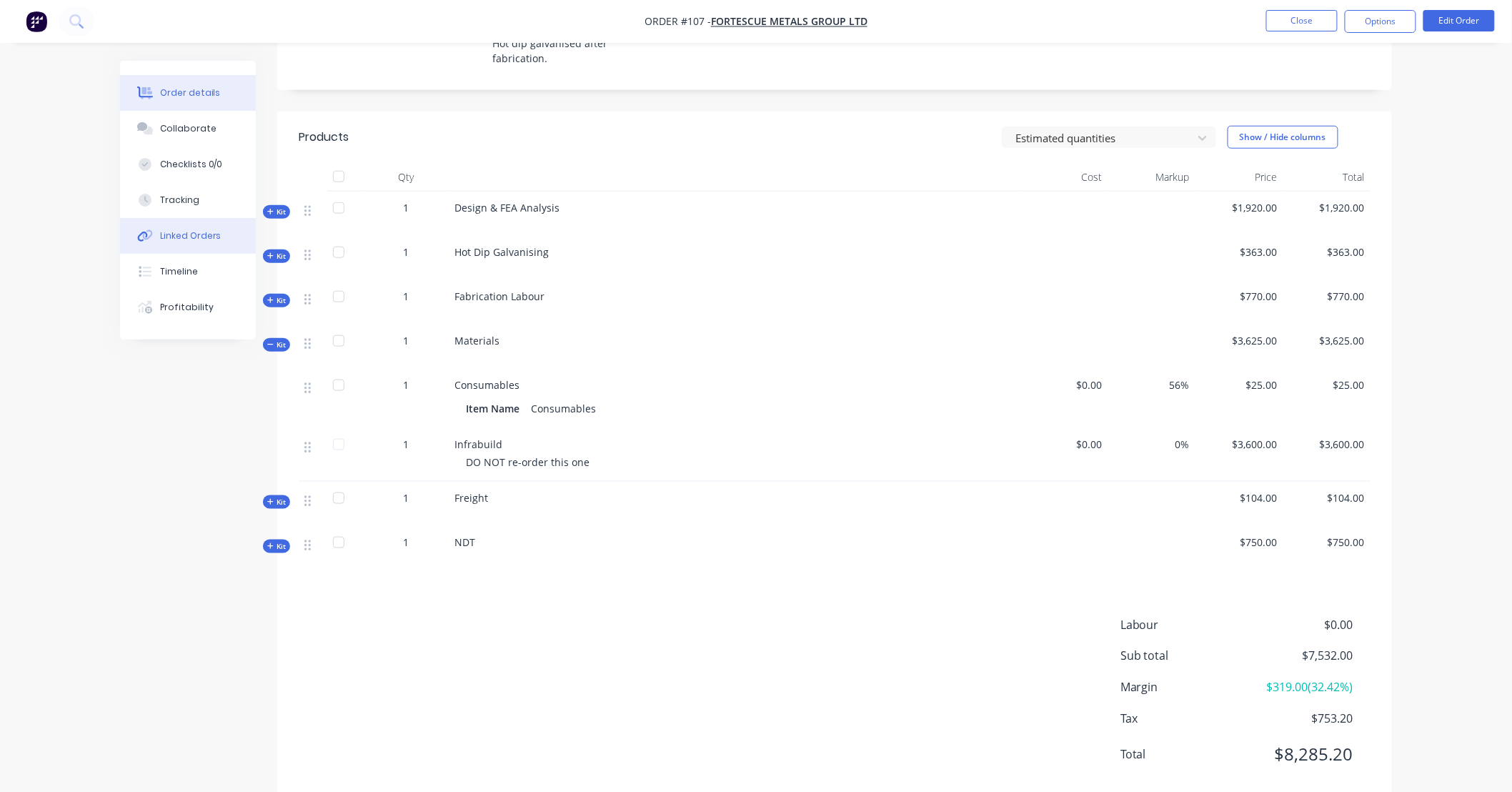
click at [205, 231] on div "Linked Orders" at bounding box center [190, 236] width 61 height 13
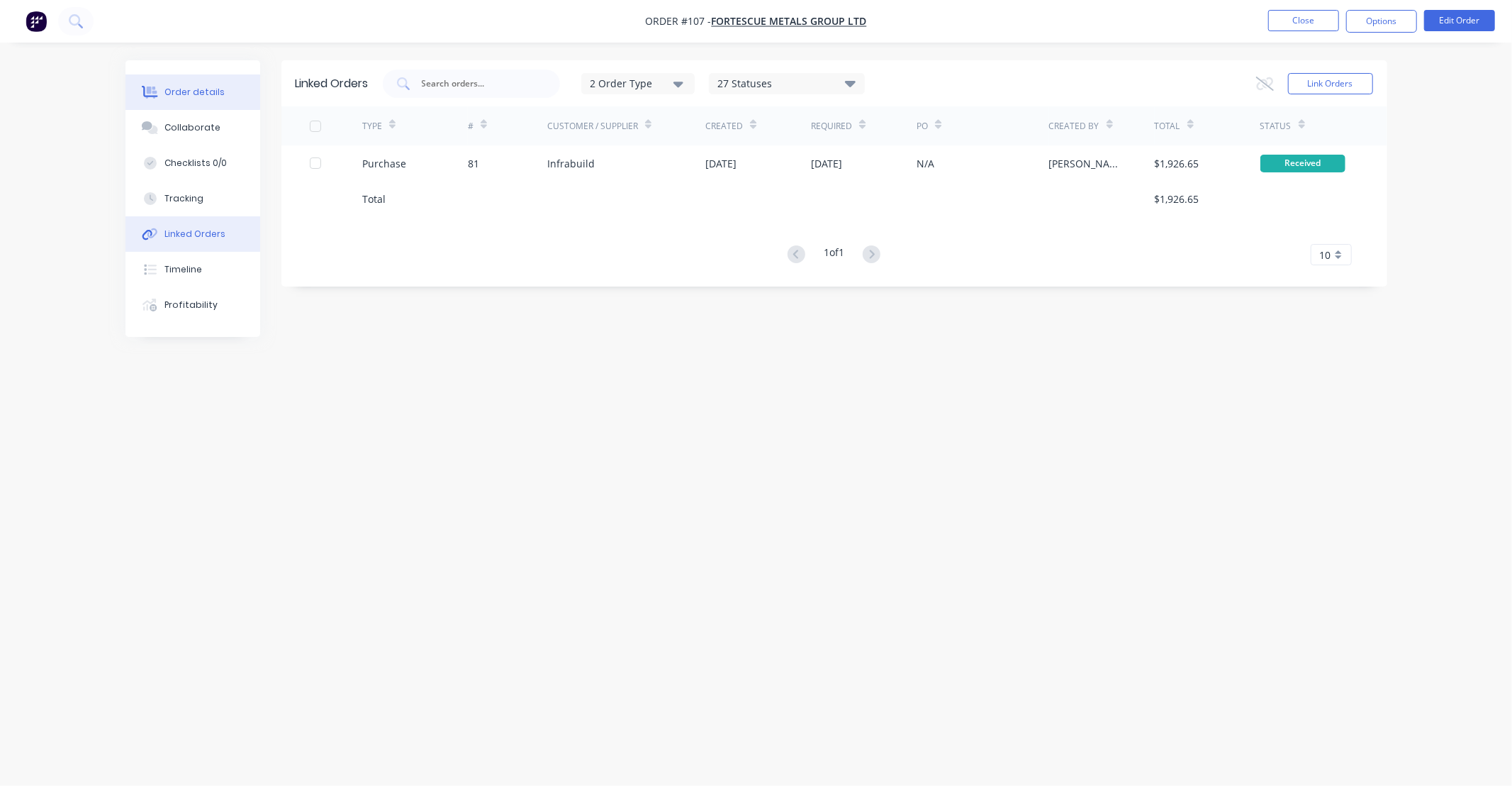
click at [194, 87] on div "Order details" at bounding box center [194, 92] width 60 height 13
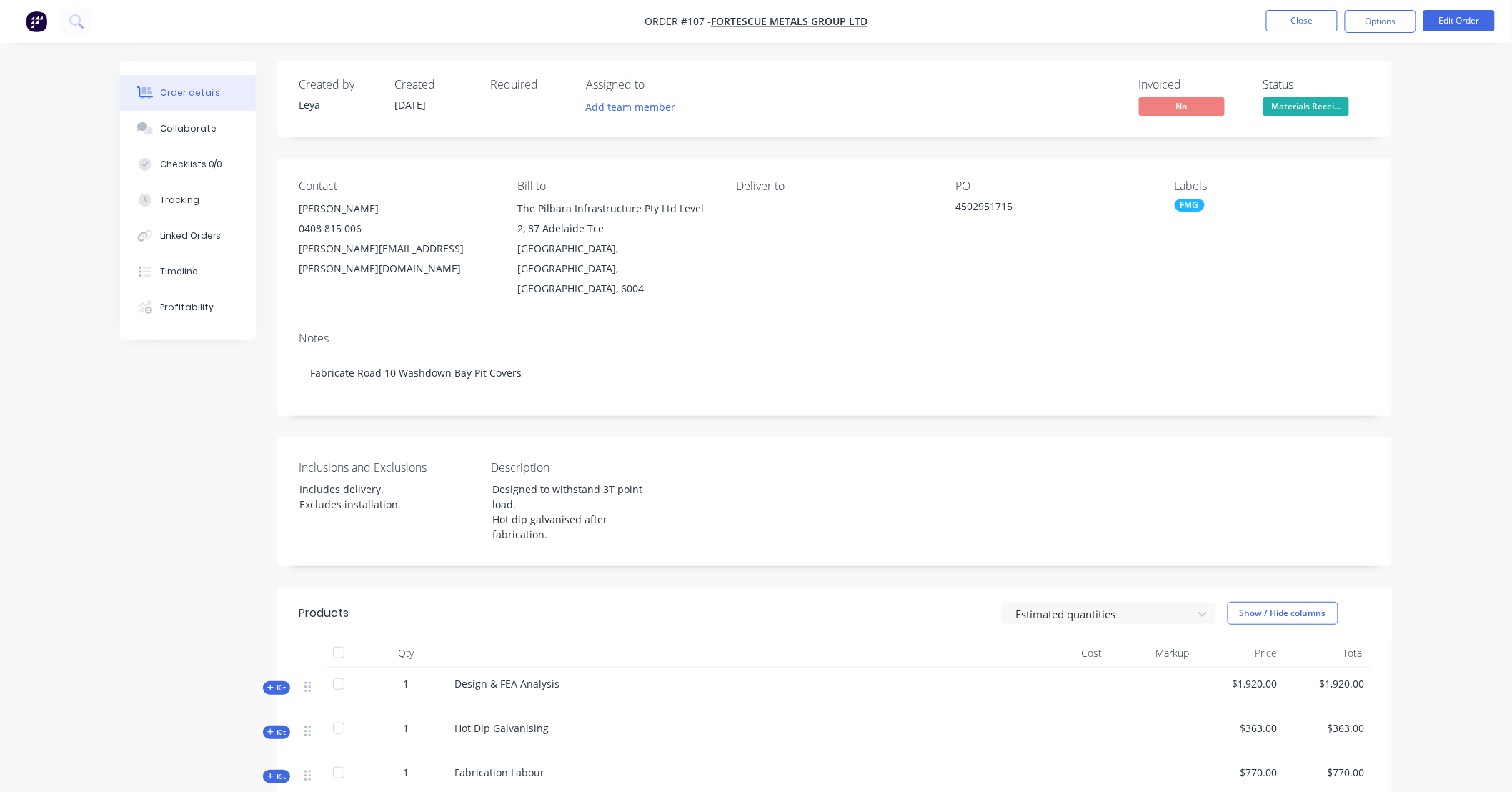
click at [687, 400] on div "Created by Leya Created 20/08/25 Required Assigned to Add team member Invoiced …" at bounding box center [834, 613] width 1115 height 1105
drag, startPoint x: 683, startPoint y: 400, endPoint x: 646, endPoint y: 399, distance: 37.0
click at [646, 400] on div "Created by Leya Created 20/08/25 Required Assigned to Add team member Invoiced …" at bounding box center [834, 613] width 1115 height 1105
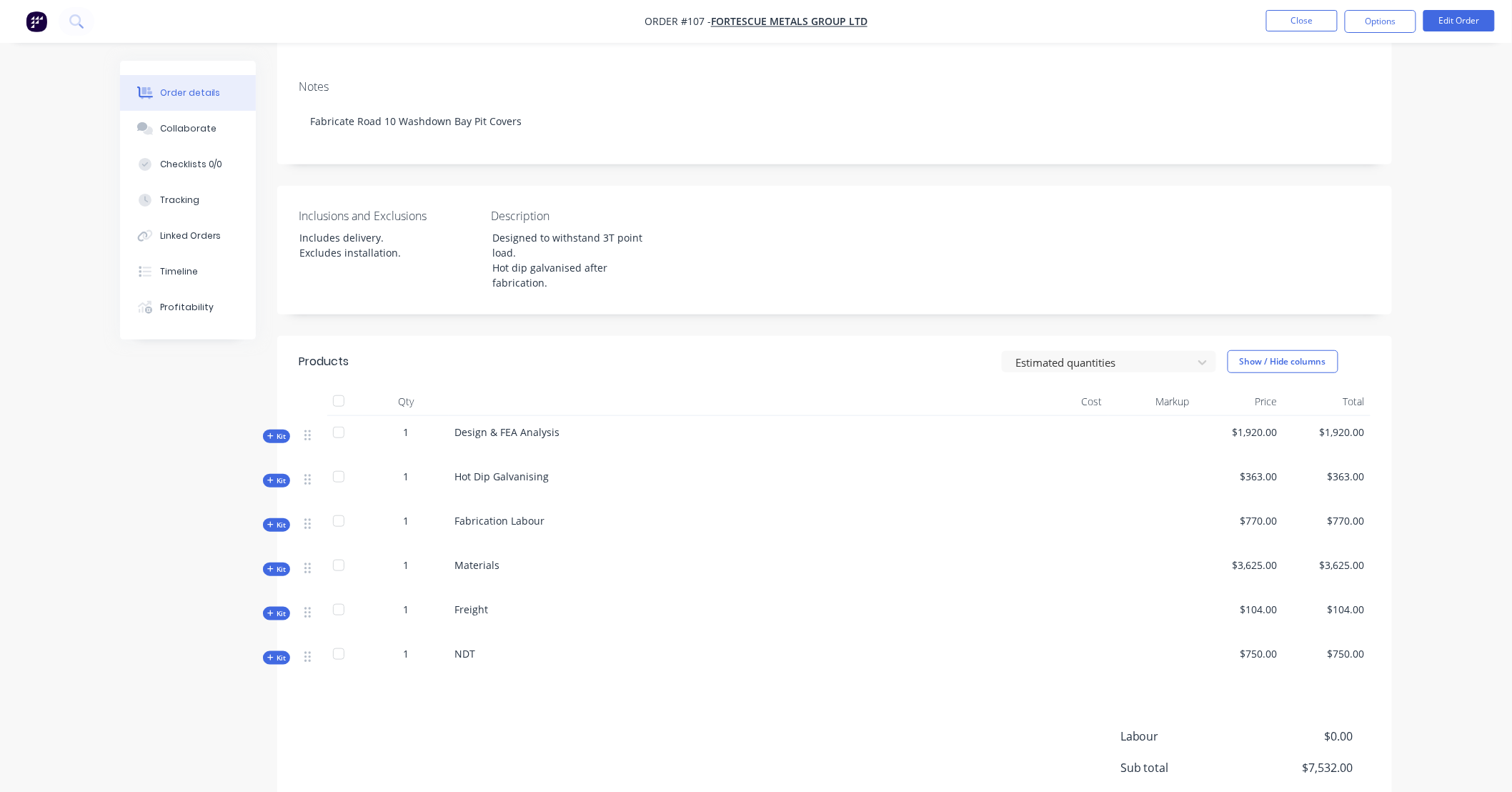
scroll to position [264, 0]
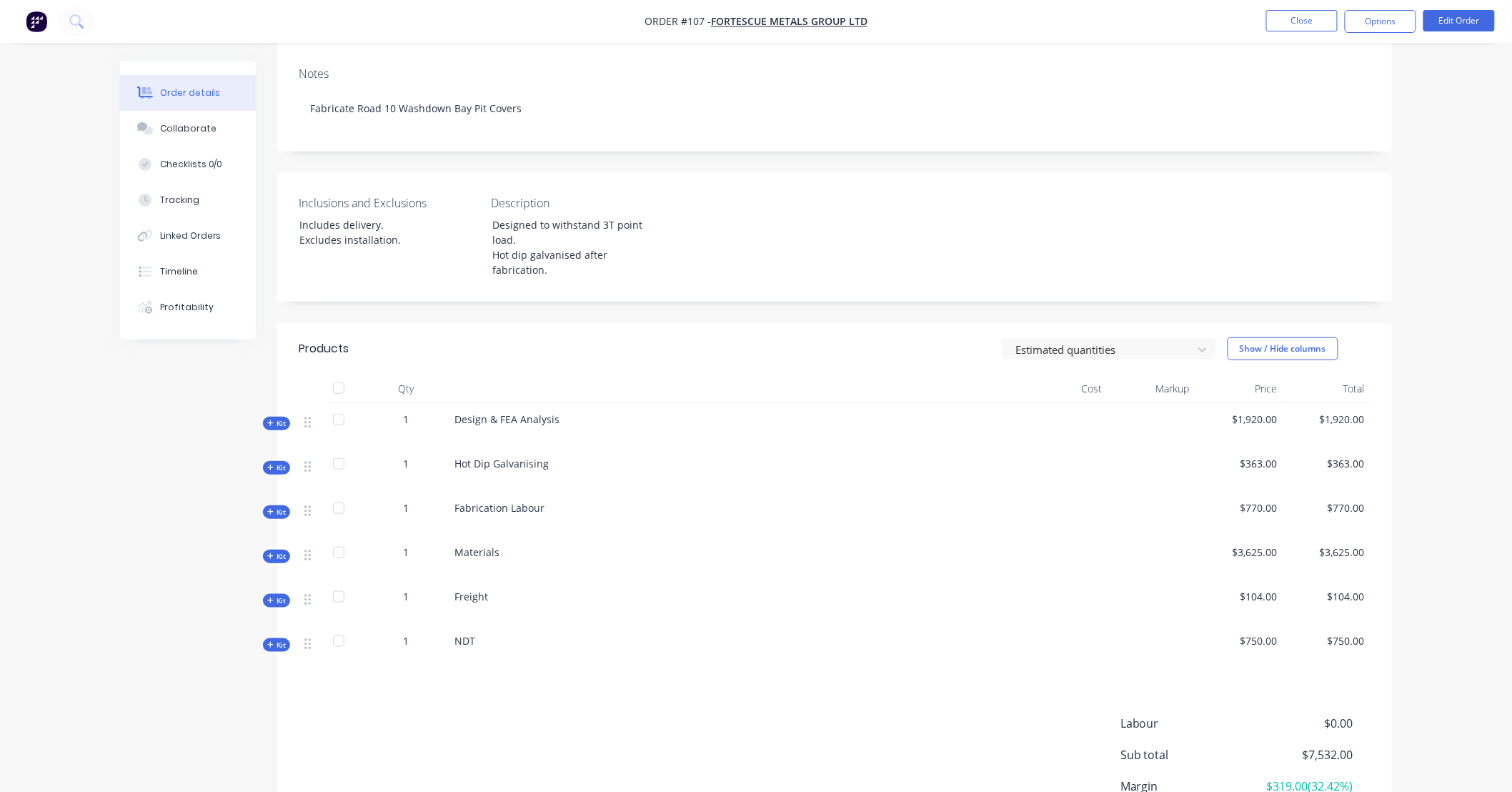
click at [284, 418] on span "Kit" at bounding box center [276, 423] width 19 height 11
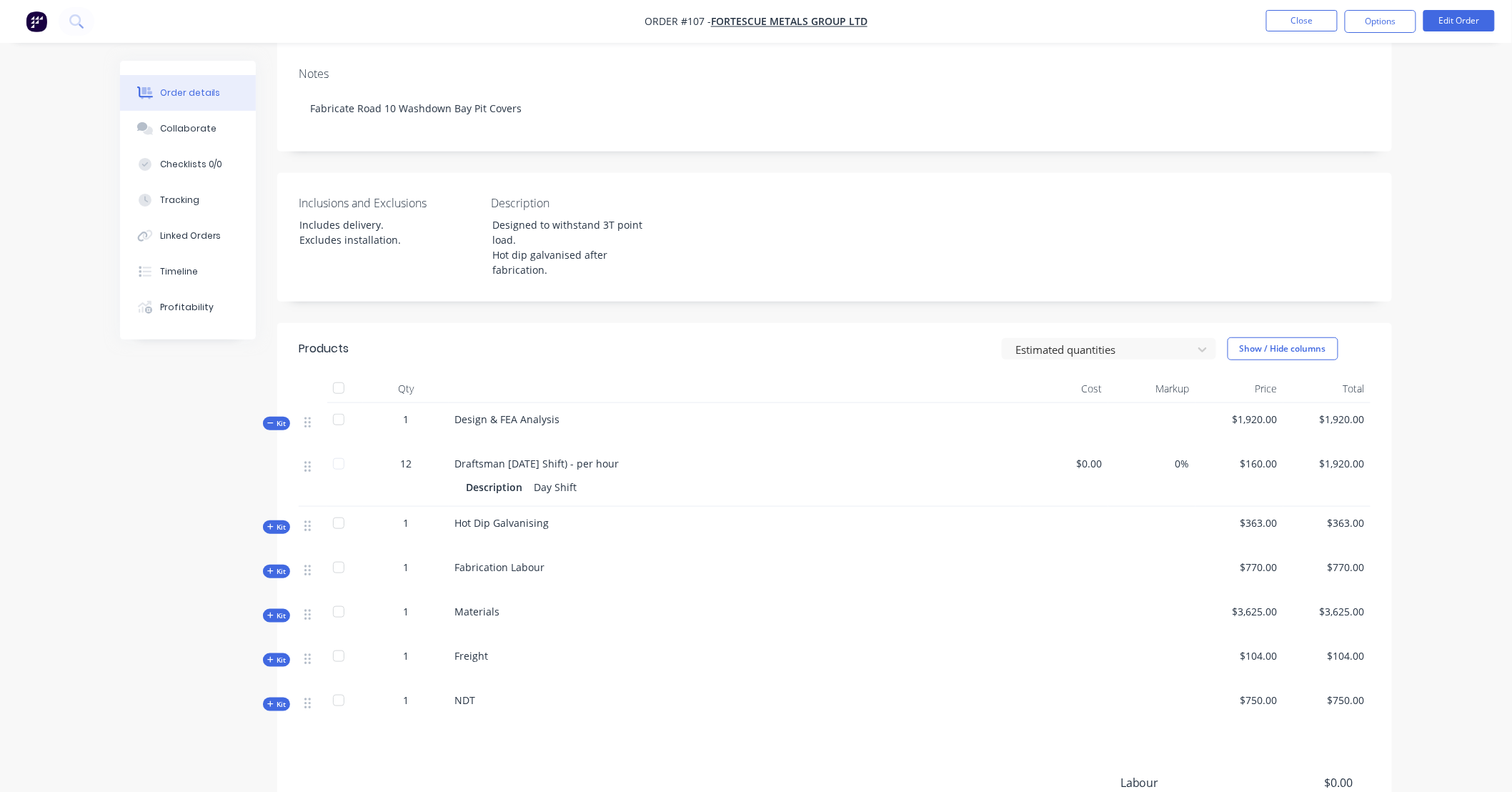
click at [284, 522] on span "Kit" at bounding box center [276, 527] width 19 height 11
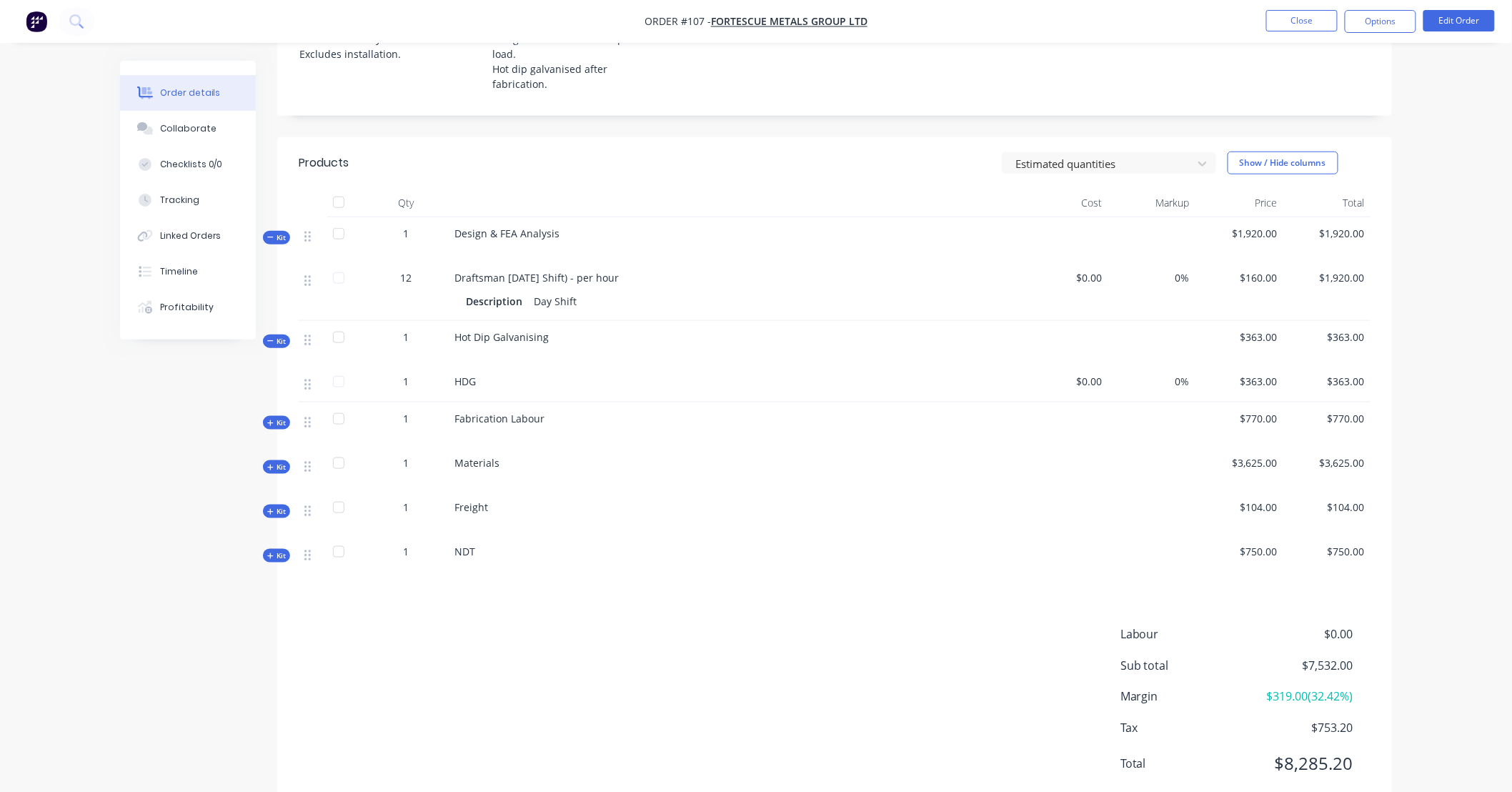
click at [272, 419] on icon "button" at bounding box center [271, 423] width 7 height 7
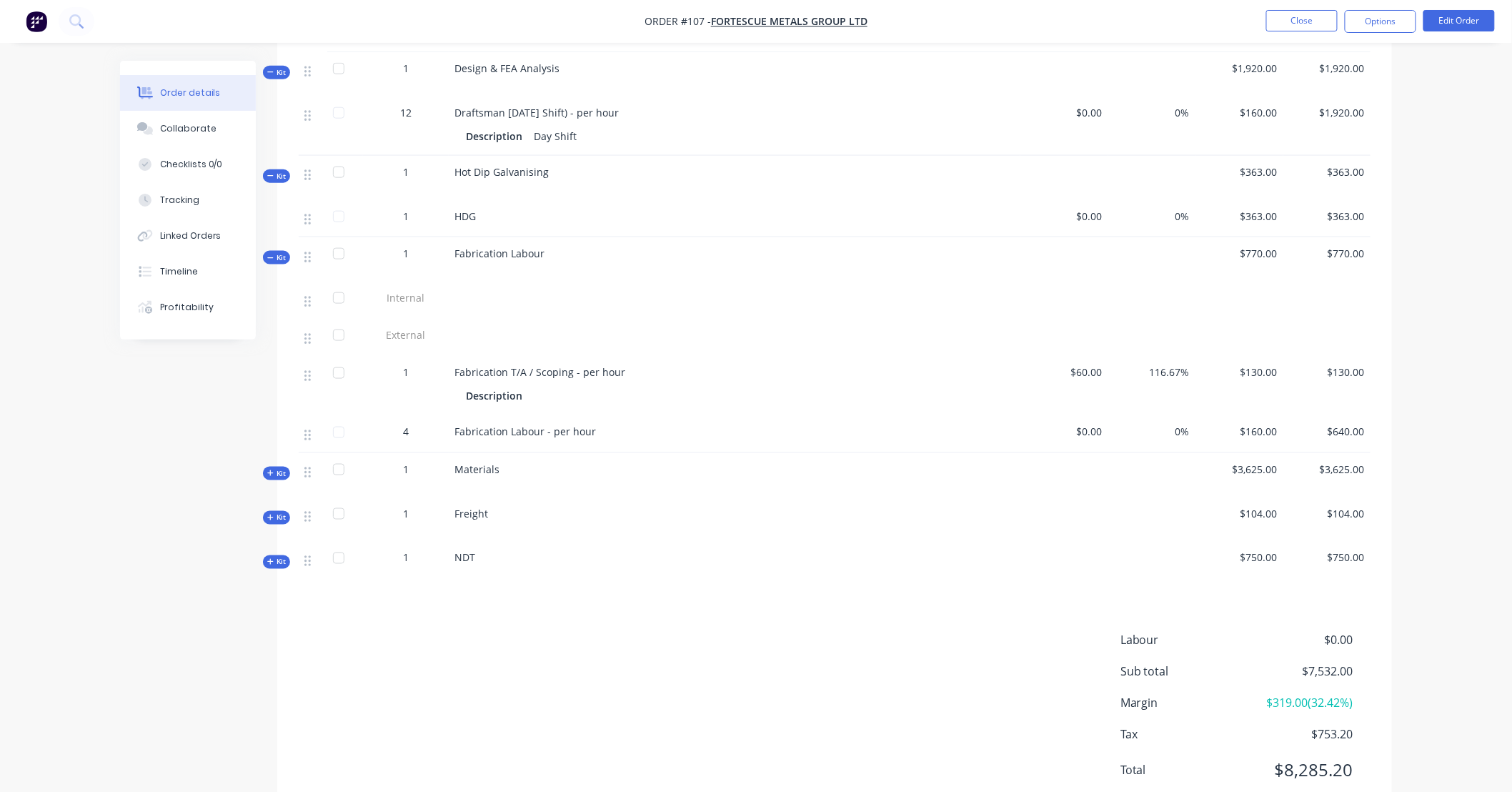
scroll to position [648, 0]
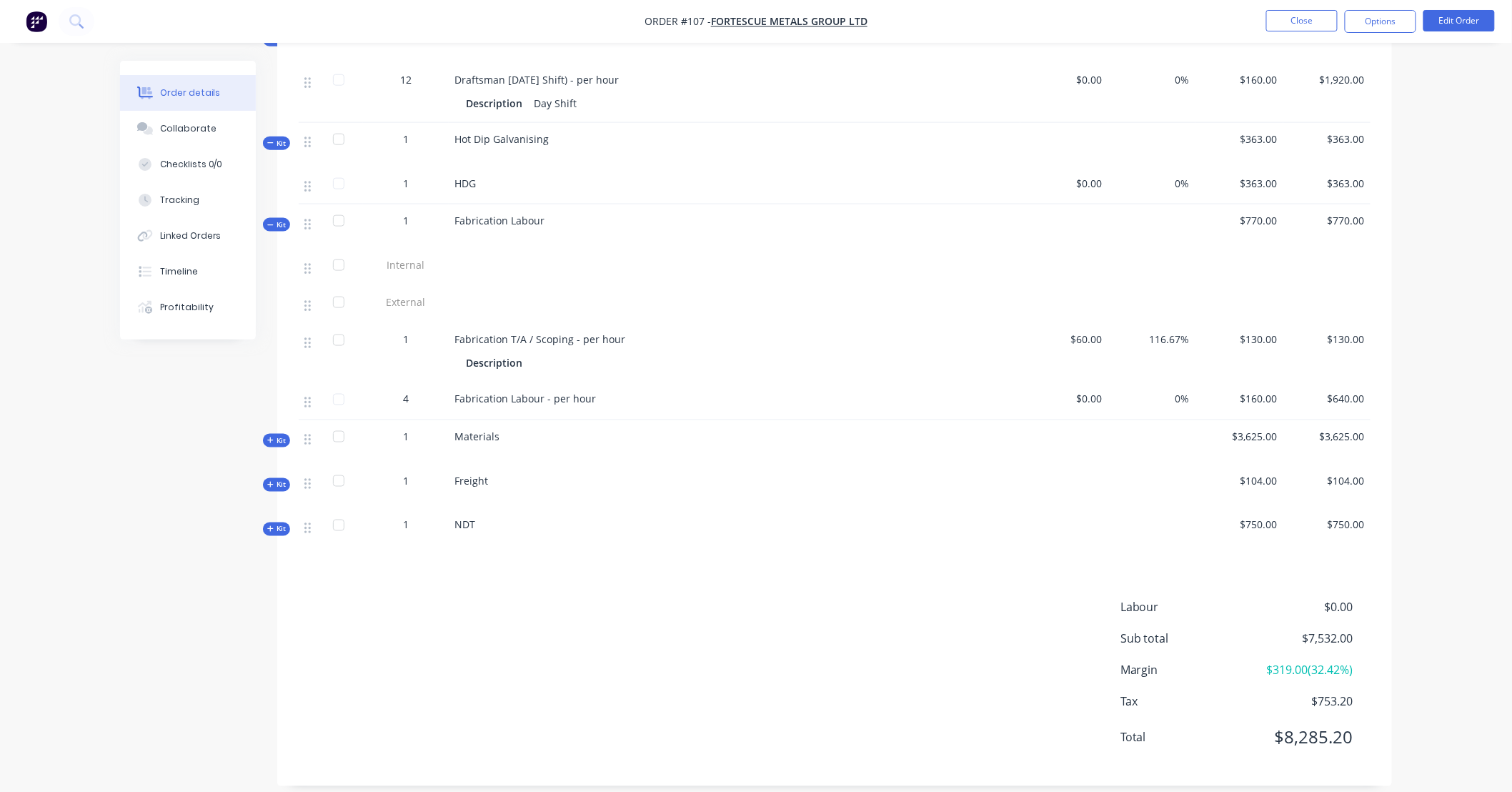
click at [280, 436] on span "Kit" at bounding box center [276, 440] width 19 height 11
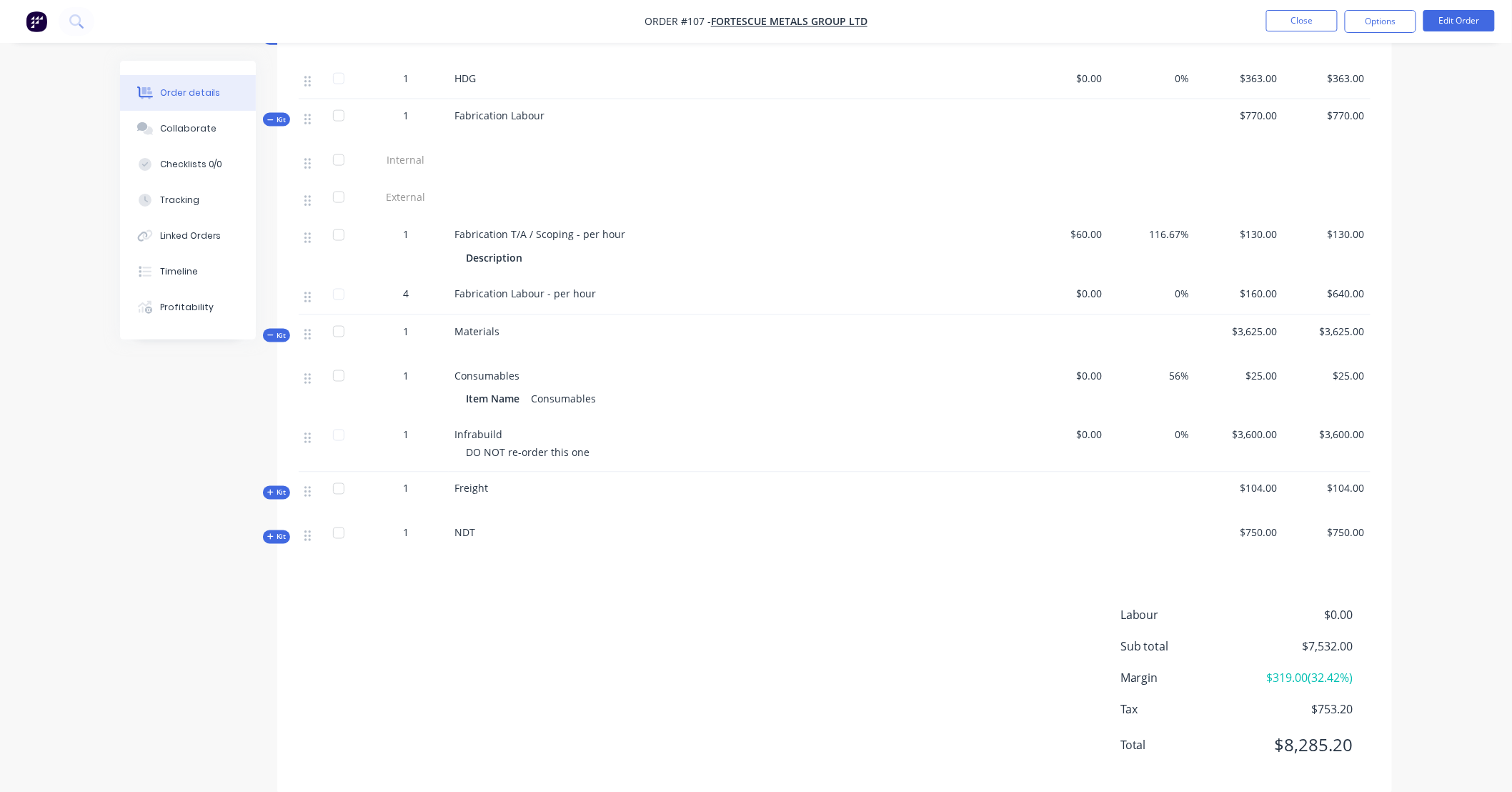
scroll to position [754, 0]
click at [269, 488] on icon "button" at bounding box center [271, 491] width 7 height 7
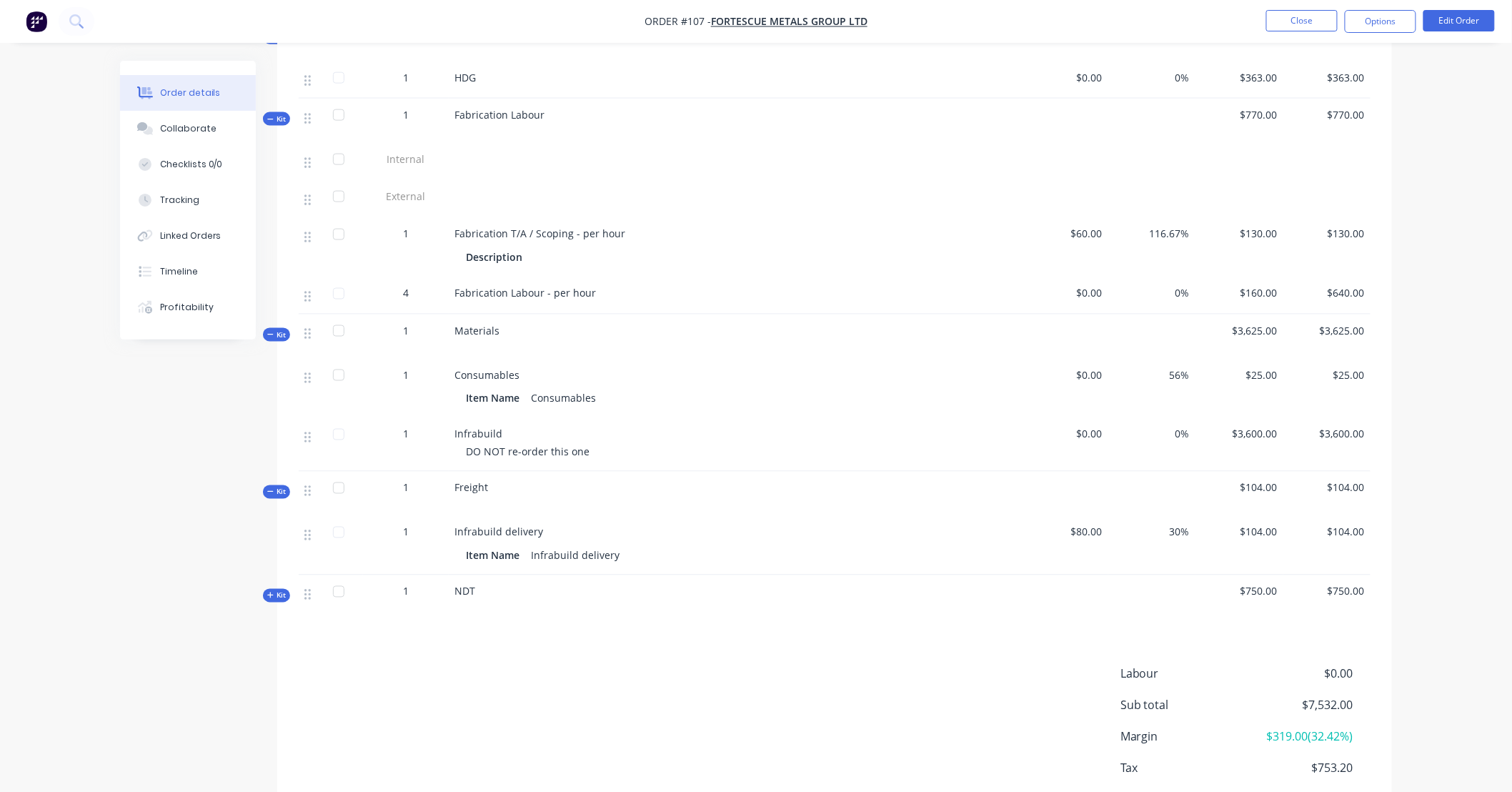
click at [273, 591] on span "Kit" at bounding box center [276, 595] width 19 height 11
click at [201, 484] on div "Created by Leya Created 20/08/25 Required Assigned to Add team member Invoiced …" at bounding box center [755, 120] width 1271 height 1626
drag, startPoint x: 195, startPoint y: 482, endPoint x: 111, endPoint y: 460, distance: 86.8
click at [111, 460] on div "Order details Collaborate Checklists 0/0 Tracking Linked Orders Timeline Profit…" at bounding box center [756, 120] width 1300 height 1626
drag, startPoint x: 153, startPoint y: 440, endPoint x: 113, endPoint y: 425, distance: 42.7
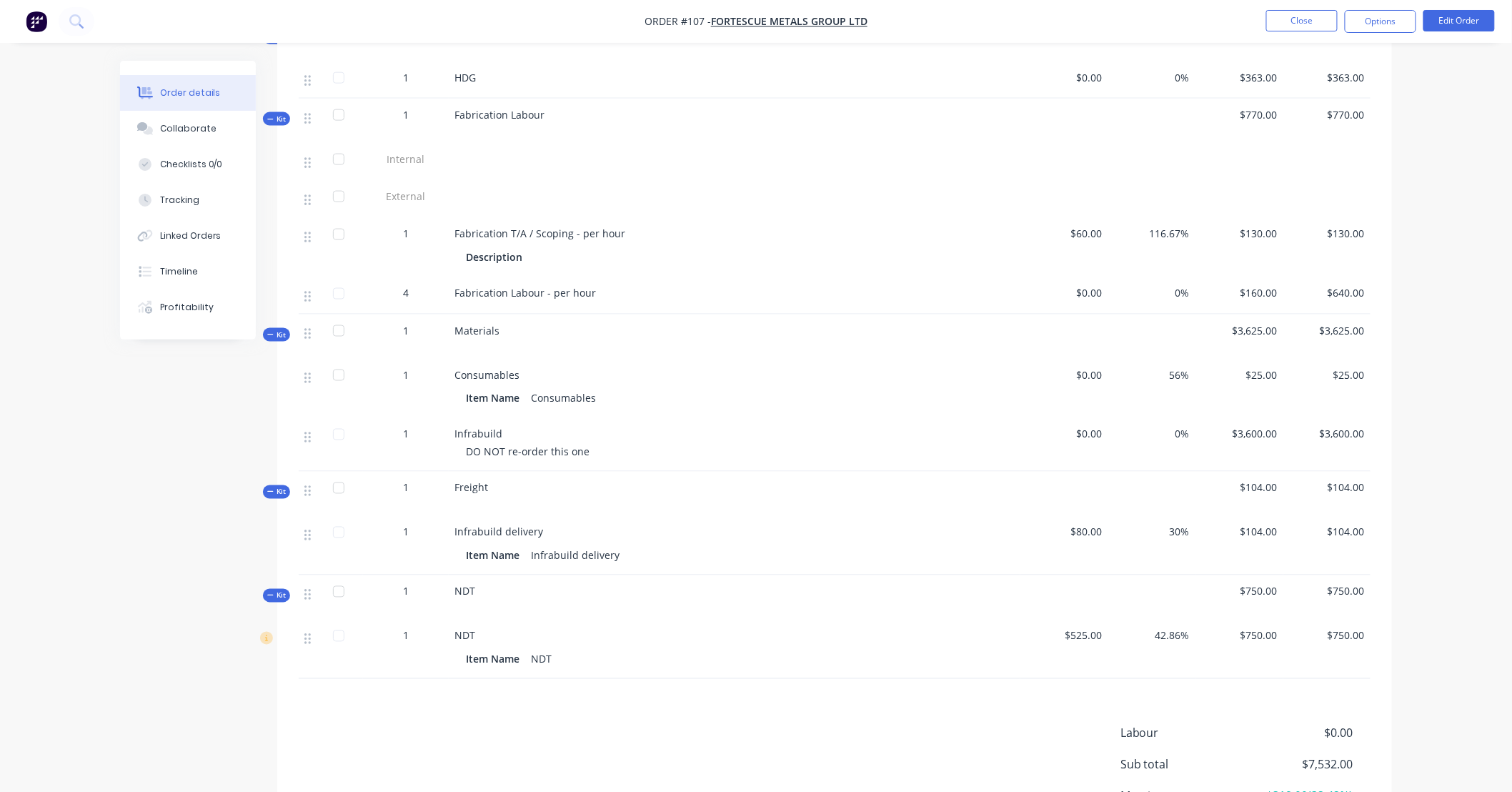
click at [112, 426] on div "Order details Collaborate Checklists 0/0 Tracking Linked Orders Timeline Profit…" at bounding box center [756, 120] width 1300 height 1626
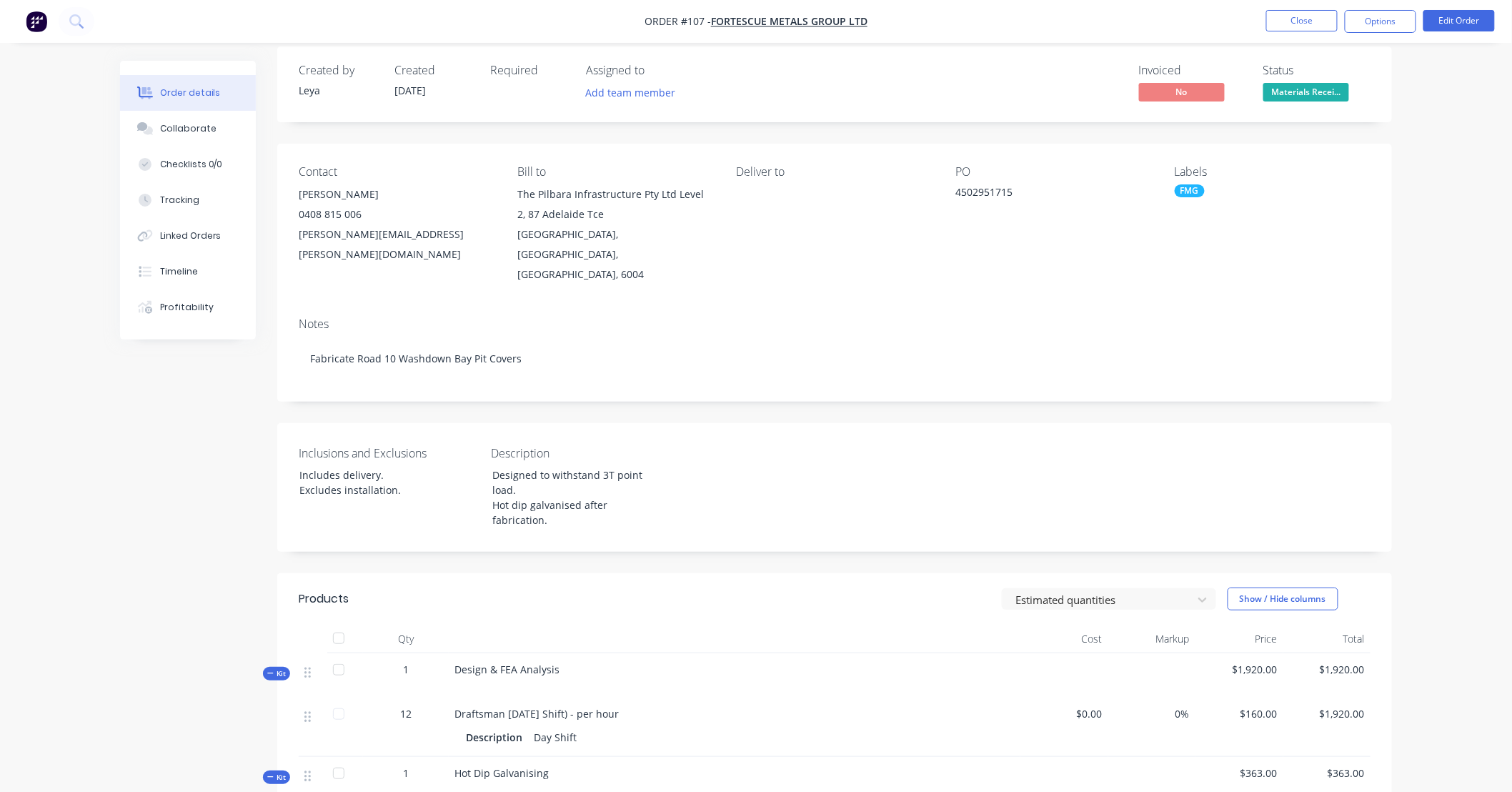
scroll to position [26, 0]
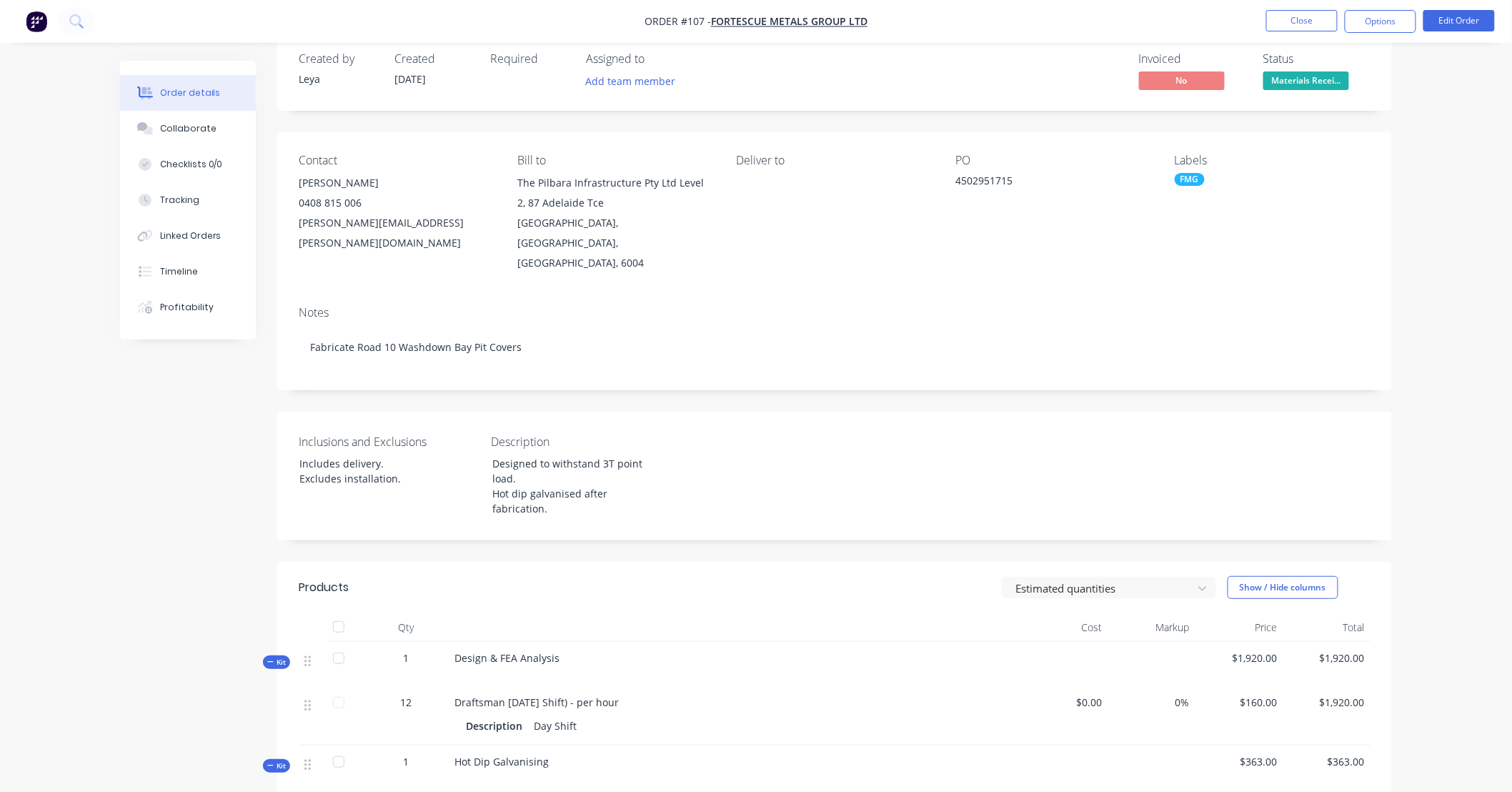
drag, startPoint x: 798, startPoint y: 531, endPoint x: 687, endPoint y: 537, distance: 111.2
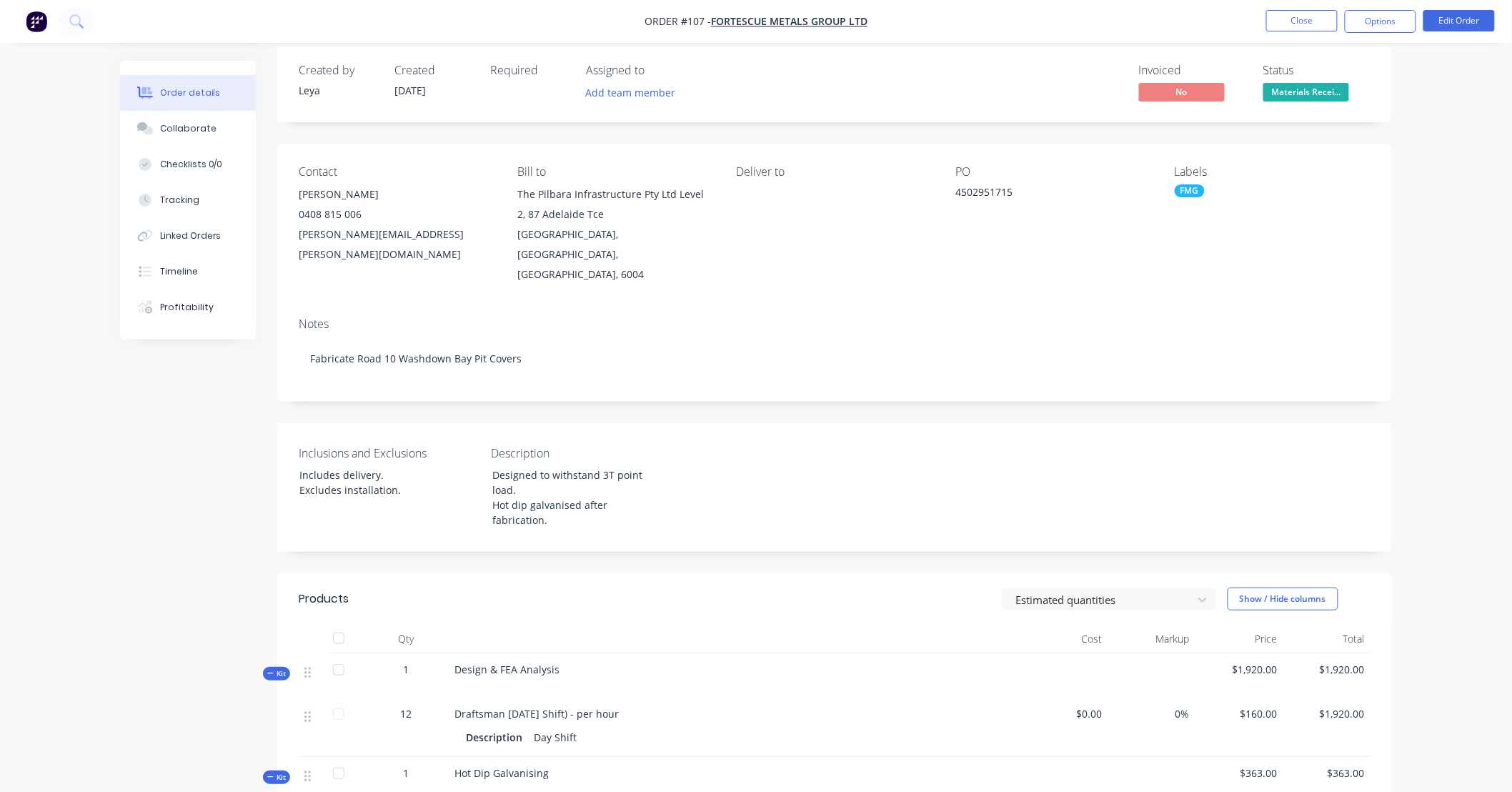
scroll to position [0, 0]
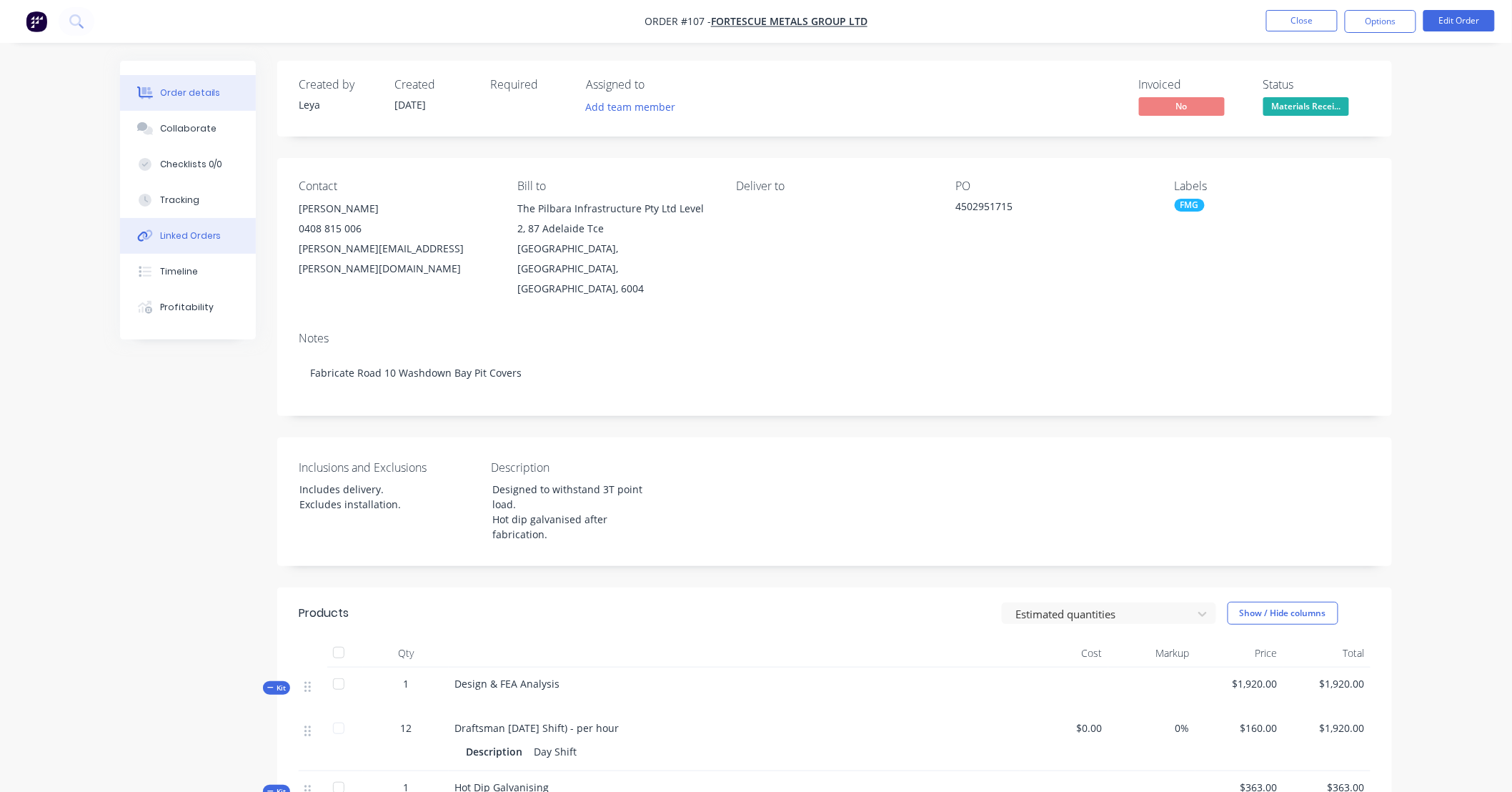
click at [222, 240] on button "Linked Orders" at bounding box center [188, 236] width 135 height 36
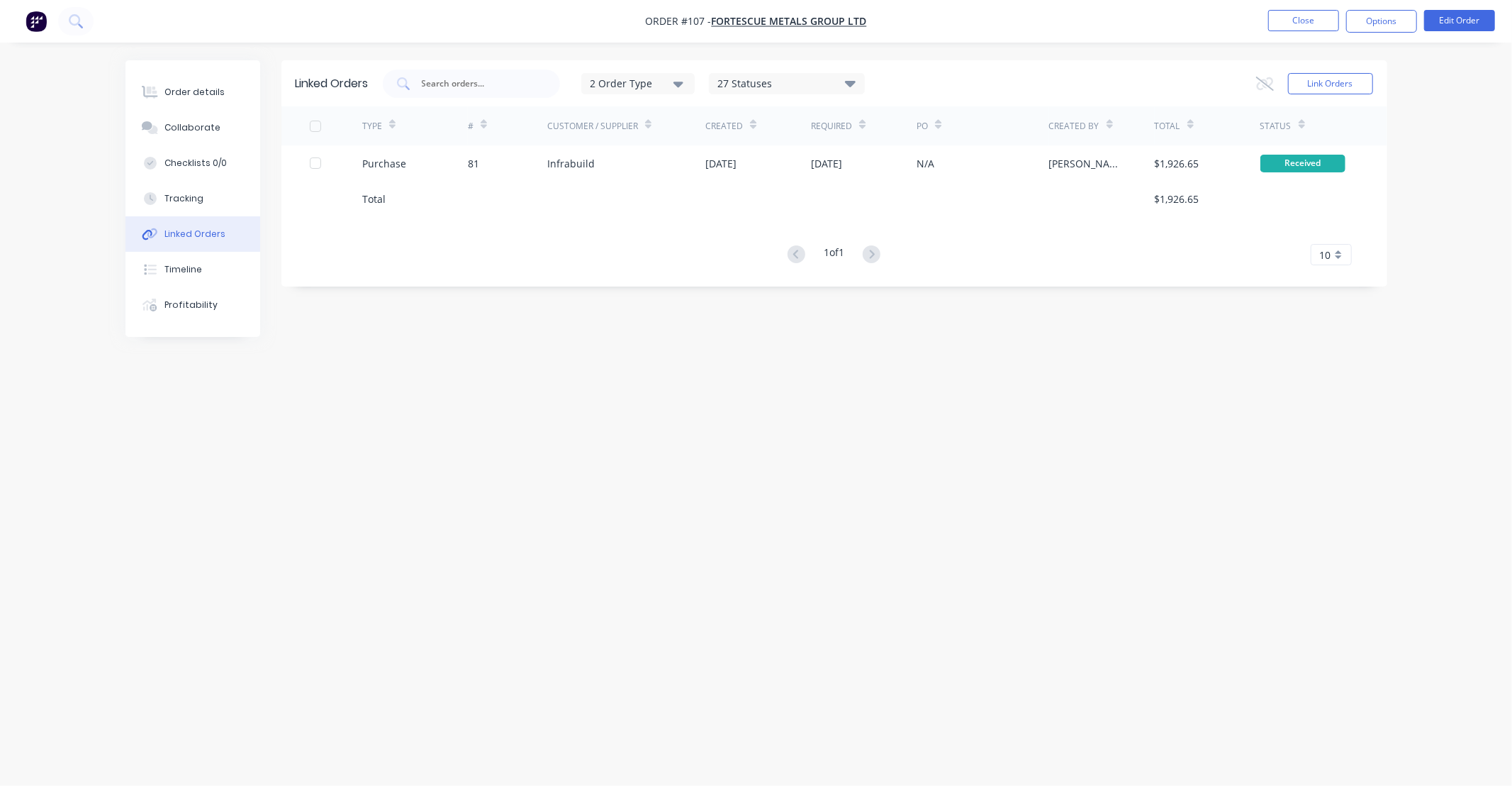
drag, startPoint x: 903, startPoint y: 372, endPoint x: 775, endPoint y: 370, distance: 128.0
click at [785, 370] on div "Linked Orders 2 Order Type 27 Statuses Sales Order Status All Archived Draft Qu…" at bounding box center [756, 365] width 1261 height 611
drag, startPoint x: 738, startPoint y: 370, endPoint x: 645, endPoint y: 370, distance: 93.0
click at [645, 370] on div "Linked Orders 2 Order Type 27 Statuses Sales Order Status All Archived Draft Qu…" at bounding box center [756, 365] width 1261 height 611
click at [723, 370] on div "Linked Orders 2 Order Type 27 Statuses Sales Order Status All Archived Draft Qu…" at bounding box center [756, 365] width 1261 height 611
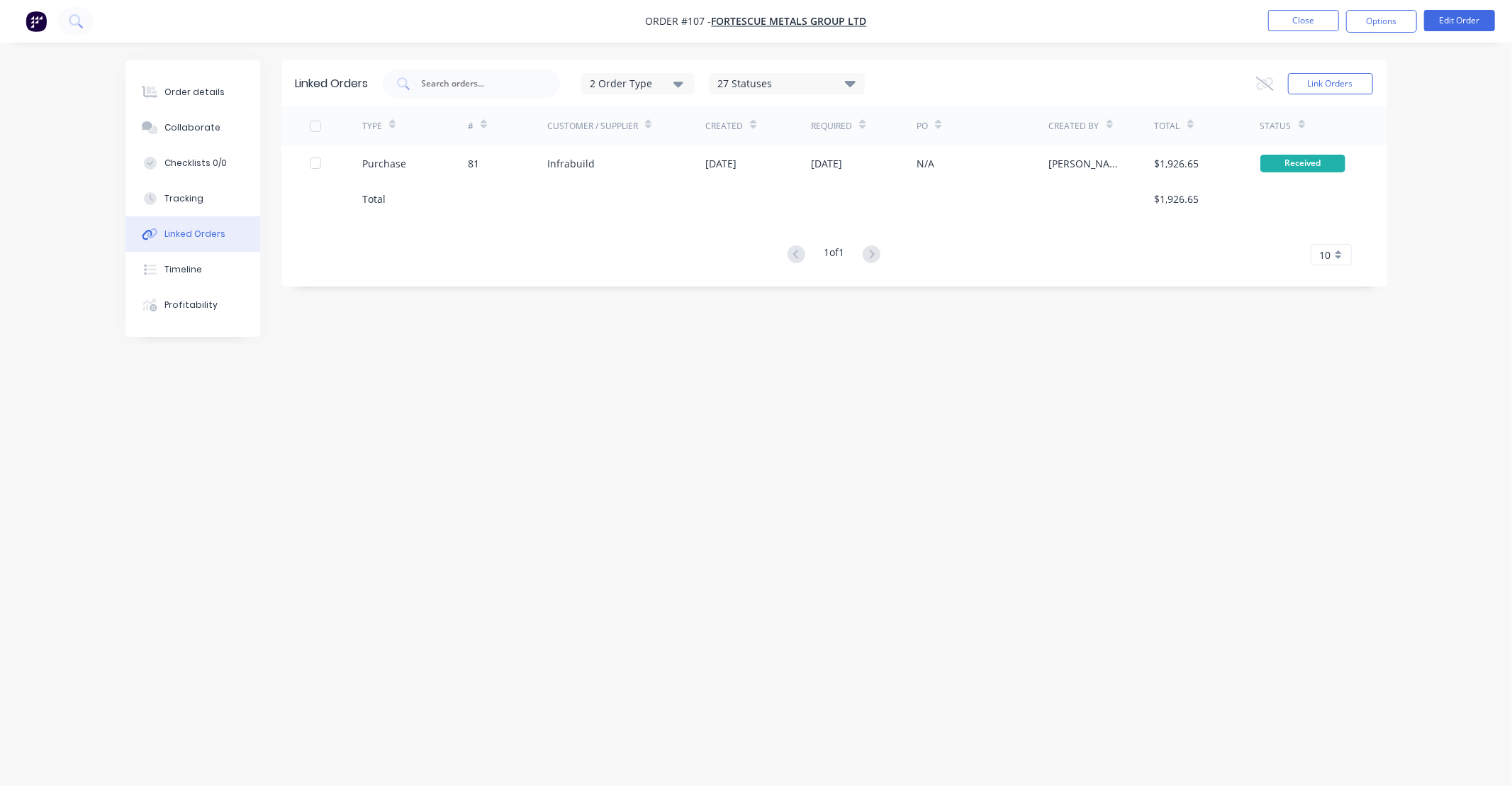
drag, startPoint x: 723, startPoint y: 370, endPoint x: 569, endPoint y: 364, distance: 154.1
click at [647, 371] on div "Linked Orders 2 Order Type 27 Statuses Sales Order Status All Archived Draft Qu…" at bounding box center [756, 365] width 1261 height 611
click at [202, 124] on div "Collaborate" at bounding box center [192, 128] width 56 height 13
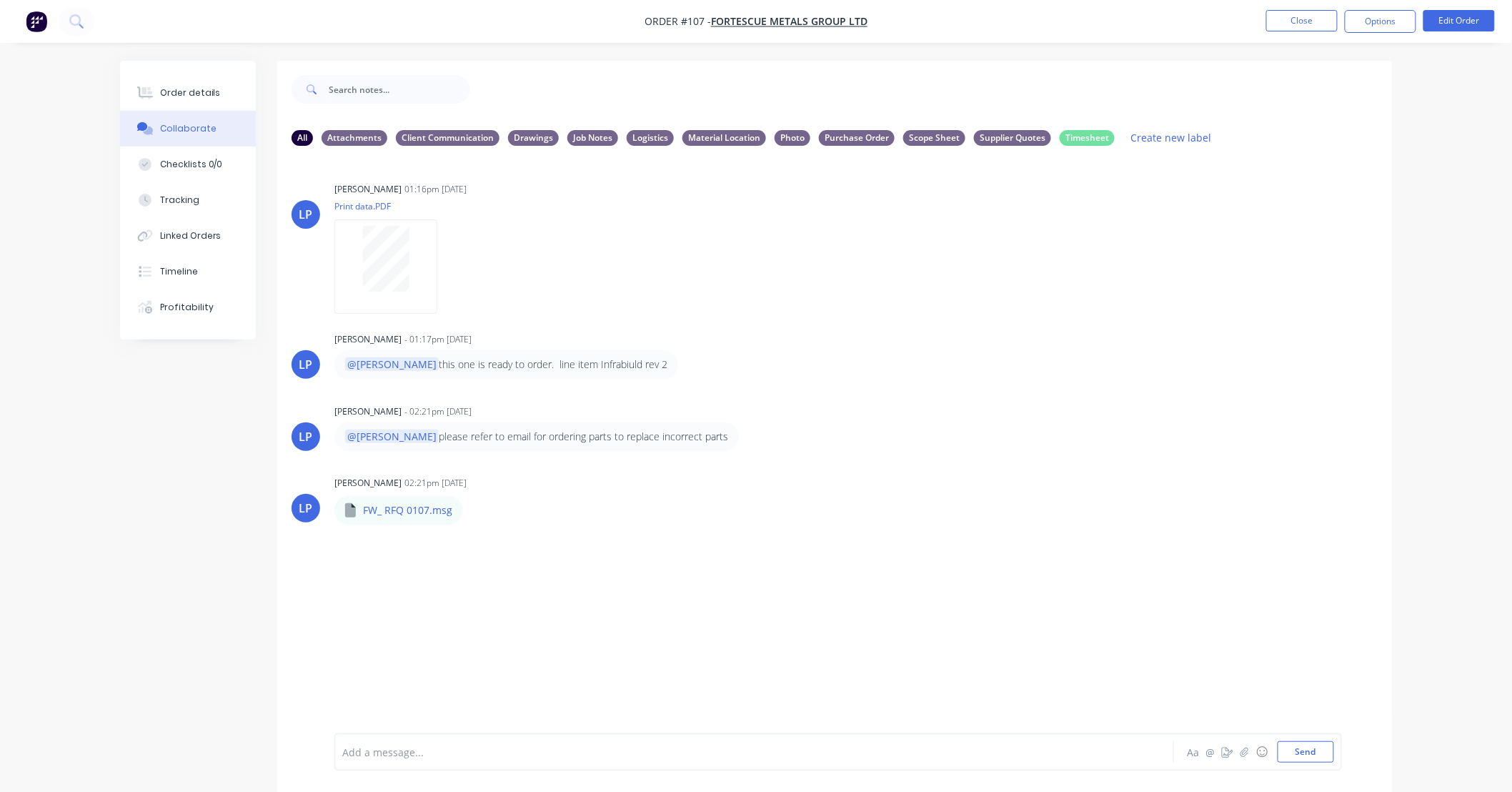
drag, startPoint x: 69, startPoint y: 519, endPoint x: 118, endPoint y: 575, distance: 74.4
click at [72, 579] on div "Order details Collaborate Checklists 0/0 Tracking Linked Orders Timeline Profit…" at bounding box center [756, 406] width 1512 height 813
drag, startPoint x: 154, startPoint y: 575, endPoint x: 83, endPoint y: 576, distance: 71.0
click at [83, 576] on div "Order details Collaborate Checklists 0/0 Tracking Linked Orders Timeline Profit…" at bounding box center [756, 406] width 1512 height 813
click at [603, 584] on div "LP Leigh Parker 01:16pm 15/09/25 Print data.PDF Labels Download Delete LP Leigh…" at bounding box center [834, 445] width 1115 height 576
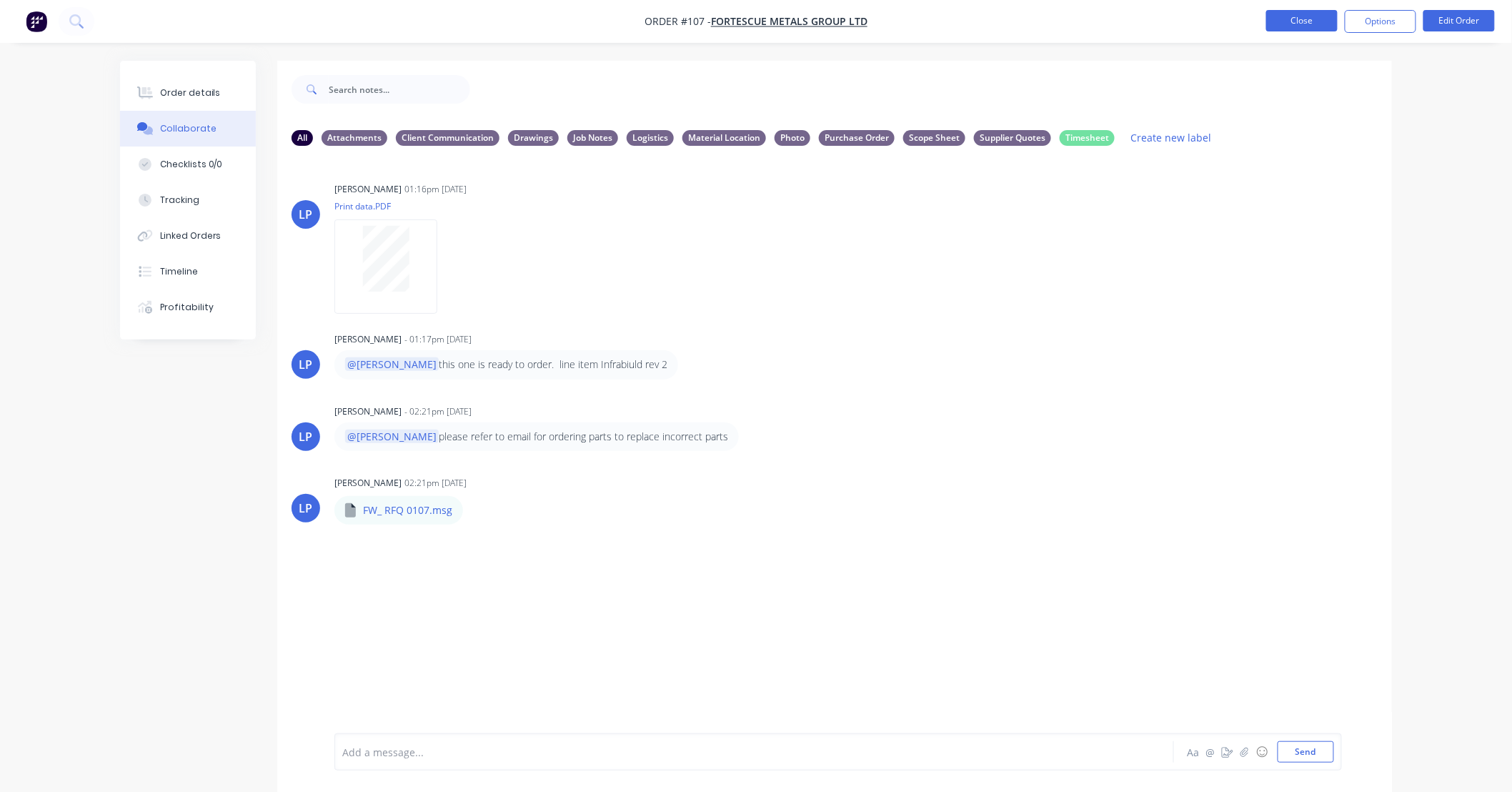
click at [1333, 26] on button "Close" at bounding box center [1302, 20] width 72 height 21
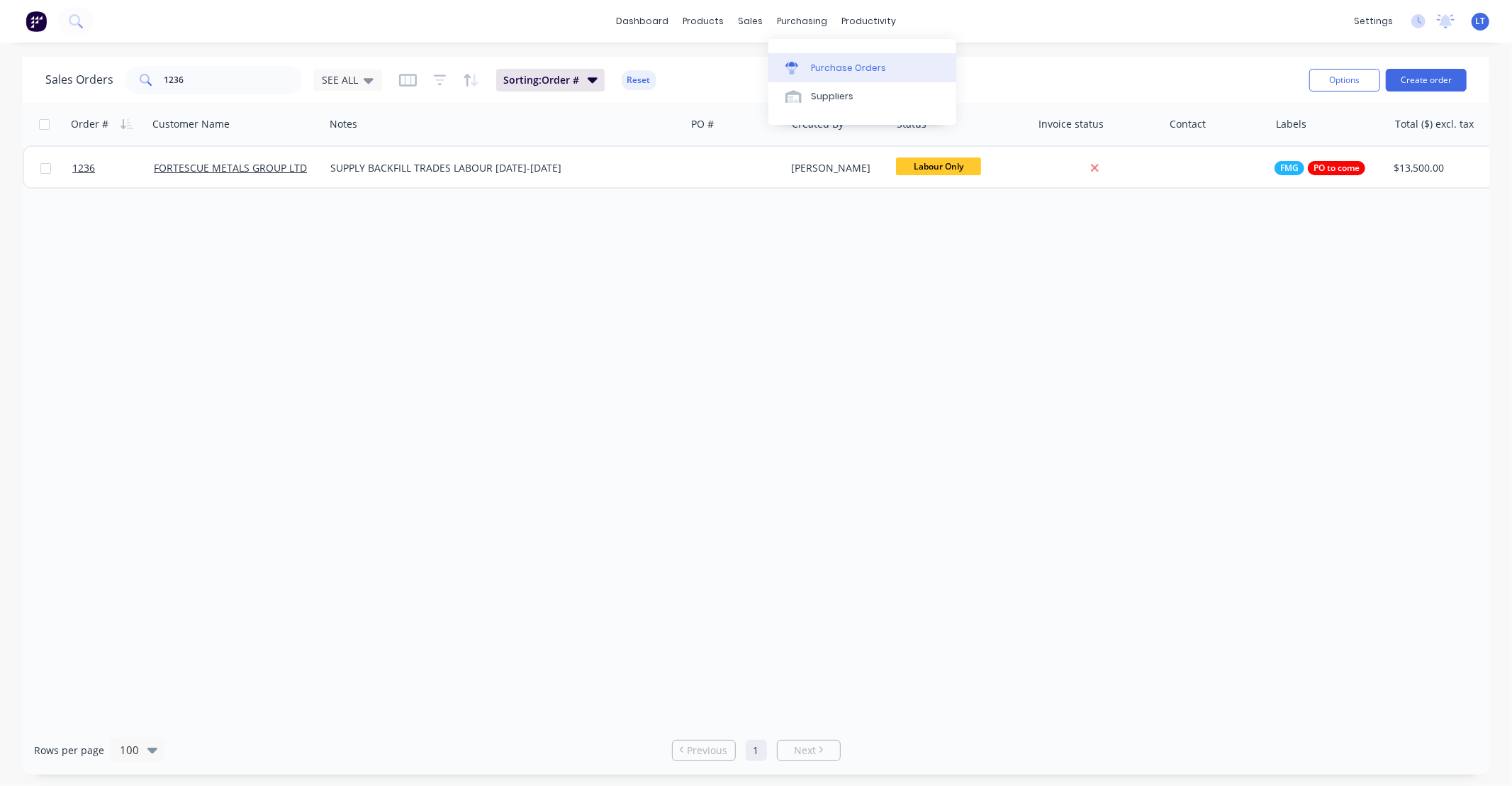
click at [811, 62] on div "Purchase Orders" at bounding box center [848, 68] width 75 height 13
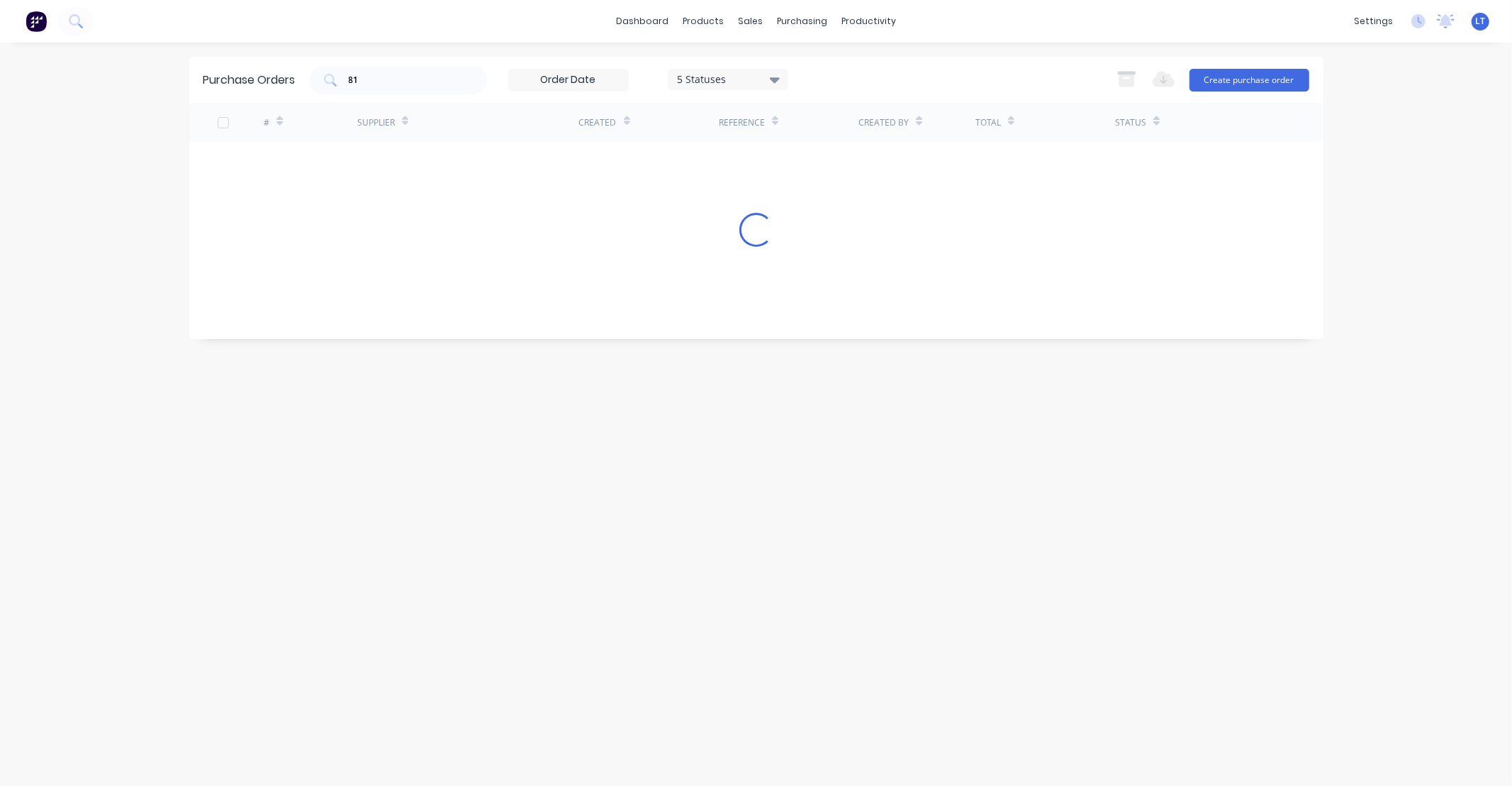
drag, startPoint x: 371, startPoint y: 78, endPoint x: 229, endPoint y: 76, distance: 142.0
click at [229, 76] on div "Purchase Orders 81 5 Statuses 5 Statuses Export to Excel (XLSX) Create purchase…" at bounding box center [756, 79] width 1134 height 46
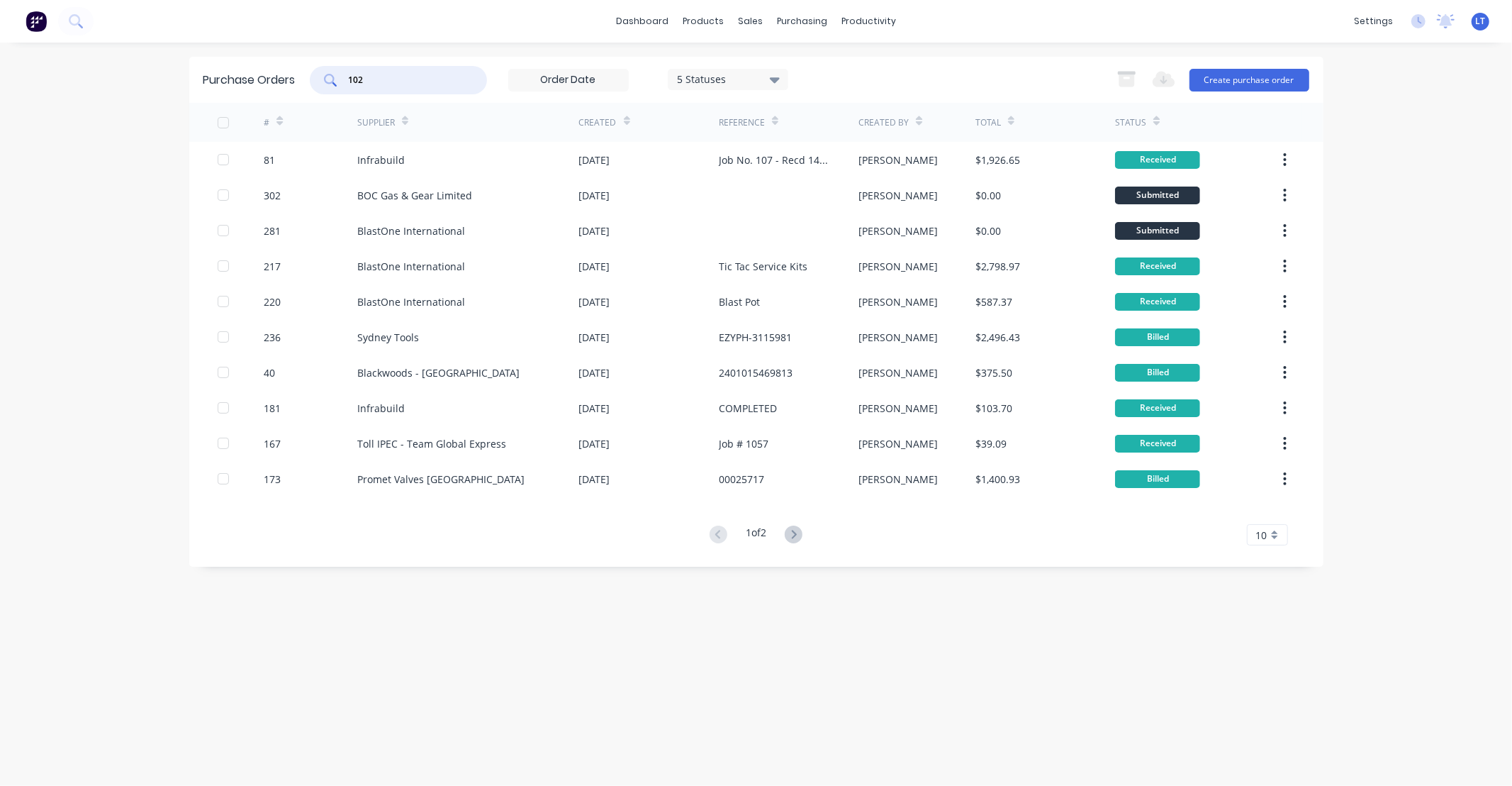
type input "102"
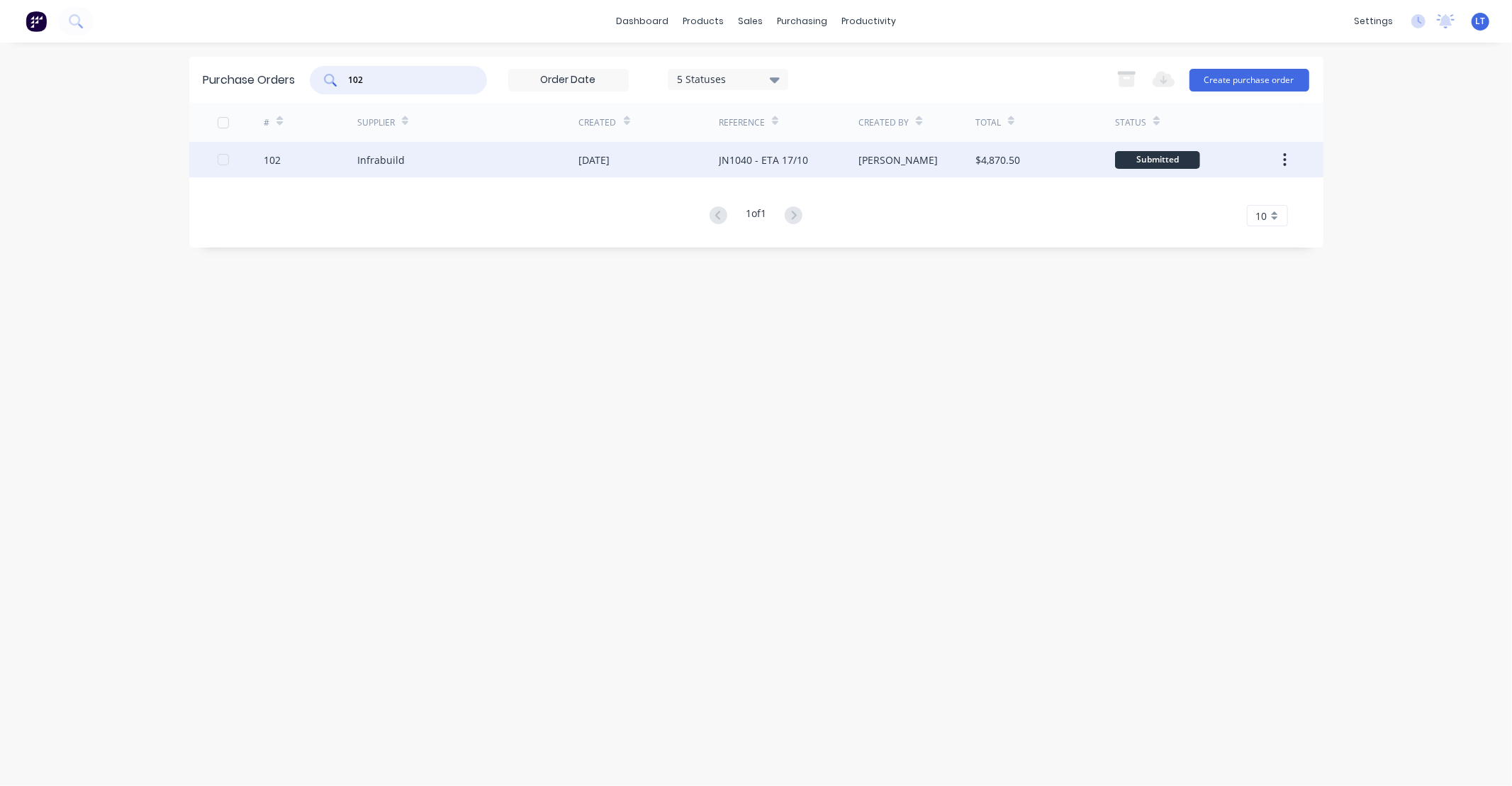
click at [787, 159] on div "JN1040 - ETA 17/10" at bounding box center [763, 159] width 89 height 15
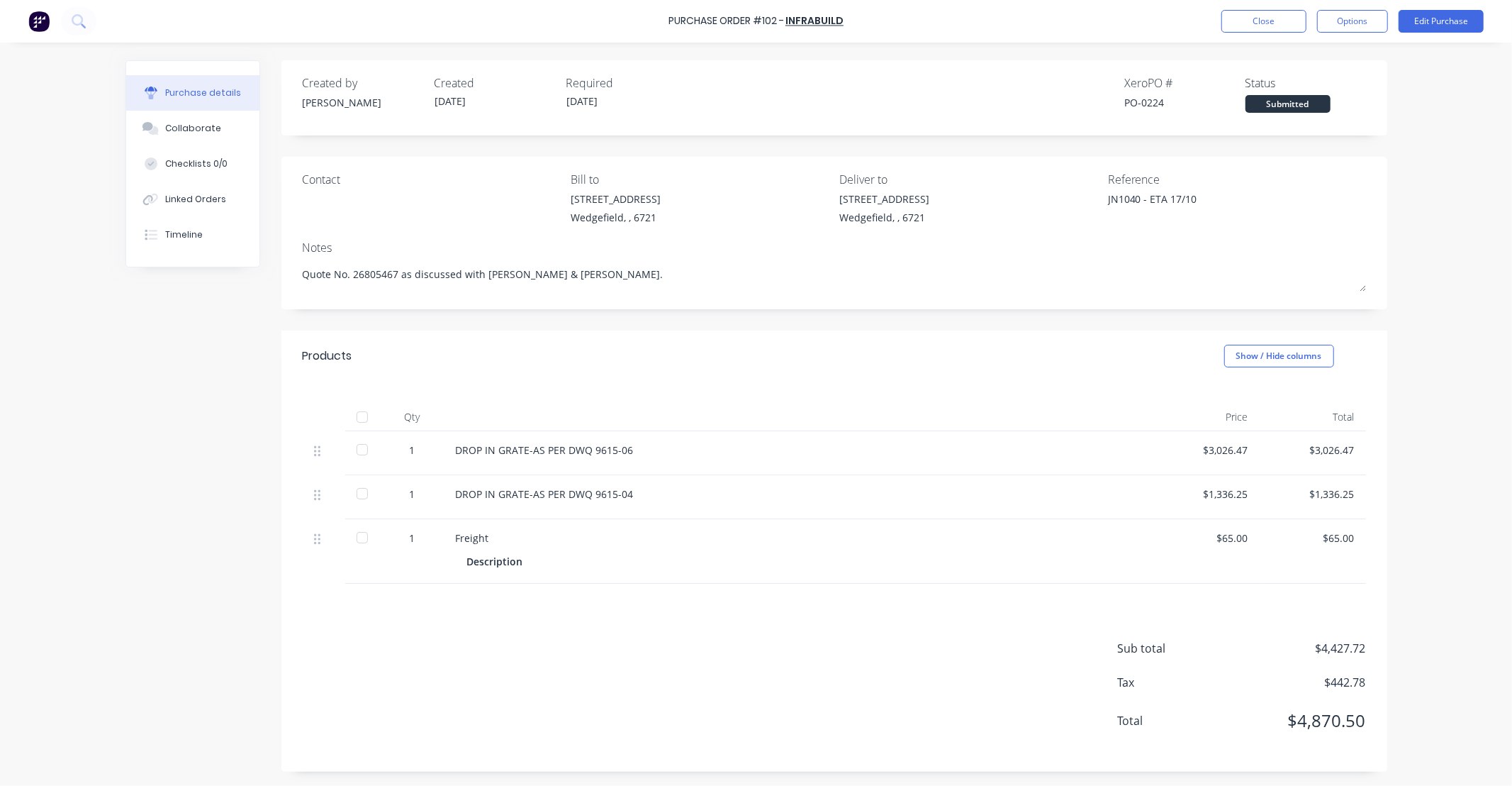
click at [358, 416] on div at bounding box center [362, 417] width 28 height 28
click at [1448, 22] on button "Edit Purchase" at bounding box center [1440, 21] width 85 height 23
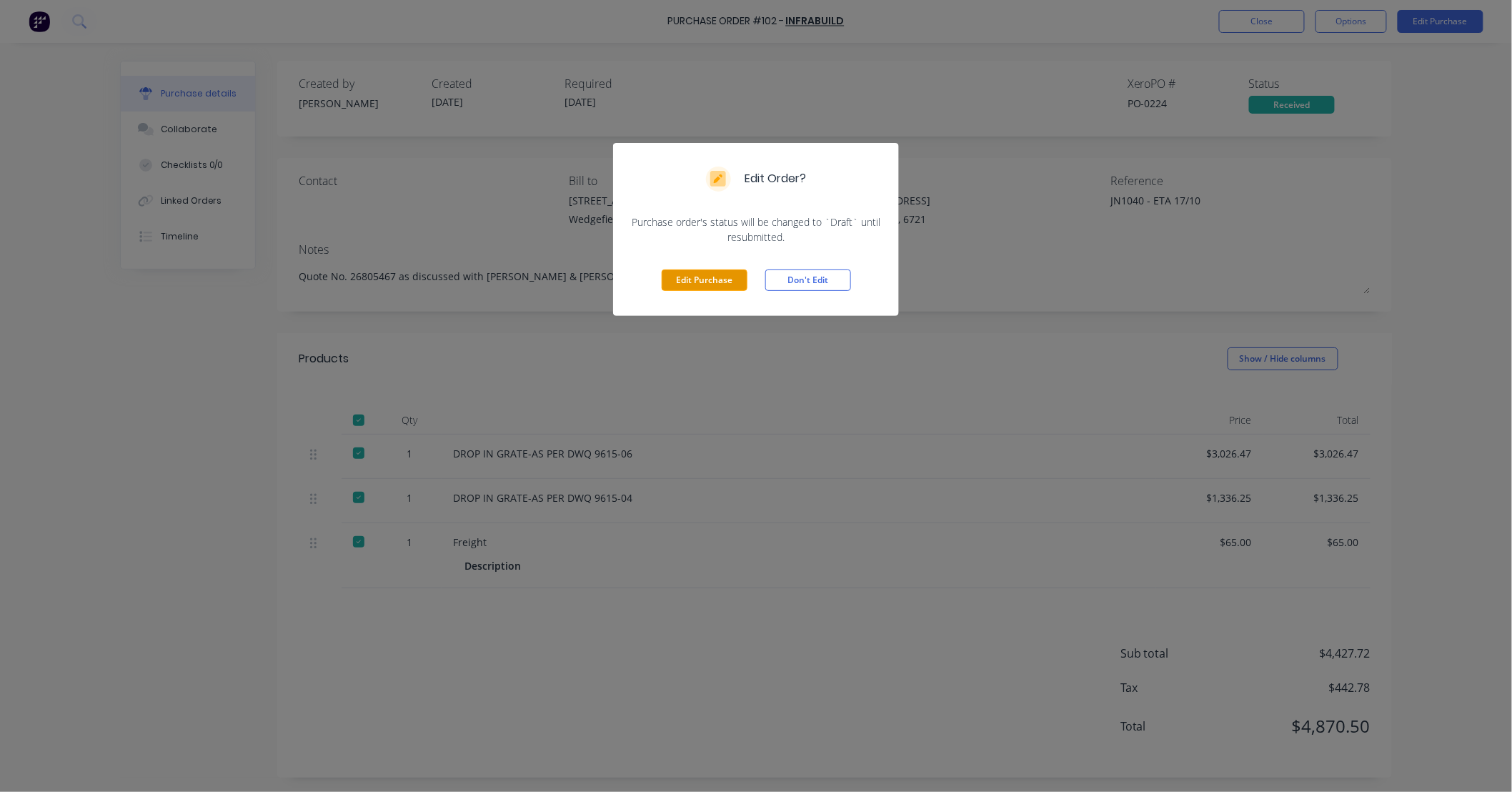
click at [687, 274] on button "Edit Purchase" at bounding box center [704, 280] width 86 height 21
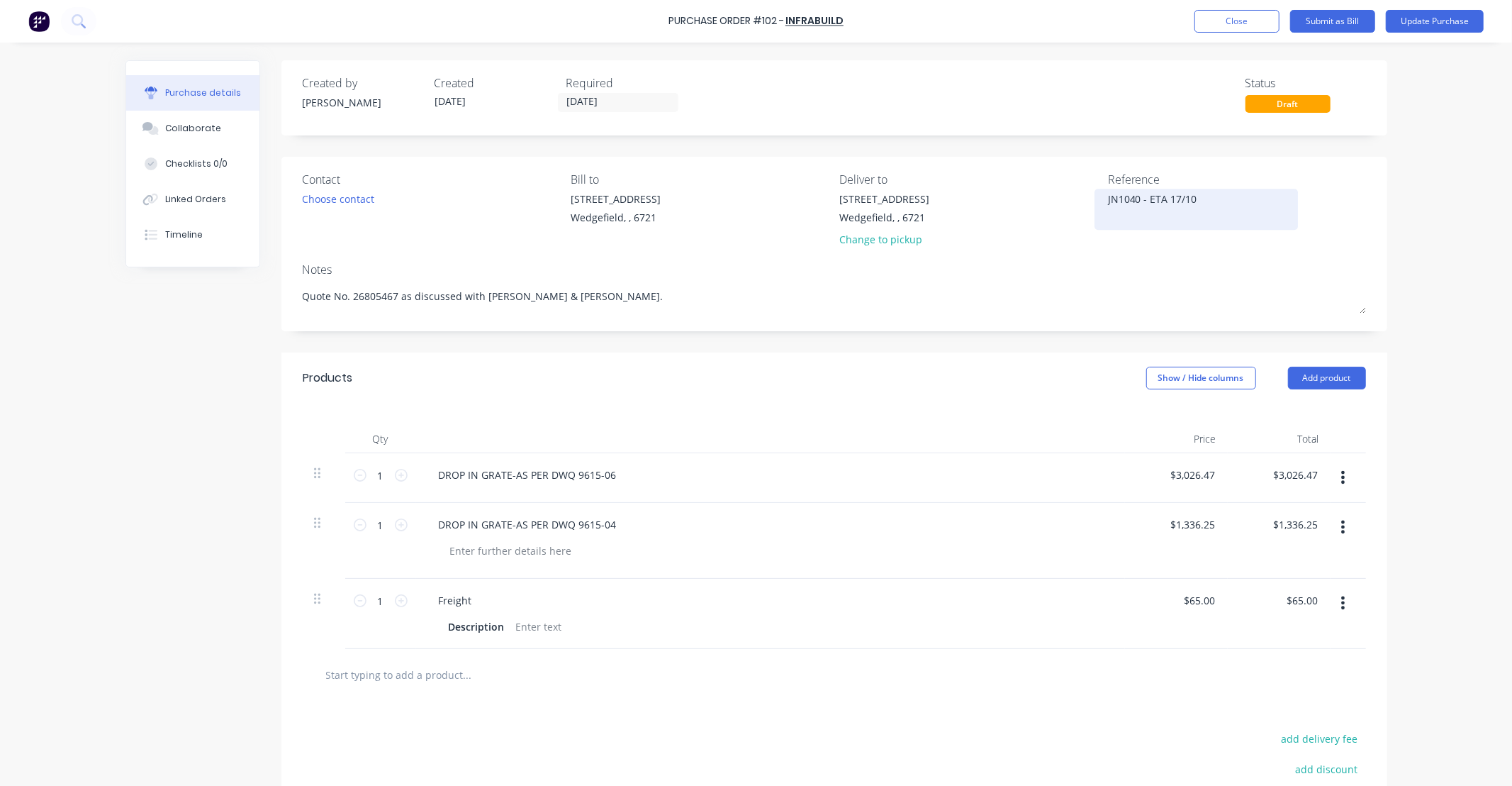
click at [1150, 200] on textarea "JN1040 - ETA 17/10" at bounding box center [1196, 207] width 177 height 32
type textarea "JN1040 - RECD 14/10"
click at [1400, 30] on button "Update Purchase" at bounding box center [1434, 21] width 98 height 23
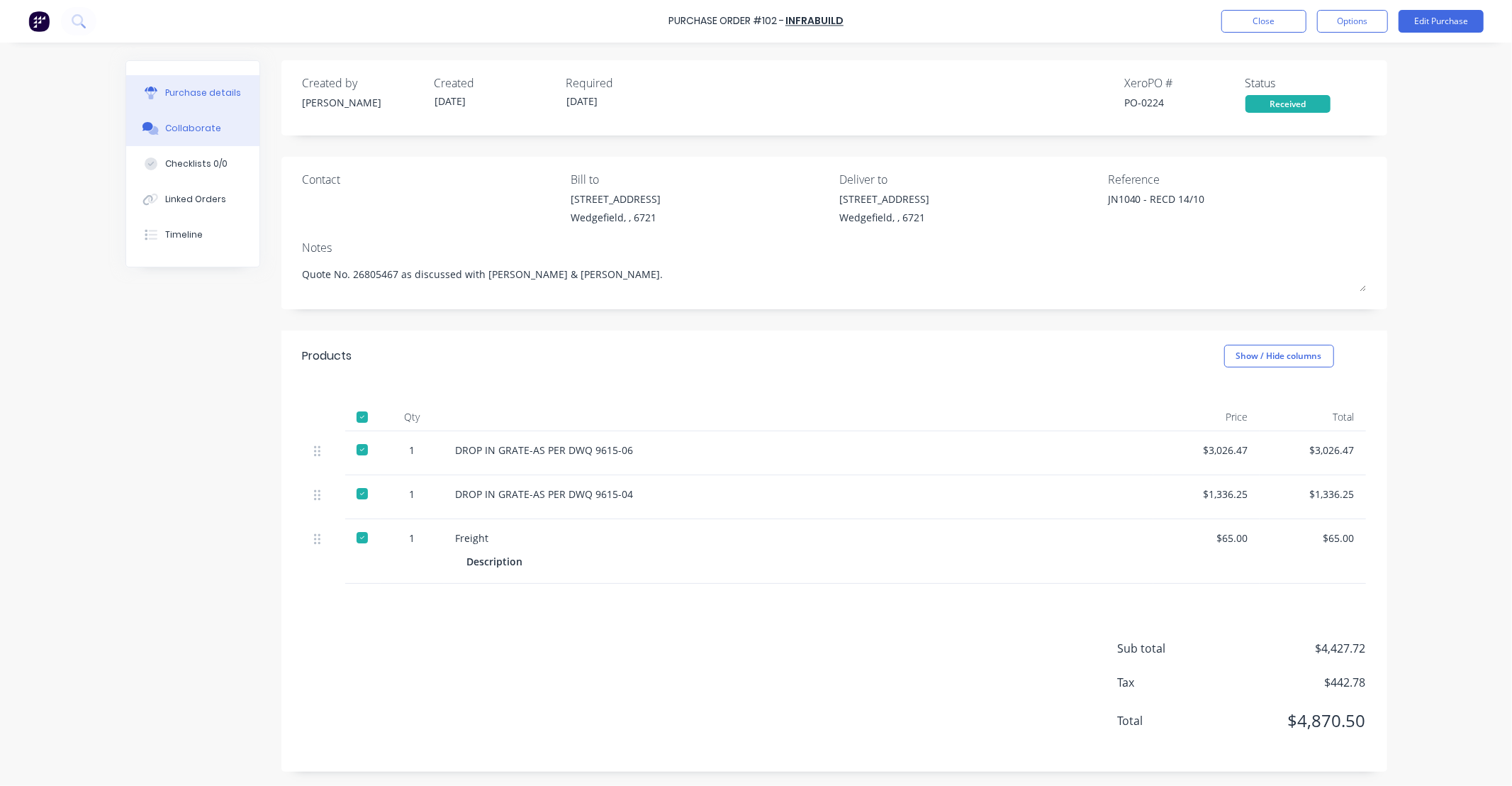
click at [197, 128] on div "Collaborate" at bounding box center [193, 129] width 56 height 13
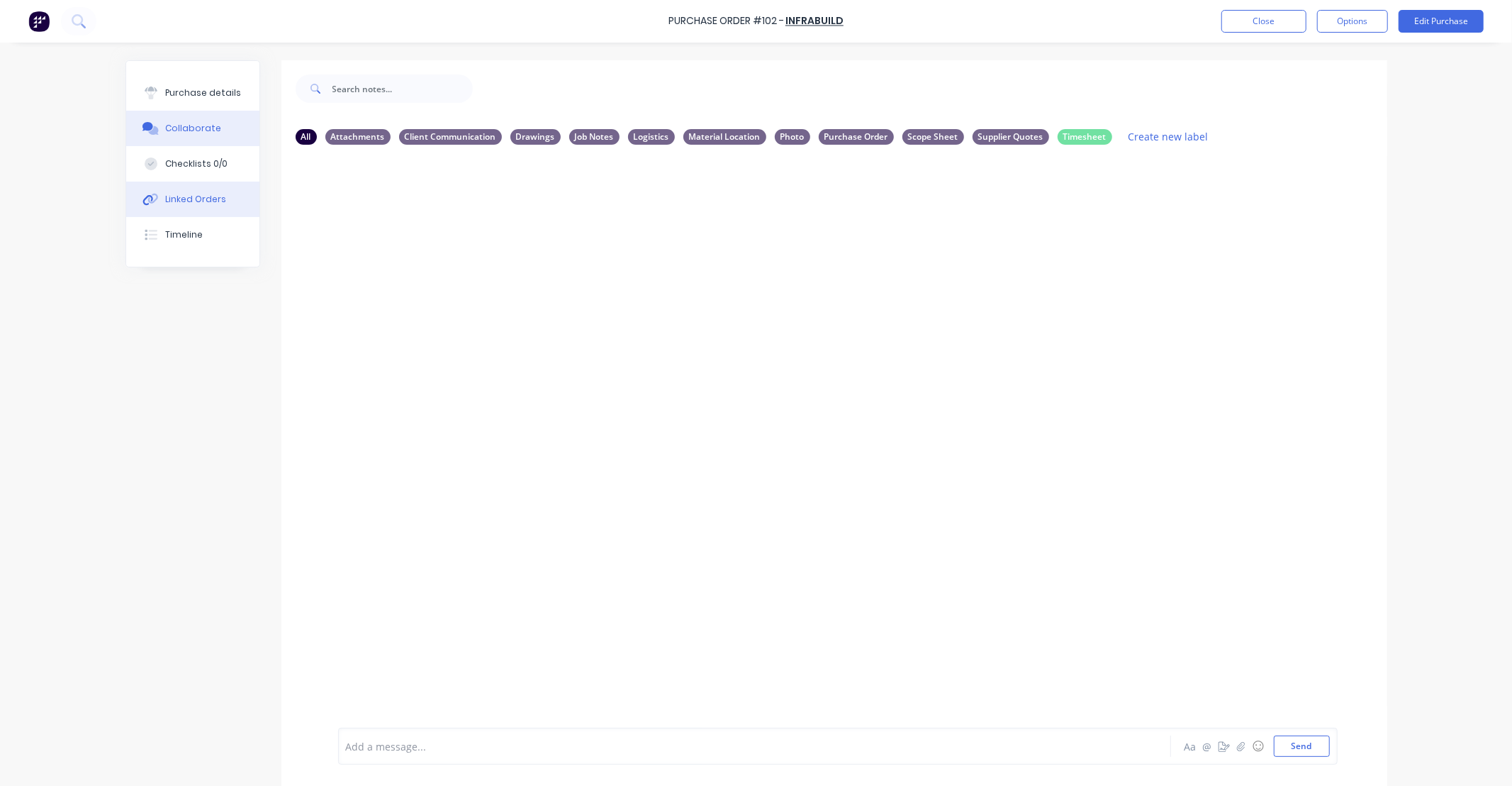
click at [194, 200] on div "Linked Orders" at bounding box center [195, 199] width 61 height 13
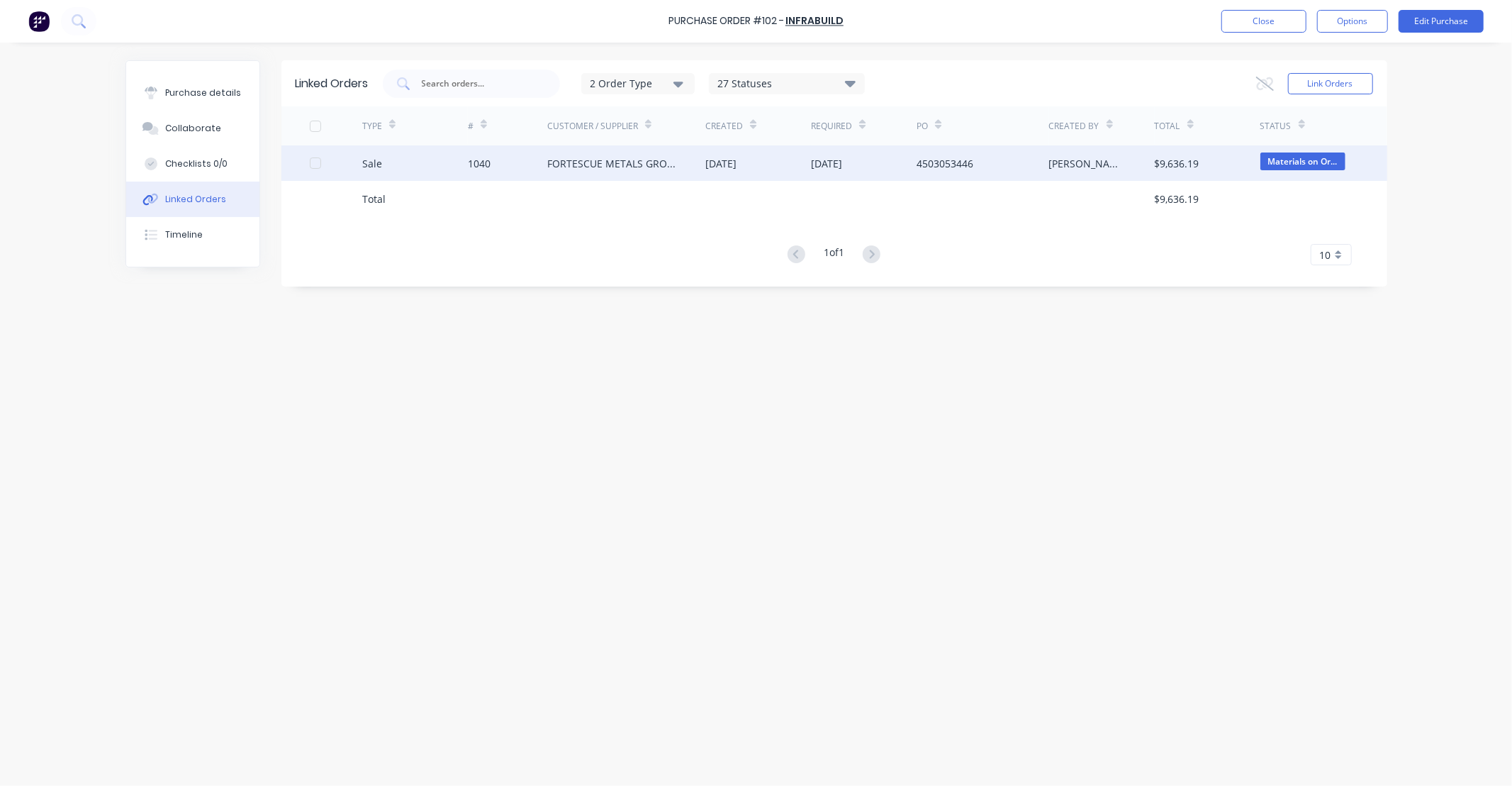
click at [736, 165] on div "16 Sep 2025" at bounding box center [721, 164] width 32 height 15
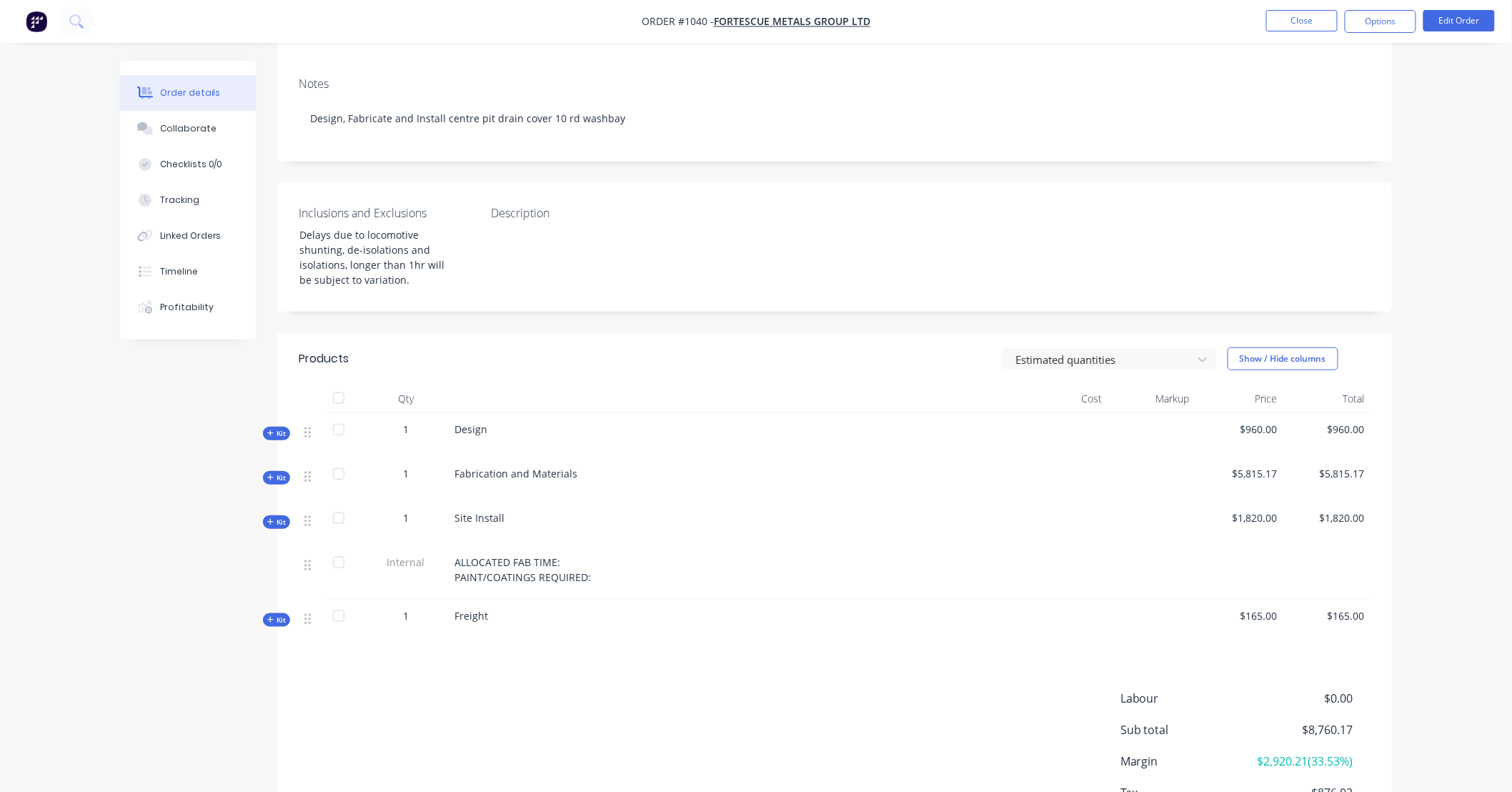
scroll to position [264, 0]
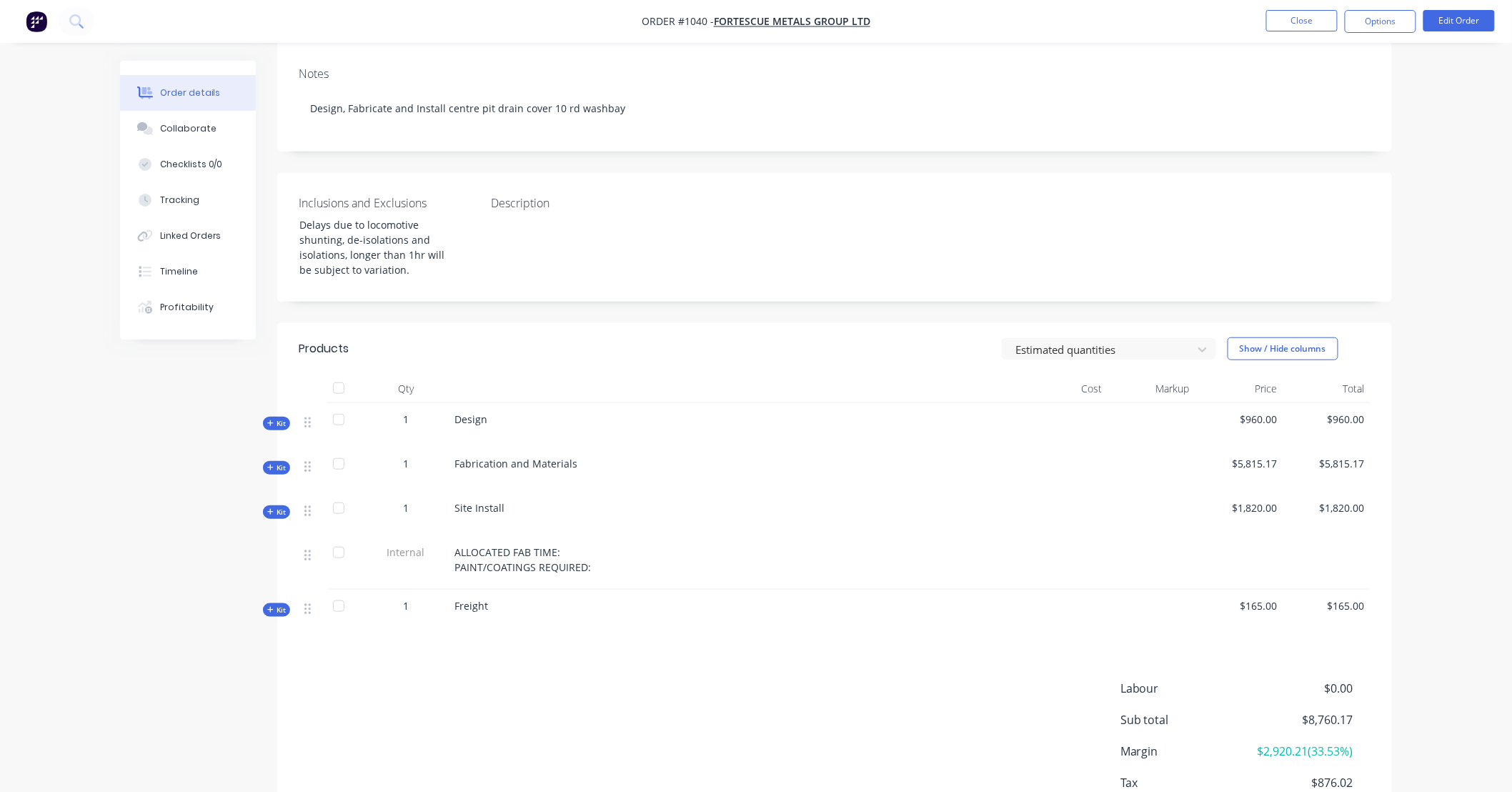
click at [273, 464] on icon "button" at bounding box center [271, 467] width 7 height 7
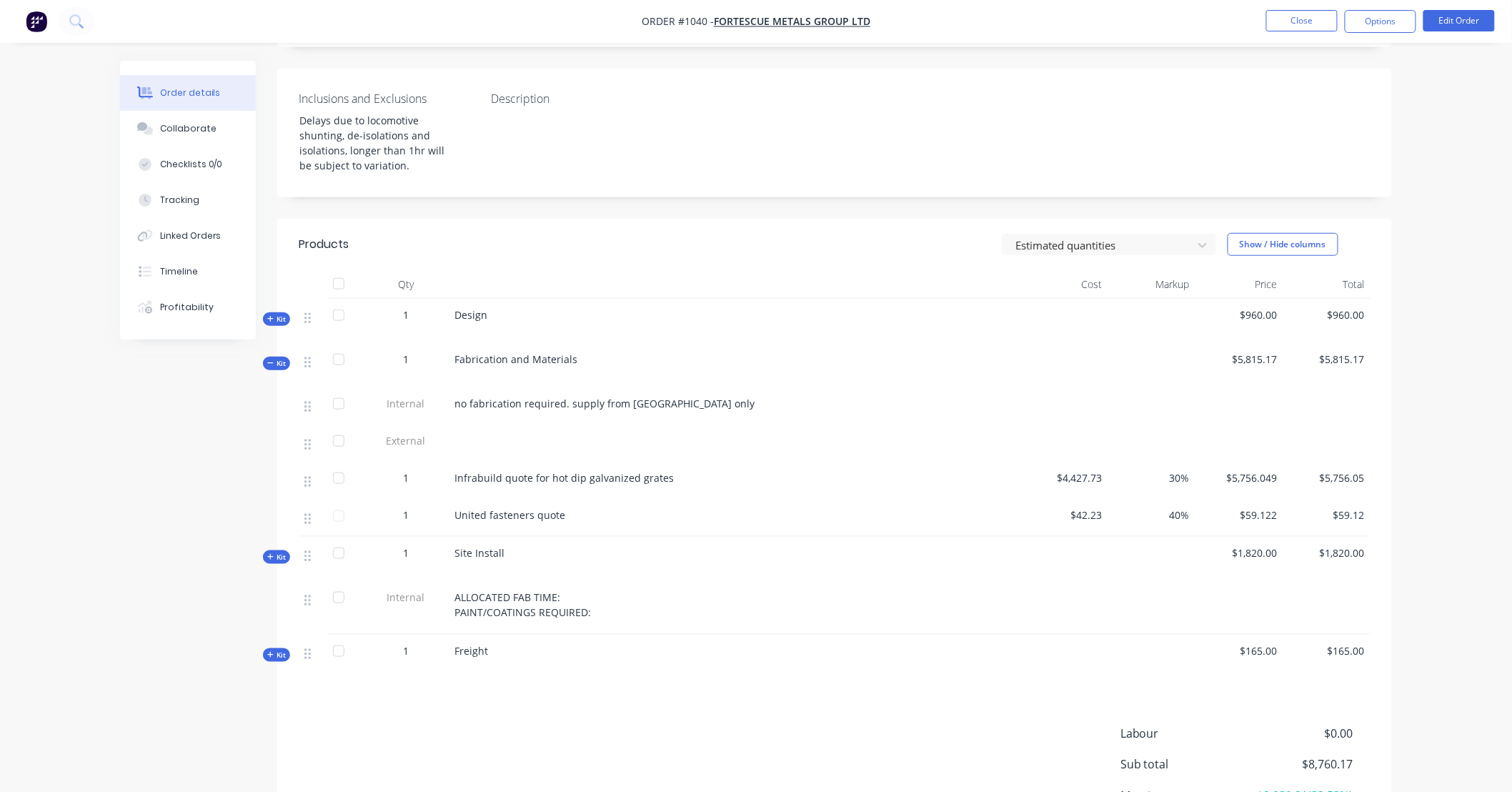
scroll to position [370, 0]
click at [204, 233] on div "Linked Orders" at bounding box center [190, 236] width 61 height 13
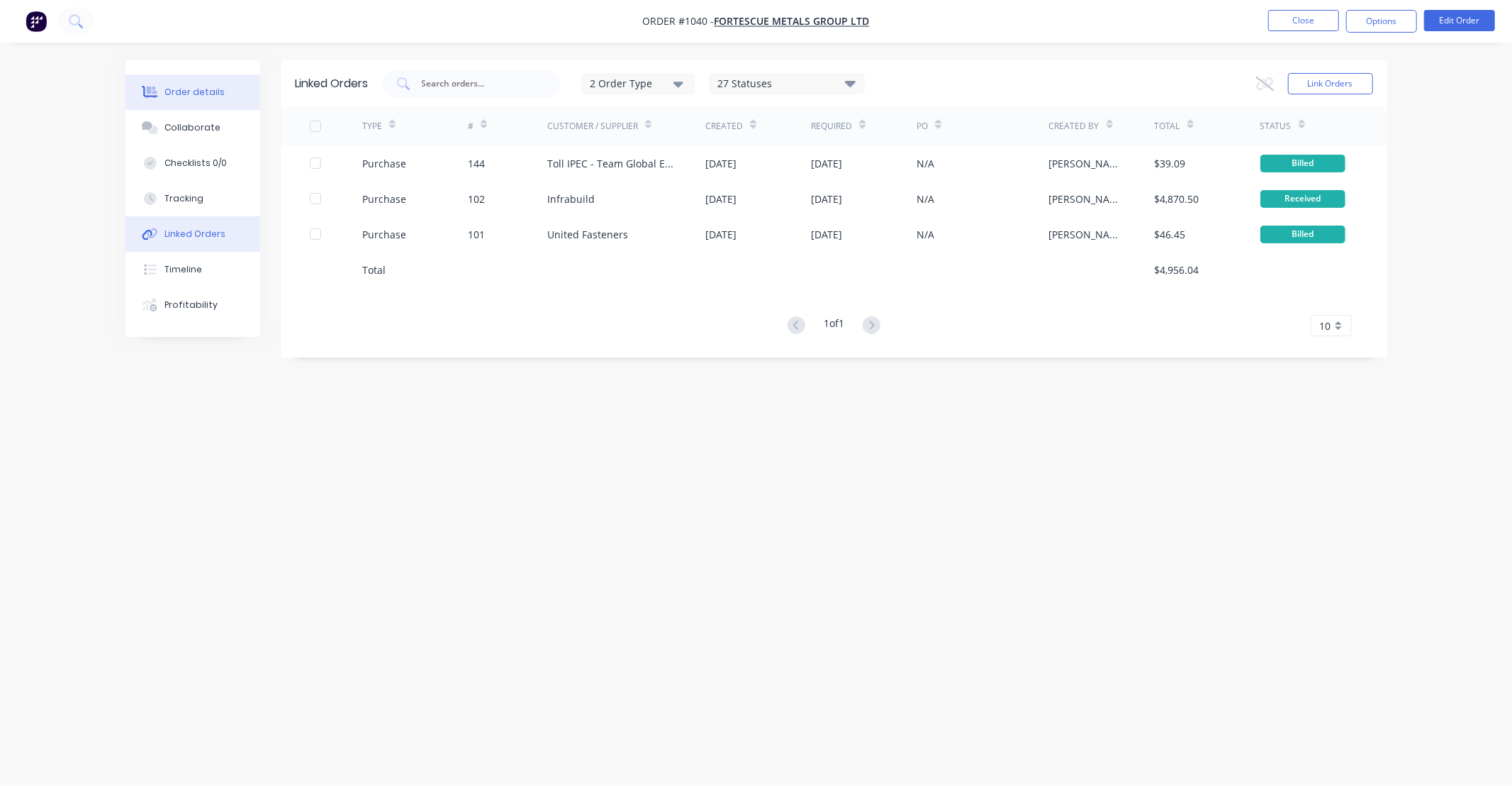
click at [197, 103] on button "Order details" at bounding box center [193, 92] width 134 height 36
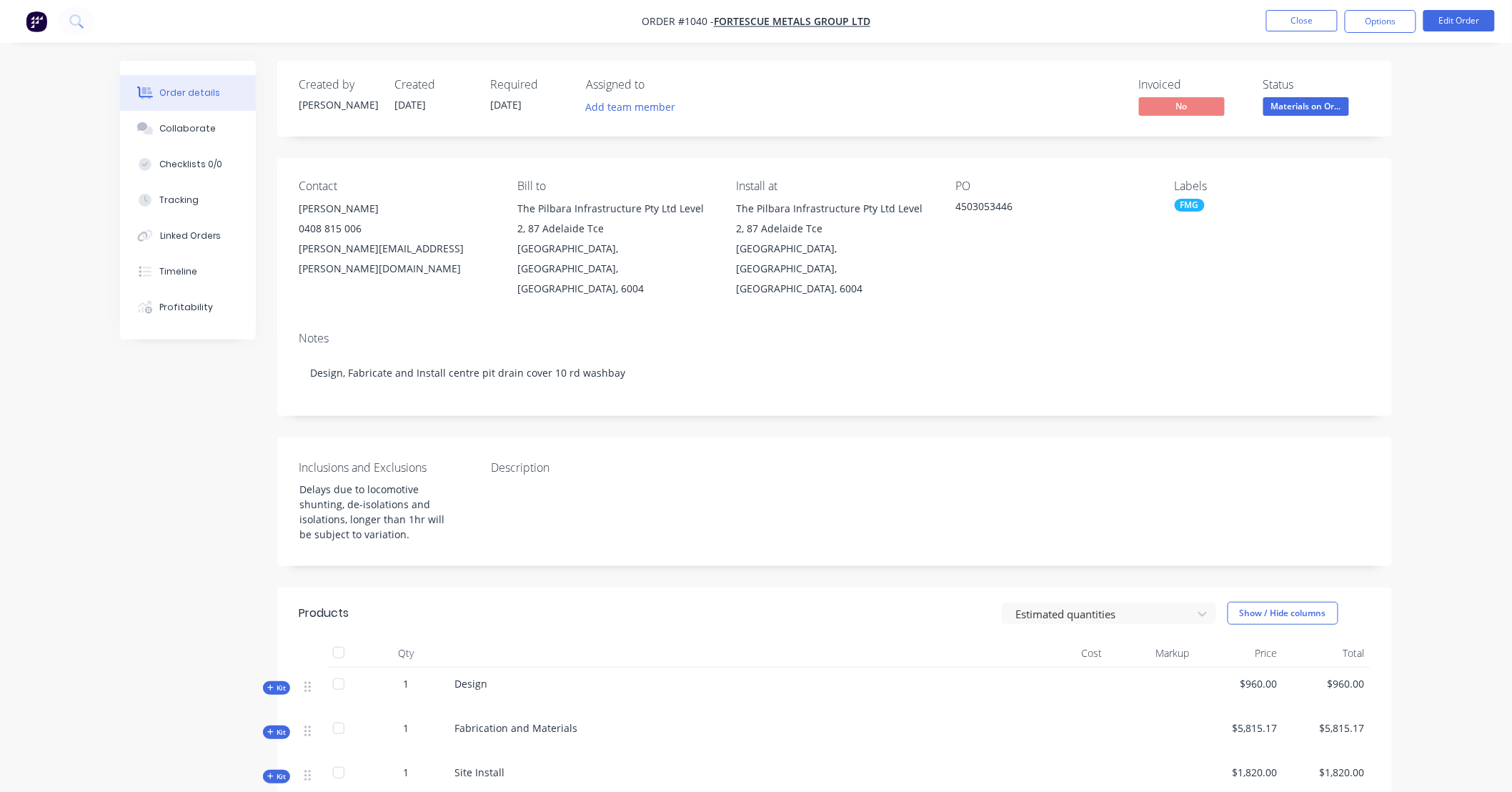
click at [1299, 100] on span "Materials on Or..." at bounding box center [1306, 106] width 86 height 18
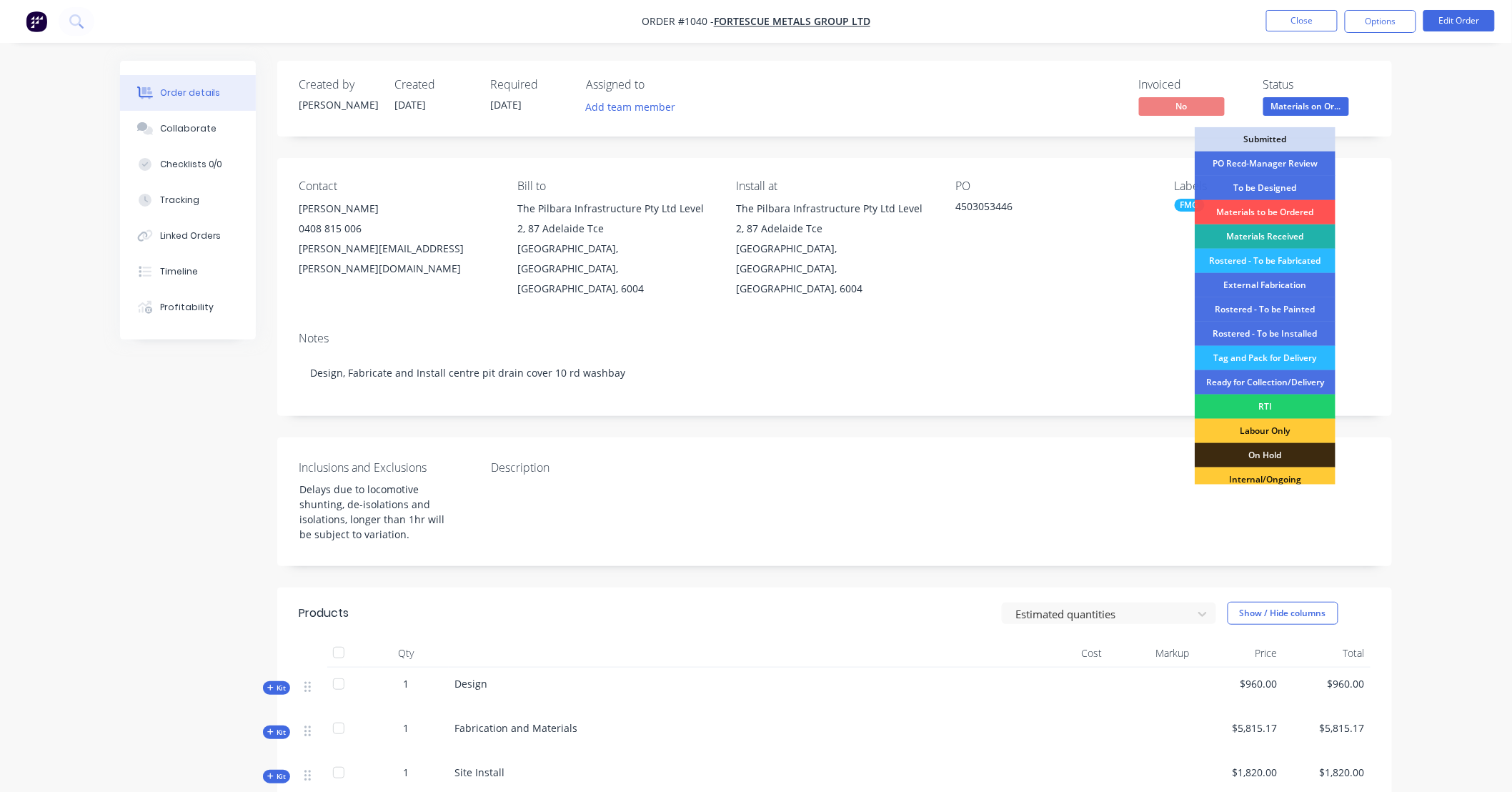
click at [1305, 236] on div "Materials Received" at bounding box center [1265, 237] width 141 height 24
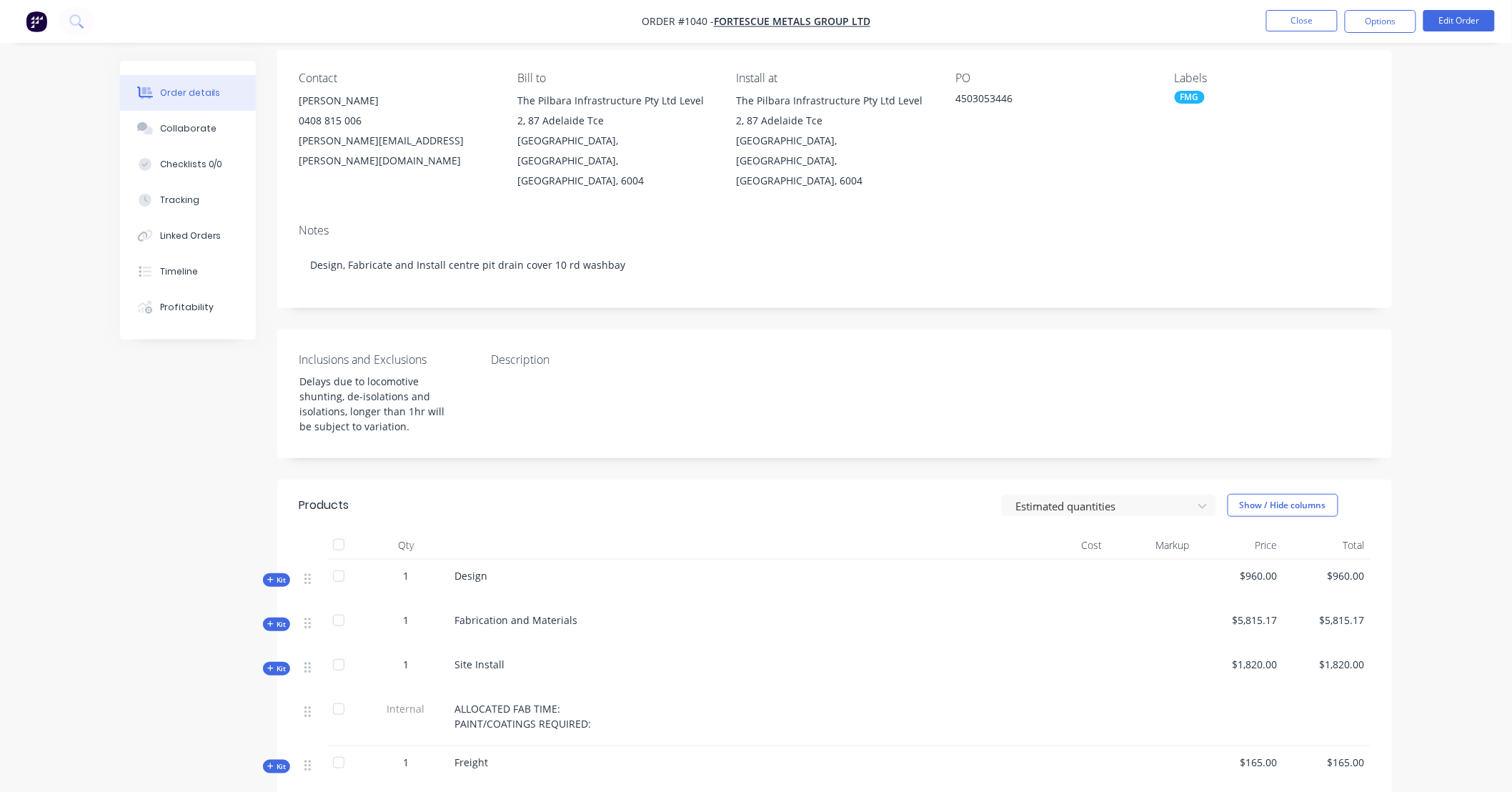
scroll to position [264, 0]
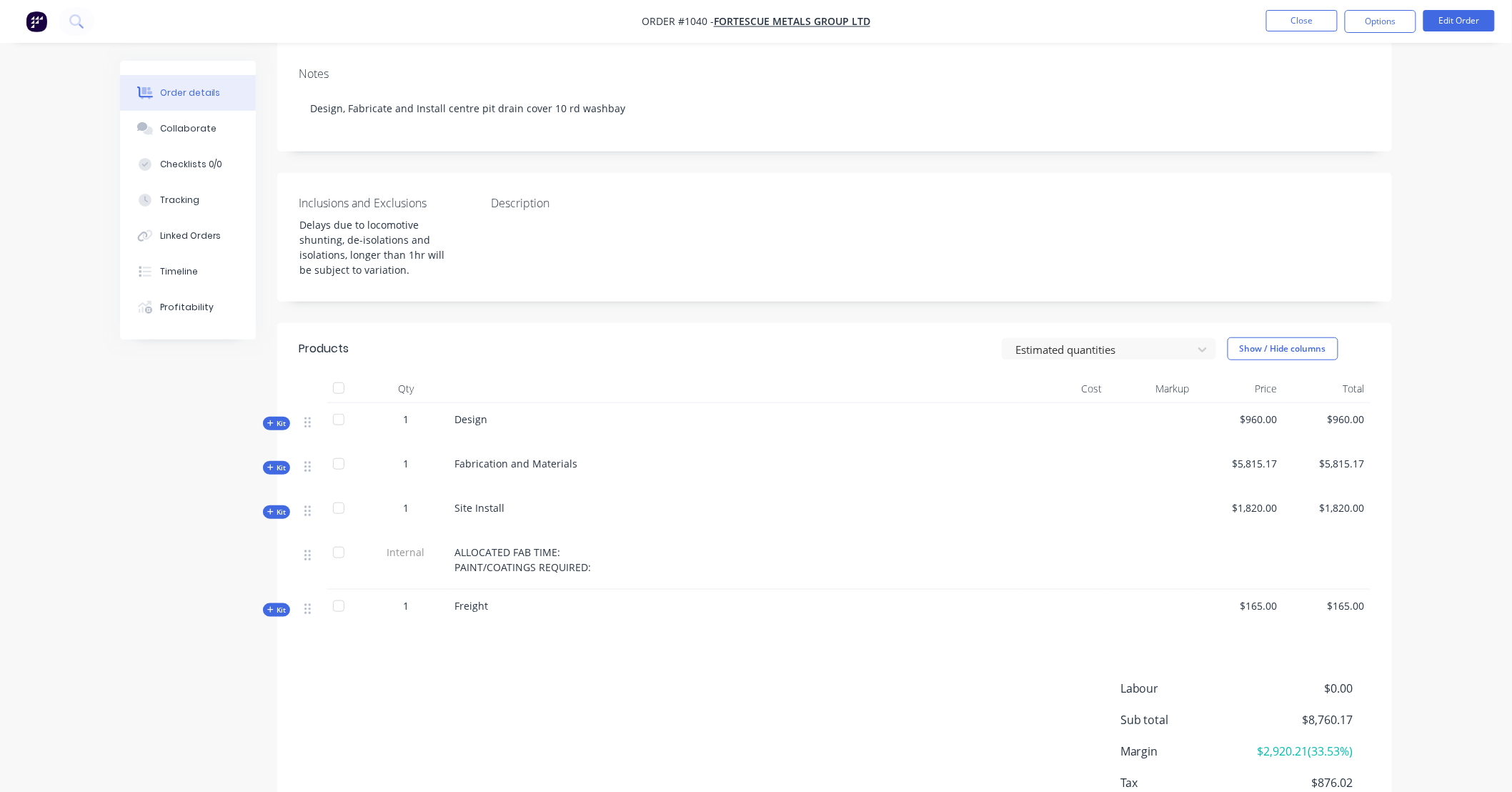
click at [276, 462] on span "Kit" at bounding box center [276, 467] width 19 height 11
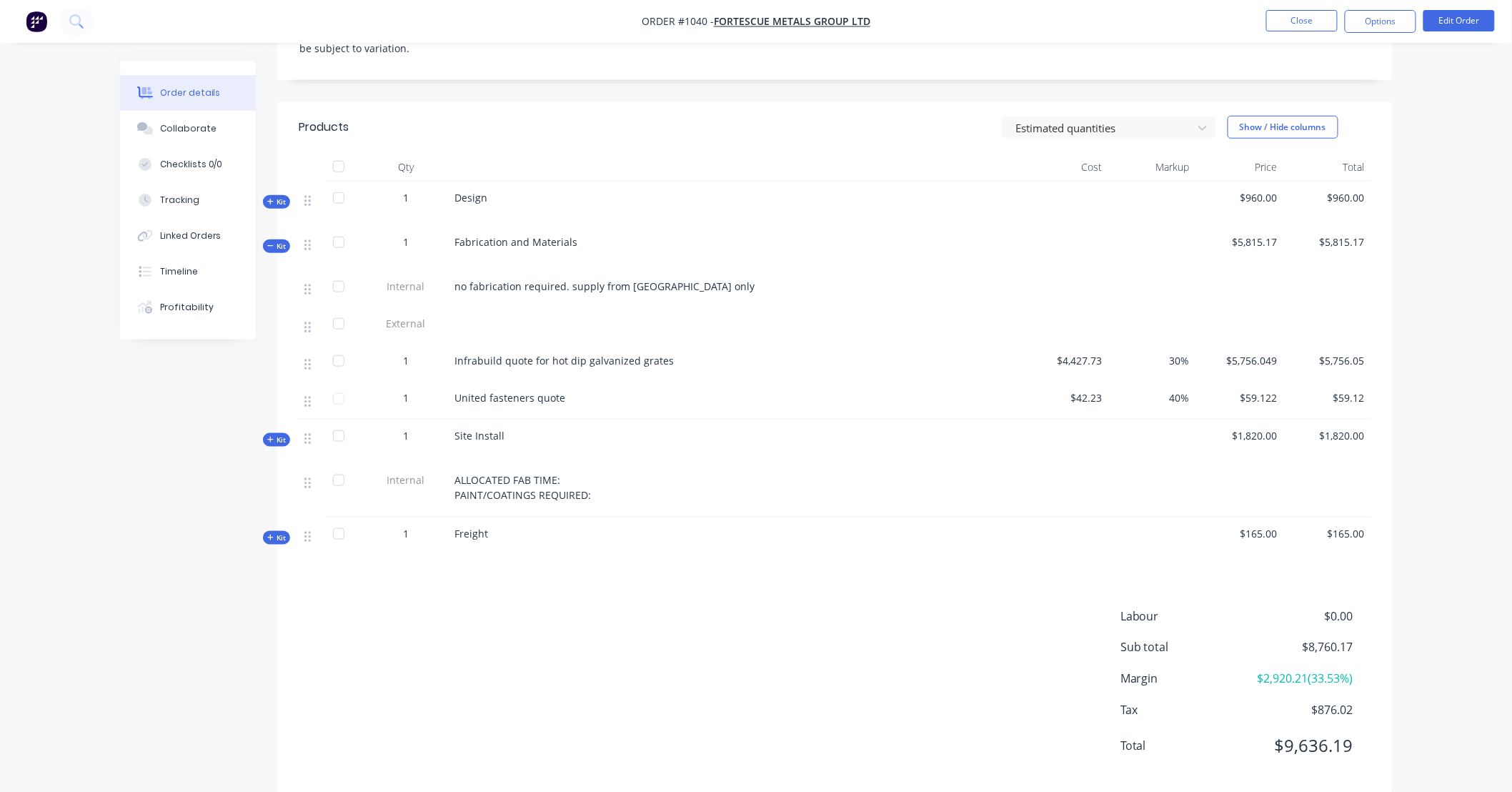
scroll to position [495, 0]
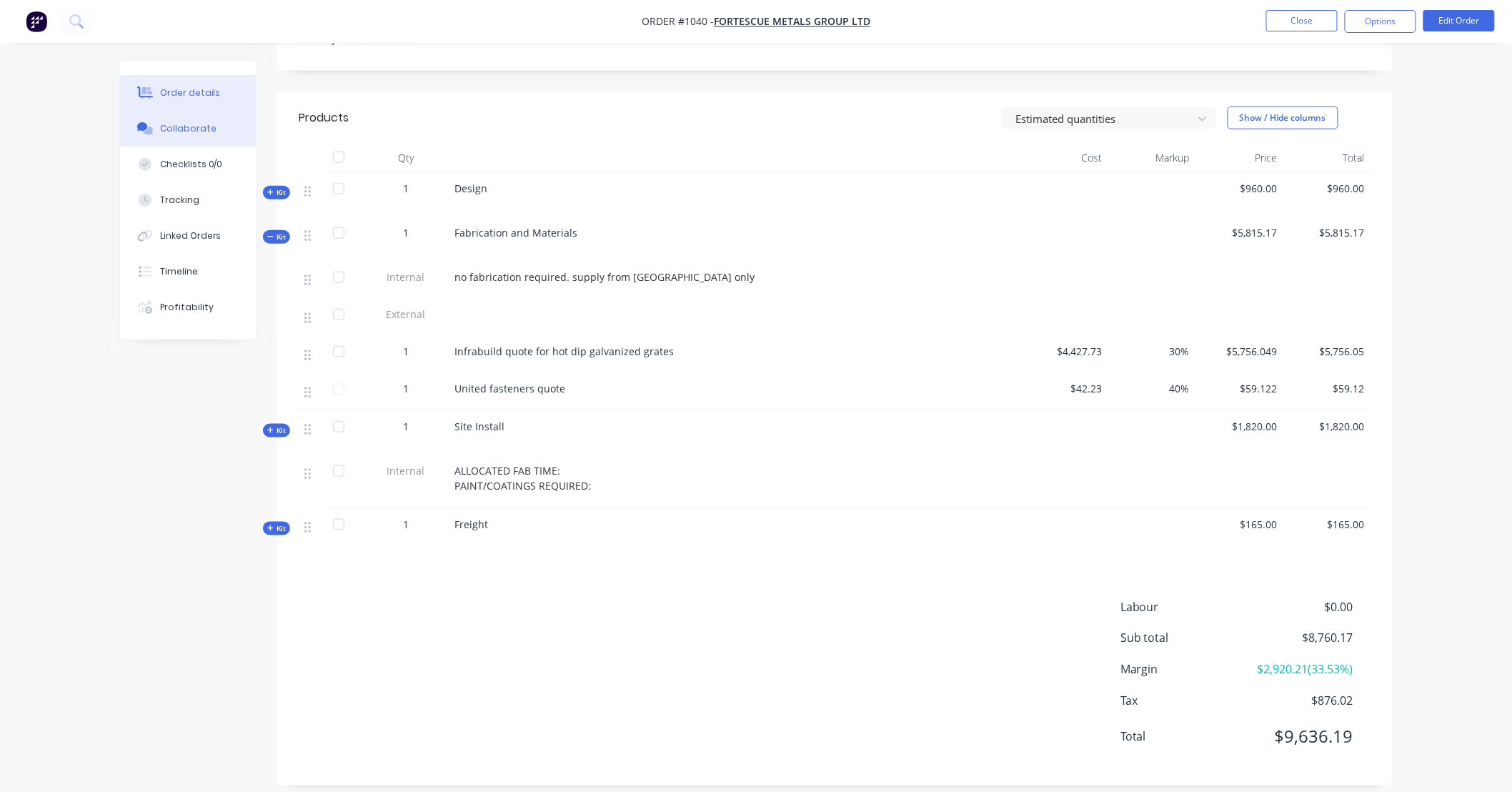
click at [195, 132] on div "Collaborate" at bounding box center [188, 129] width 56 height 13
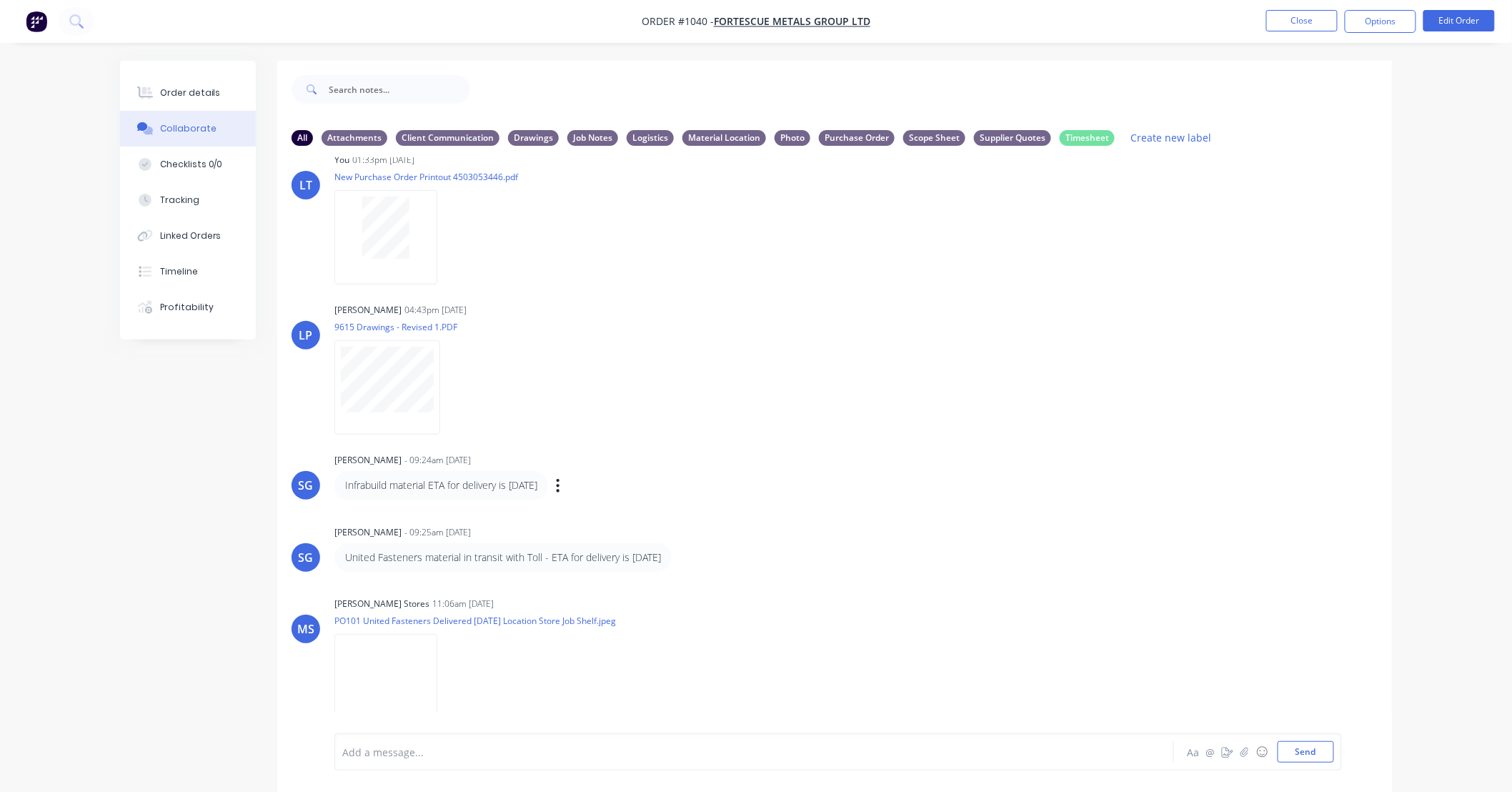
scroll to position [22, 0]
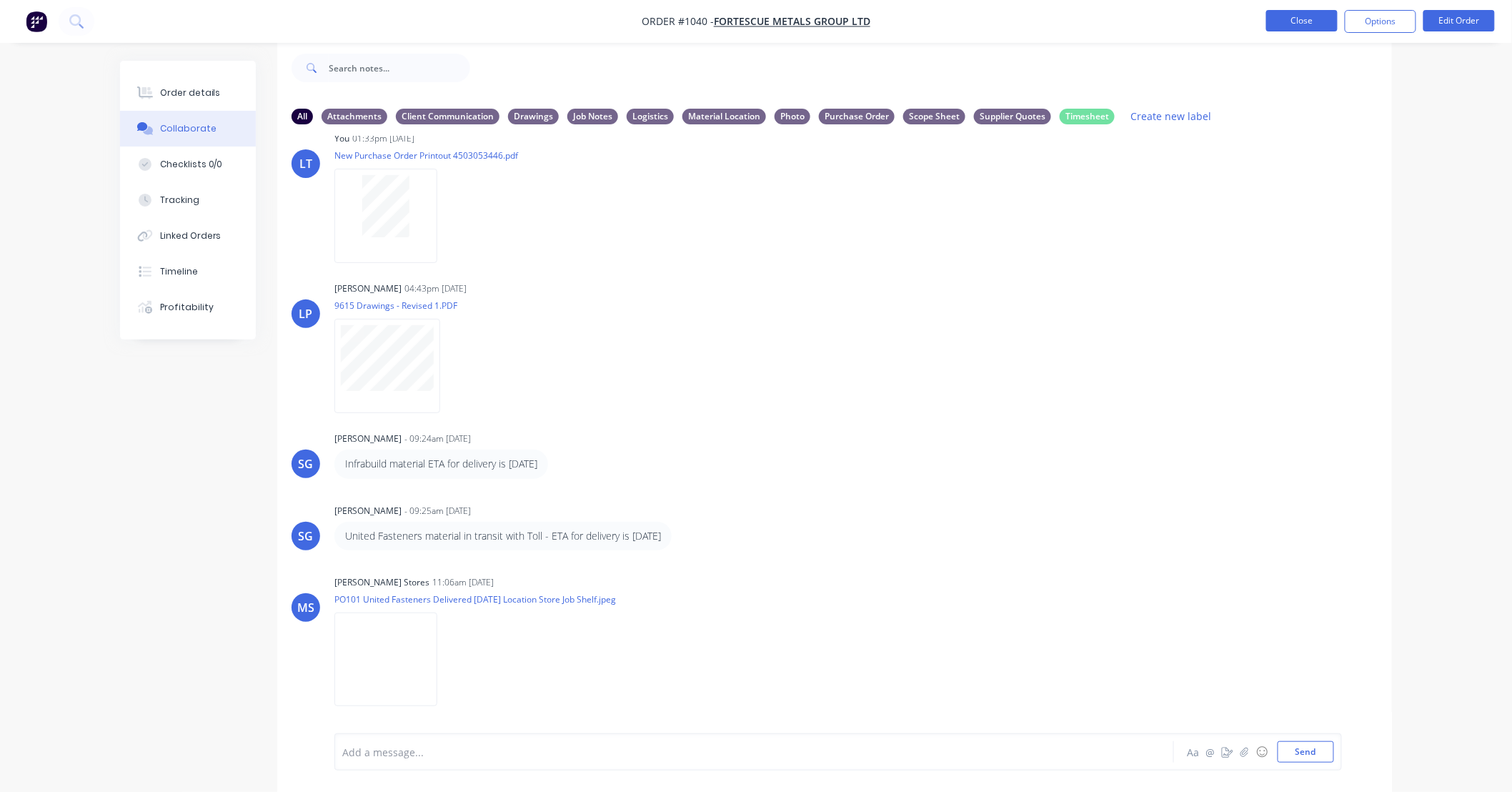
click at [1312, 23] on button "Close" at bounding box center [1302, 20] width 72 height 21
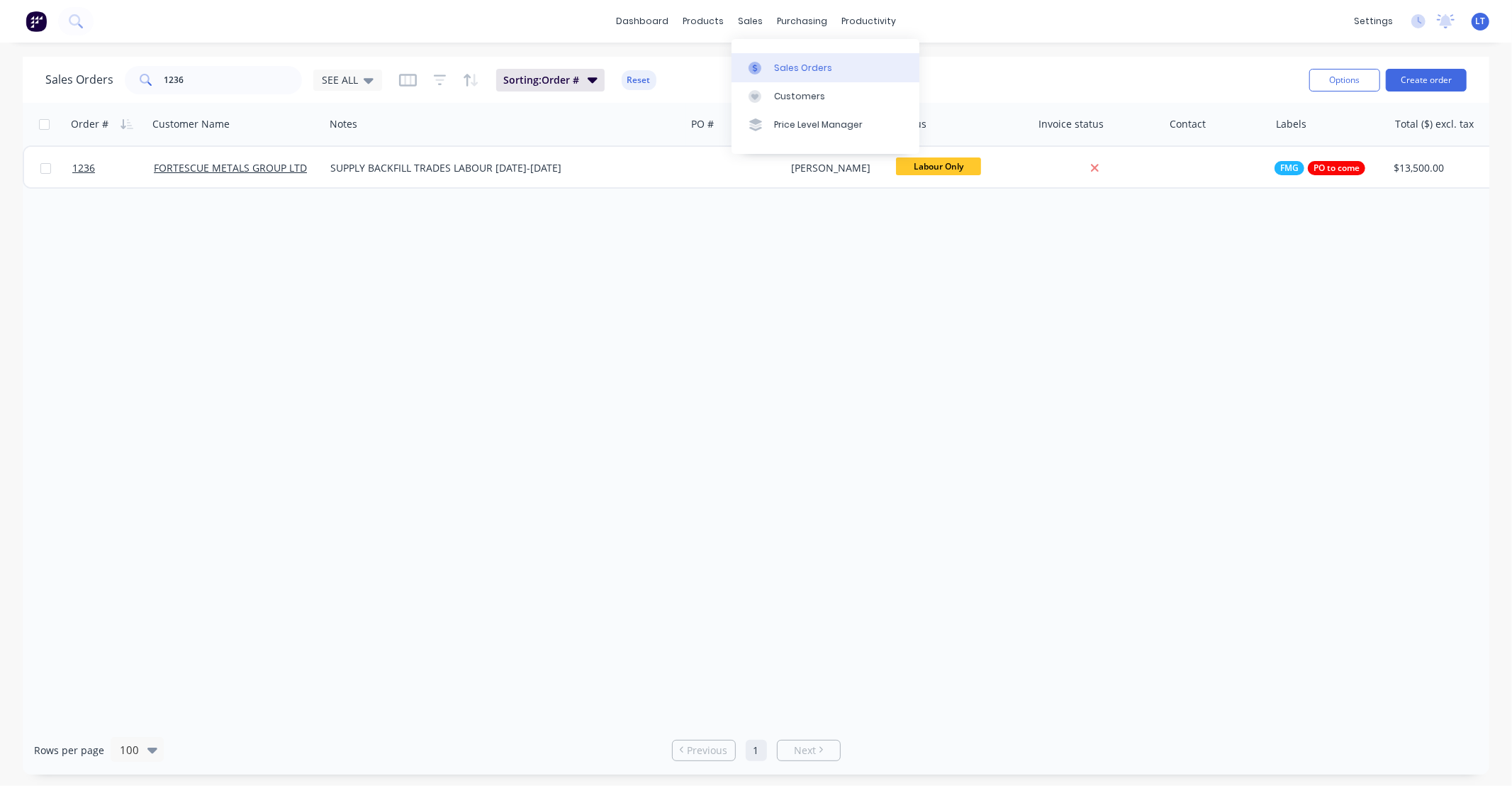
click at [769, 62] on div at bounding box center [759, 68] width 21 height 13
drag, startPoint x: 256, startPoint y: 79, endPoint x: 331, endPoint y: 49, distance: 80.8
click at [83, 67] on div "Sales Orders 1236 SEE ALL" at bounding box center [214, 79] width 337 height 28
type input "107"
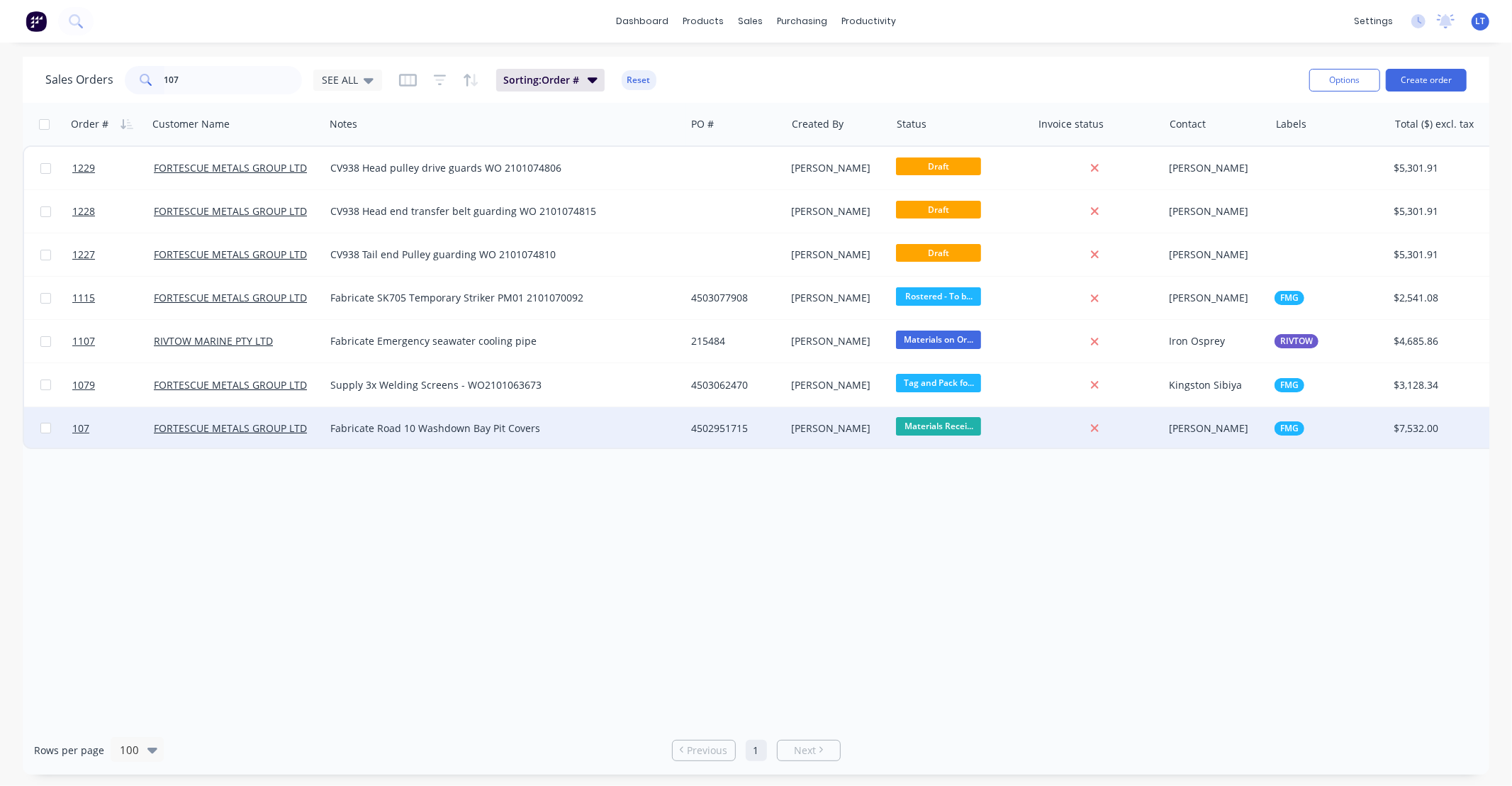
click at [769, 435] on div "4502951715" at bounding box center [735, 428] width 100 height 43
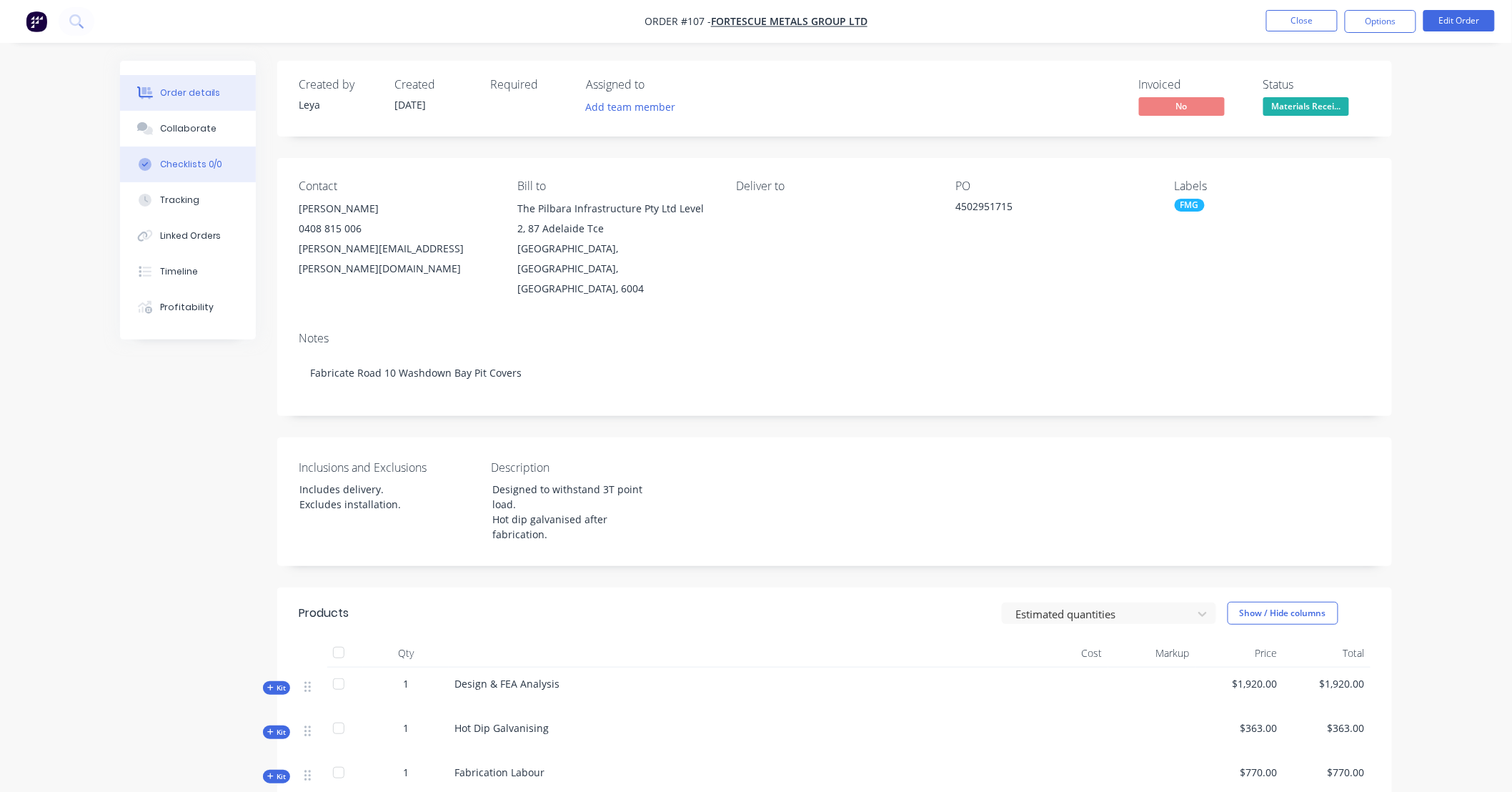
click at [205, 148] on button "Checklists 0/0" at bounding box center [188, 165] width 135 height 36
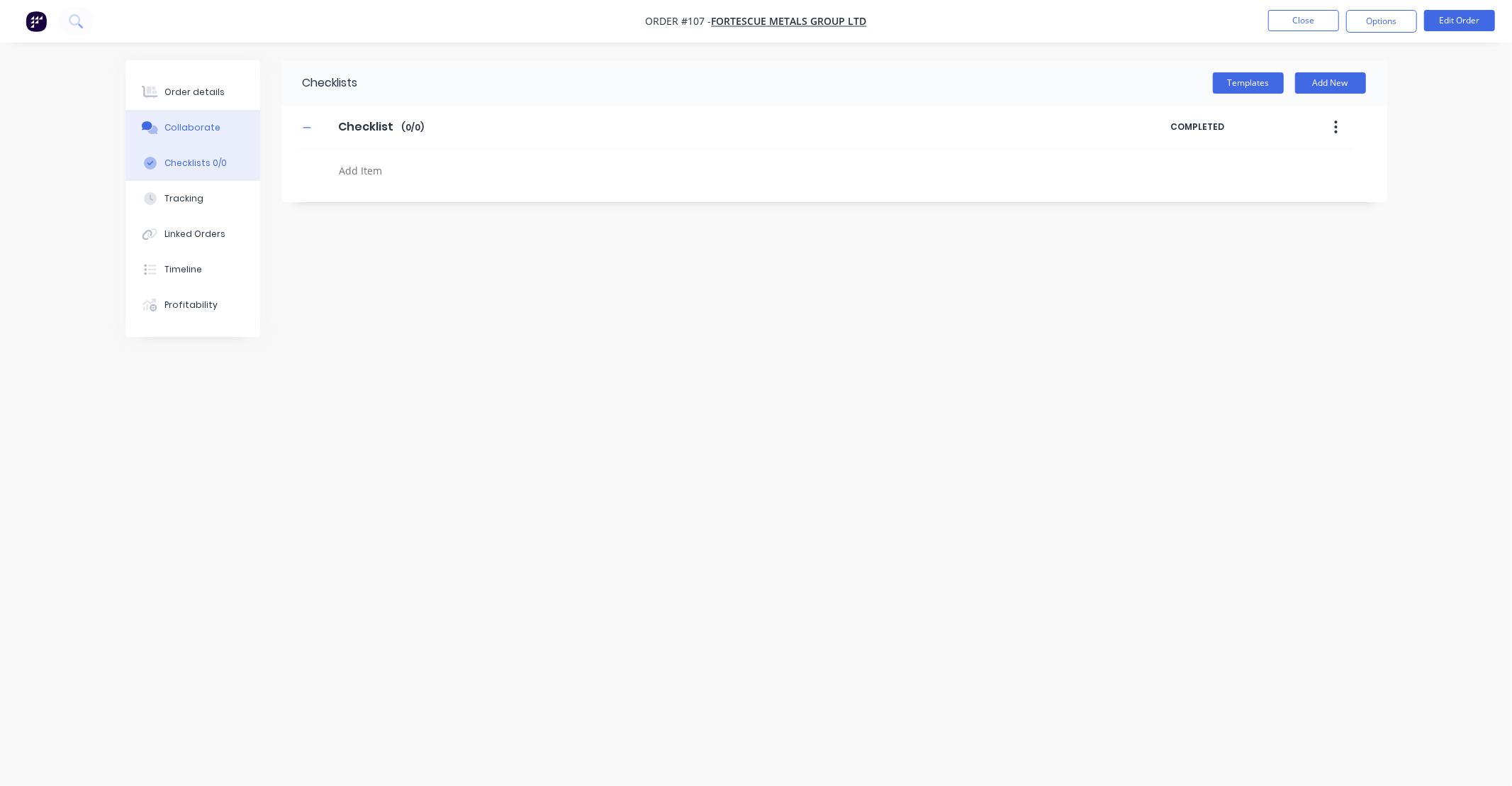
click at [208, 125] on div "Collaborate" at bounding box center [192, 128] width 56 height 13
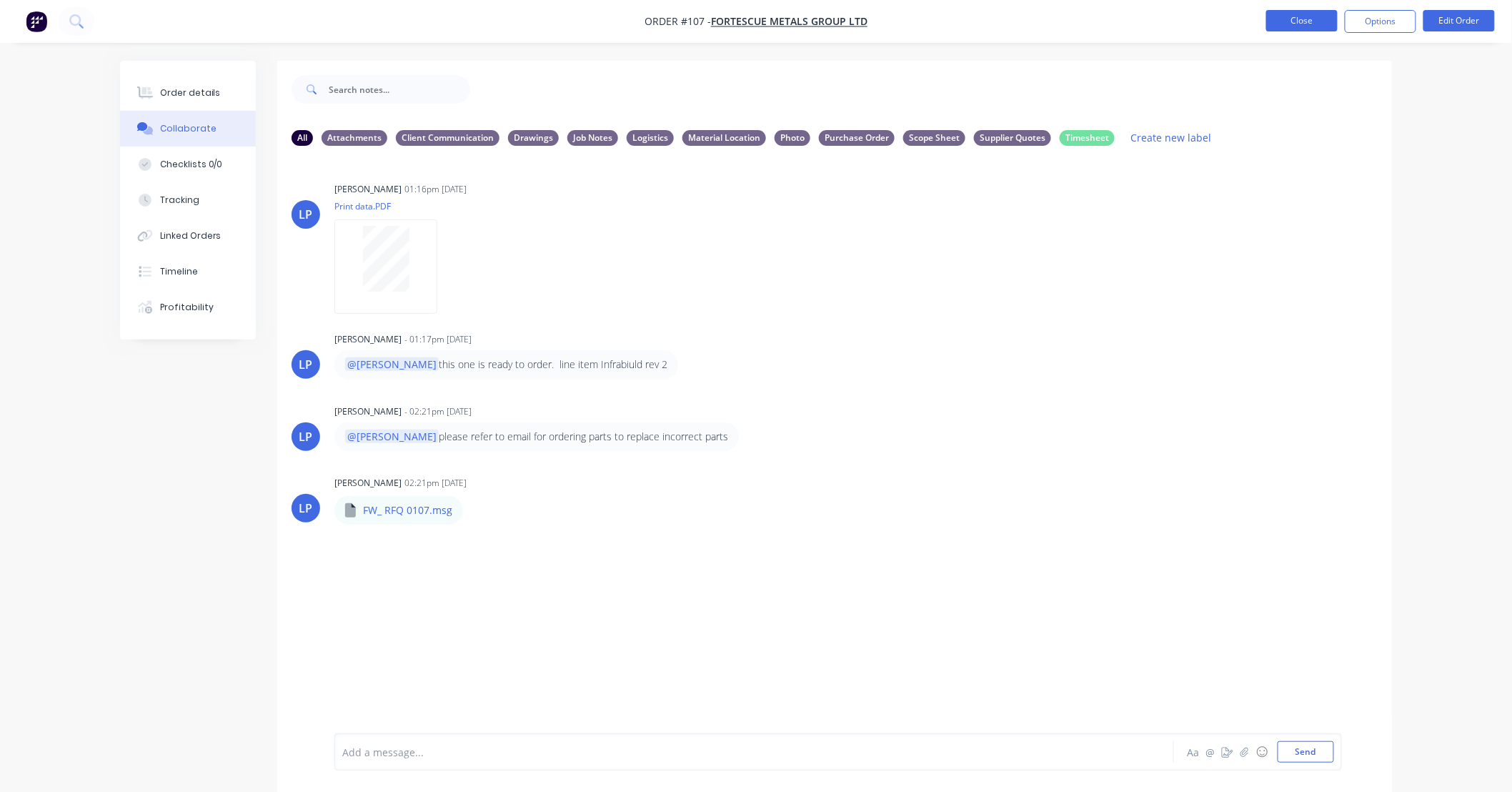
click at [1315, 18] on button "Close" at bounding box center [1302, 20] width 72 height 21
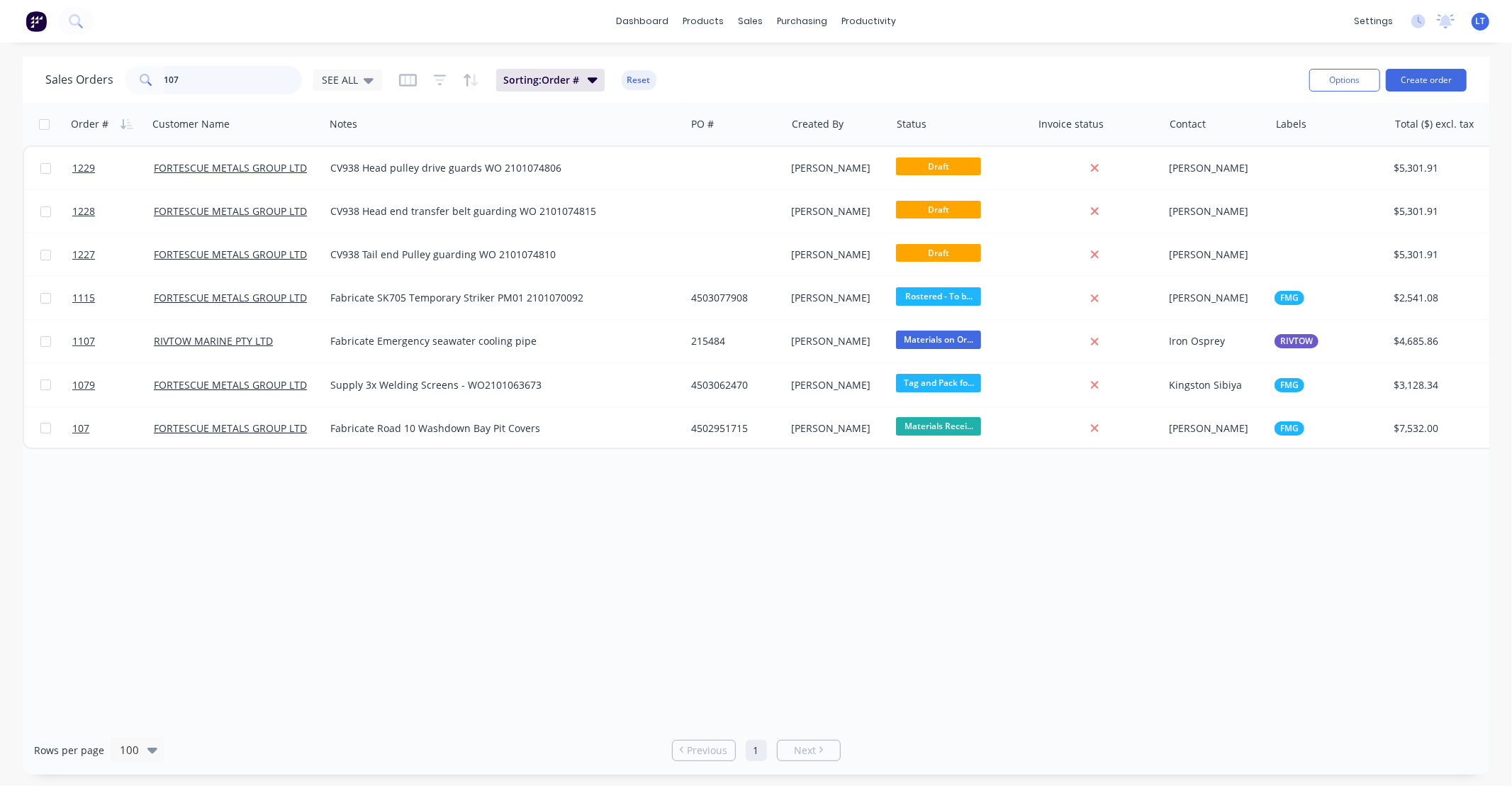
drag, startPoint x: 154, startPoint y: 83, endPoint x: 312, endPoint y: 18, distance: 170.8
click at [66, 76] on div "Sales Orders 107 SEE ALL" at bounding box center [214, 79] width 337 height 28
type input "0"
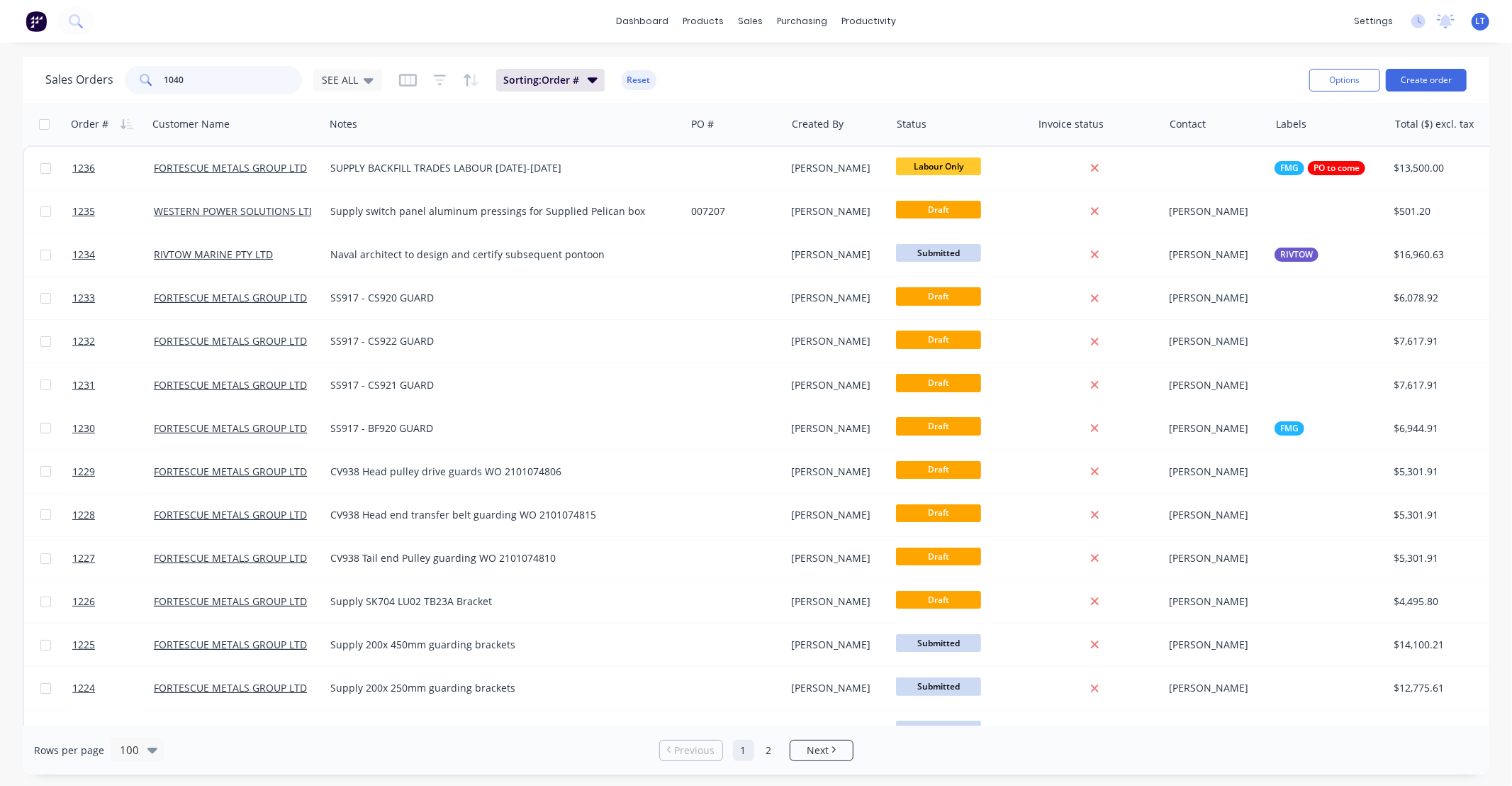
type input "1040"
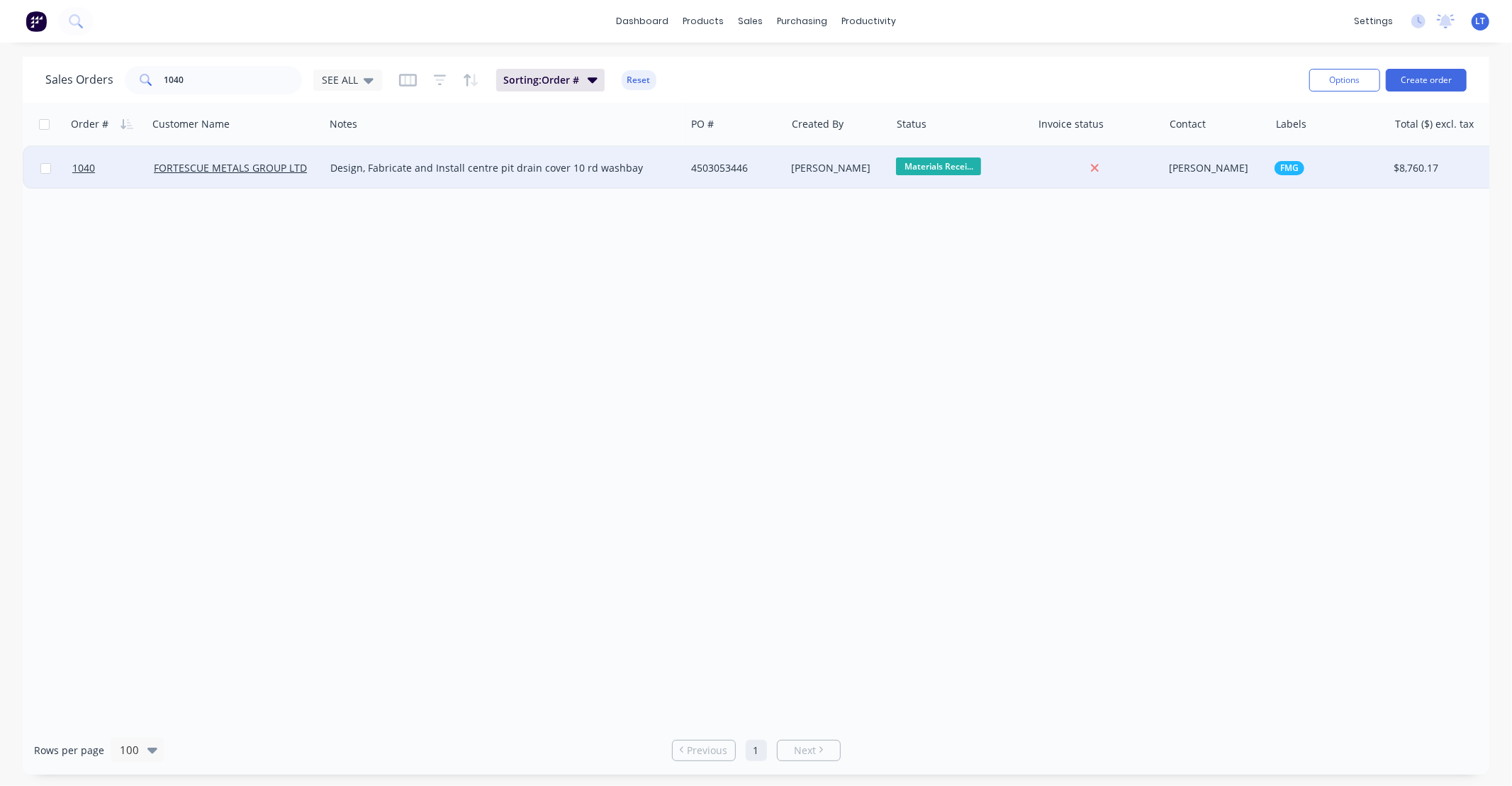
click at [798, 187] on div "Leigh Parker" at bounding box center [839, 168] width 105 height 43
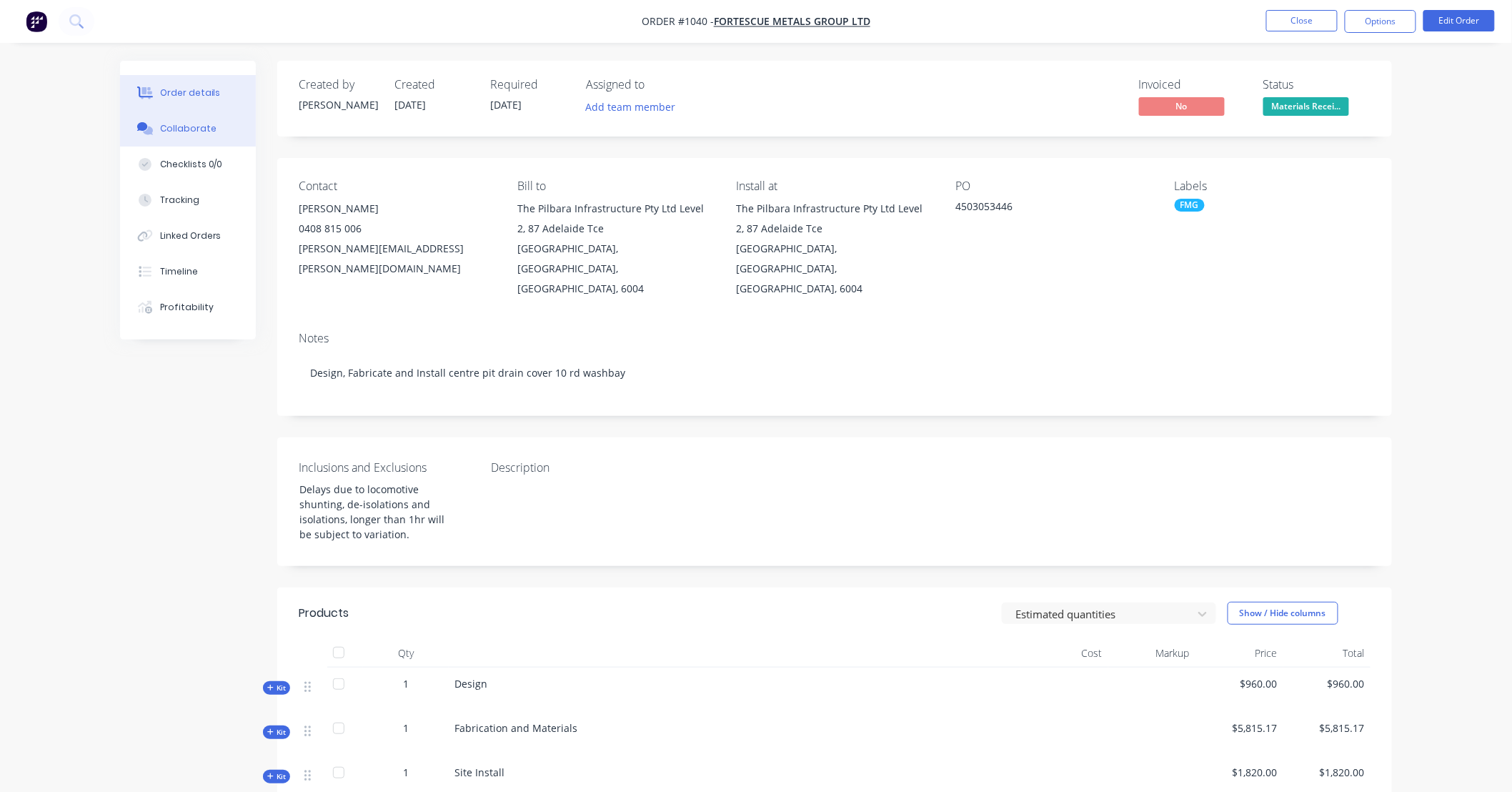
click at [195, 132] on div "Collaborate" at bounding box center [188, 129] width 56 height 13
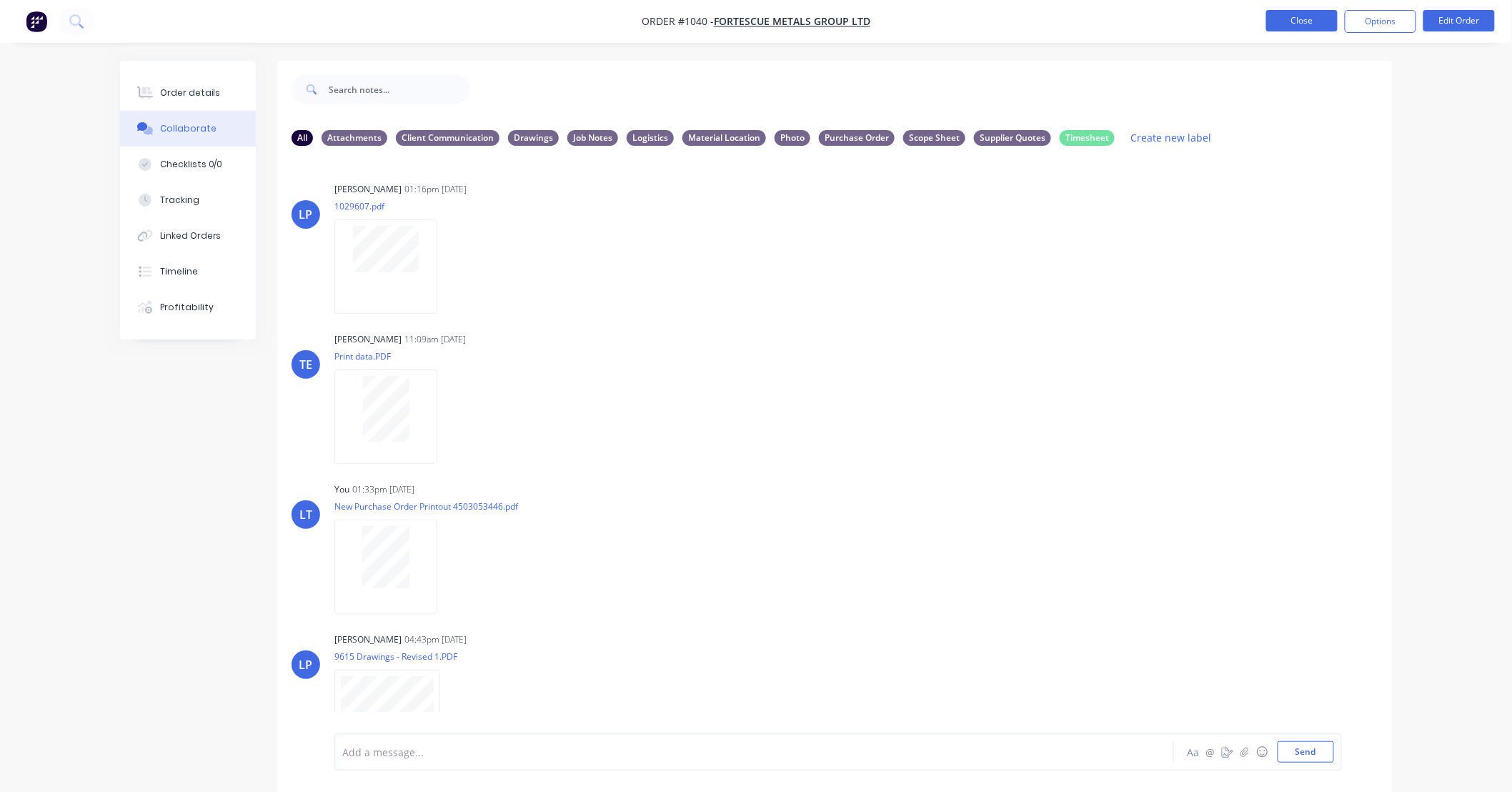
click at [1308, 29] on button "Close" at bounding box center [1302, 20] width 72 height 21
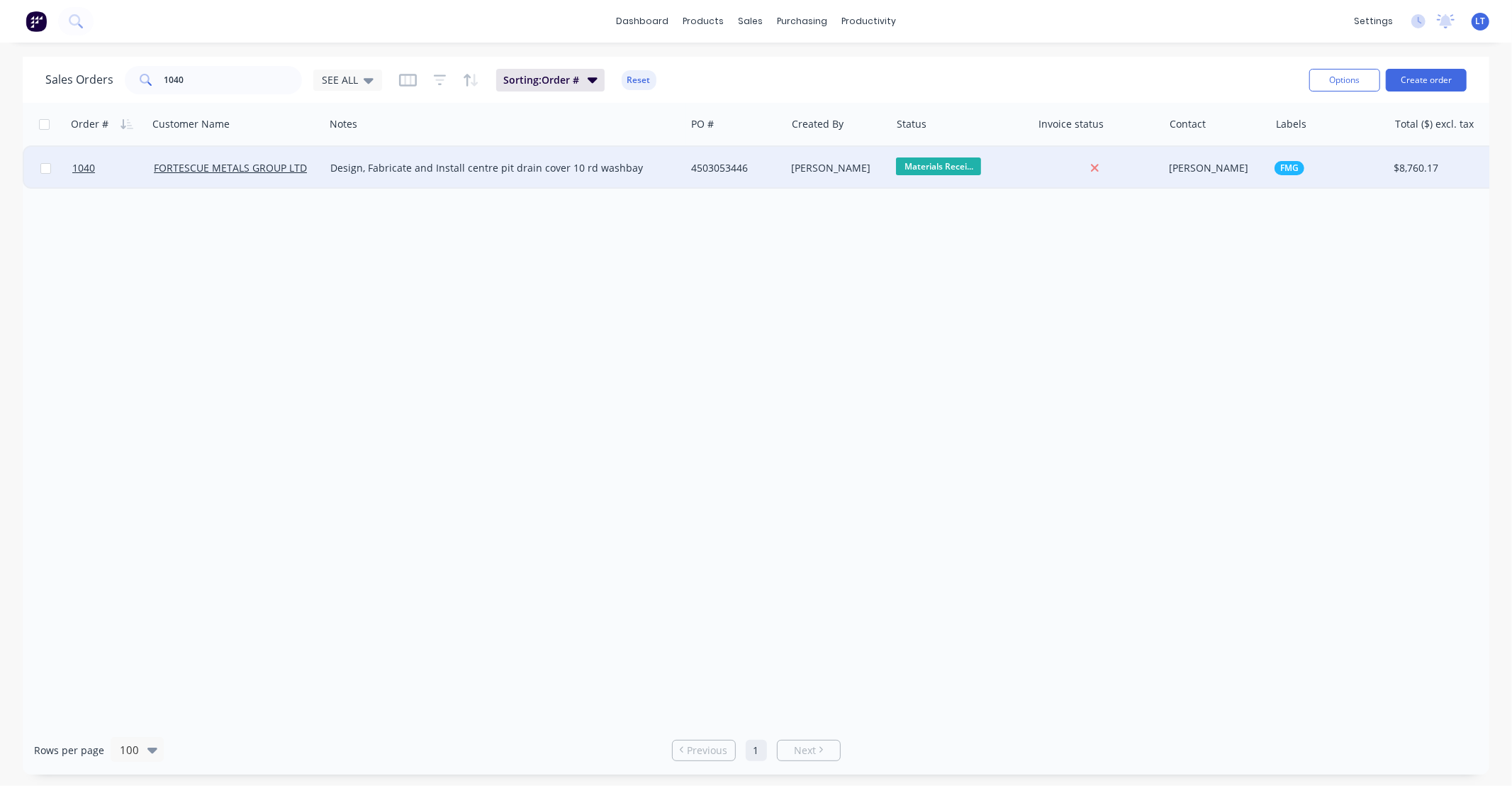
click at [747, 177] on div "4503053446" at bounding box center [735, 168] width 100 height 43
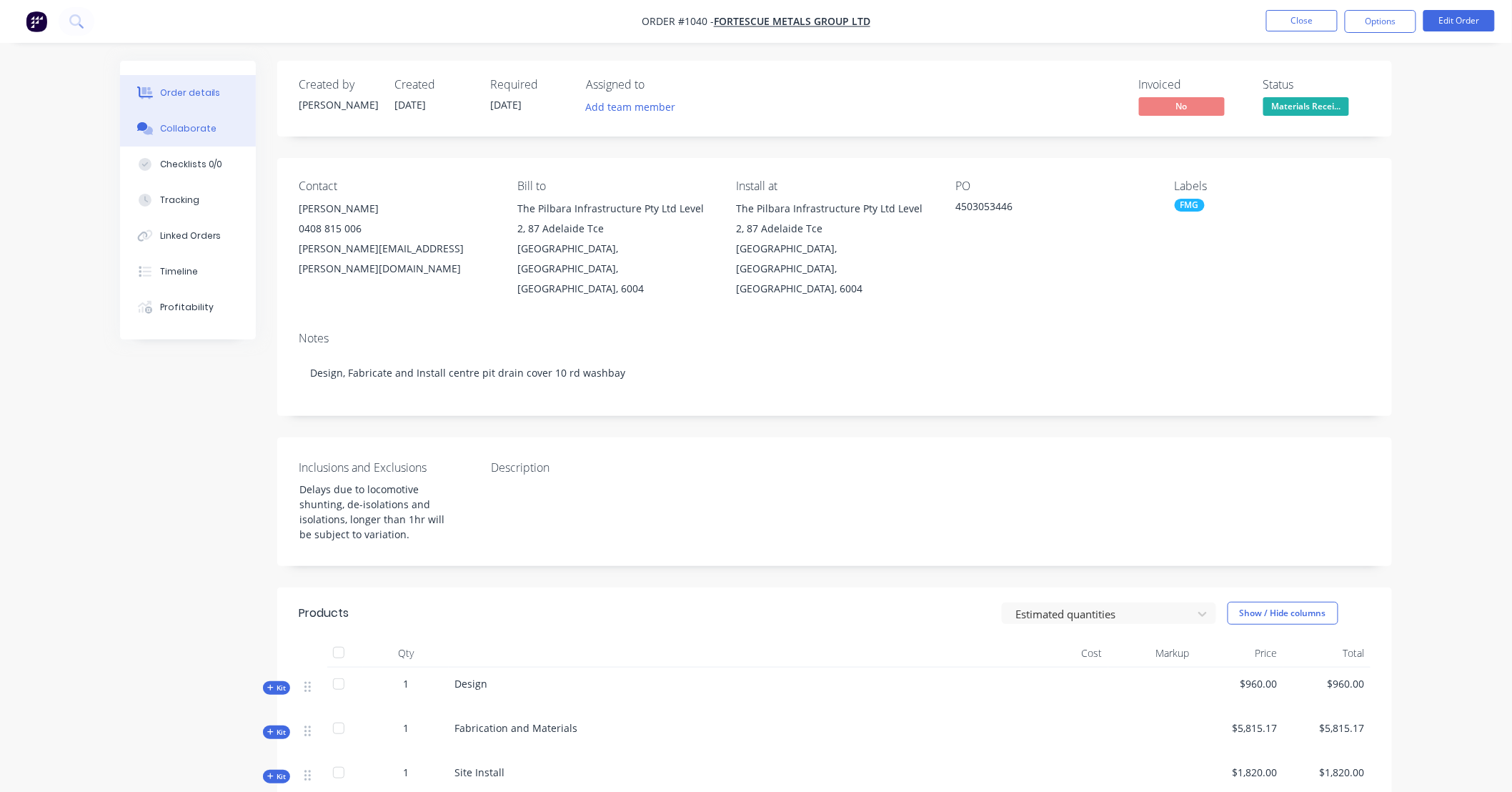
click at [205, 135] on button "Collaborate" at bounding box center [188, 129] width 135 height 36
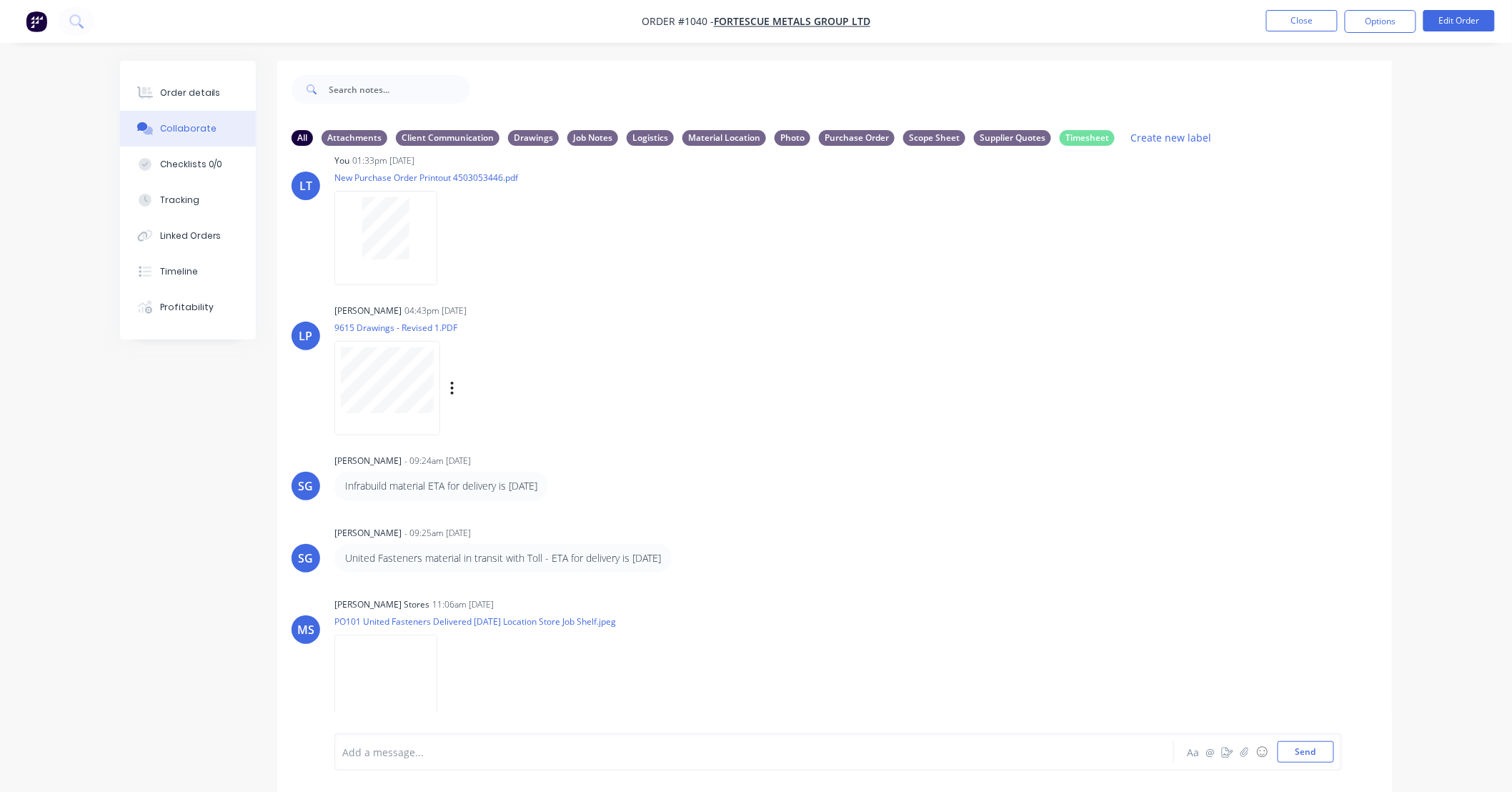
scroll to position [330, 0]
click at [190, 229] on div "Linked Orders" at bounding box center [190, 236] width 61 height 13
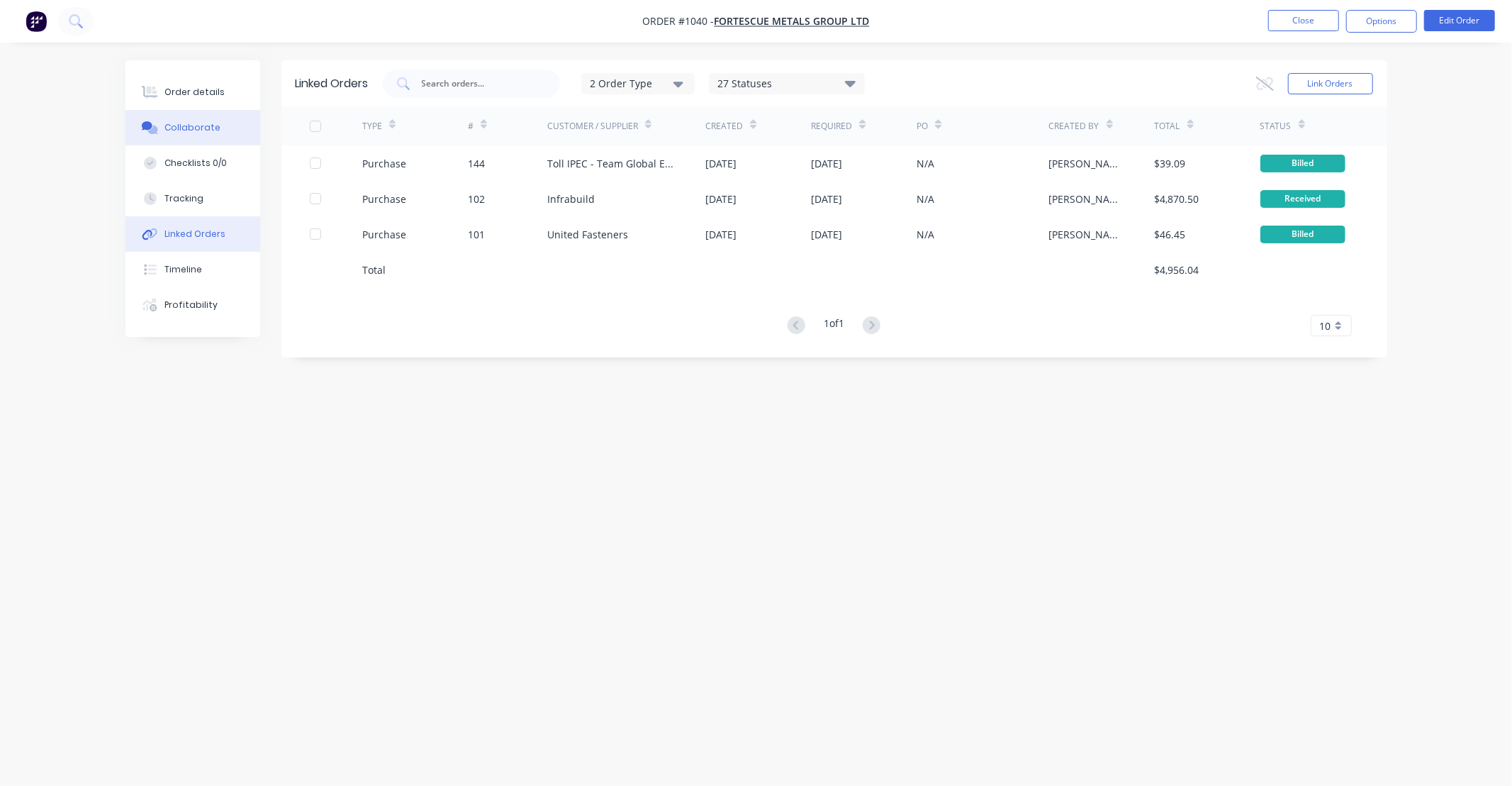
click at [201, 124] on div "Collaborate" at bounding box center [192, 128] width 56 height 13
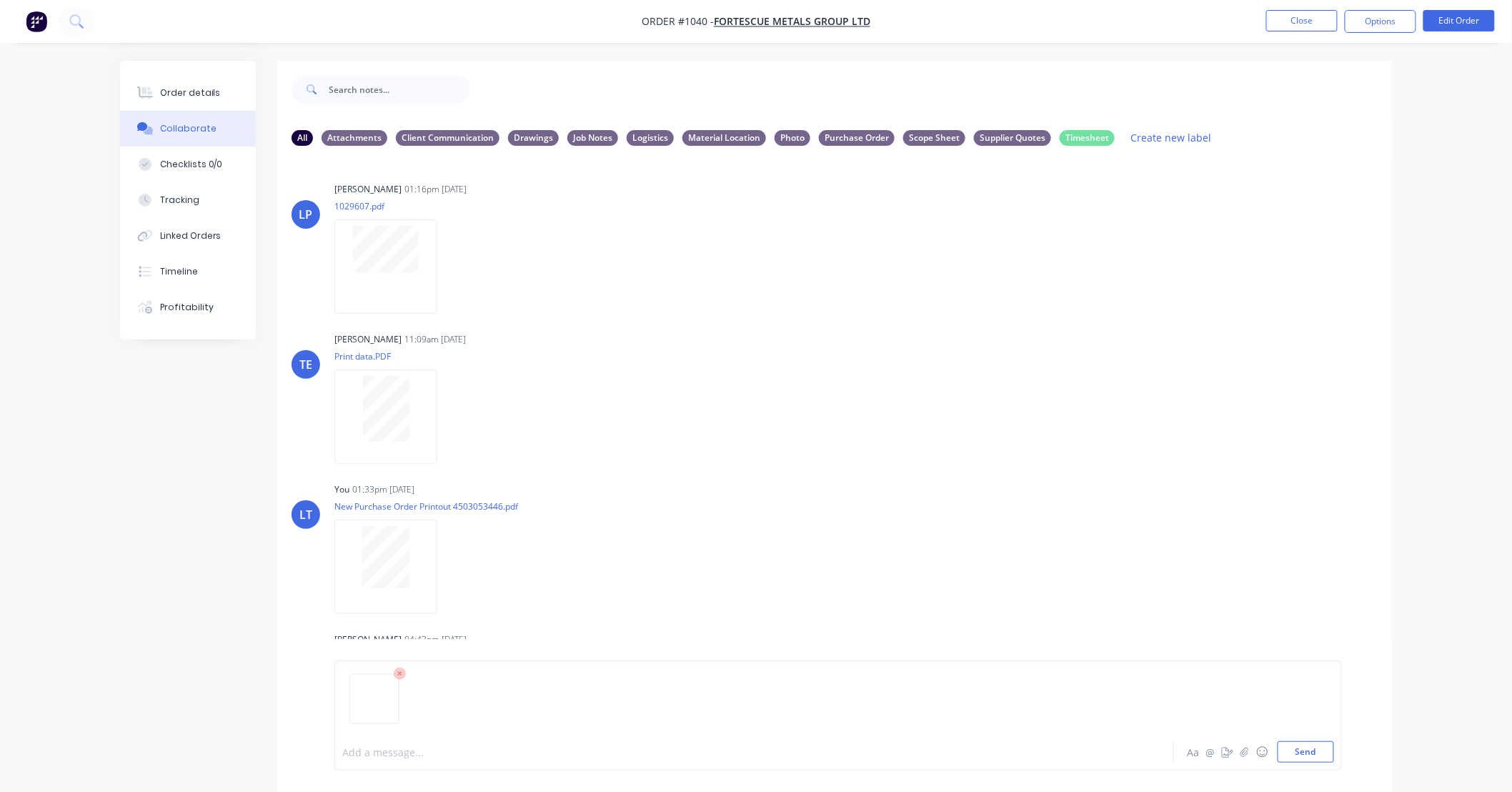
click at [670, 756] on div at bounding box center [714, 752] width 743 height 15
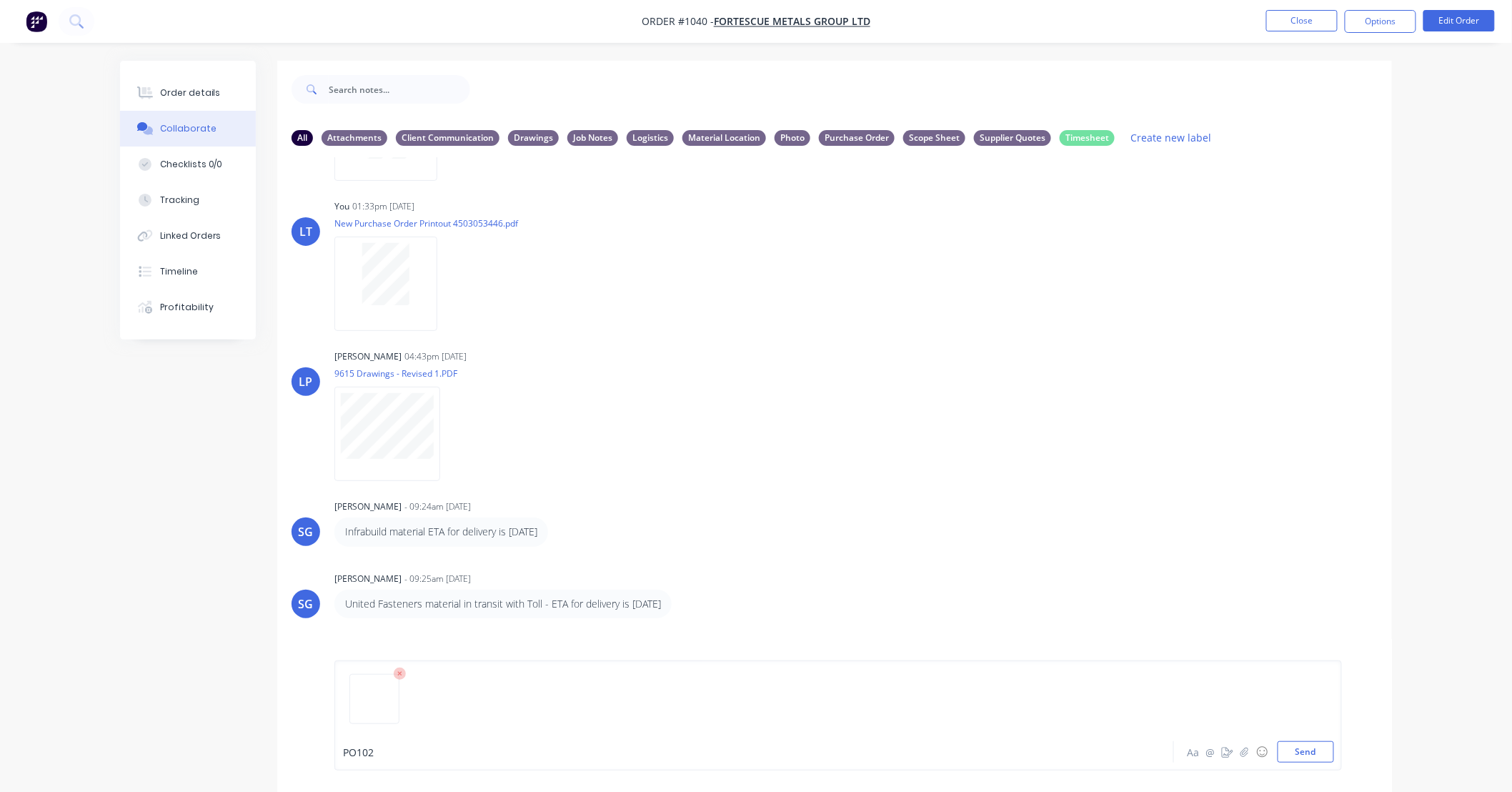
scroll to position [330, 0]
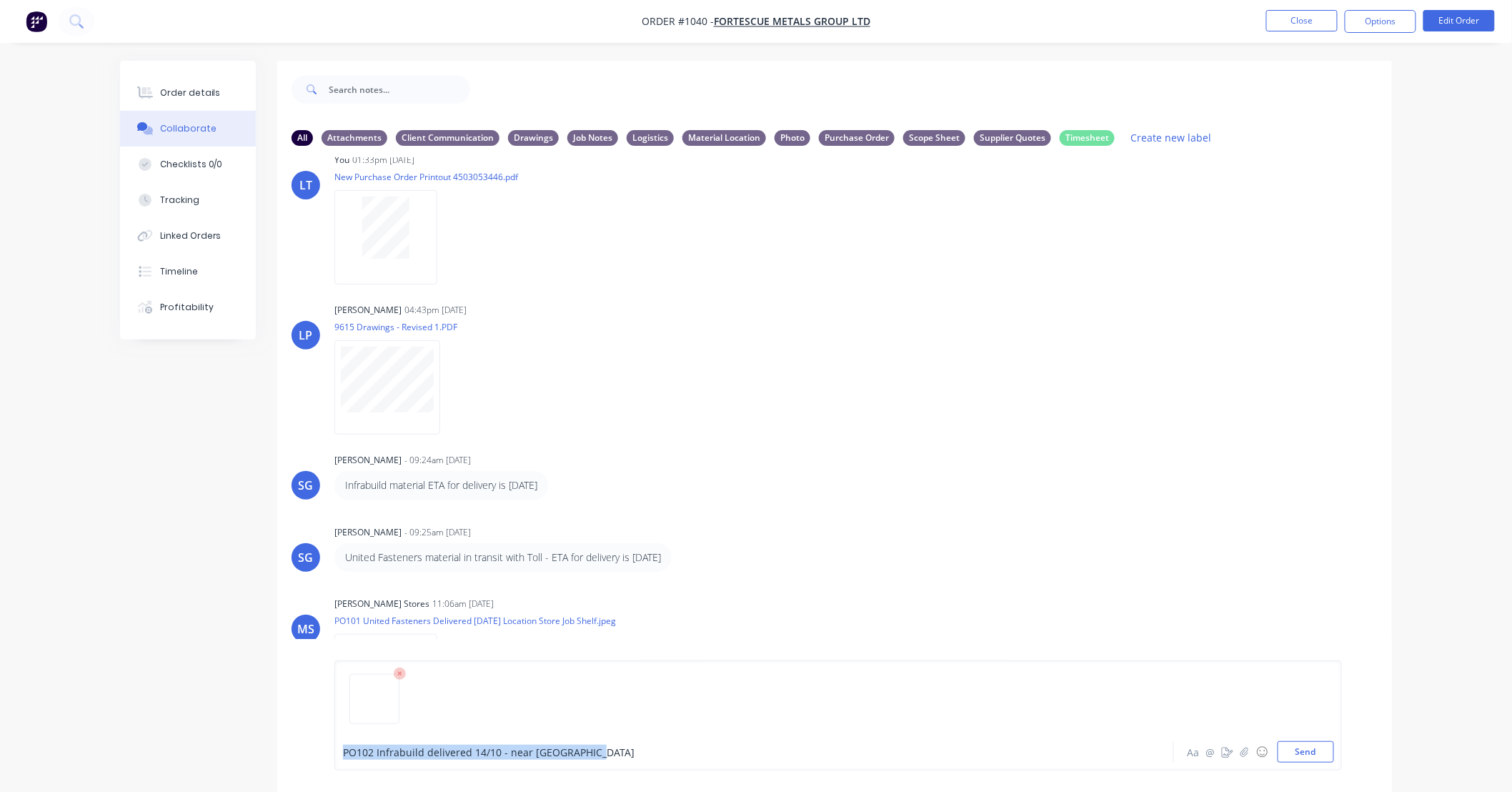
copy span "PO102 Infrabuild delivered 14/10 - near car wash bay"
click at [505, 753] on span "PO102 Infrabuild delivered 14/10 - near car wash bay" at bounding box center [489, 752] width 291 height 14
drag, startPoint x: 645, startPoint y: 749, endPoint x: 296, endPoint y: 766, distance: 349.4
click at [296, 766] on div "PO102 Infrabuild delivered 14/10 - located near car wash bay Aa @ ☺ Send" at bounding box center [834, 715] width 1115 height 153
copy span "PO102 Infrabuild delivered 14/10 - located near car wash bay"
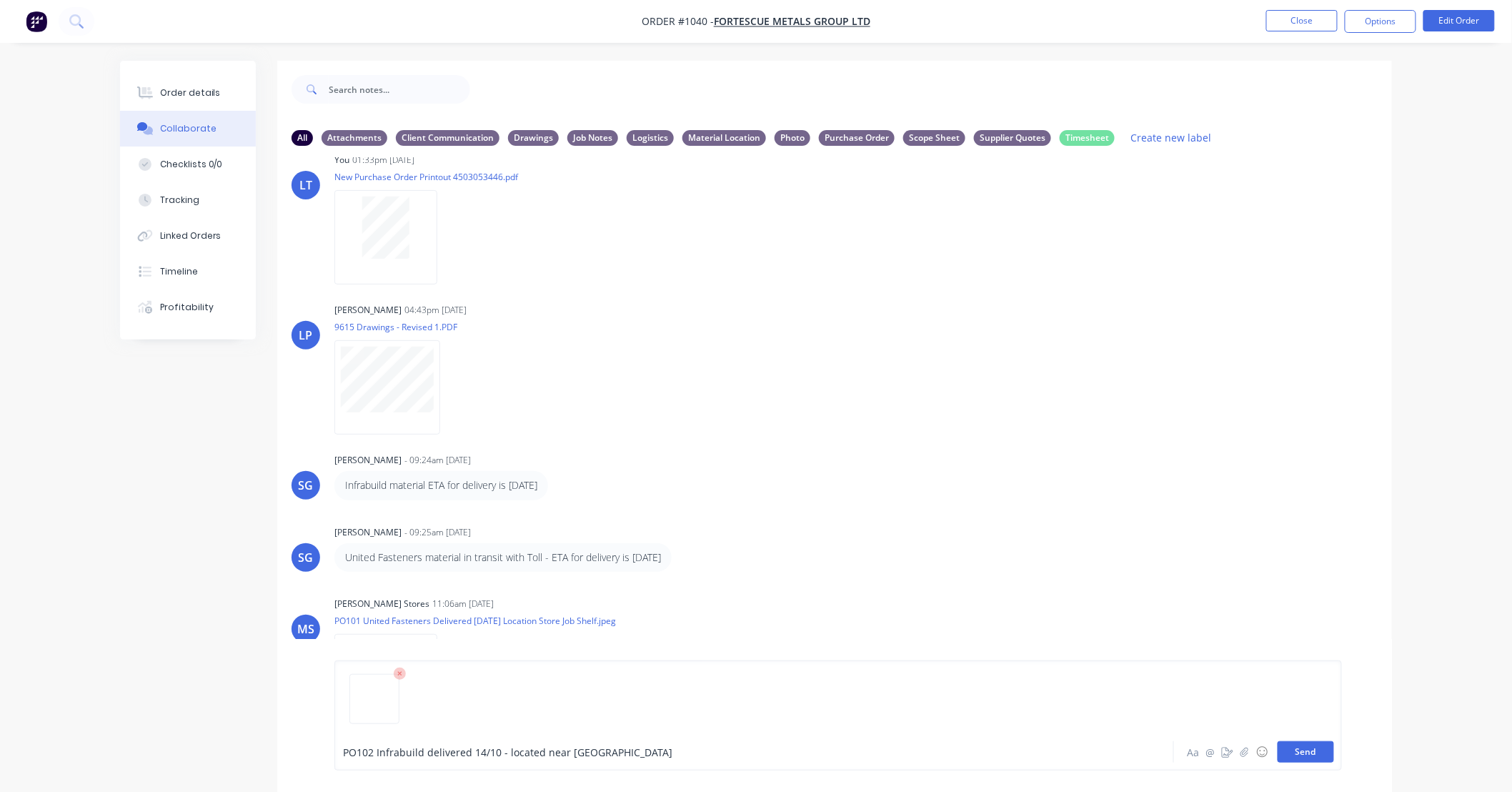
click at [1299, 754] on button "Send" at bounding box center [1305, 751] width 56 height 21
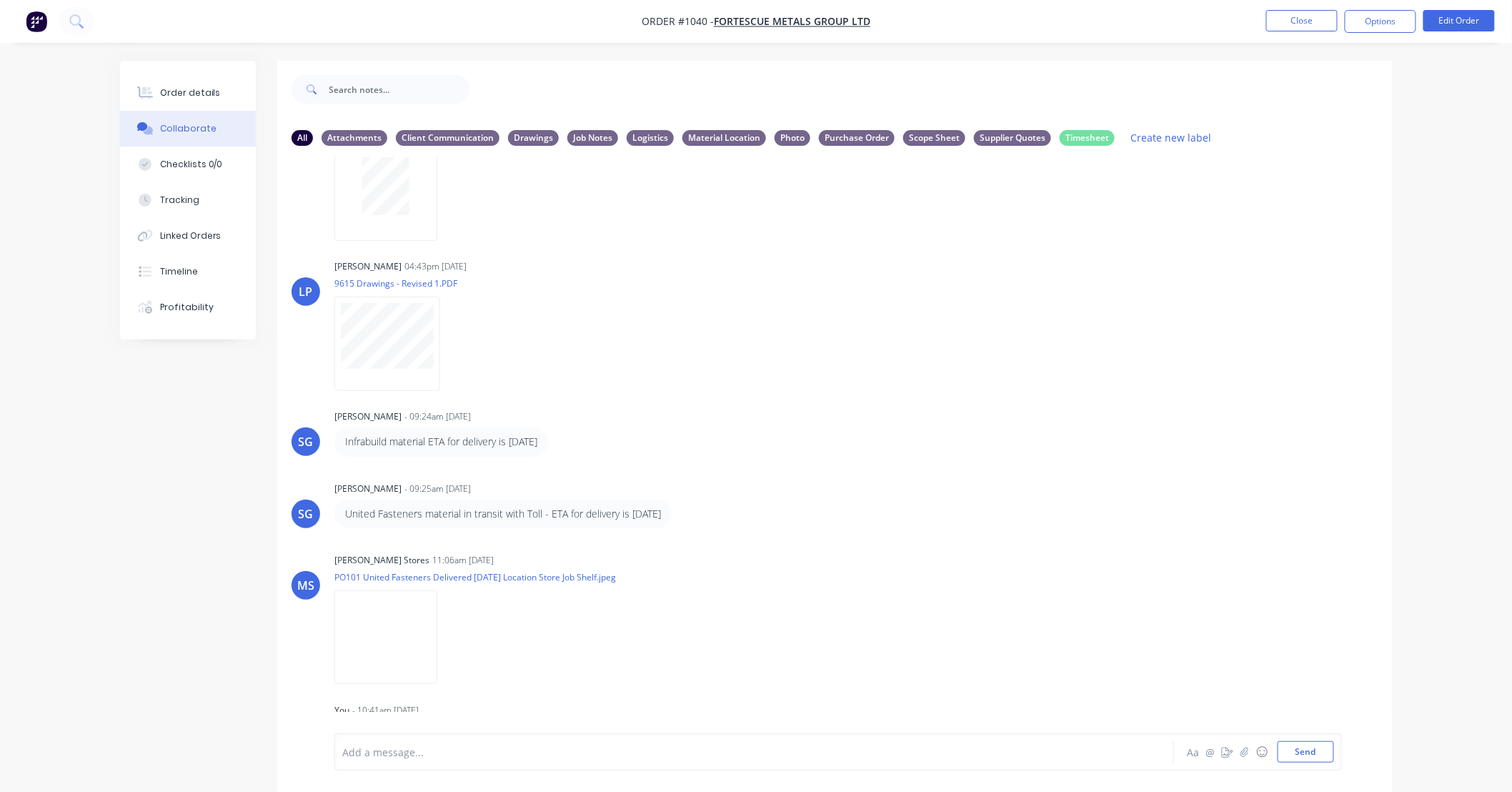
scroll to position [551, 0]
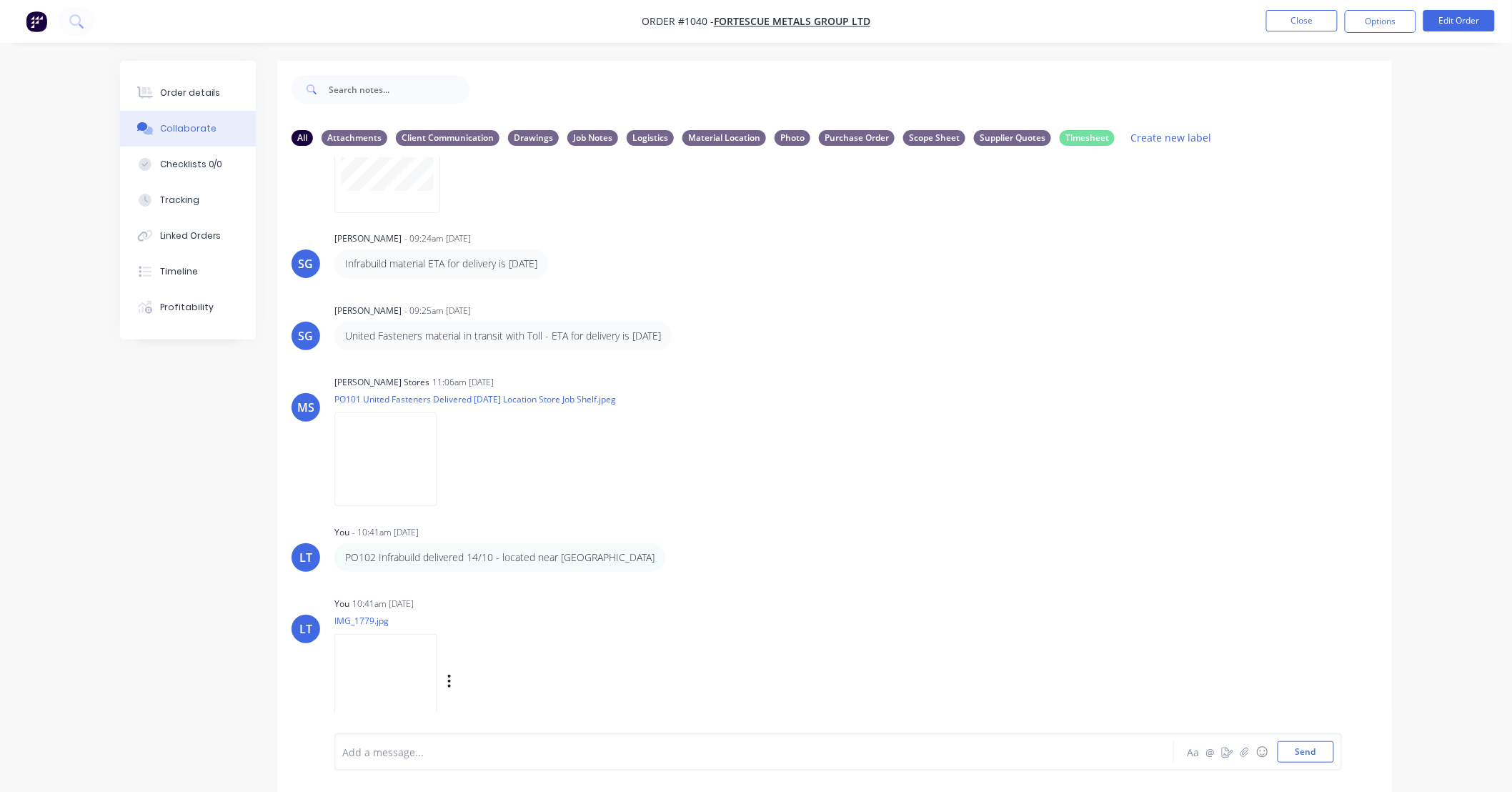
click at [403, 676] on img at bounding box center [386, 680] width 103 height 94
click at [1291, 15] on button "Close" at bounding box center [1302, 20] width 72 height 21
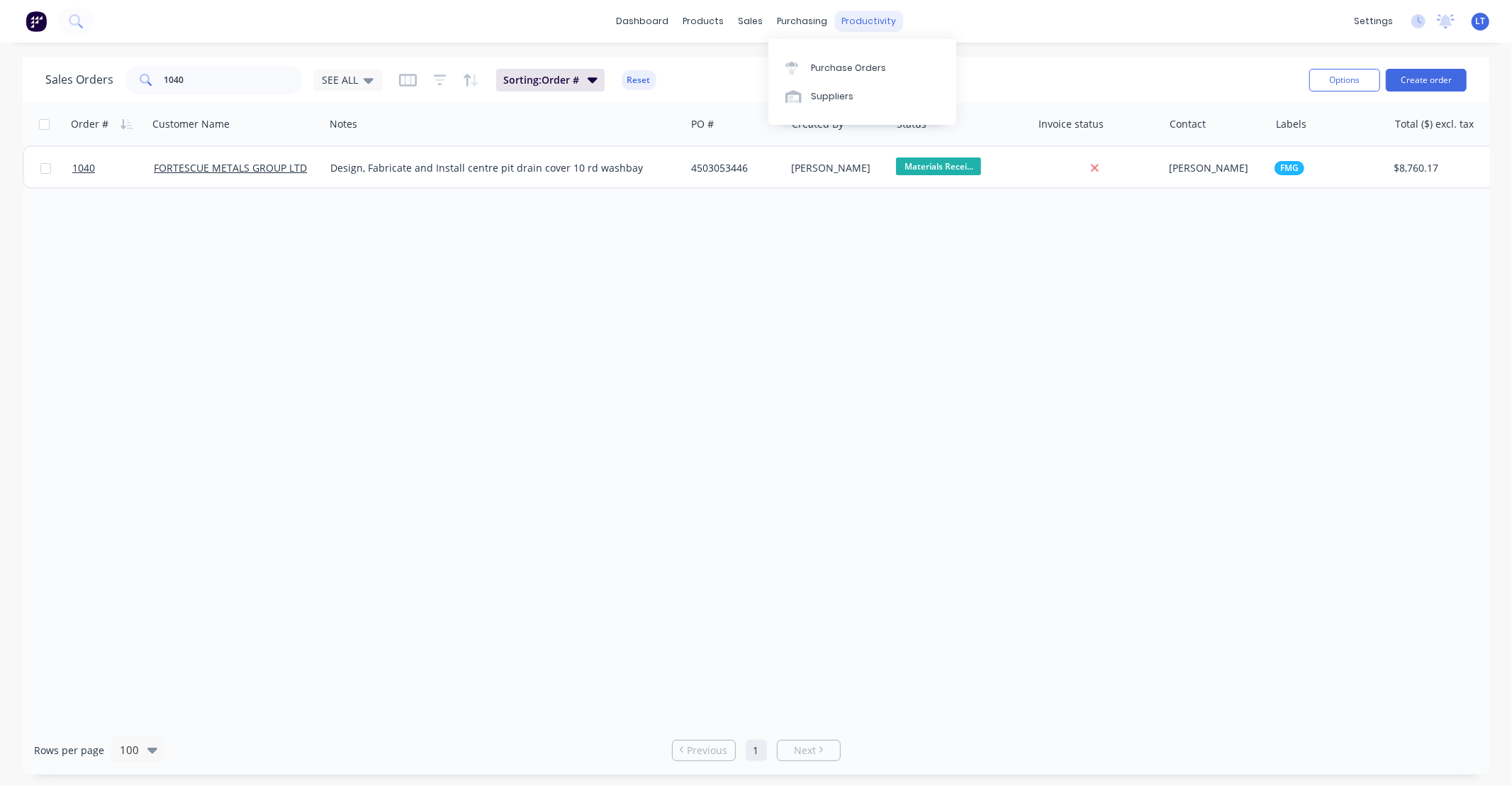
click at [859, 26] on div "productivity" at bounding box center [868, 21] width 69 height 21
click at [878, 74] on div "Workflow" at bounding box center [893, 68] width 43 height 13
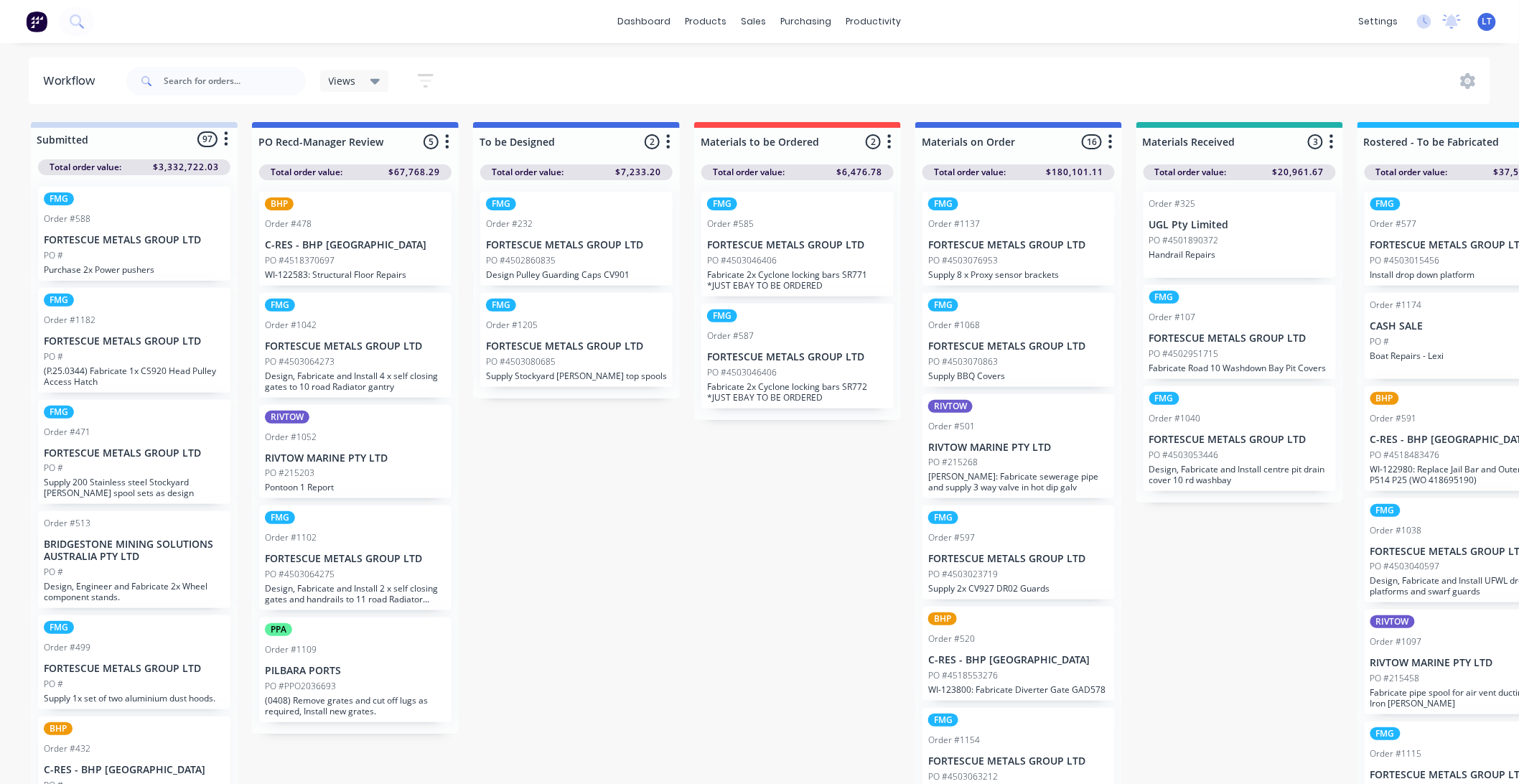
click at [1242, 343] on p "FORTESCUE METALS GROUP LTD" at bounding box center [1240, 338] width 181 height 12
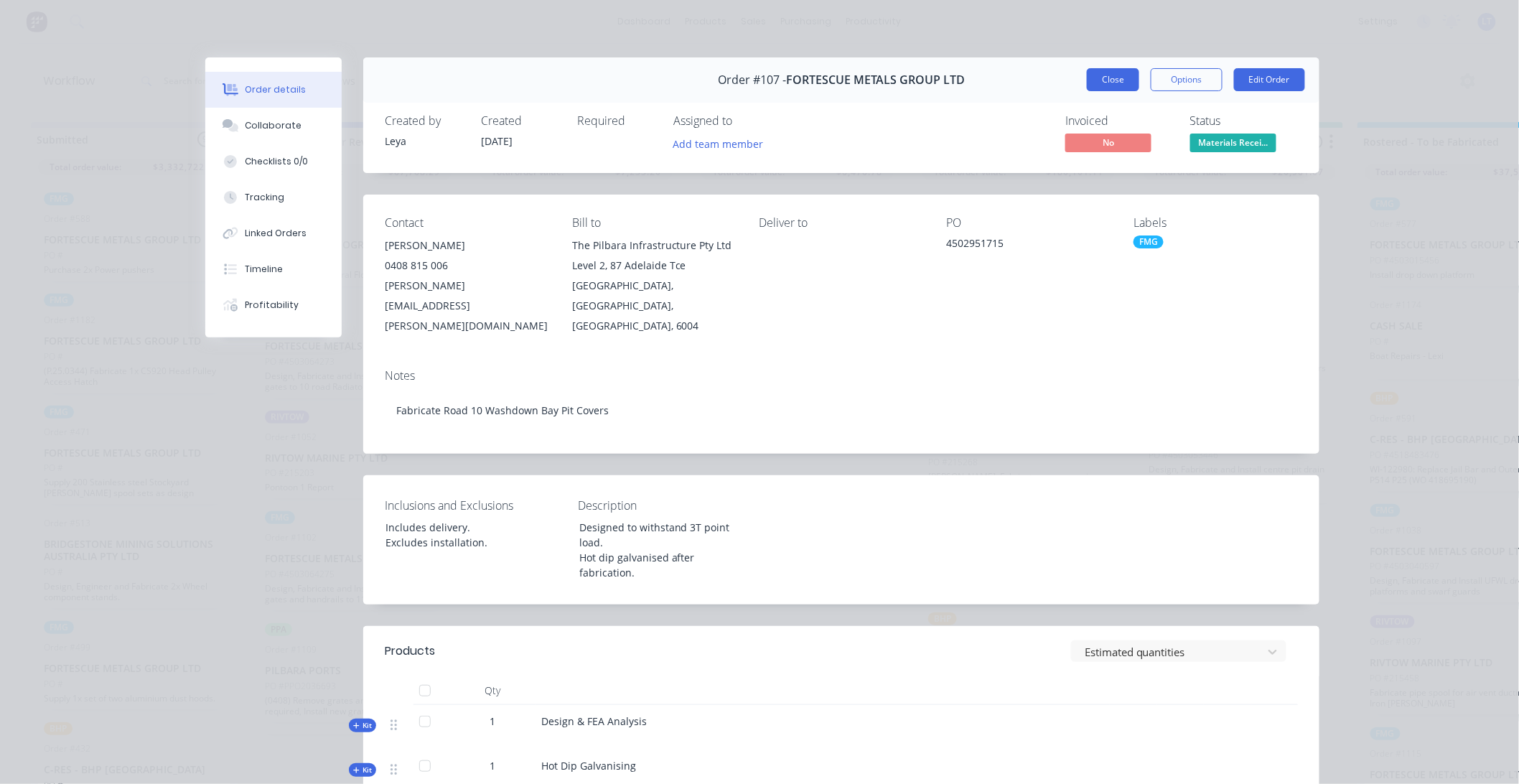
click at [1105, 70] on button "Close" at bounding box center [1113, 79] width 52 height 23
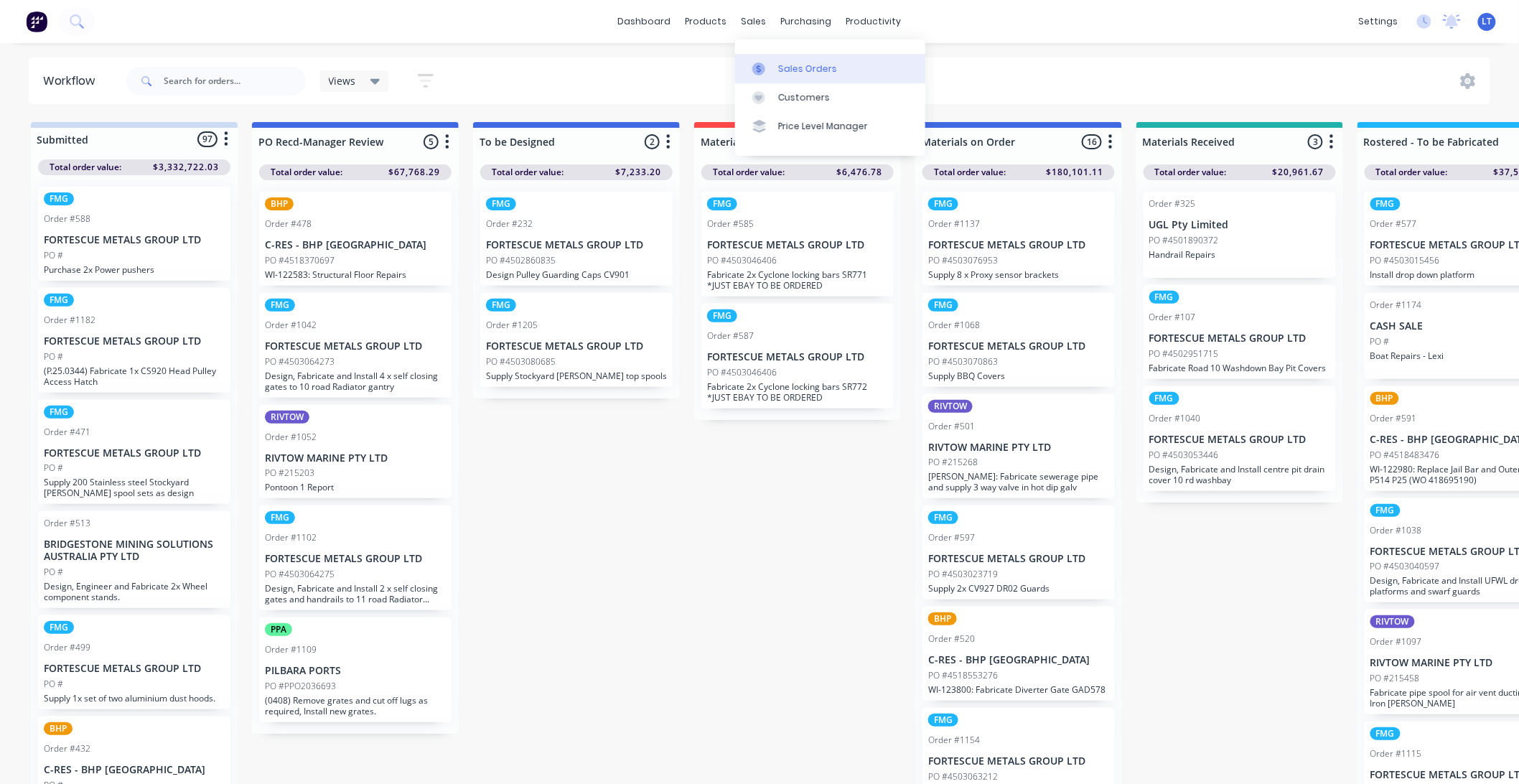
click at [783, 76] on link "Sales Orders" at bounding box center [830, 68] width 190 height 29
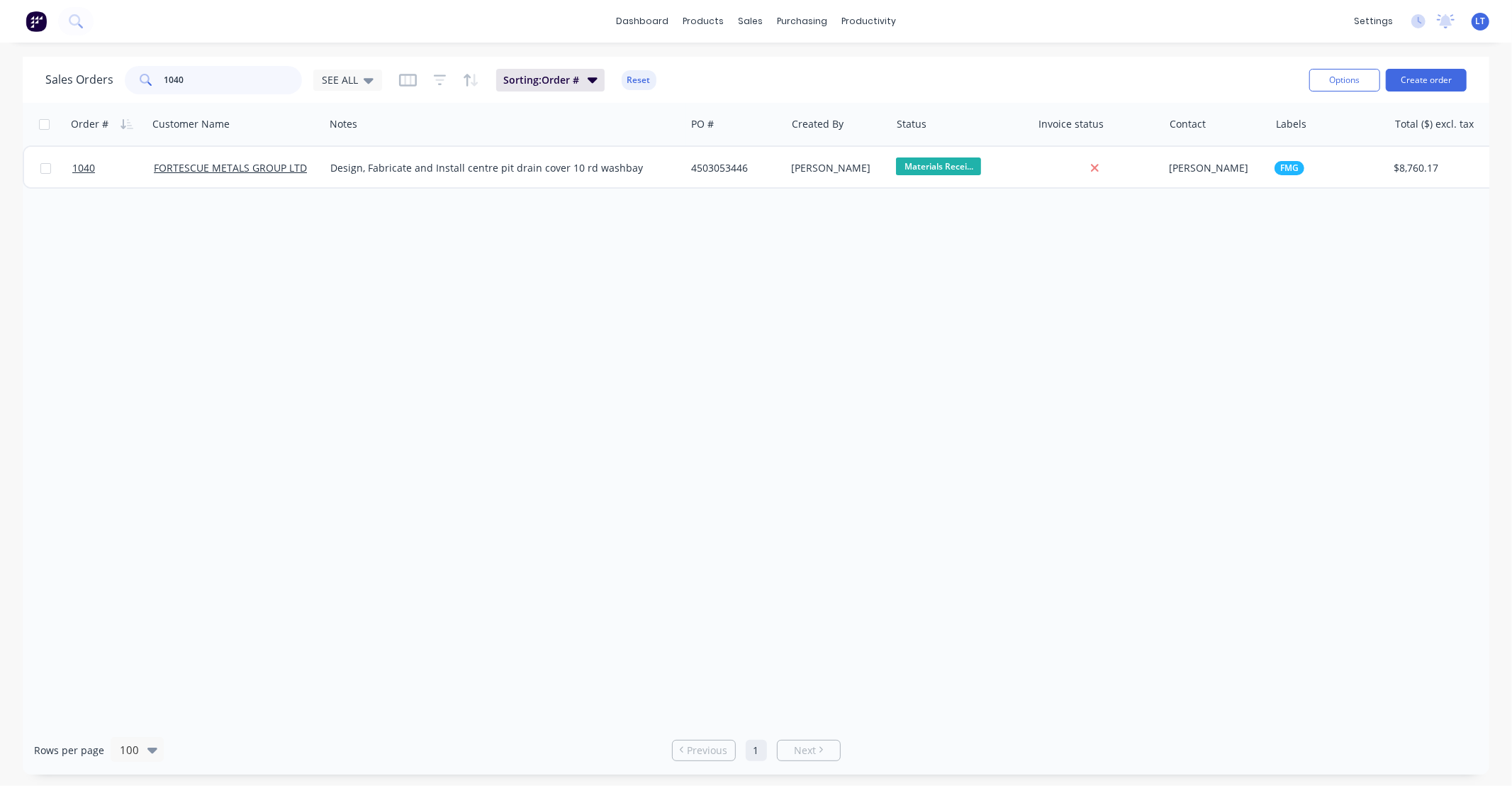
drag, startPoint x: 94, startPoint y: 83, endPoint x: 77, endPoint y: 75, distance: 18.8
click at [78, 76] on div "Sales Orders 1040 SEE ALL" at bounding box center [214, 79] width 337 height 28
click at [179, 83] on input "1040" at bounding box center [233, 79] width 138 height 28
type input "107"
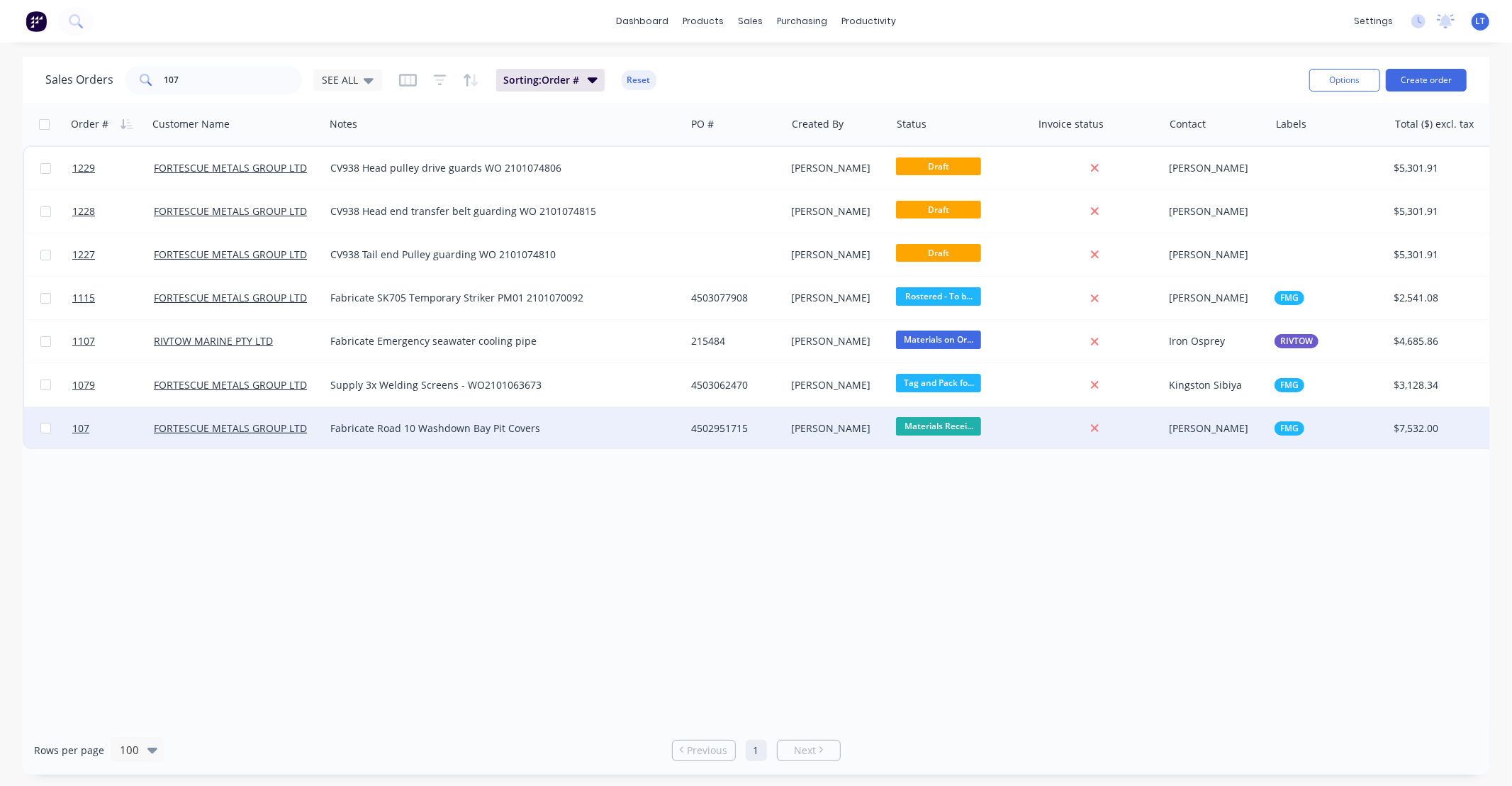
click at [822, 428] on div "[PERSON_NAME]" at bounding box center [836, 428] width 89 height 15
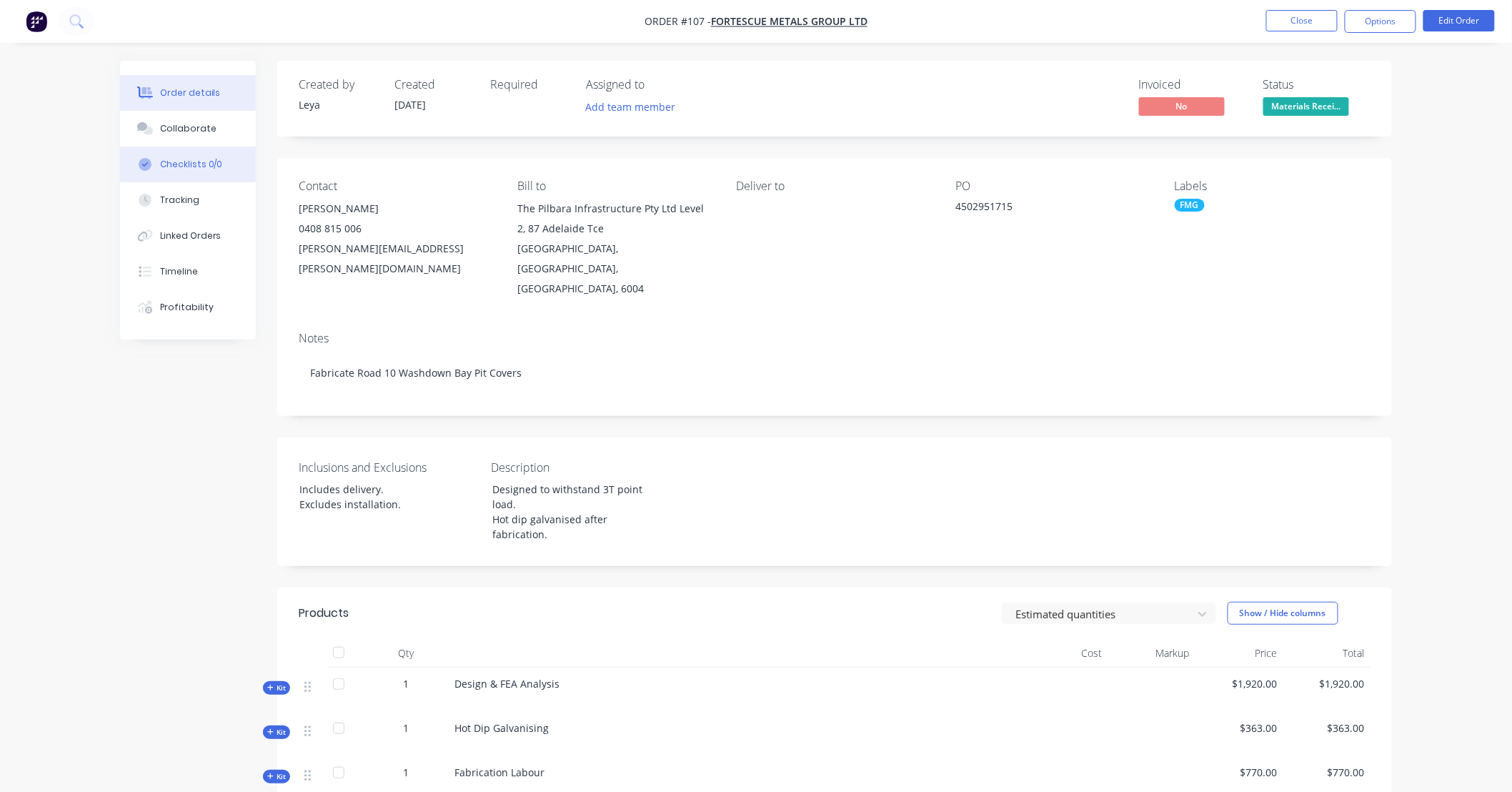
drag, startPoint x: 205, startPoint y: 230, endPoint x: 205, endPoint y: 153, distance: 77.0
click at [205, 229] on div "Linked Orders" at bounding box center [190, 236] width 61 height 13
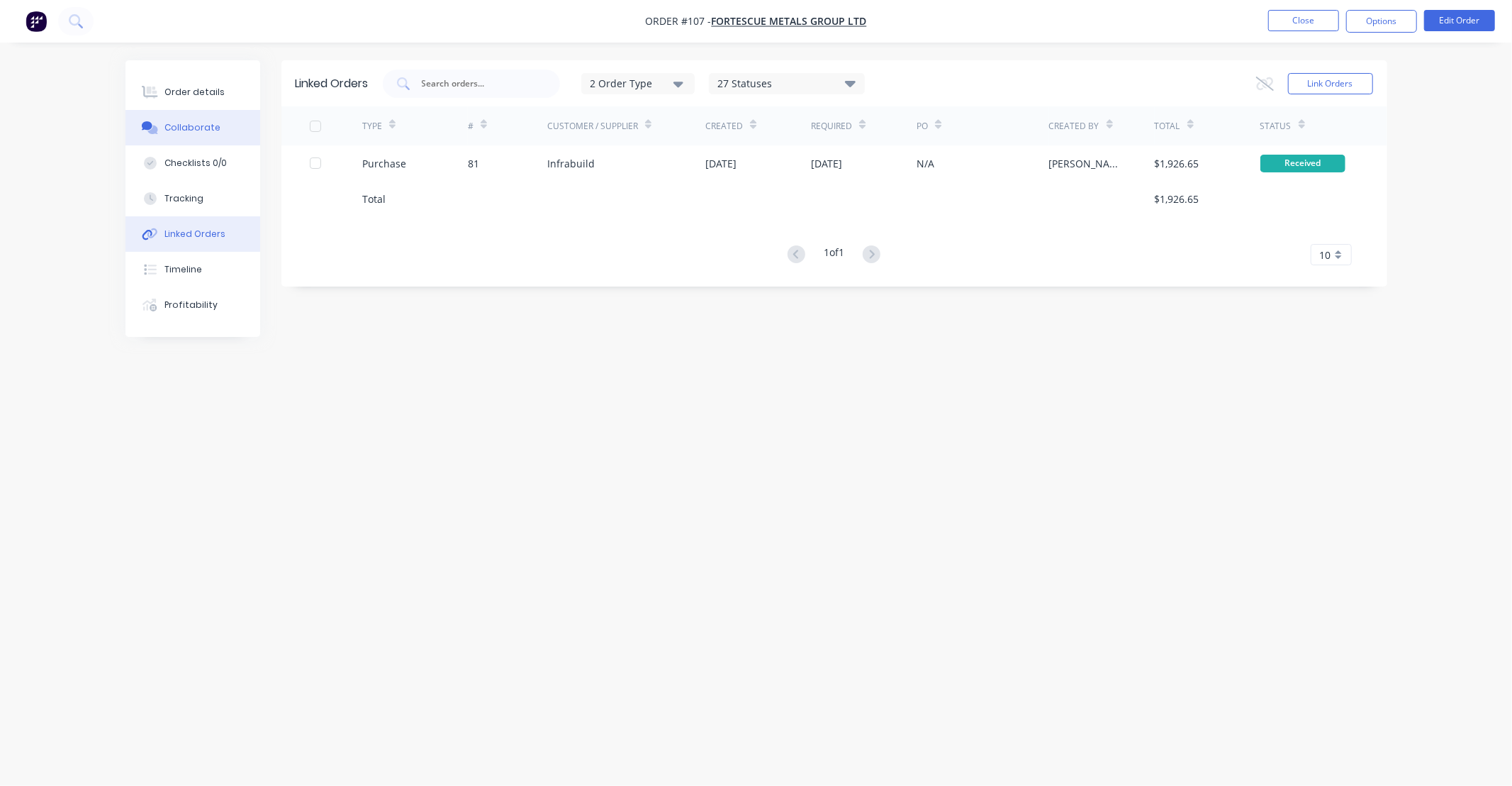
click at [200, 123] on div "Collaborate" at bounding box center [192, 128] width 56 height 13
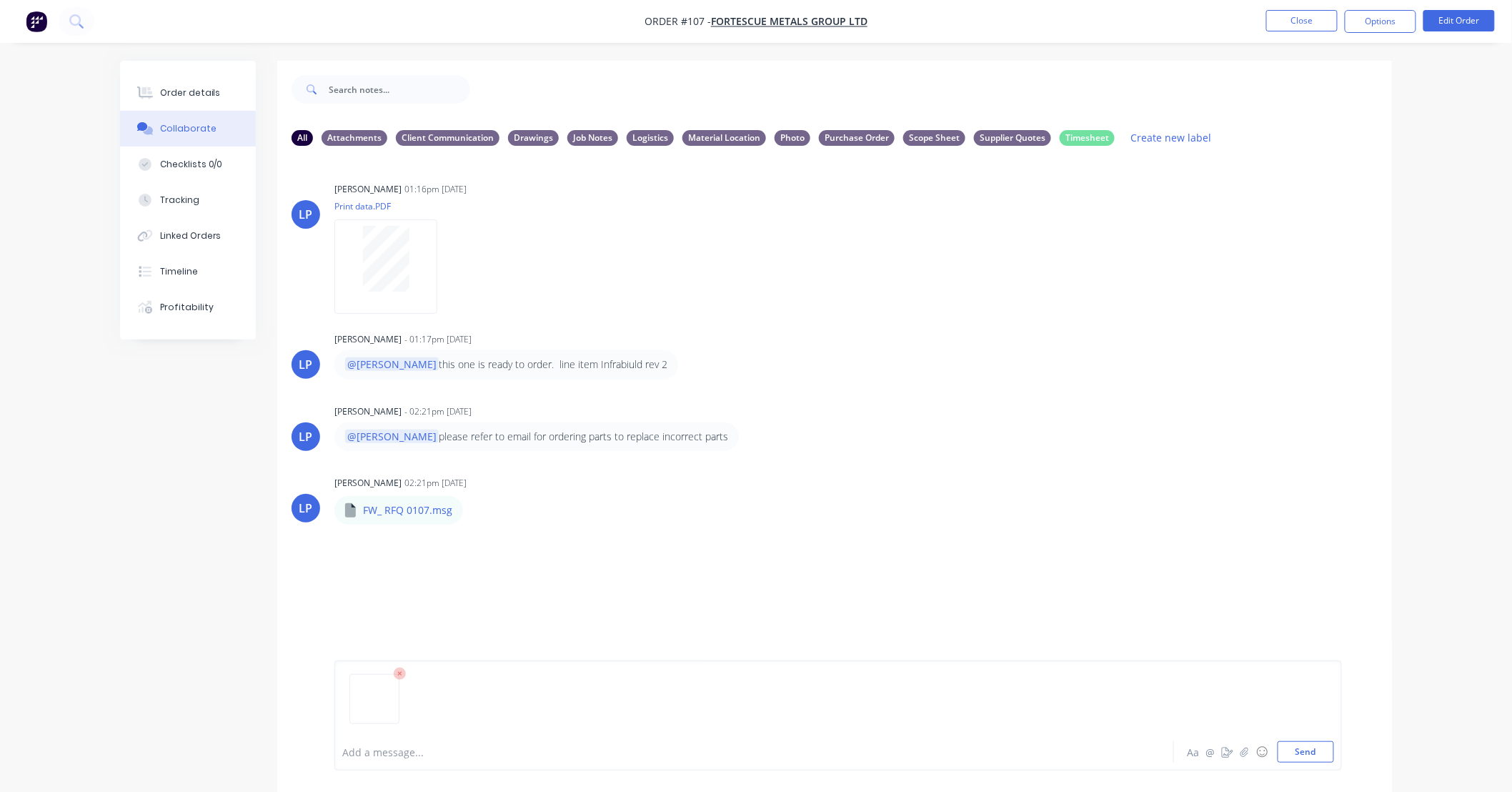
click at [577, 770] on div "Add a message... Aa @ ☺ Send" at bounding box center [838, 715] width 1007 height 110
click at [577, 763] on div "Add a message... Aa @ ☺ Send" at bounding box center [838, 715] width 1007 height 110
click at [489, 756] on div at bounding box center [714, 752] width 743 height 15
paste div
click at [369, 749] on span "PO102 Infrabuild delivered 14/10 - located near car wash bay" at bounding box center [508, 752] width 329 height 14
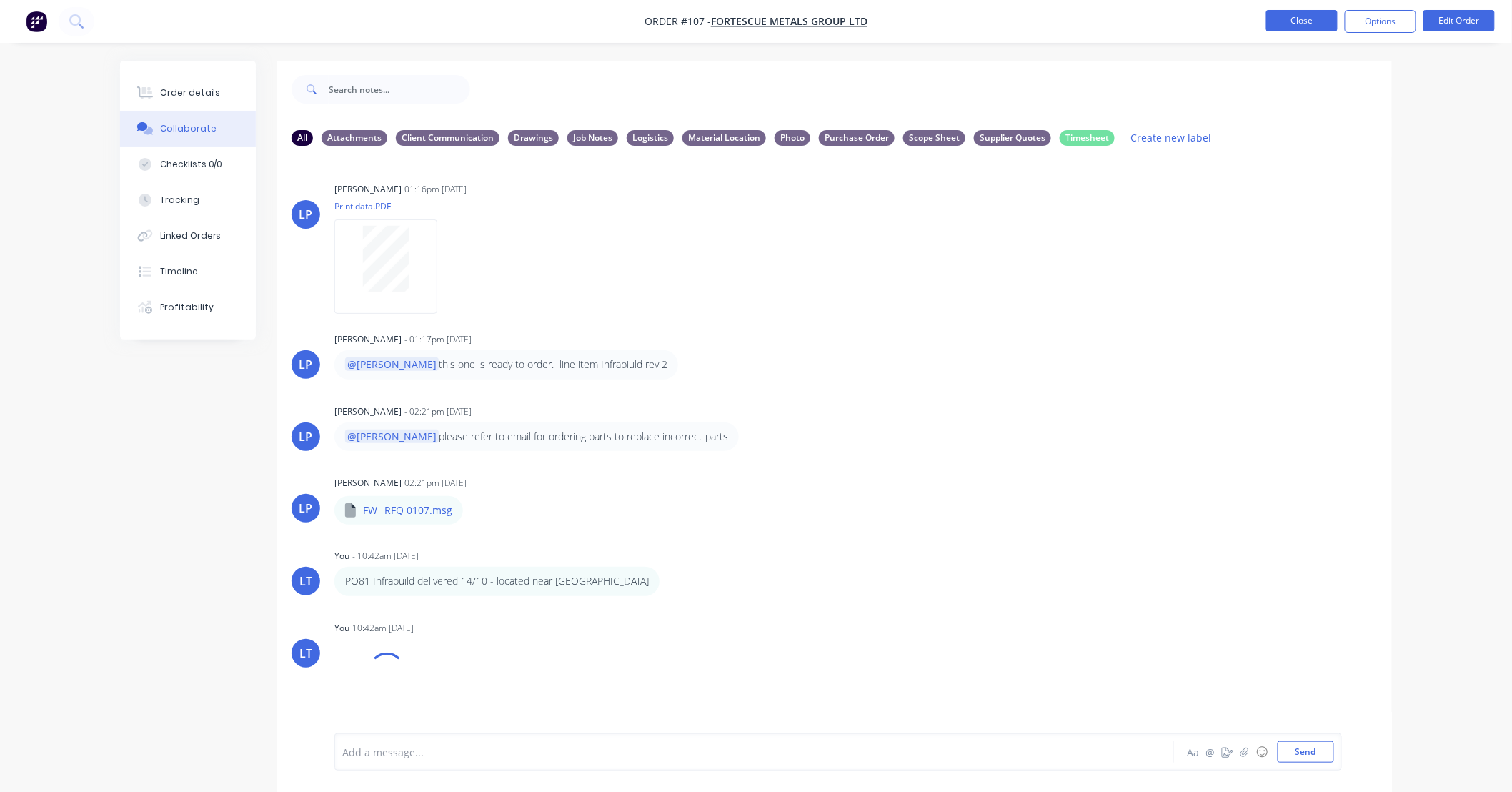
click at [1295, 15] on button "Close" at bounding box center [1302, 20] width 72 height 21
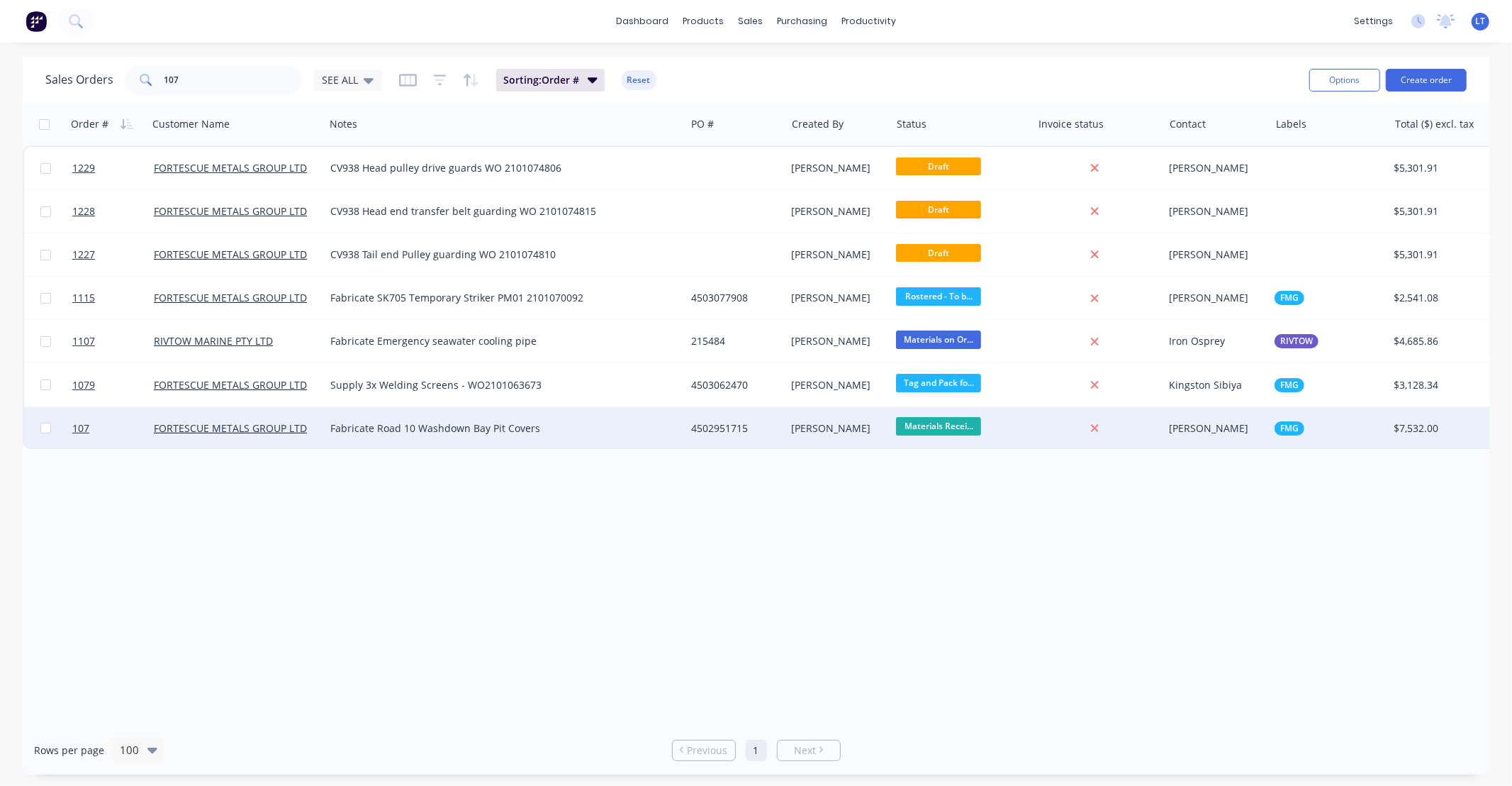
click at [413, 431] on div "Fabricate Road 10 Washdown Bay Pit Covers" at bounding box center [496, 428] width 332 height 15
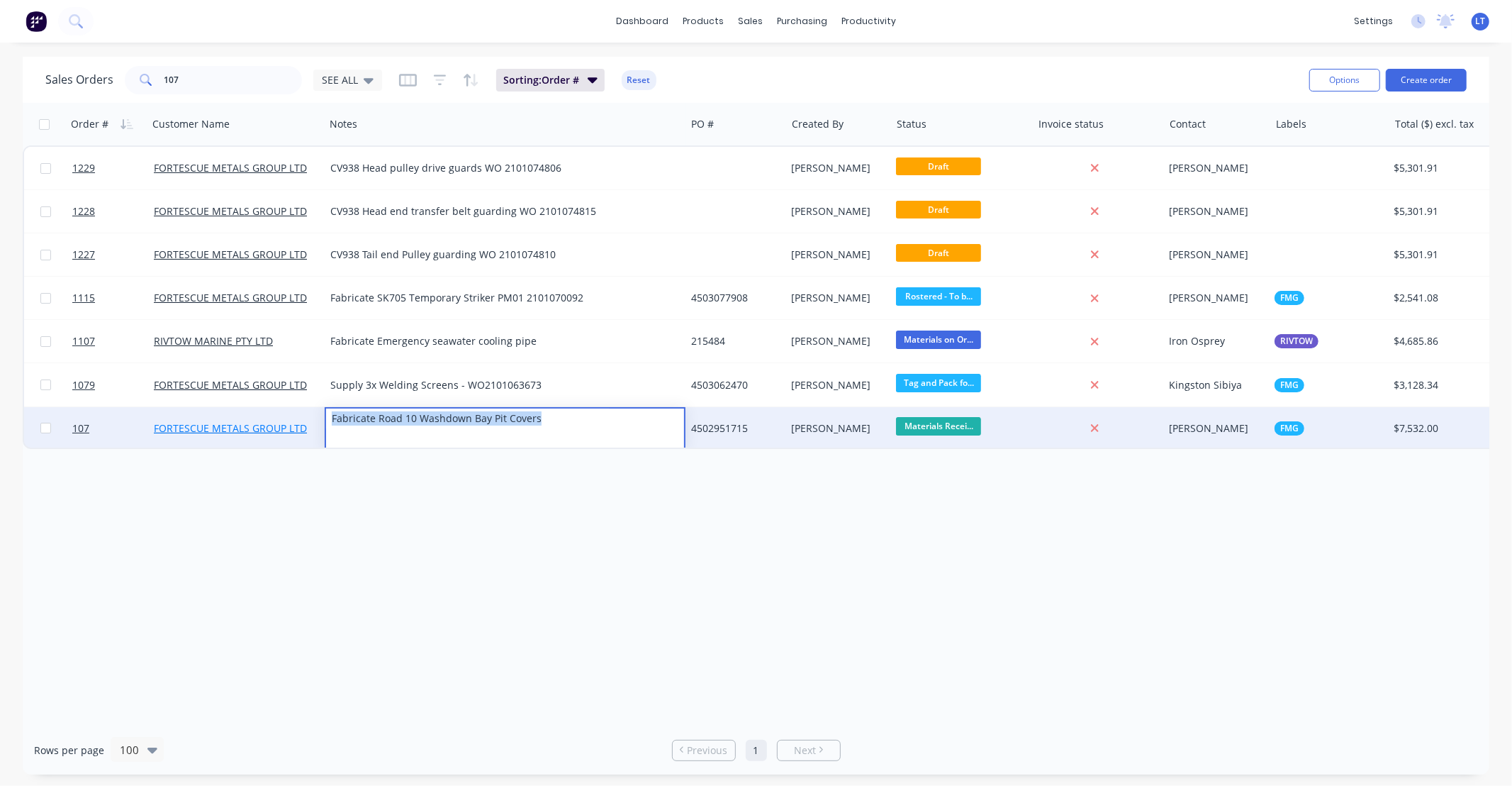
drag, startPoint x: 560, startPoint y: 417, endPoint x: 303, endPoint y: 423, distance: 257.1
click at [303, 423] on div "107 FORTESCUE METALS GROUP LTD Fabricate Road 10 Washdown Bay Pit Covers 450295…" at bounding box center [789, 428] width 1530 height 43
copy div "Fabricate Road 10 Washdown Bay Pit Covers"
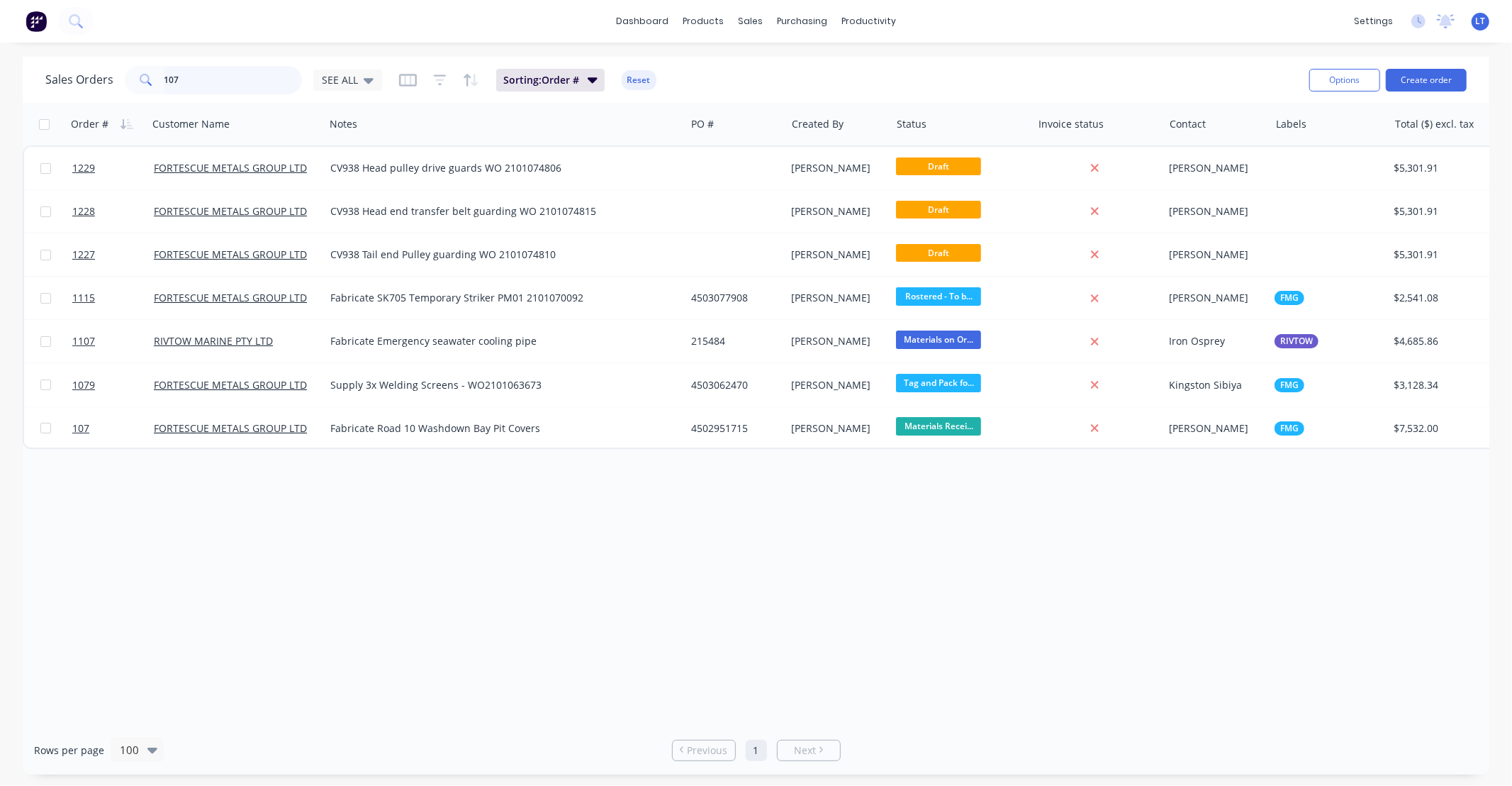
drag, startPoint x: 234, startPoint y: 79, endPoint x: 0, endPoint y: 96, distance: 234.6
click at [0, 96] on div "Sales Orders 107 SEE ALL Sorting: Order # Reset Options Create order Order # Cu…" at bounding box center [756, 415] width 1512 height 718
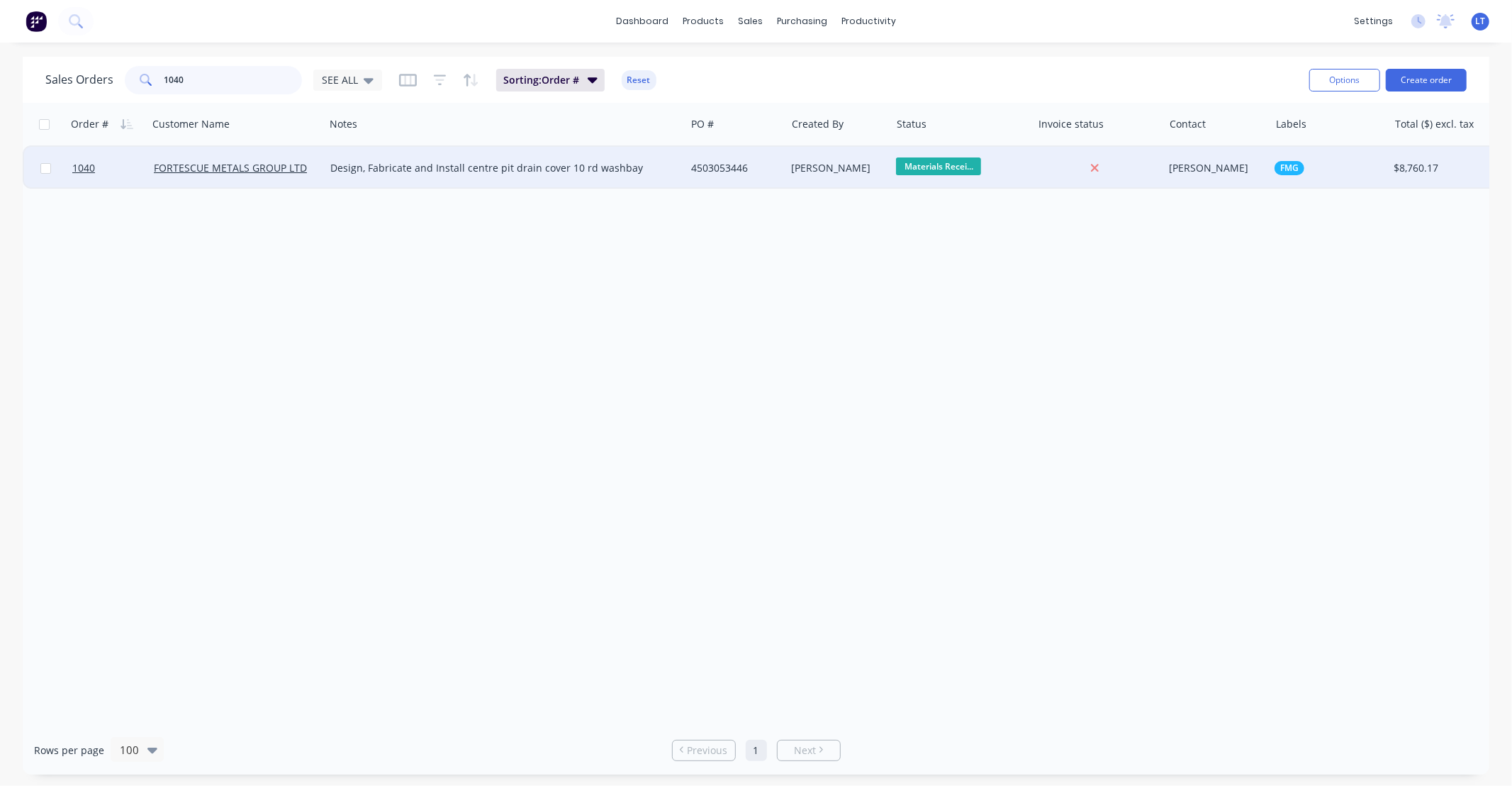
type input "1040"
click at [590, 168] on div "Design, Fabricate and Install centre pit drain cover 10 rd washbay" at bounding box center [496, 168] width 332 height 15
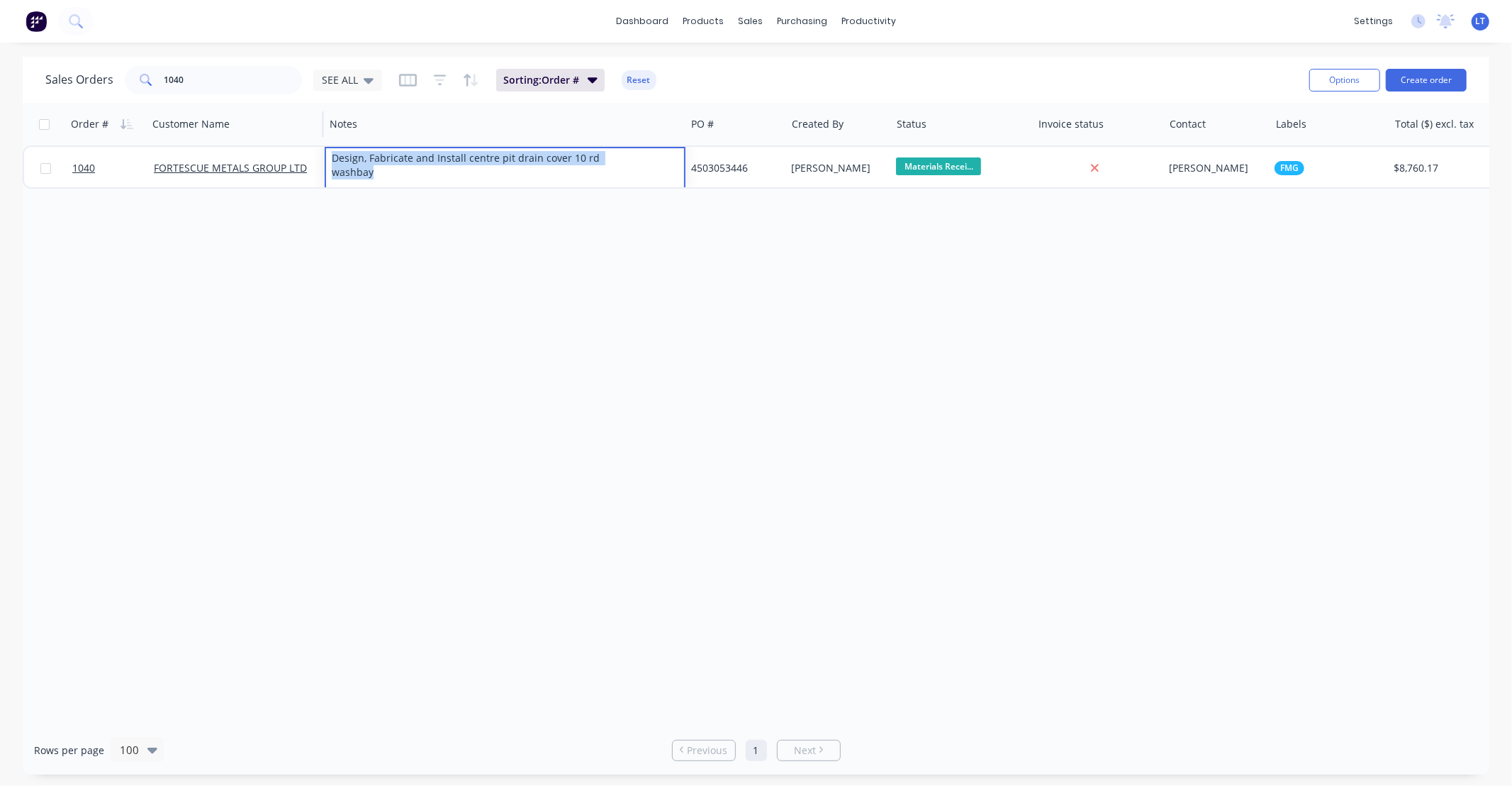
drag, startPoint x: 402, startPoint y: 177, endPoint x: 294, endPoint y: 143, distance: 113.2
click at [294, 144] on div "Order # Customer Name Notes PO # Created By Status Invoice status Contact Label…" at bounding box center [789, 146] width 1533 height 86
copy div "Design, Fabricate and Install centre pit drain cover 10 rd washbay"
click at [1396, 83] on button "Create order" at bounding box center [1426, 80] width 81 height 23
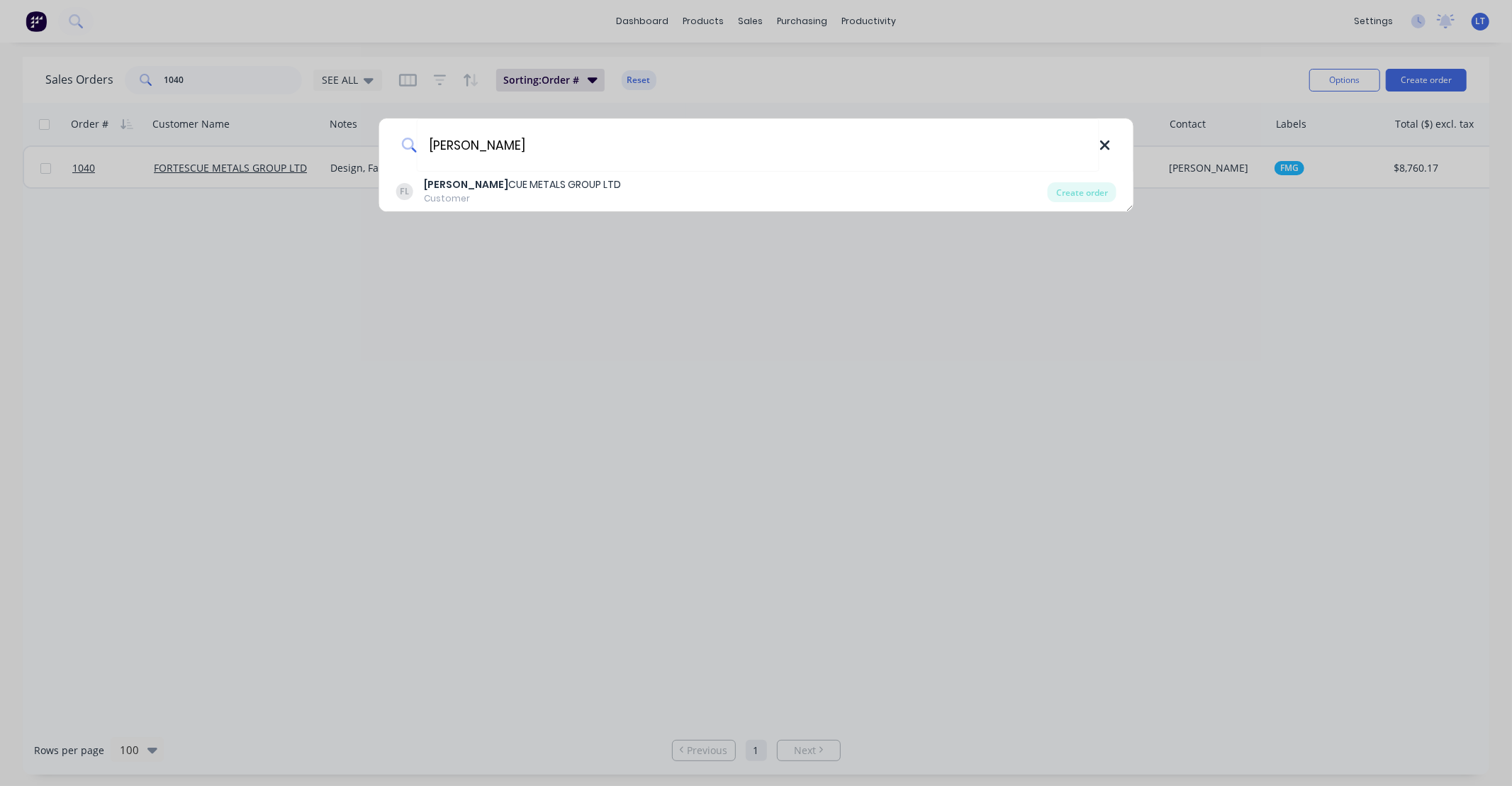
type input "fortes"
click at [1101, 144] on icon at bounding box center [1105, 145] width 11 height 15
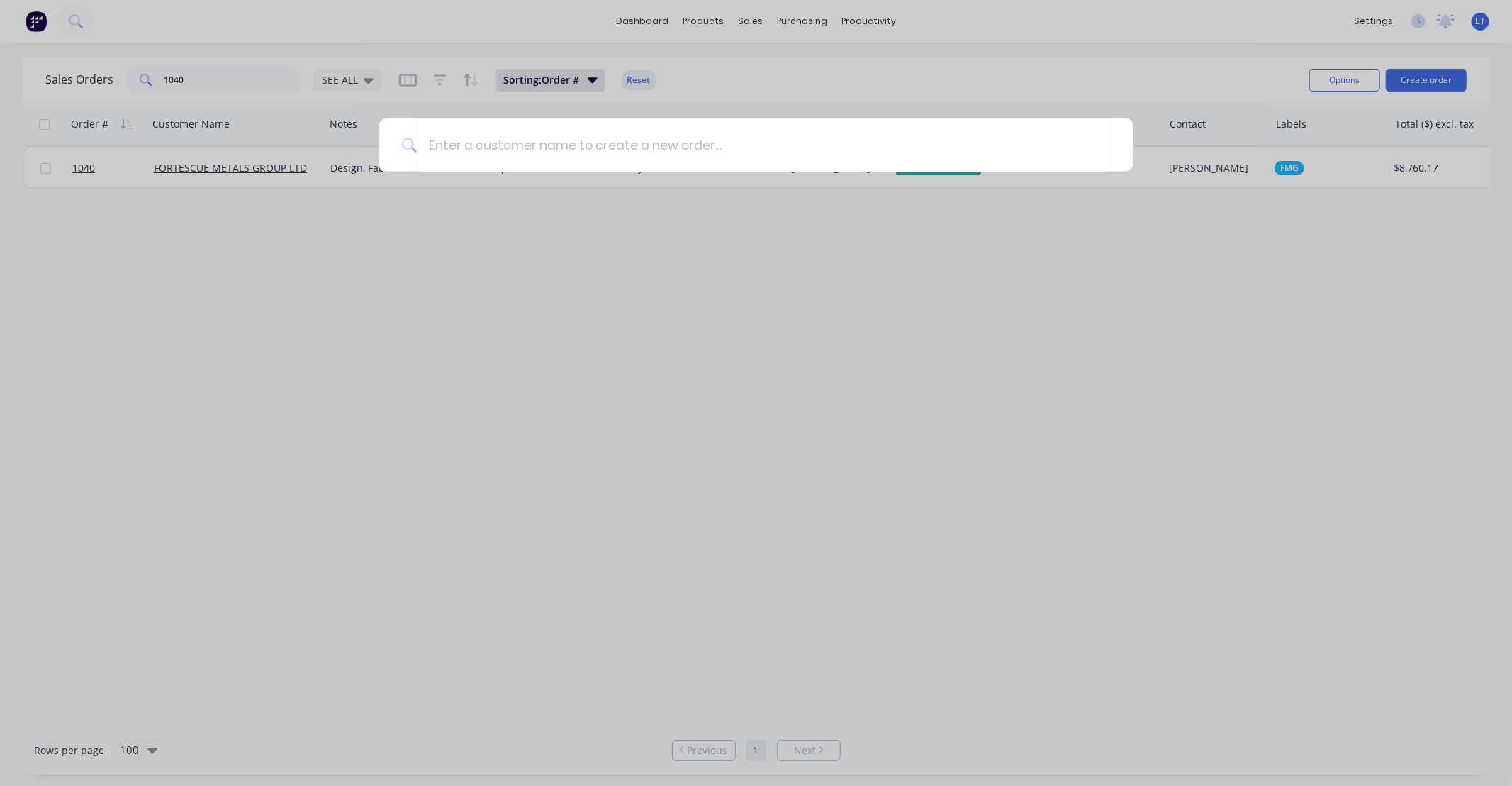
click at [242, 80] on div at bounding box center [756, 393] width 1512 height 786
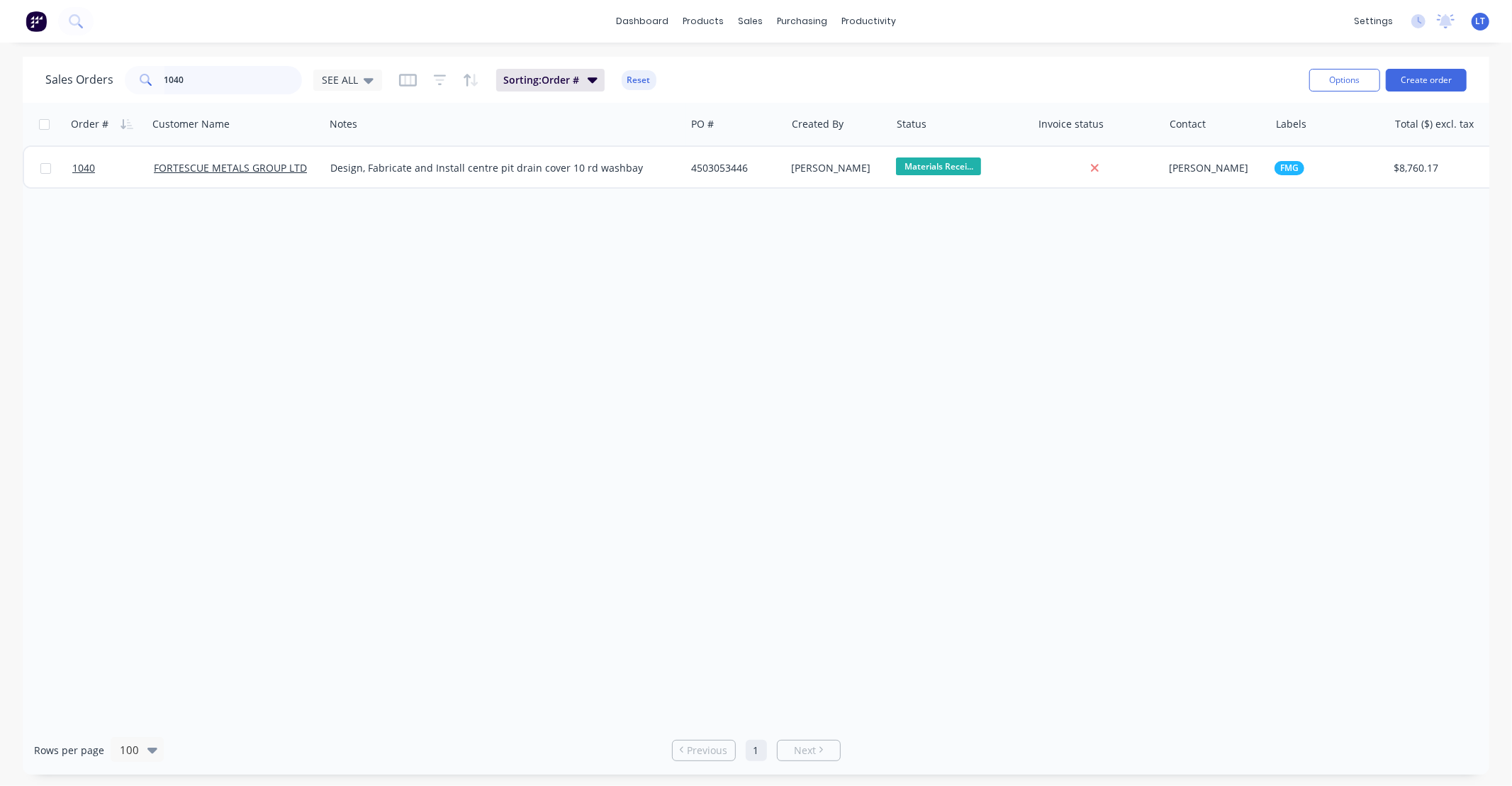
drag, startPoint x: 16, startPoint y: 74, endPoint x: 0, endPoint y: 71, distance: 16.3
click at [0, 71] on div "Sales Orders 1040 SEE ALL Sorting: Order # Reset Options Create order Order # C…" at bounding box center [756, 415] width 1512 height 718
type input "concrete"
click at [1412, 77] on button "Create order" at bounding box center [1426, 80] width 81 height 23
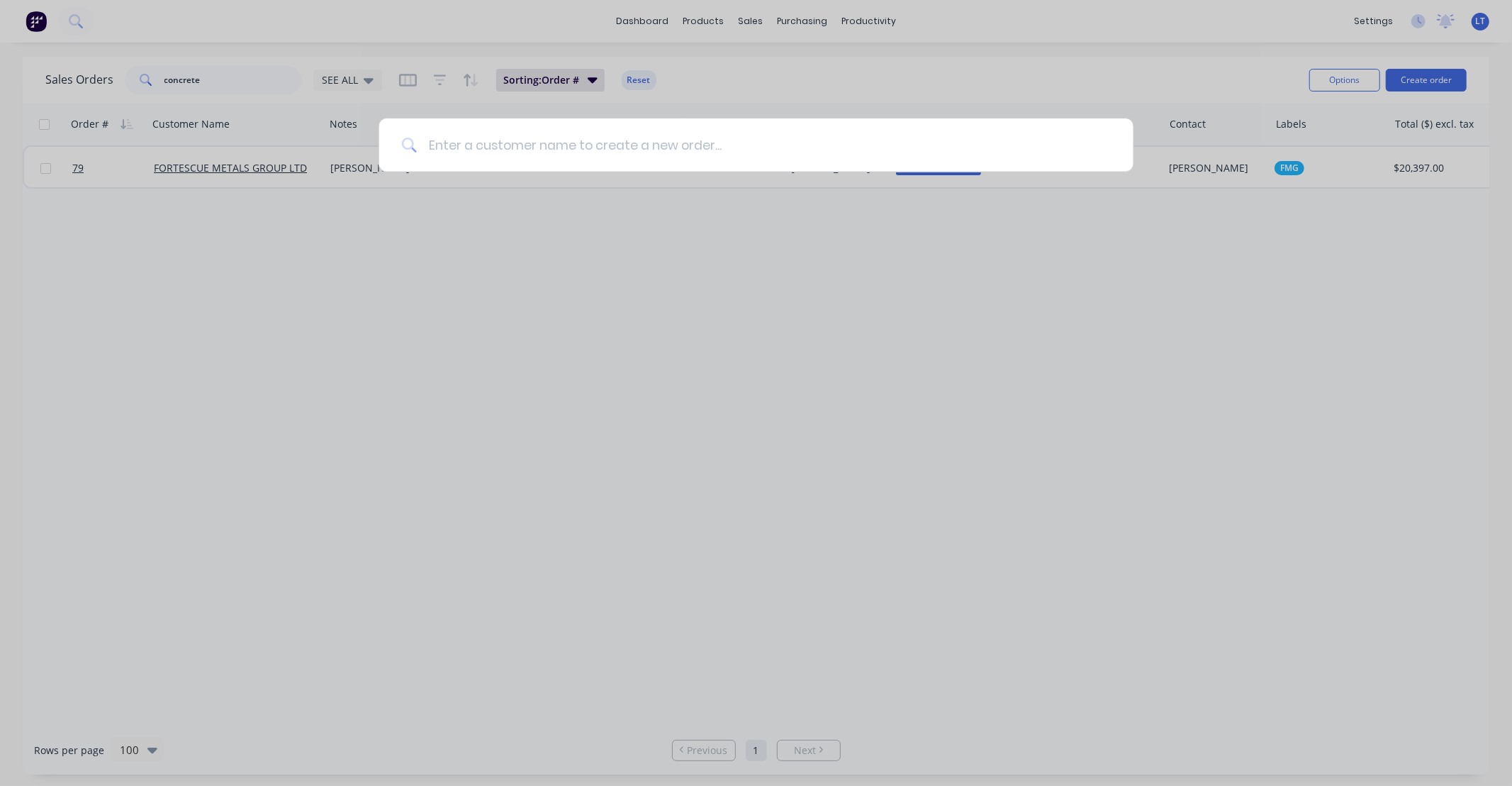
click at [663, 145] on input at bounding box center [764, 145] width 694 height 53
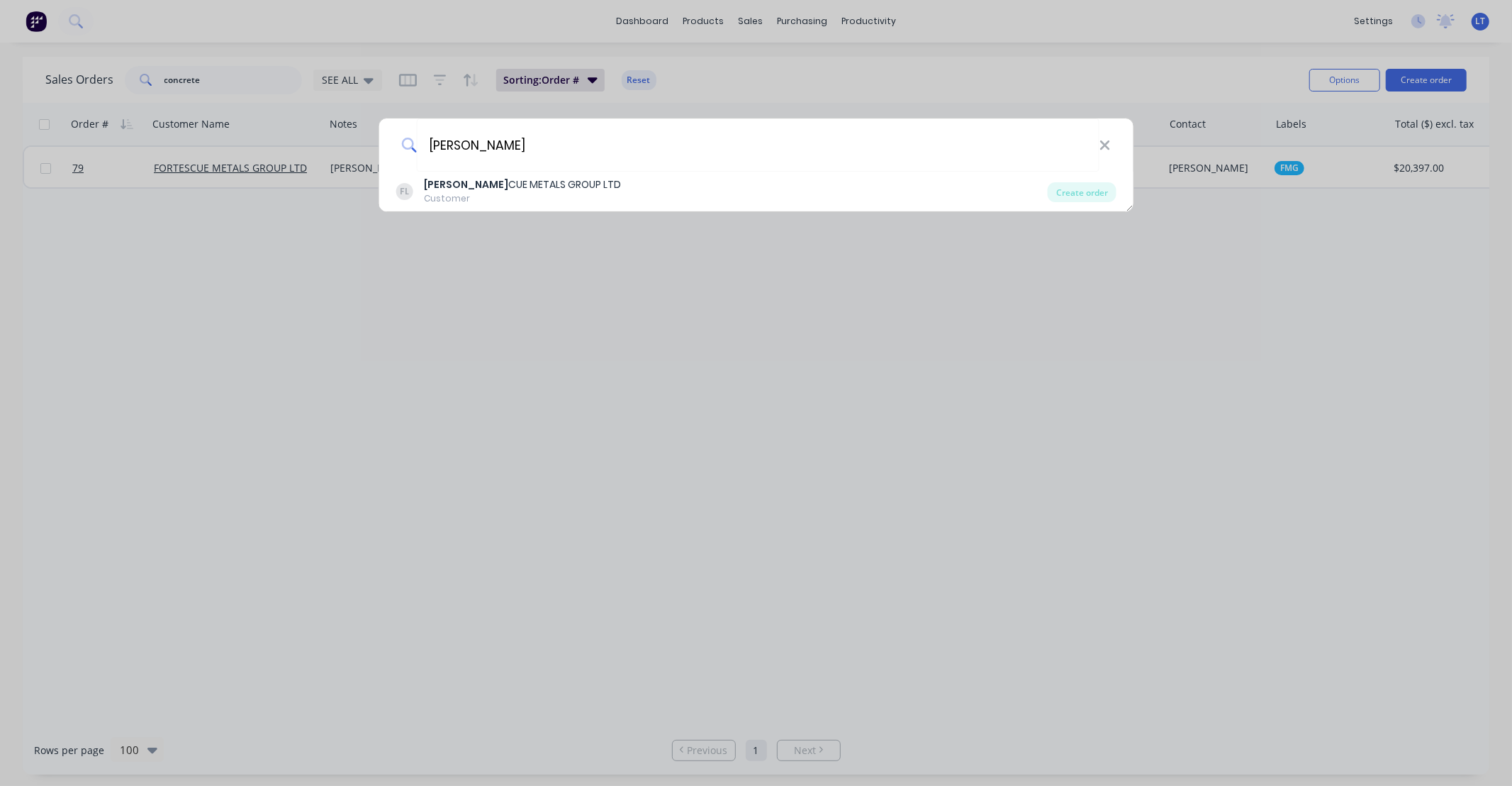
type input "fortes"
click at [504, 200] on div "Customer" at bounding box center [523, 198] width 197 height 13
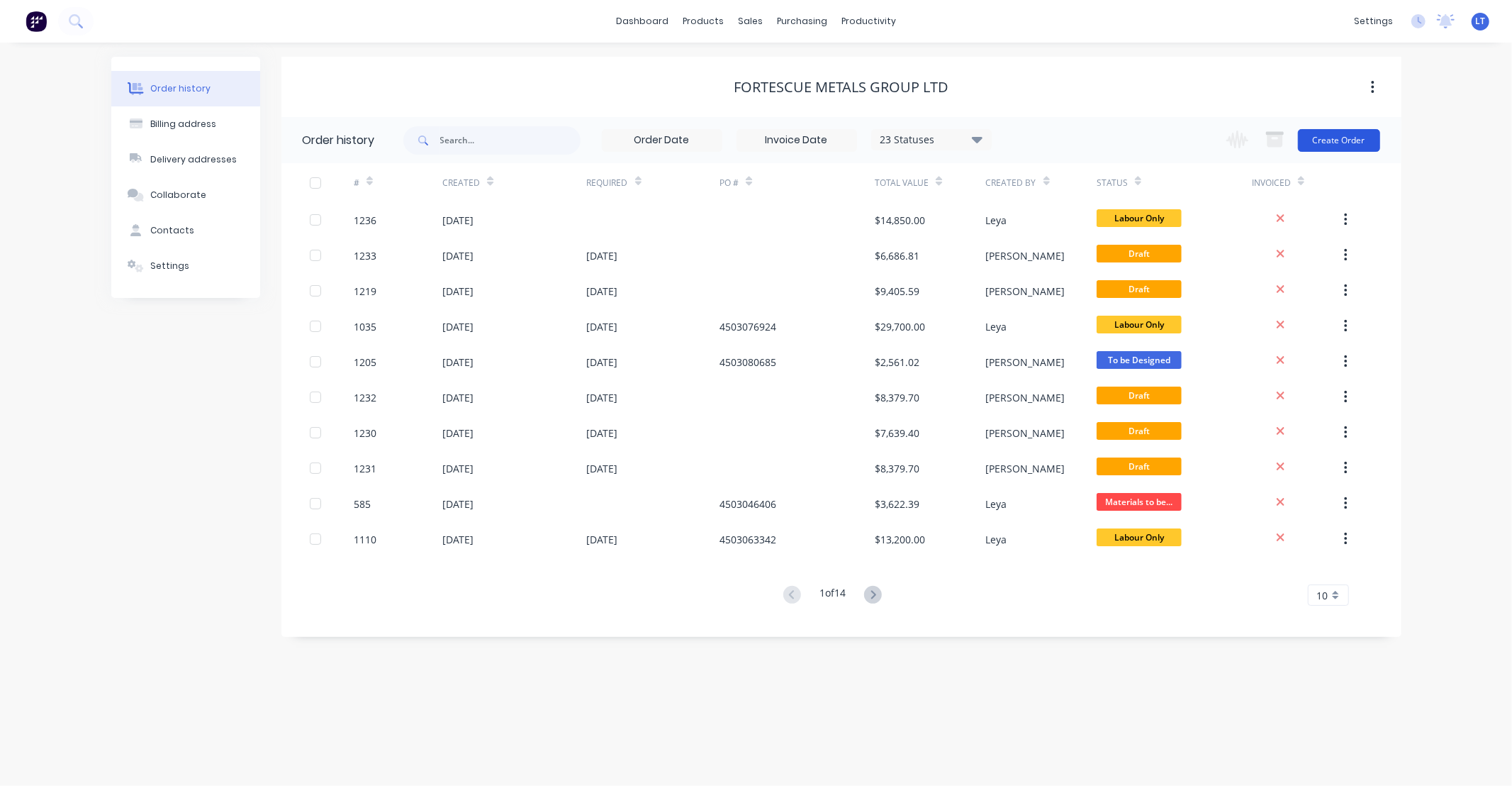
click at [1315, 135] on button "Create Order" at bounding box center [1339, 140] width 83 height 23
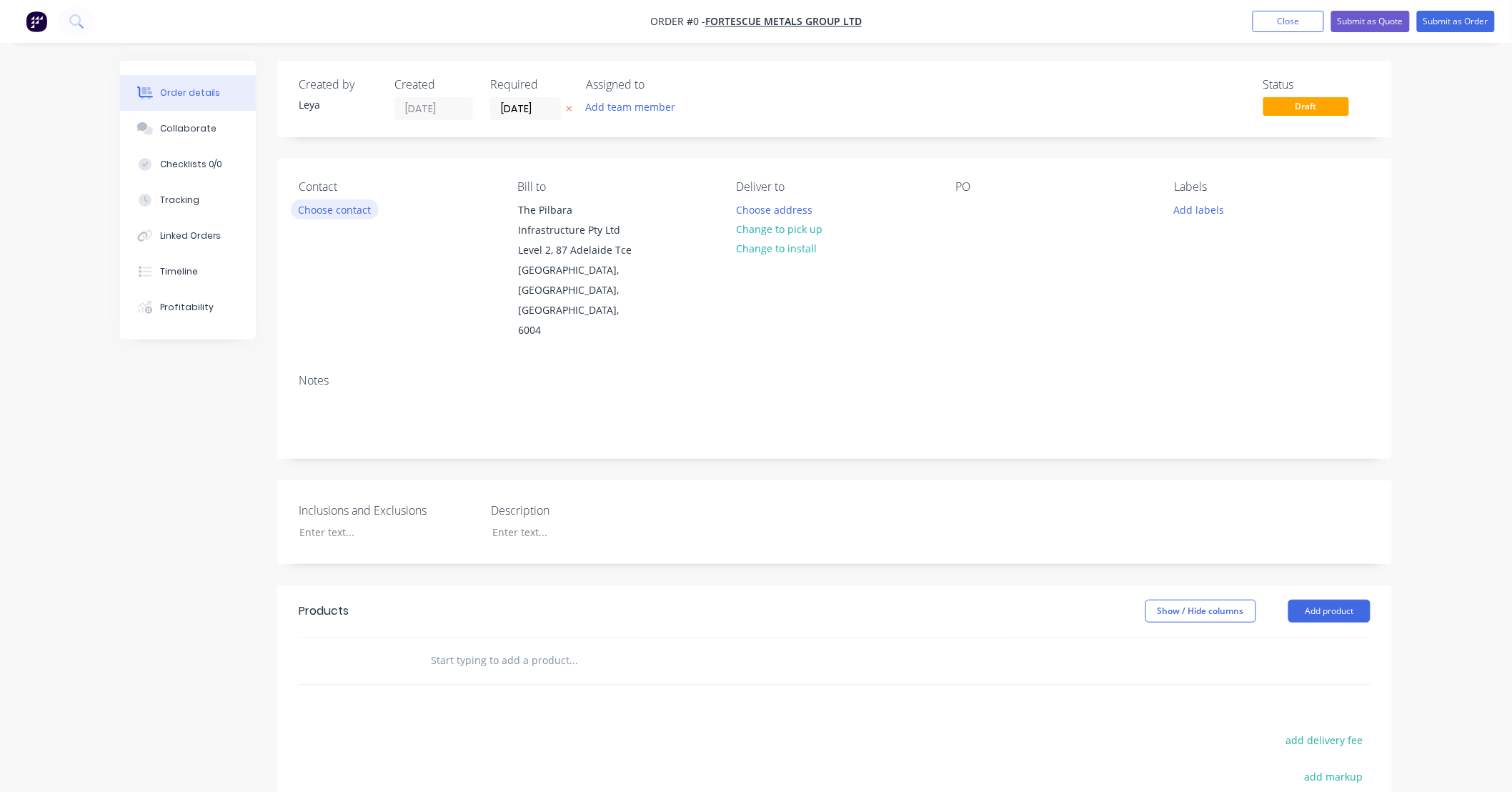
click at [358, 201] on button "Choose contact" at bounding box center [335, 209] width 88 height 20
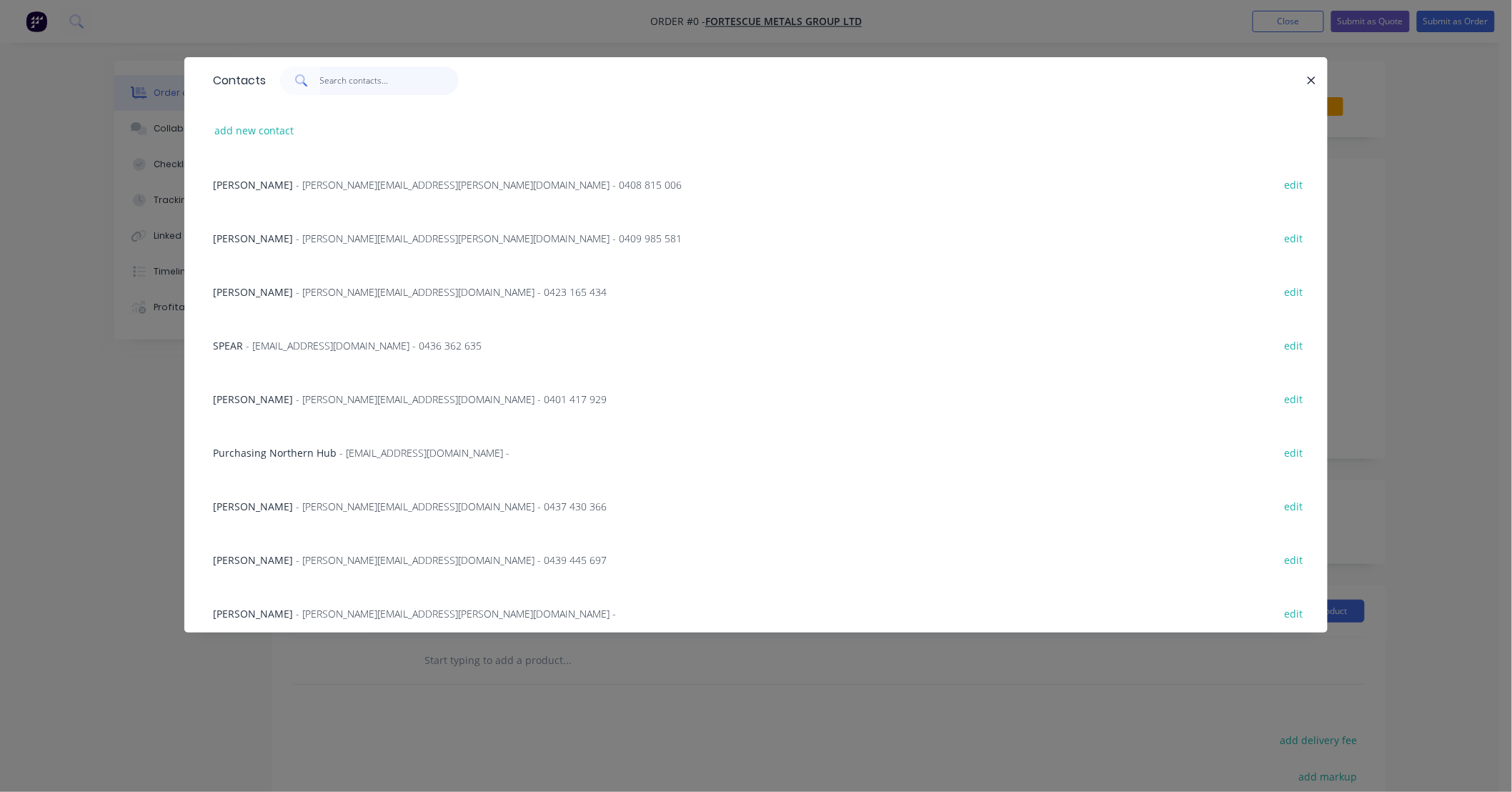
click at [377, 87] on input "text" at bounding box center [389, 80] width 139 height 29
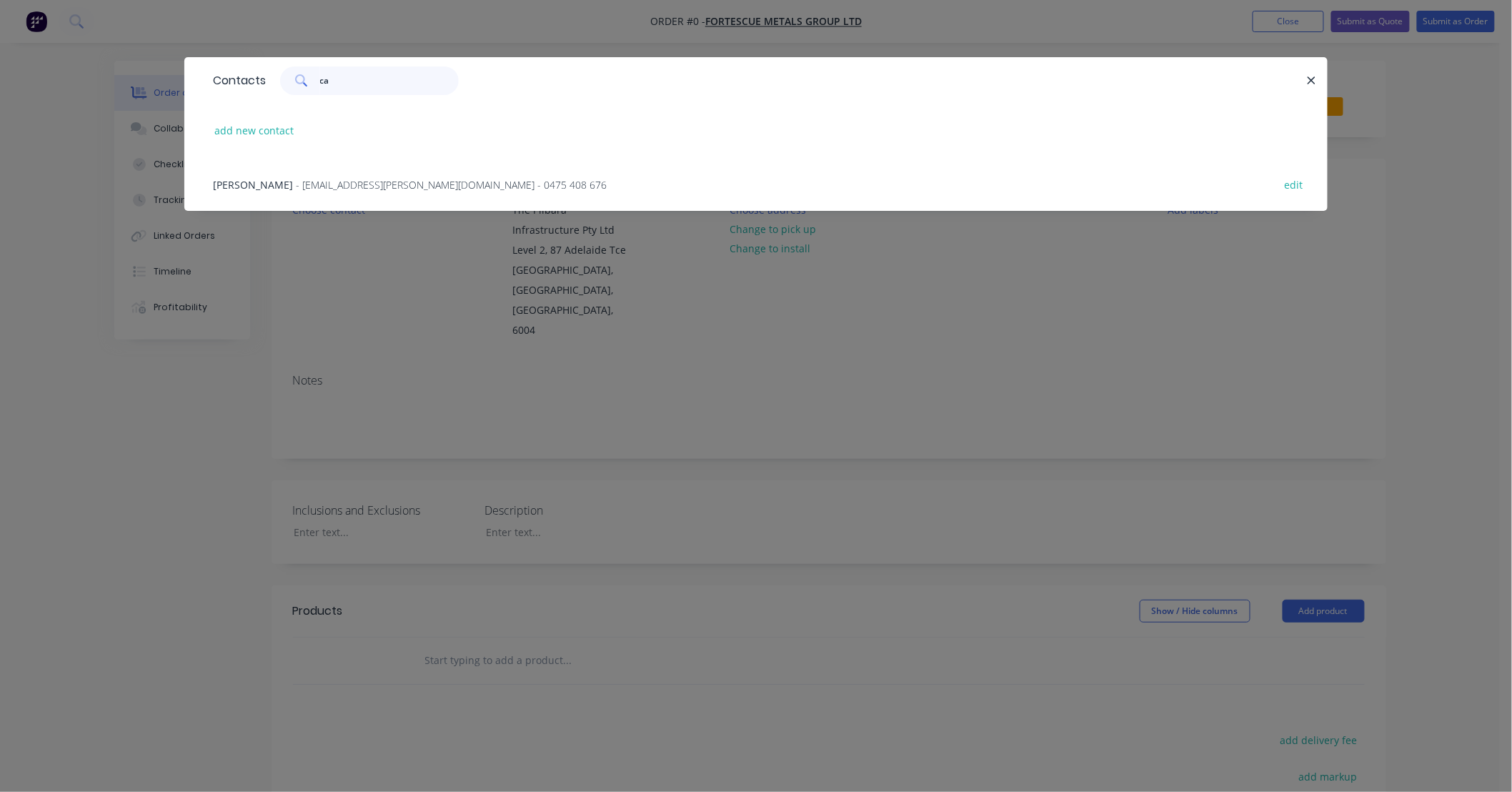
type input "c"
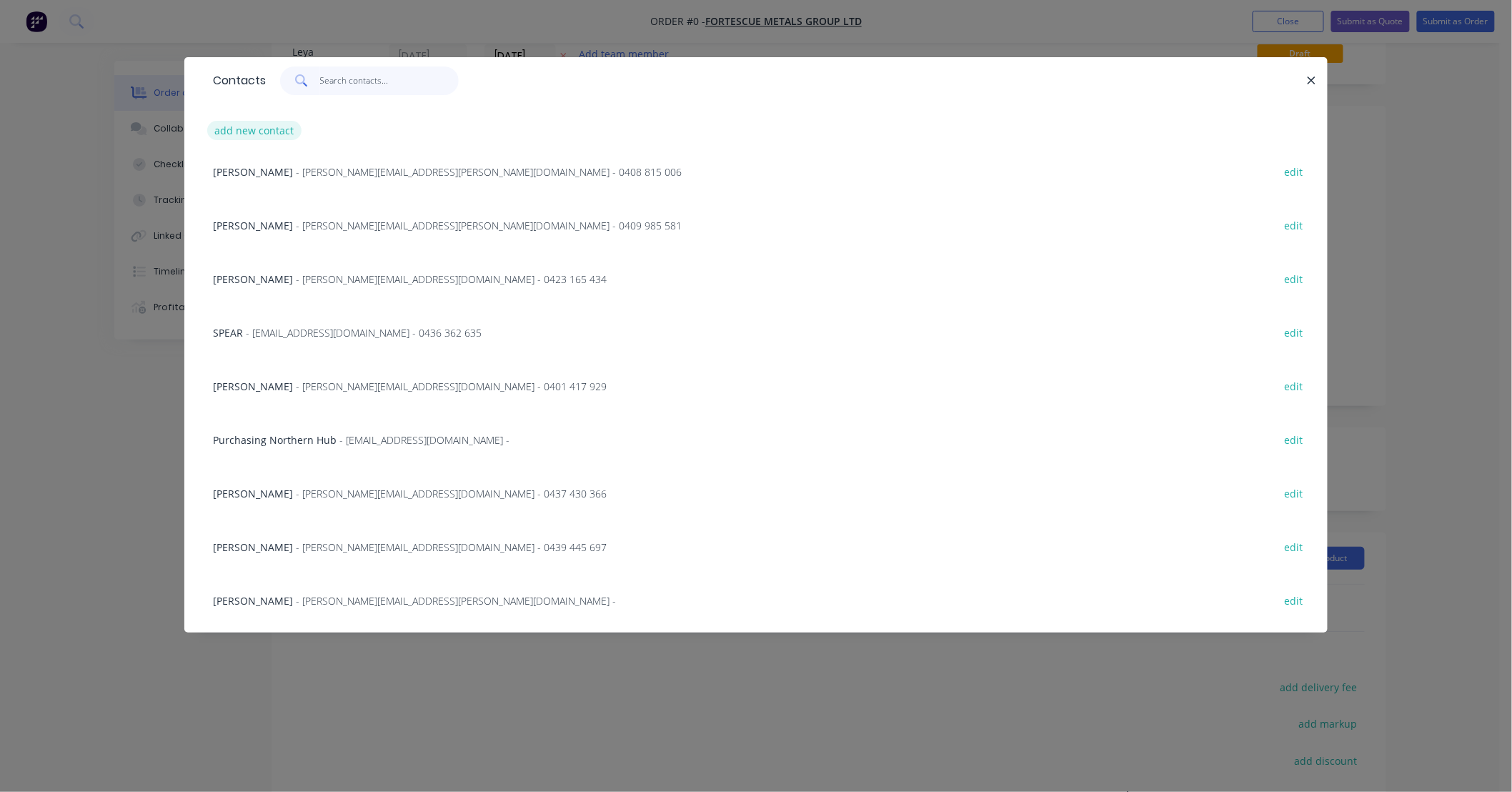
scroll to position [26, 0]
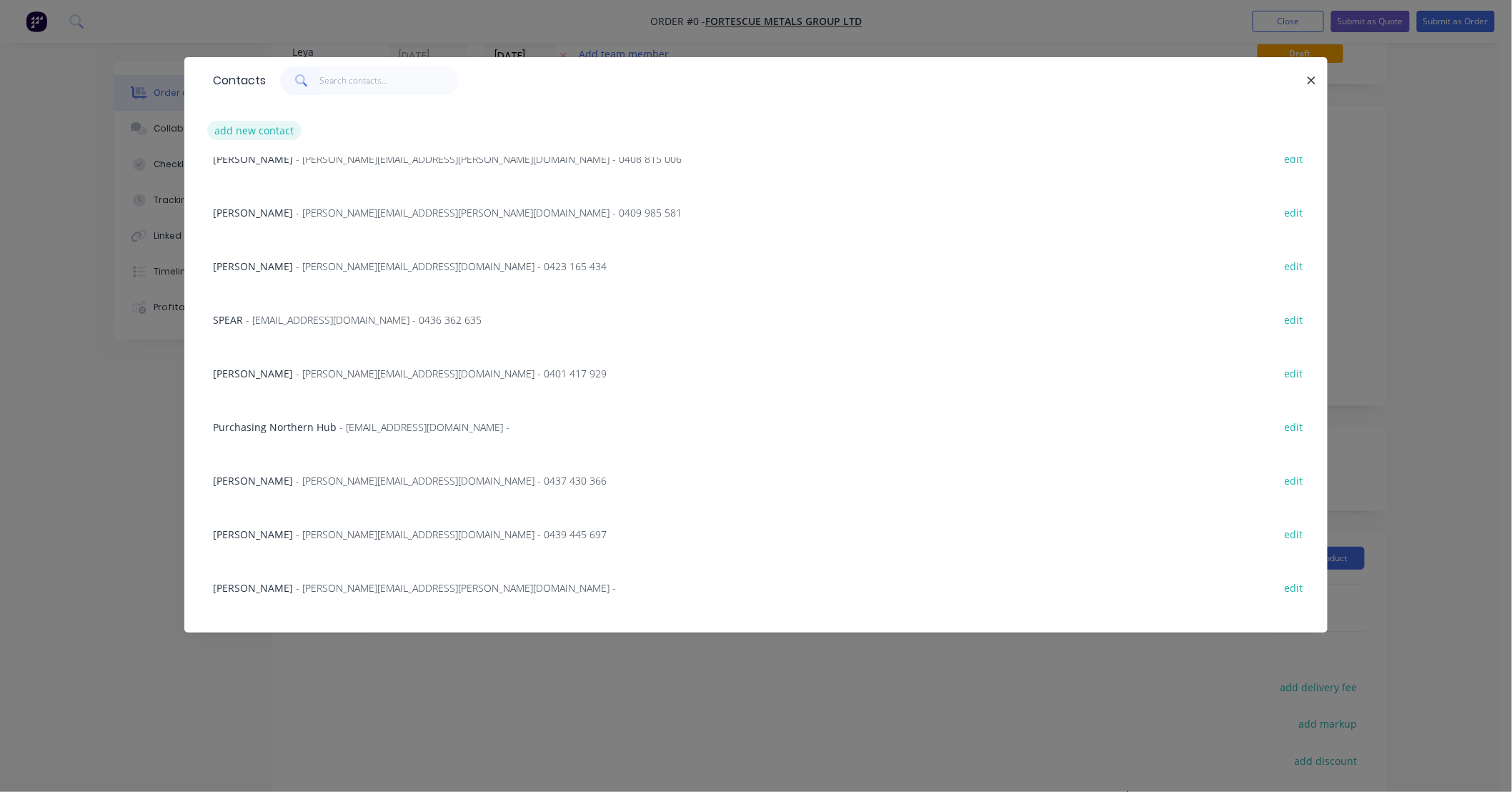
click at [267, 131] on button "add new contact" at bounding box center [254, 131] width 95 height 20
select select "AU"
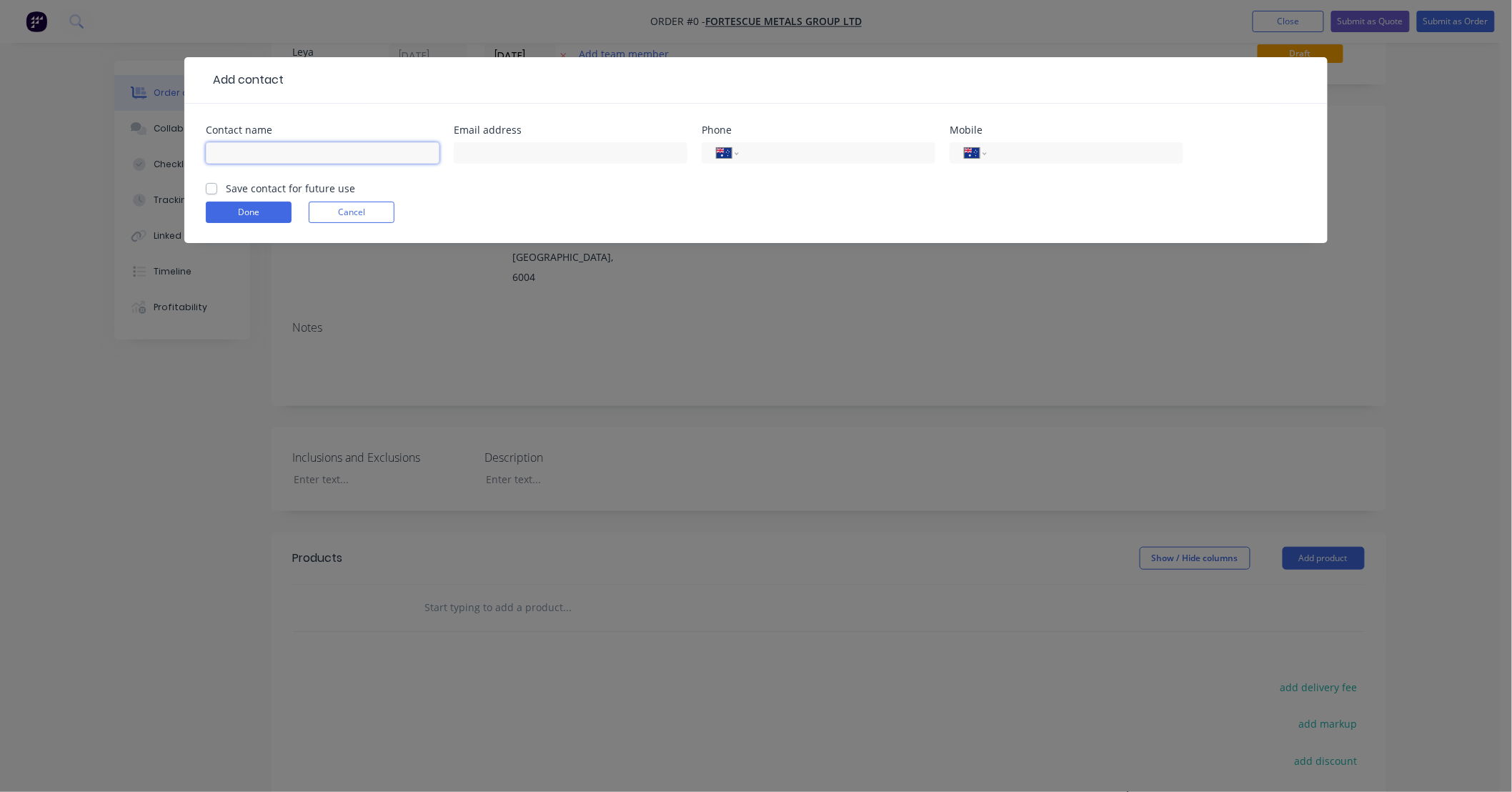
click at [379, 148] on input "text" at bounding box center [322, 153] width 233 height 21
type input "Cassie Anderton"
click at [593, 156] on input "text" at bounding box center [570, 153] width 233 height 21
paste input "cassie.anderton@fortescue.com"
type input "cassie.anderton@fortescue.com"
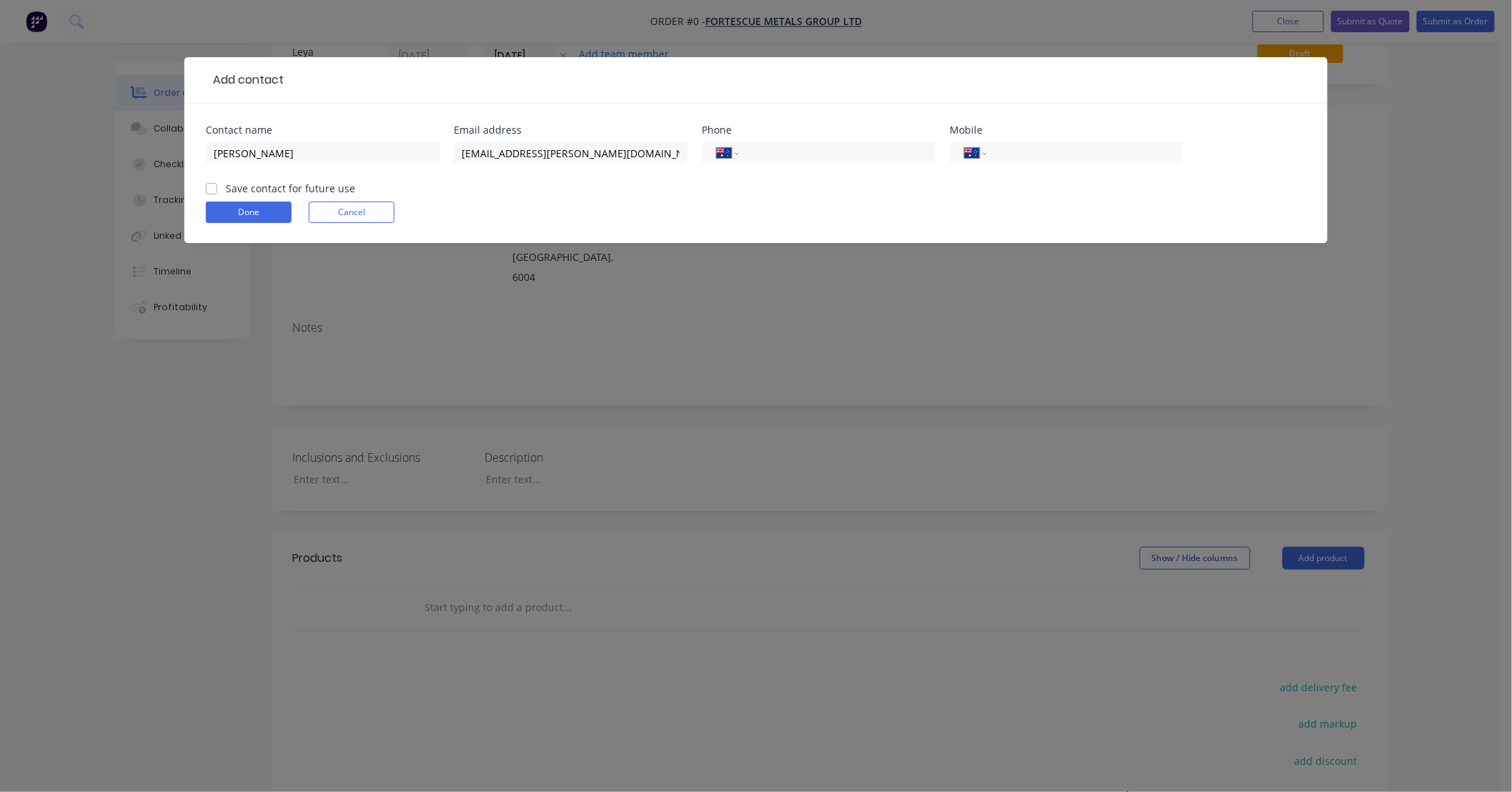
click at [1066, 139] on div "International Afghanistan Åland Islands Albania Algeria American Samoa Andorra …" at bounding box center [1066, 160] width 233 height 42
click at [1059, 155] on input "tel" at bounding box center [1082, 153] width 171 height 16
paste input "0498 498 220"
type input "0498 498 220"
click at [269, 192] on label "Save contact for future use" at bounding box center [290, 188] width 130 height 15
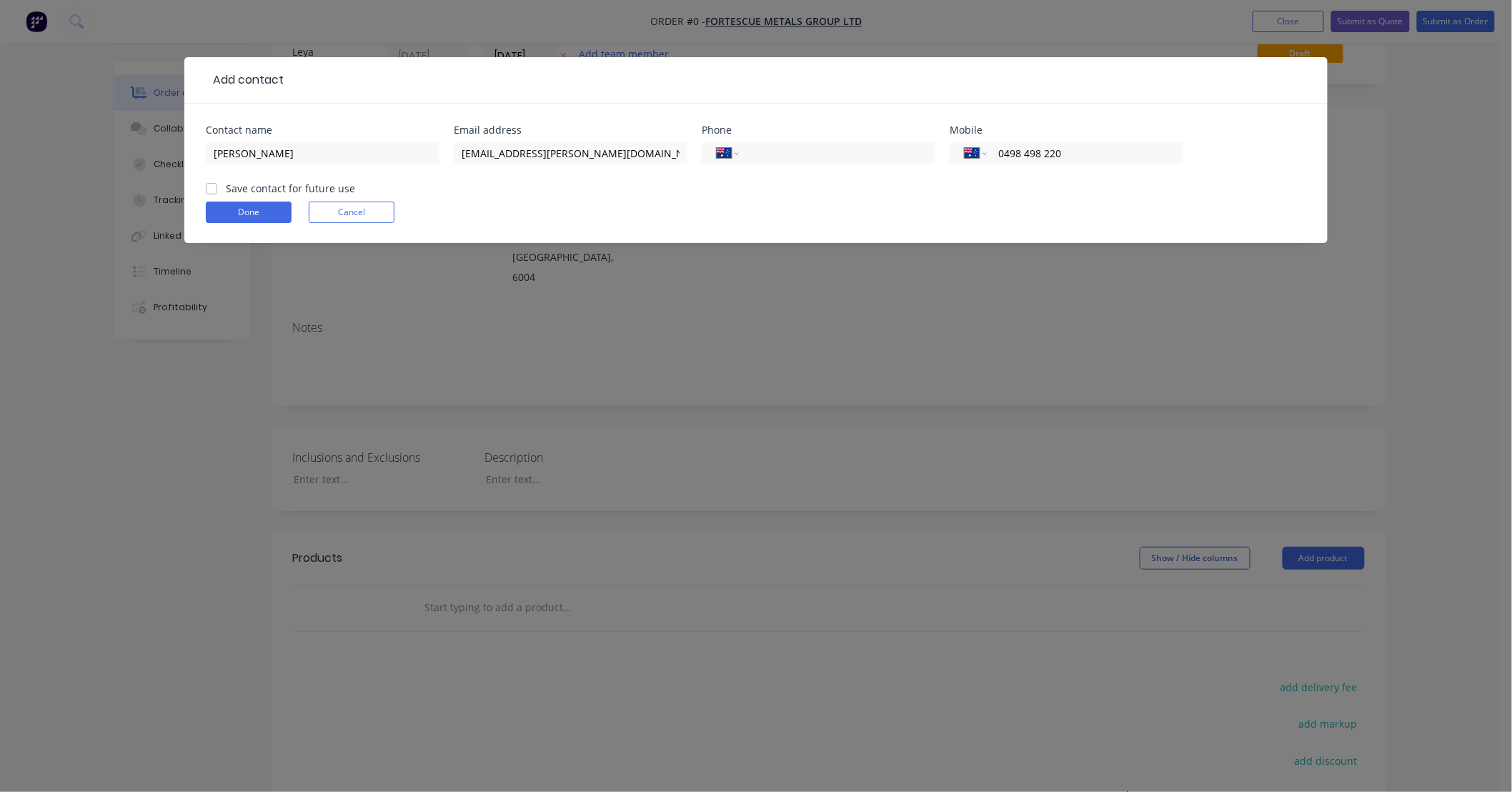
click at [217, 192] on input "Save contact for future use" at bounding box center [211, 188] width 11 height 14
checkbox input "true"
click at [269, 200] on form "Contact name Cassie Anderton Email address cassie.anderton@fortescue.com Phone …" at bounding box center [755, 184] width 1100 height 118
click at [269, 208] on button "Done" at bounding box center [248, 212] width 86 height 21
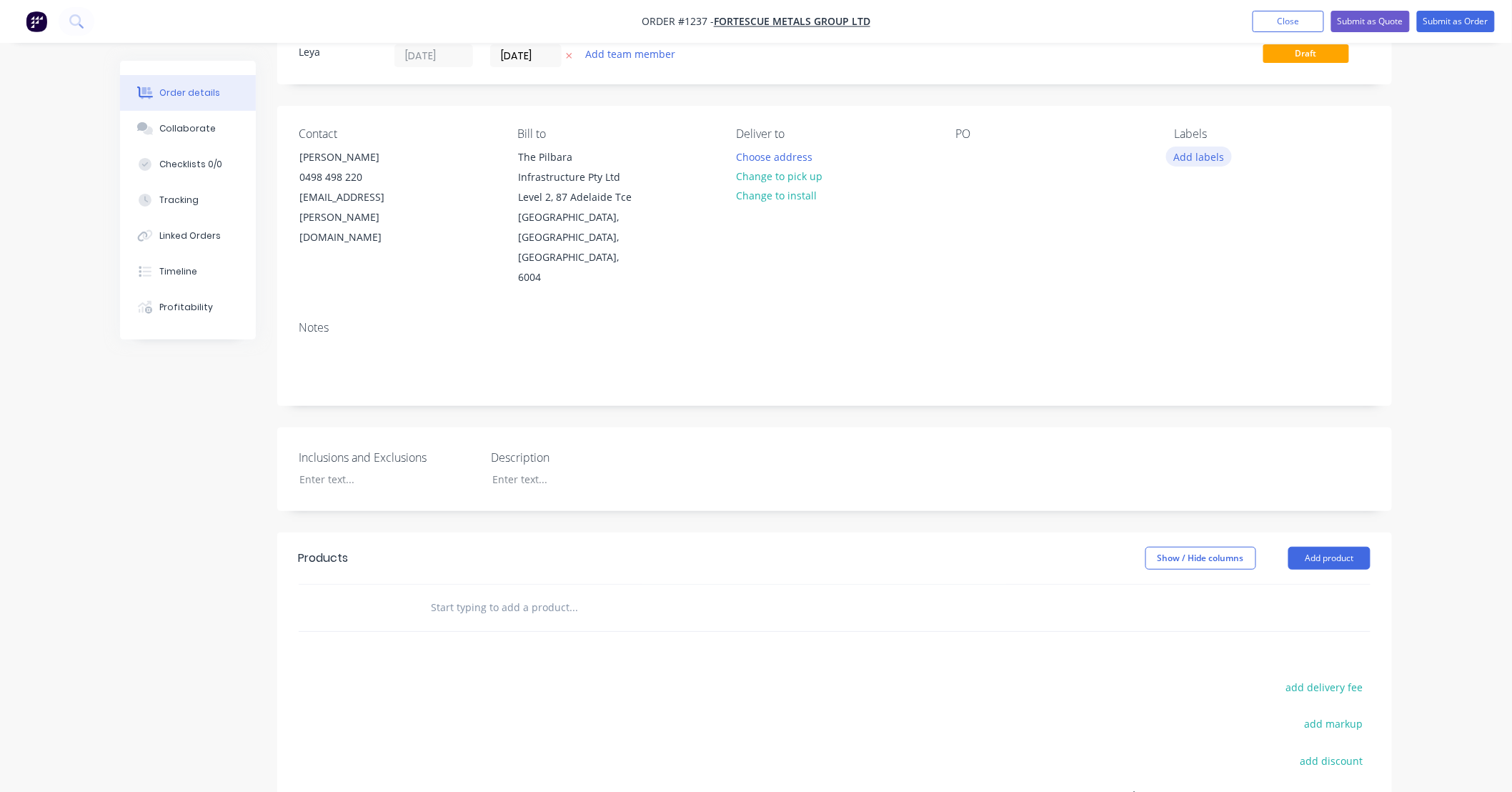
click at [1196, 152] on button "Add labels" at bounding box center [1199, 157] width 66 height 20
click at [1195, 315] on div at bounding box center [1200, 312] width 29 height 29
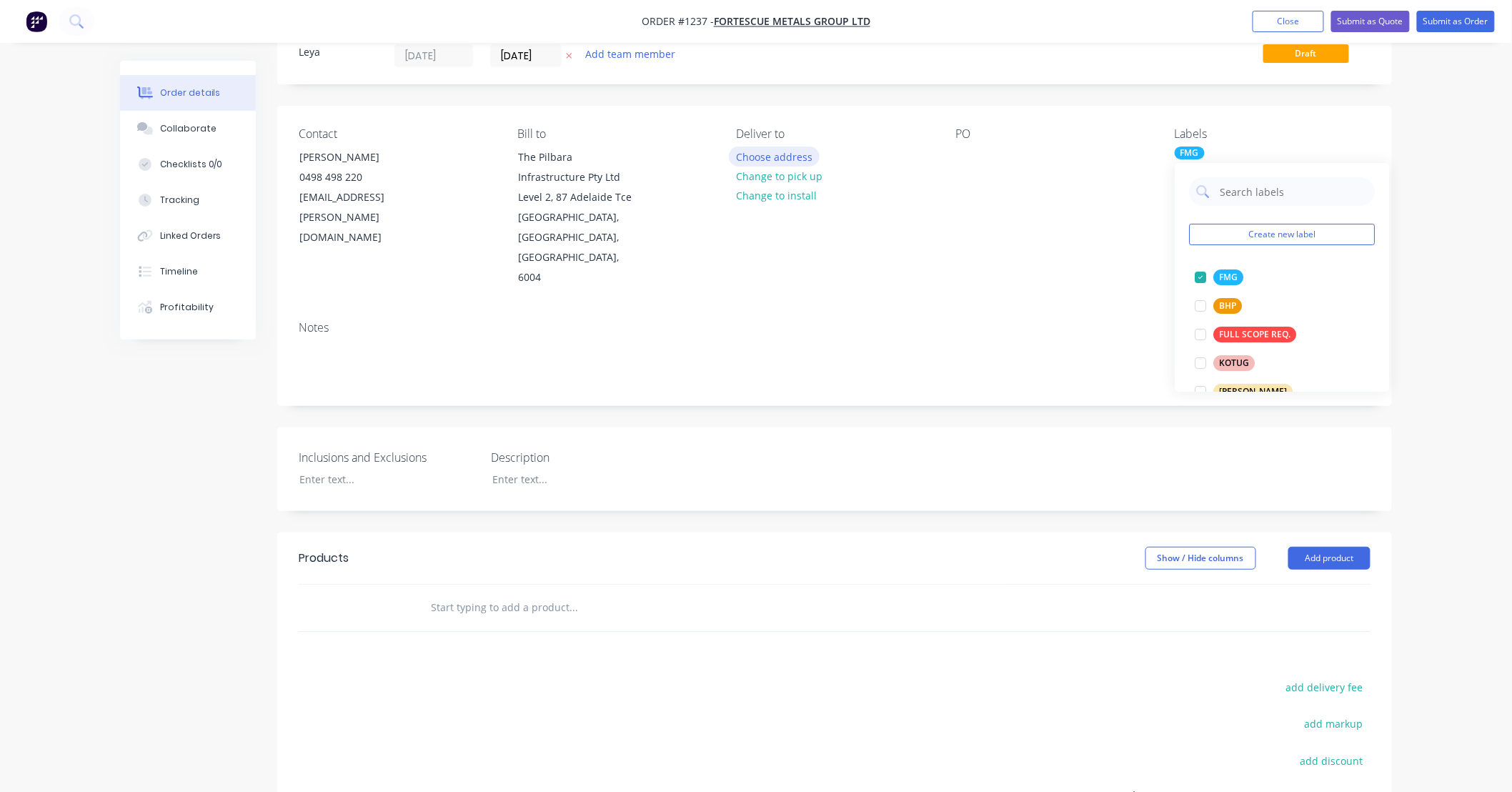
scroll to position [79, 0]
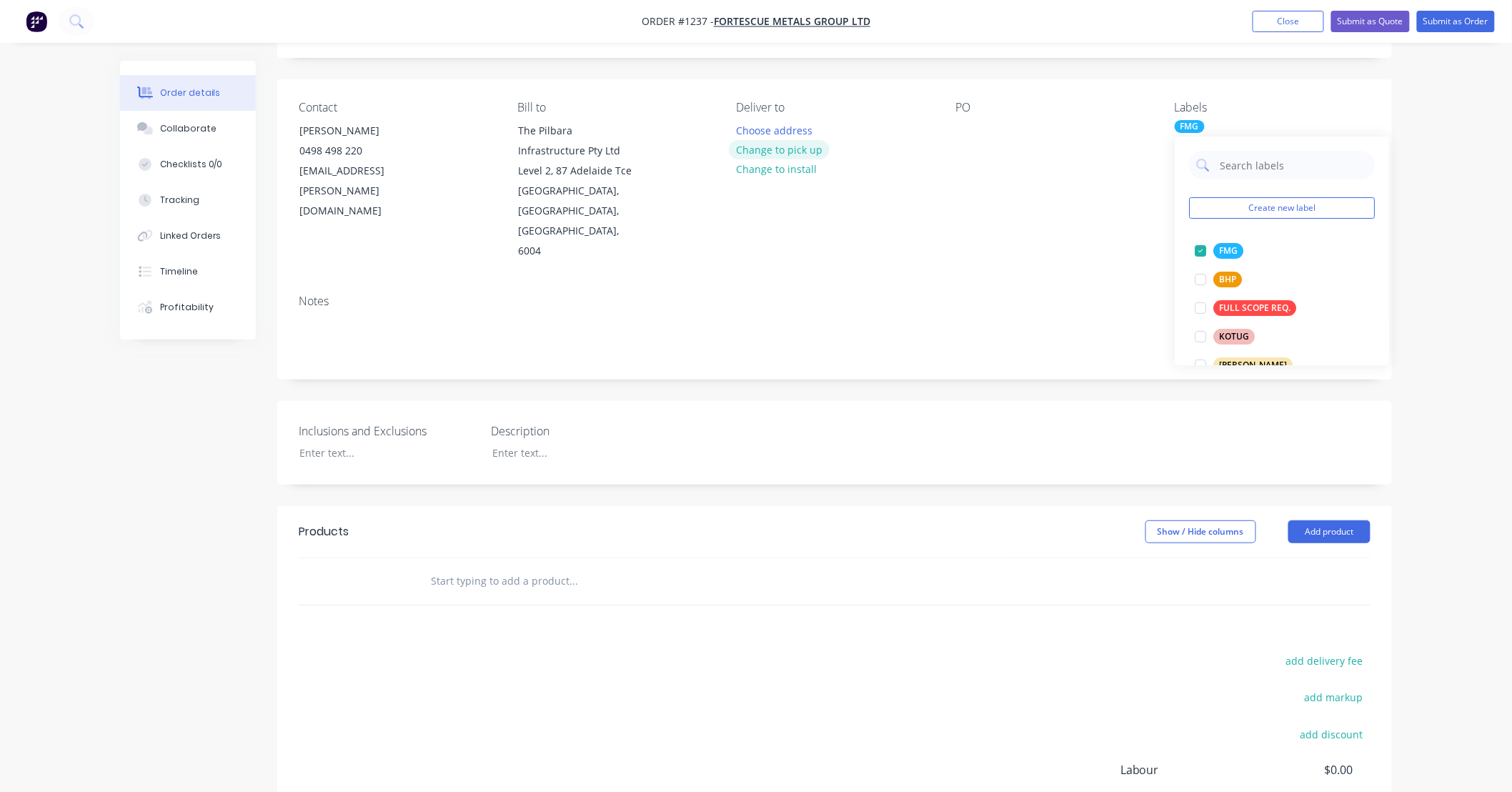
click at [787, 148] on button "Change to pick up" at bounding box center [780, 150] width 101 height 20
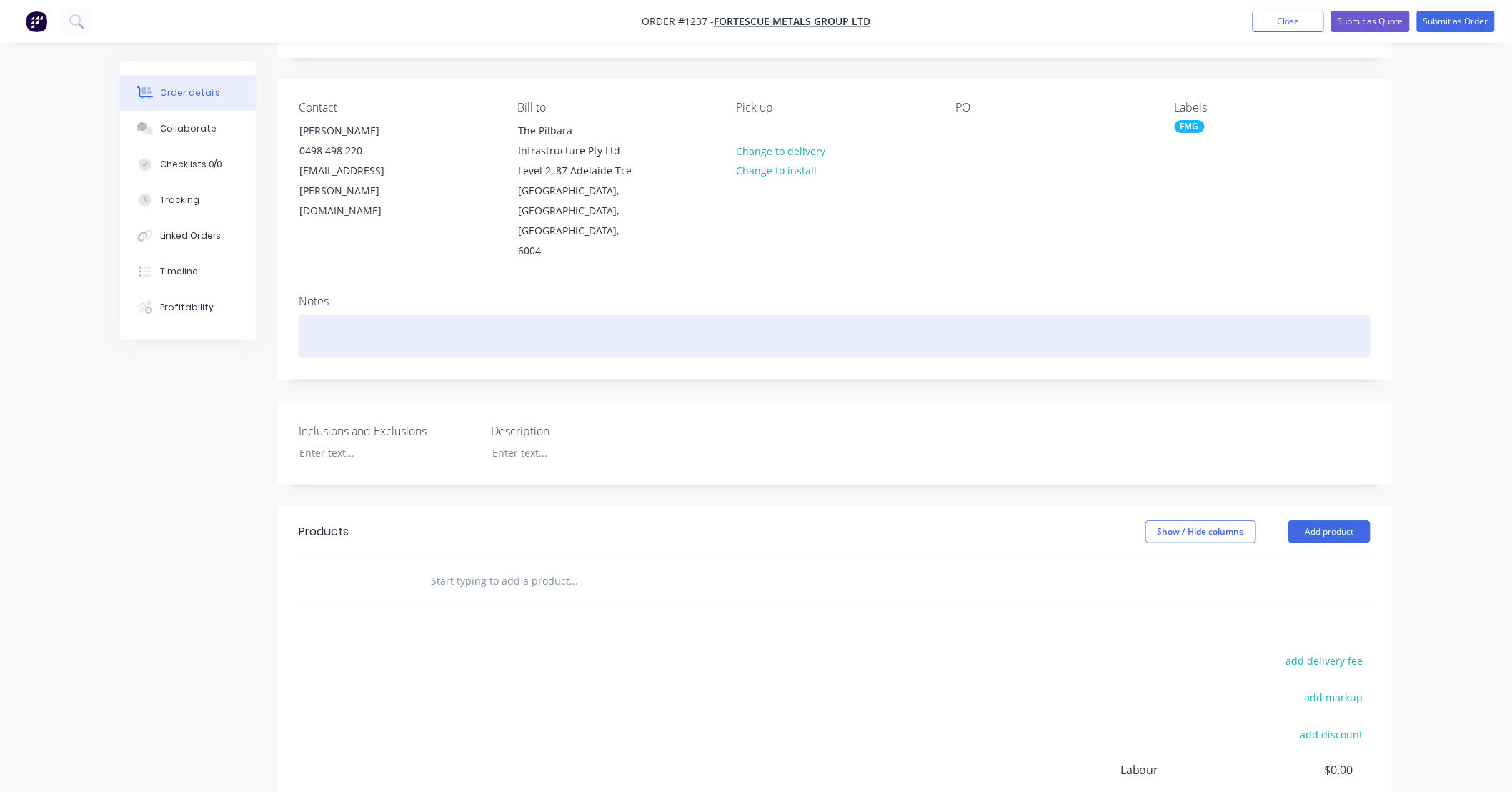
click at [427, 314] on div at bounding box center [834, 335] width 1072 height 43
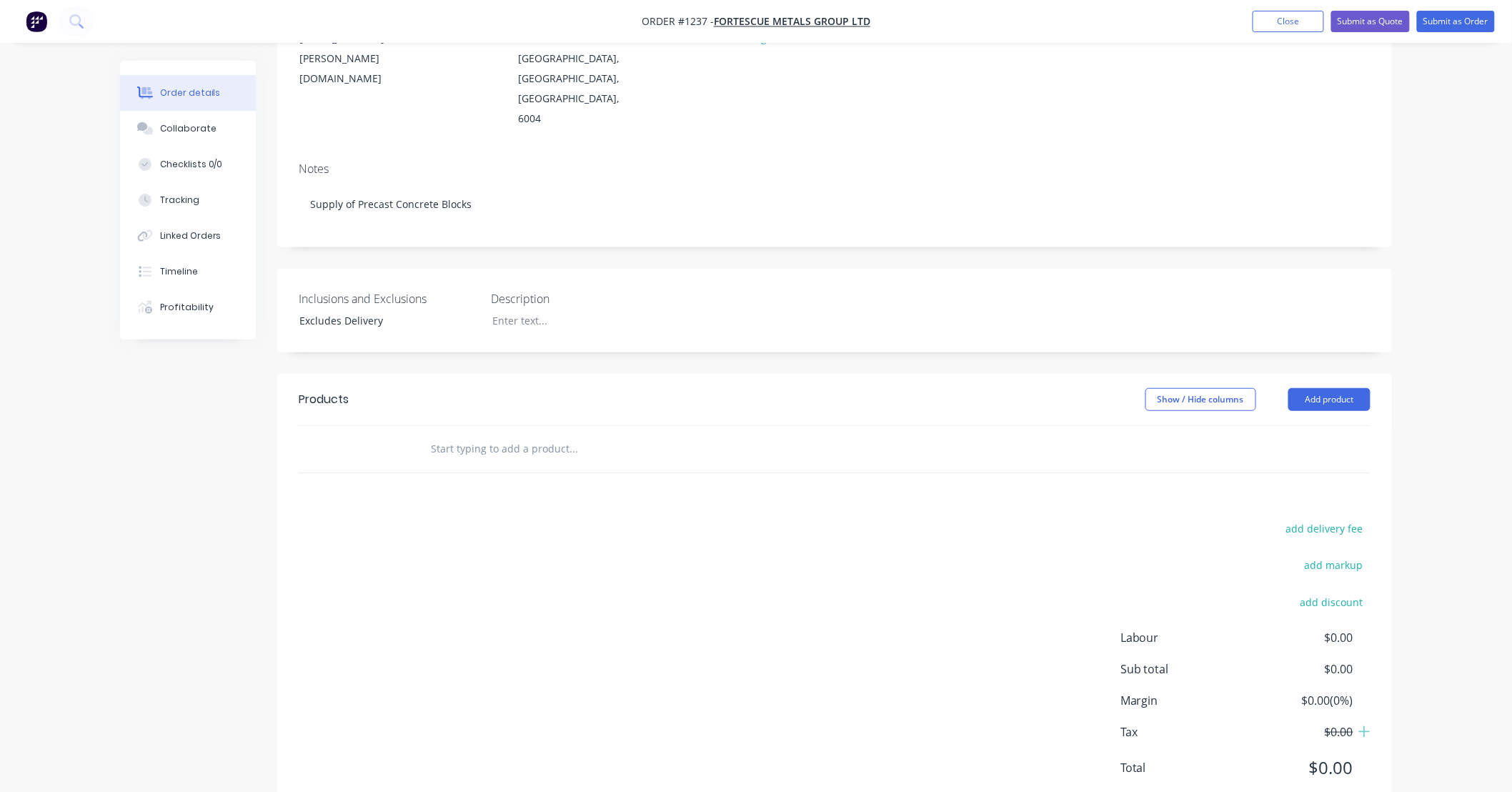
click at [553, 311] on div "Inclusions and Exclusions Excludes Delivery Description" at bounding box center [834, 310] width 1115 height 84
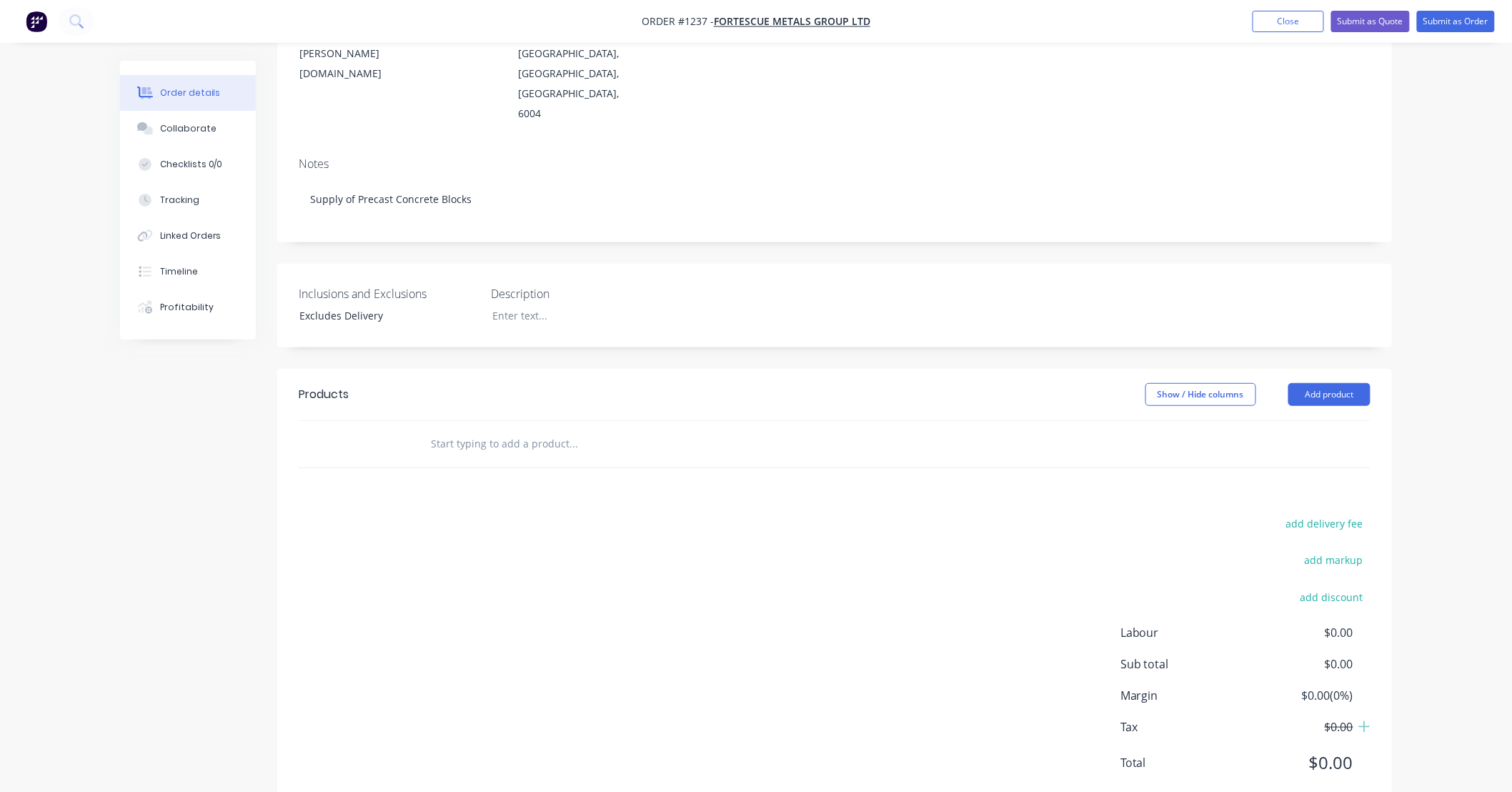
click at [527, 430] on input "text" at bounding box center [573, 444] width 285 height 29
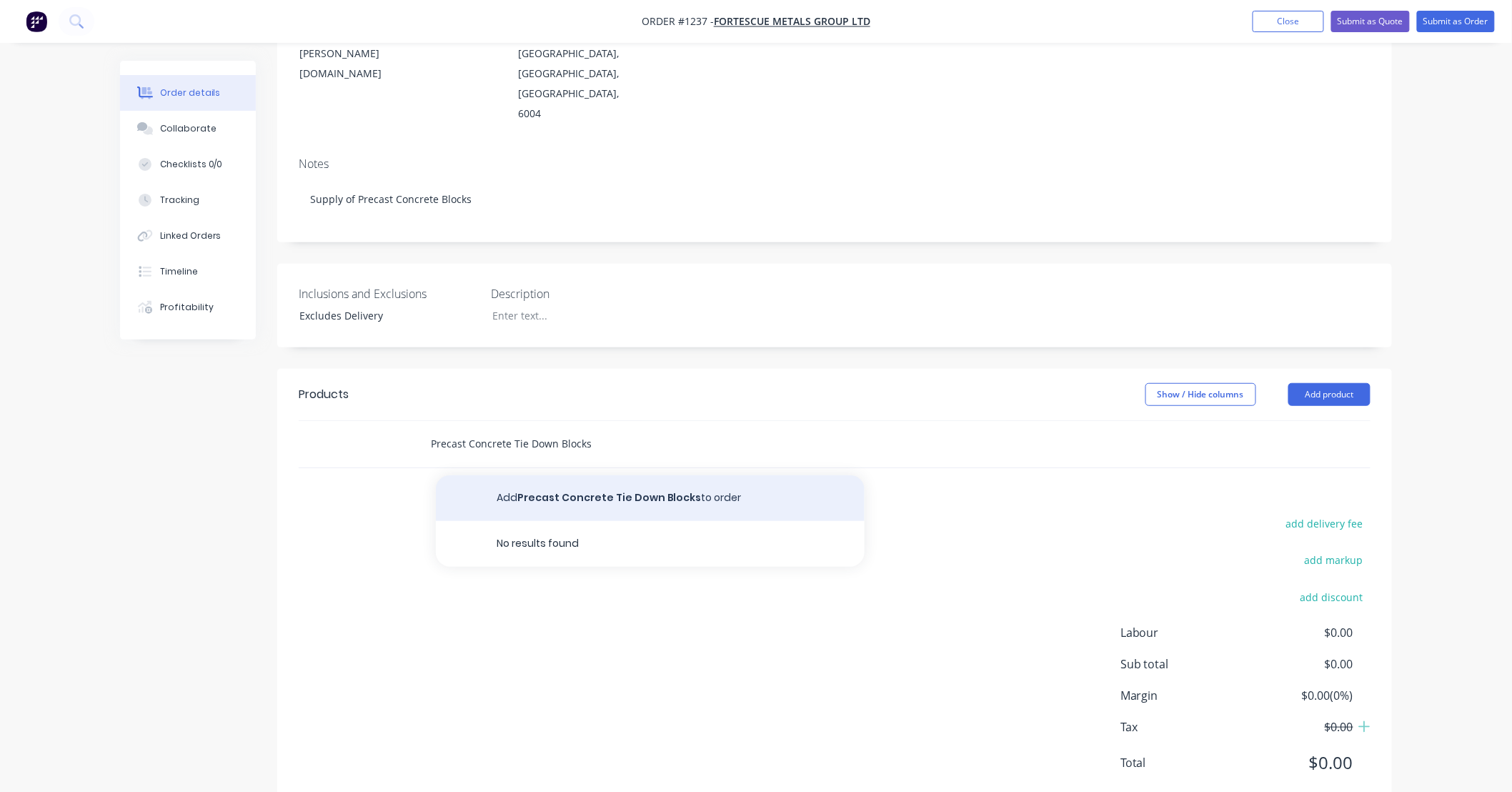
type input "Precast Concrete Tie Down Blocks"
click at [529, 476] on button "Add Precast Concrete Tie Down Blocks to order" at bounding box center [650, 498] width 429 height 46
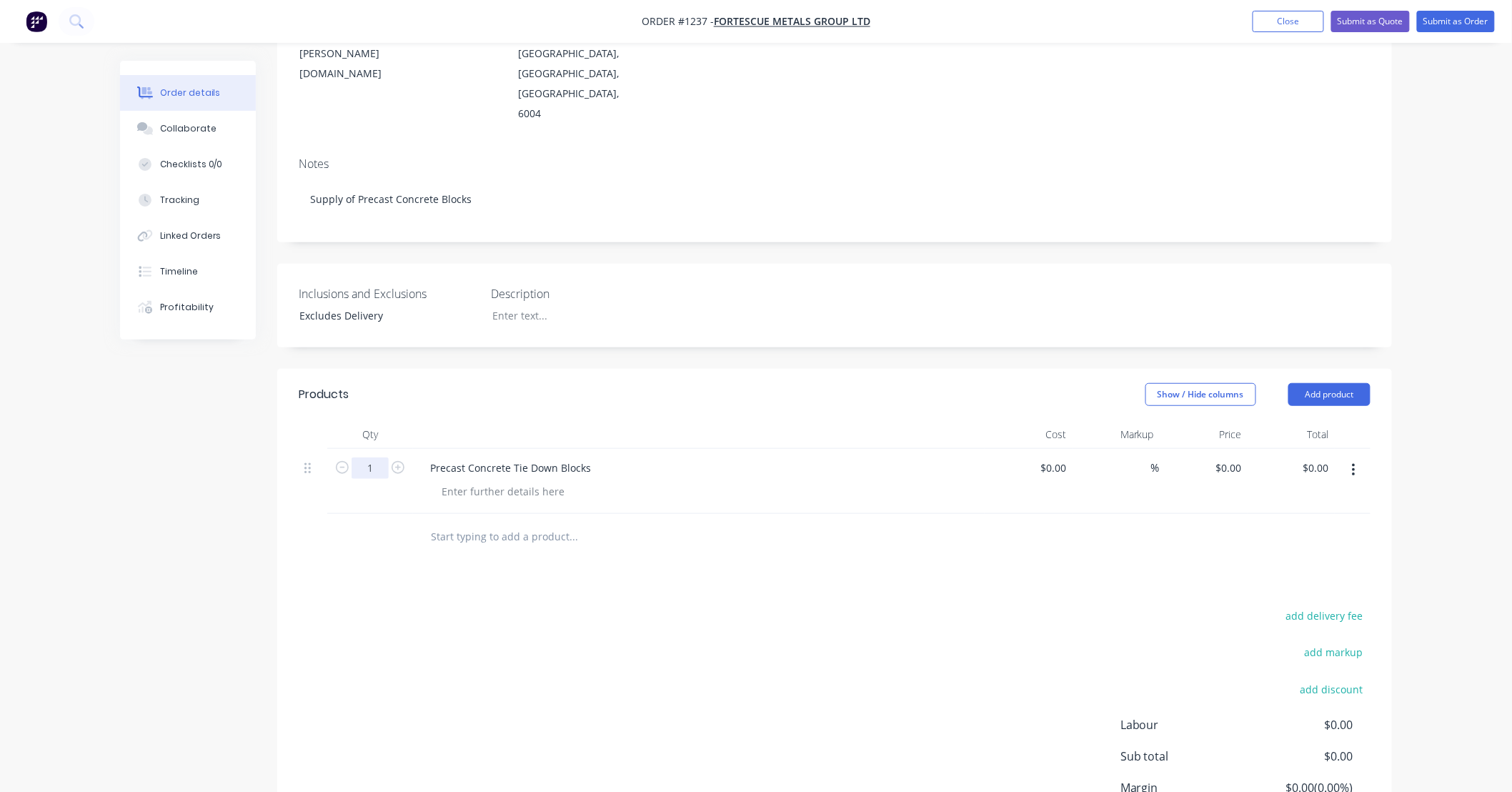
click at [379, 458] on input "1" at bounding box center [370, 468] width 38 height 21
type input "16"
click at [517, 481] on div at bounding box center [502, 491] width 146 height 20
click at [547, 481] on div at bounding box center [502, 491] width 146 height 20
click at [566, 481] on div "FMGL Spec reinforcement," at bounding box center [504, 491] width 148 height 20
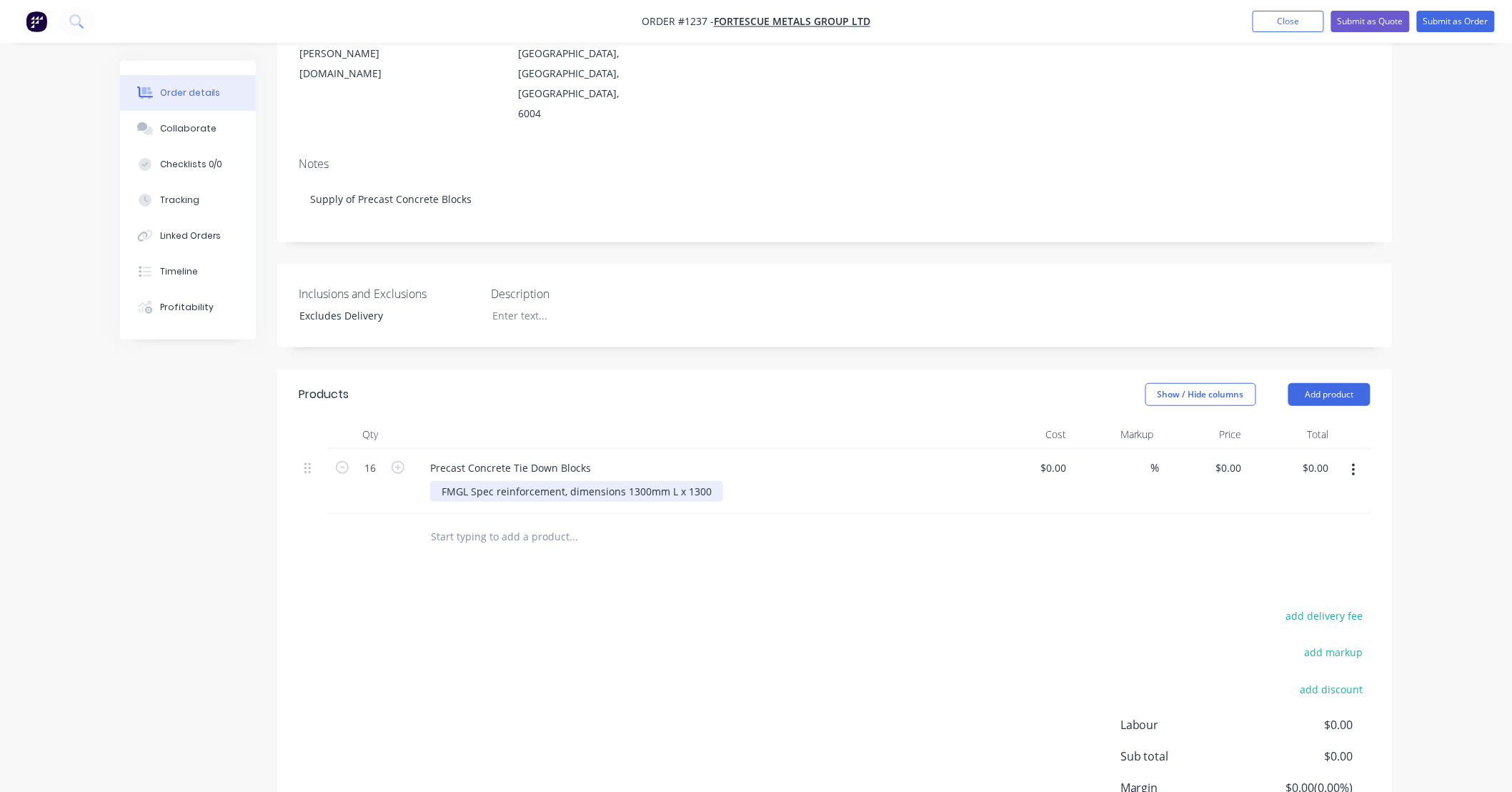
click at [566, 481] on div "FMGL Spec reinforcement, dimensions 1300mm L x 1300" at bounding box center [576, 491] width 293 height 20
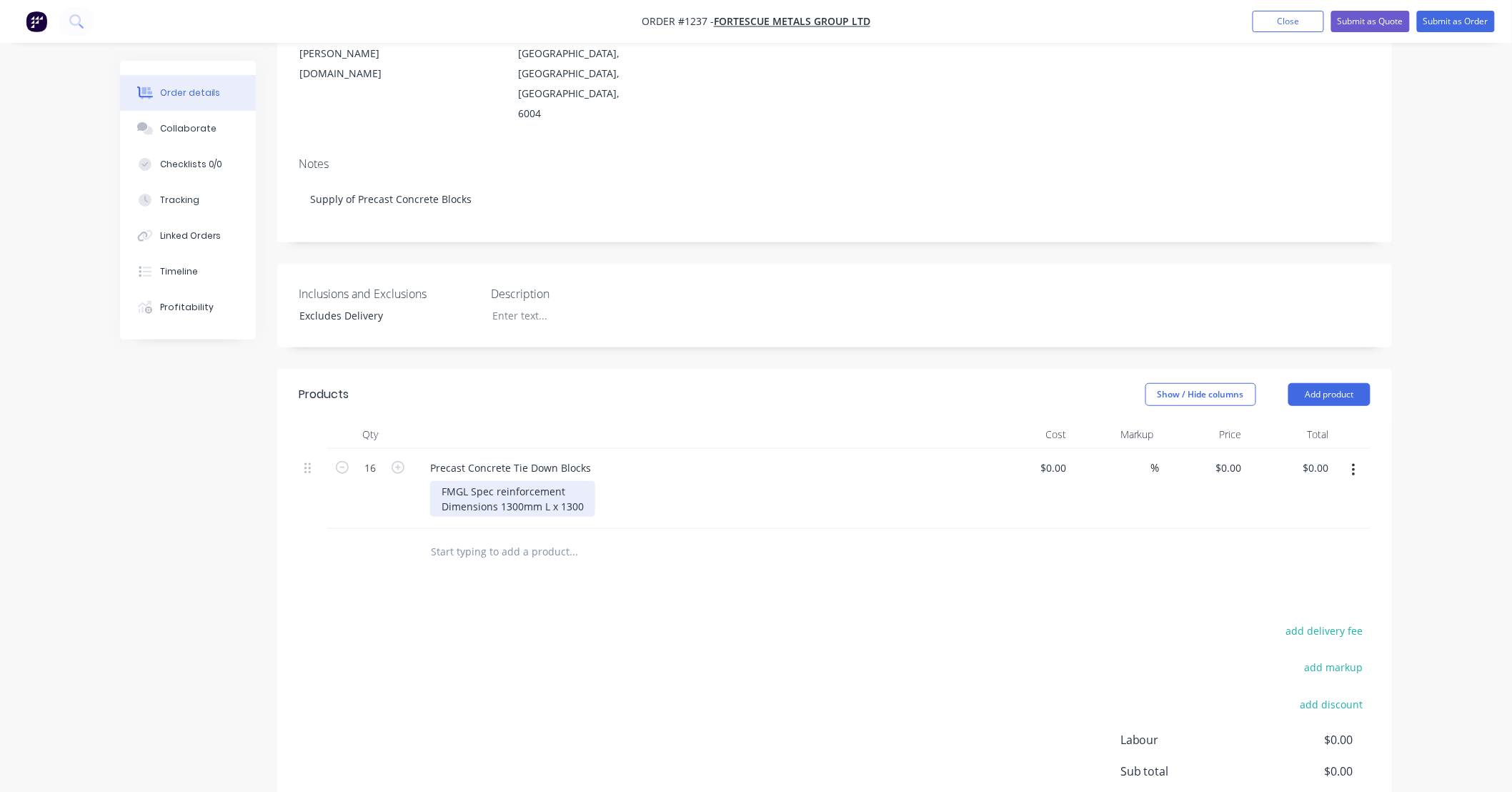
click at [582, 481] on div "FMGL Spec reinforcement Dimensions 1300mm L x 1300" at bounding box center [512, 499] width 165 height 36
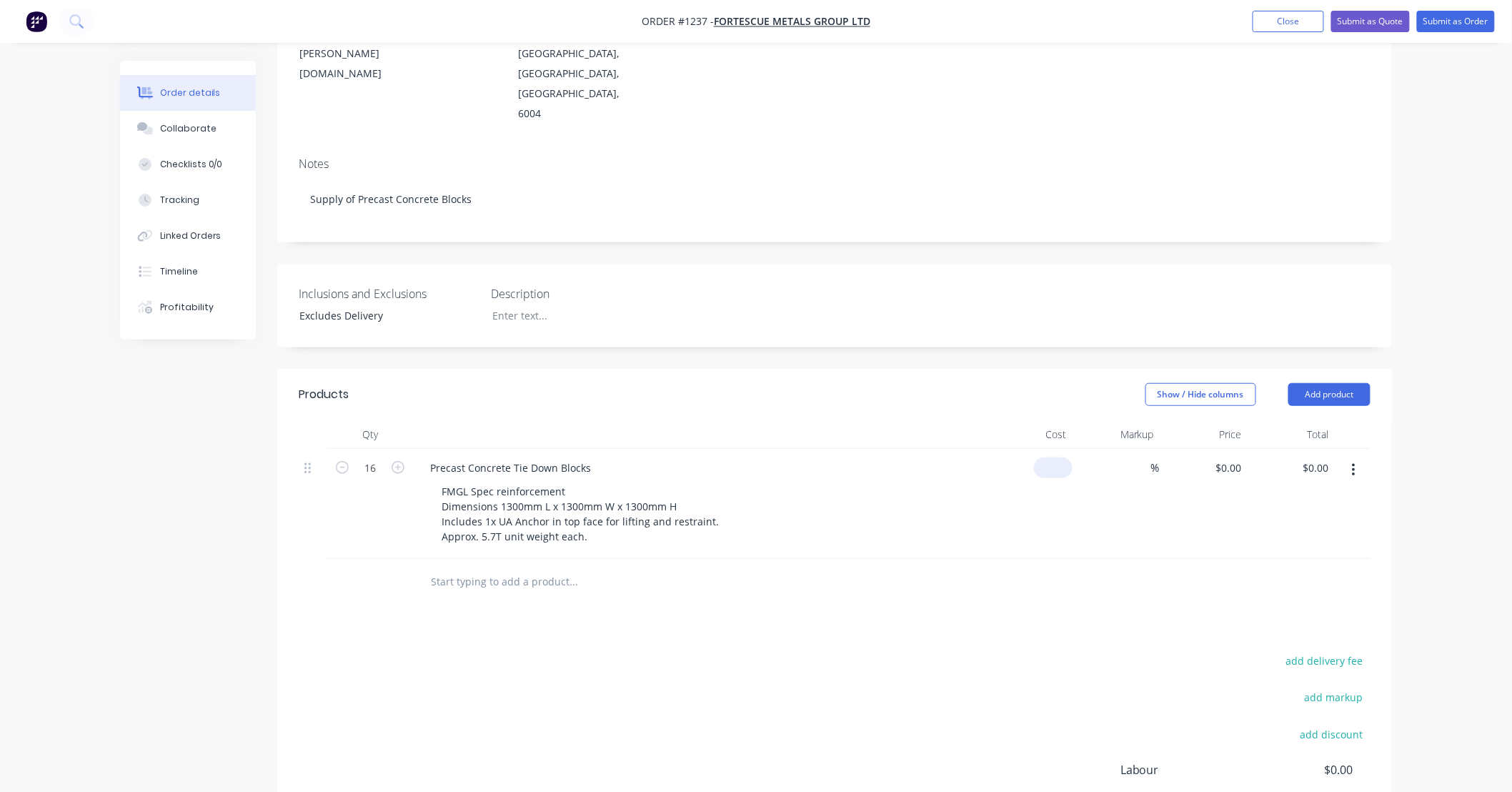
click at [1046, 449] on div "$0.00" at bounding box center [1028, 503] width 88 height 110
type input "$2,020.00"
type input "$32,320.00"
type input "15"
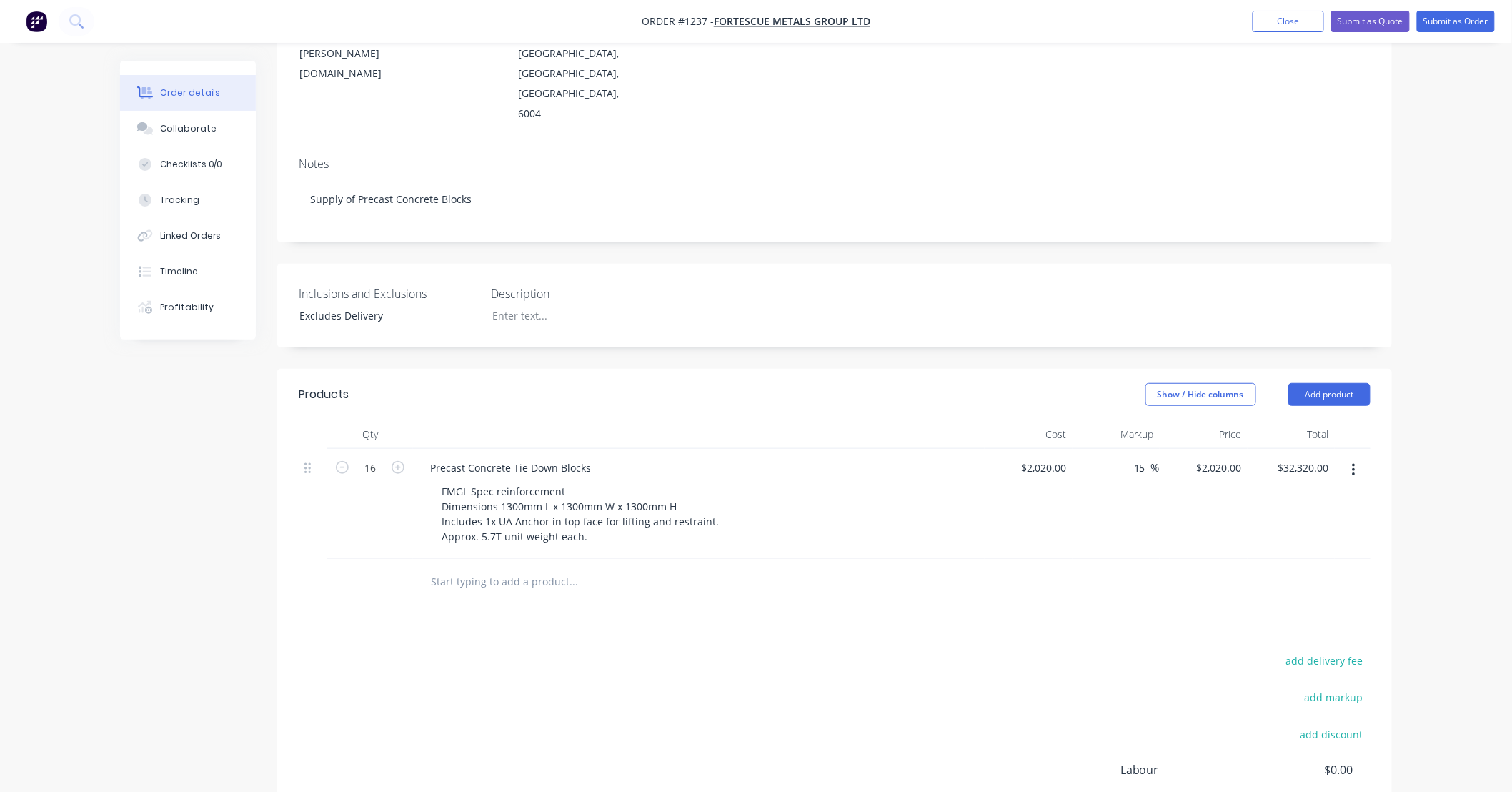
type input "2323"
type input "$37,168.00"
type input "$2,323.00"
click at [999, 383] on div "Show / Hide columns Add product" at bounding box center [948, 395] width 844 height 23
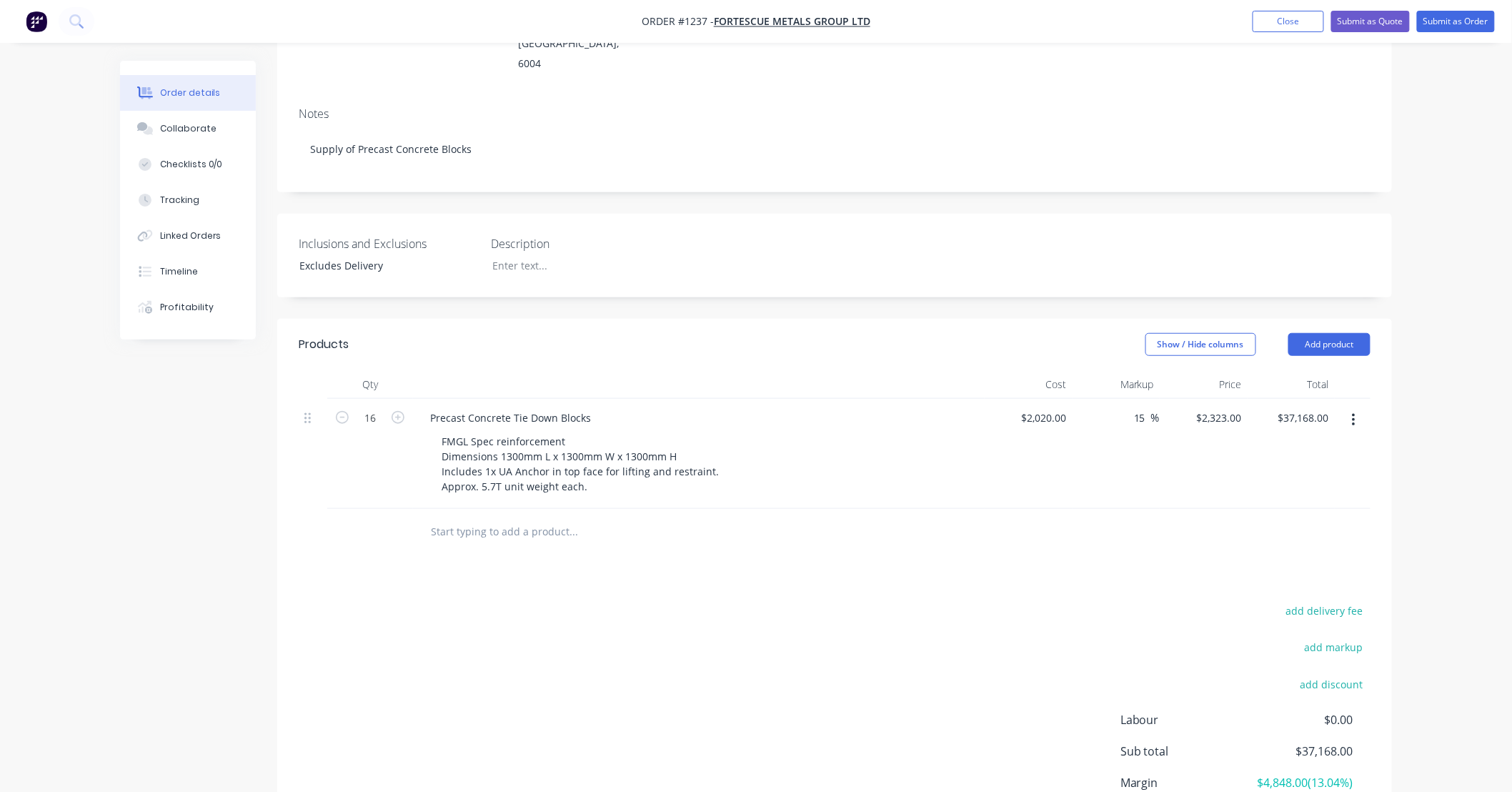
scroll to position [269, 0]
click at [1352, 409] on icon "button" at bounding box center [1354, 417] width 3 height 15
click at [1332, 473] on div "Duplicate" at bounding box center [1302, 483] width 110 height 20
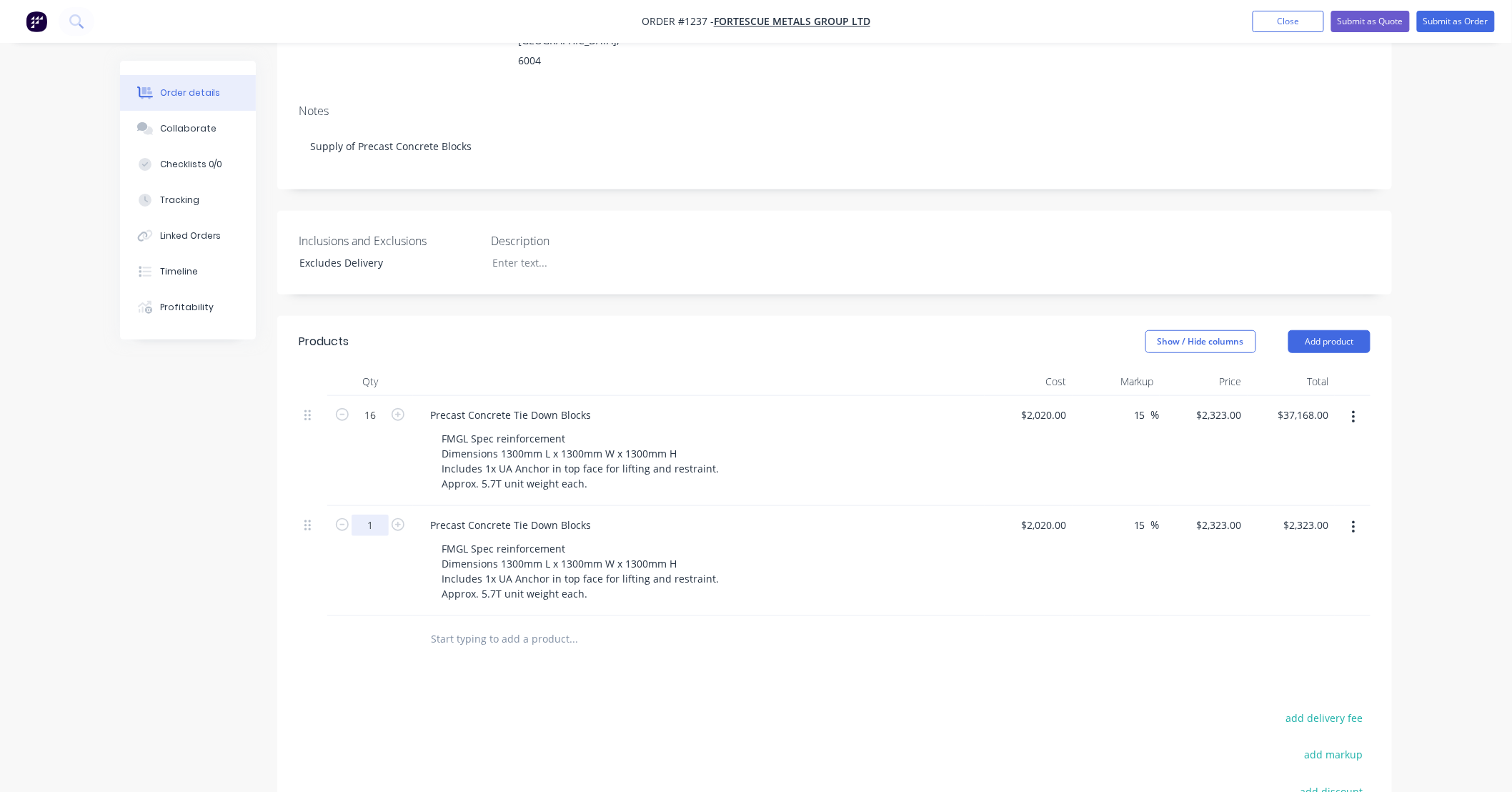
click at [380, 515] on input "1" at bounding box center [370, 525] width 38 height 21
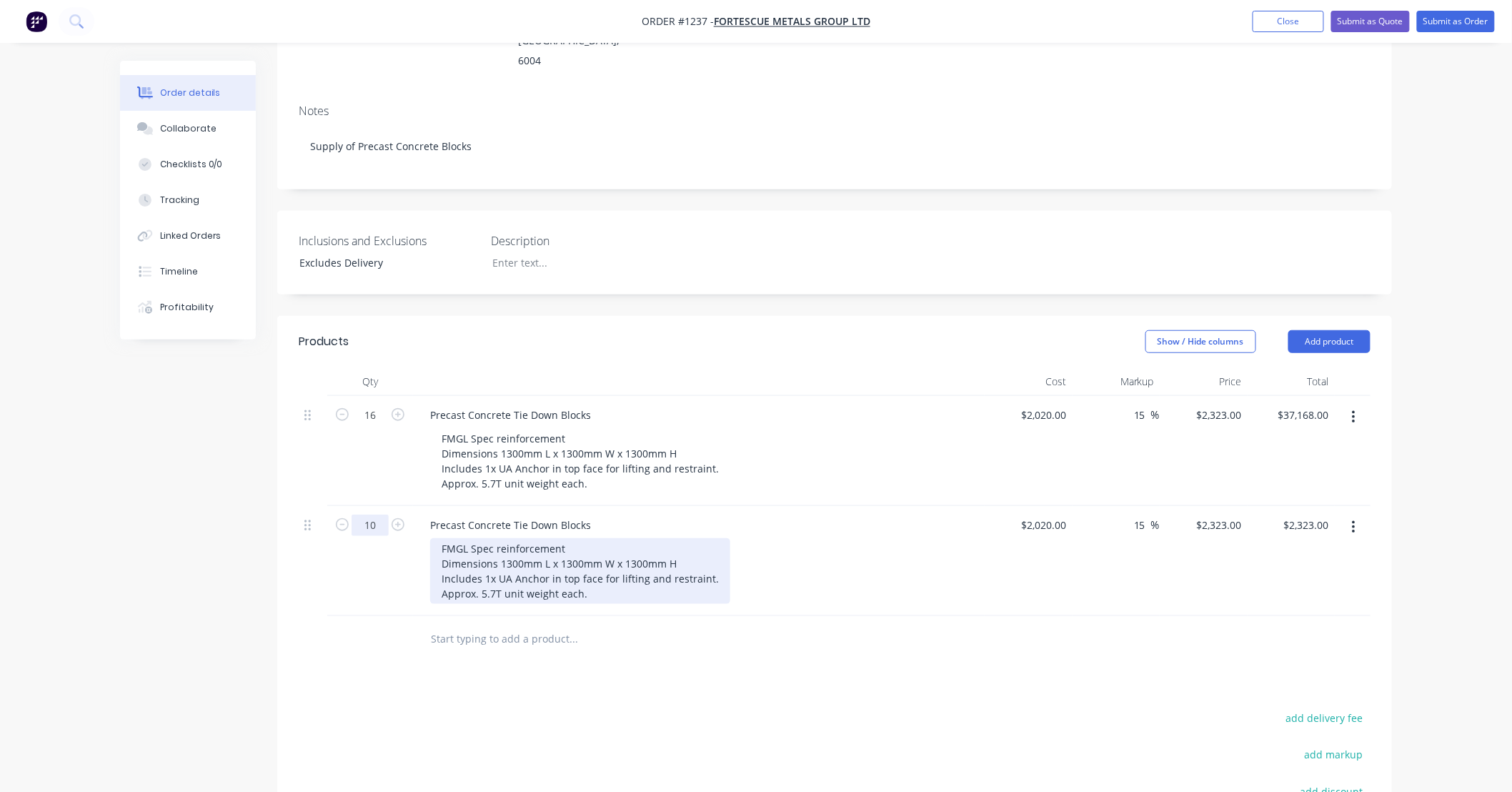
type input "10"
type input "$23,230.00"
click at [529, 538] on div "FMGL Spec reinforcement Dimensions 1300mm L x 1300mm W x 1300mm H Includes 1x U…" at bounding box center [580, 571] width 300 height 66
drag, startPoint x: 507, startPoint y: 520, endPoint x: 589, endPoint y: 482, distance: 90.4
click at [508, 538] on div "FMGL Spec reinforcement Dimensions 1300mm L x 1300mm W x 1300mm H Includes 1x U…" at bounding box center [580, 571] width 300 height 66
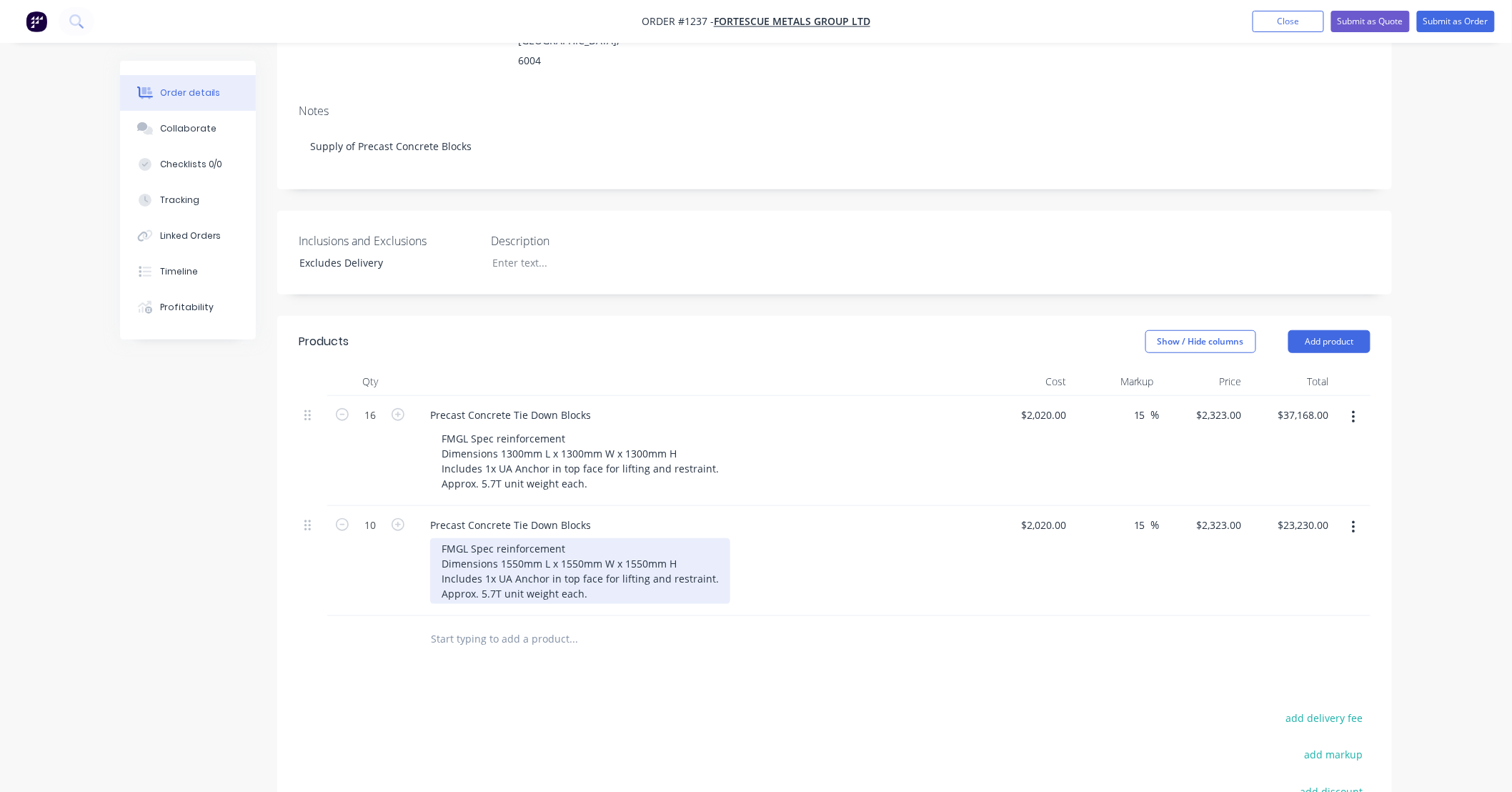
click at [483, 553] on div "FMGL Spec reinforcement Dimensions 1550mm L x 1550mm W x 1550mm H Includes 1x U…" at bounding box center [580, 571] width 300 height 66
drag, startPoint x: 710, startPoint y: 539, endPoint x: 803, endPoint y: 489, distance: 105.6
click at [714, 538] on div "FMGL Spec reinforcement Dimensions 1550mm L x 1550mm W x 1550mm H Includes 1x U…" at bounding box center [580, 571] width 300 height 66
click at [630, 539] on div "FMGL Spec reinforcement Dimensions 1550mm L x 1550mm W x 1550mm H Includes 1x U…" at bounding box center [580, 578] width 300 height 81
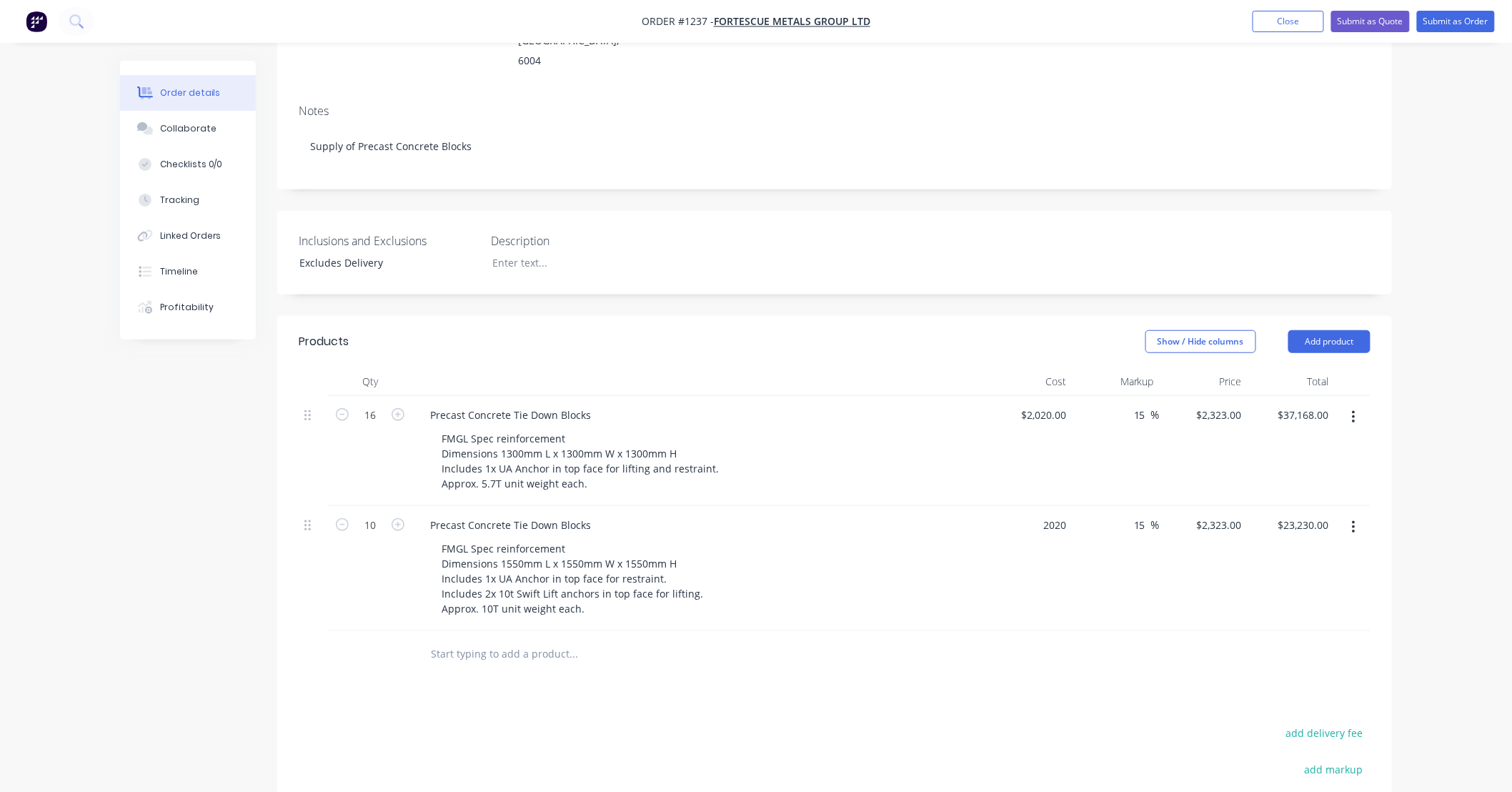
click at [1036, 506] on div "2020 $2,020.00" at bounding box center [1028, 568] width 88 height 125
type input "$4,210.00"
type input "$4,841.50"
type input "$48,415.00"
type input "15"
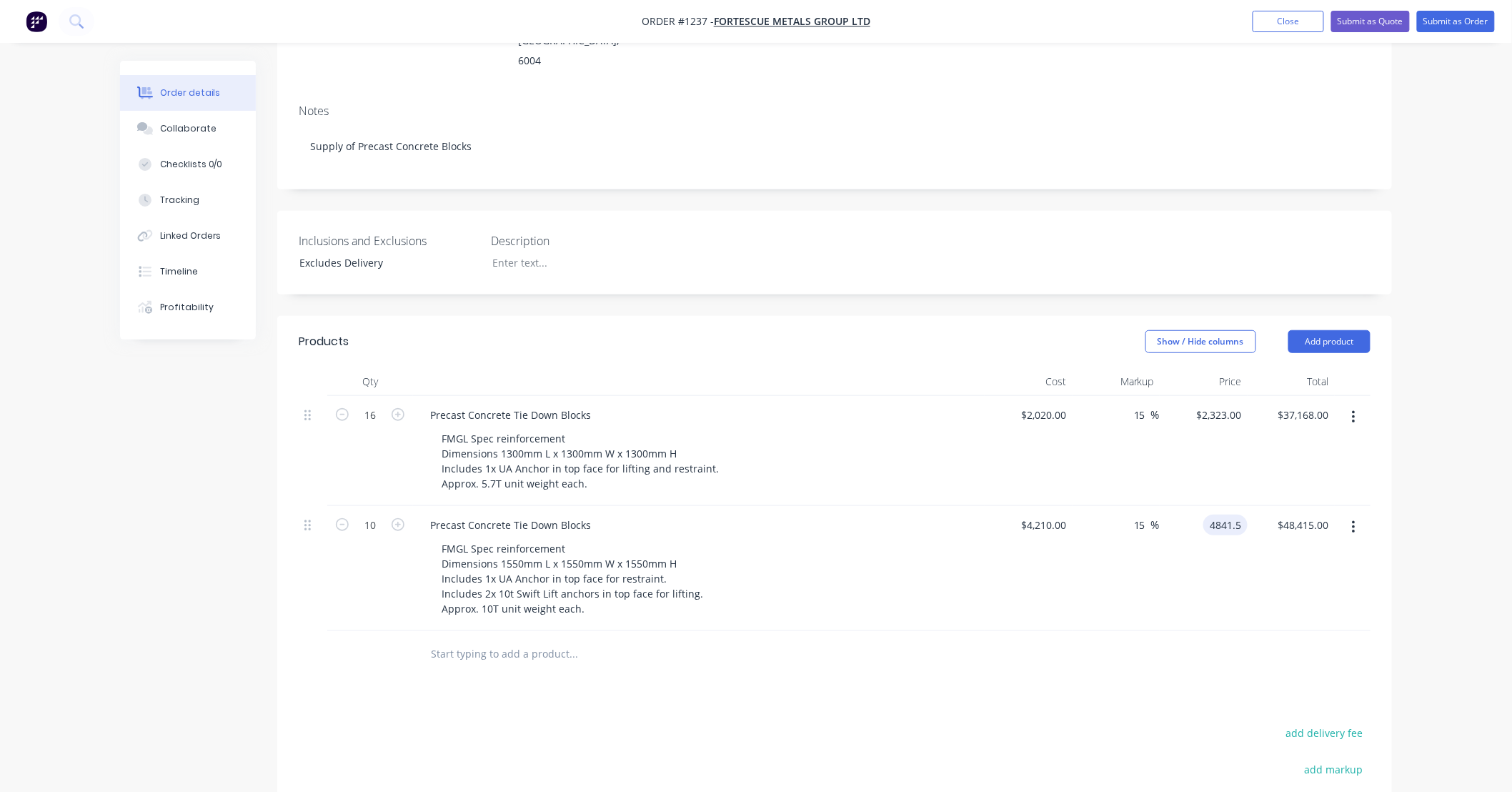
type input "$4,841.50"
click at [1466, 347] on div "Order details Collaborate Checklists 0/0 Tracking Linked Orders Timeline Profit…" at bounding box center [756, 387] width 1512 height 1312
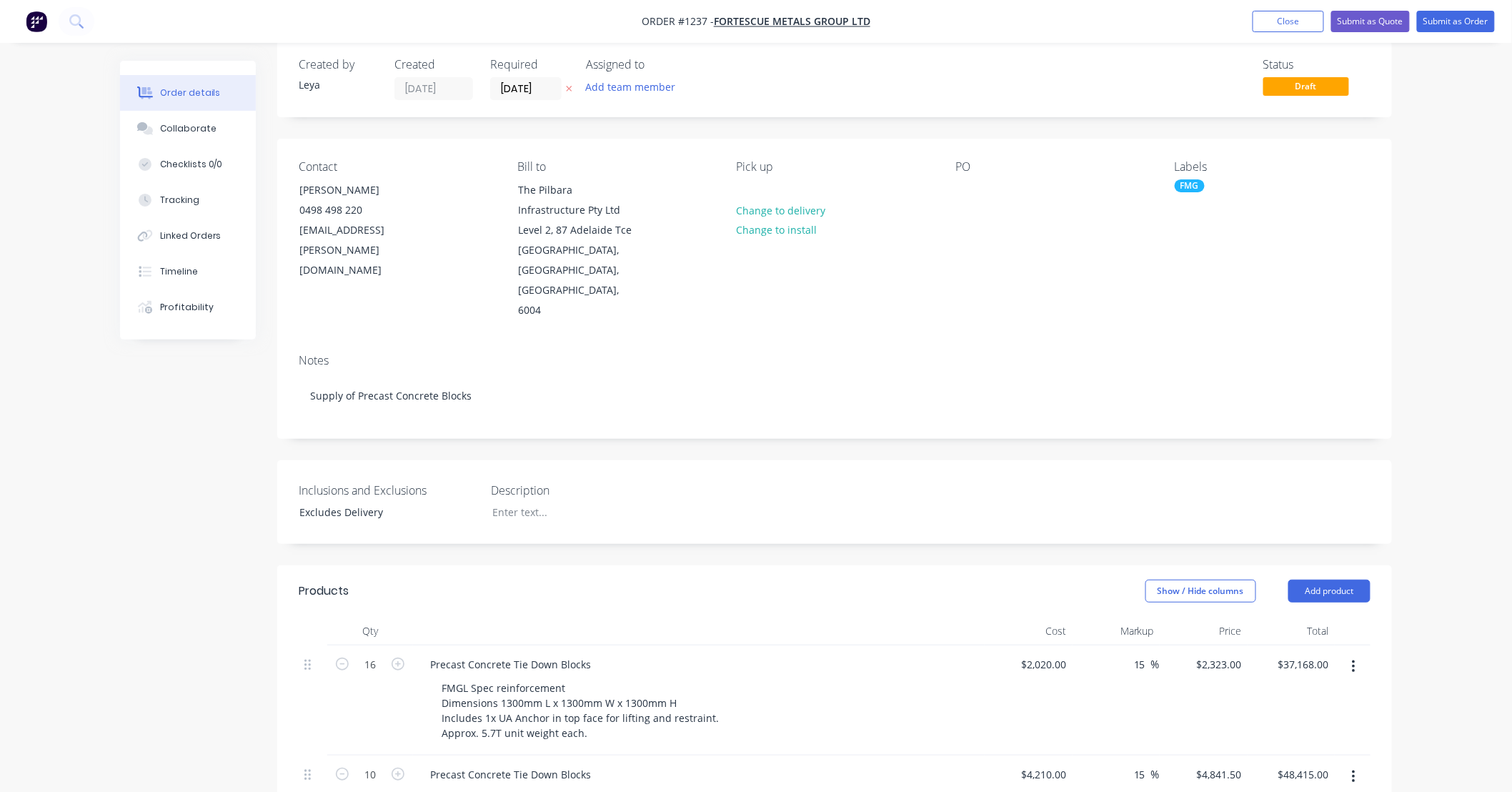
scroll to position [0, 0]
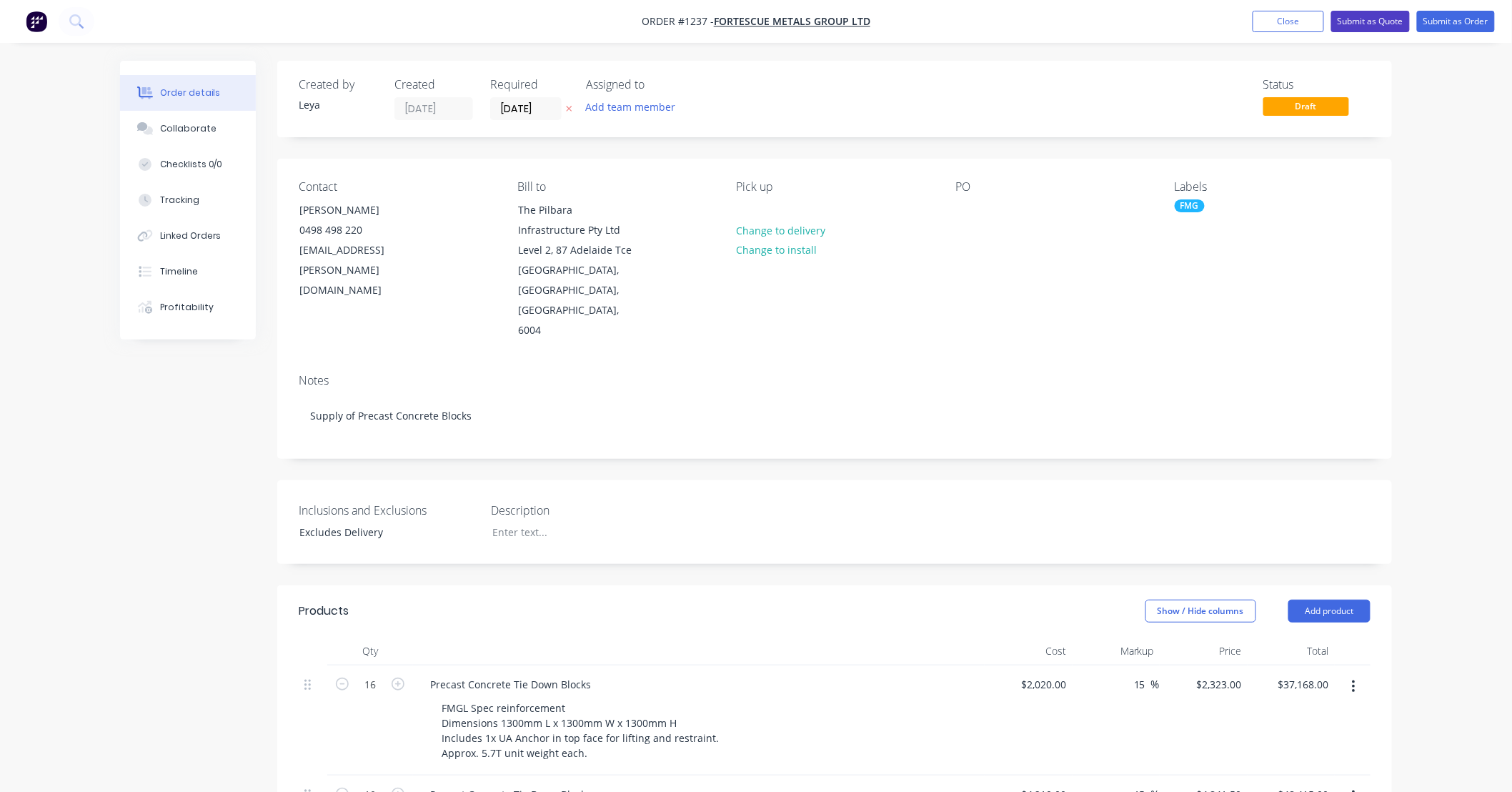
click at [1352, 26] on button "Submit as Quote" at bounding box center [1370, 21] width 78 height 21
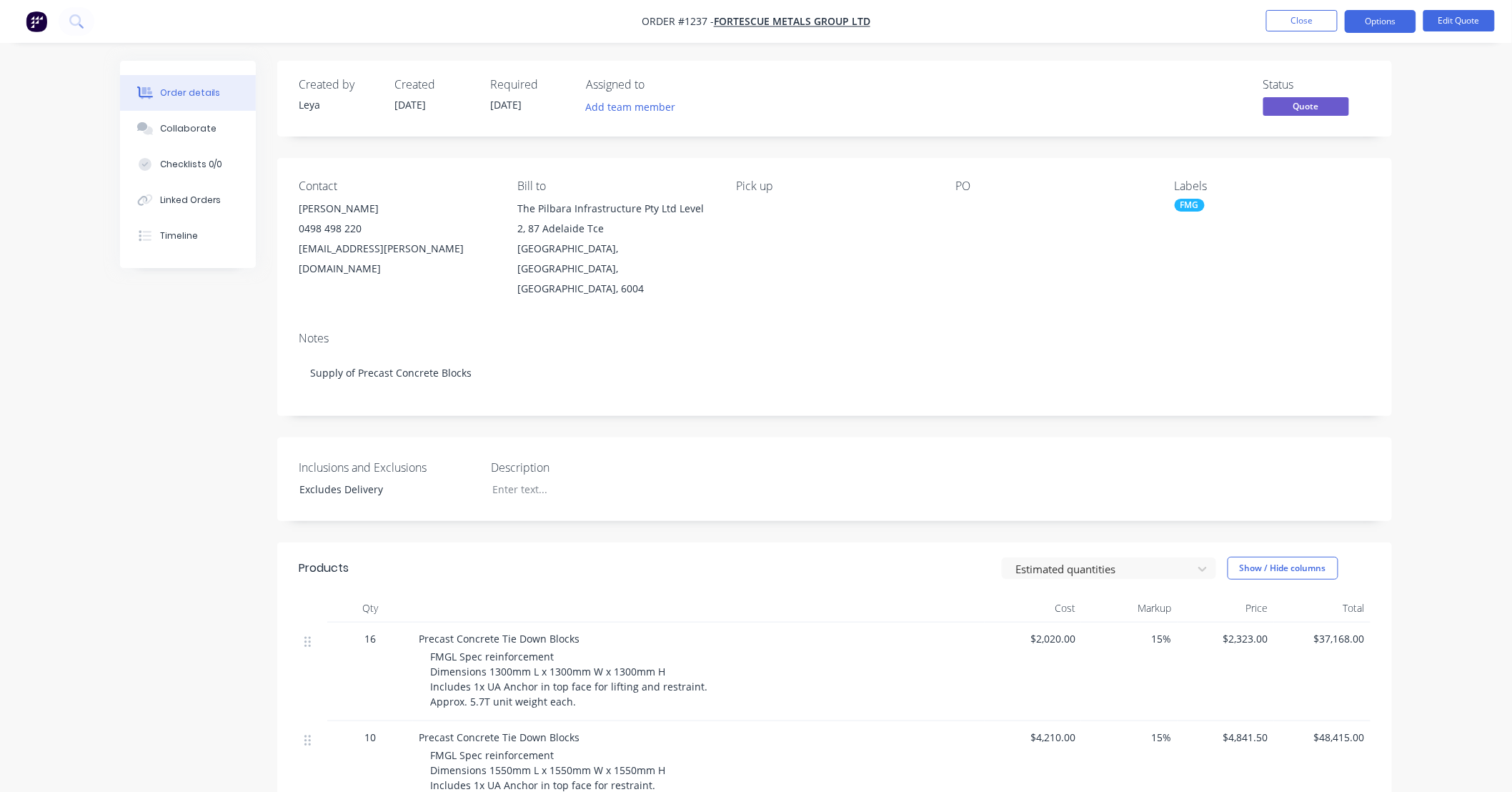
click at [1354, 33] on nav "Order #1237 - FORTESCUE METALS GROUP LTD Close Options Edit Quote" at bounding box center [756, 21] width 1512 height 43
click at [1359, 25] on button "Options" at bounding box center [1381, 21] width 72 height 23
click at [1315, 90] on div "Quote" at bounding box center [1337, 86] width 131 height 20
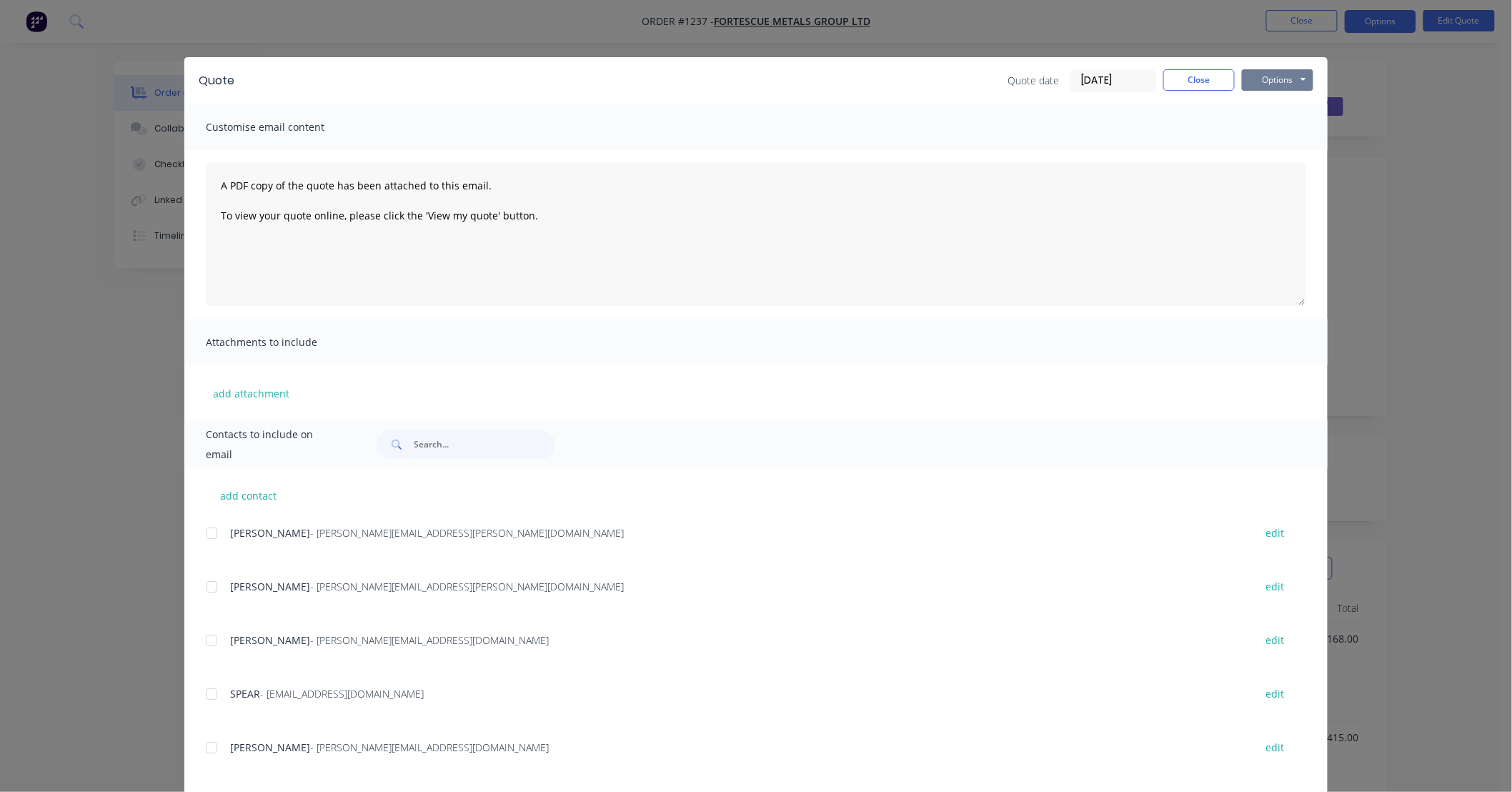
click at [1287, 76] on button "Options" at bounding box center [1278, 80] width 72 height 21
click at [1248, 124] on button "Print" at bounding box center [1288, 129] width 91 height 24
click at [1178, 83] on button "Close" at bounding box center [1199, 80] width 72 height 21
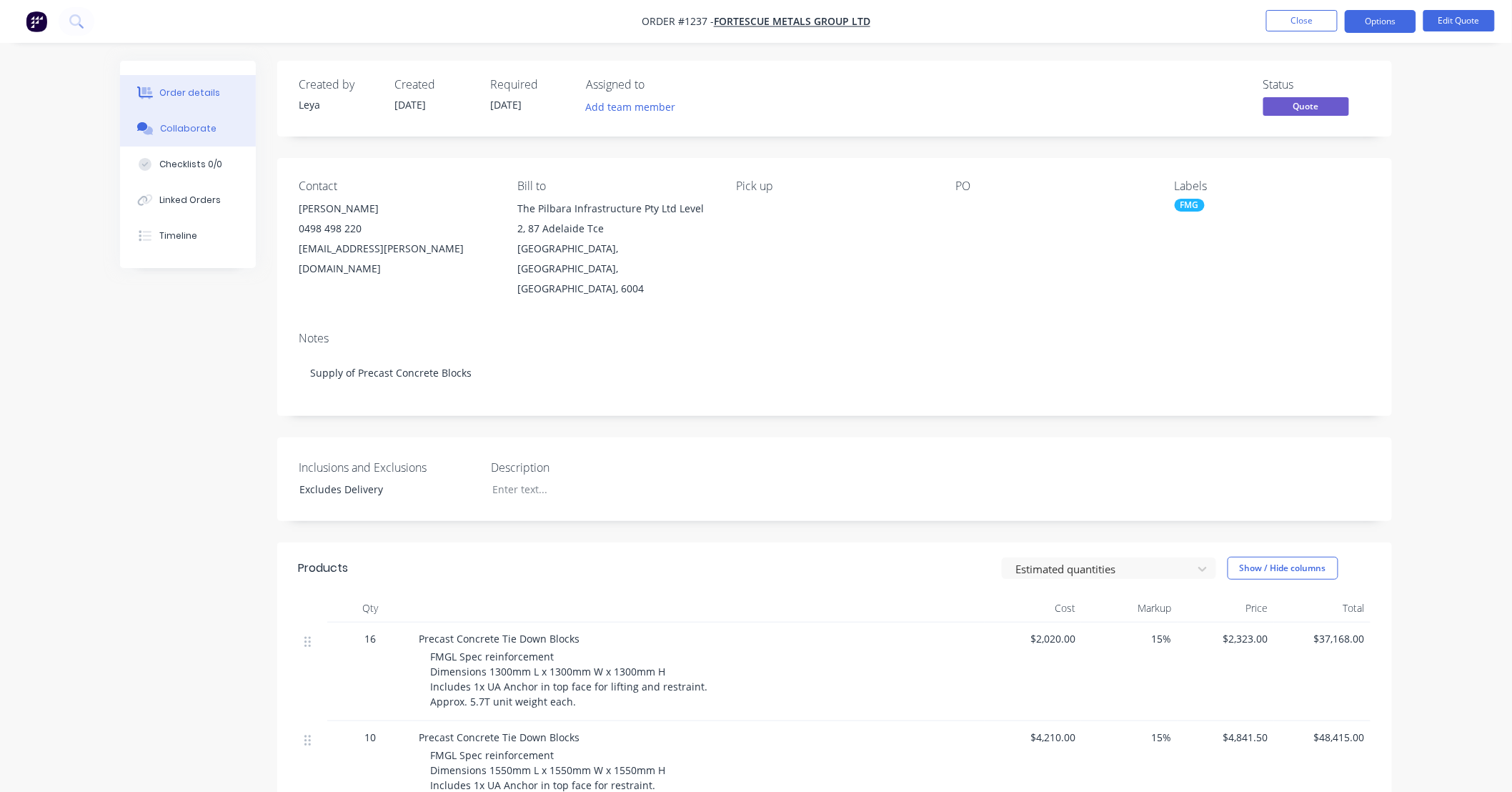
click at [210, 131] on div "Collaborate" at bounding box center [188, 129] width 56 height 13
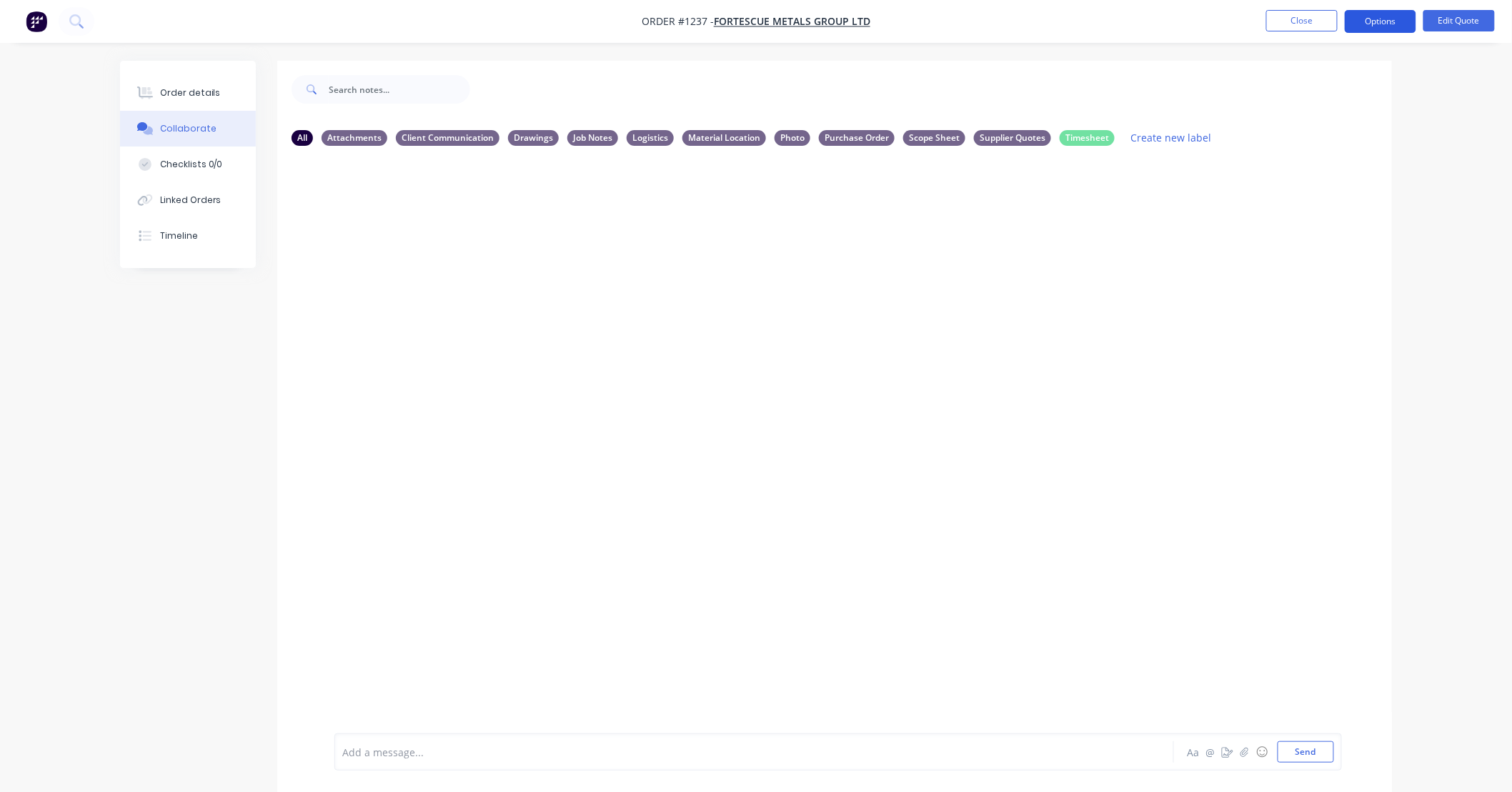
click at [1351, 23] on button "Options" at bounding box center [1381, 21] width 72 height 23
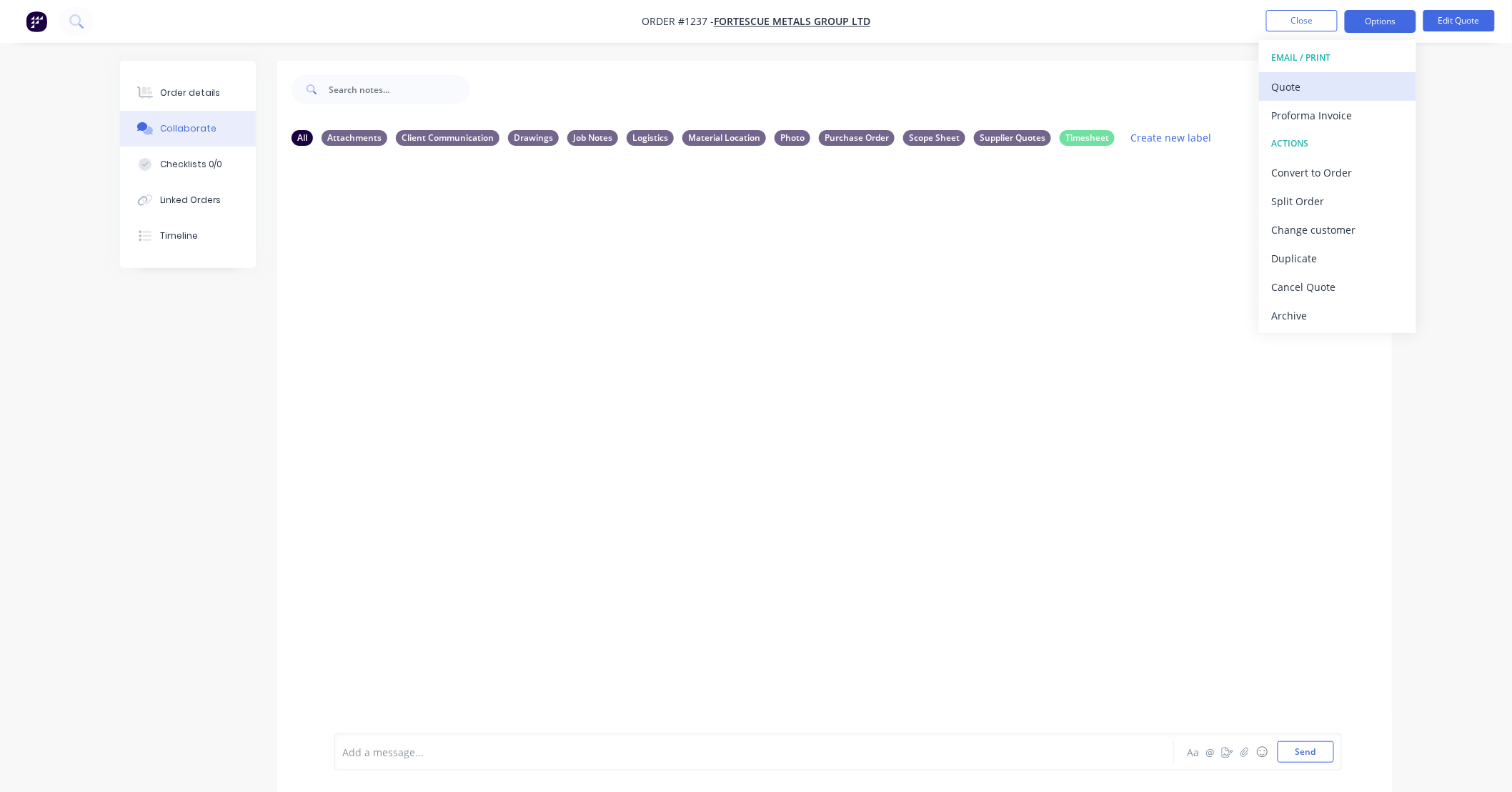
click at [1330, 91] on div "Quote" at bounding box center [1337, 86] width 131 height 20
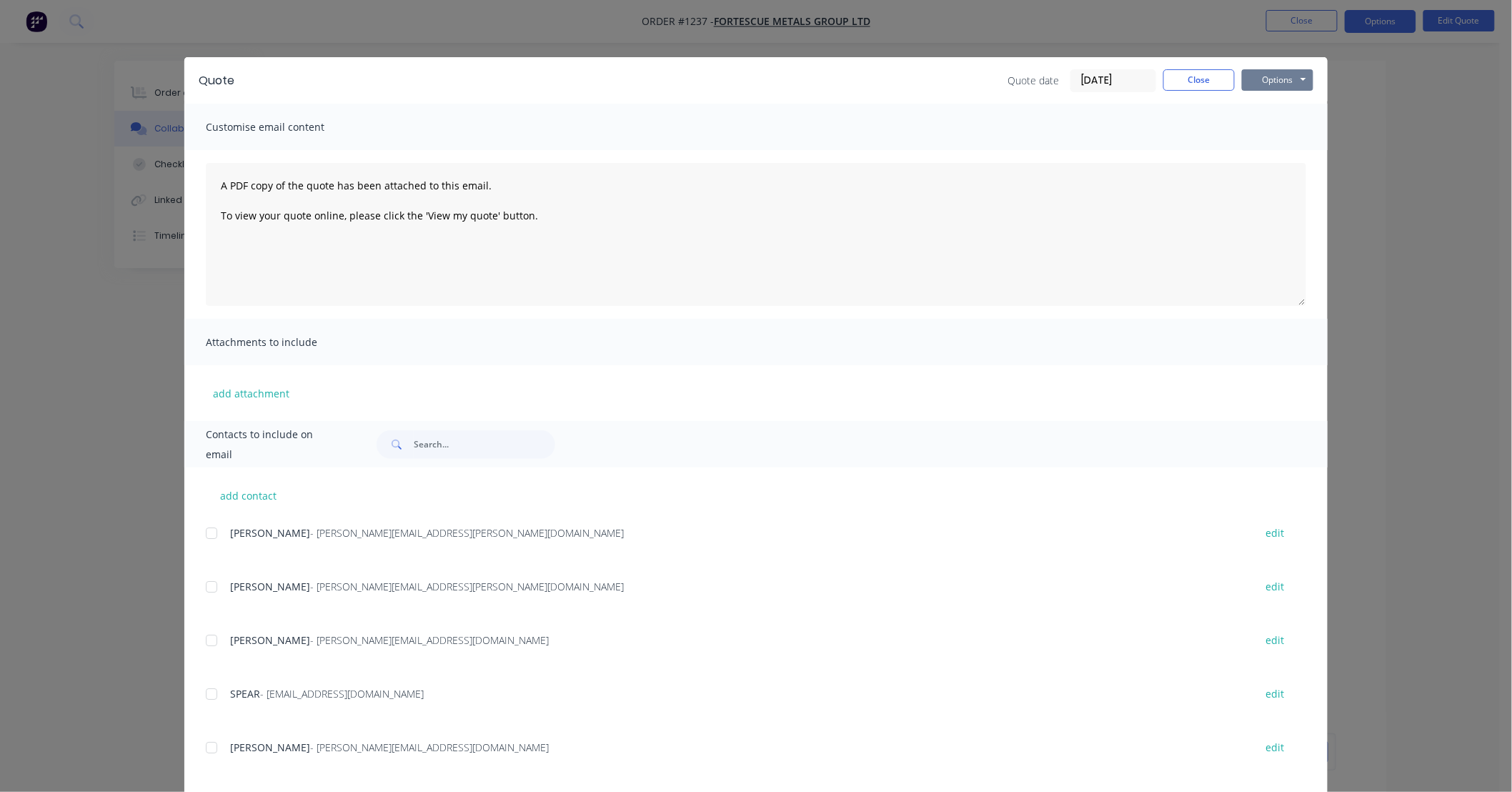
click at [1255, 78] on button "Options" at bounding box center [1278, 80] width 72 height 21
click at [1256, 134] on button "Print" at bounding box center [1288, 129] width 91 height 24
click at [1196, 72] on button "Close" at bounding box center [1199, 80] width 72 height 21
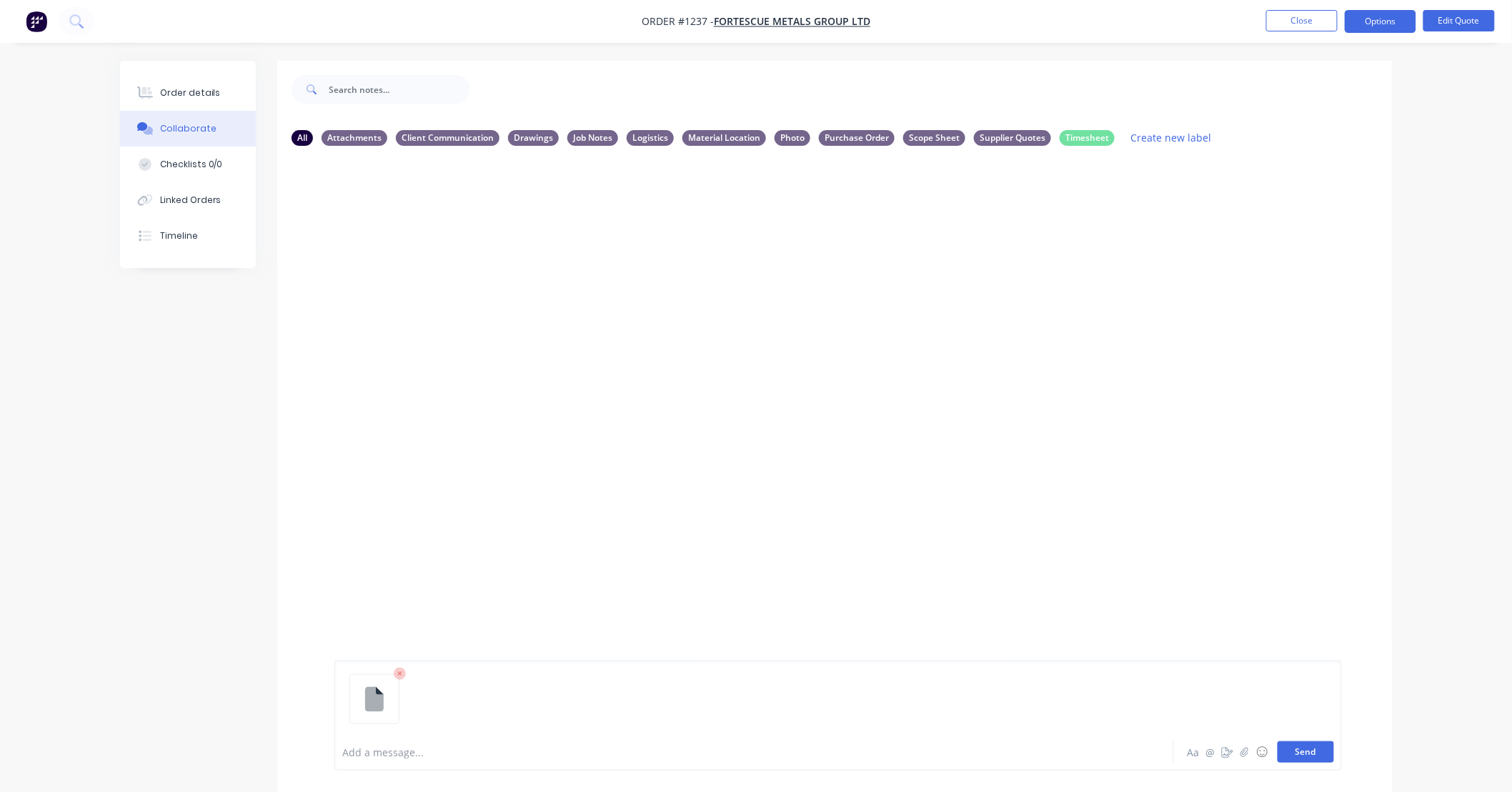
click at [1298, 741] on div "Add a message... Aa @ ☺ Send" at bounding box center [838, 715] width 1007 height 110
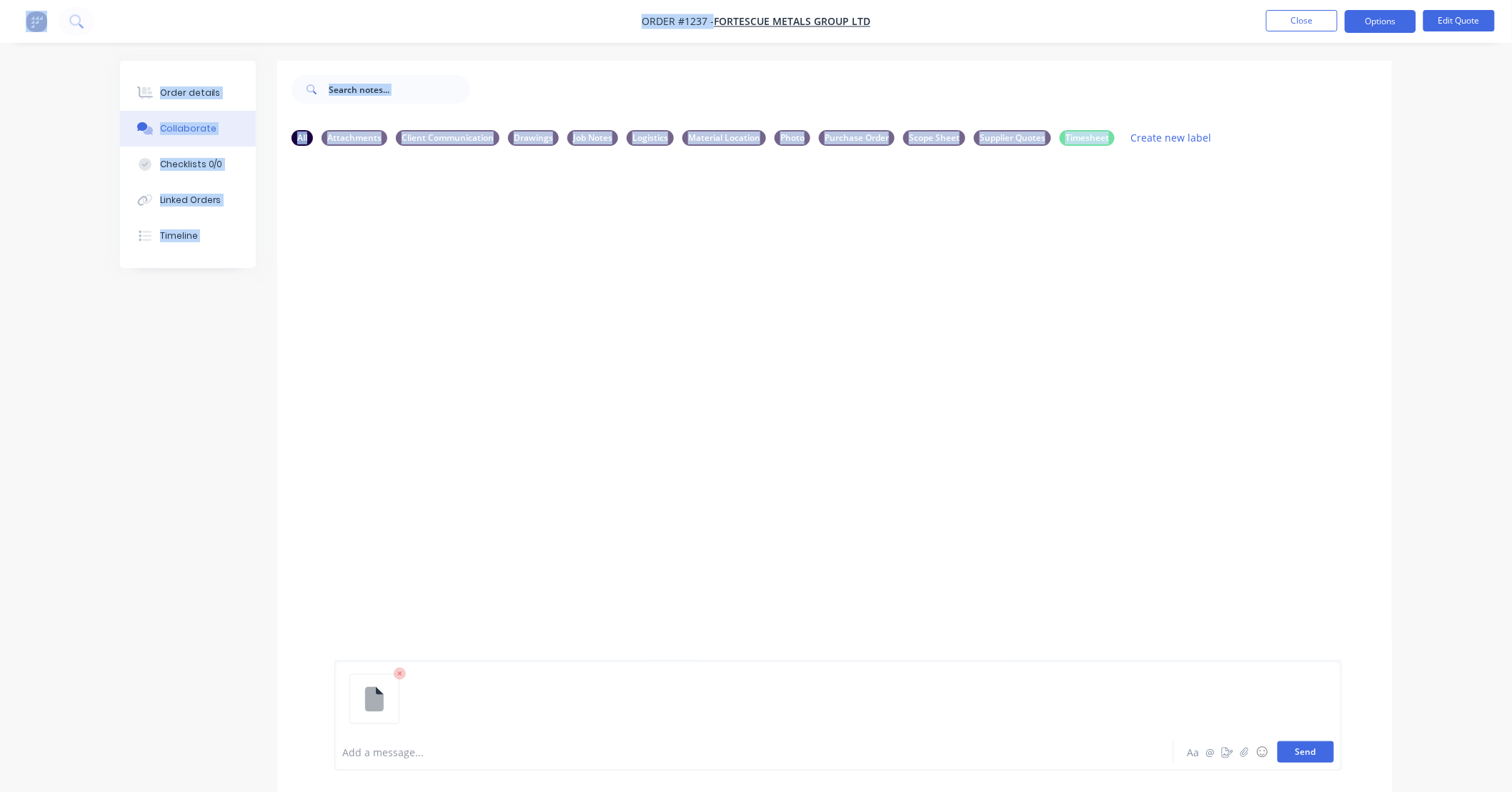
click at [1294, 746] on button "Send" at bounding box center [1305, 751] width 56 height 21
click at [1293, 746] on button "Send" at bounding box center [1305, 751] width 56 height 21
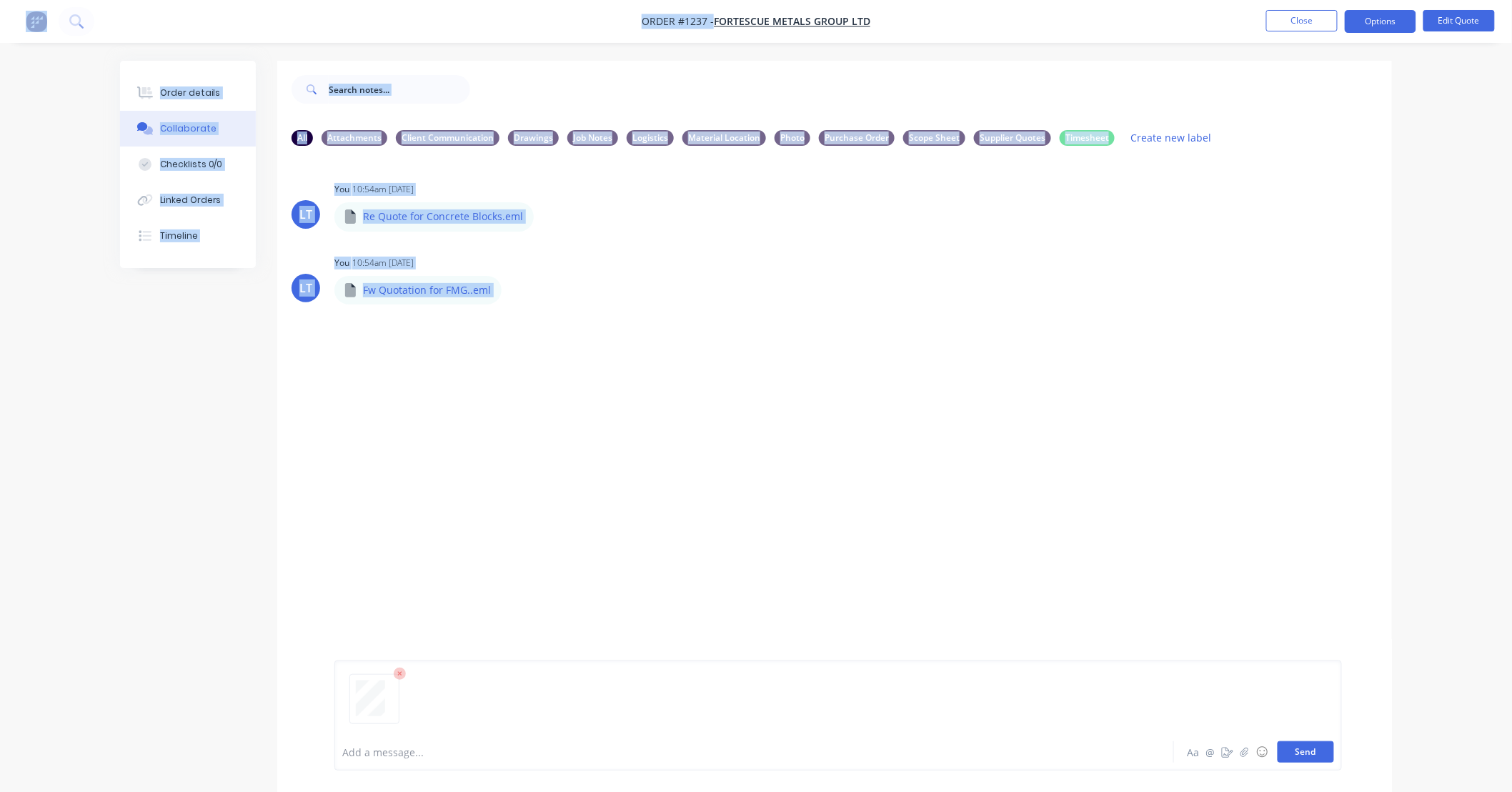
click at [1311, 759] on button "Send" at bounding box center [1305, 751] width 56 height 21
click at [451, 413] on icon "button" at bounding box center [449, 413] width 4 height 16
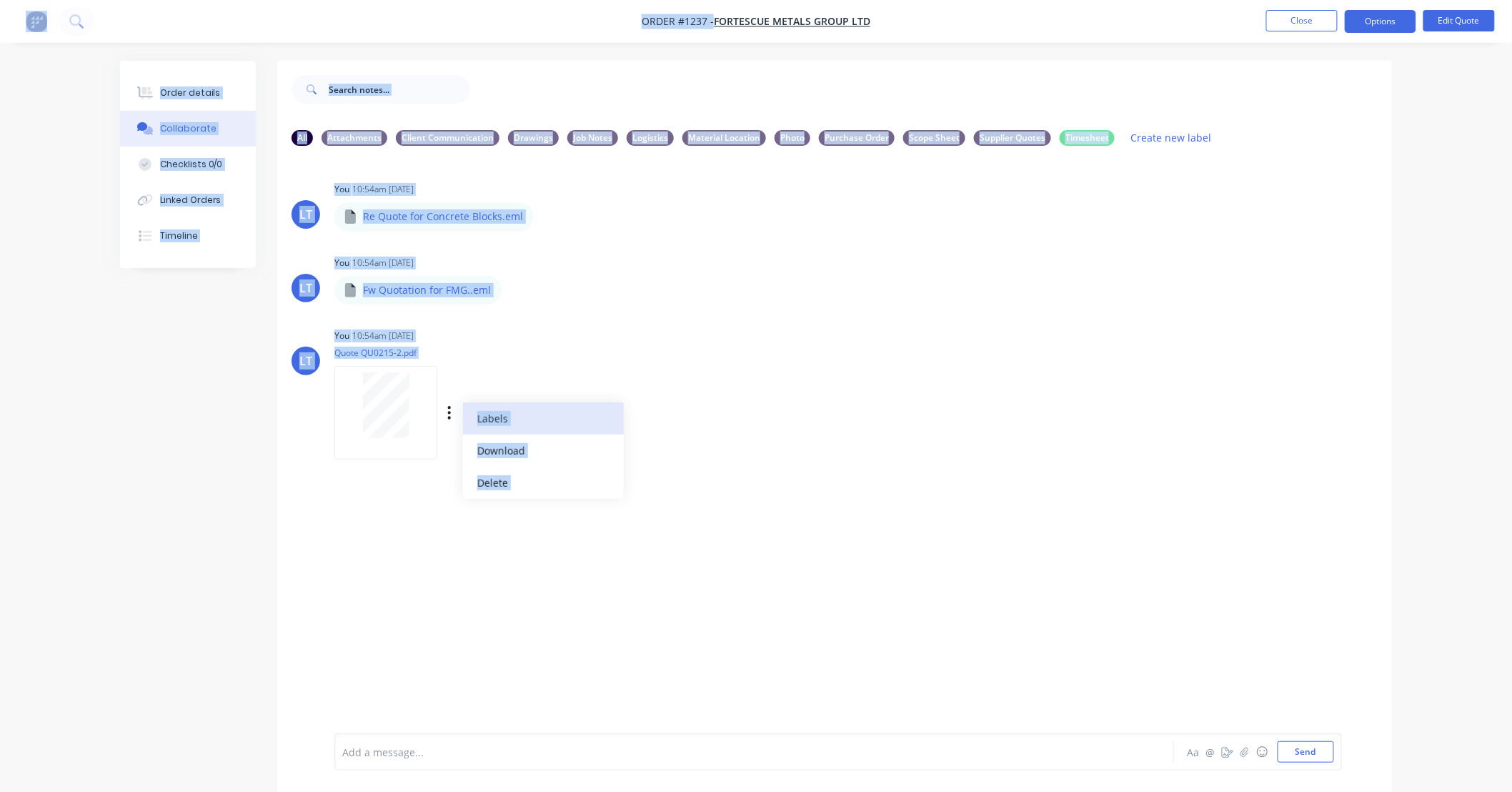
click at [511, 425] on button "Labels" at bounding box center [543, 418] width 161 height 32
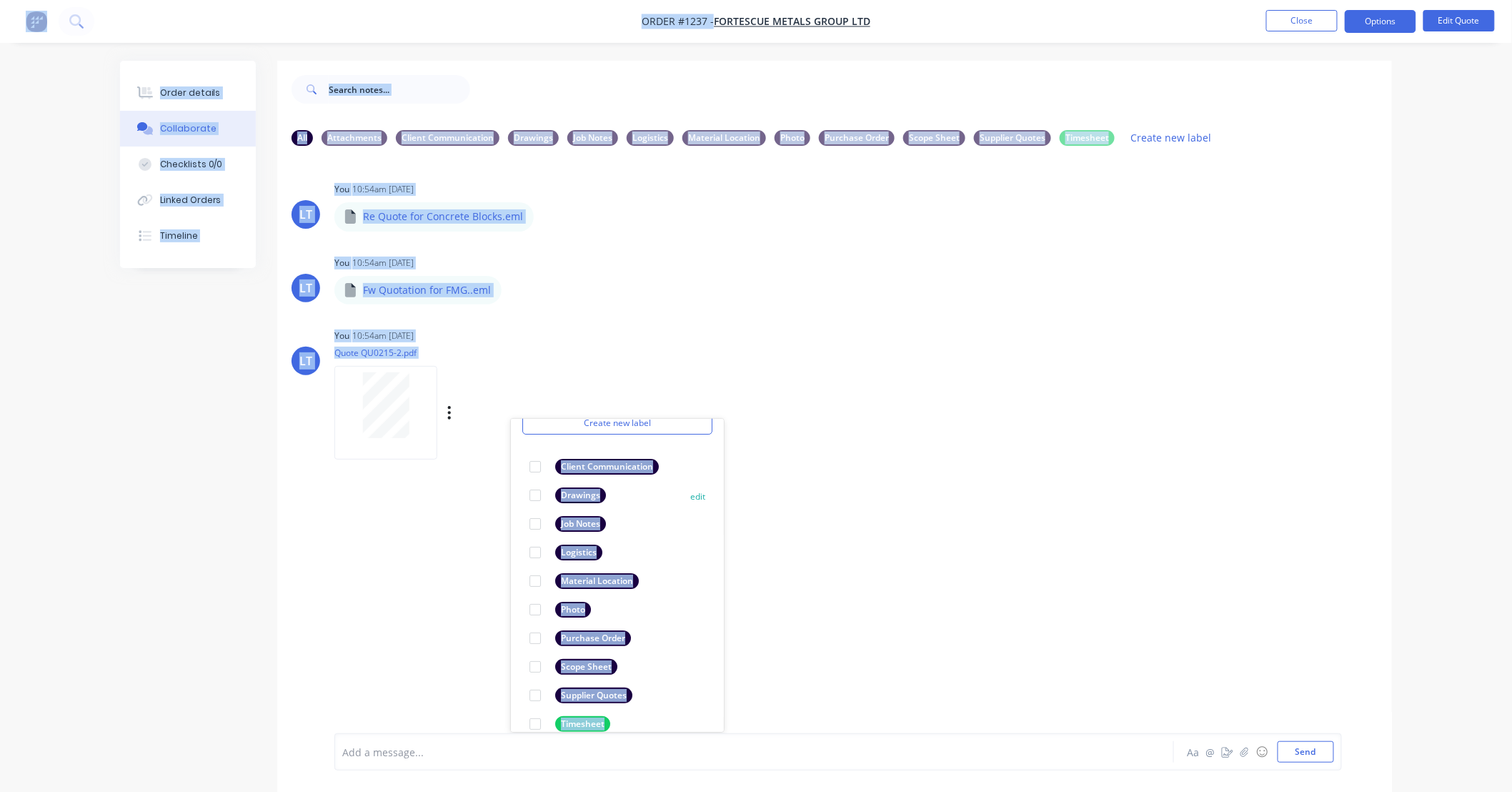
scroll to position [83, 0]
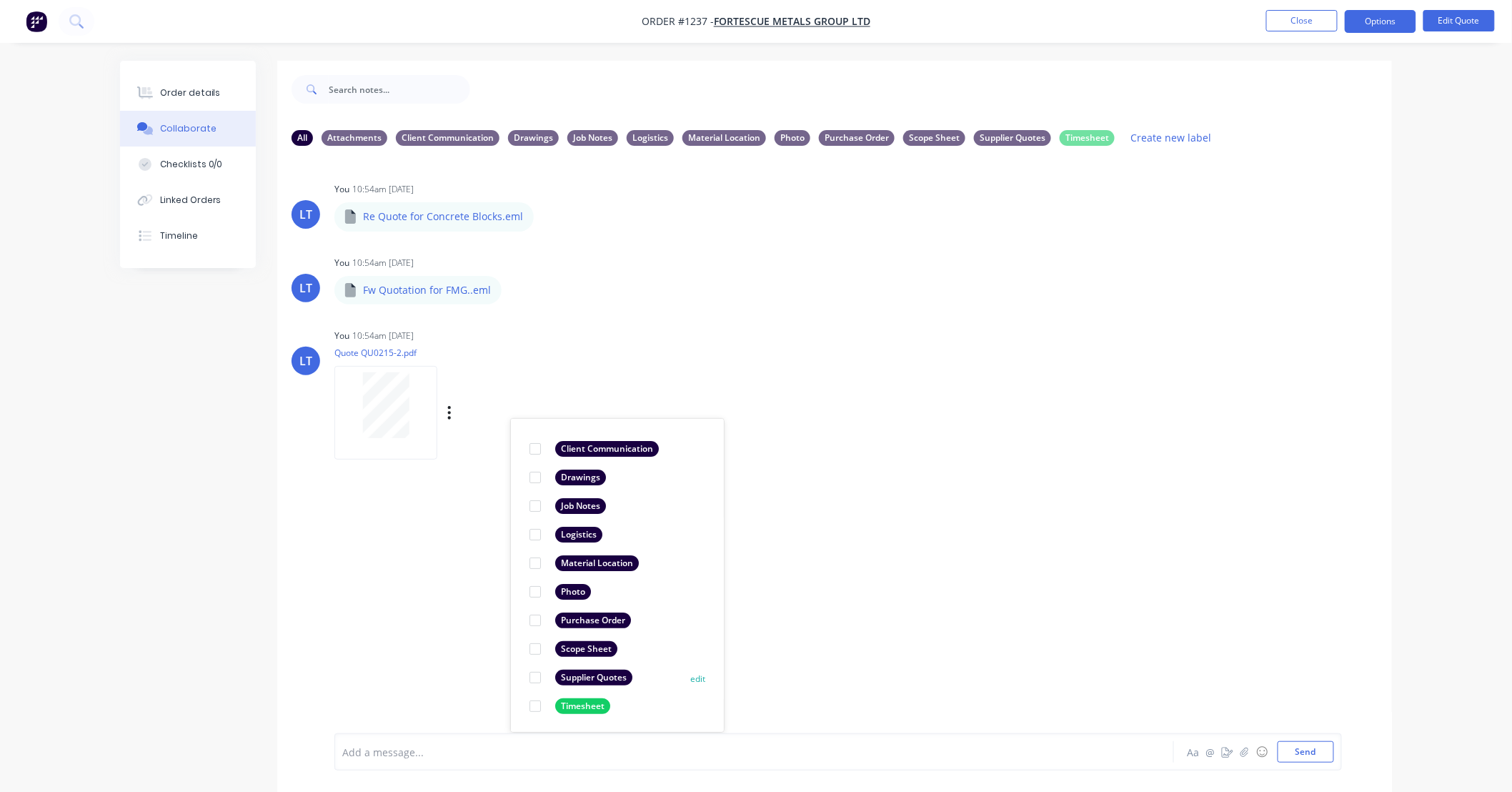
click at [536, 673] on div at bounding box center [535, 677] width 29 height 29
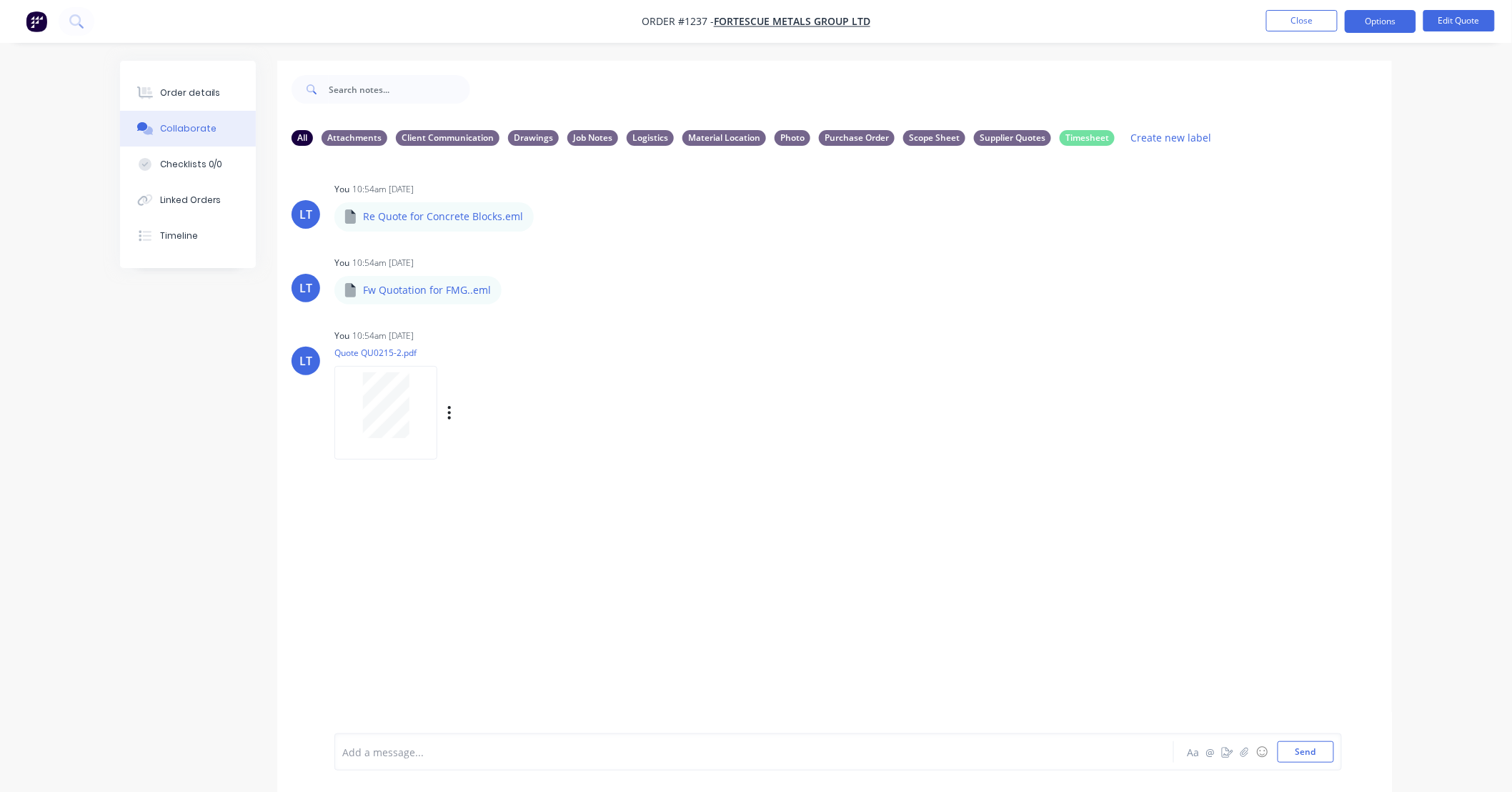
drag, startPoint x: 969, startPoint y: 417, endPoint x: 810, endPoint y: 377, distance: 164.0
click at [849, 397] on div "LT You 10:54am 14/10/25 Quote QU0215-2.pdf Labels Download Delete" at bounding box center [834, 390] width 1115 height 129
click at [210, 91] on div "Order details" at bounding box center [190, 93] width 60 height 13
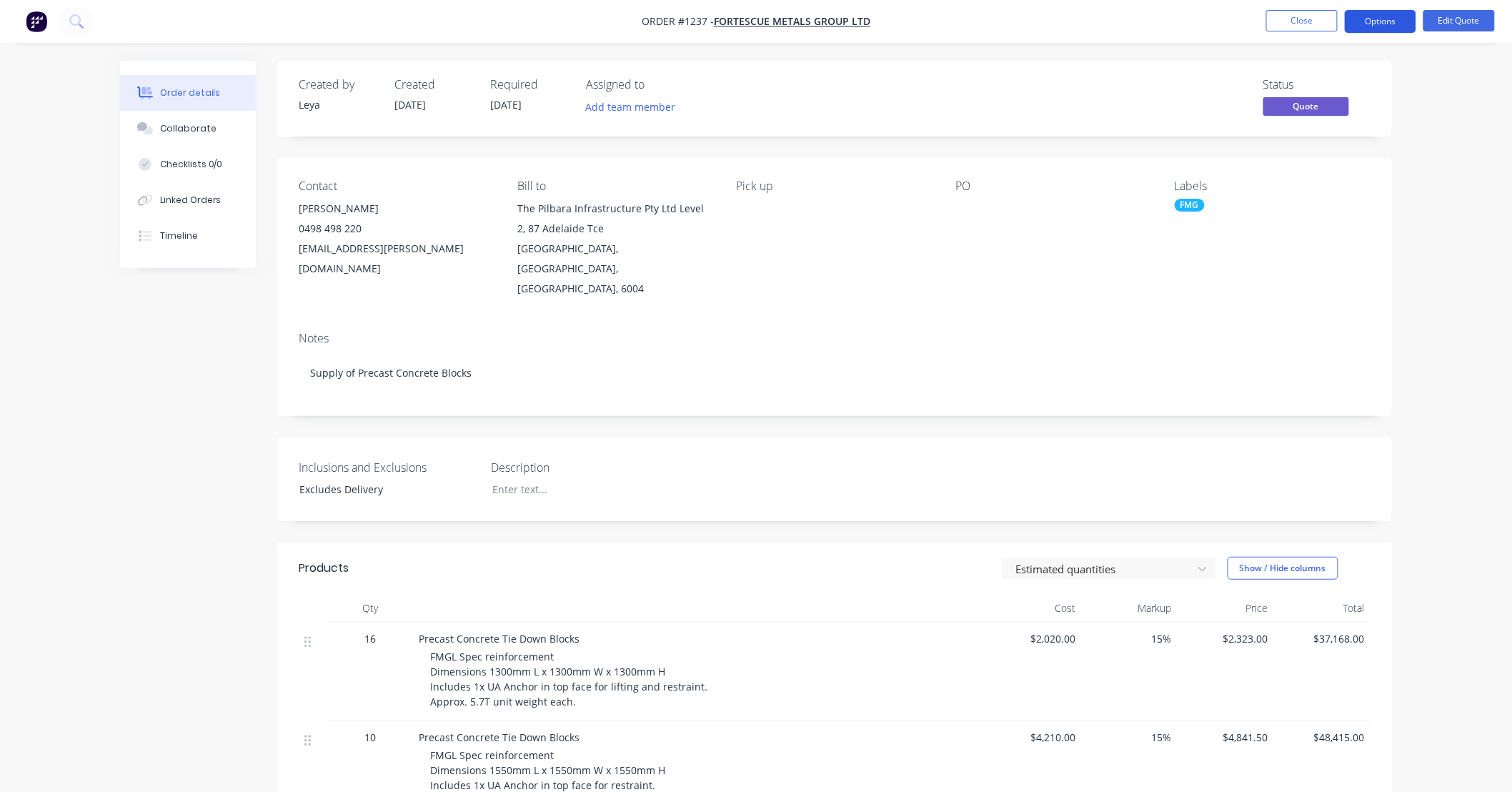
click at [1369, 30] on button "Options" at bounding box center [1381, 21] width 72 height 23
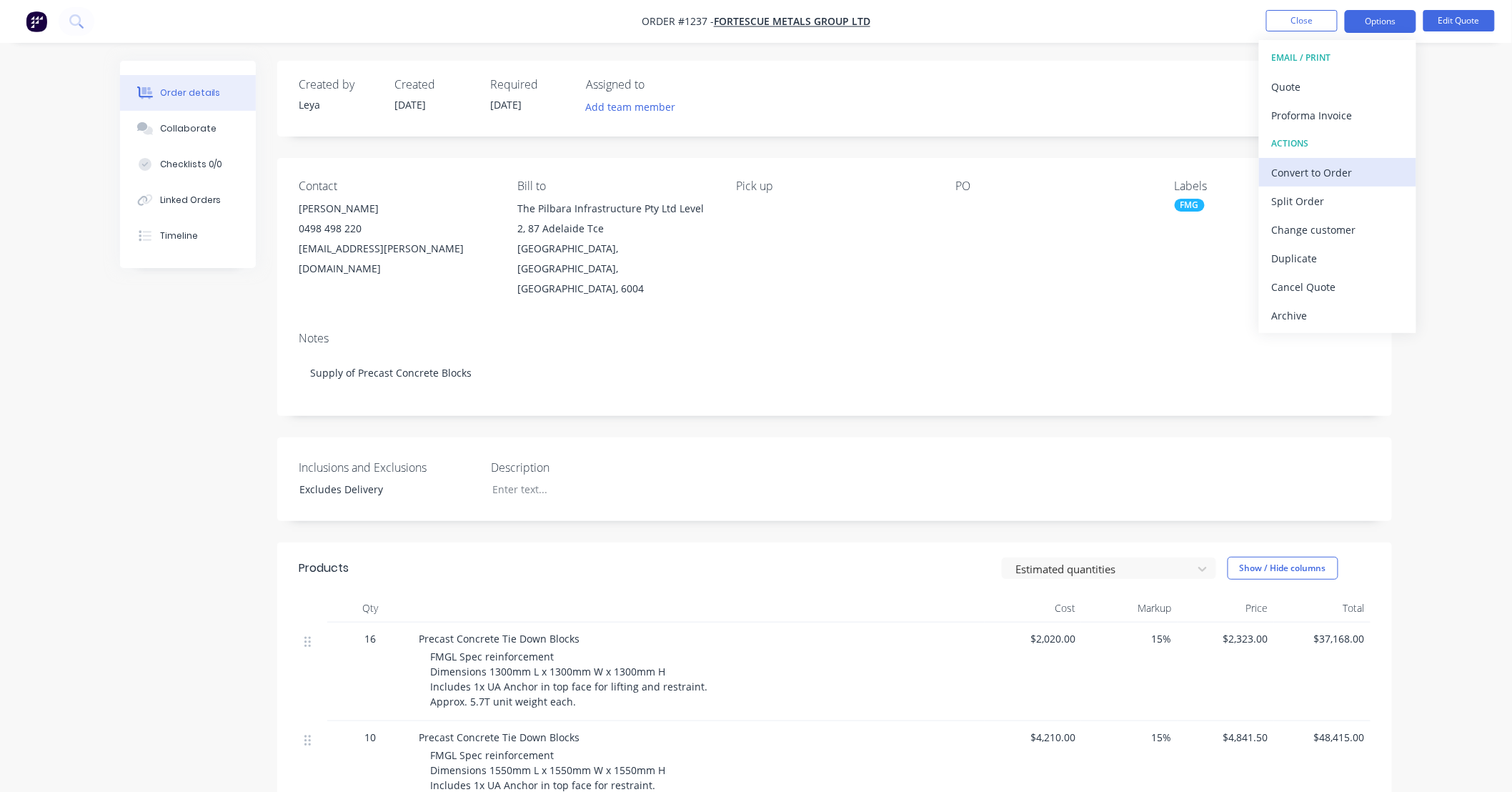
click at [1346, 170] on div "Convert to Order" at bounding box center [1337, 172] width 131 height 20
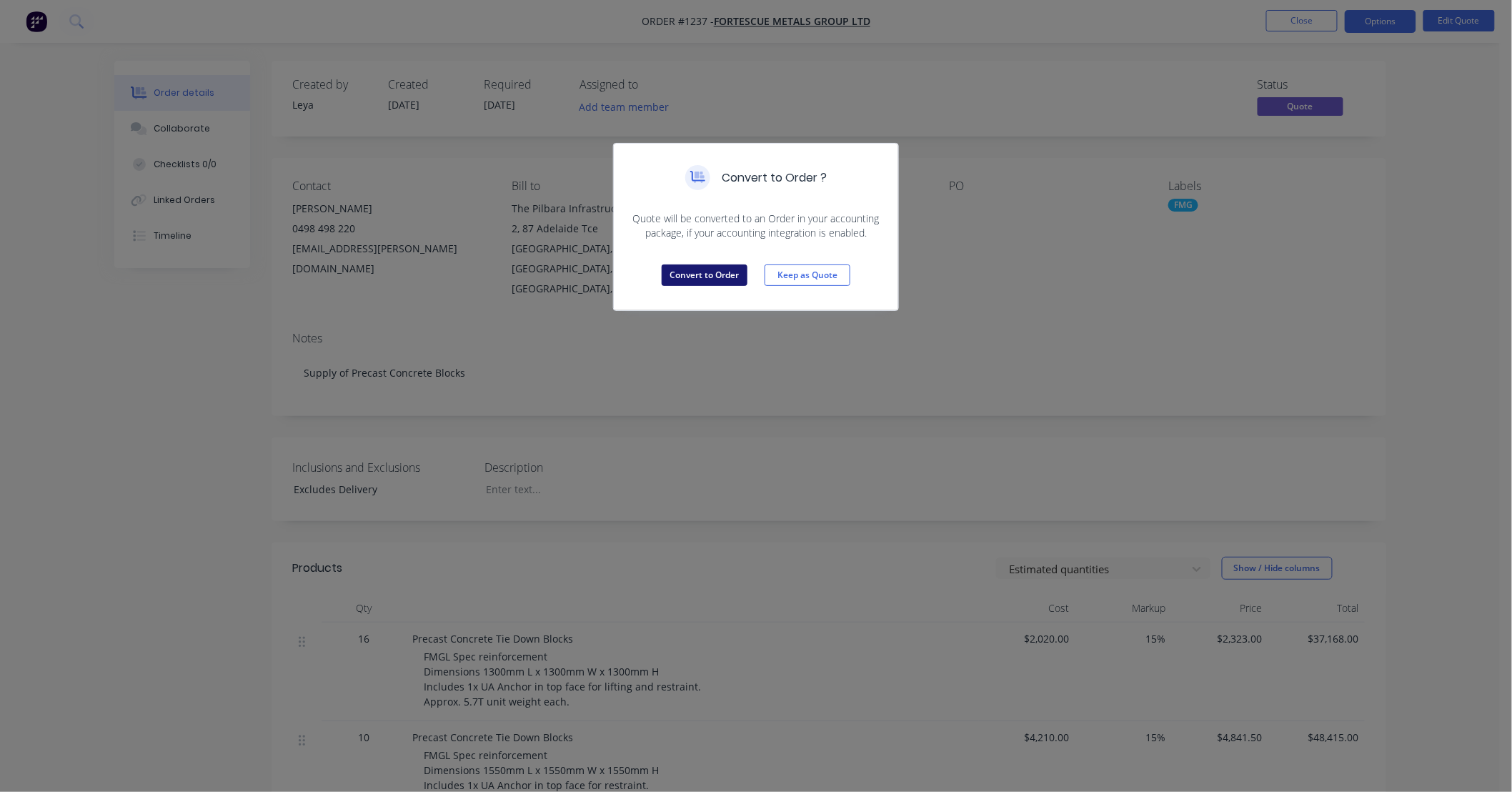
click at [715, 277] on button "Convert to Order" at bounding box center [704, 275] width 86 height 21
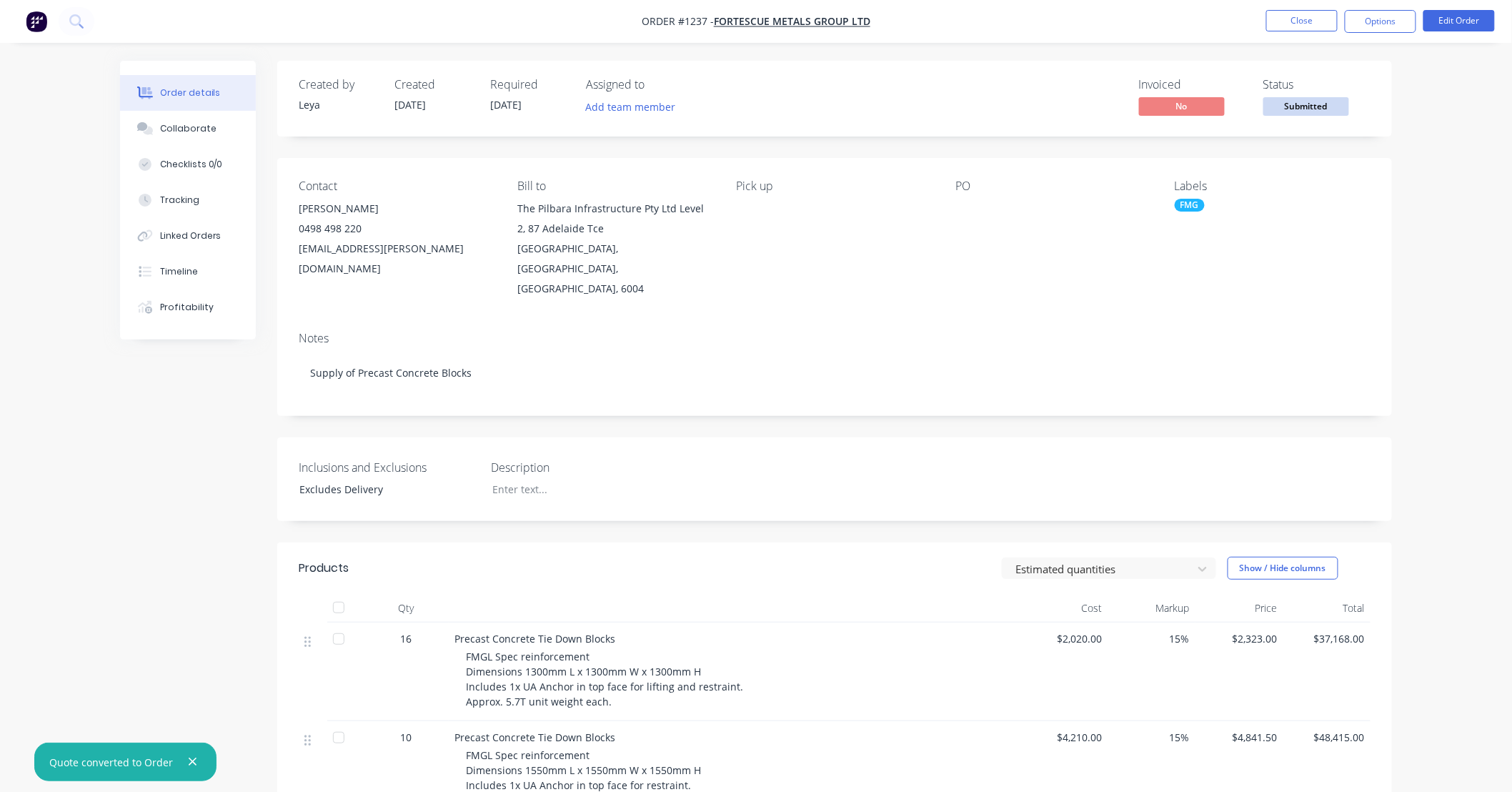
drag, startPoint x: 948, startPoint y: 153, endPoint x: 842, endPoint y: 158, distance: 106.1
click at [842, 158] on div "Contact Cassie Anderton 0498 498 220 cassie.anderton@fortescue.com Bill to The …" at bounding box center [834, 239] width 1115 height 162
click at [1280, 24] on button "Close" at bounding box center [1302, 20] width 72 height 21
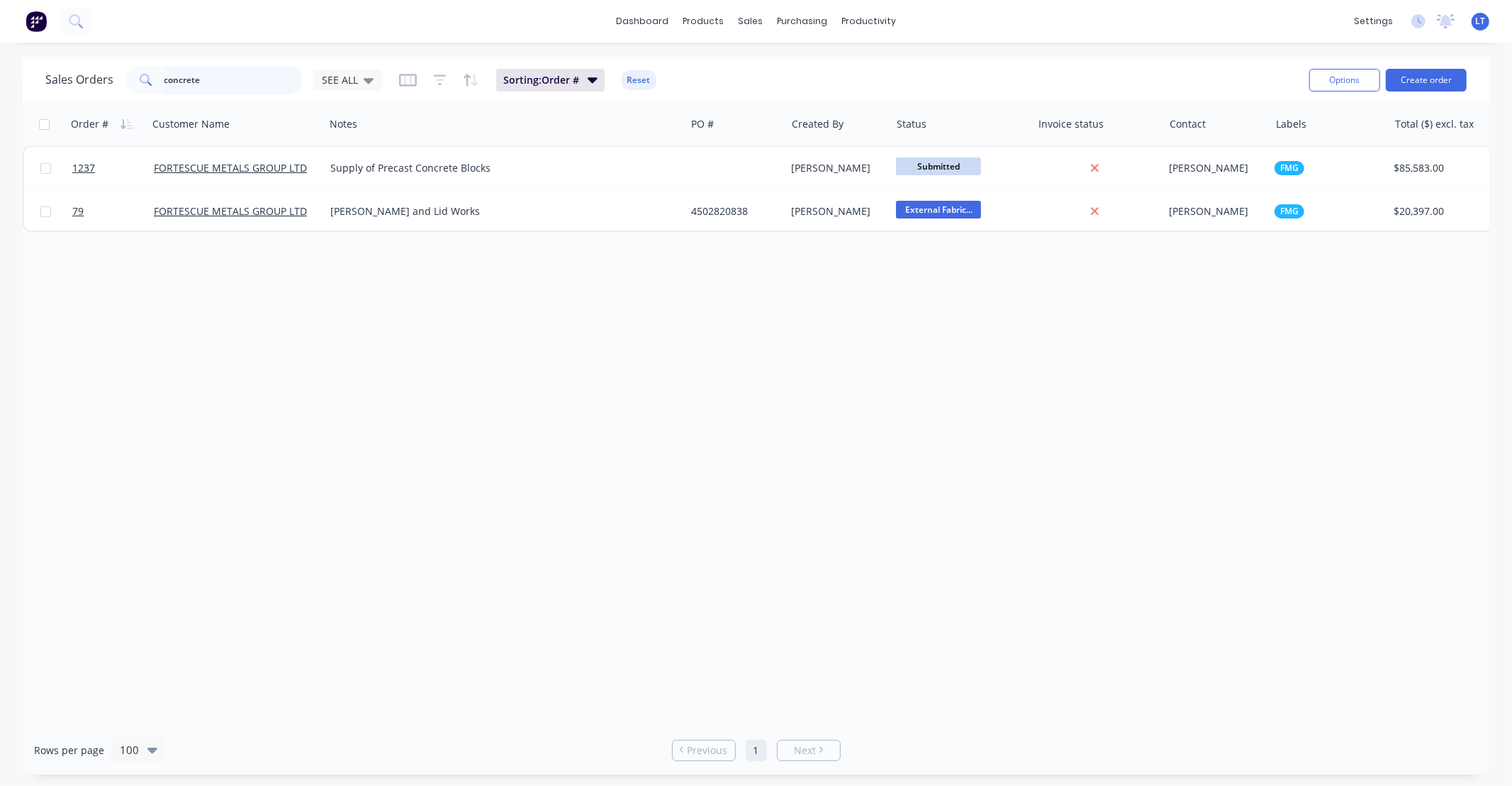
drag, startPoint x: 227, startPoint y: 79, endPoint x: 0, endPoint y: 45, distance: 229.5
click at [0, 48] on div "dashboard products sales purchasing productivity dashboard products Product Cat…" at bounding box center [756, 393] width 1512 height 786
type input "1151"
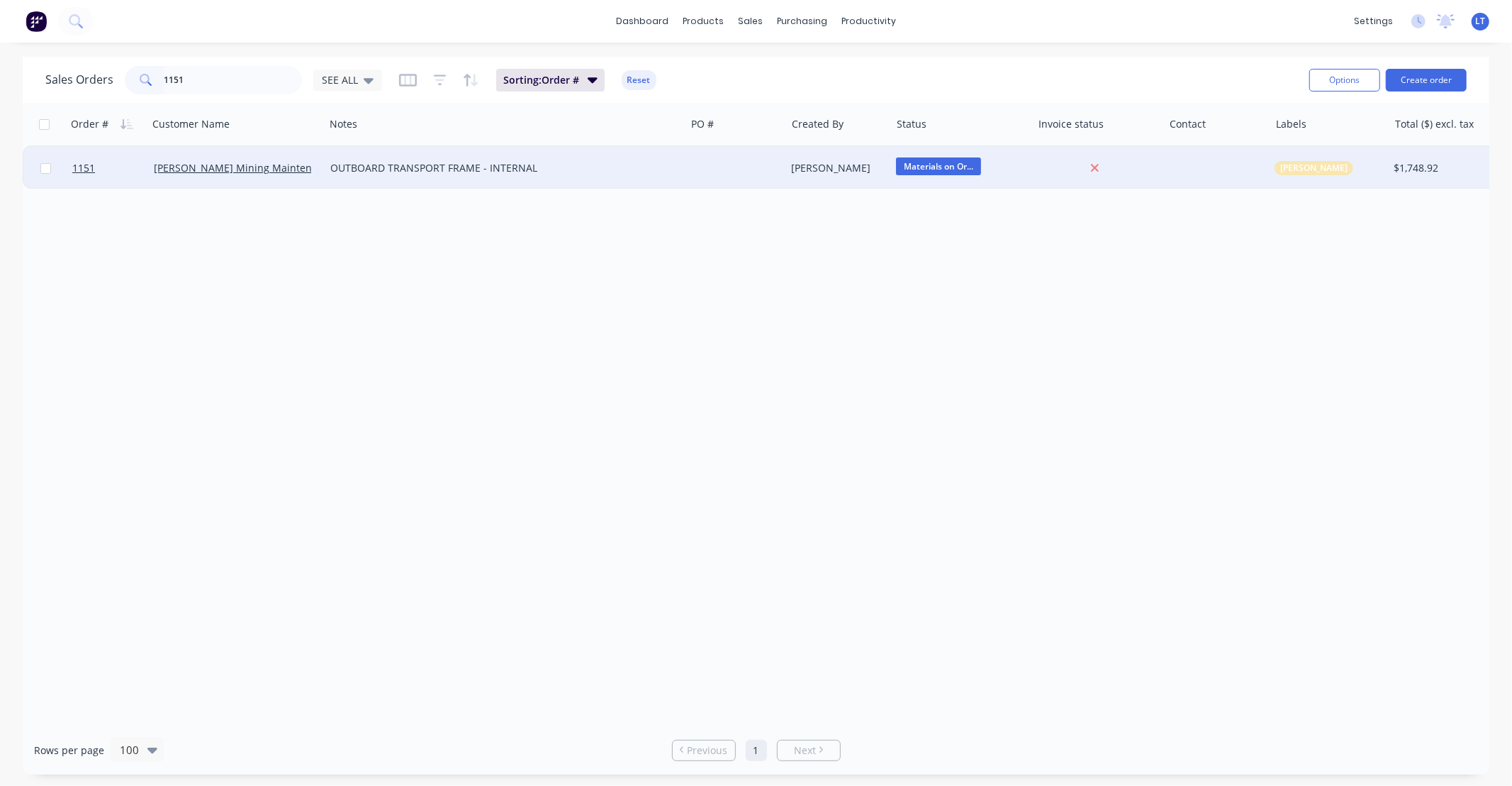
click at [840, 168] on div "Somsak Bureethong" at bounding box center [836, 168] width 89 height 15
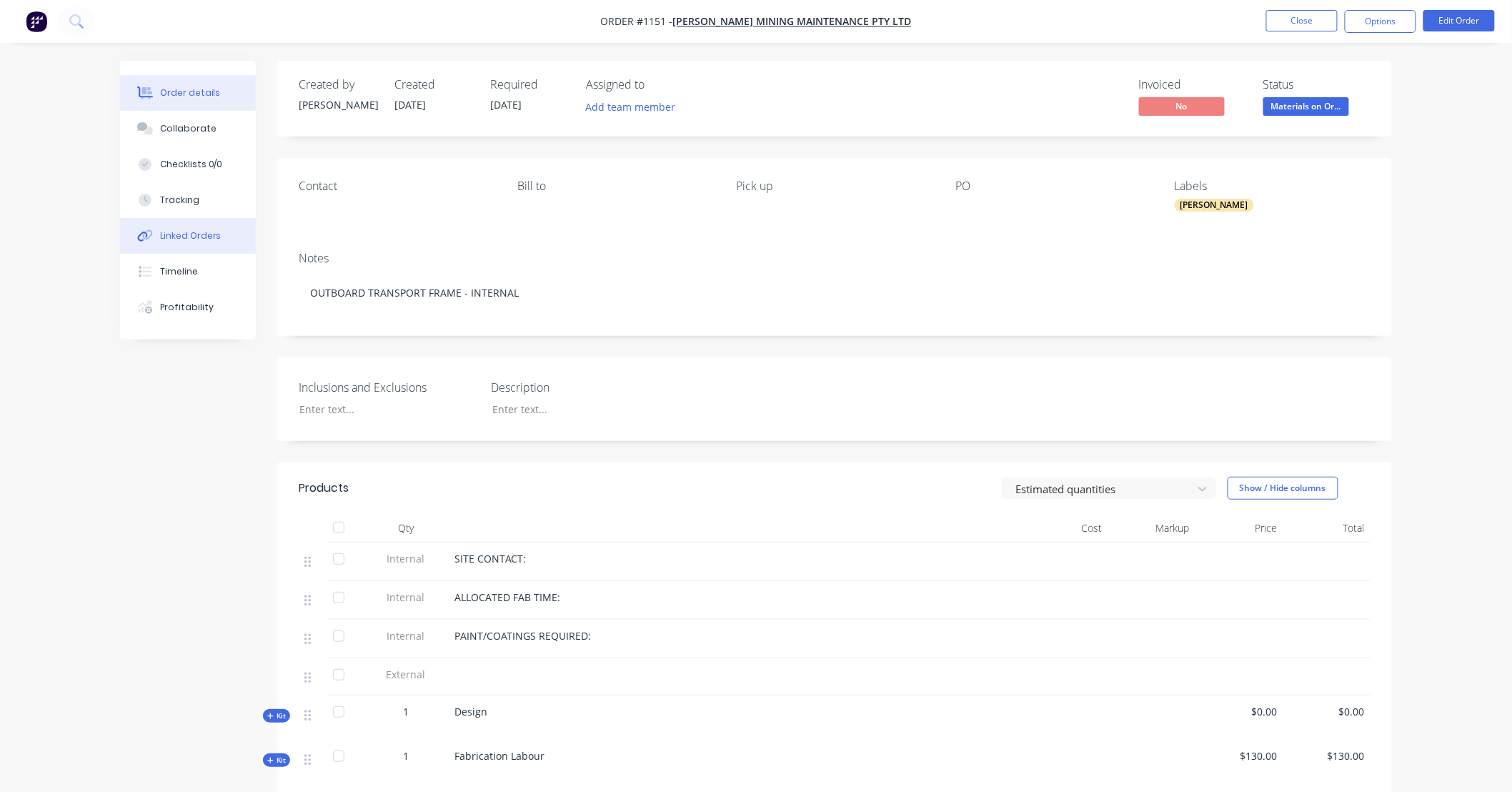
click at [205, 228] on button "Linked Orders" at bounding box center [188, 236] width 135 height 36
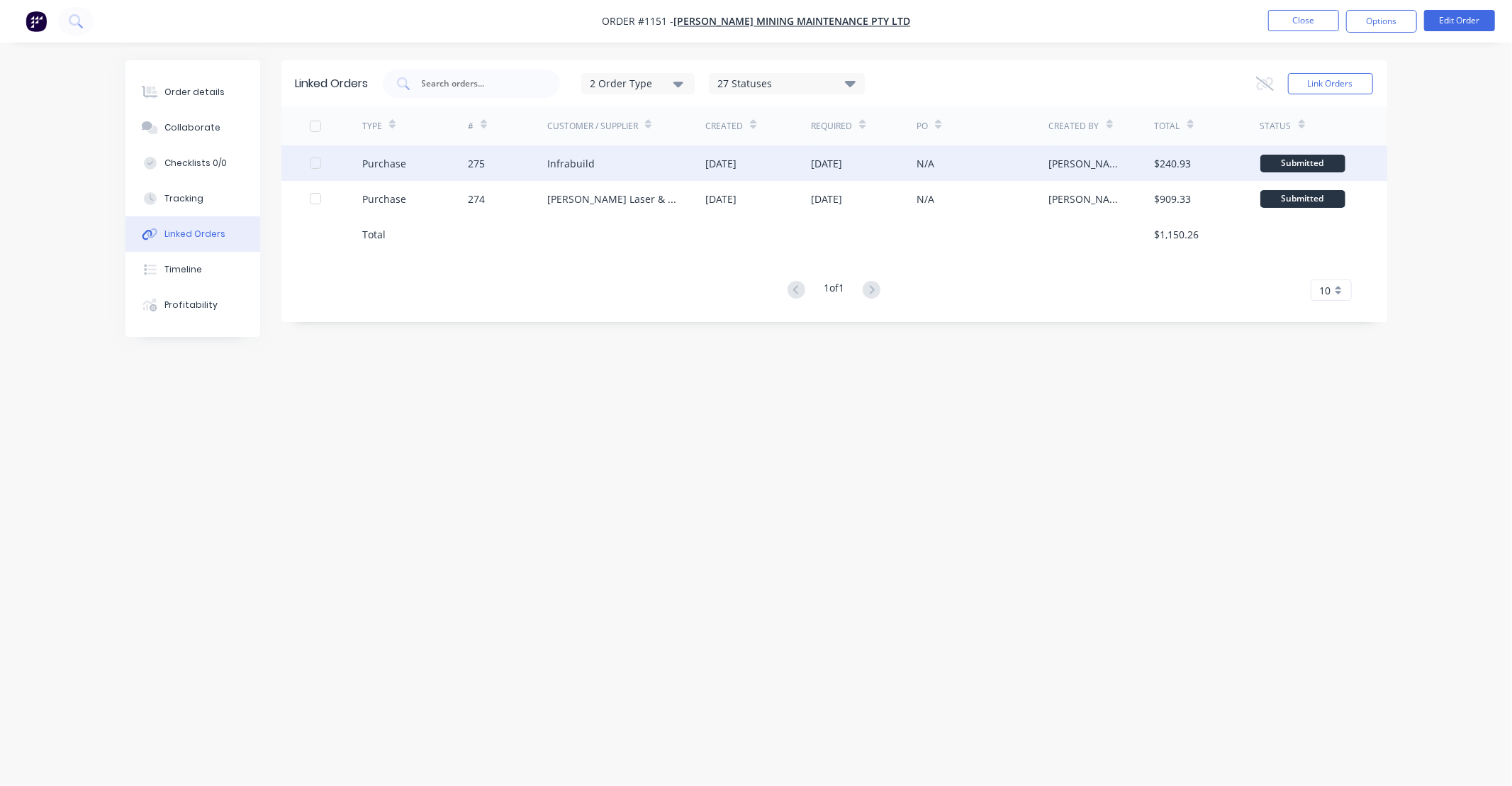
click at [968, 165] on div "N/A" at bounding box center [982, 164] width 132 height 36
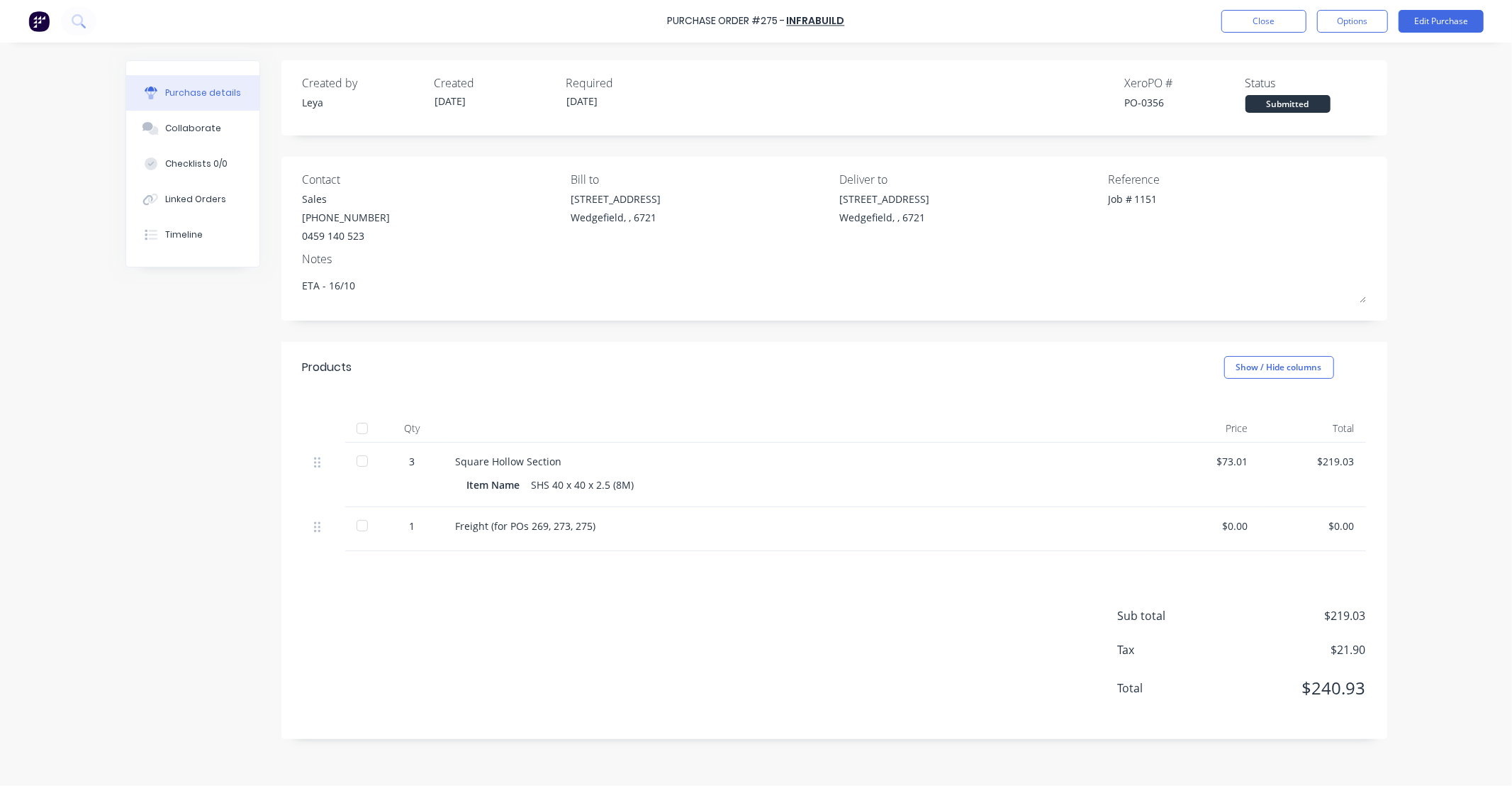
click at [652, 621] on div "Sub total $219.03 Tax $21.90 Total $240.93" at bounding box center [834, 645] width 1106 height 188
drag, startPoint x: 652, startPoint y: 621, endPoint x: 532, endPoint y: 604, distance: 121.2
drag, startPoint x: 532, startPoint y: 604, endPoint x: 451, endPoint y: 610, distance: 81.2
click at [451, 610] on div "Sub total $219.03 Tax $21.90 Total $240.93" at bounding box center [834, 645] width 1106 height 188
drag, startPoint x: 392, startPoint y: 325, endPoint x: 307, endPoint y: 330, distance: 85.1
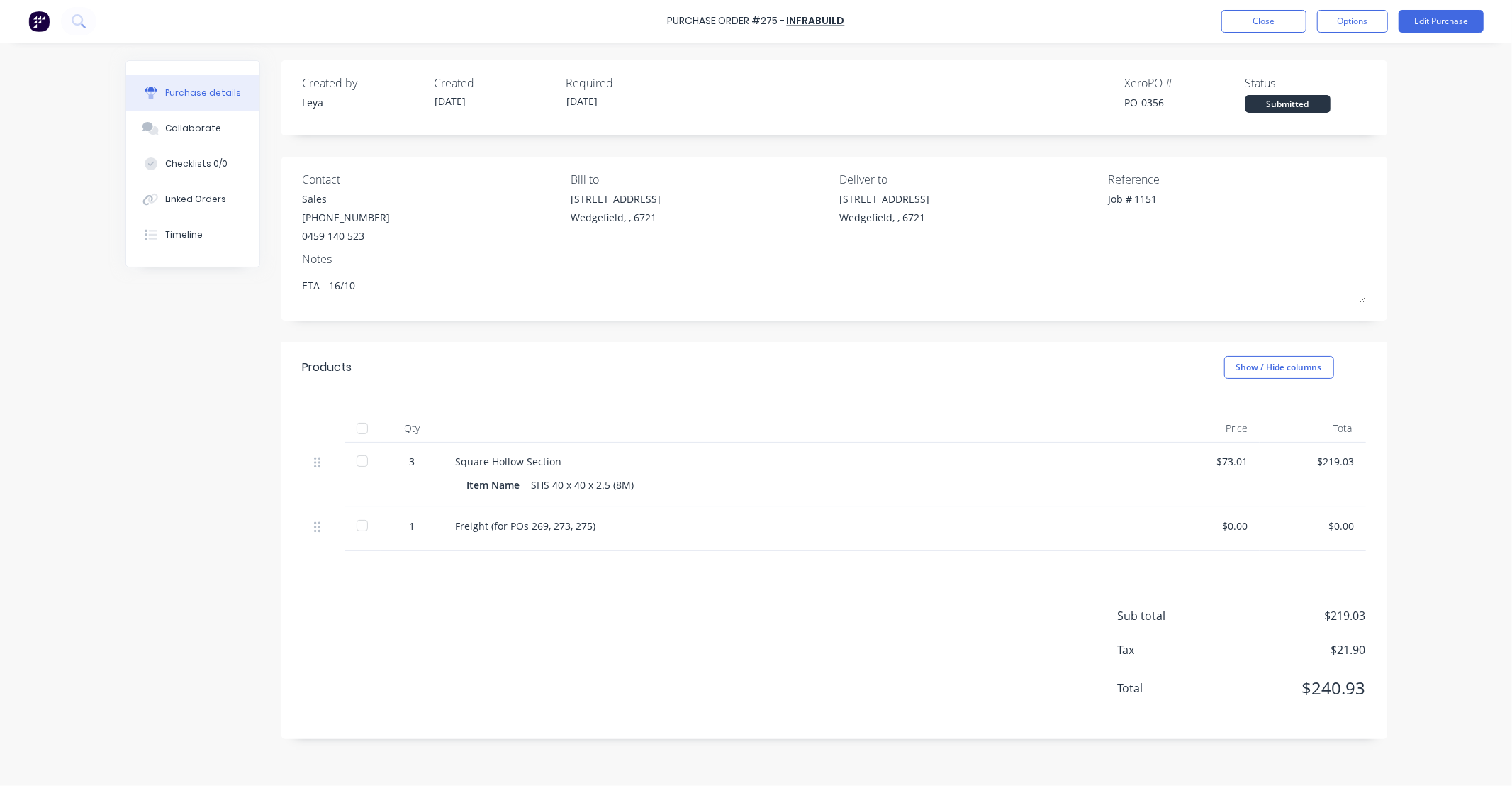
click at [309, 328] on div "Created by Leya Created 09/10/25 Required 16/10/25 Xero PO # PO-0356 Status Sub…" at bounding box center [834, 399] width 1106 height 678
click at [443, 321] on div "Contact Sales (08) 9144 0111 0459 140 523 Bill to 20 Munda Way Wedgefield, , 67…" at bounding box center [834, 239] width 1106 height 164
drag, startPoint x: 443, startPoint y: 321, endPoint x: 387, endPoint y: 326, distance: 56.2
drag, startPoint x: 387, startPoint y: 326, endPoint x: 335, endPoint y: 326, distance: 52.0
click at [335, 326] on div "Created by Leya Created 09/10/25 Required 16/10/25 Xero PO # PO-0356 Status Sub…" at bounding box center [834, 399] width 1106 height 678
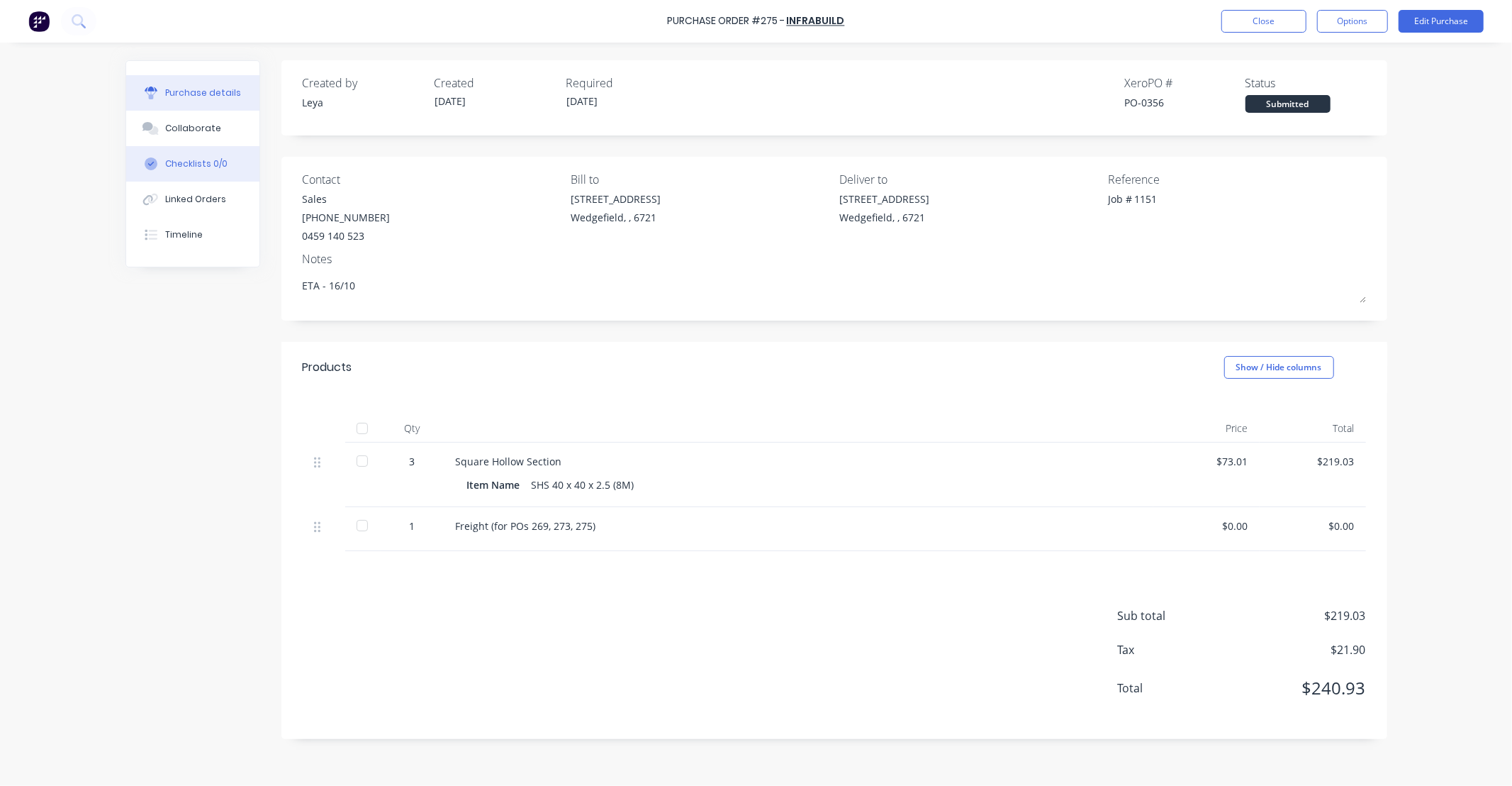
click at [209, 159] on div "Checklists 0/0" at bounding box center [196, 164] width 62 height 13
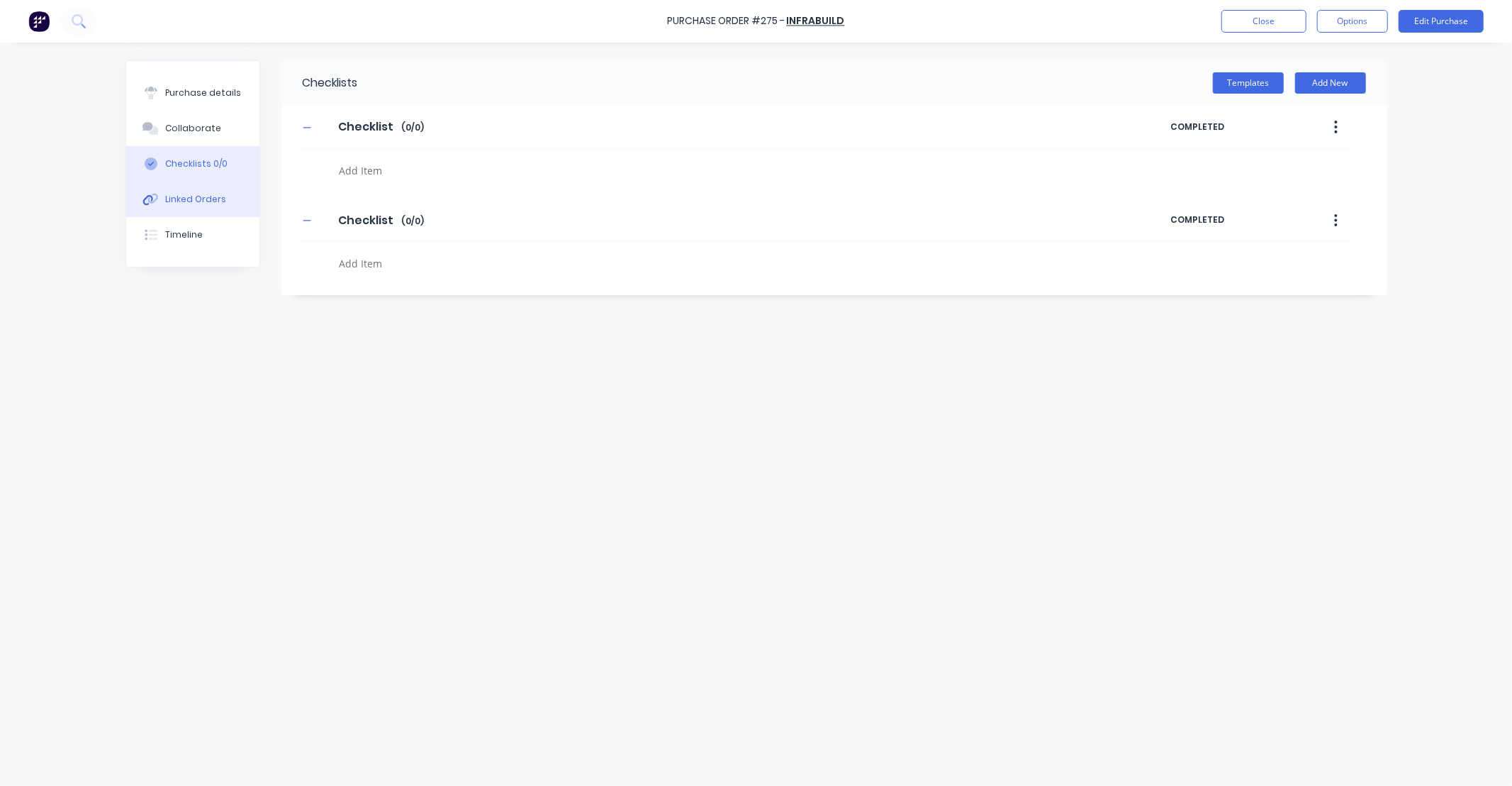
click at [203, 210] on button "Linked Orders" at bounding box center [193, 199] width 133 height 36
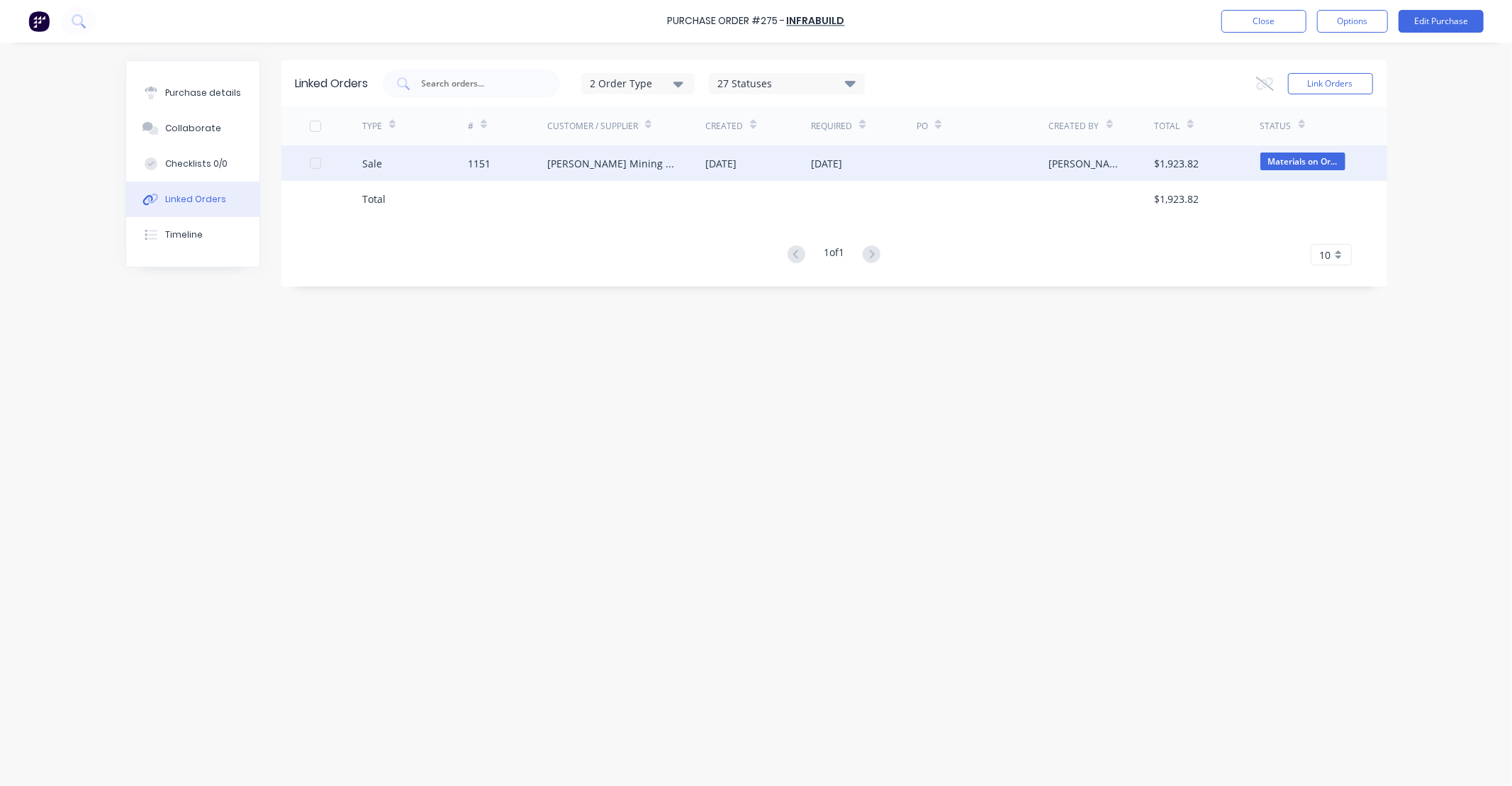
click at [682, 169] on div "[PERSON_NAME] Mining Maintenance Pty Ltd" at bounding box center [626, 164] width 159 height 36
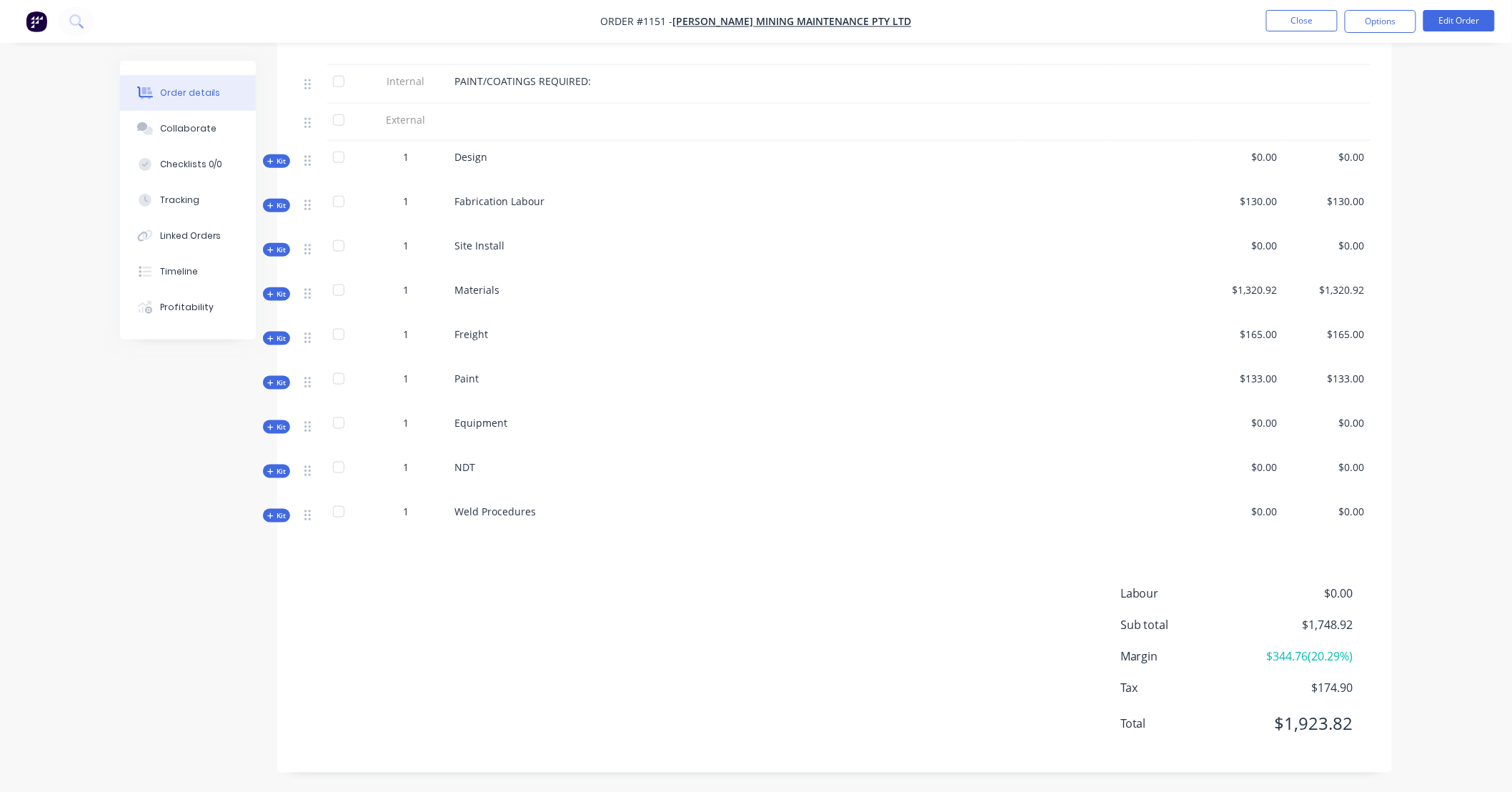
scroll to position [555, 0]
click at [272, 291] on icon "button" at bounding box center [271, 294] width 7 height 7
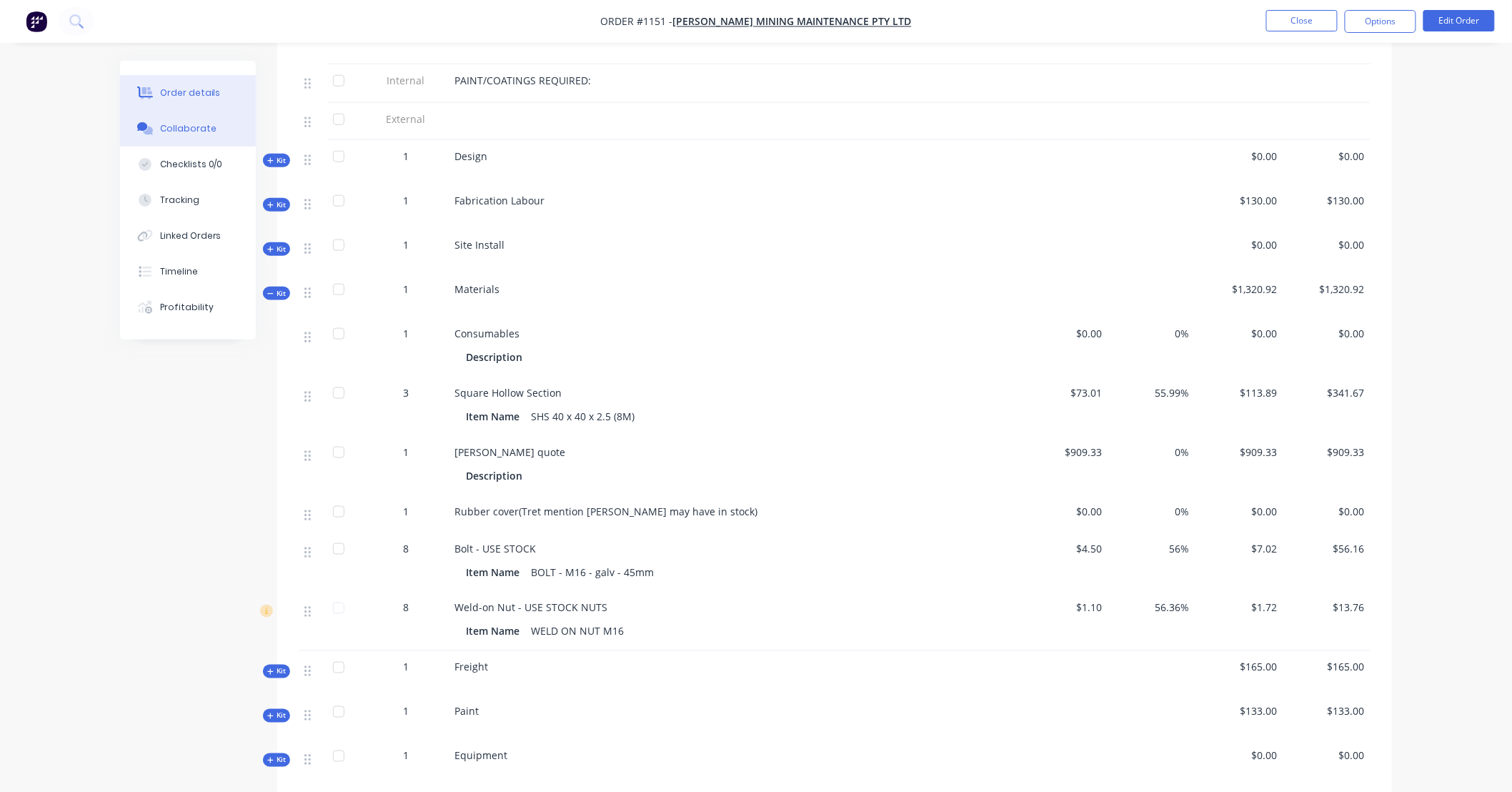
click at [217, 131] on button "Collaborate" at bounding box center [188, 129] width 135 height 36
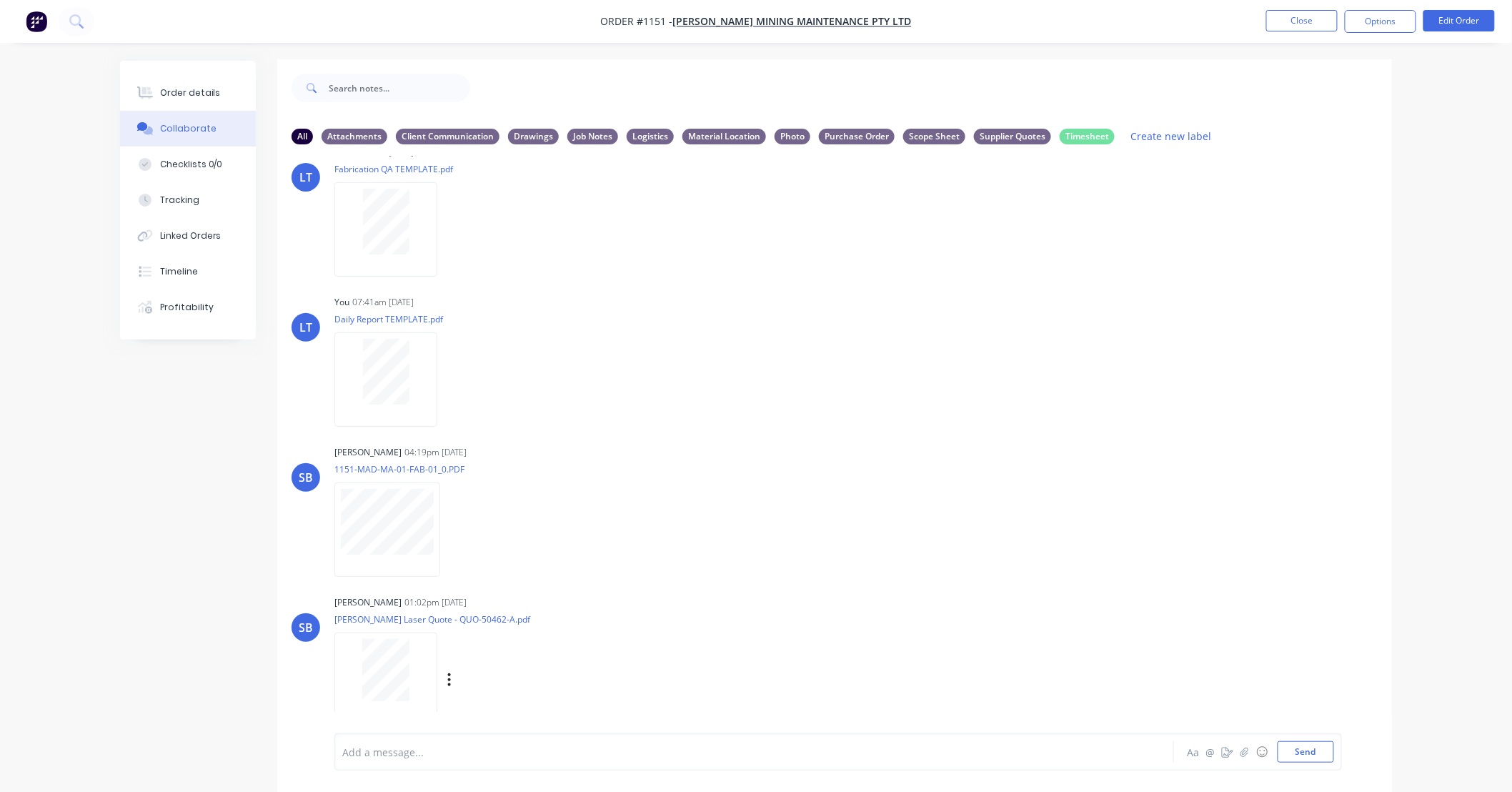
scroll to position [22, 0]
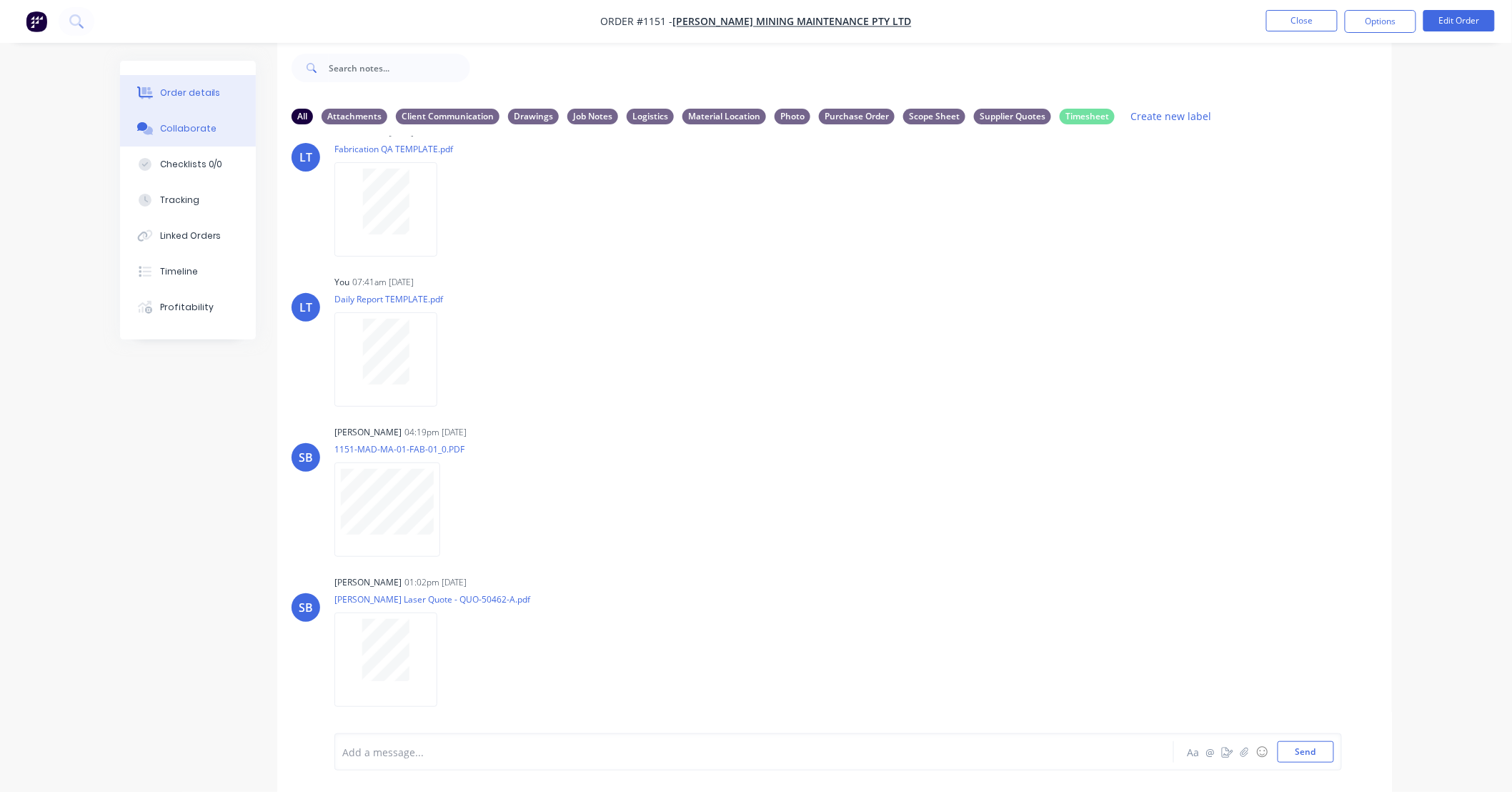
click at [201, 104] on button "Order details" at bounding box center [188, 93] width 135 height 36
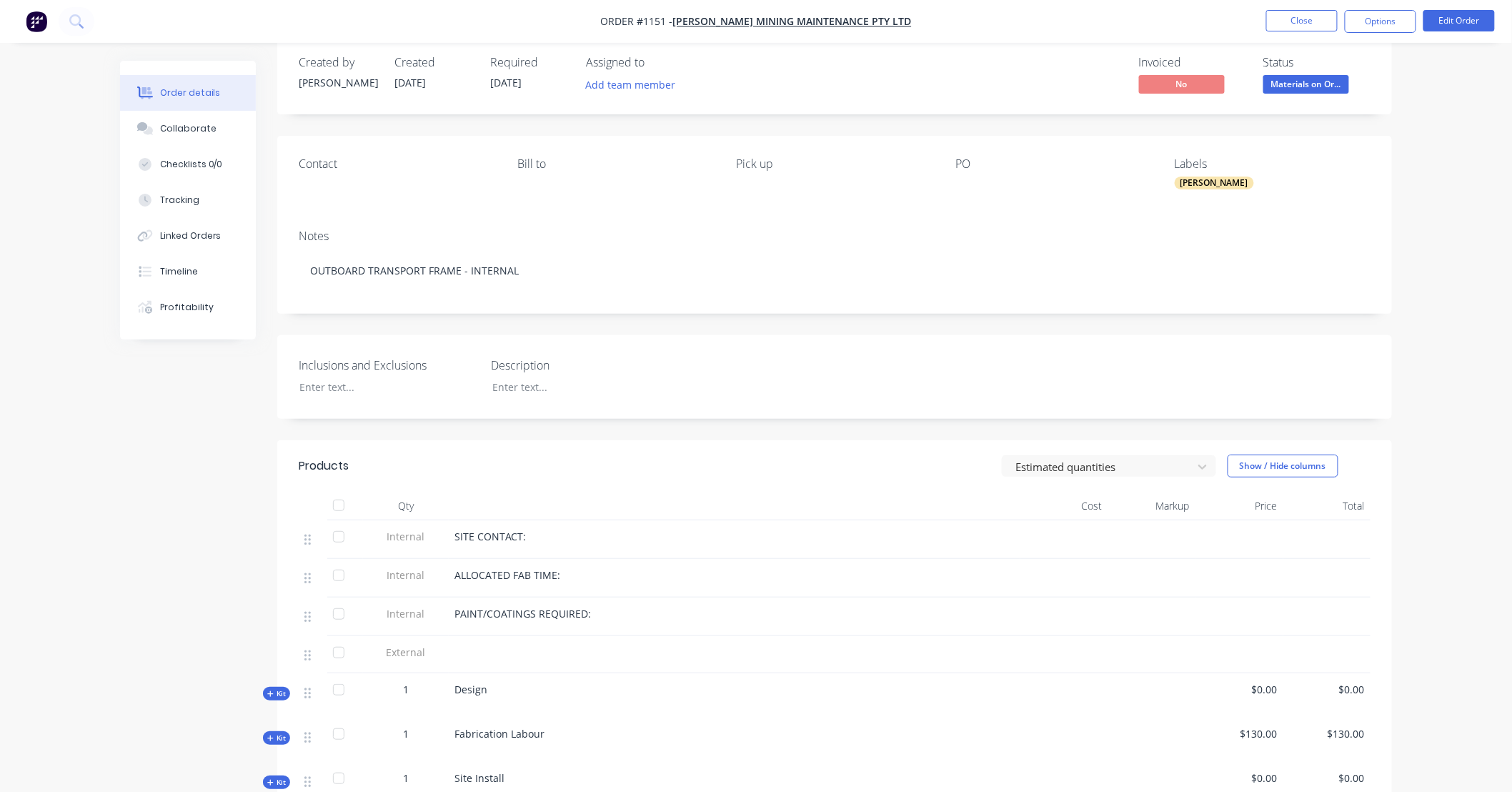
click at [741, 325] on div "Created by Somsak Created 09/10/25 Required 25/09/25 Assigned to Add team membe…" at bounding box center [834, 671] width 1115 height 1266
drag, startPoint x: 741, startPoint y: 325, endPoint x: 660, endPoint y: 320, distance: 81.2
drag, startPoint x: 660, startPoint y: 320, endPoint x: 573, endPoint y: 318, distance: 87.0
click at [573, 318] on div "Created by Somsak Created 09/10/25 Required 25/09/25 Assigned to Add team membe…" at bounding box center [834, 671] width 1115 height 1266
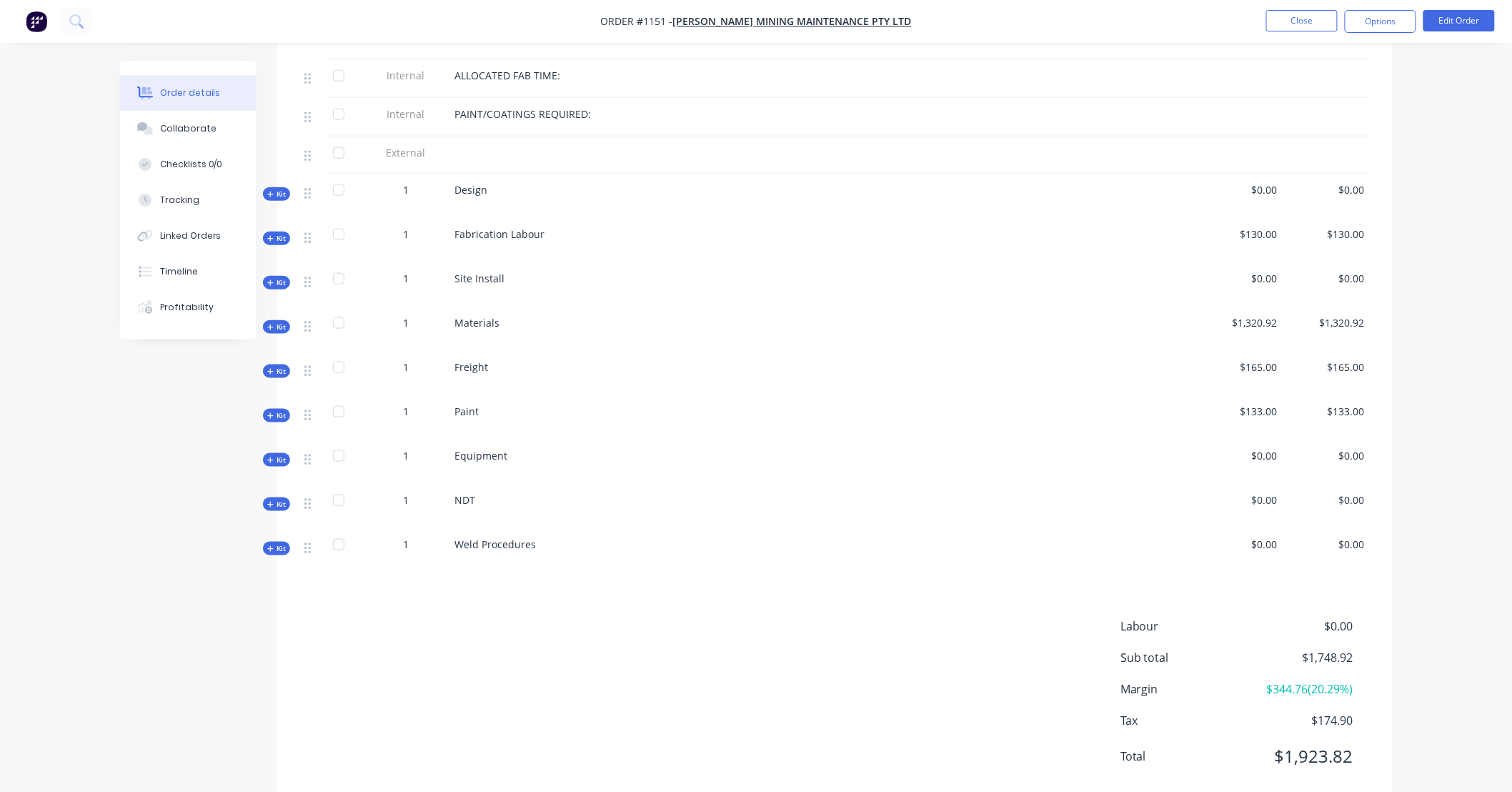
scroll to position [502, 0]
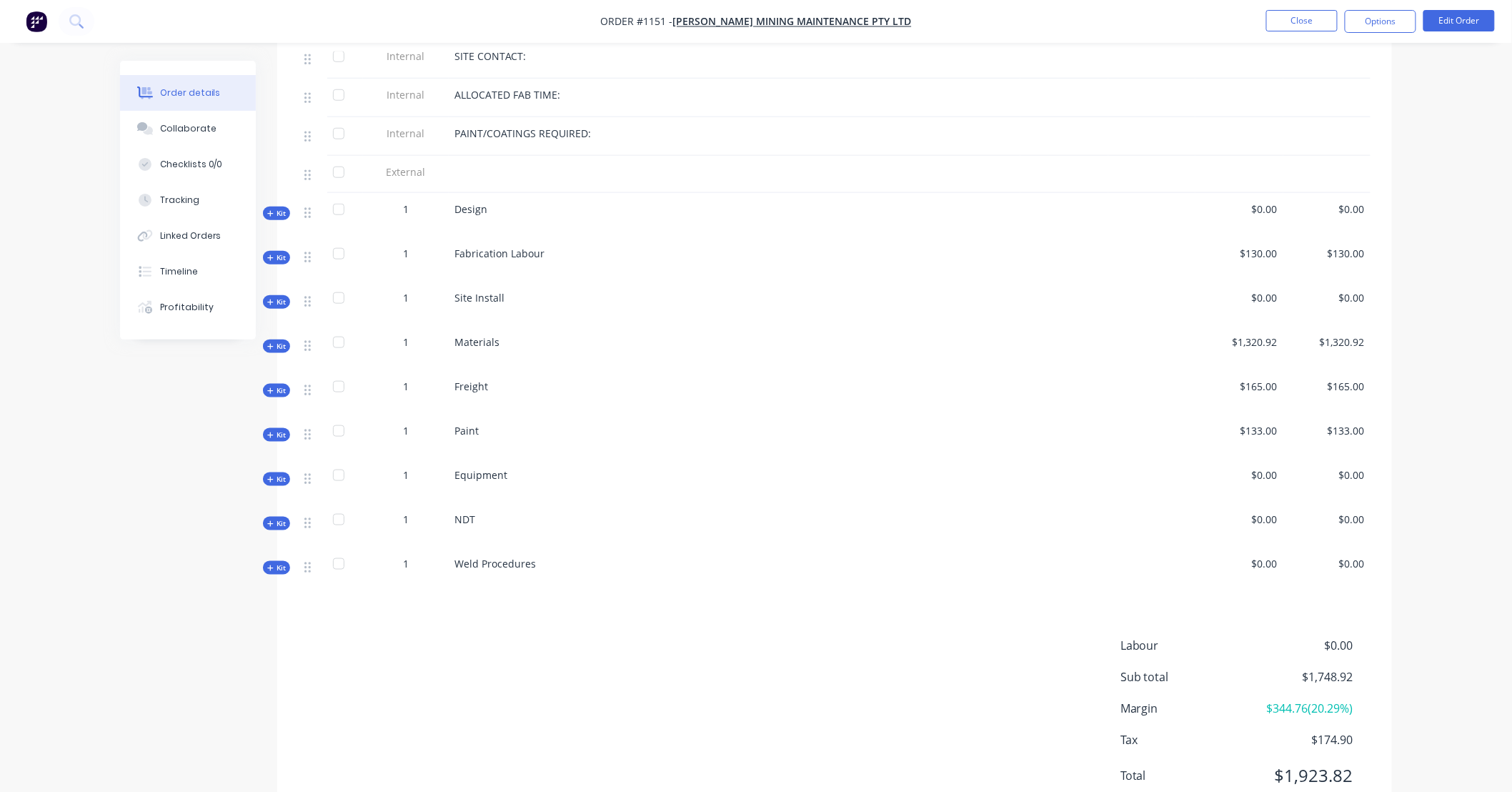
click at [286, 352] on button "Kit" at bounding box center [276, 346] width 27 height 14
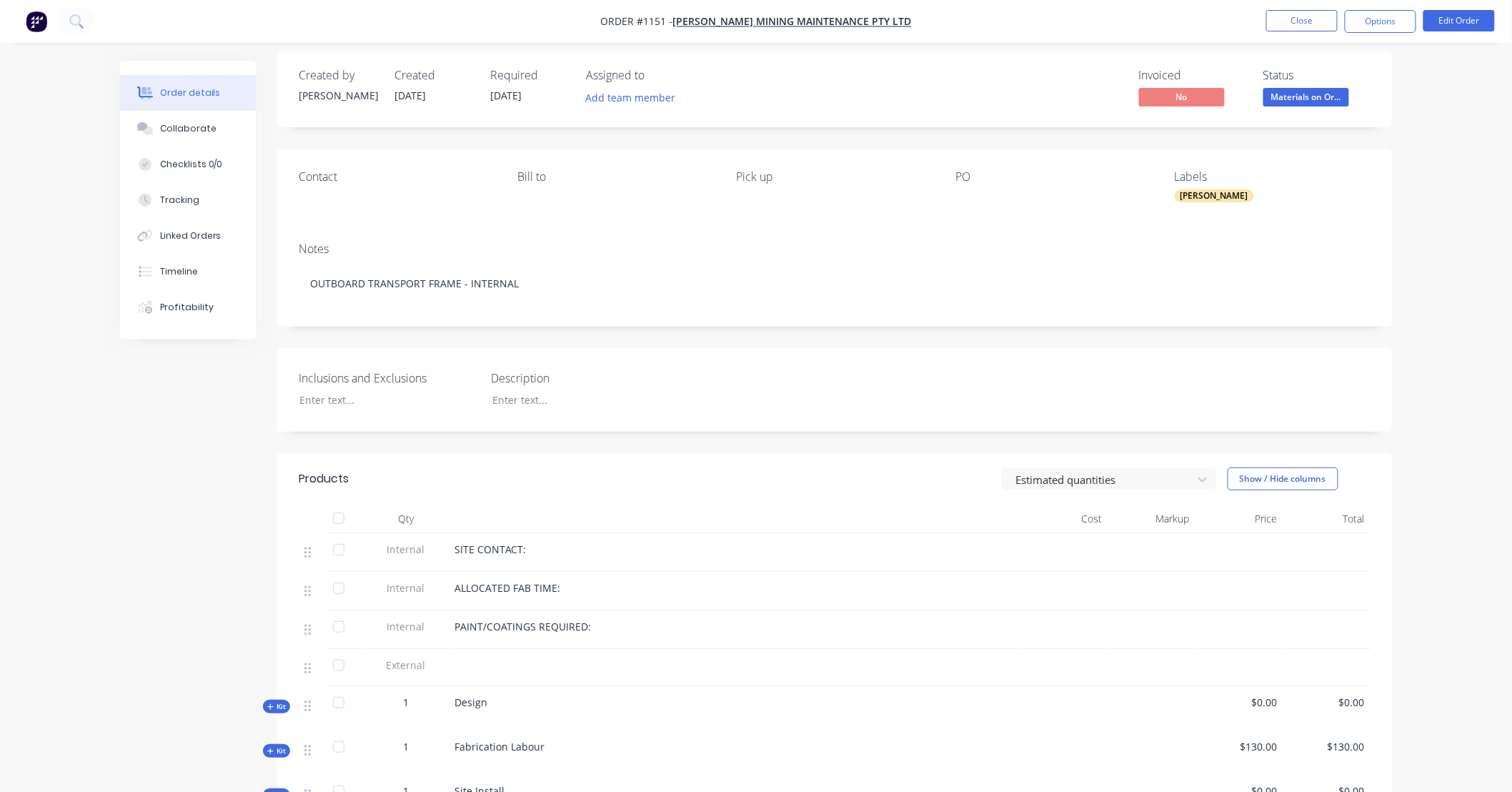
scroll to position [0, 0]
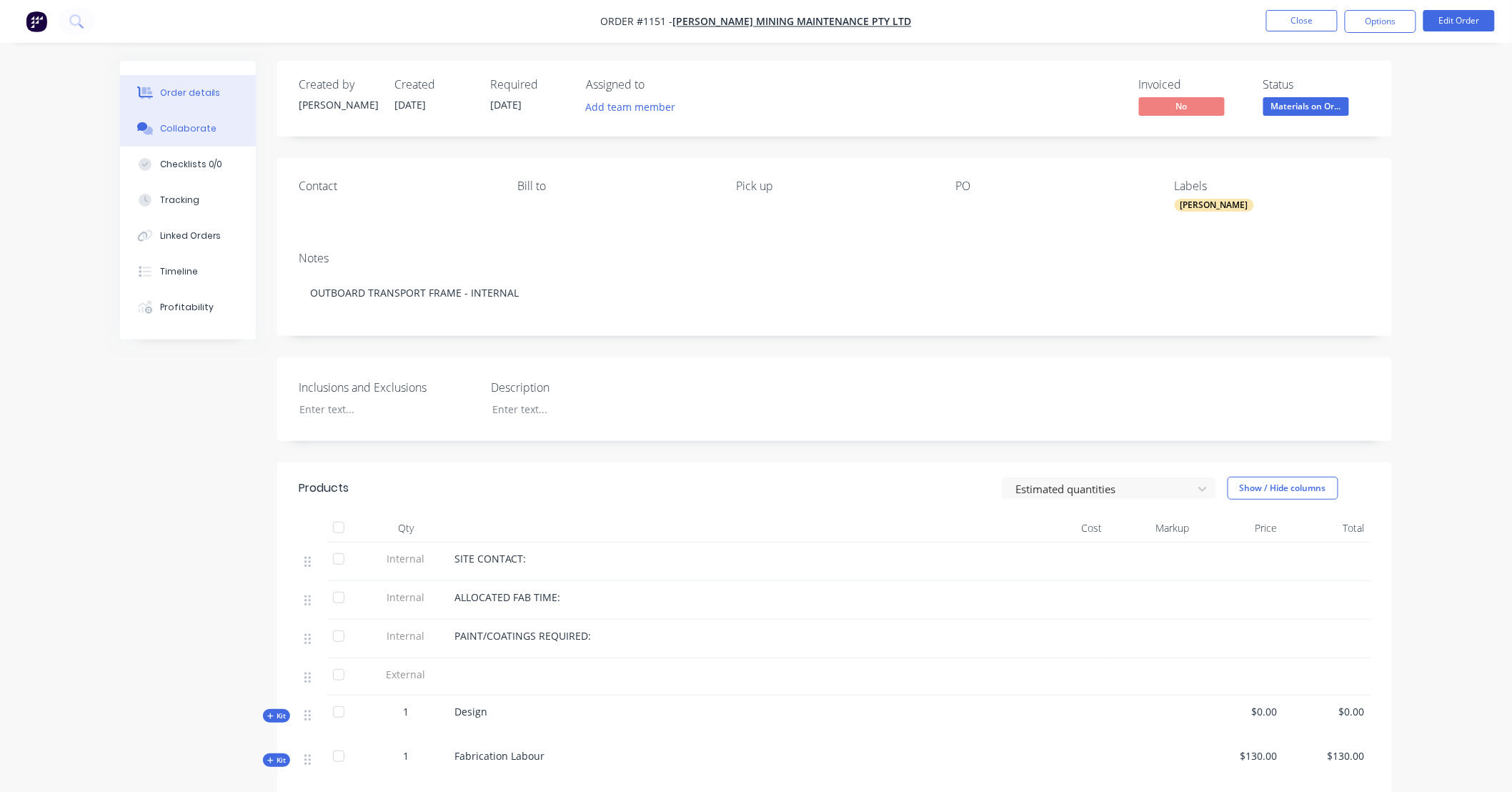
click at [214, 122] on button "Collaborate" at bounding box center [188, 129] width 135 height 36
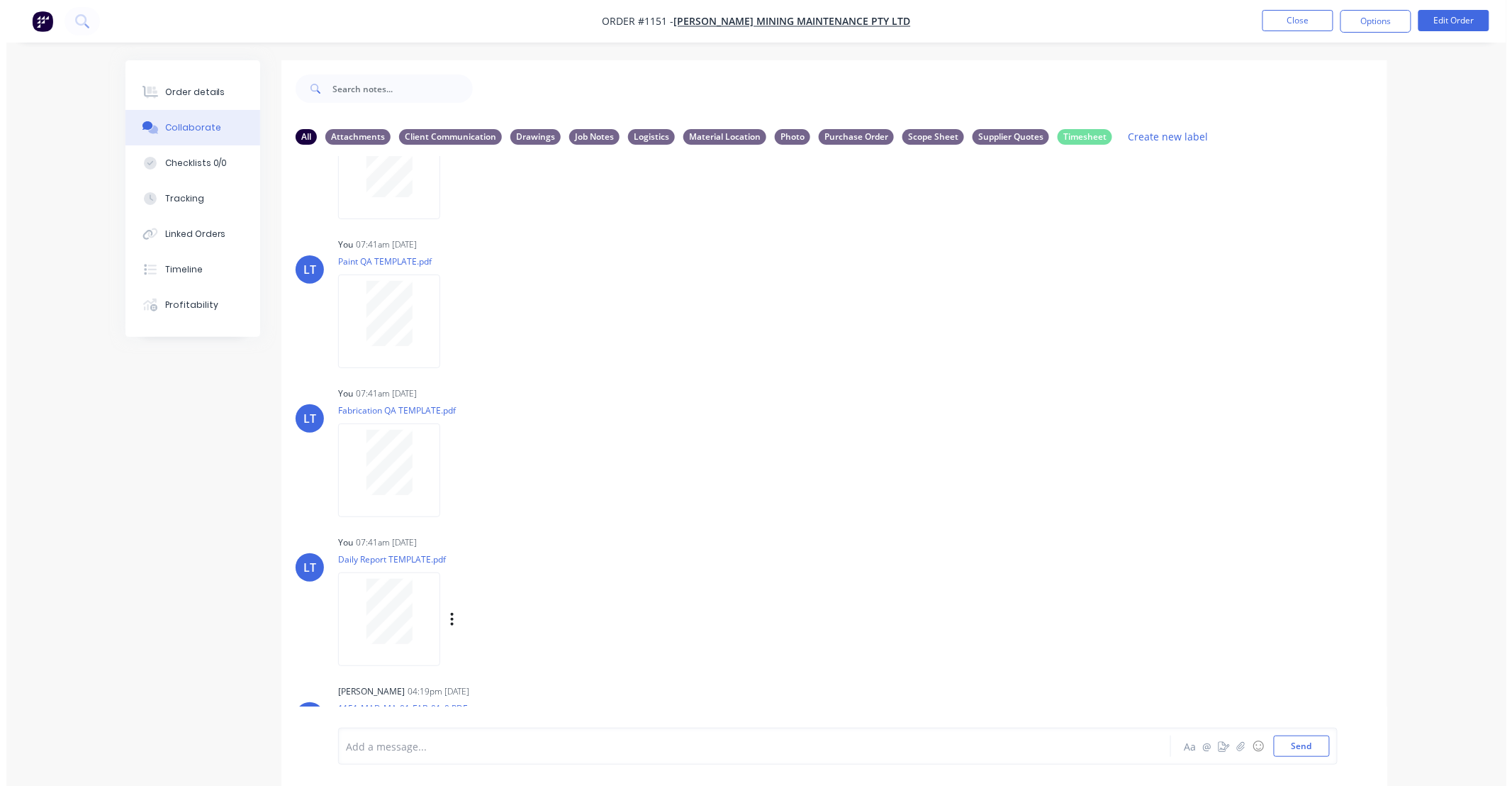
scroll to position [334, 0]
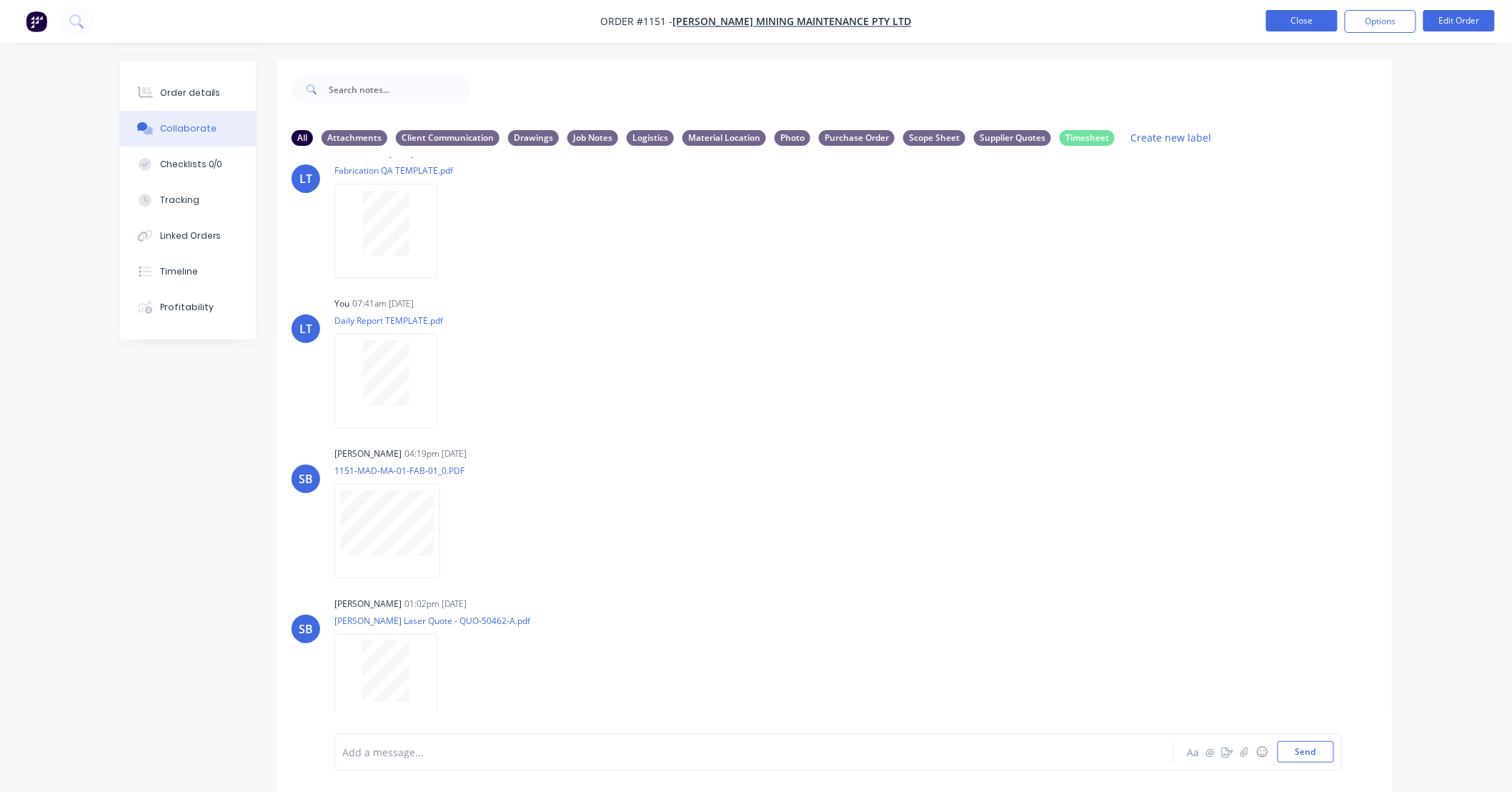
click at [1306, 19] on button "Close" at bounding box center [1302, 20] width 72 height 21
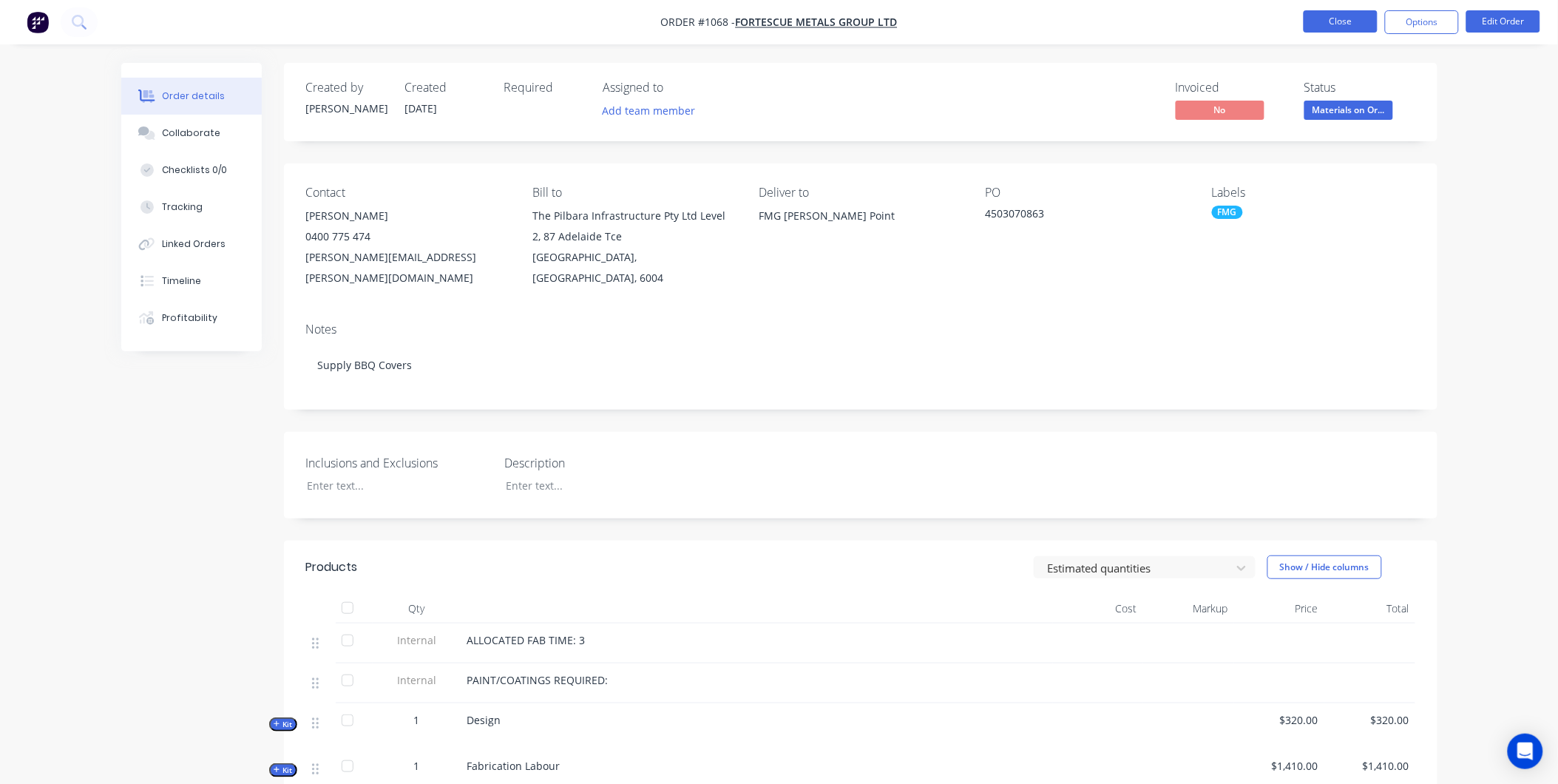
click at [1325, 26] on button "Close" at bounding box center [1341, 21] width 74 height 22
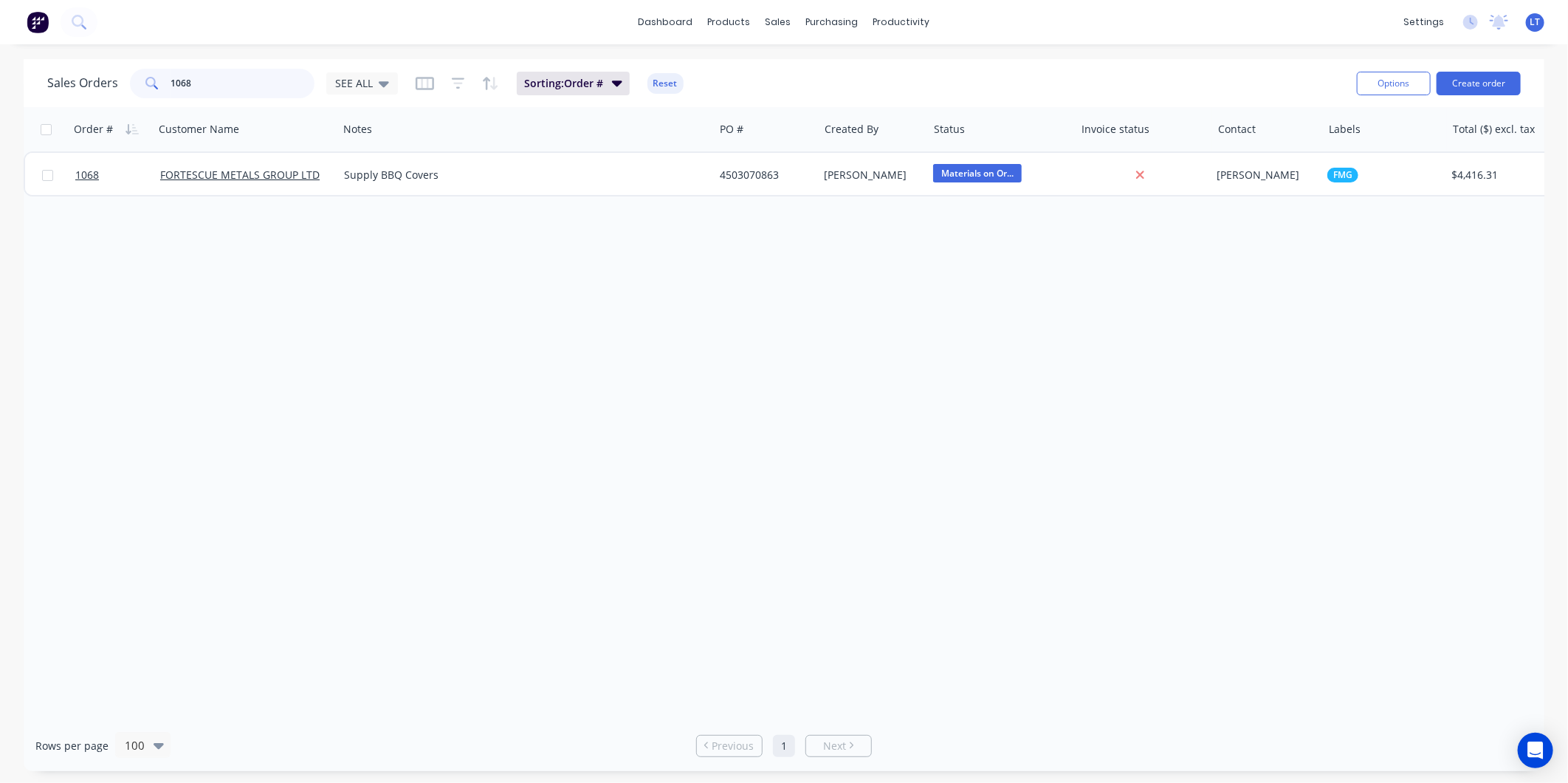
drag, startPoint x: 218, startPoint y: 82, endPoint x: 396, endPoint y: 1, distance: 195.6
click at [87, 93] on div "Sales Orders 1068 SEE ALL" at bounding box center [222, 83] width 351 height 29
type input "567"
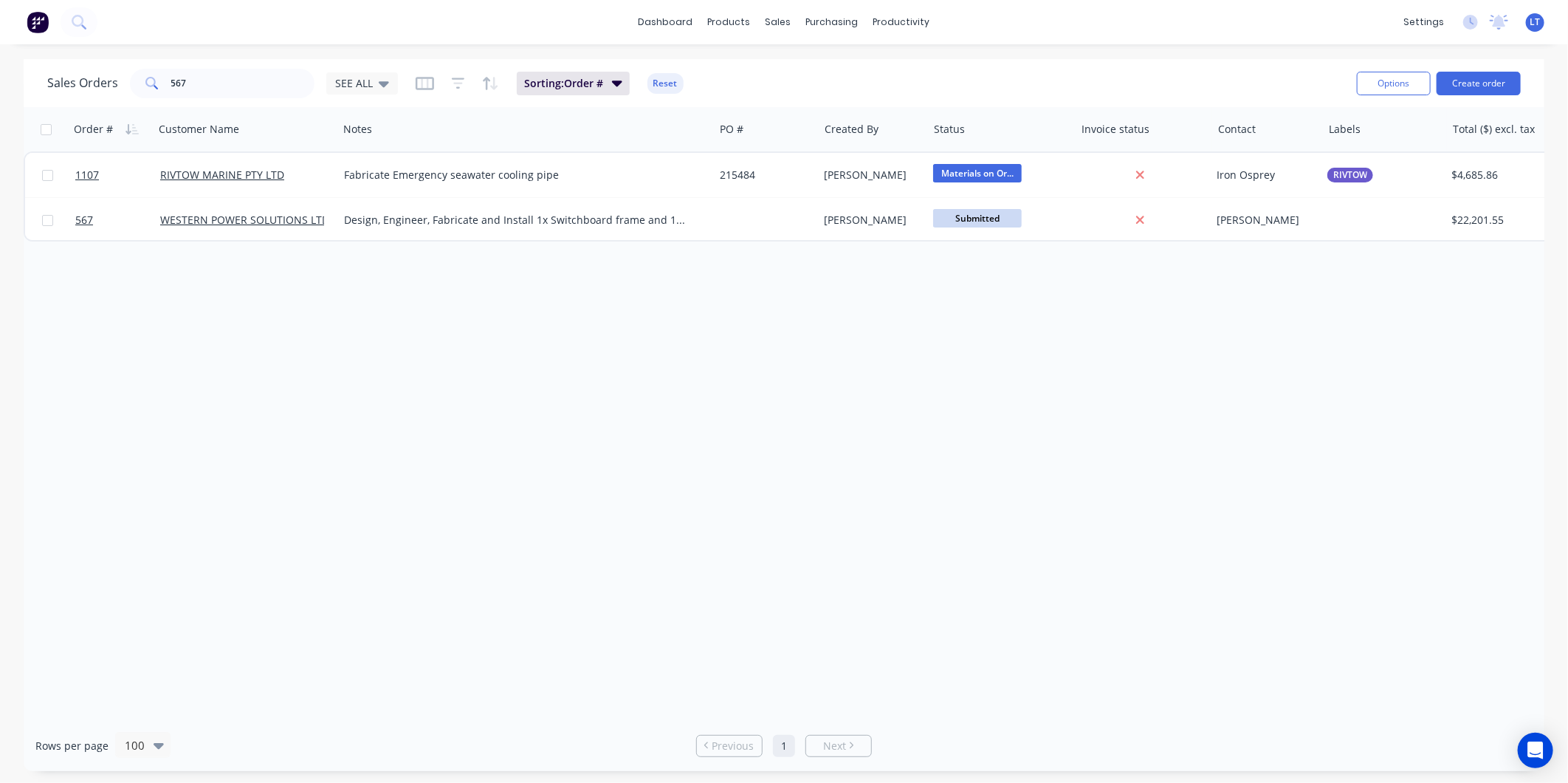
drag, startPoint x: 784, startPoint y: 384, endPoint x: 735, endPoint y: 319, distance: 81.4
click at [652, 381] on div "Order # Customer Name Notes PO # Created By Status Invoice status Contact Label…" at bounding box center [784, 413] width 1521 height 613
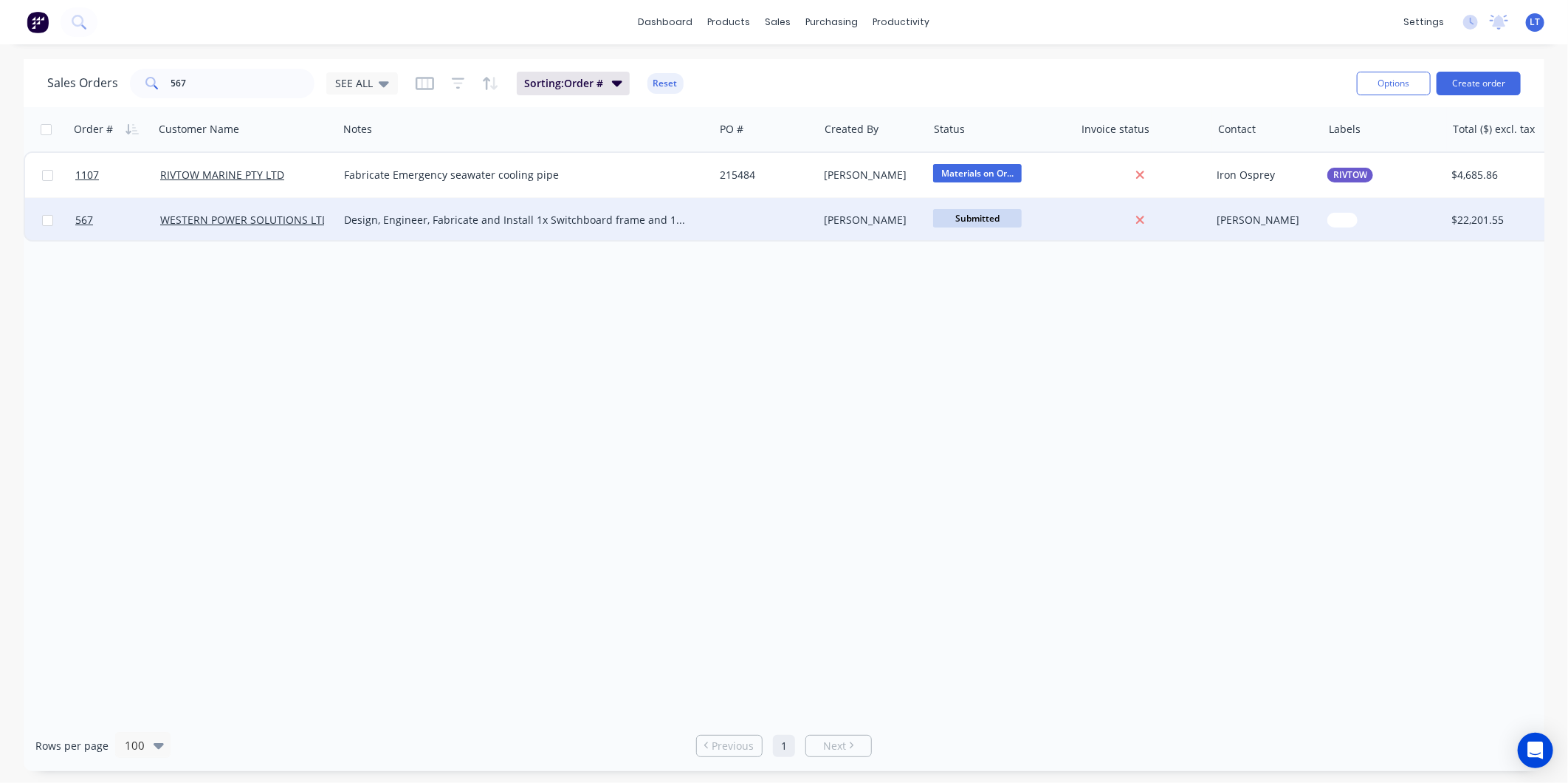
click at [913, 230] on div "[PERSON_NAME]" at bounding box center [874, 220] width 110 height 45
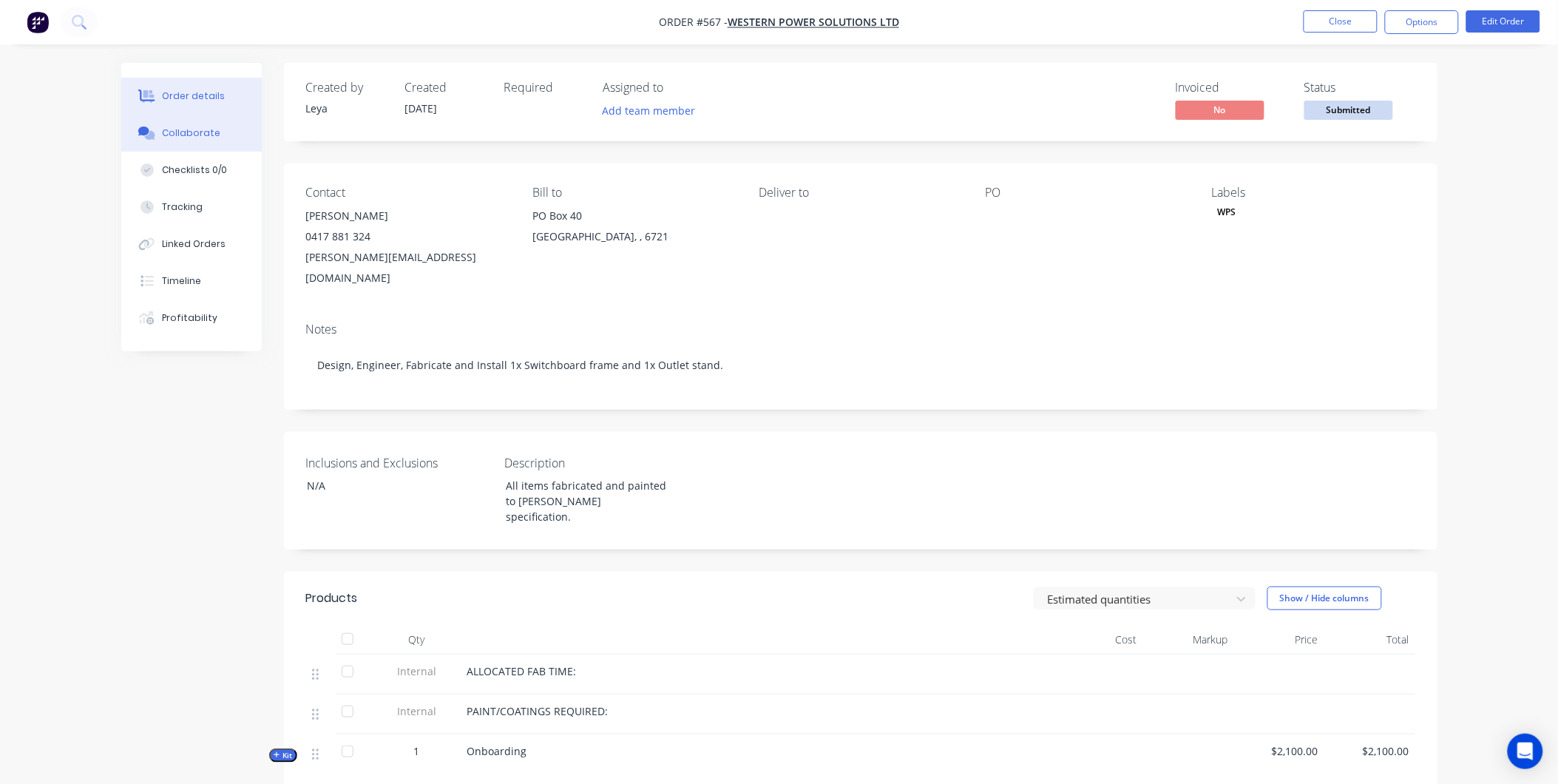
click at [208, 134] on div "Collaborate" at bounding box center [191, 133] width 58 height 14
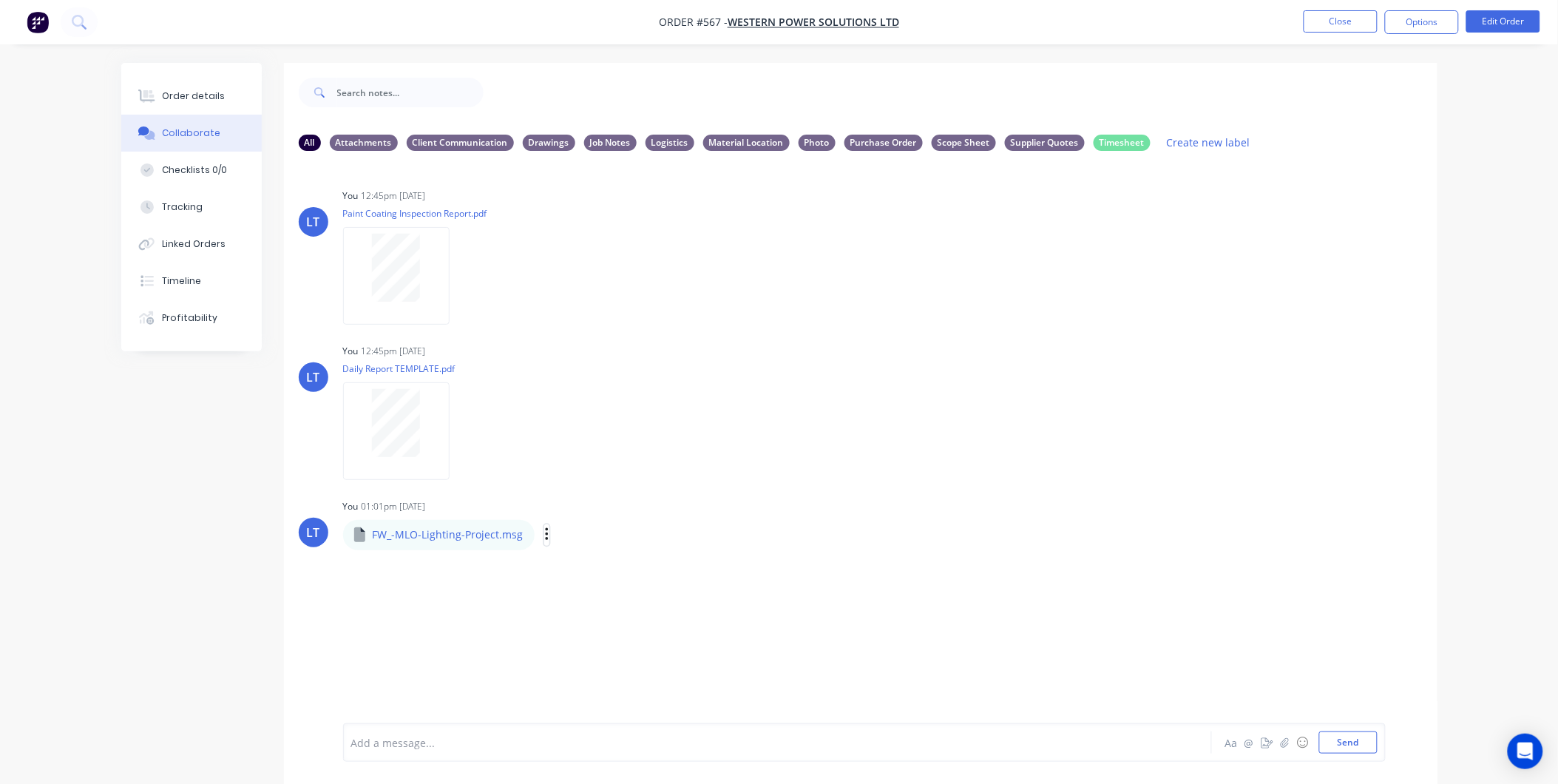
click at [545, 537] on icon "button" at bounding box center [547, 535] width 4 height 17
click at [587, 577] on button "Download" at bounding box center [643, 574] width 166 height 33
click at [1029, 208] on div "LT You 12:45pm 10/09/25 Paint Coating Inspection Report.pdf Labels Download Del…" at bounding box center [860, 251] width 1154 height 133
click at [1342, 23] on button "Close" at bounding box center [1341, 21] width 74 height 22
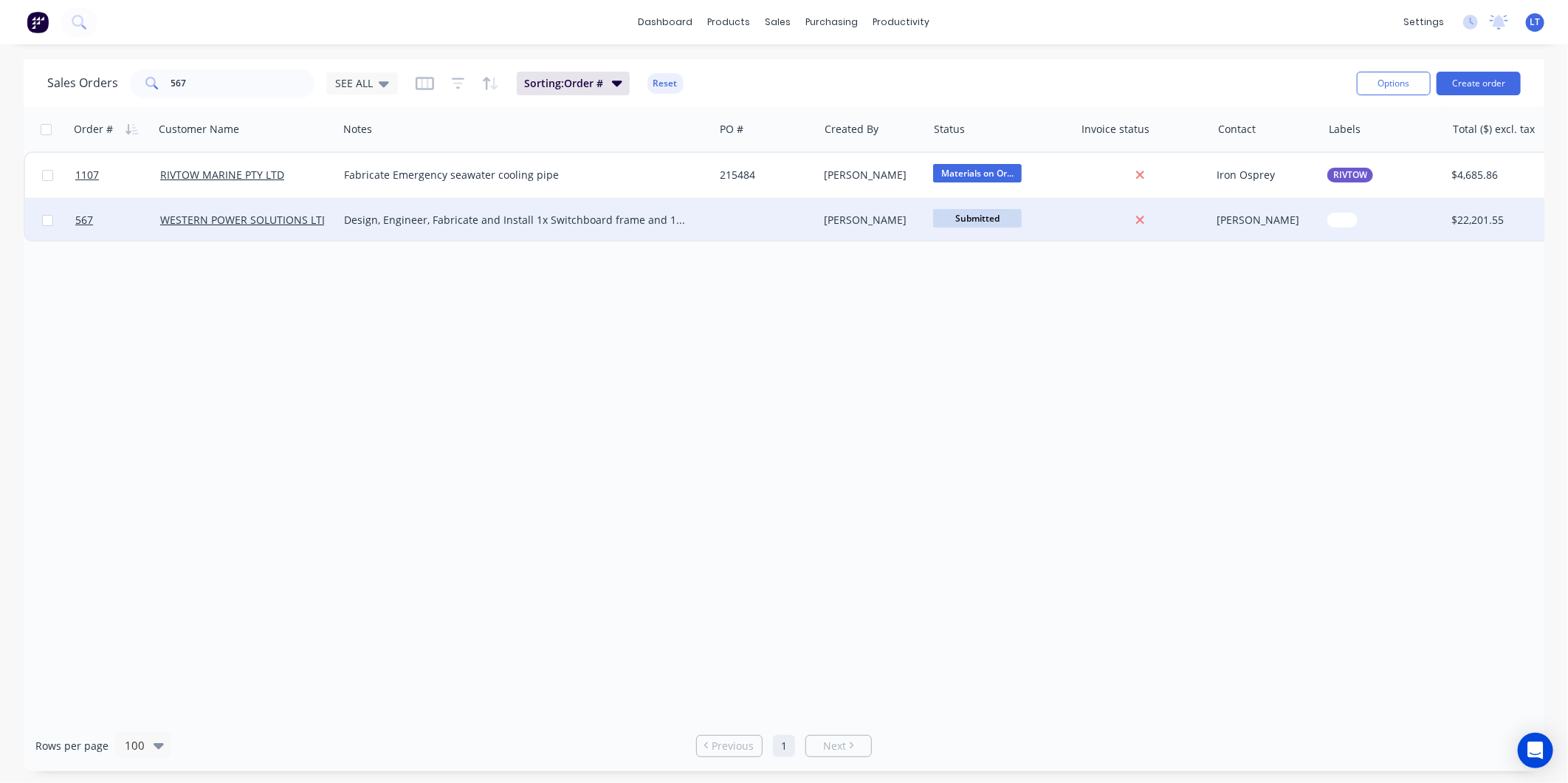
click at [896, 225] on div "[PERSON_NAME]" at bounding box center [871, 220] width 93 height 15
